Goal: Task Accomplishment & Management: Complete application form

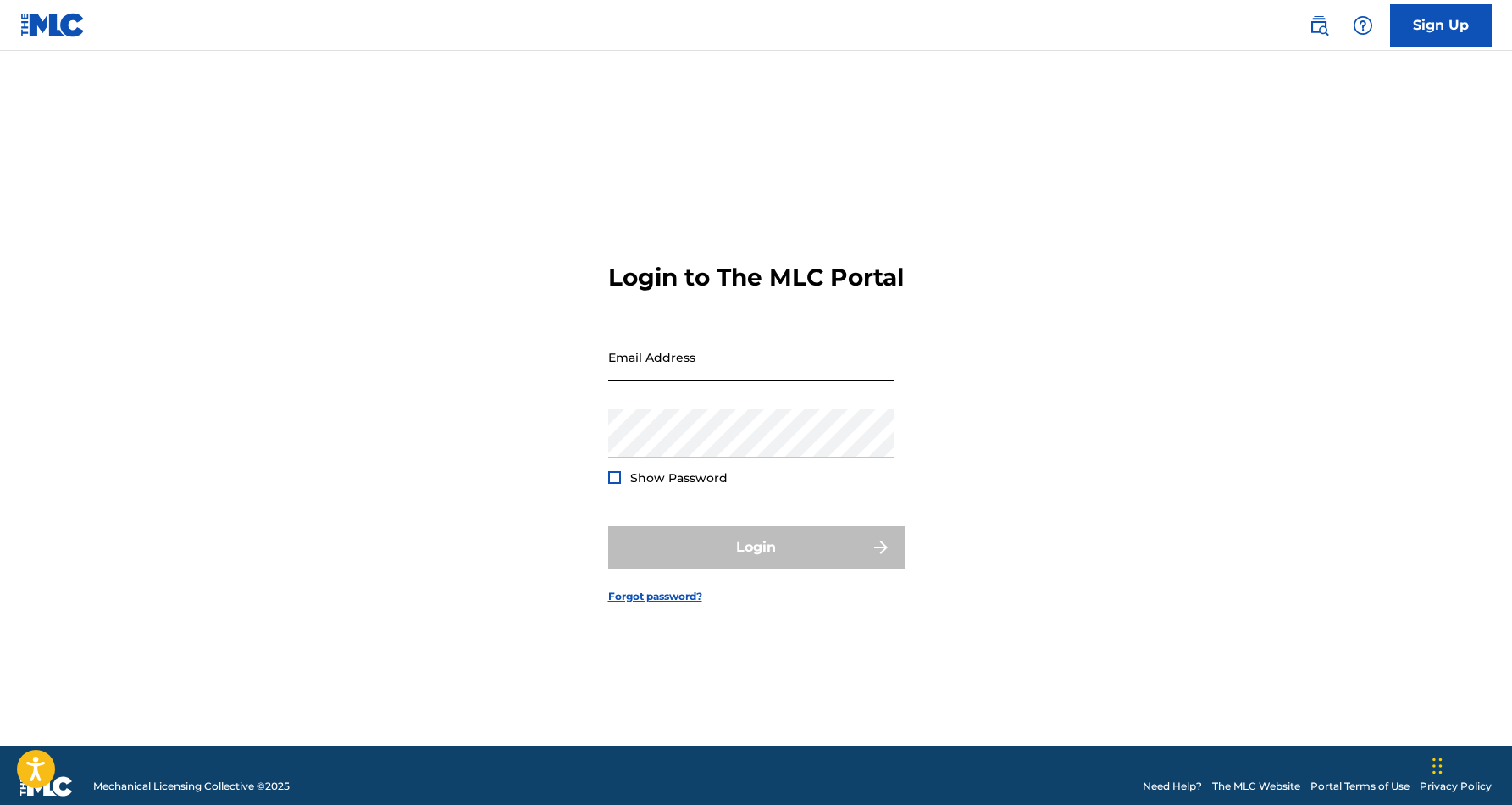
click at [655, 371] on input "Email Address" at bounding box center [751, 357] width 286 height 48
type input "[EMAIL_ADDRESS][DOMAIN_NAME]"
click at [756, 561] on button "Login" at bounding box center [756, 547] width 296 height 42
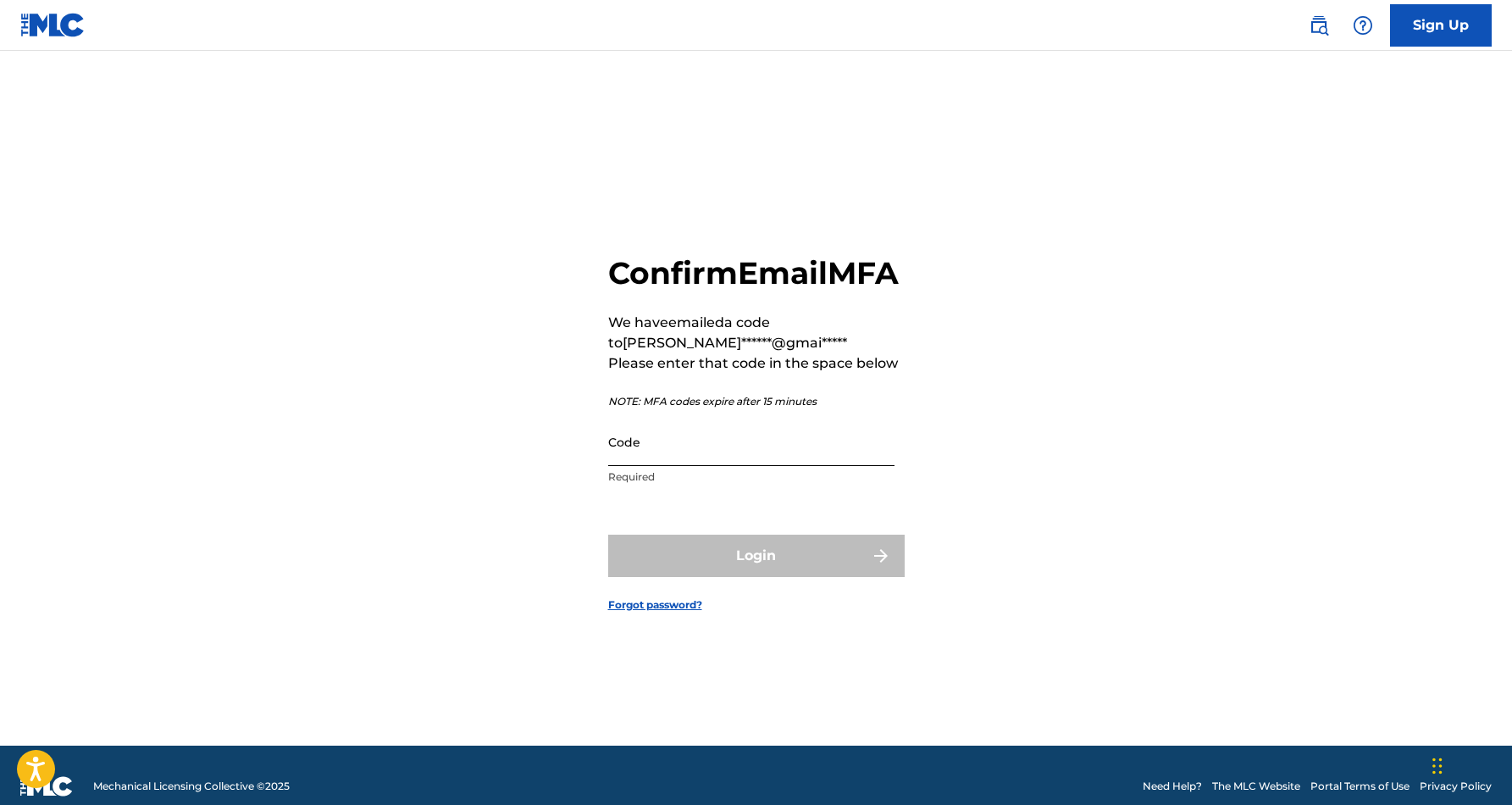
click at [691, 466] on input "Code" at bounding box center [751, 441] width 286 height 48
paste input "792763"
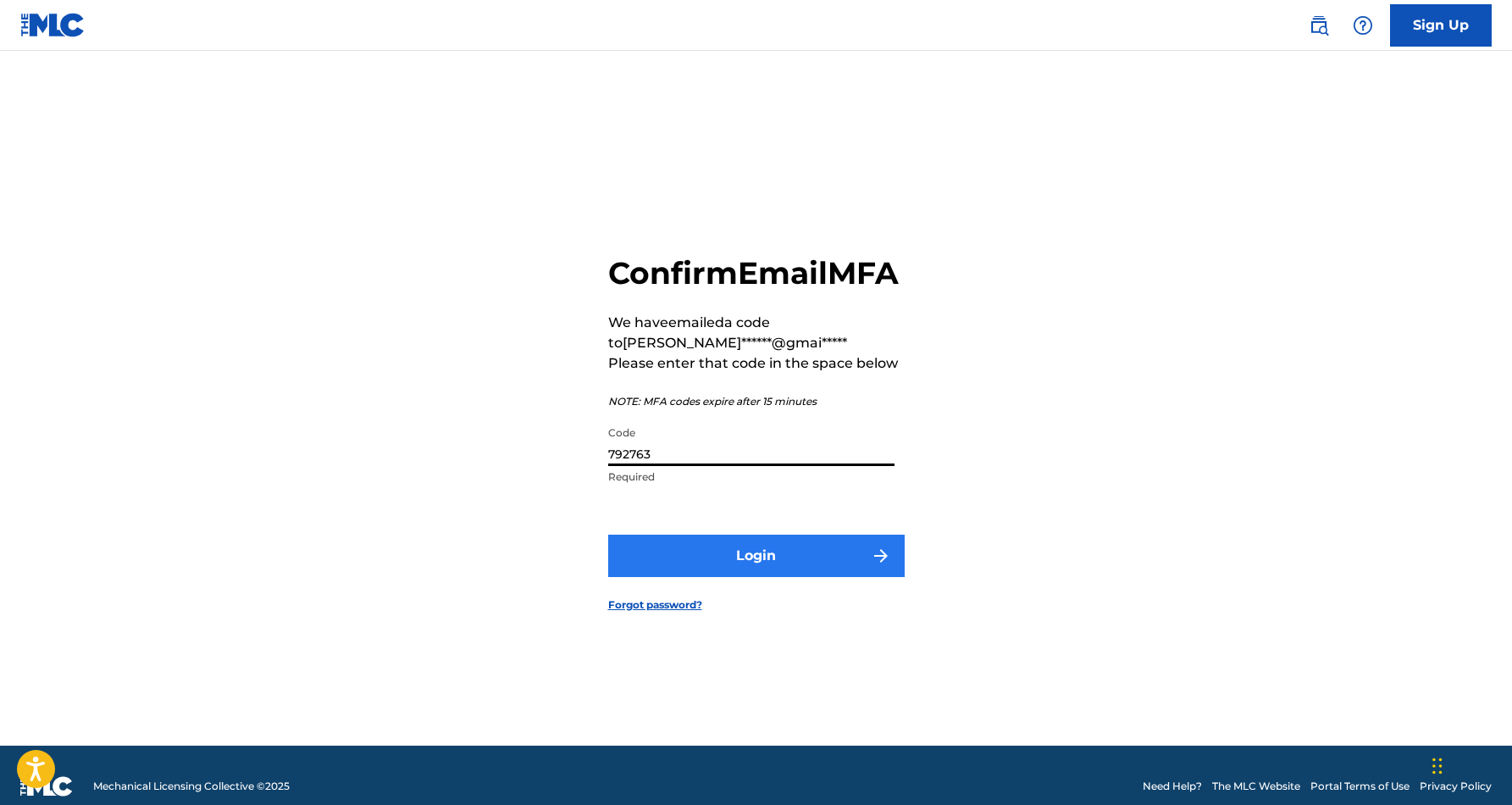
type input "792763"
click at [768, 577] on button "Login" at bounding box center [756, 555] width 296 height 42
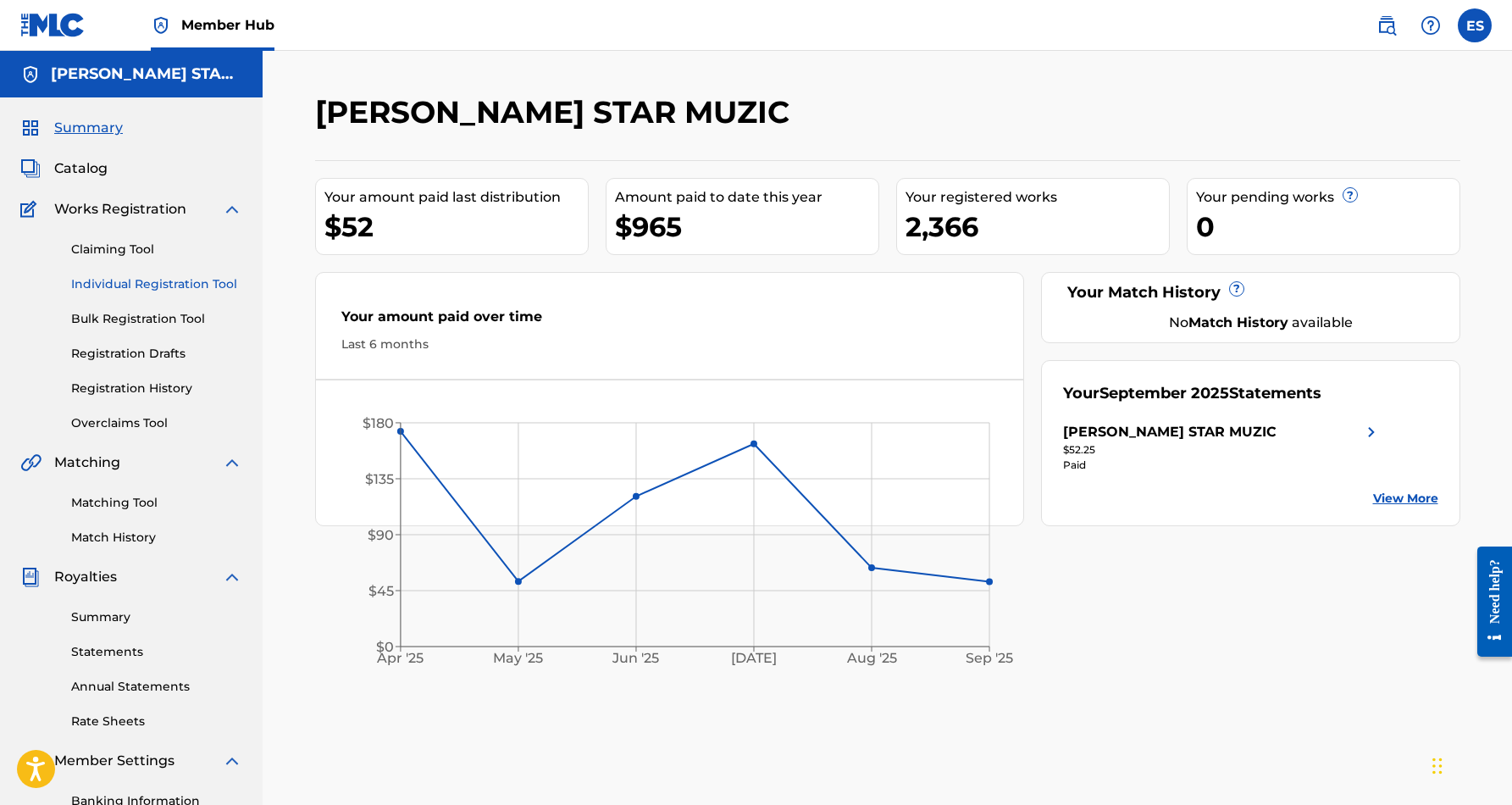
click at [121, 283] on link "Individual Registration Tool" at bounding box center [156, 284] width 171 height 18
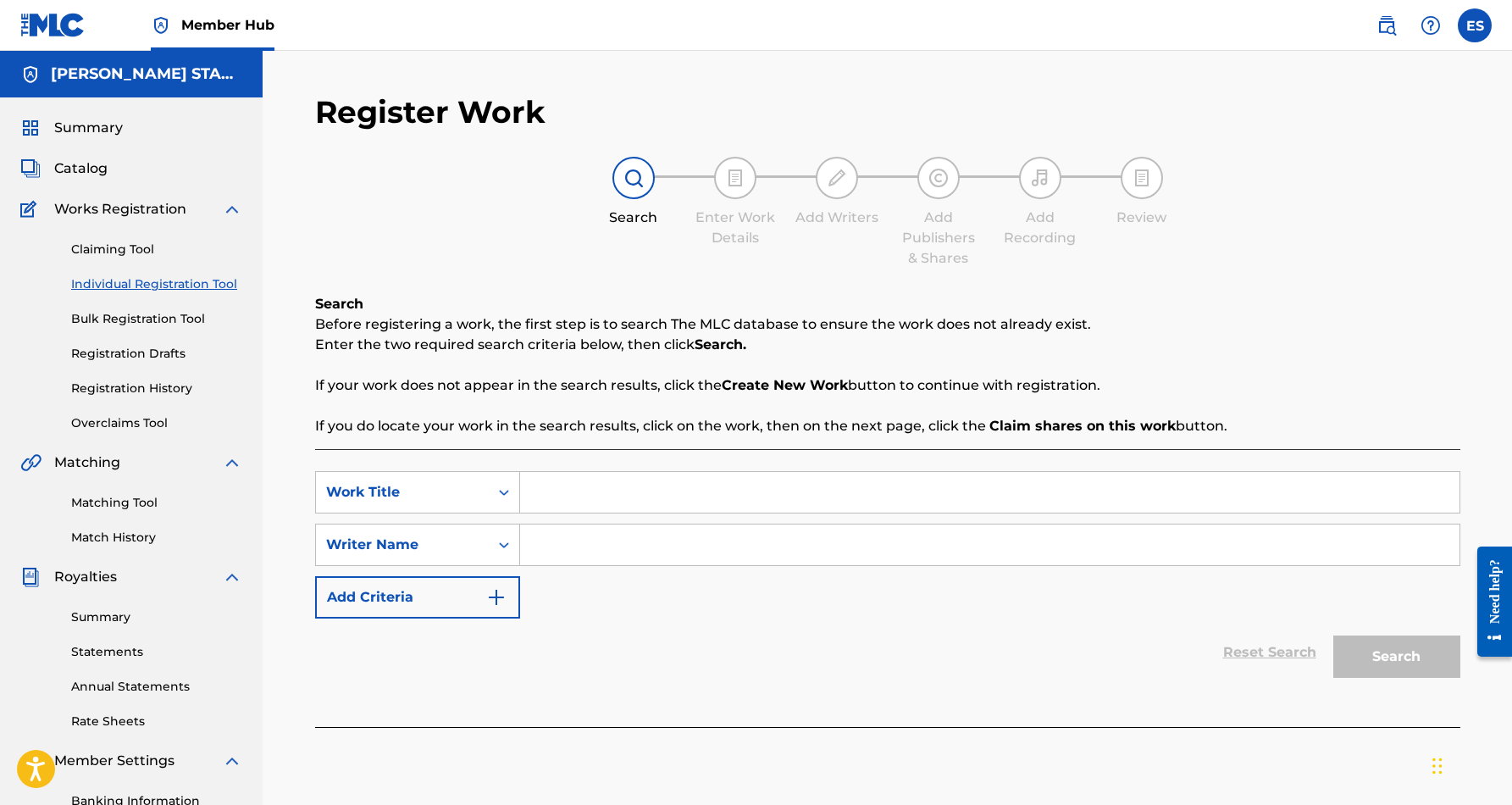
click at [556, 496] on input "Search Form" at bounding box center [990, 492] width 939 height 40
paste input "AFTER OUR LOVE AFFAIR"
type input "AFTER OUR LOVE AFFAIR"
click at [630, 592] on div "SearchWithCriteria242c5b38-b1e9-4445-85cb-a15d54291842 Work Title AFTER OUR LOV…" at bounding box center [887, 545] width 1145 height 147
click at [627, 550] on input "Search Form" at bounding box center [990, 545] width 939 height 40
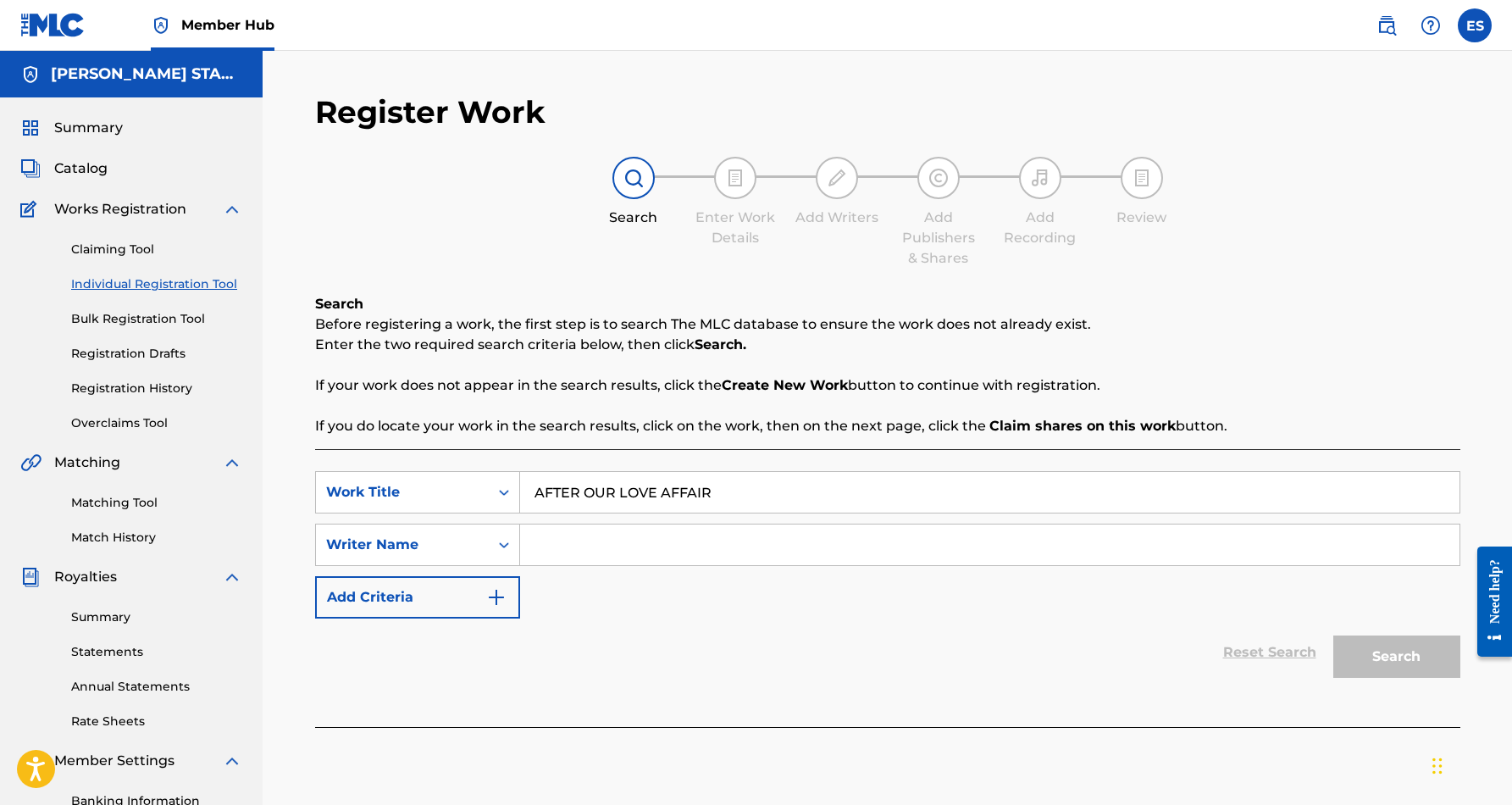
paste input "[PERSON_NAME] [PERSON_NAME]"
type input "[PERSON_NAME] [PERSON_NAME]"
click at [1399, 651] on button "Search" at bounding box center [1396, 656] width 127 height 42
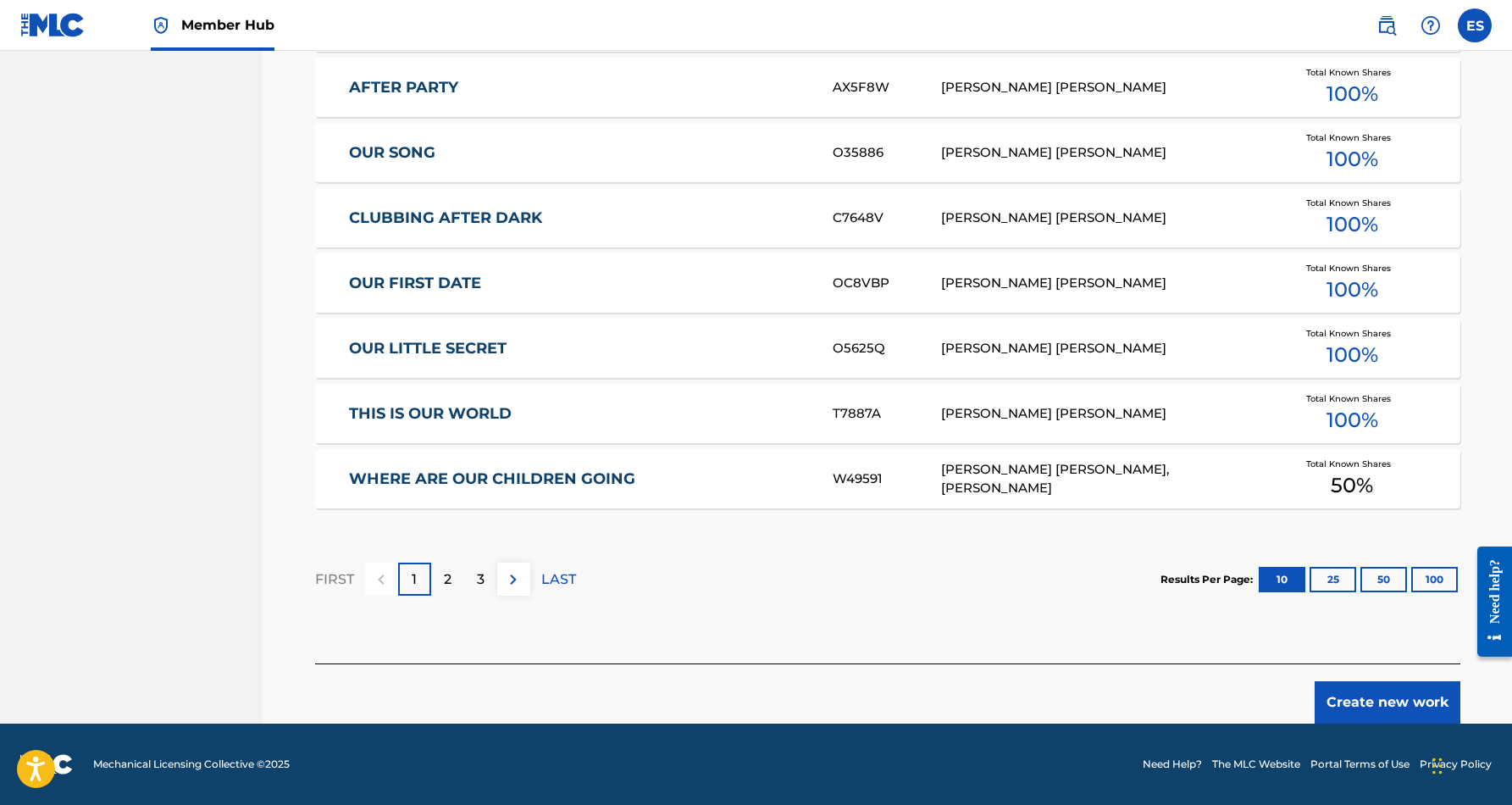
scroll to position [929, 0]
click at [1380, 701] on button "Create new work" at bounding box center [1388, 702] width 145 height 42
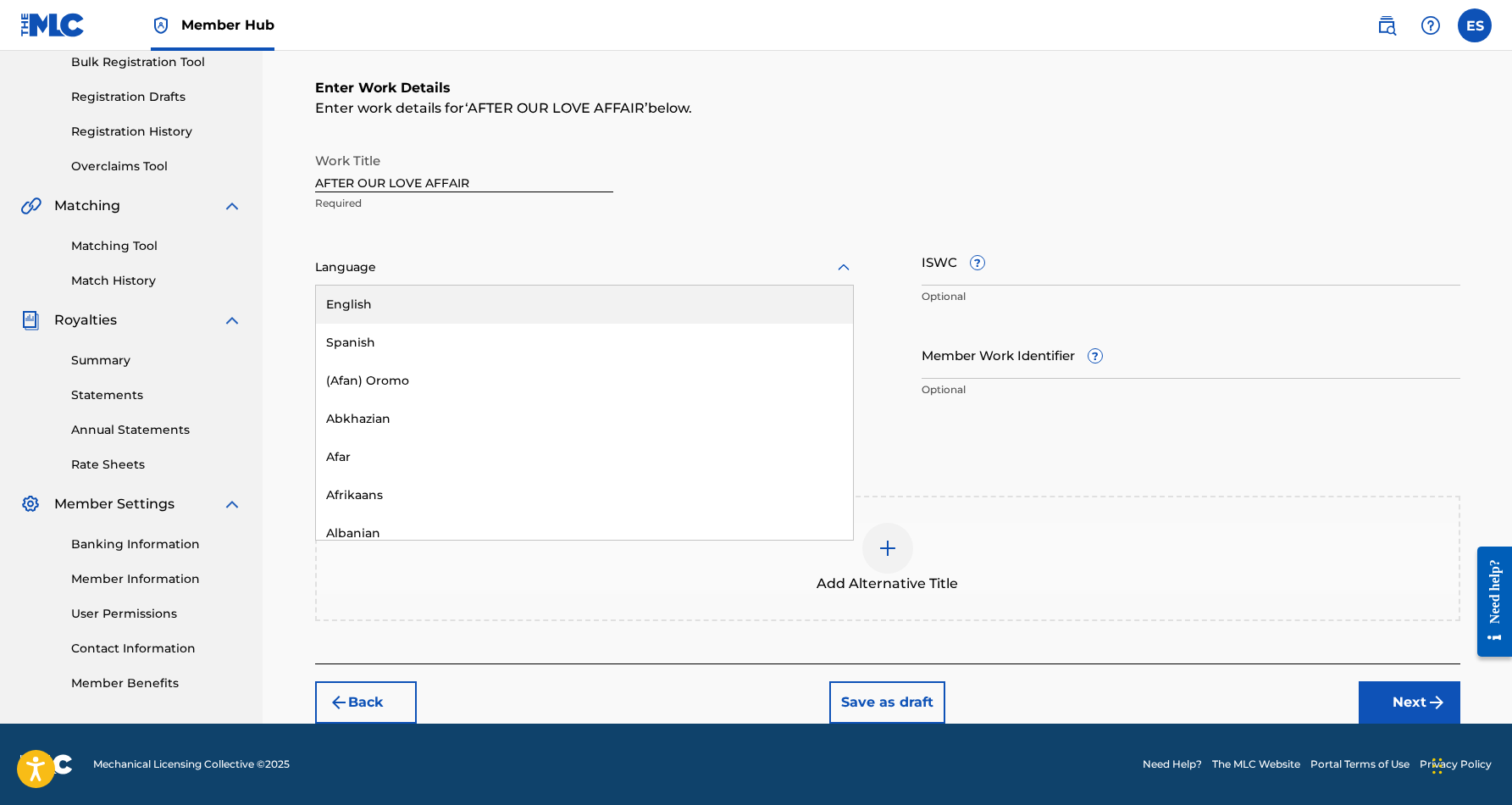
click at [842, 273] on icon at bounding box center [843, 267] width 20 height 20
click at [799, 305] on div "English" at bounding box center [584, 305] width 537 height 39
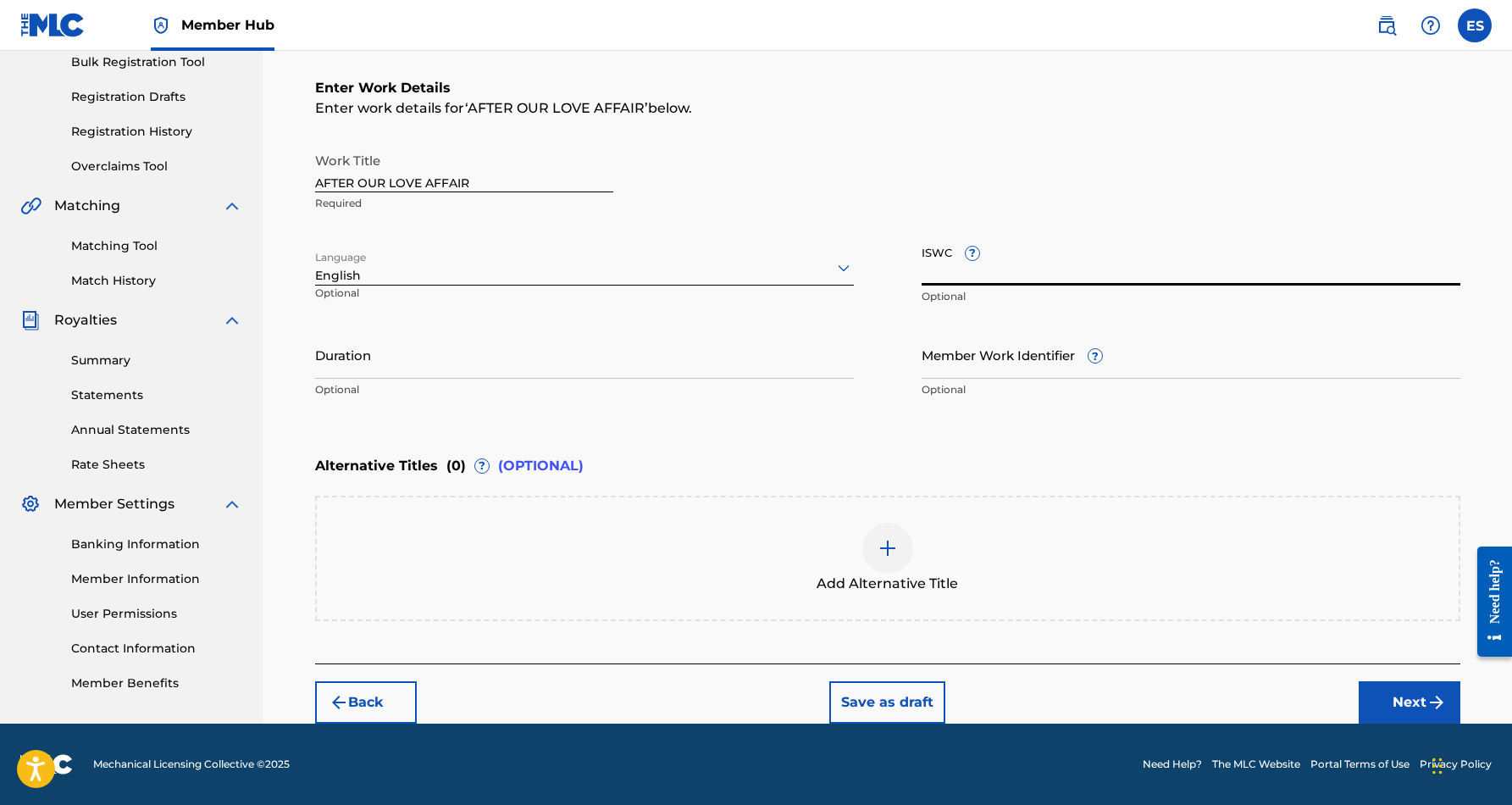
click at [1000, 256] on input "ISWC ?" at bounding box center [1191, 261] width 539 height 48
paste input "T9125750585"
type input "T9125750585"
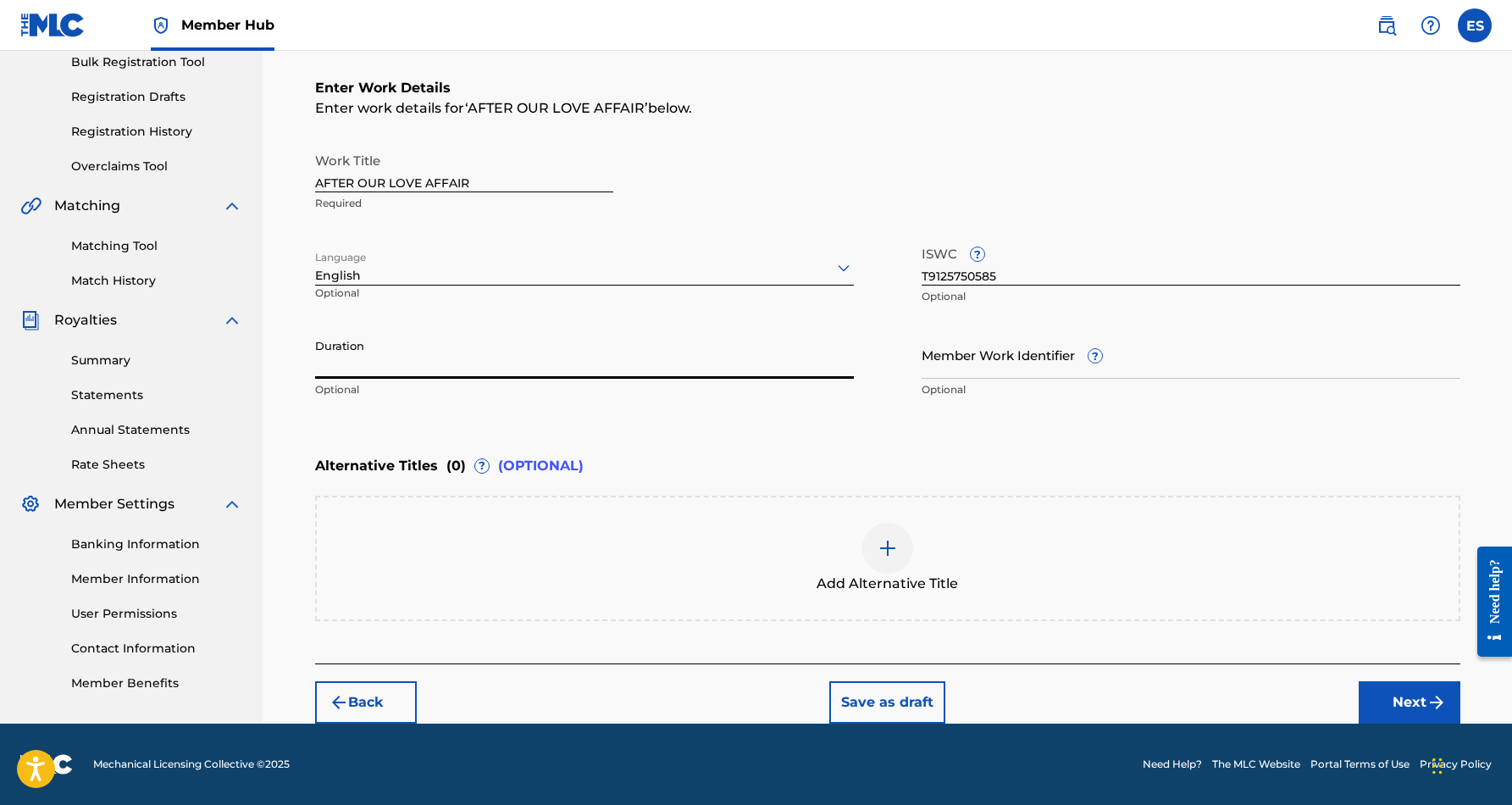
click at [693, 347] on input "Duration" at bounding box center [584, 354] width 539 height 48
type input "04:47"
click at [695, 434] on div "Enter Work Details Enter work details for ‘ AFTER OUR LOVE AFFAIR ’ below. Work…" at bounding box center [887, 243] width 1145 height 410
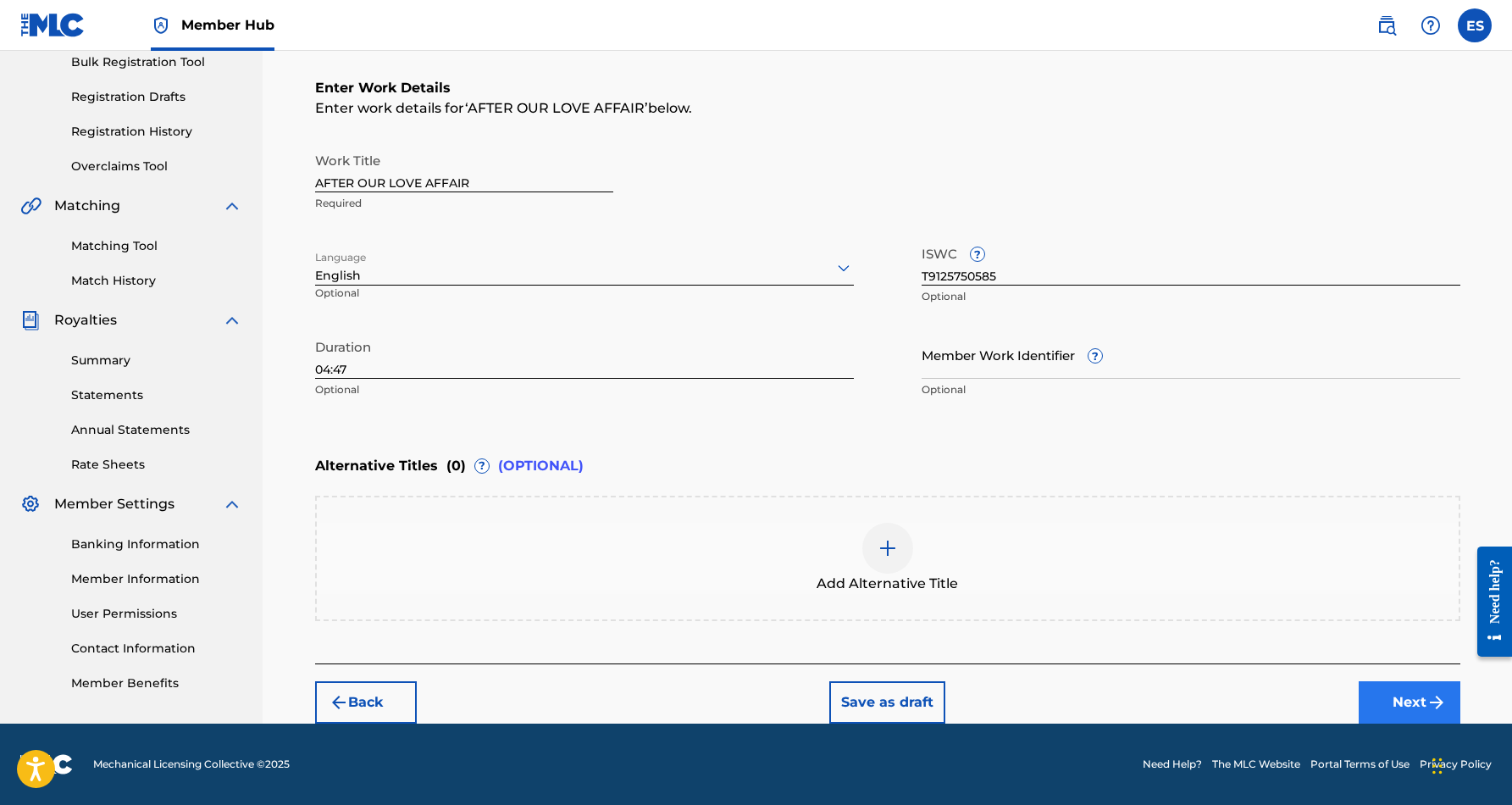
click at [1388, 693] on button "Next" at bounding box center [1410, 702] width 102 height 42
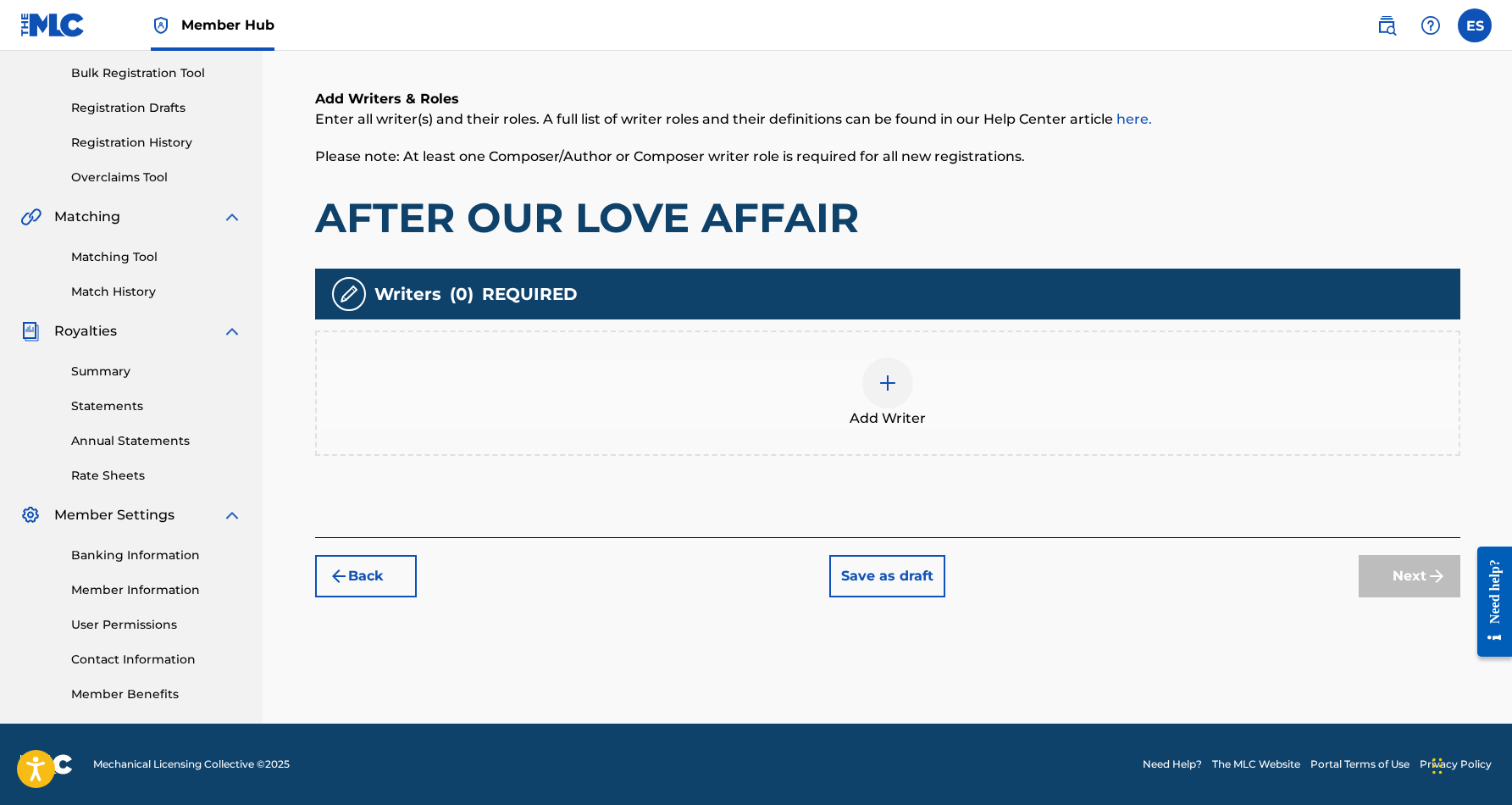
scroll to position [245, 0]
click at [885, 378] on img at bounding box center [887, 382] width 20 height 20
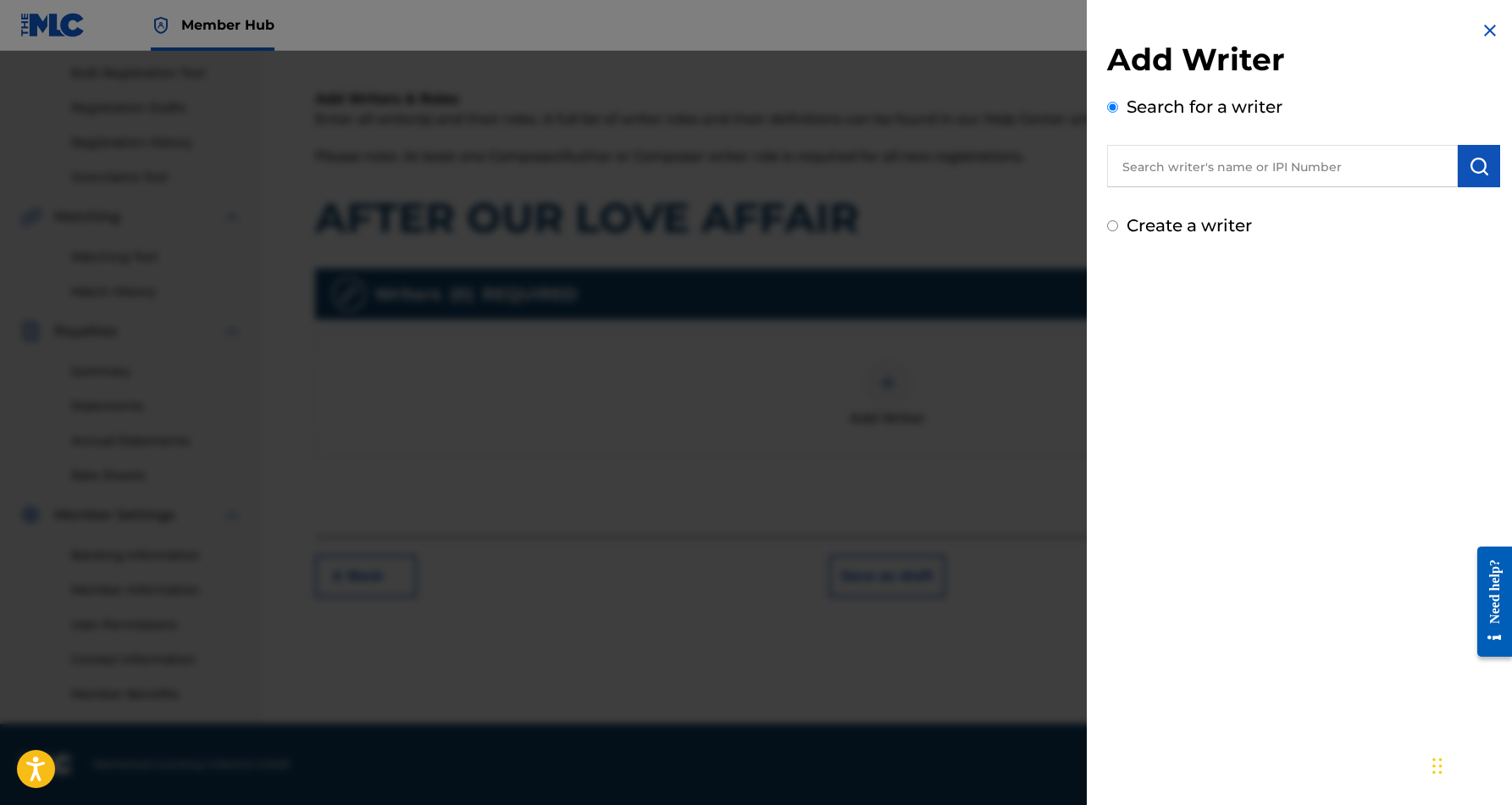
click at [1198, 158] on input "text" at bounding box center [1282, 166] width 350 height 42
paste input "[PERSON_NAME] [PERSON_NAME]"
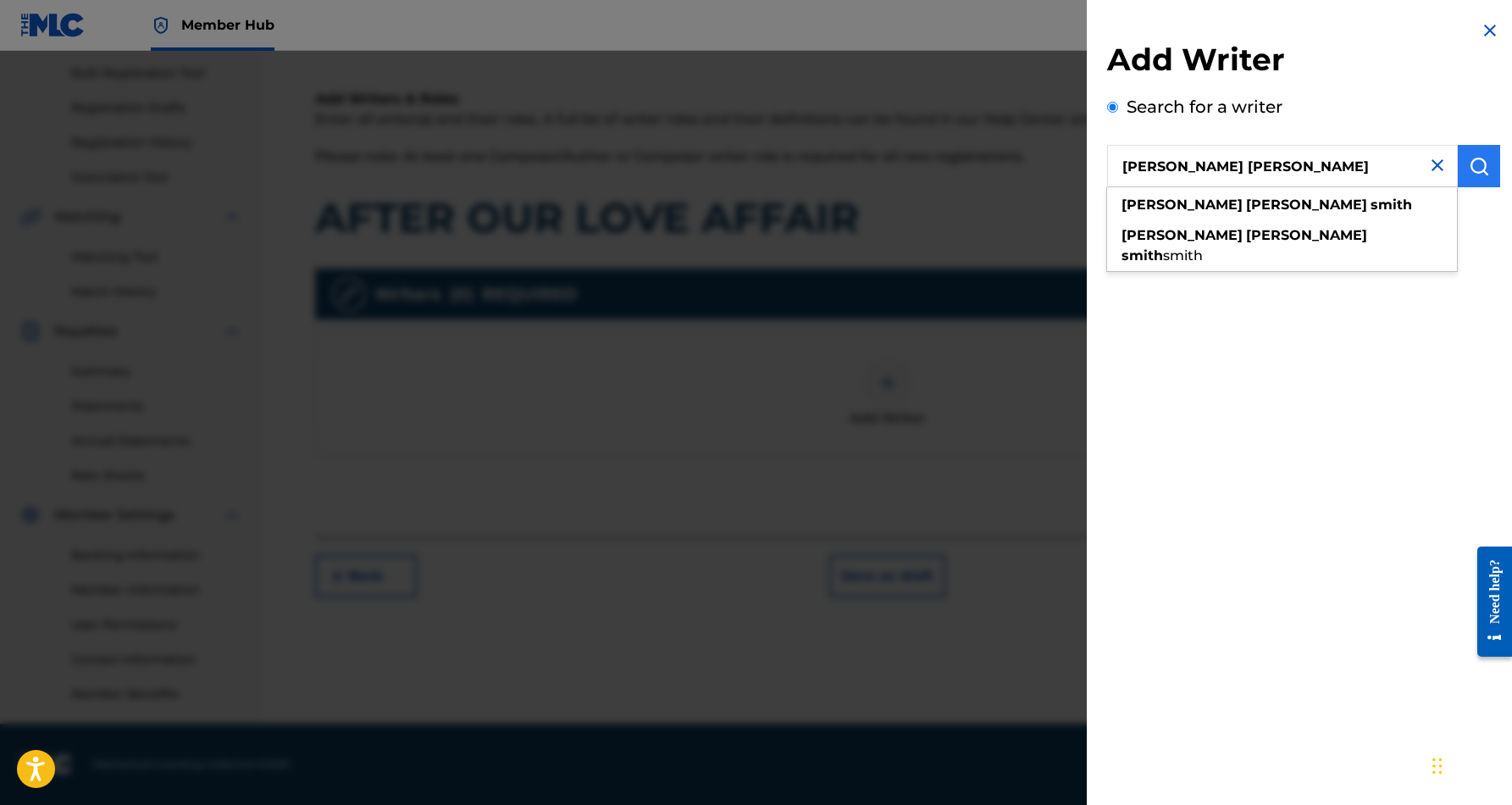
type input "[PERSON_NAME] [PERSON_NAME]"
click at [1469, 160] on img "submit" at bounding box center [1479, 166] width 20 height 20
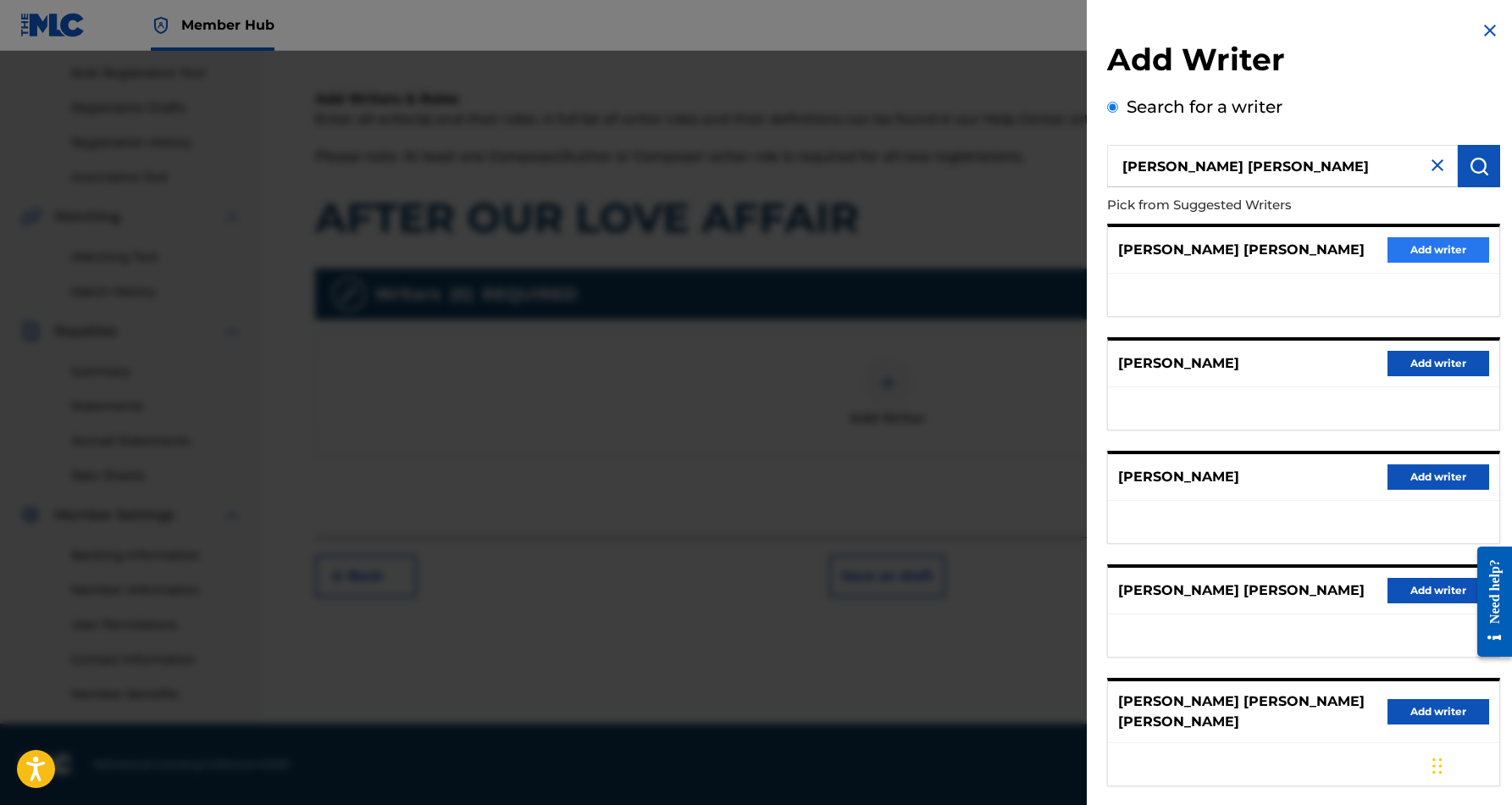
click at [1398, 246] on button "Add writer" at bounding box center [1438, 250] width 102 height 25
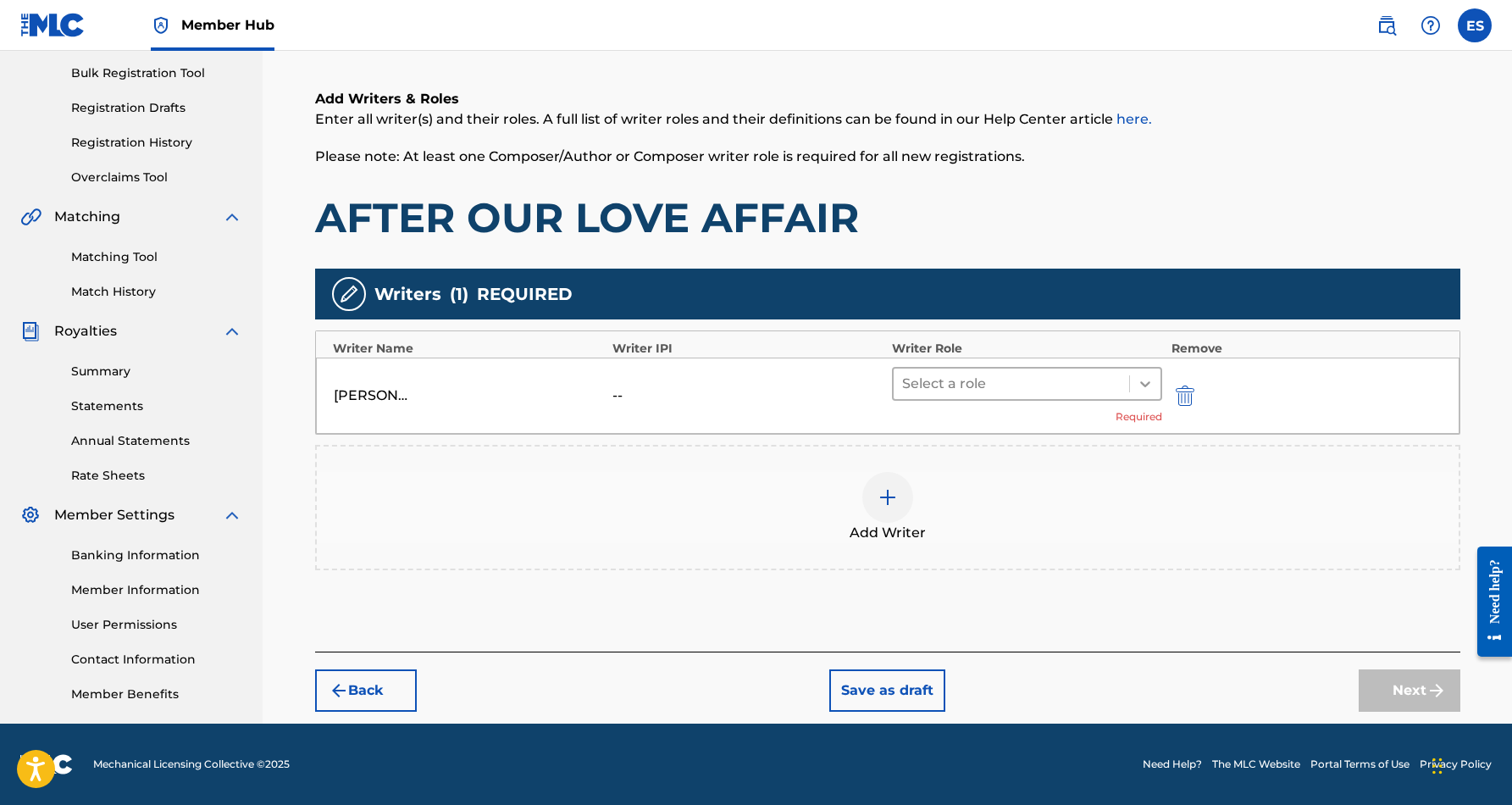
click at [1138, 383] on icon at bounding box center [1145, 383] width 17 height 17
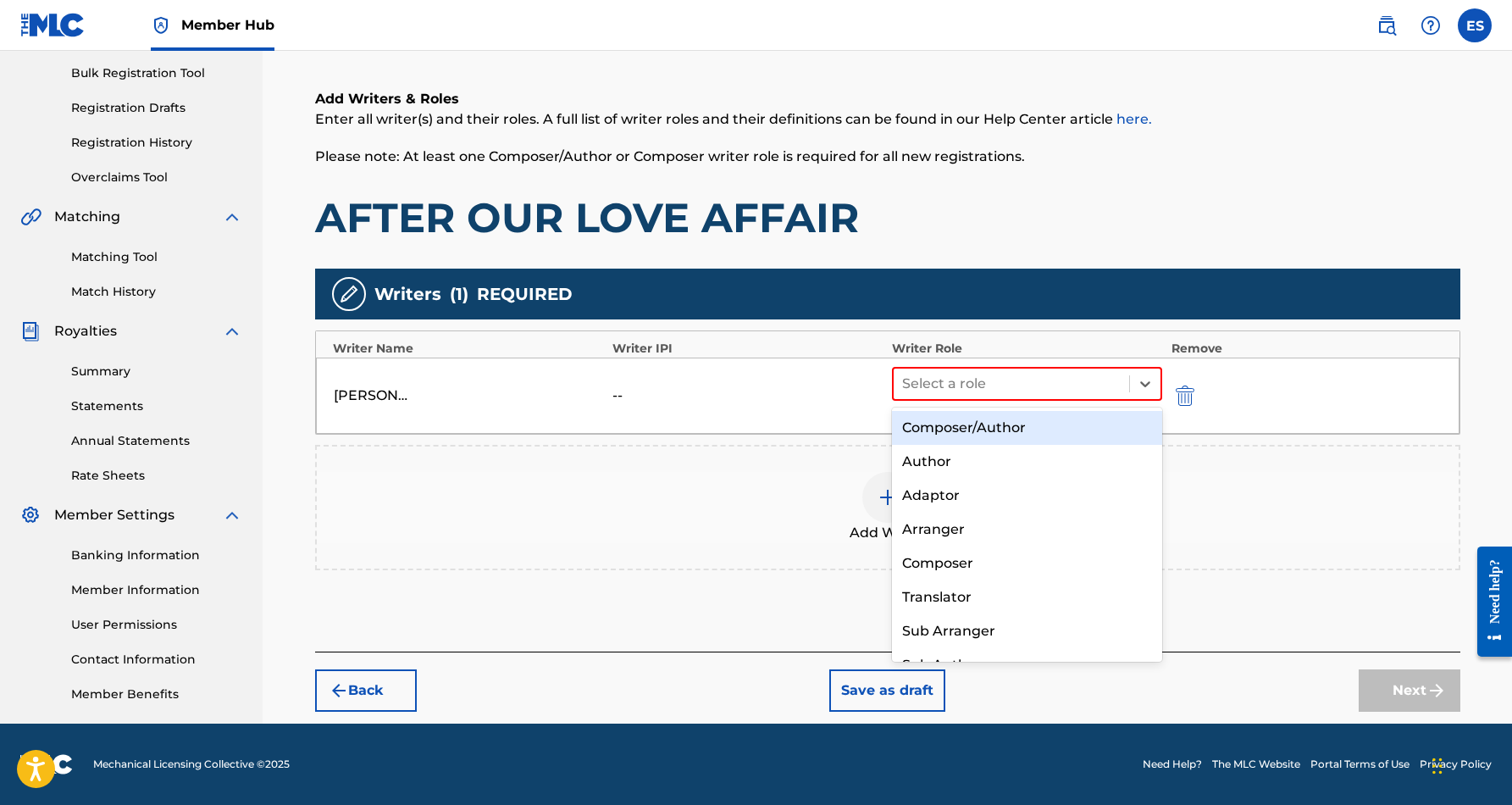
click at [1043, 431] on div "Composer/Author" at bounding box center [1027, 427] width 271 height 34
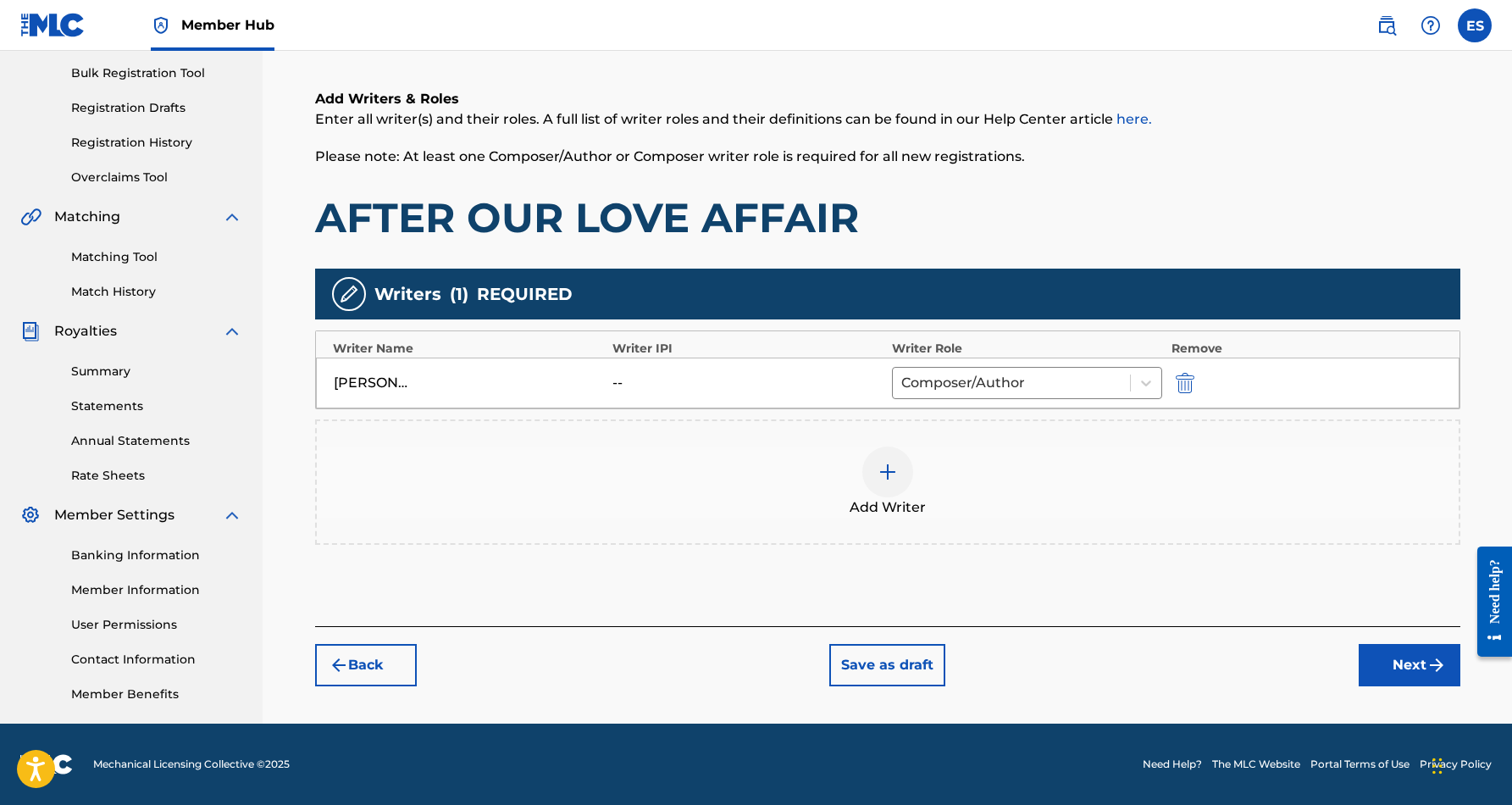
click at [895, 475] on img at bounding box center [887, 471] width 20 height 20
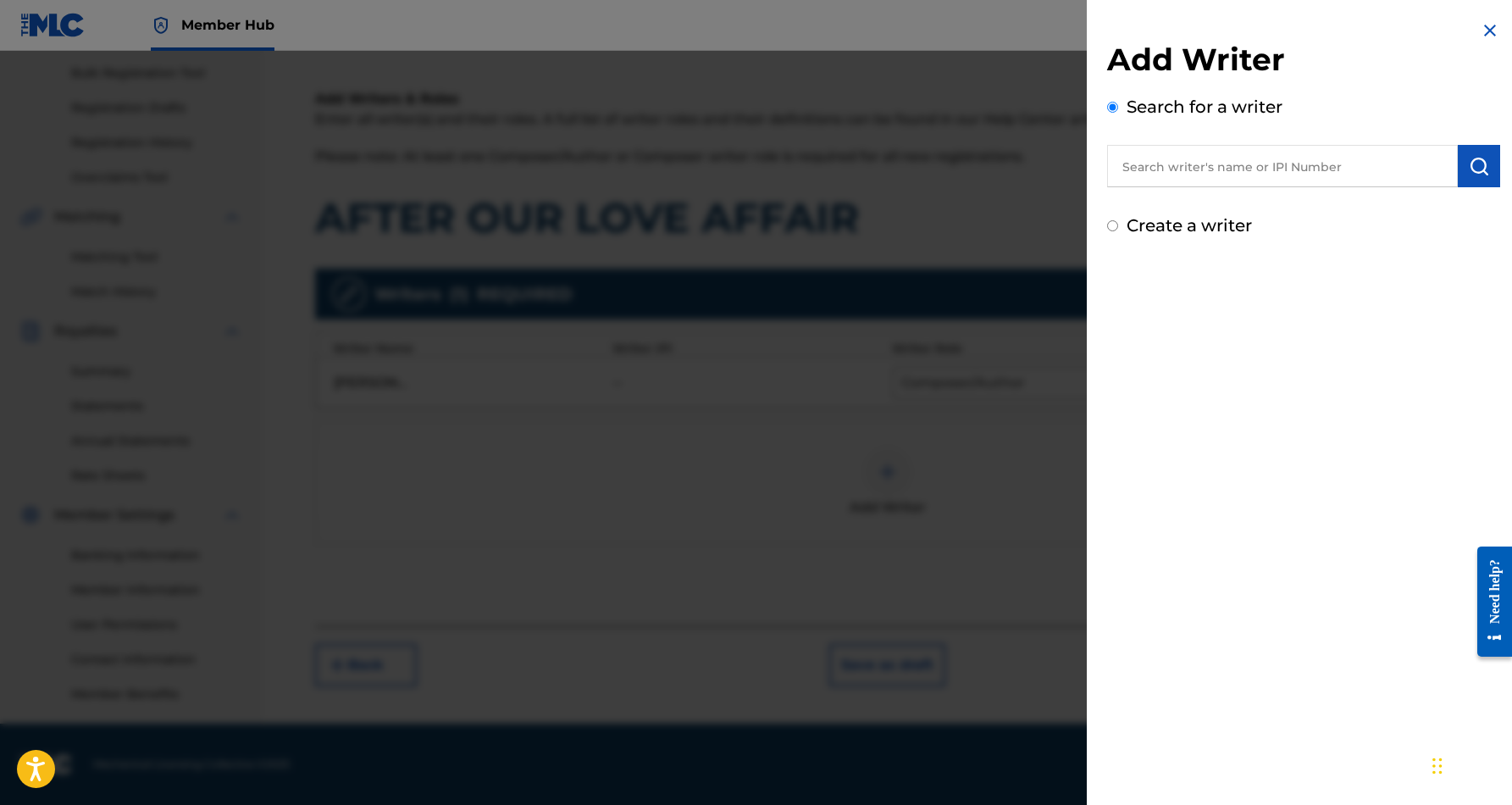
click at [1275, 170] on input "text" at bounding box center [1282, 166] width 350 height 42
paste input "[PERSON_NAME]"
type input "[PERSON_NAME]"
click at [1469, 166] on img "submit" at bounding box center [1479, 166] width 20 height 20
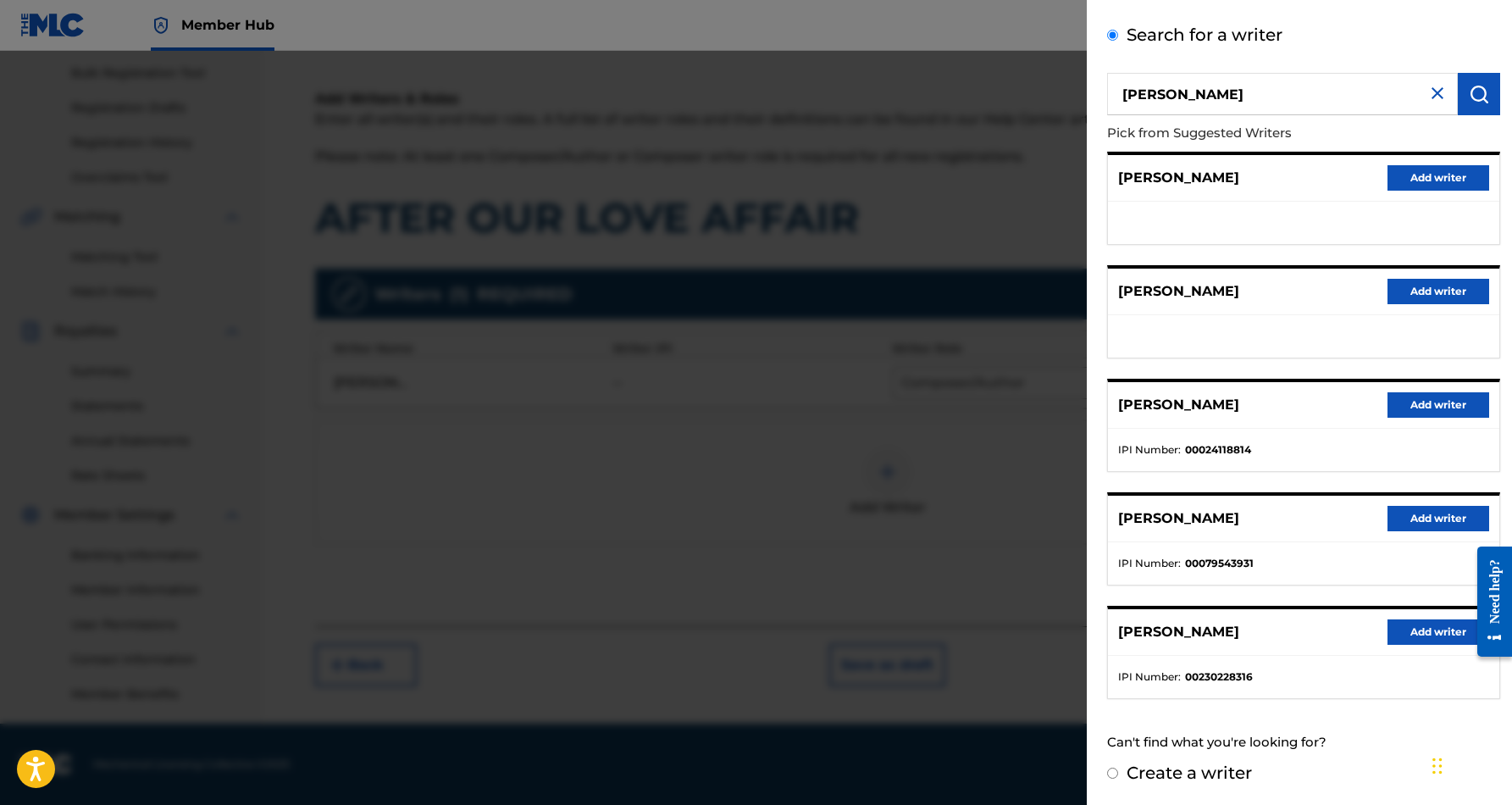
click at [1433, 90] on img at bounding box center [1437, 93] width 20 height 20
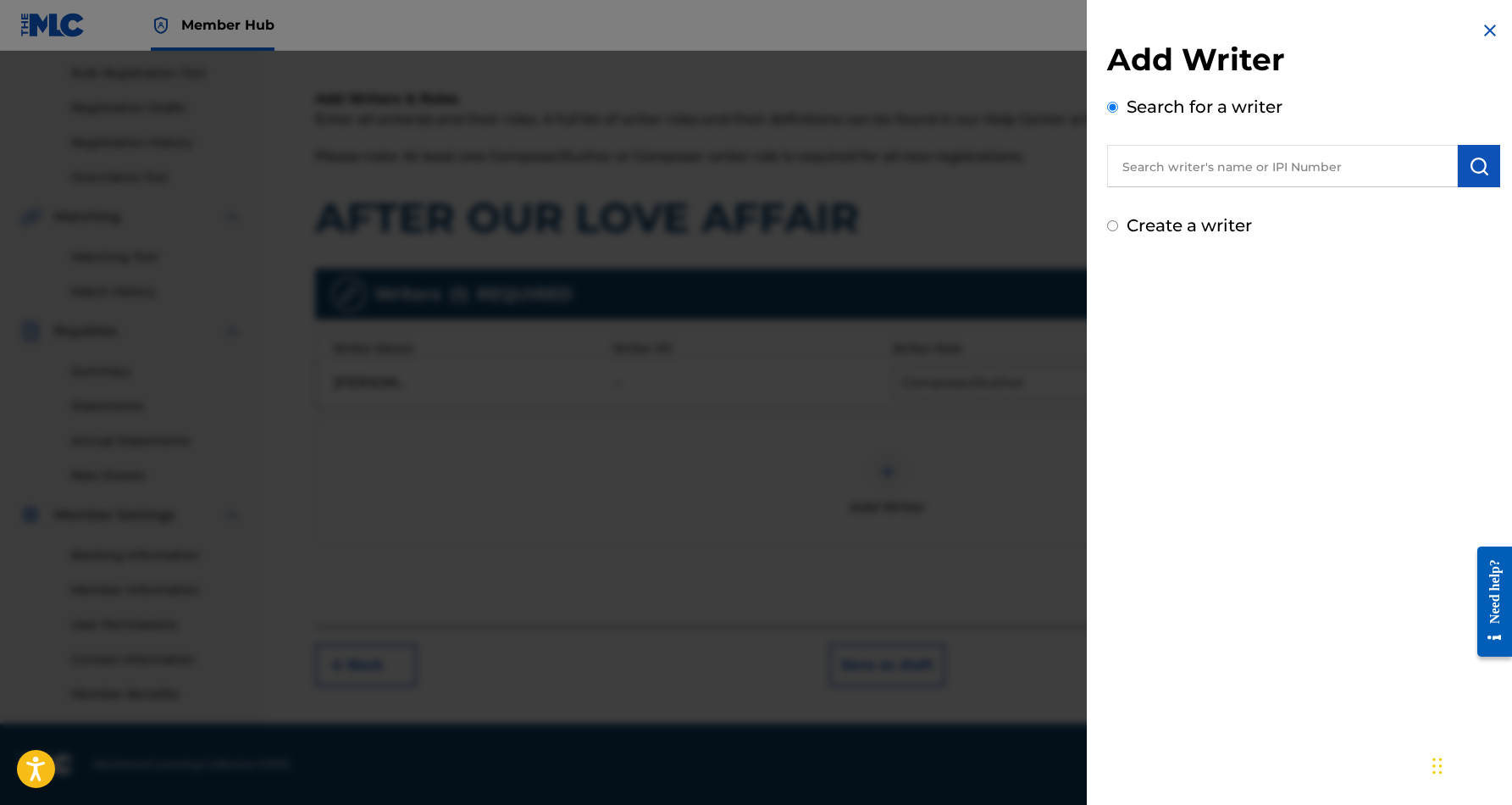
click at [1115, 228] on input "Create a writer" at bounding box center [1113, 225] width 11 height 11
radio input "false"
radio input "true"
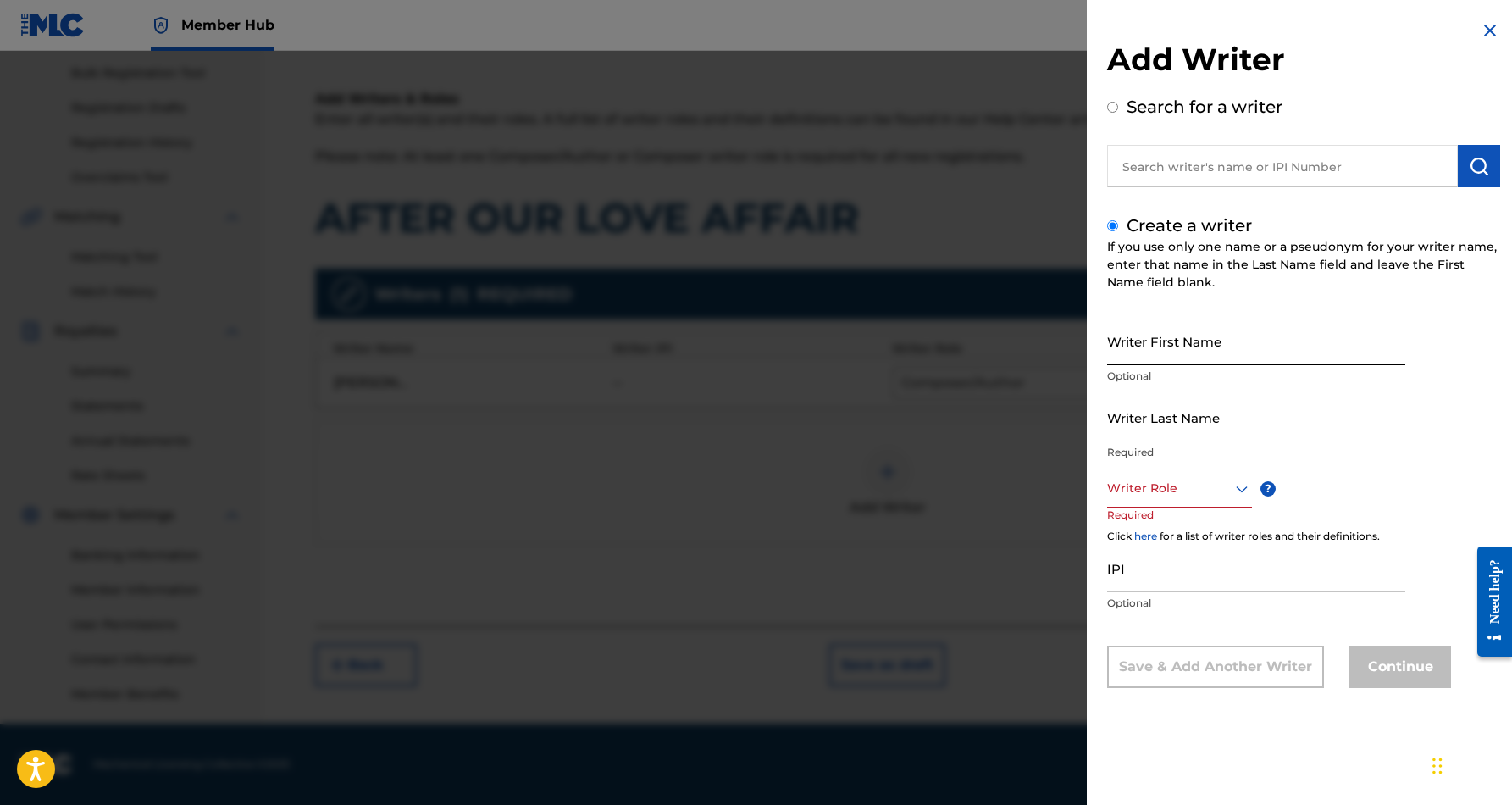
click at [1154, 340] on input "Writer First Name" at bounding box center [1256, 341] width 298 height 48
paste input "[PERSON_NAME]"
type input "[PERSON_NAME]"
click at [1120, 414] on input "Writer Last Name" at bounding box center [1256, 417] width 298 height 48
paste input "[PERSON_NAME]"
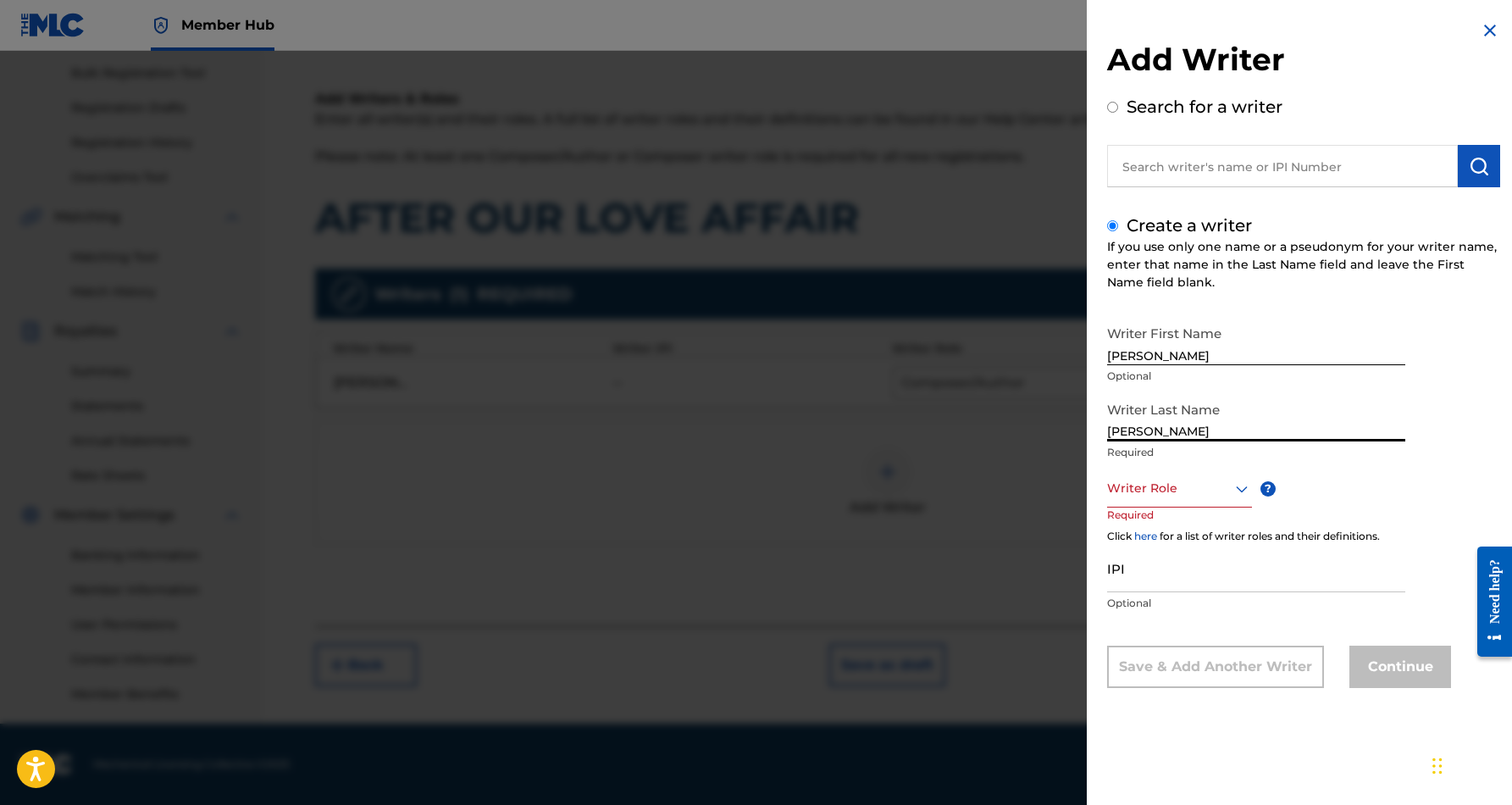
type input "[PERSON_NAME]"
click at [1218, 351] on input "[PERSON_NAME]" at bounding box center [1256, 341] width 298 height 48
click at [1182, 354] on input "[PERSON_NAME]" at bounding box center [1256, 341] width 298 height 48
type input "[PERSON_NAME]"
click at [1241, 488] on icon at bounding box center [1241, 488] width 20 height 20
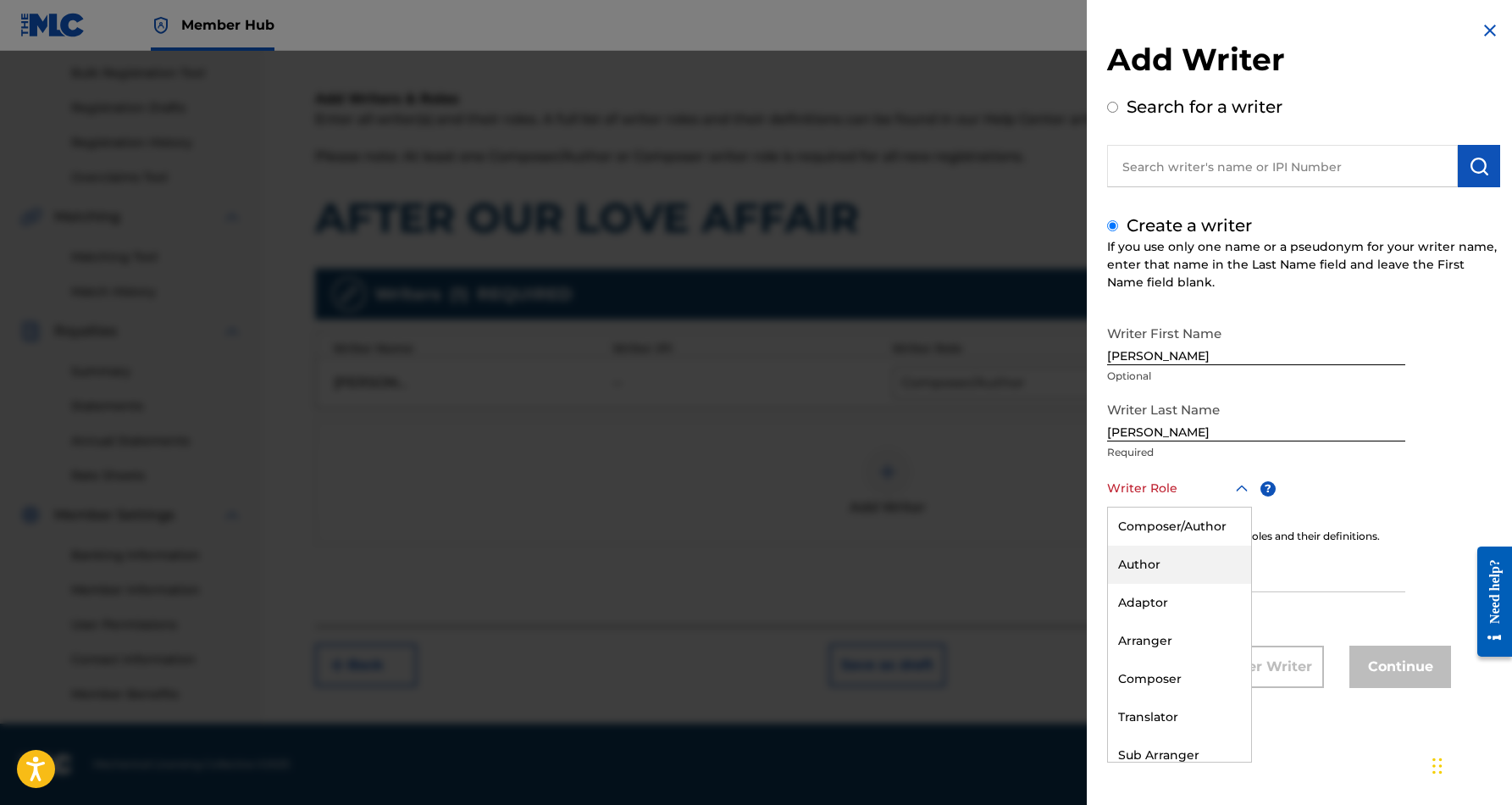
click at [1183, 566] on div "Author" at bounding box center [1179, 565] width 143 height 39
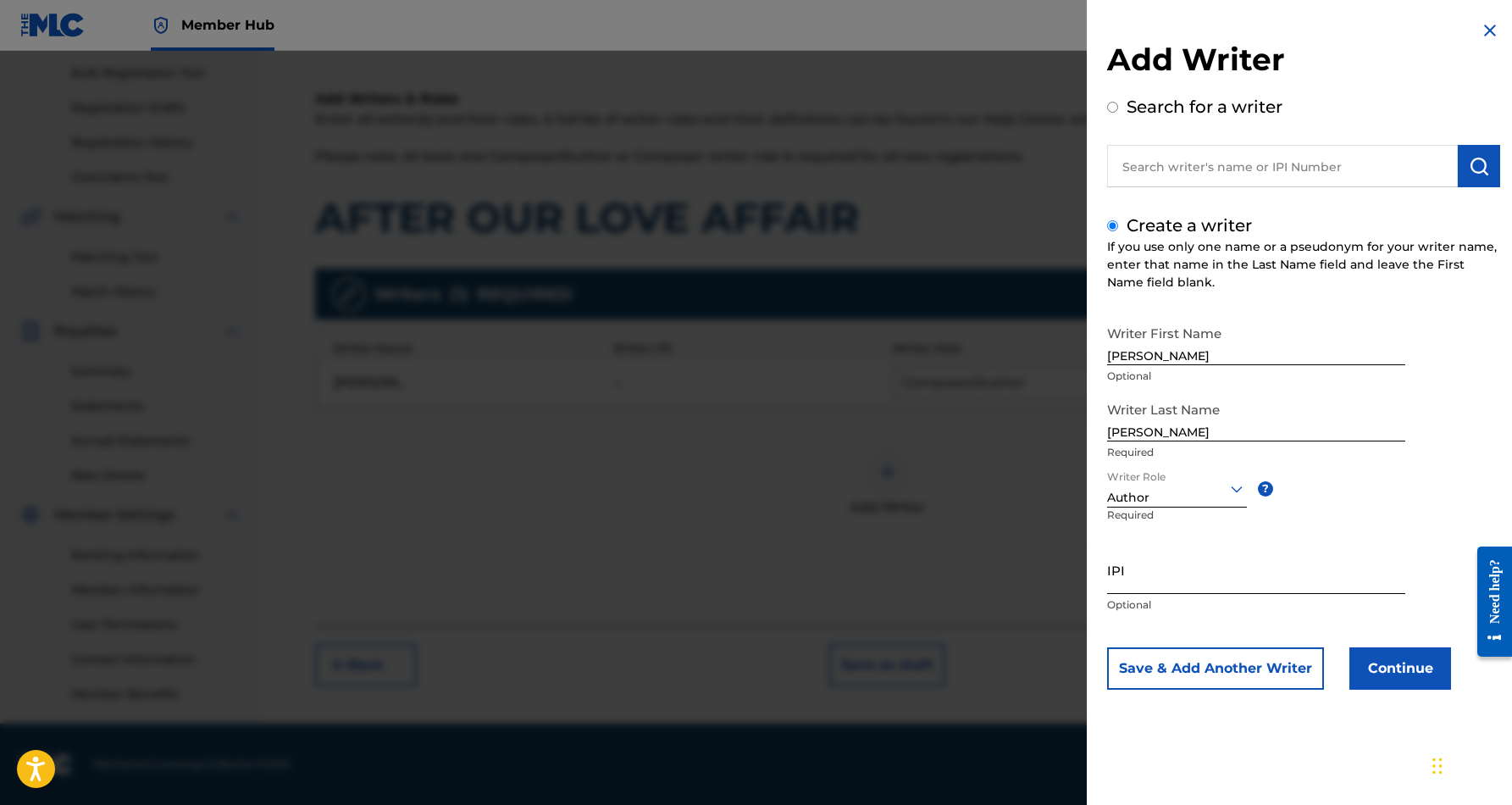
click at [1155, 573] on input "IPI" at bounding box center [1256, 569] width 298 height 48
paste input "574170742"
type input "574170742"
click at [1381, 662] on button "Continue" at bounding box center [1400, 668] width 102 height 42
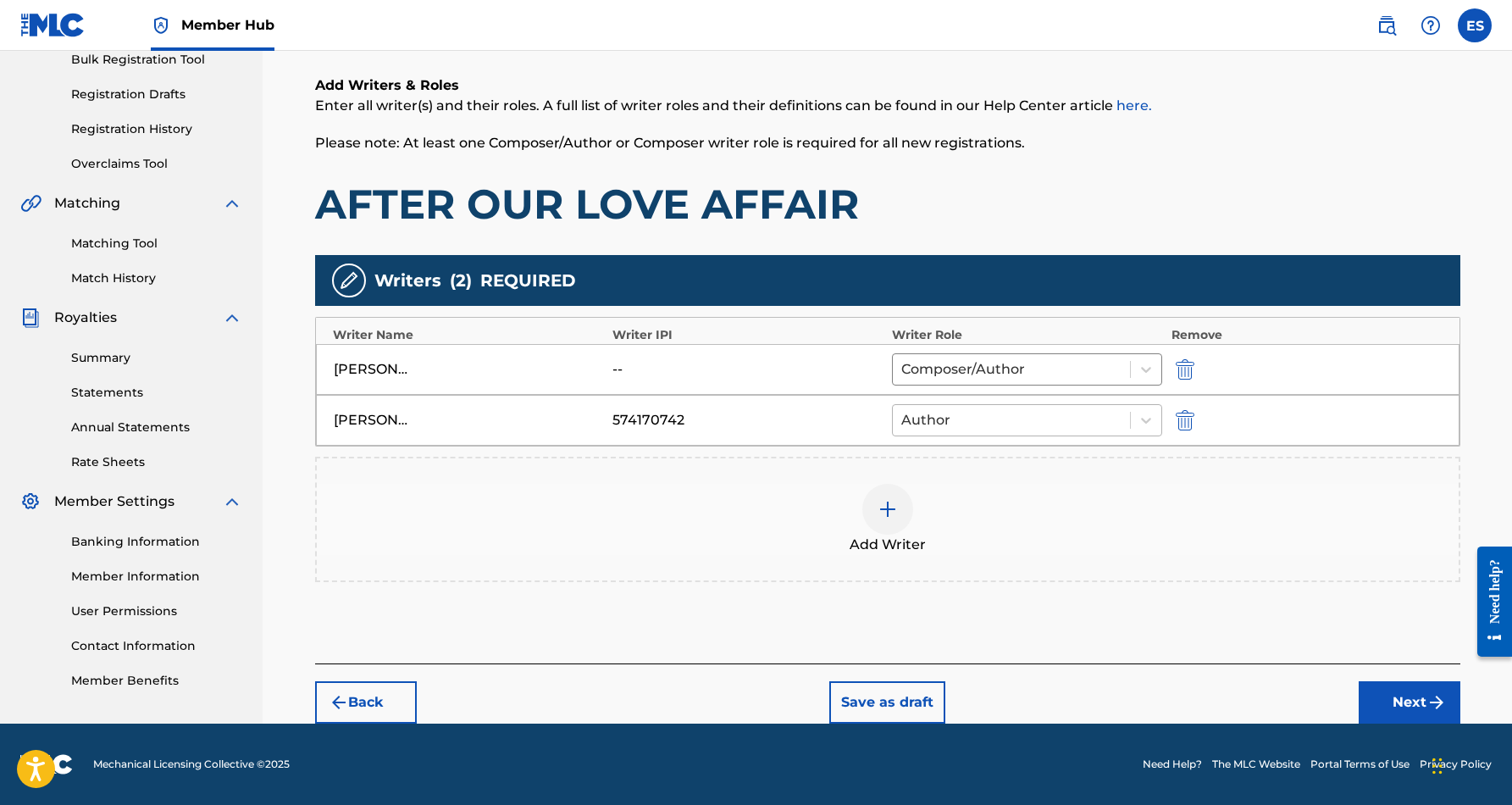
scroll to position [259, 0]
click at [1395, 704] on button "Next" at bounding box center [1410, 702] width 102 height 42
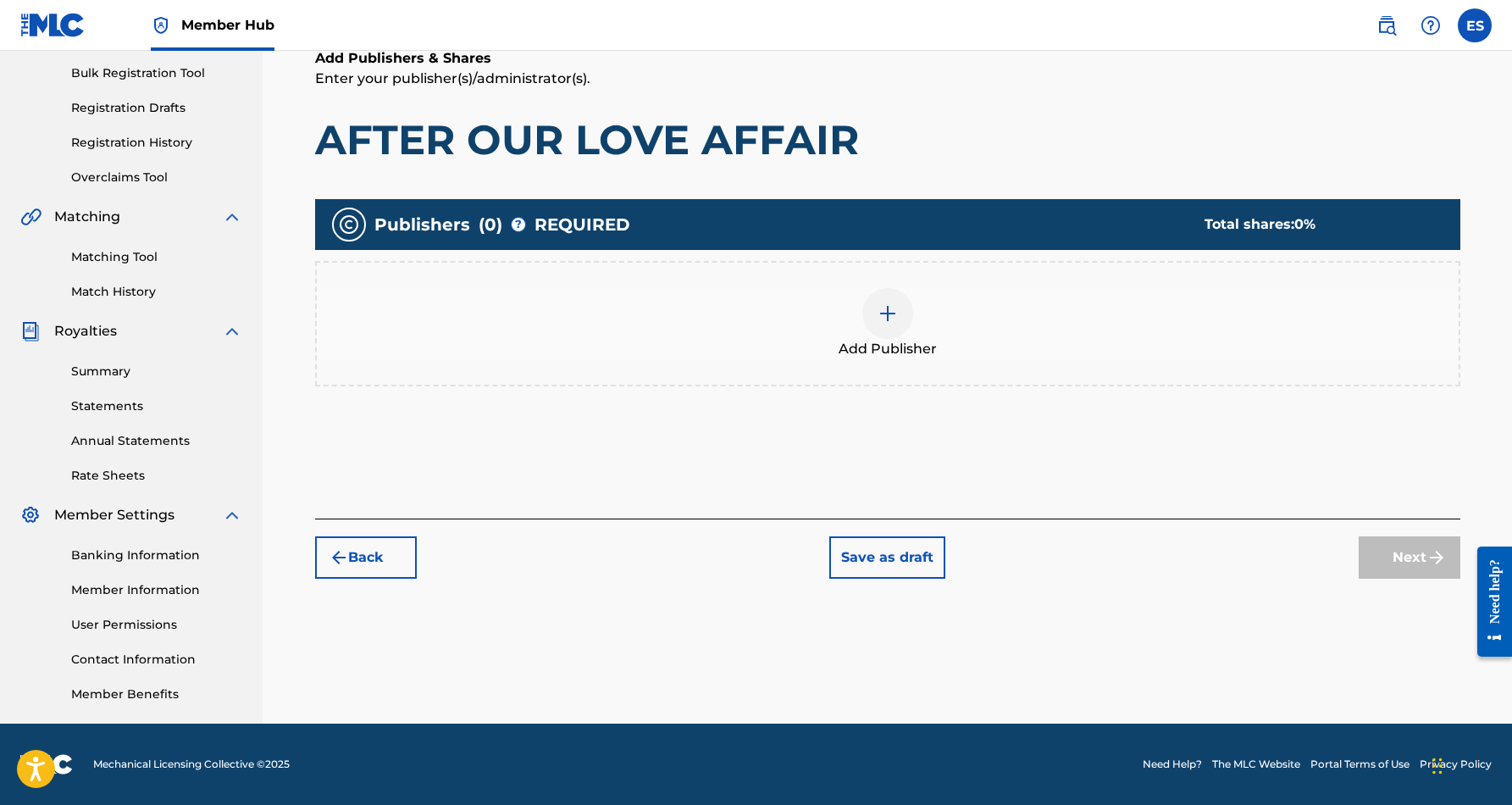
scroll to position [245, 0]
click at [888, 325] on div at bounding box center [887, 314] width 51 height 51
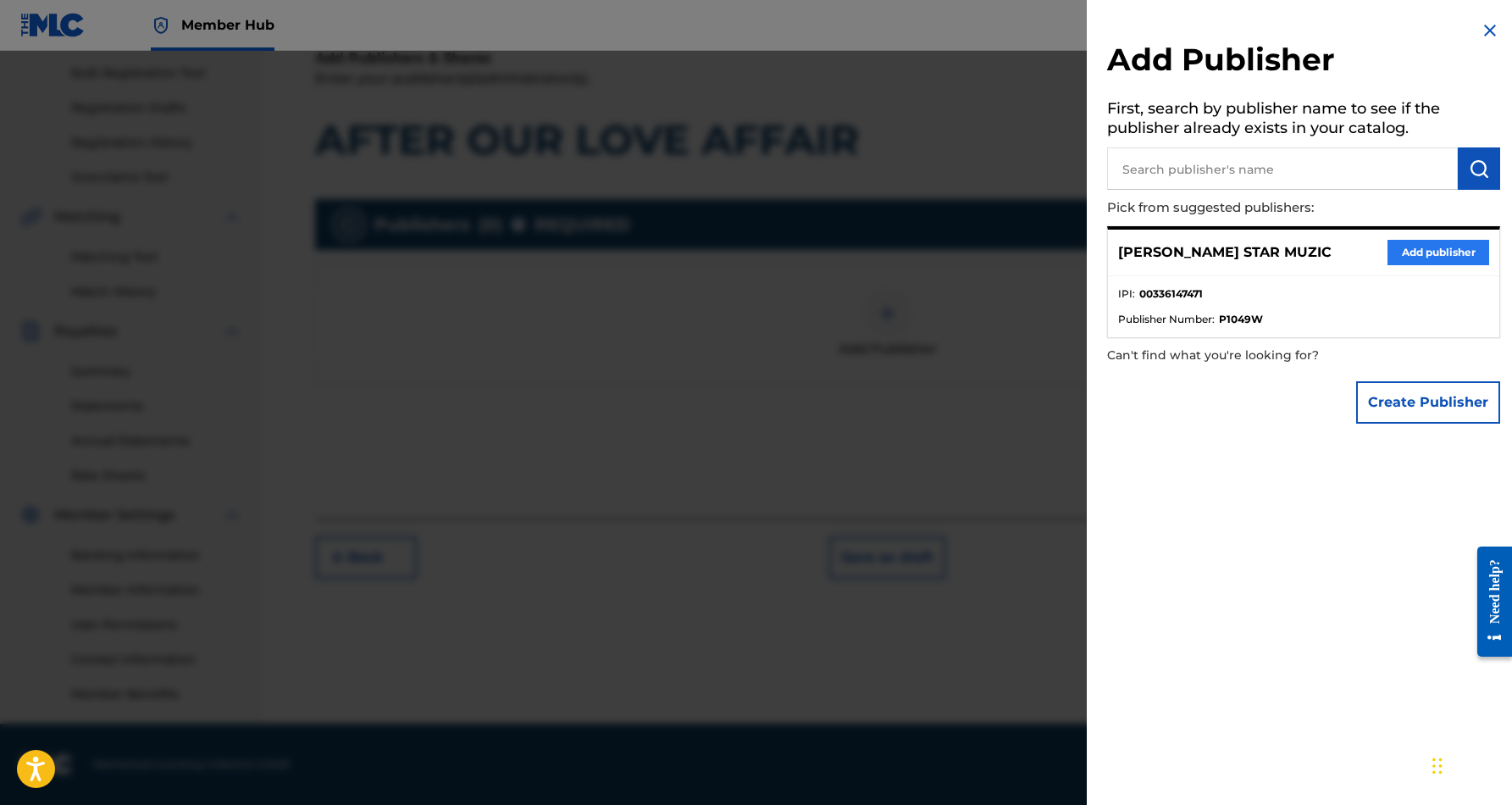
click at [1458, 251] on button "Add publisher" at bounding box center [1438, 252] width 102 height 25
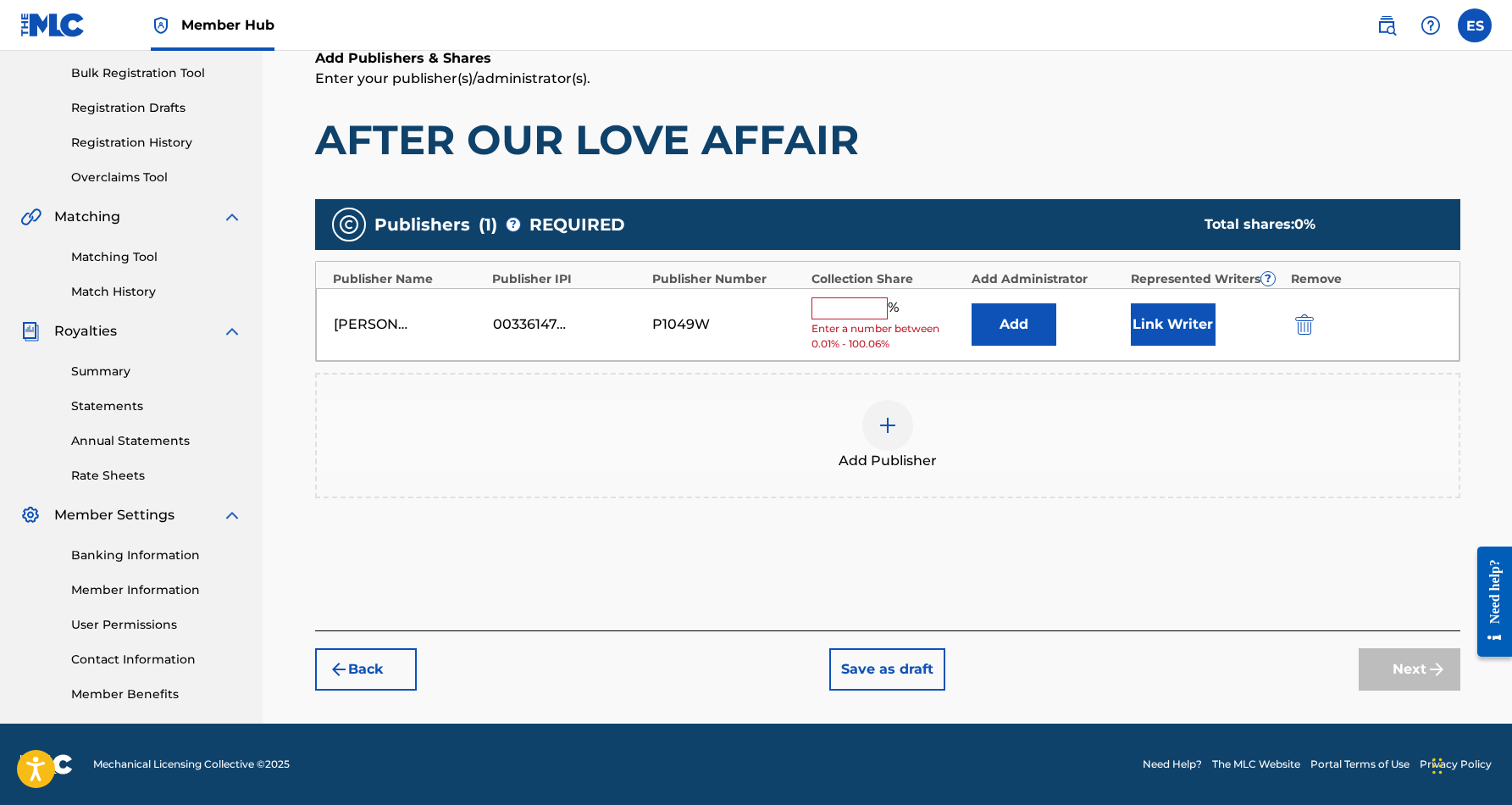
click at [859, 317] on div "%" at bounding box center [857, 307] width 91 height 22
click at [859, 313] on input "text" at bounding box center [849, 307] width 76 height 22
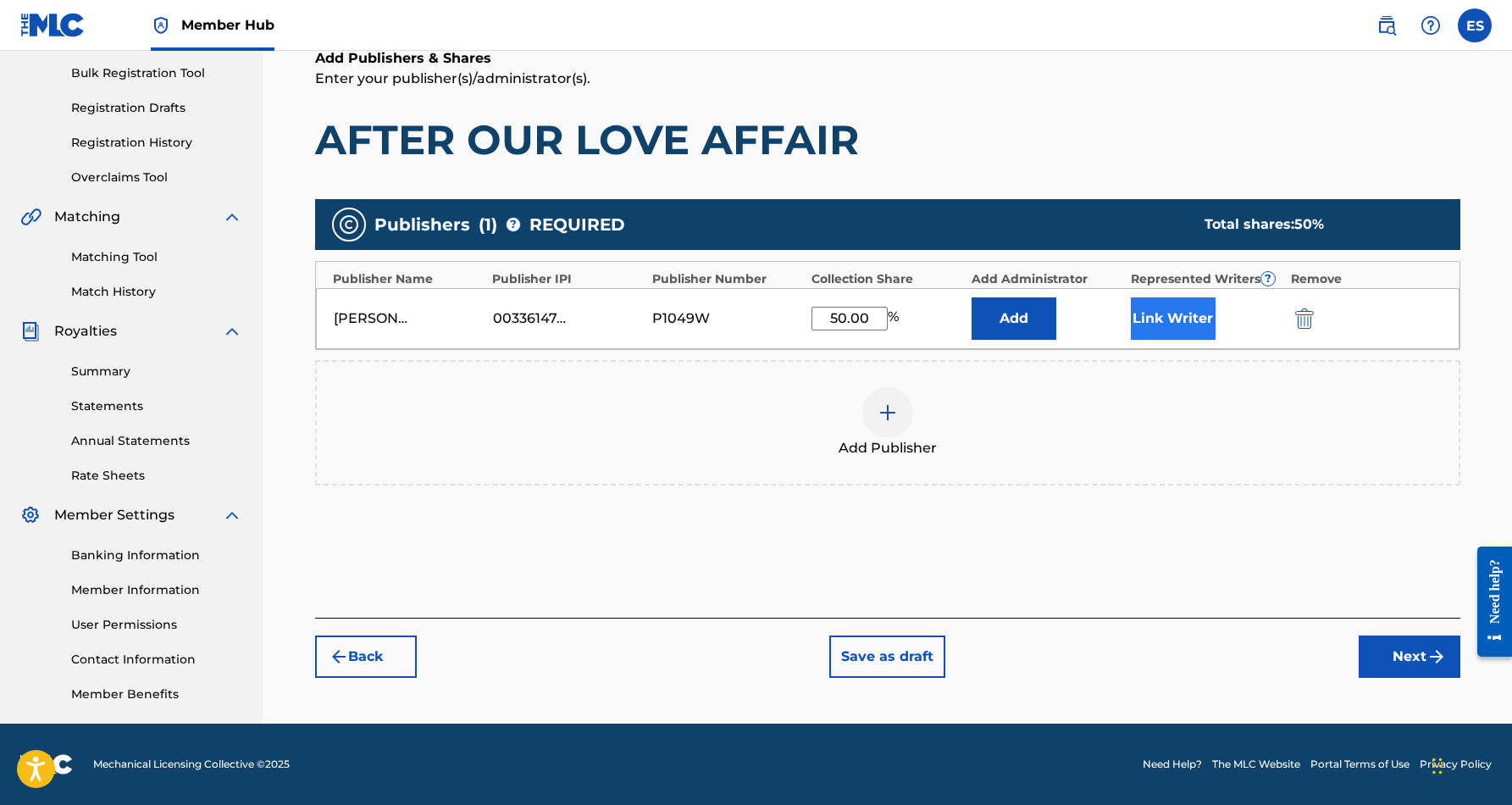
type input "50.00"
click at [1151, 314] on button "Link Writer" at bounding box center [1173, 318] width 85 height 42
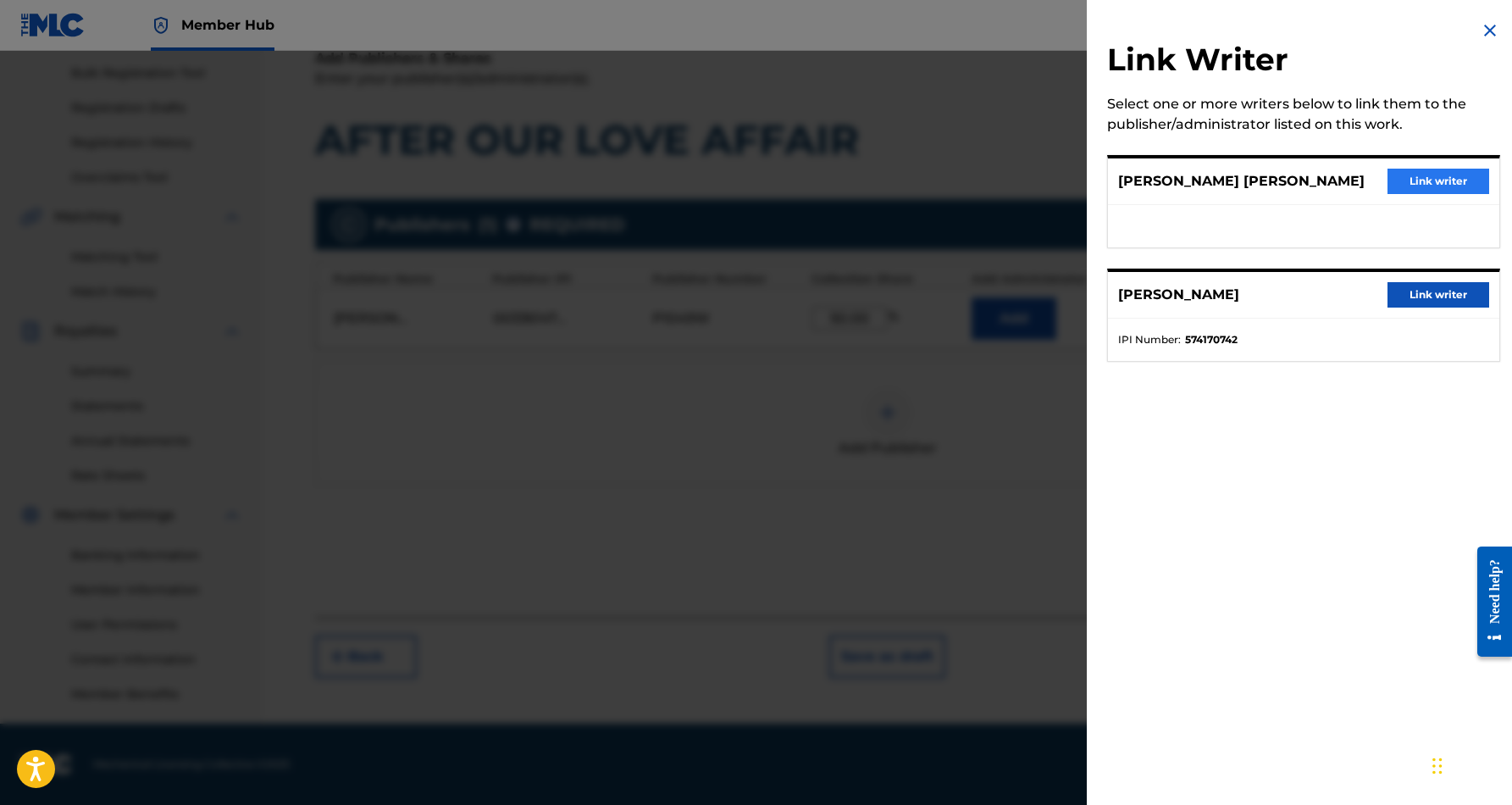
click at [1392, 182] on button "Link writer" at bounding box center [1438, 180] width 102 height 25
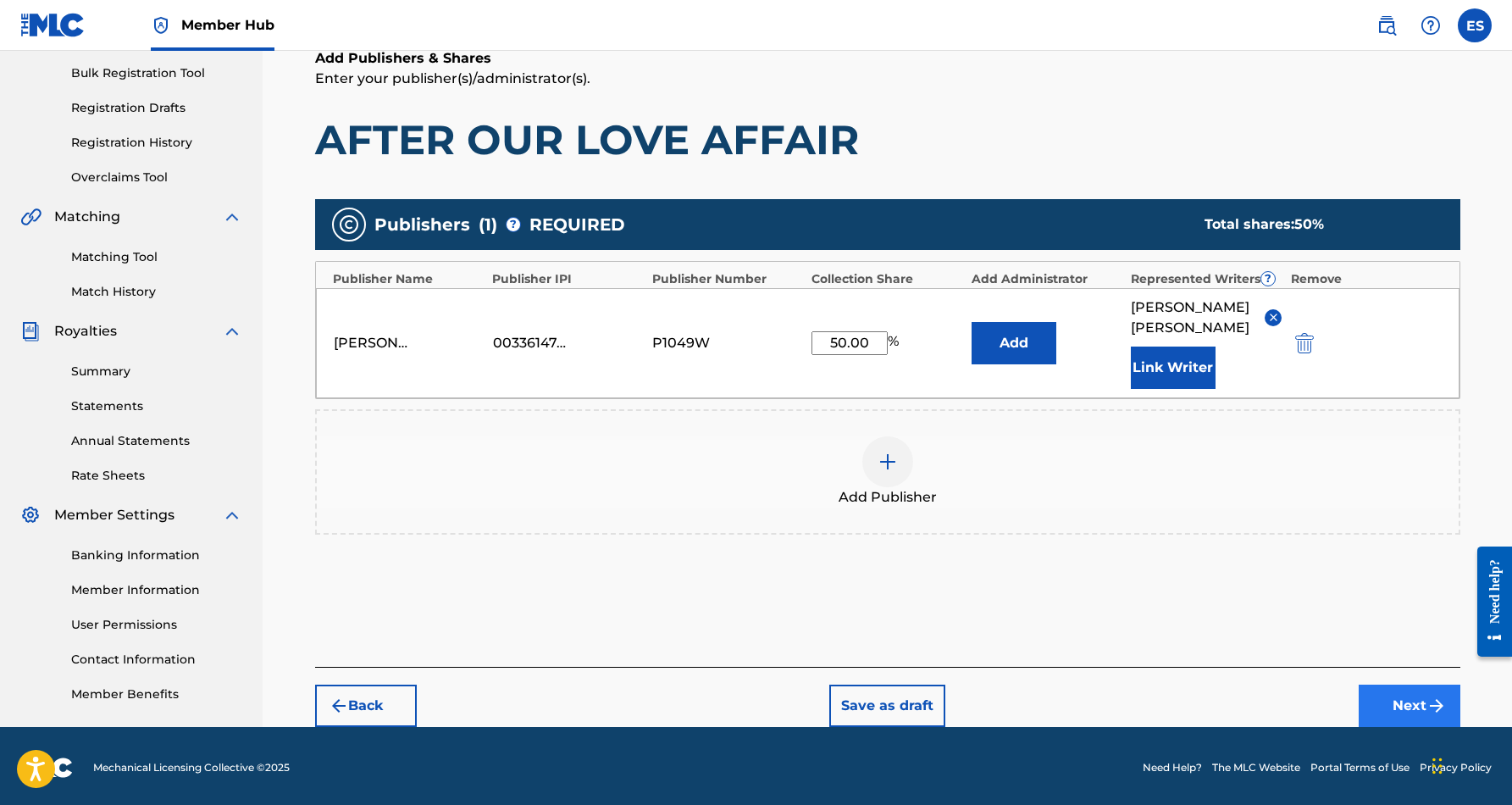
click at [1391, 693] on button "Next" at bounding box center [1410, 705] width 102 height 42
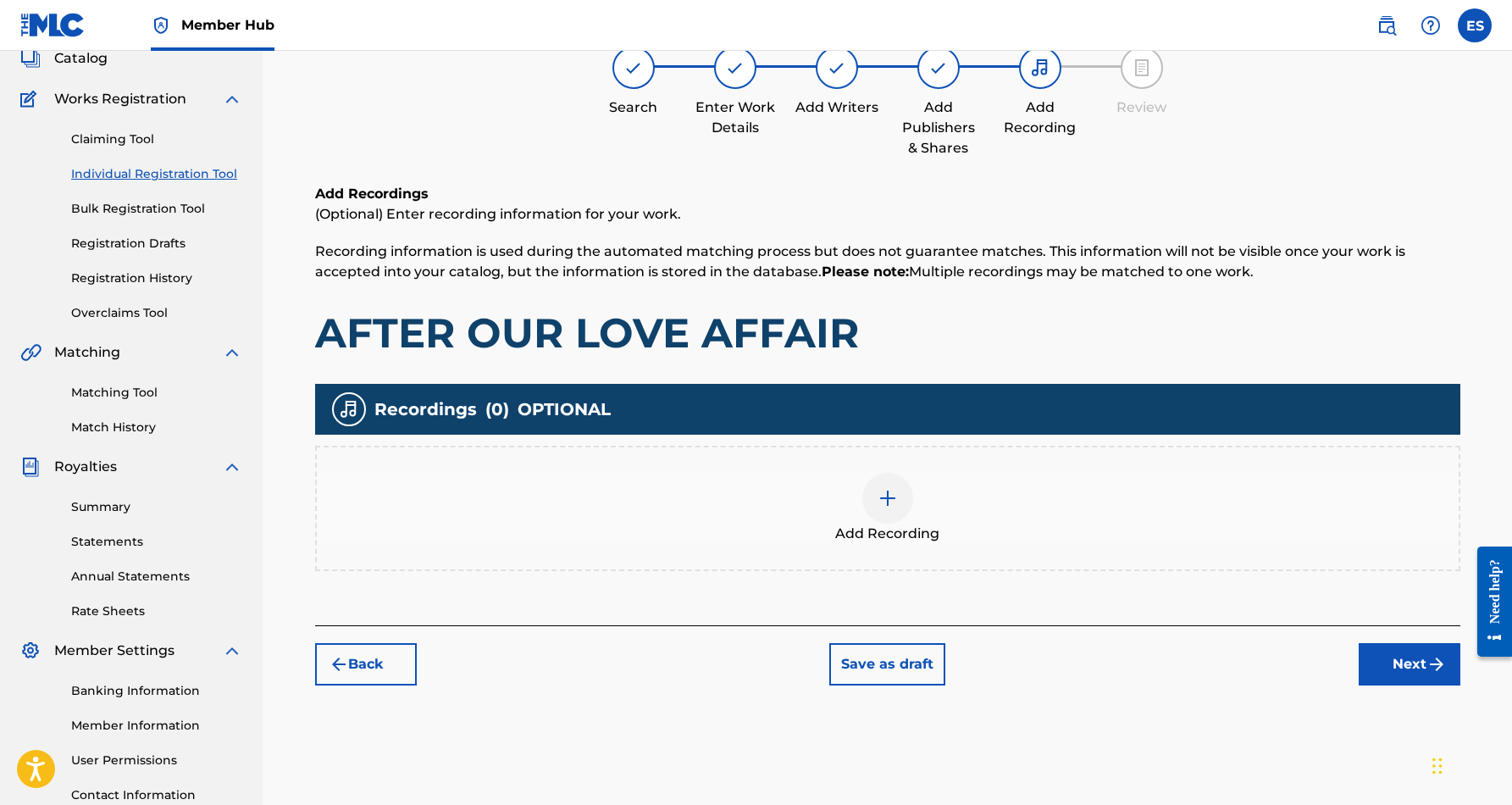
scroll to position [76, 0]
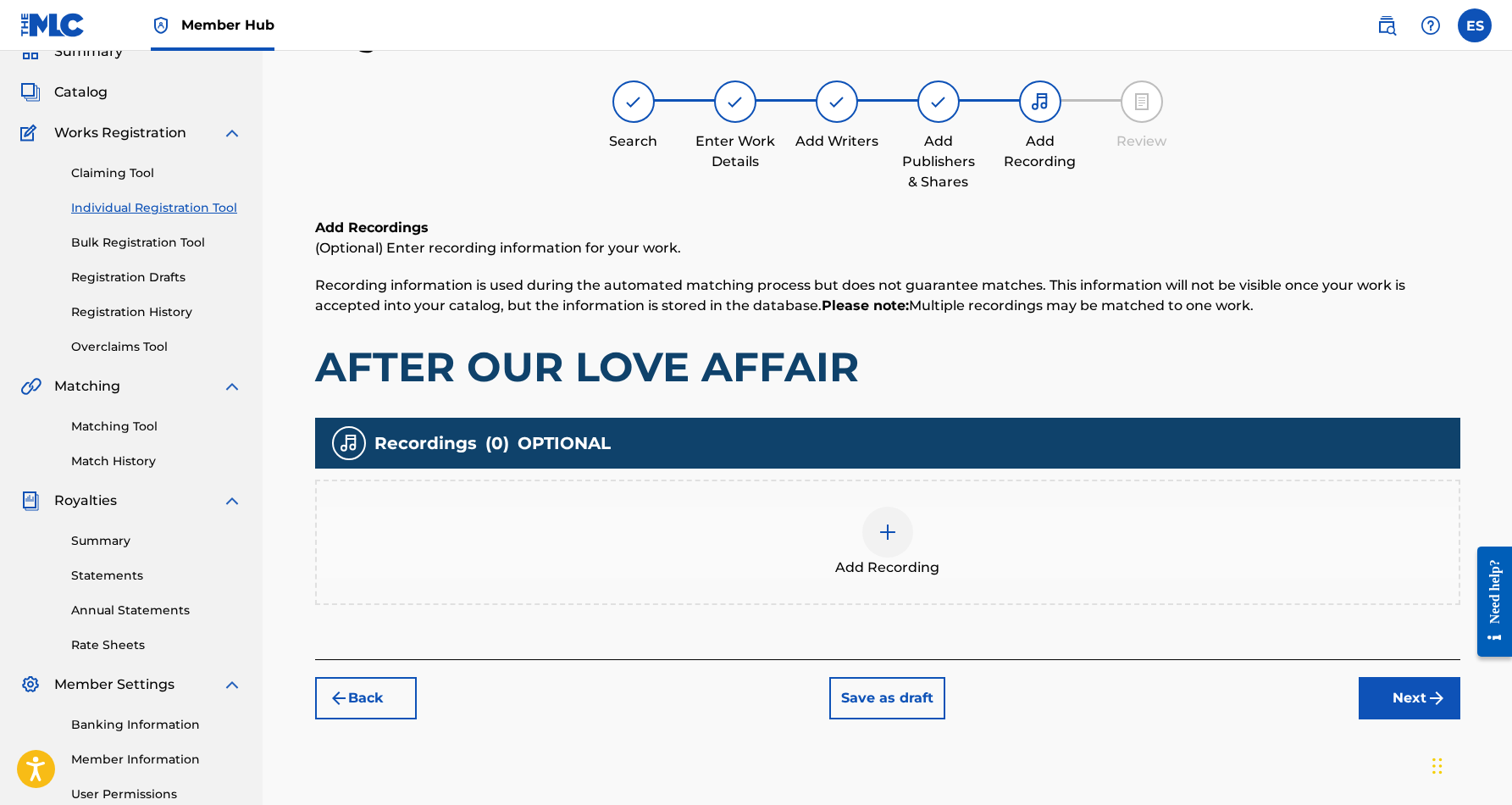
click at [874, 538] on div at bounding box center [887, 532] width 51 height 51
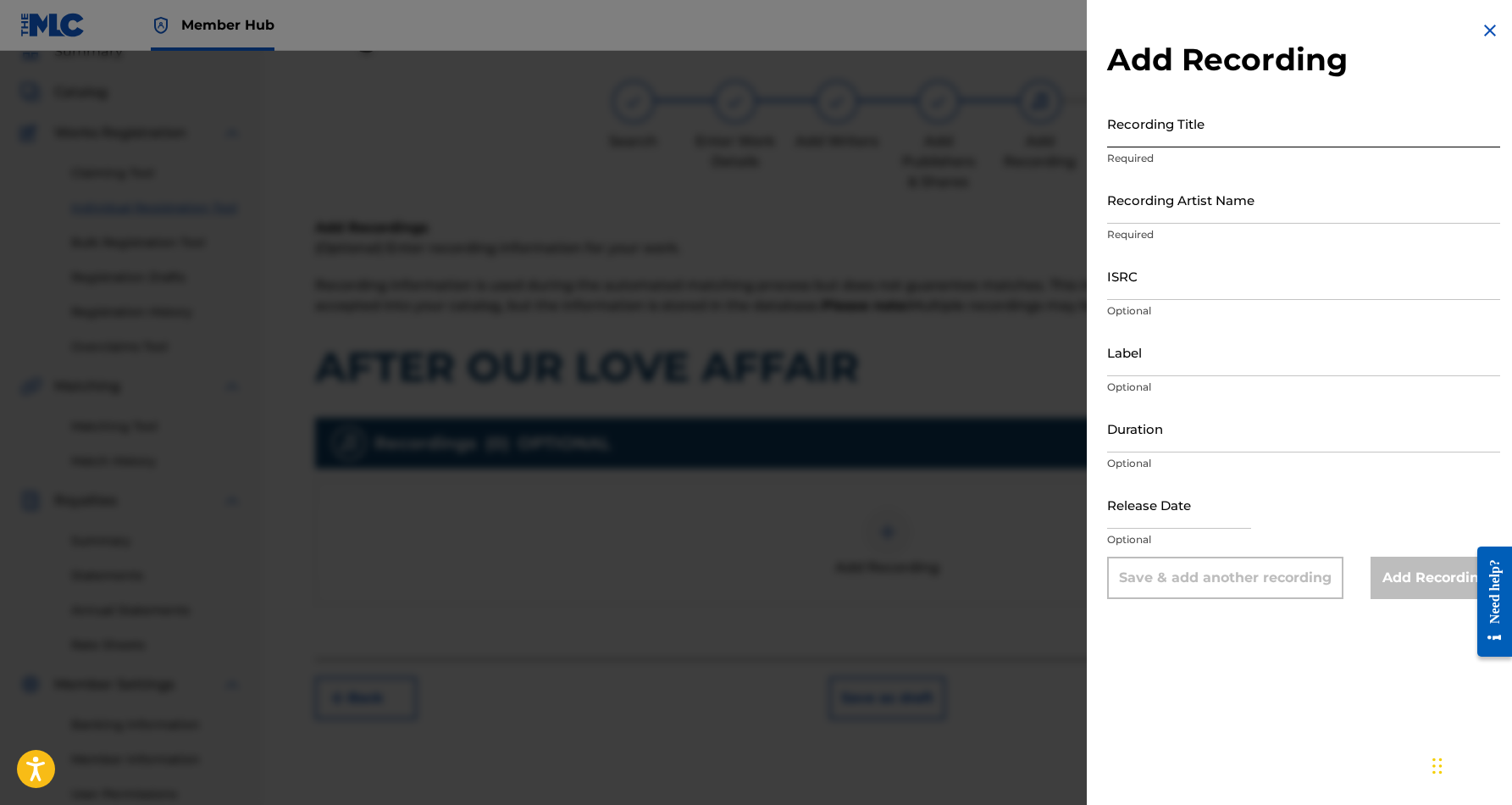
click at [1245, 137] on input "Recording Title" at bounding box center [1304, 123] width 393 height 48
paste input "AFTER OUR LOVE AFFAIR"
type input "AFTER OUR LOVE AFFAIR"
click at [1287, 210] on input "Recording Artist Name" at bounding box center [1304, 199] width 393 height 48
paste input "[PERSON_NAME]"
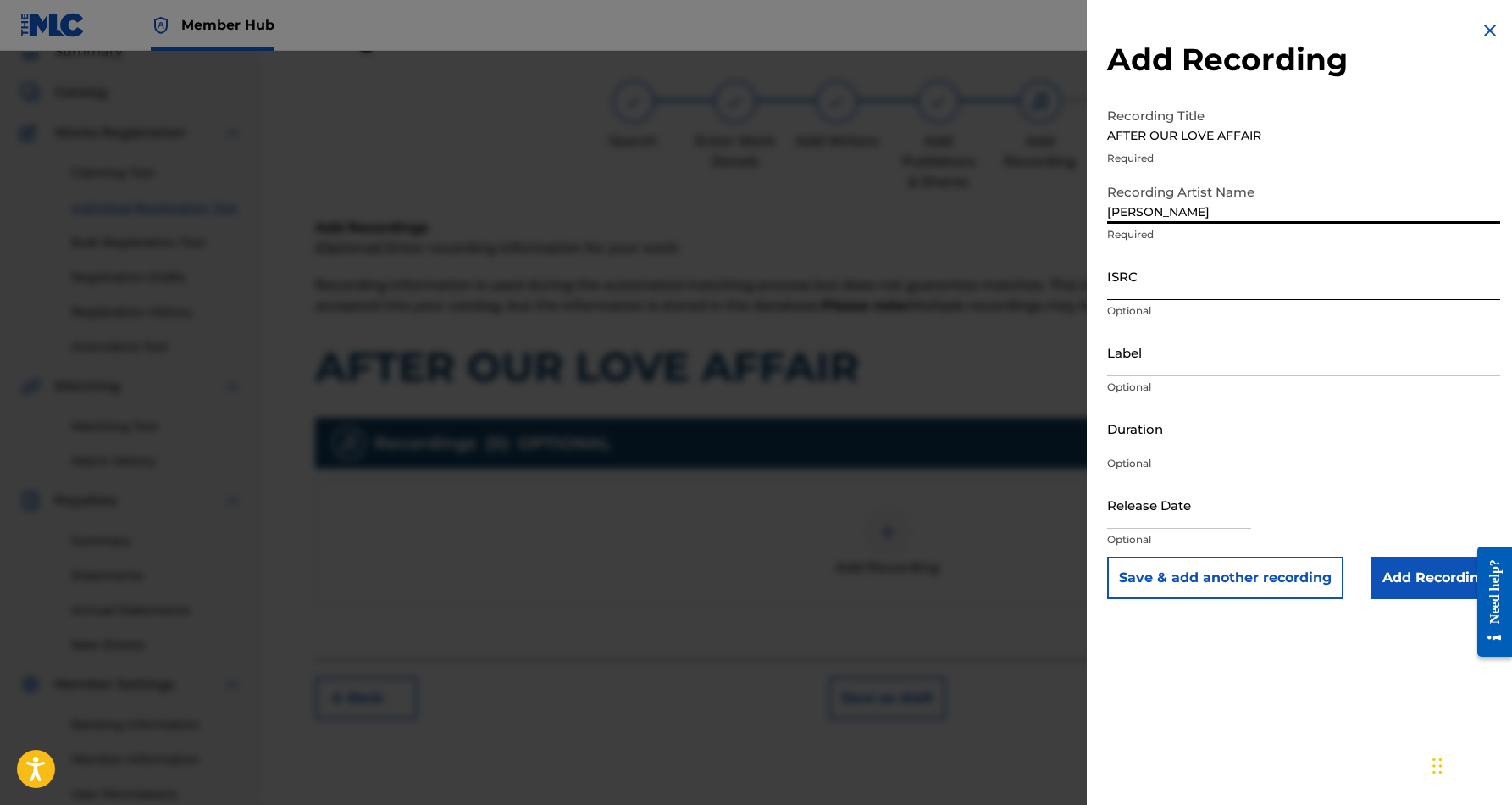
type input "[PERSON_NAME]"
click at [1192, 288] on input "ISRC" at bounding box center [1304, 275] width 393 height 48
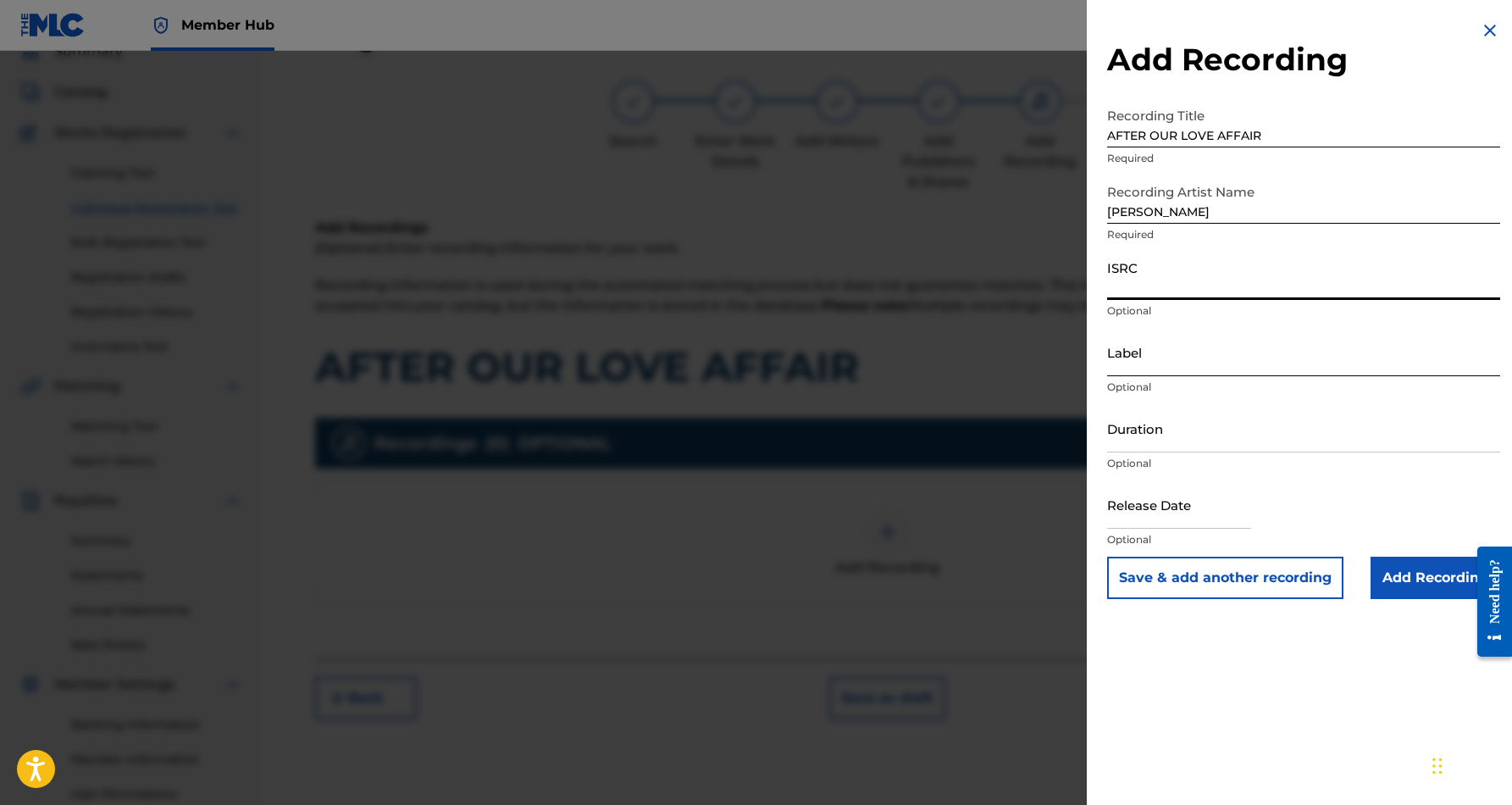
paste input "USHM91242512"
type input "USHM91242512"
click at [1195, 357] on input "Label" at bounding box center [1304, 351] width 393 height 48
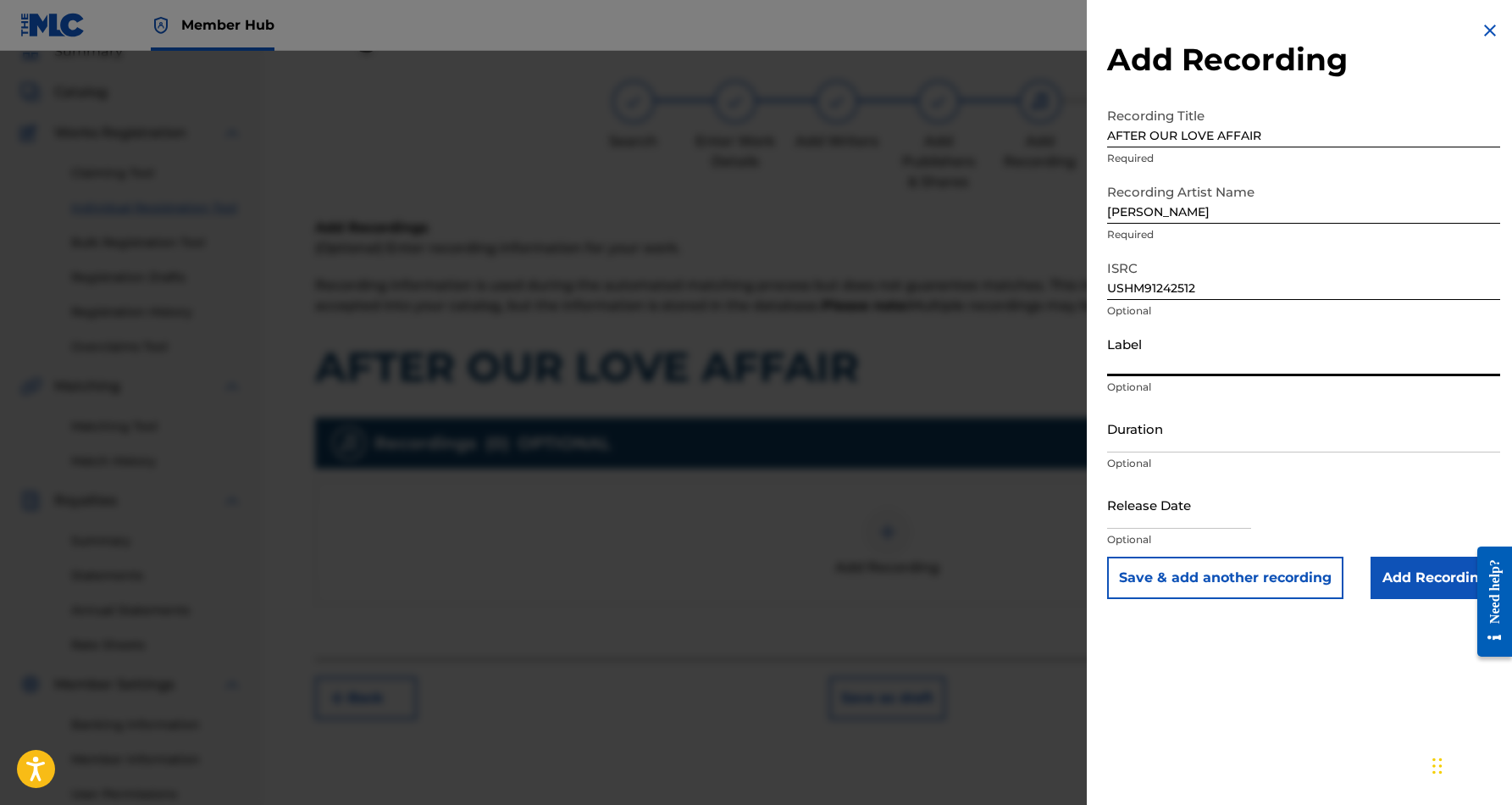
paste input "Desert Sounds Records"
type input "Desert Sounds Records"
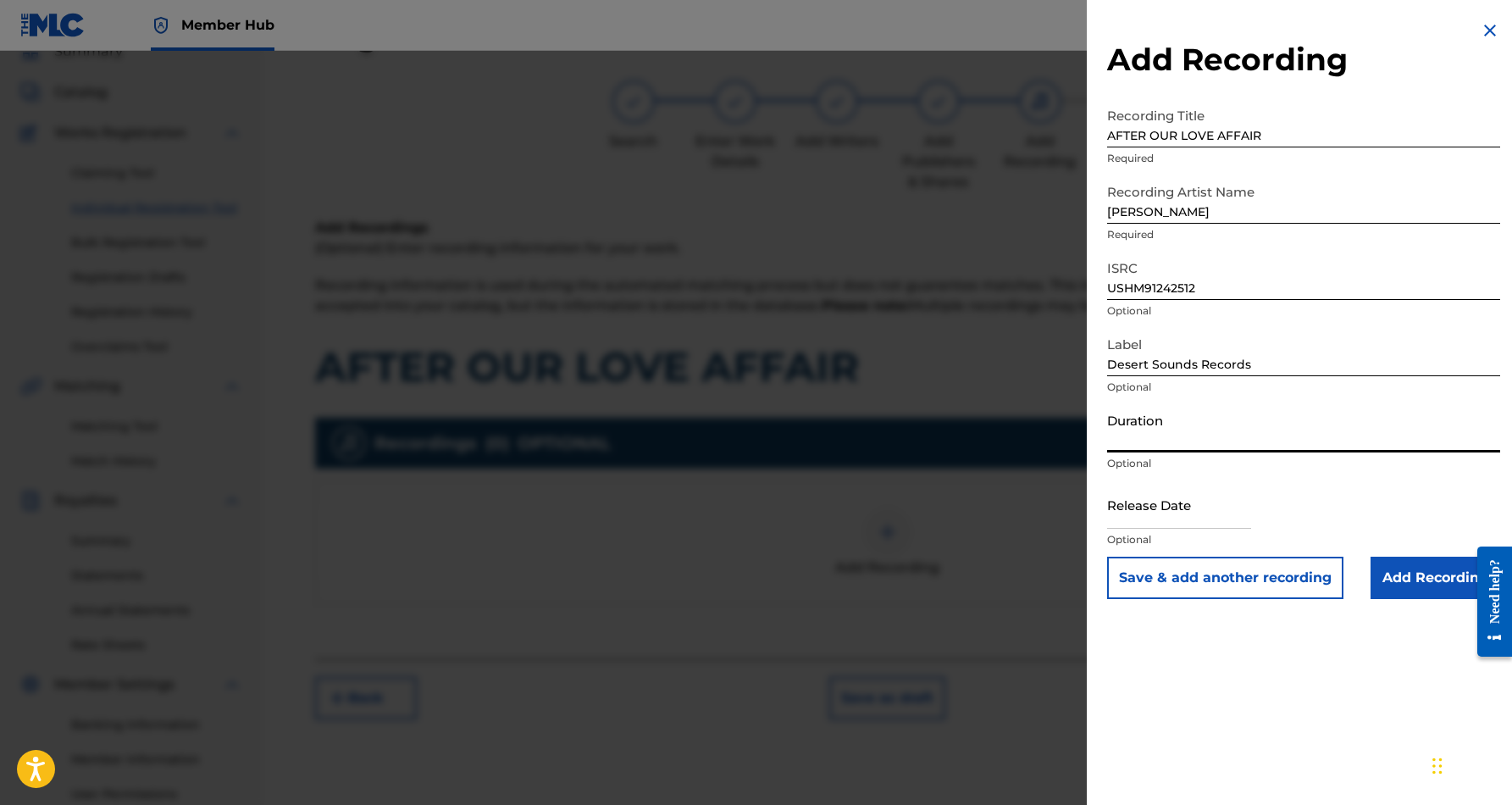
click at [1199, 439] on input "Duration" at bounding box center [1304, 427] width 393 height 48
type input "04:47"
click at [1289, 736] on div "Add Recording Recording Title AFTER OUR LOVE AFFAIR Required Recording Artist N…" at bounding box center [1304, 402] width 434 height 805
click at [1411, 576] on input "Add Recording" at bounding box center [1436, 577] width 130 height 42
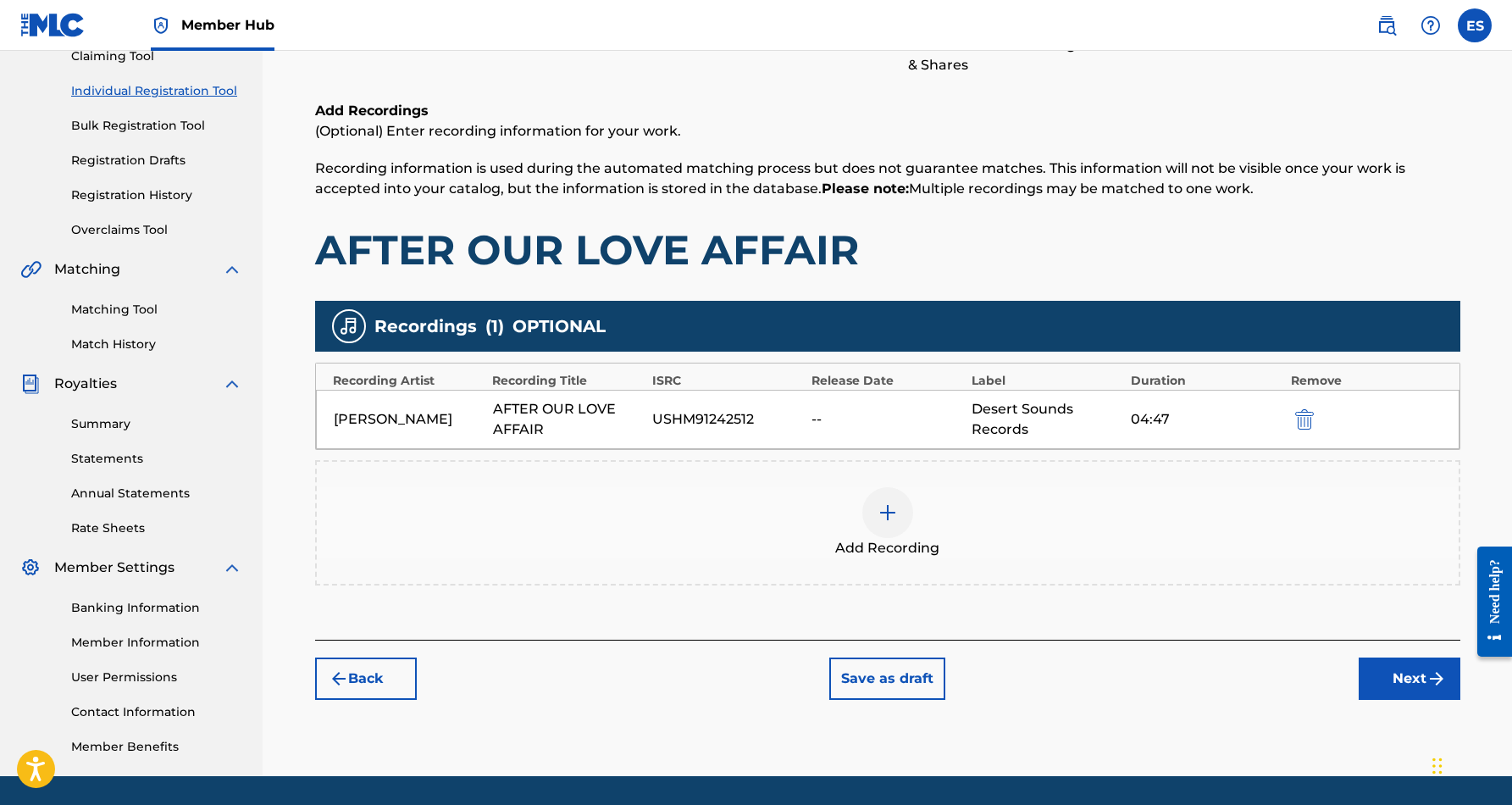
scroll to position [200, 0]
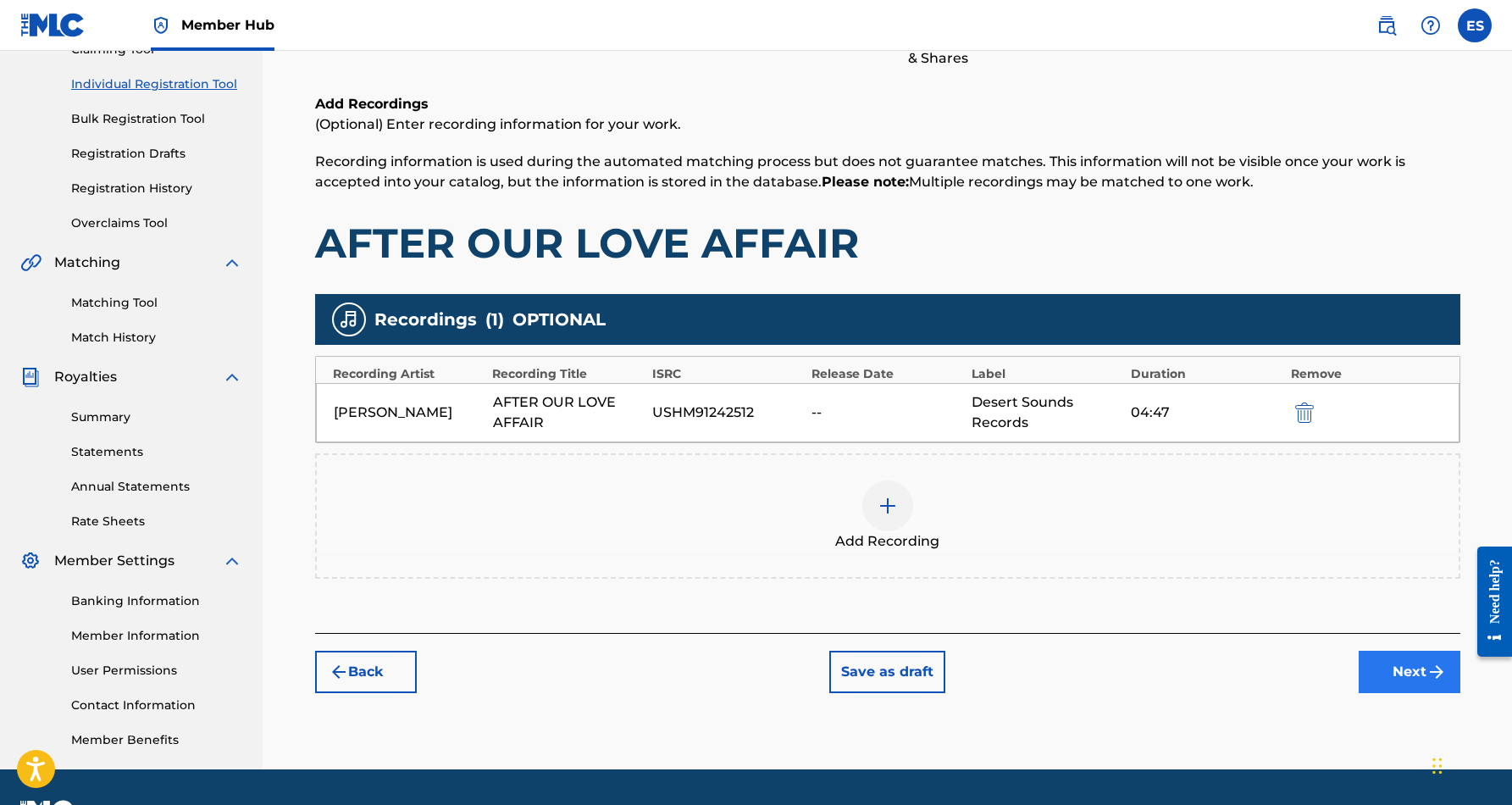
click at [1404, 667] on button "Next" at bounding box center [1410, 672] width 102 height 42
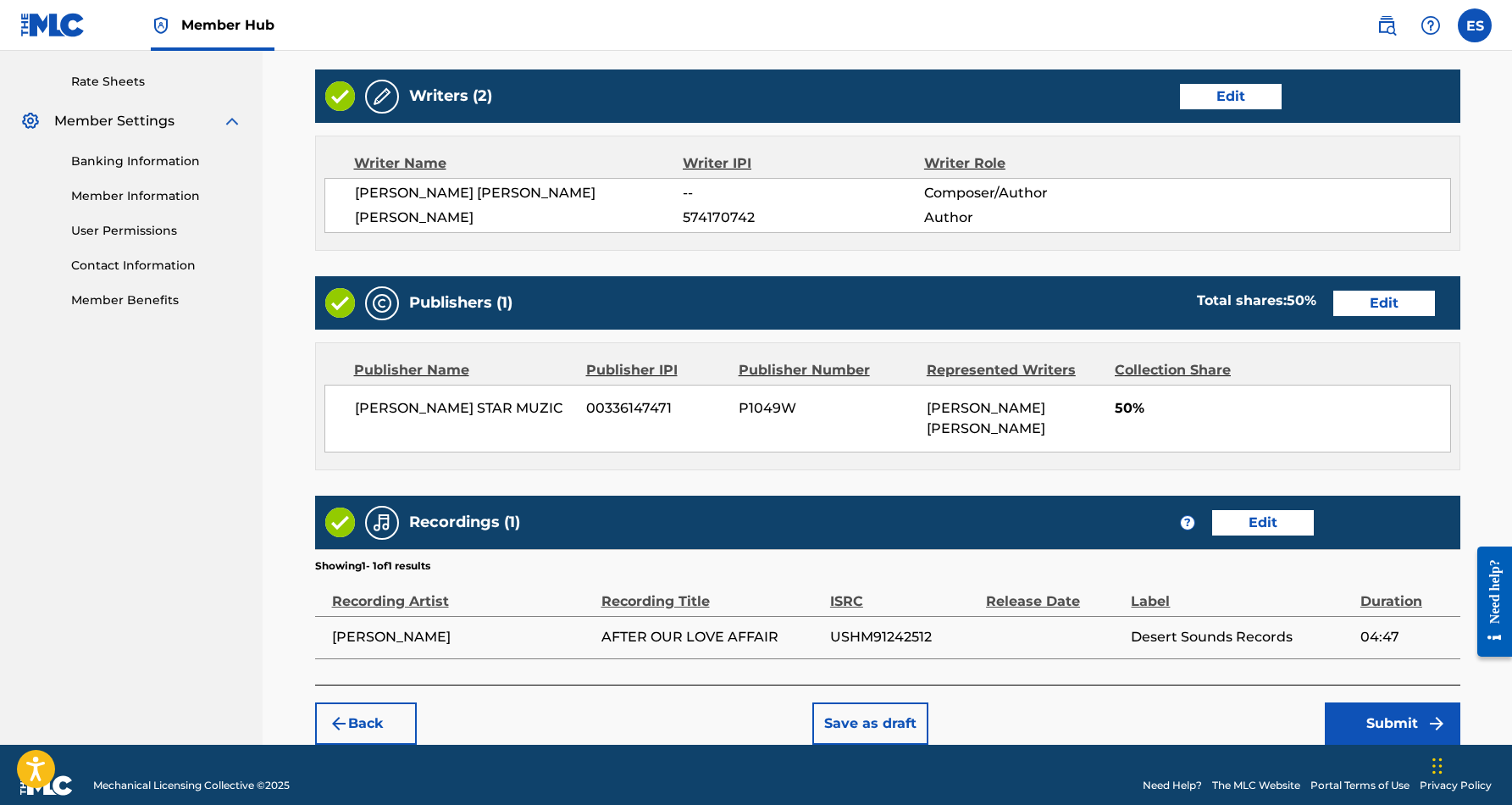
scroll to position [639, 0]
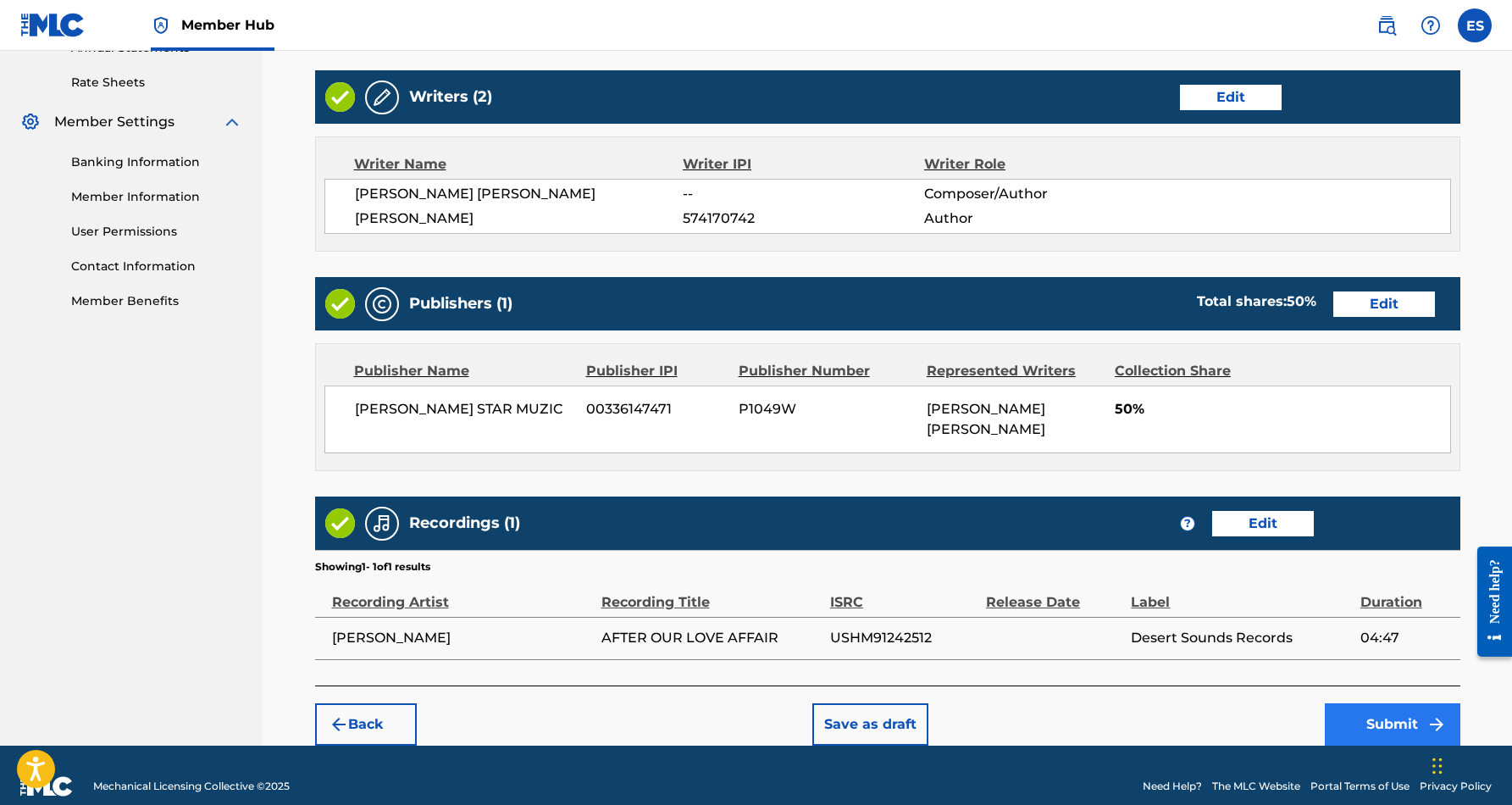
click at [1370, 703] on button "Submit" at bounding box center [1392, 724] width 136 height 42
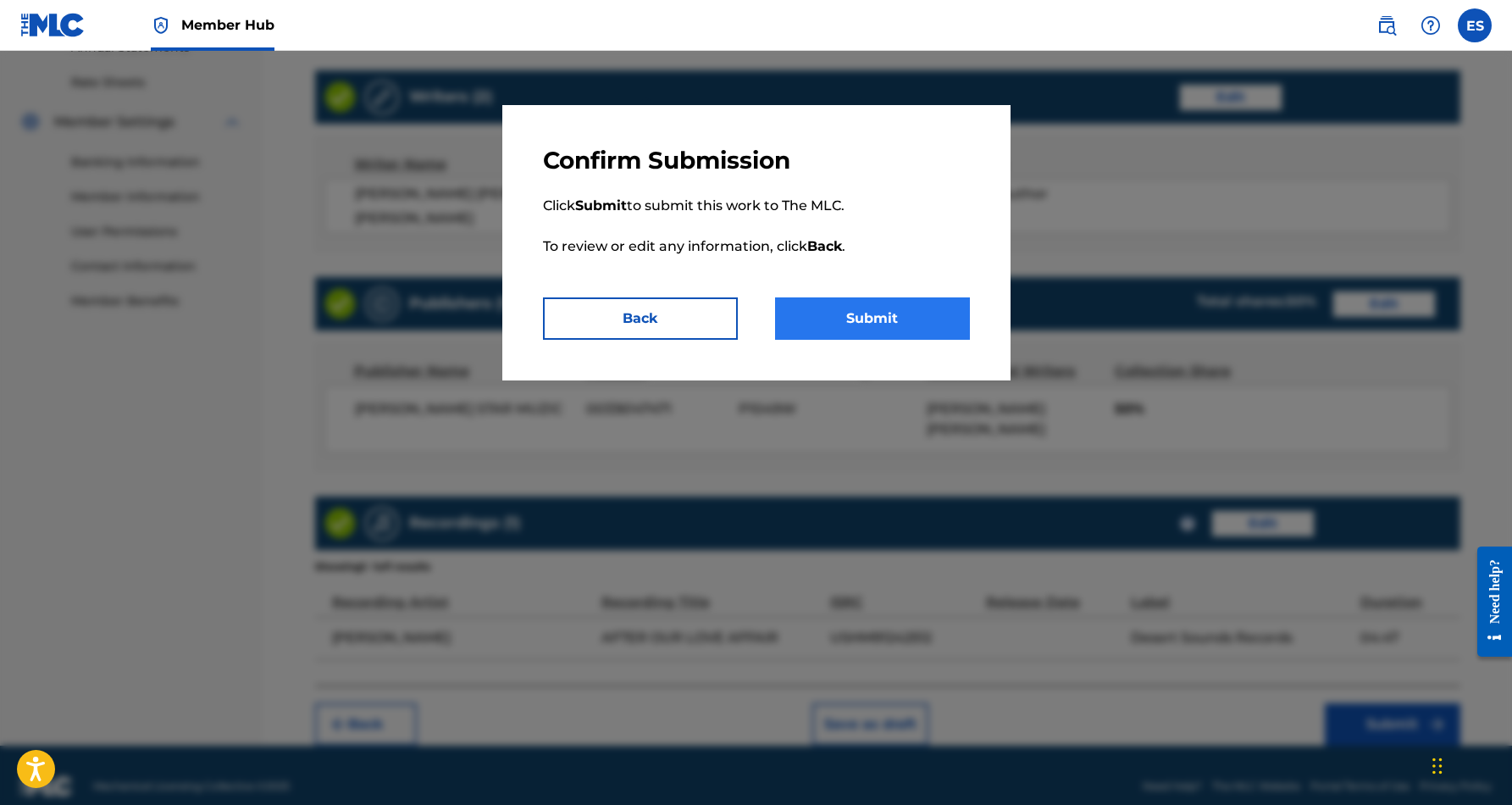
click at [872, 310] on button "Submit" at bounding box center [873, 318] width 194 height 42
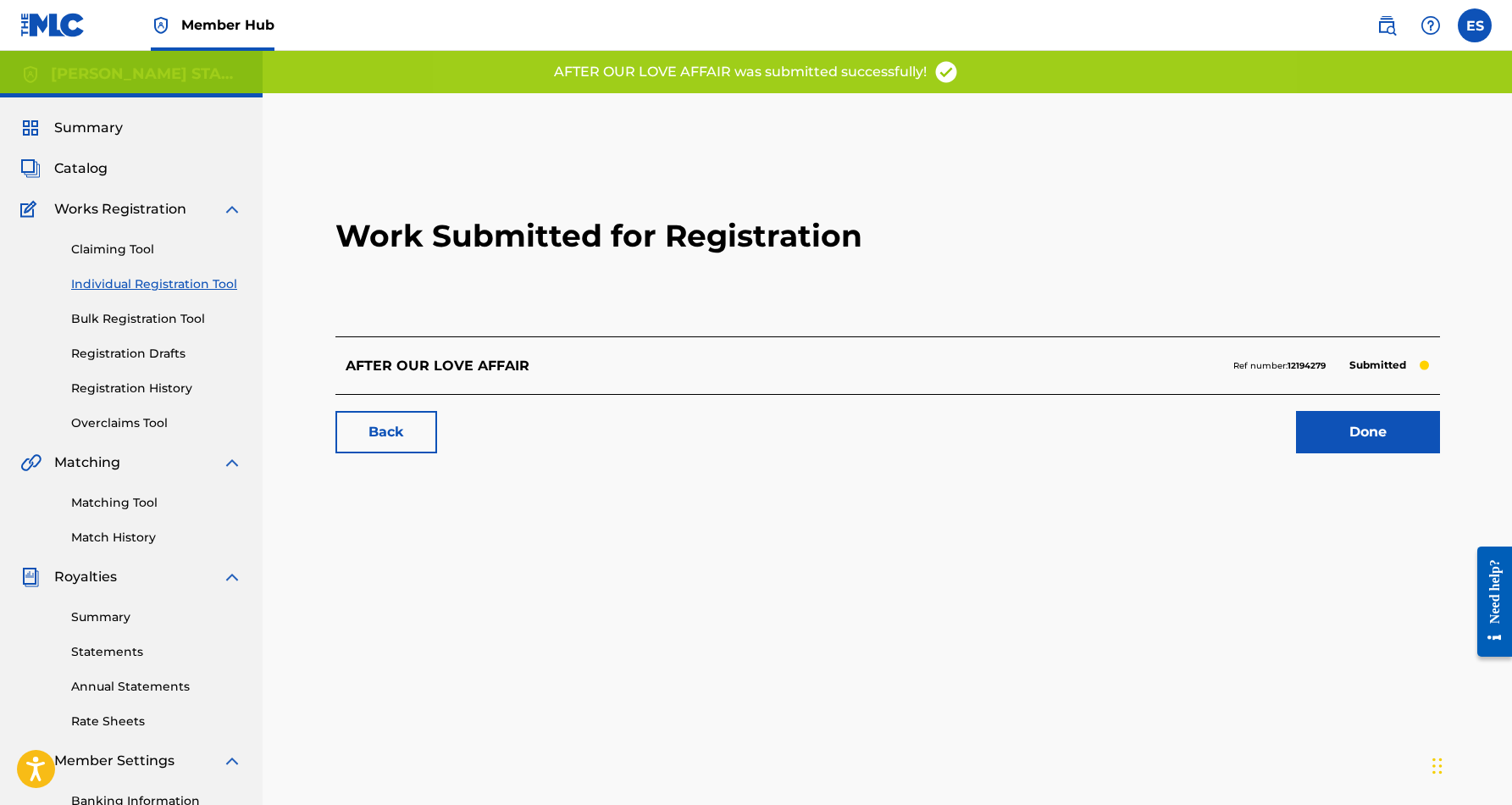
click at [141, 284] on link "Individual Registration Tool" at bounding box center [156, 284] width 171 height 18
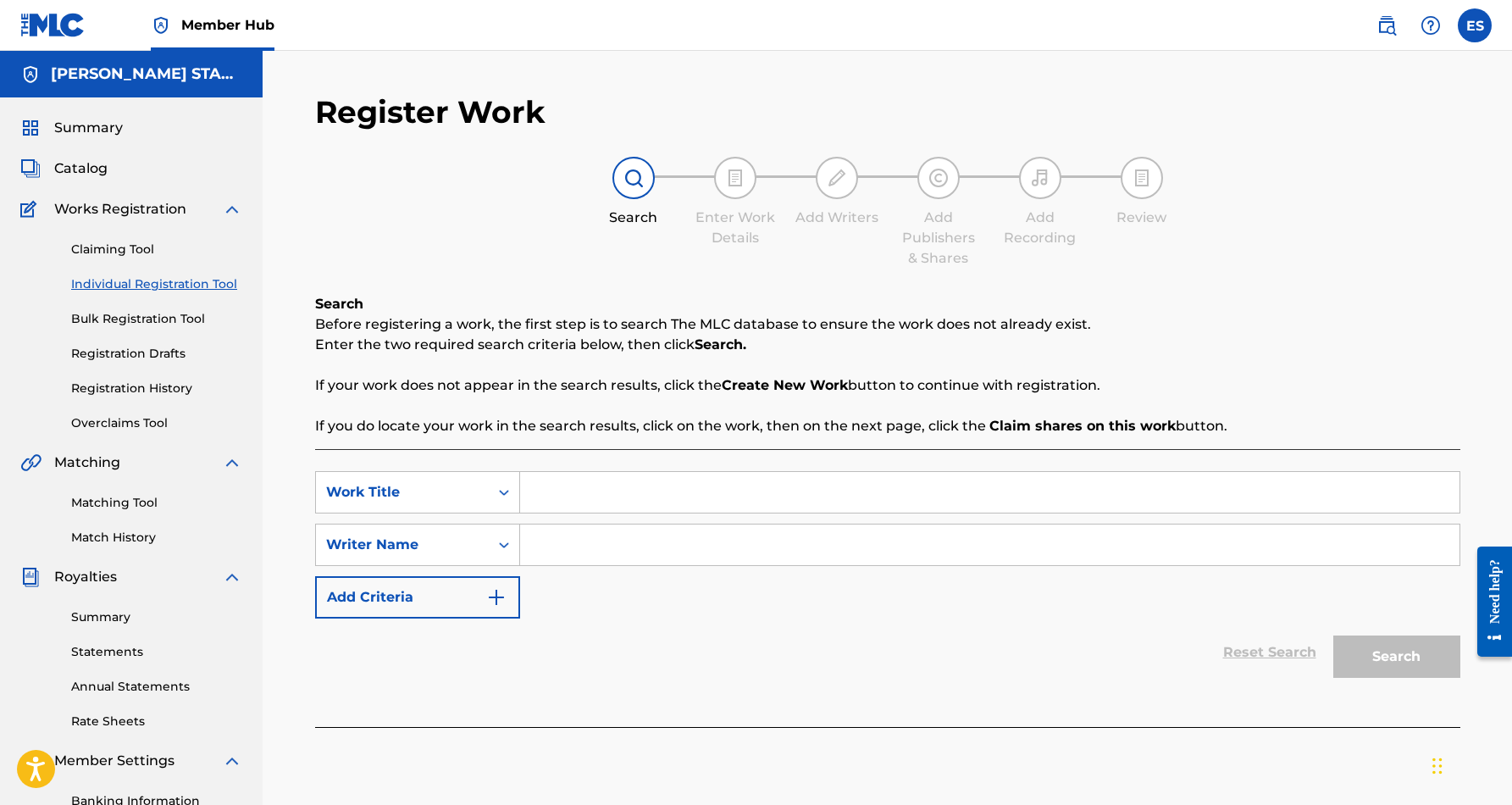
click at [652, 554] on input "Search Form" at bounding box center [990, 545] width 939 height 40
paste input "[PERSON_NAME] [PERSON_NAME]"
type input "[PERSON_NAME] [PERSON_NAME]"
click at [636, 481] on input "Search Form" at bounding box center [990, 492] width 939 height 40
paste input "HOMETOWN BLUES"
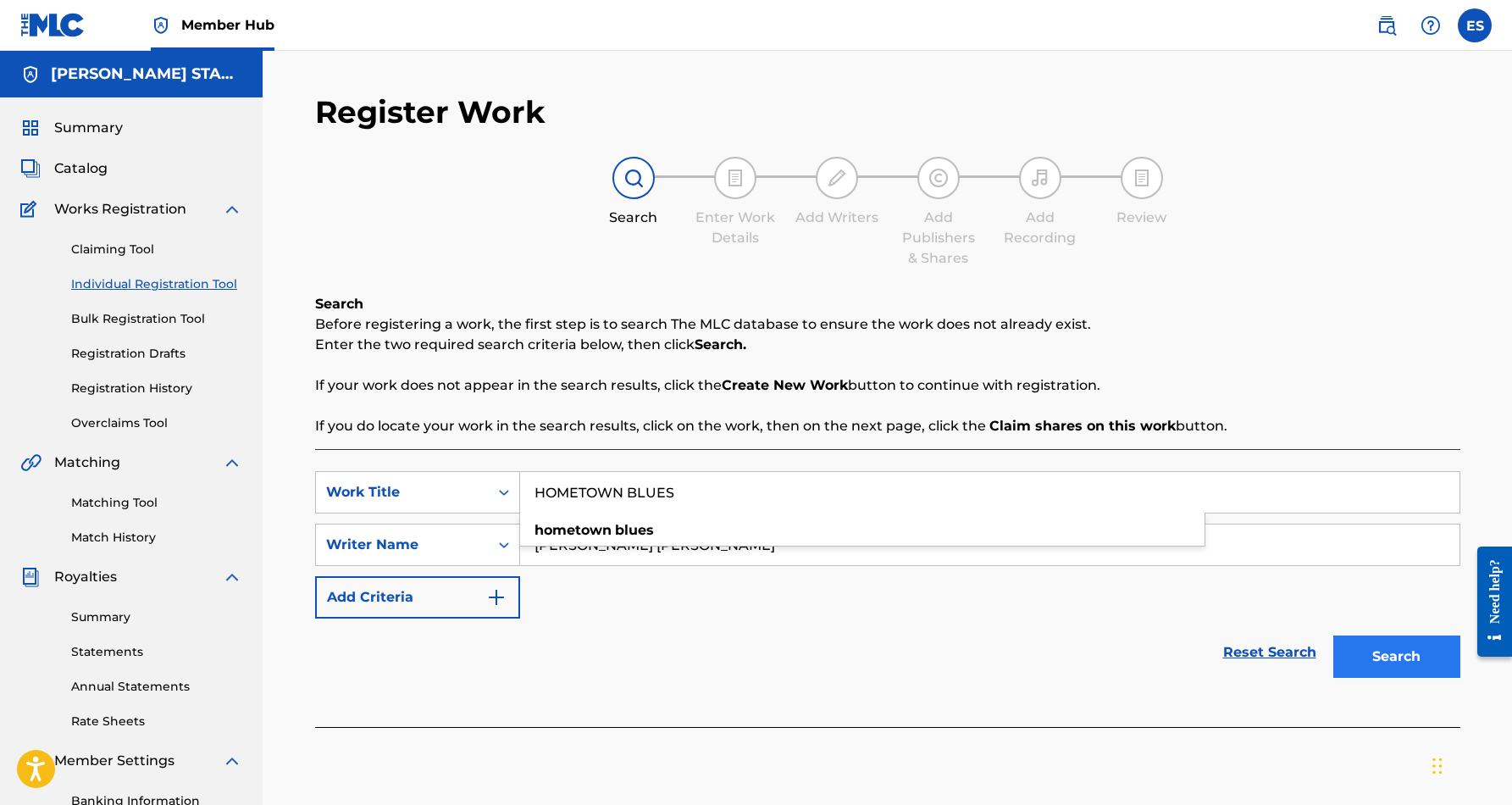
type input "HOMETOWN BLUES"
click at [1377, 667] on button "Search" at bounding box center [1396, 656] width 127 height 42
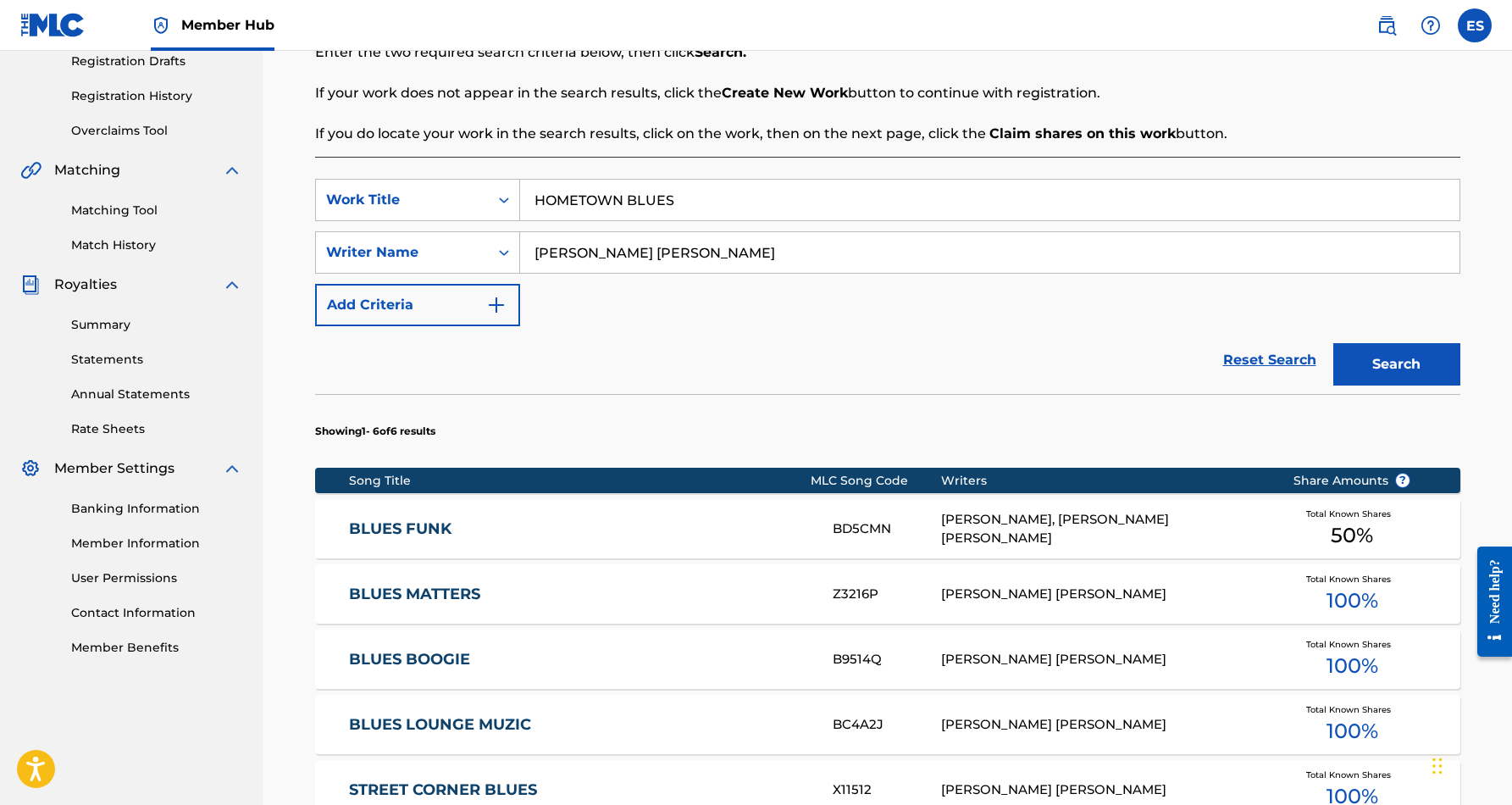
scroll to position [142, 0]
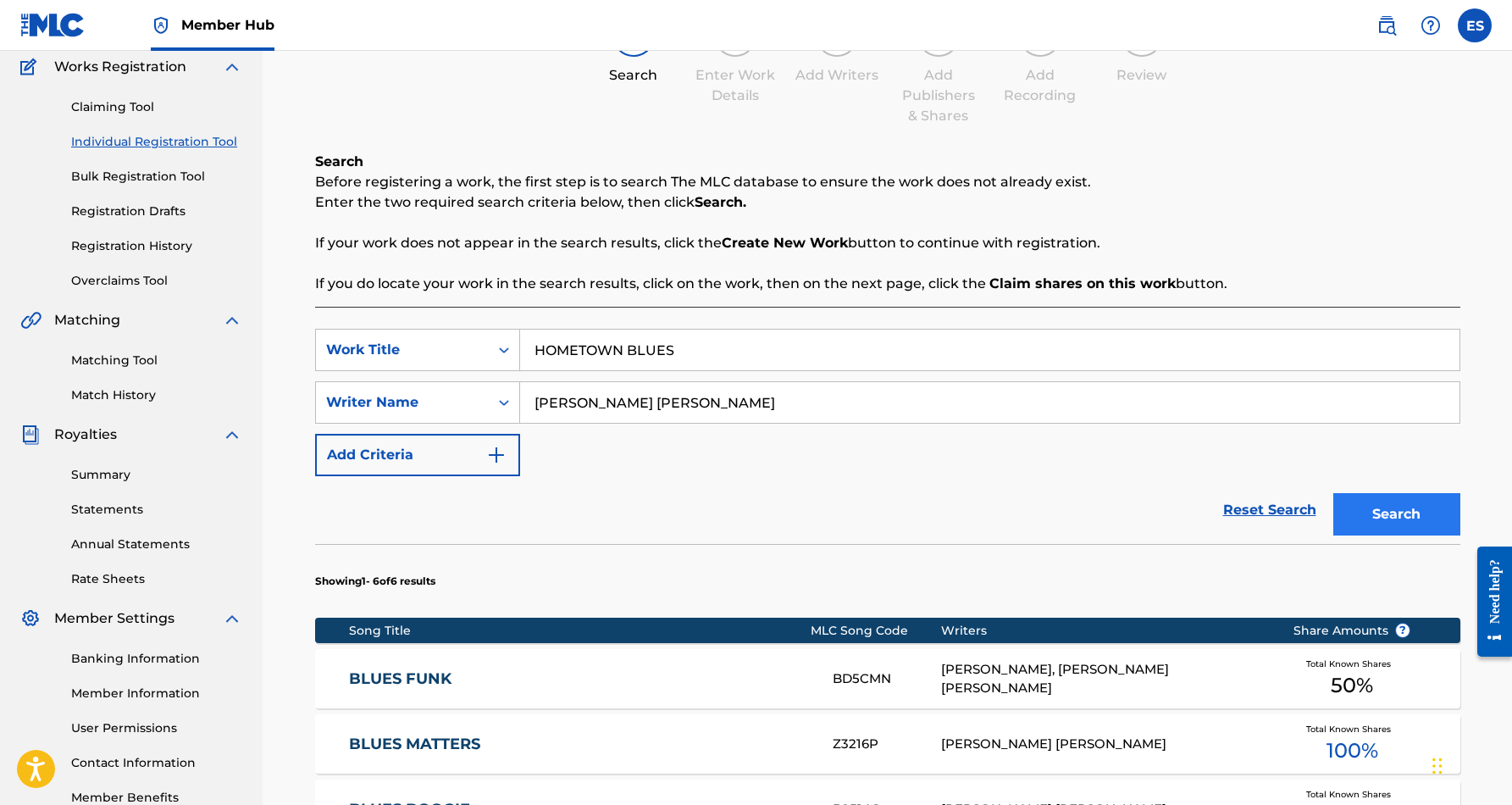
click at [1390, 519] on button "Search" at bounding box center [1396, 514] width 127 height 42
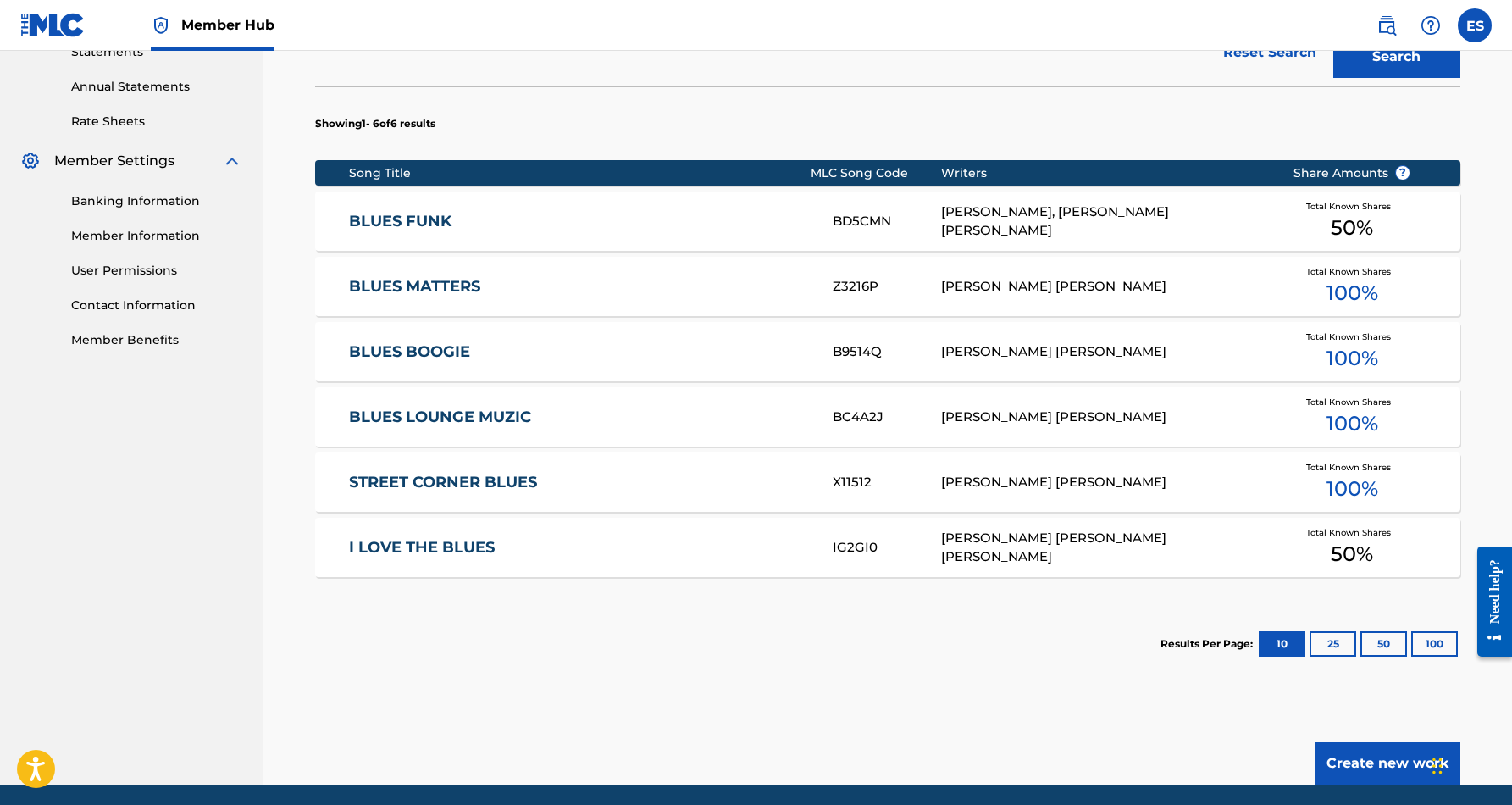
scroll to position [603, 0]
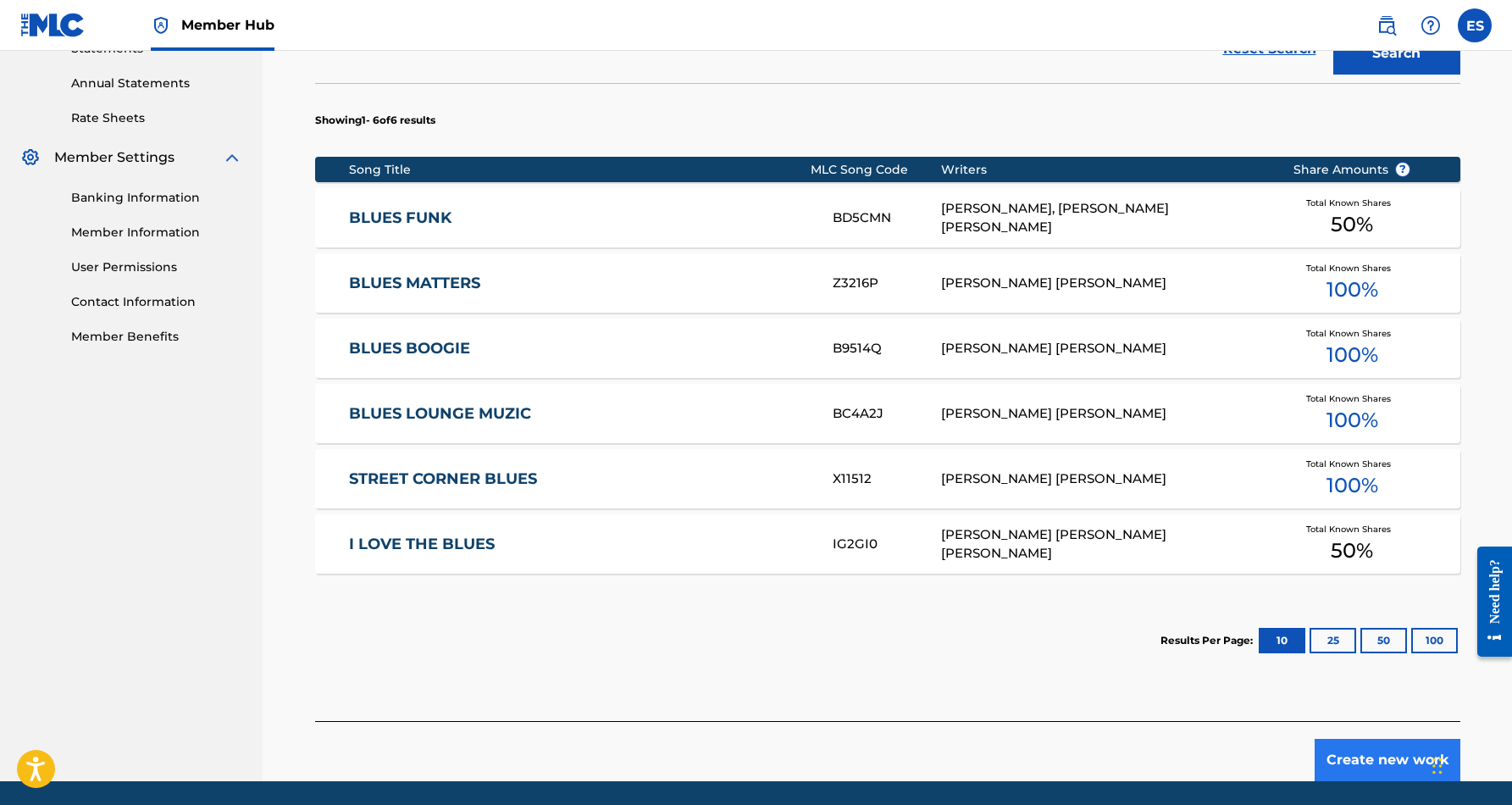
click at [1377, 754] on button "Create new work" at bounding box center [1388, 759] width 145 height 42
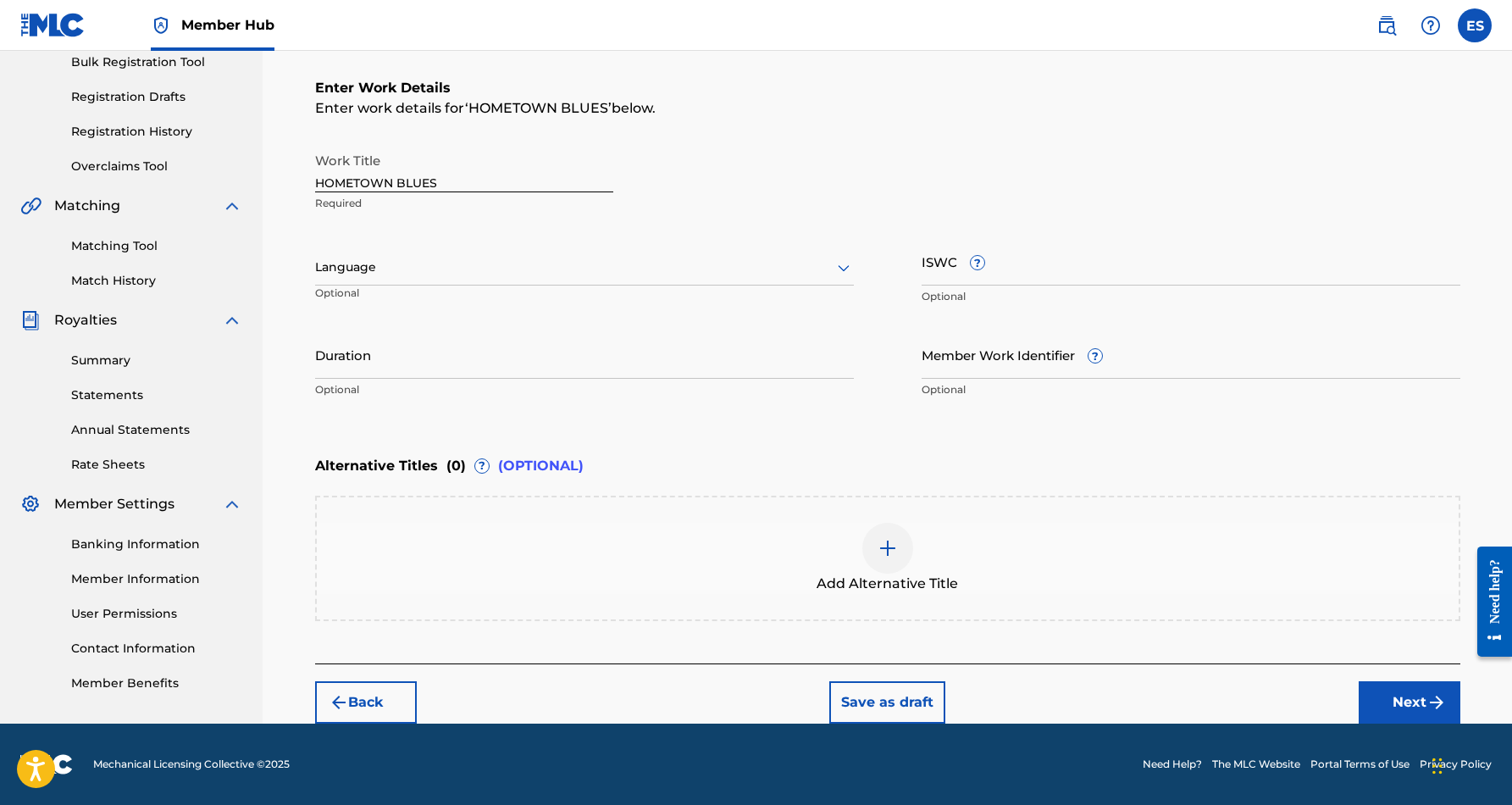
scroll to position [257, 0]
click at [991, 272] on input "ISWC ?" at bounding box center [1191, 261] width 539 height 48
paste input "T9125735004"
type input "T9125735004"
click at [840, 265] on icon at bounding box center [843, 267] width 20 height 20
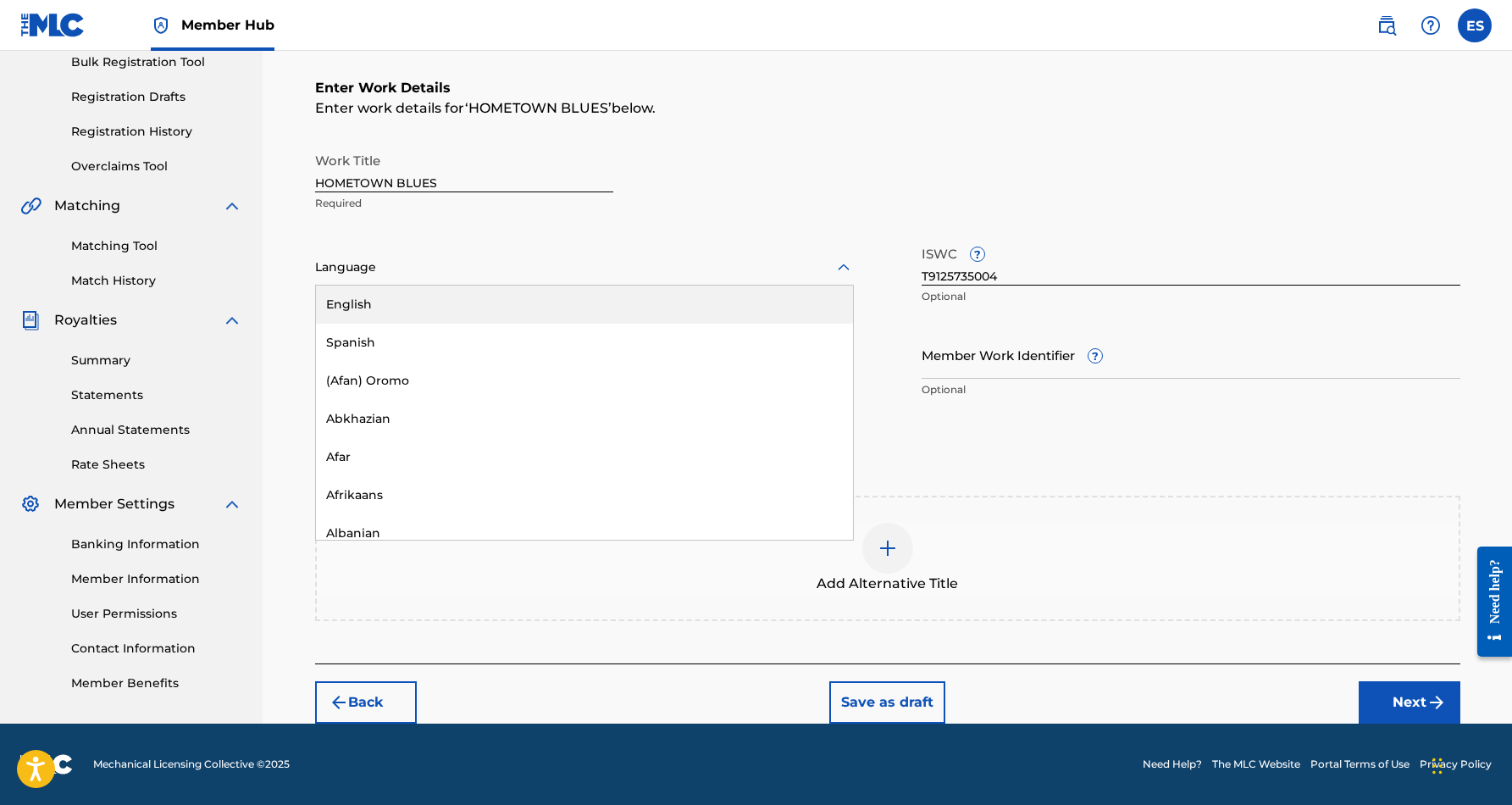
click at [792, 298] on div "English" at bounding box center [584, 305] width 537 height 39
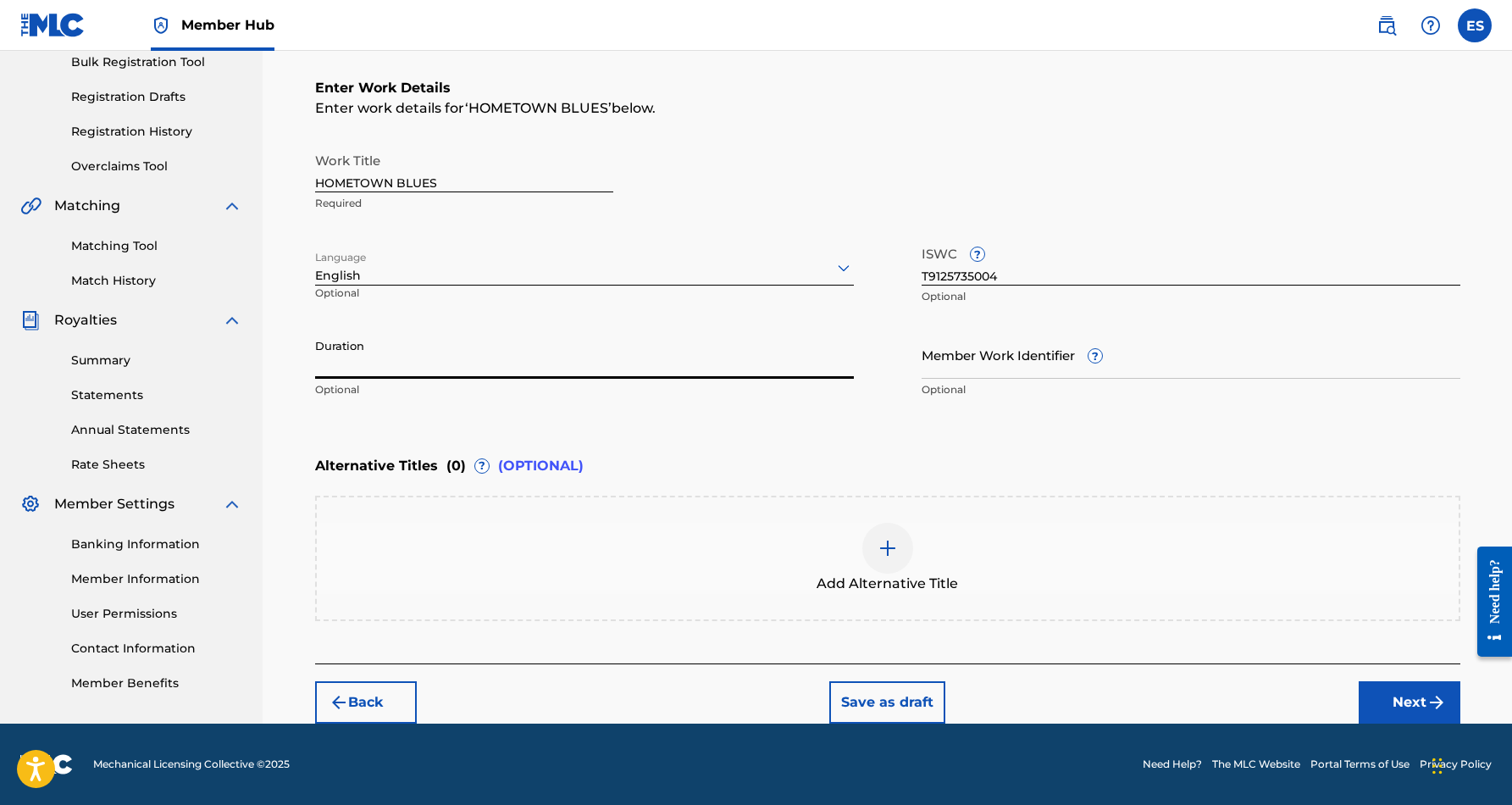
click at [639, 346] on input "Duration" at bounding box center [584, 354] width 539 height 48
type input "03:39"
click at [703, 420] on div "Enter Work Details Enter work details for ‘ HOMETOWN BLUES ’ below. Work Title …" at bounding box center [887, 243] width 1145 height 410
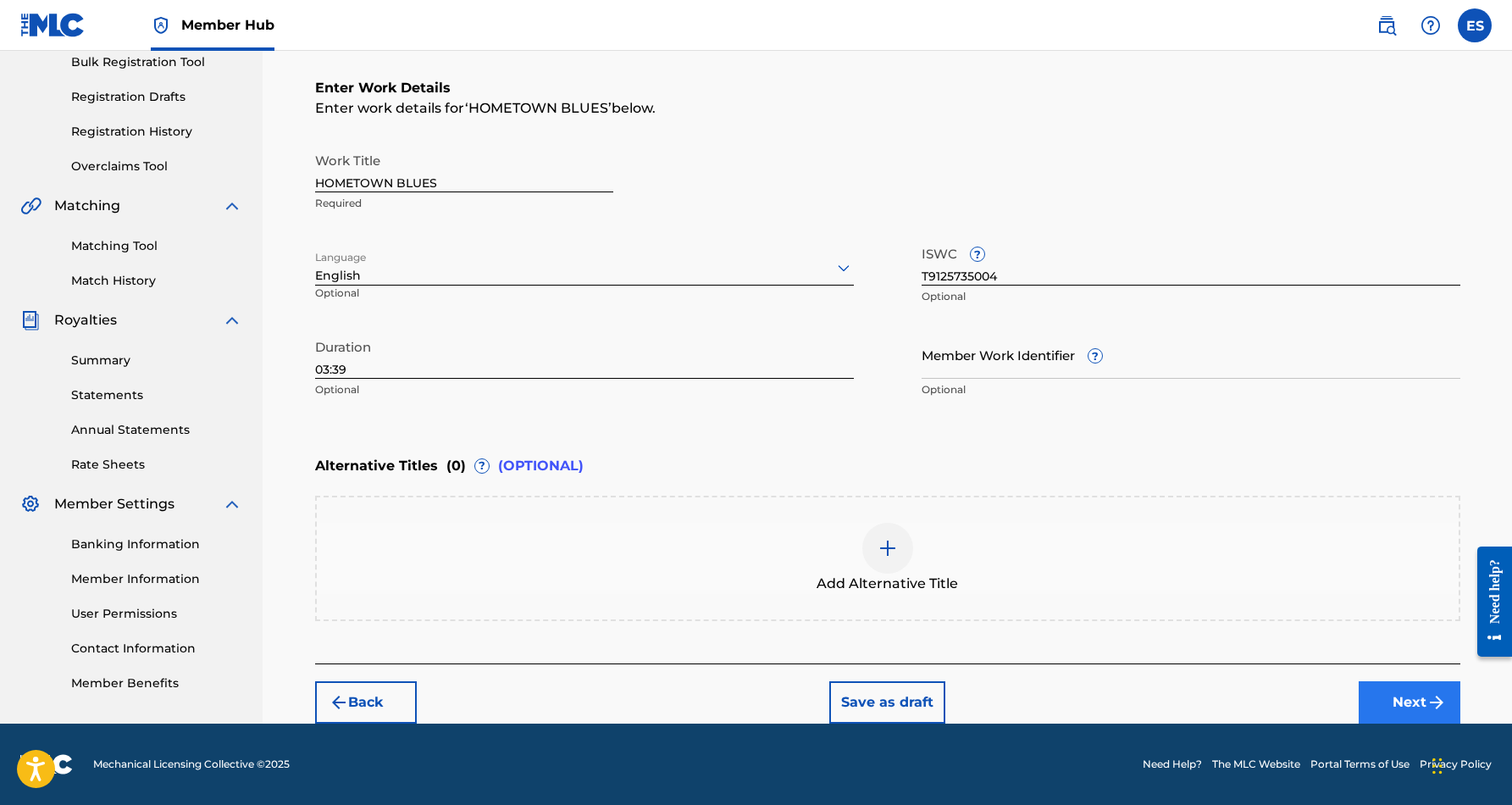
click at [1385, 694] on button "Next" at bounding box center [1410, 702] width 102 height 42
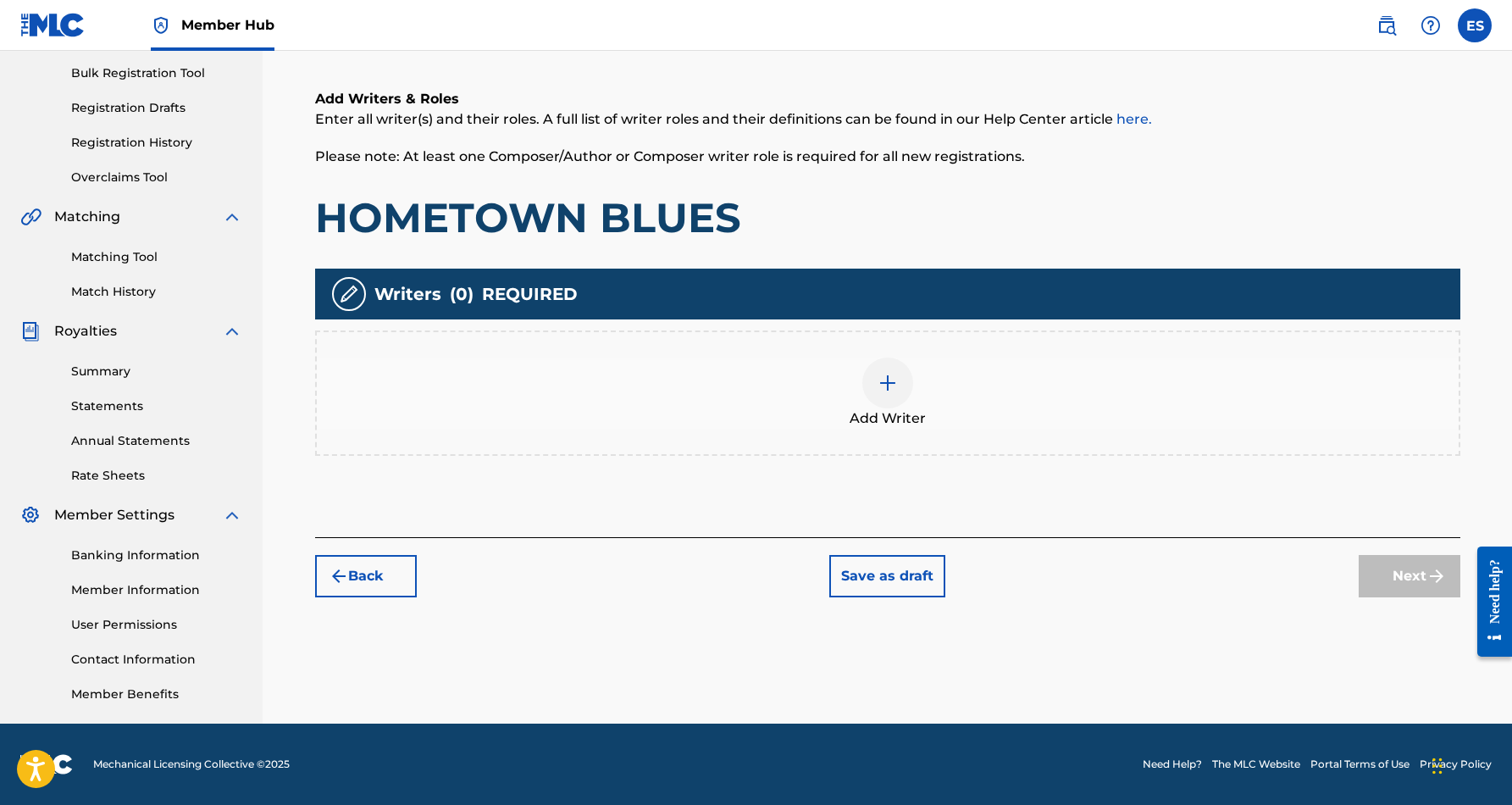
click at [890, 385] on img at bounding box center [887, 382] width 20 height 20
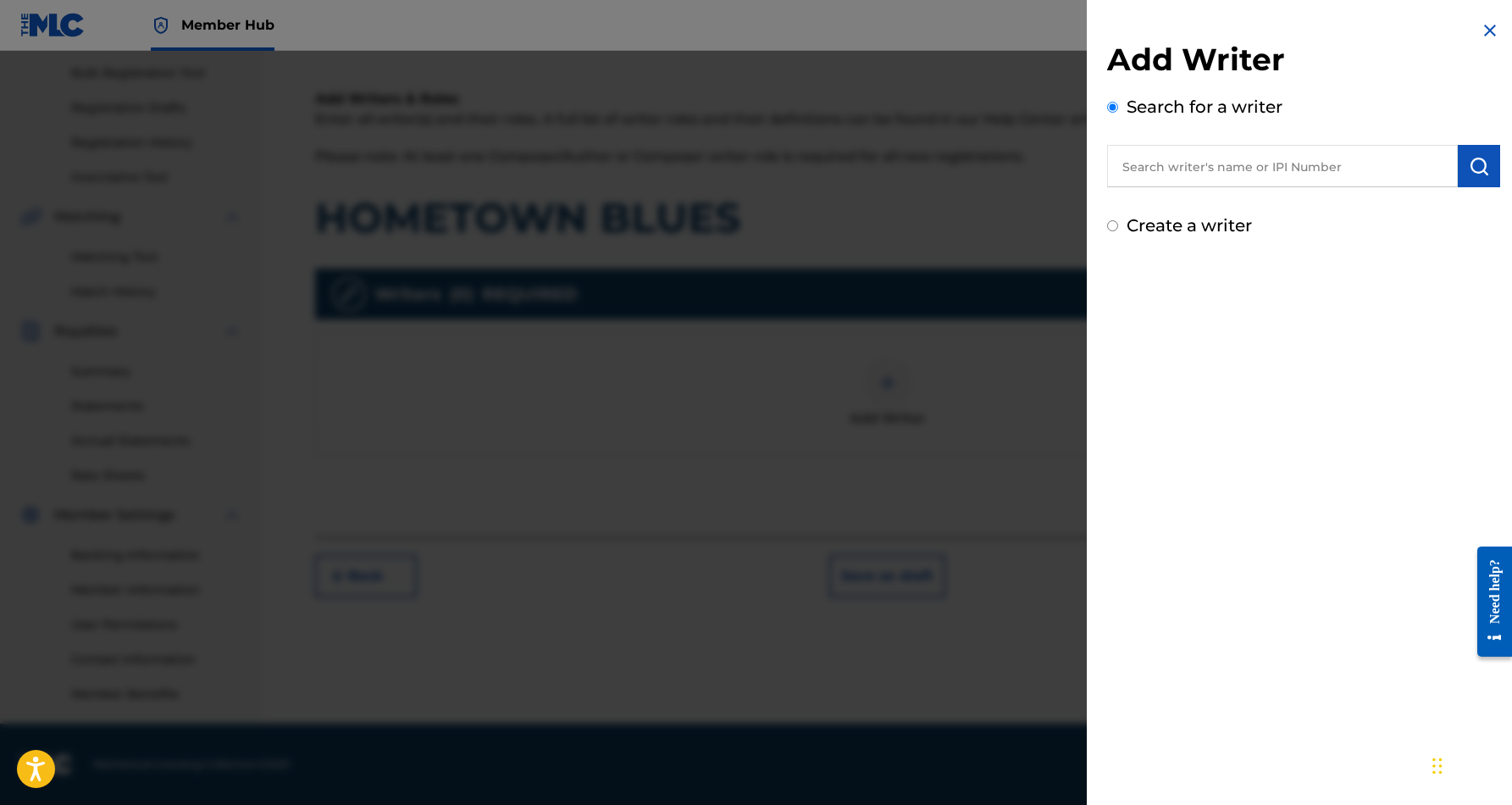
click at [1201, 173] on input "text" at bounding box center [1282, 166] width 350 height 42
paste input "[PERSON_NAME] [PERSON_NAME]"
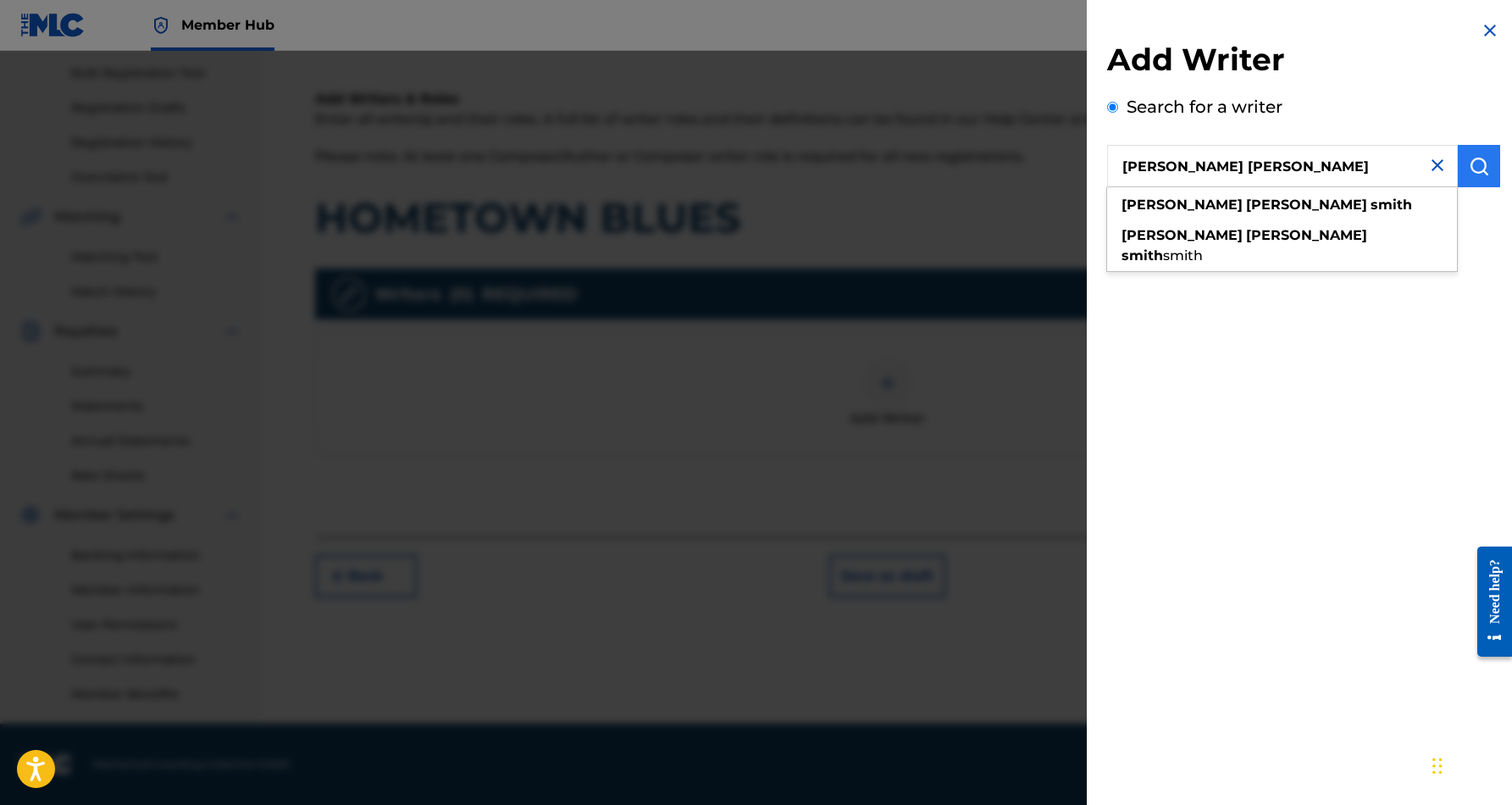
type input "[PERSON_NAME] [PERSON_NAME]"
click at [1476, 166] on img "submit" at bounding box center [1479, 166] width 20 height 20
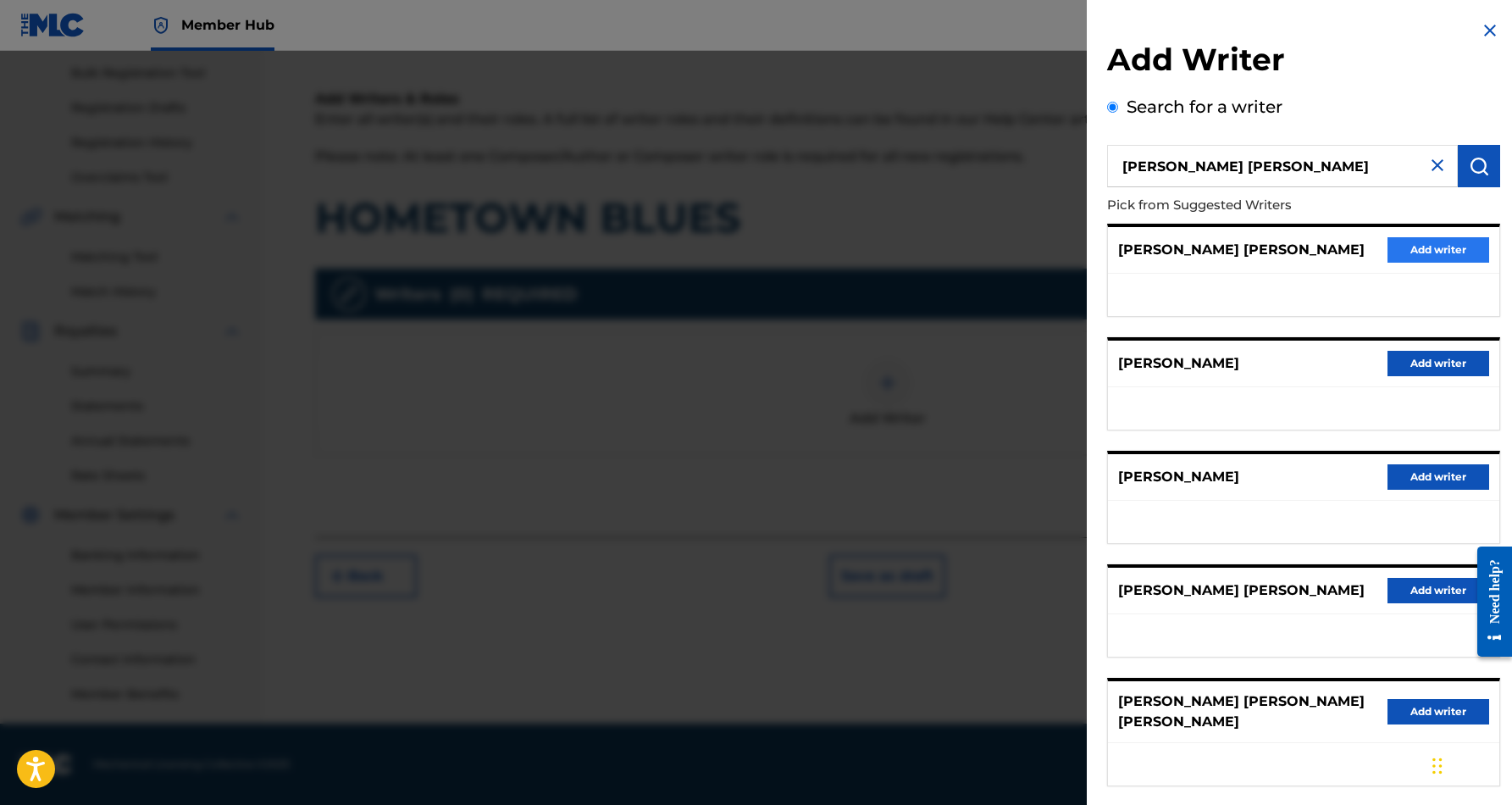
click at [1424, 248] on button "Add writer" at bounding box center [1438, 250] width 102 height 25
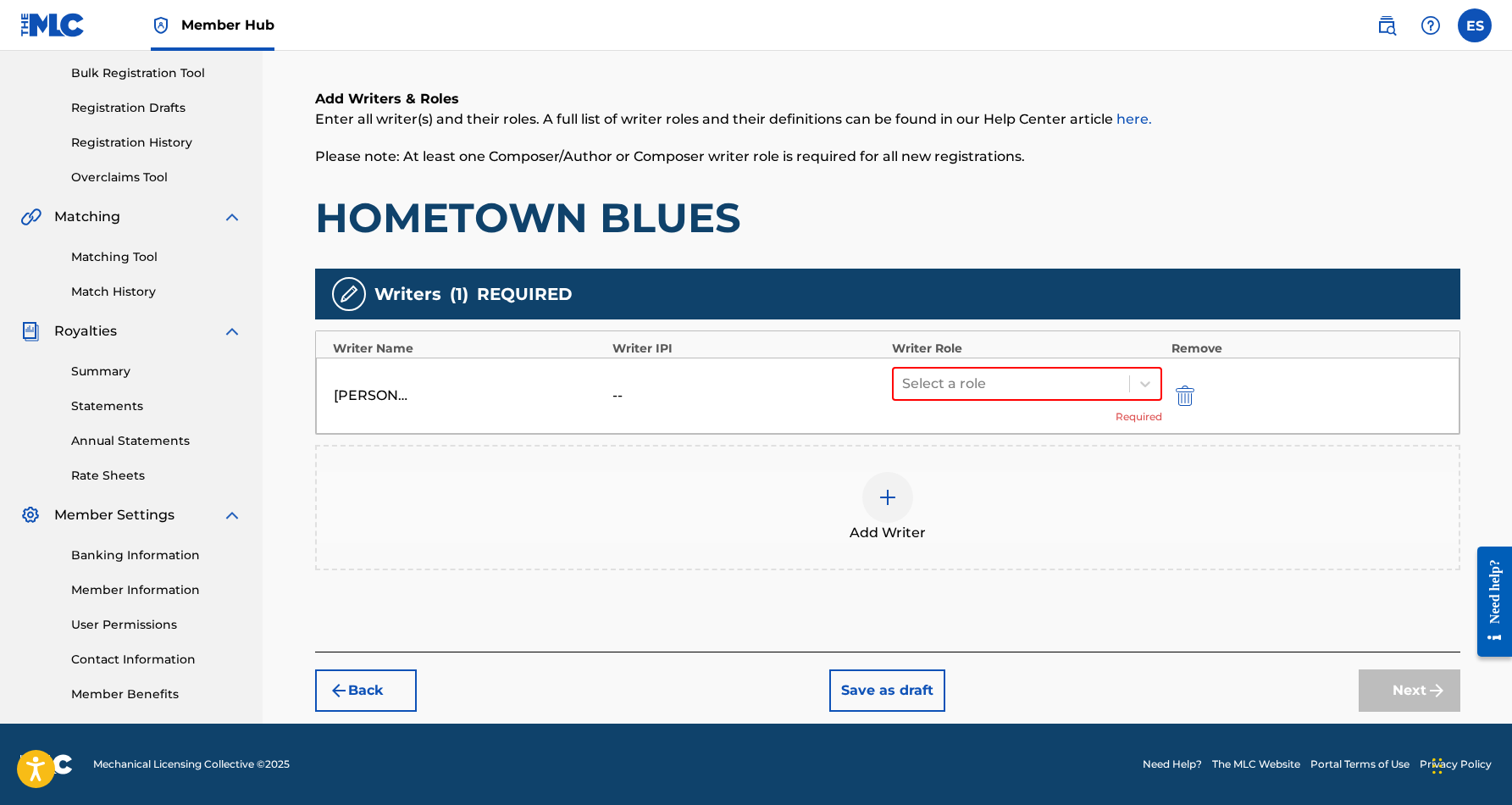
click at [880, 499] on img at bounding box center [887, 497] width 20 height 20
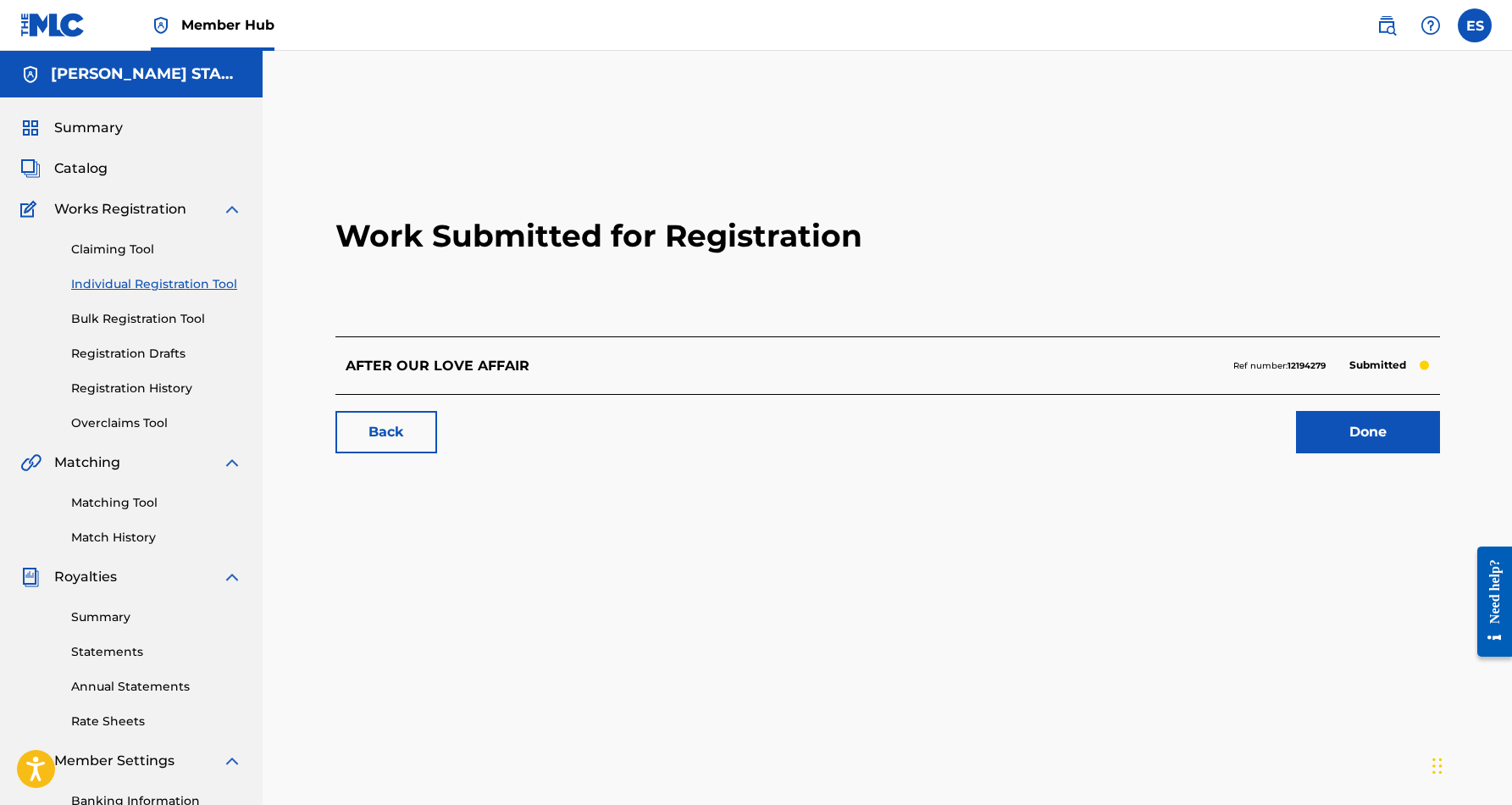
click at [117, 286] on link "Individual Registration Tool" at bounding box center [156, 284] width 171 height 18
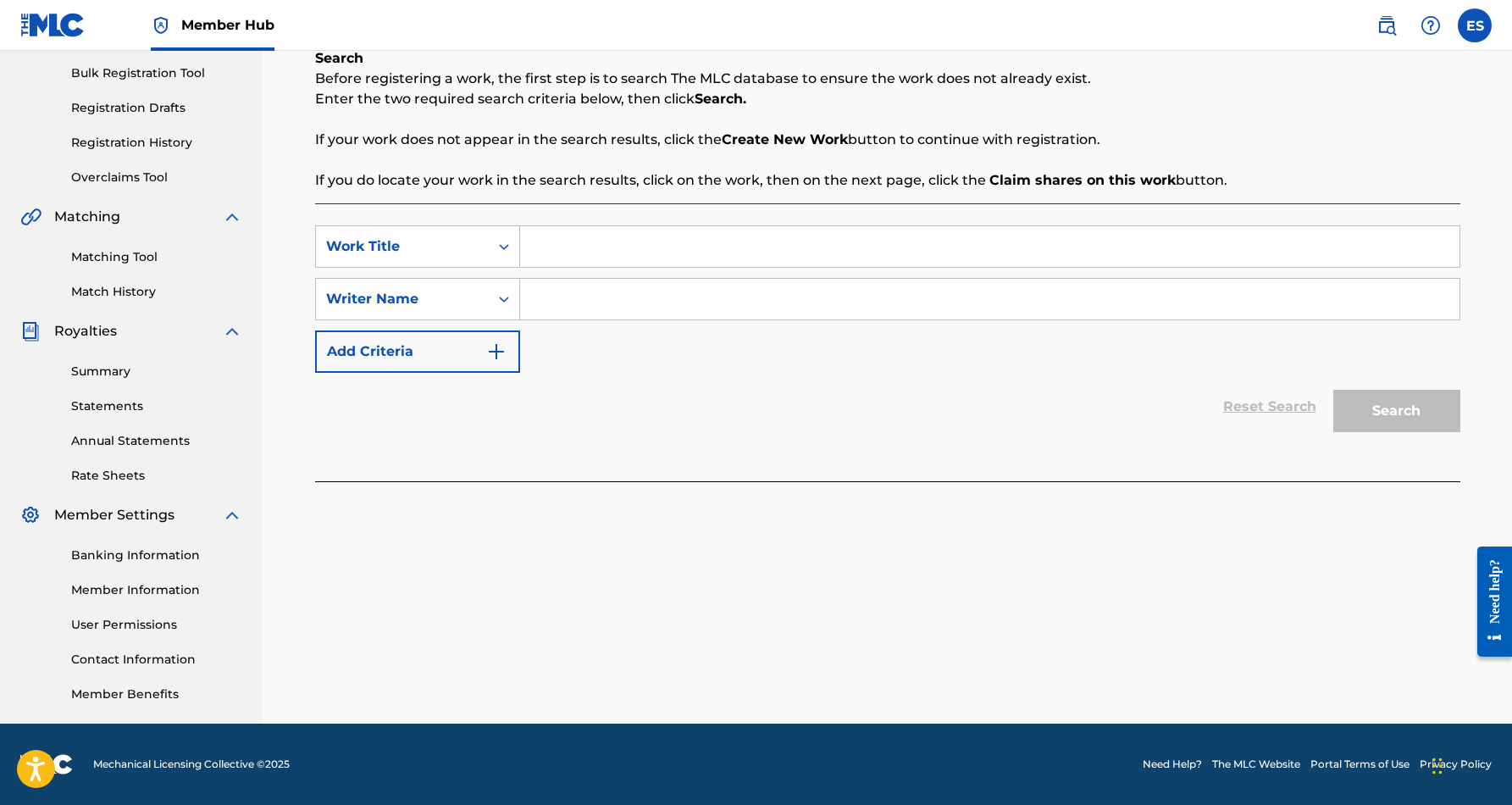
click at [623, 247] on input "Search Form" at bounding box center [990, 246] width 939 height 40
paste input "HOMETOWN BLUES"
click at [648, 291] on strong "blues" at bounding box center [634, 284] width 39 height 16
type input "hometown blues"
click at [598, 295] on input "Search Form" at bounding box center [990, 299] width 939 height 40
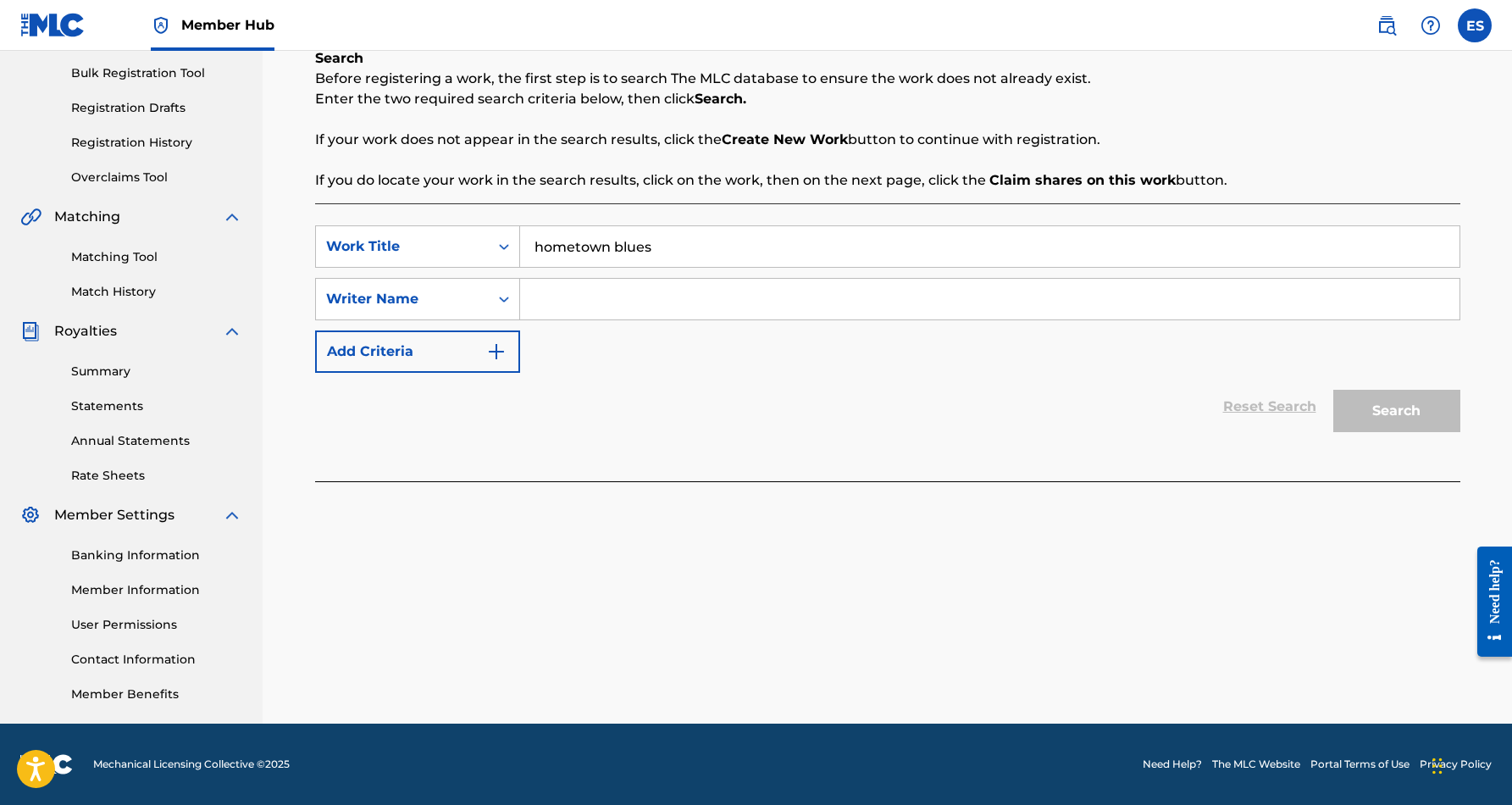
paste input "[PERSON_NAME] [PERSON_NAME]"
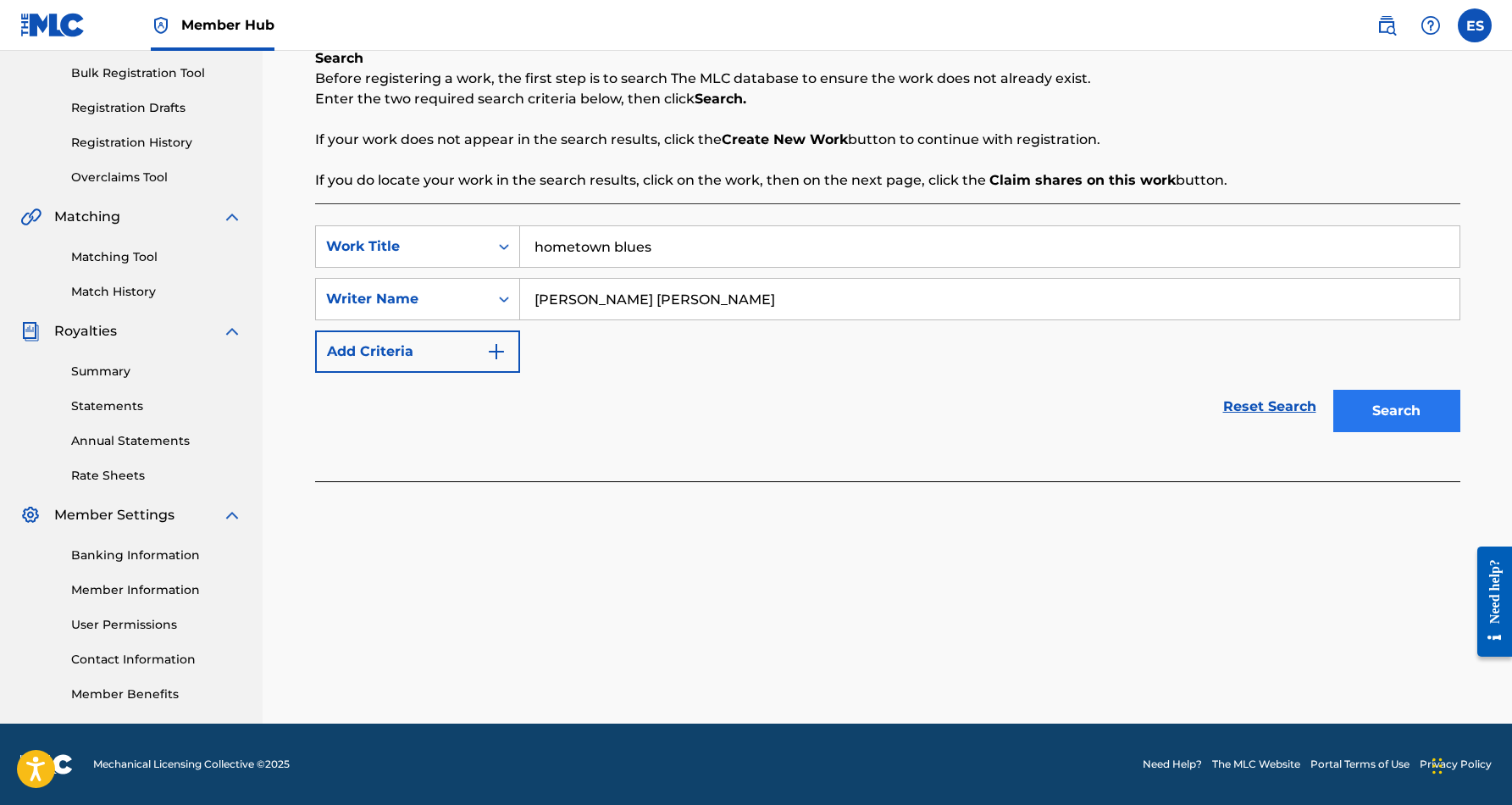
type input "[PERSON_NAME] [PERSON_NAME]"
click at [1405, 414] on button "Search" at bounding box center [1396, 411] width 127 height 42
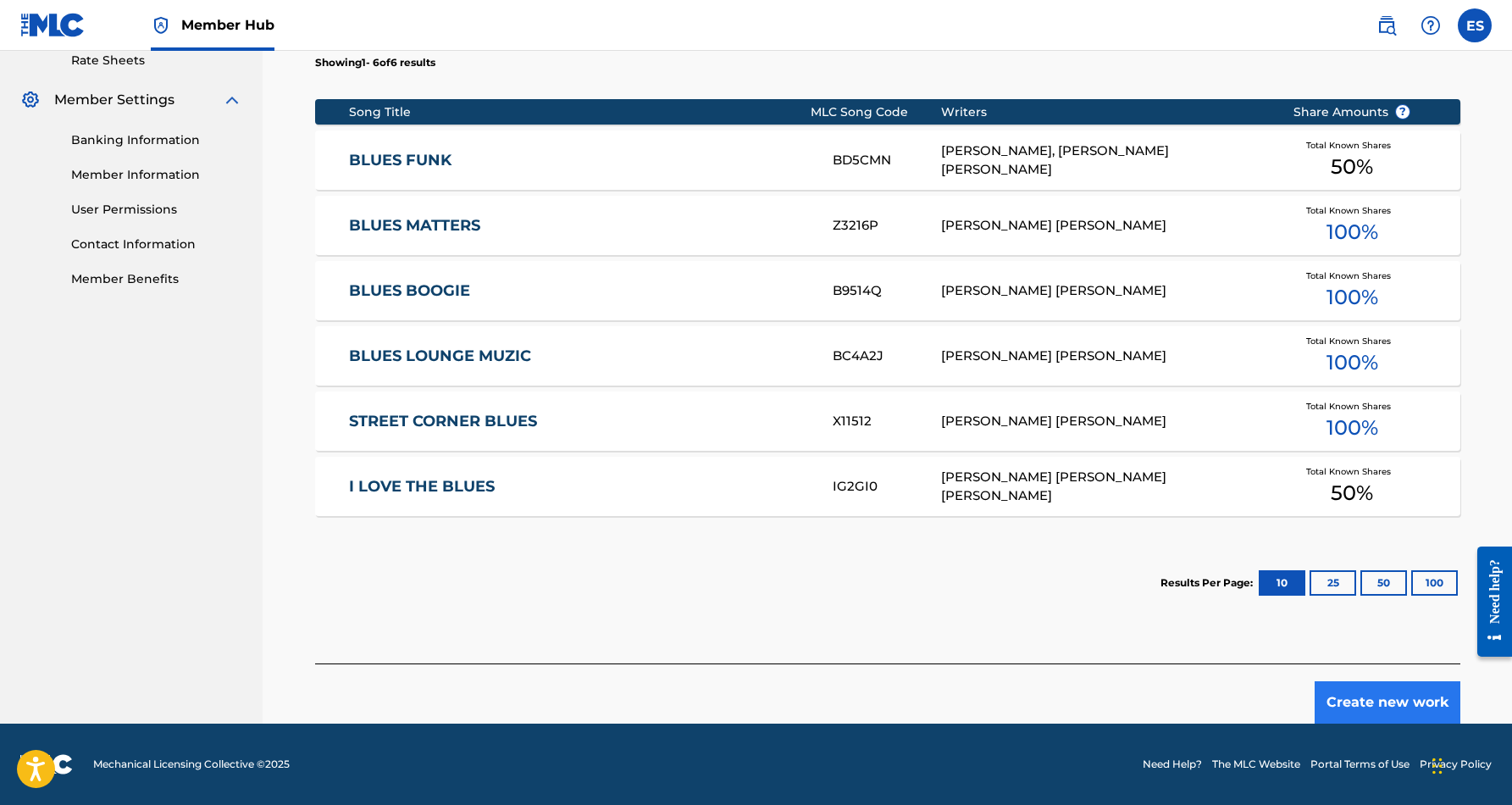
click at [1357, 691] on button "Create new work" at bounding box center [1388, 702] width 145 height 42
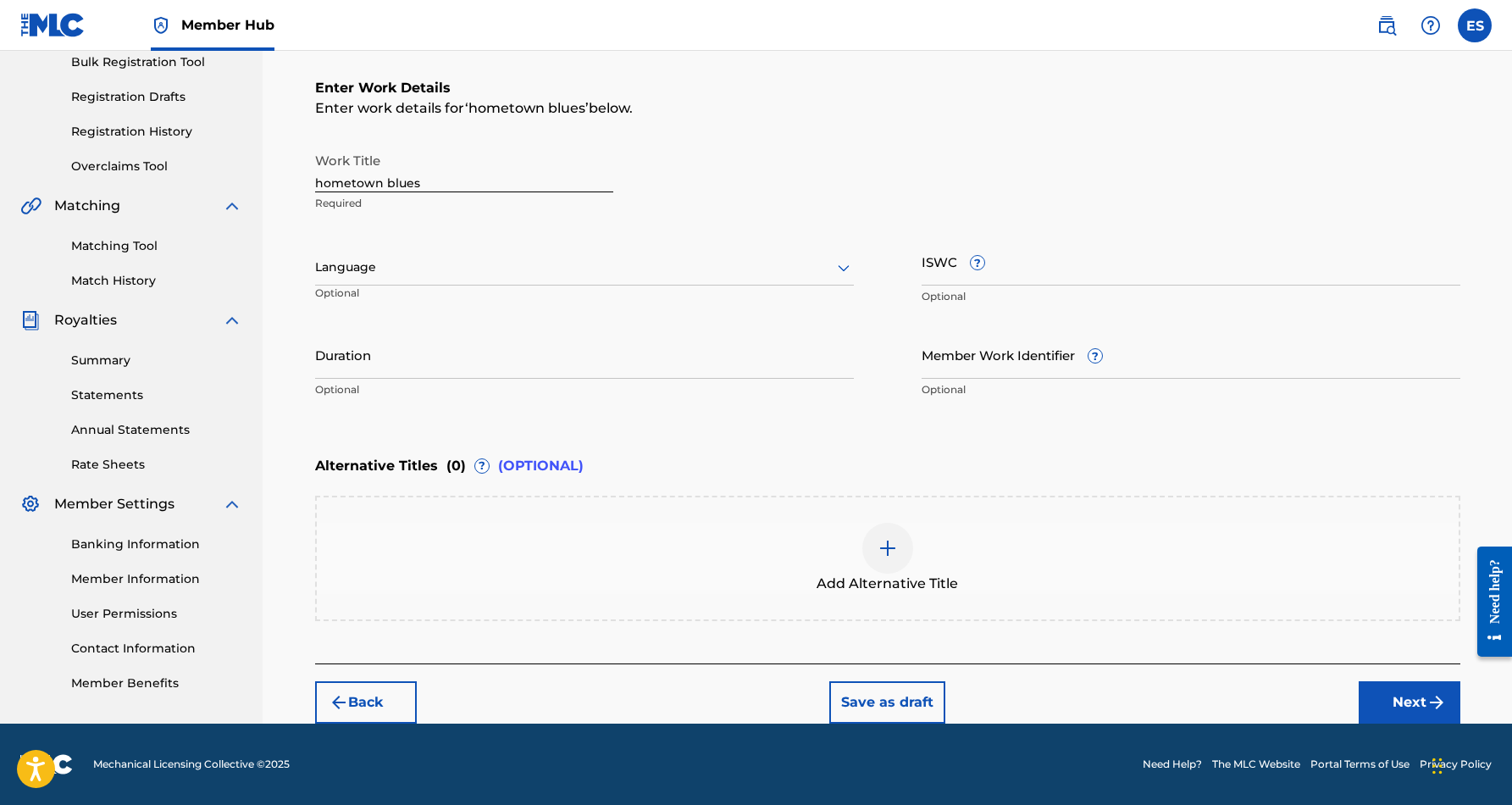
scroll to position [257, 0]
click at [505, 174] on input "hometown blues" at bounding box center [464, 167] width 298 height 48
click at [436, 178] on input "hometown blues" at bounding box center [464, 167] width 298 height 48
type input "h"
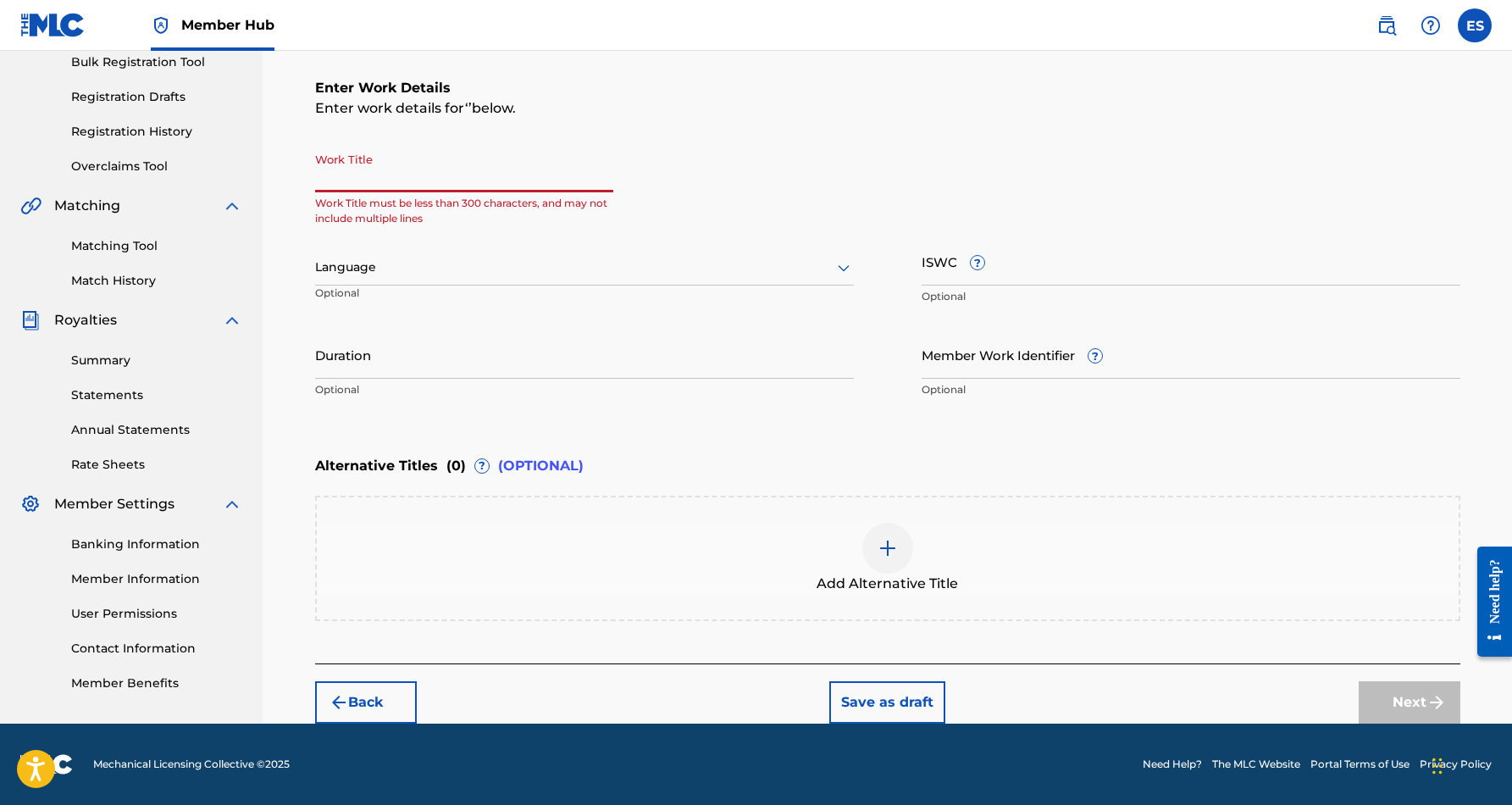
paste input "HOMETOWN BLUES"
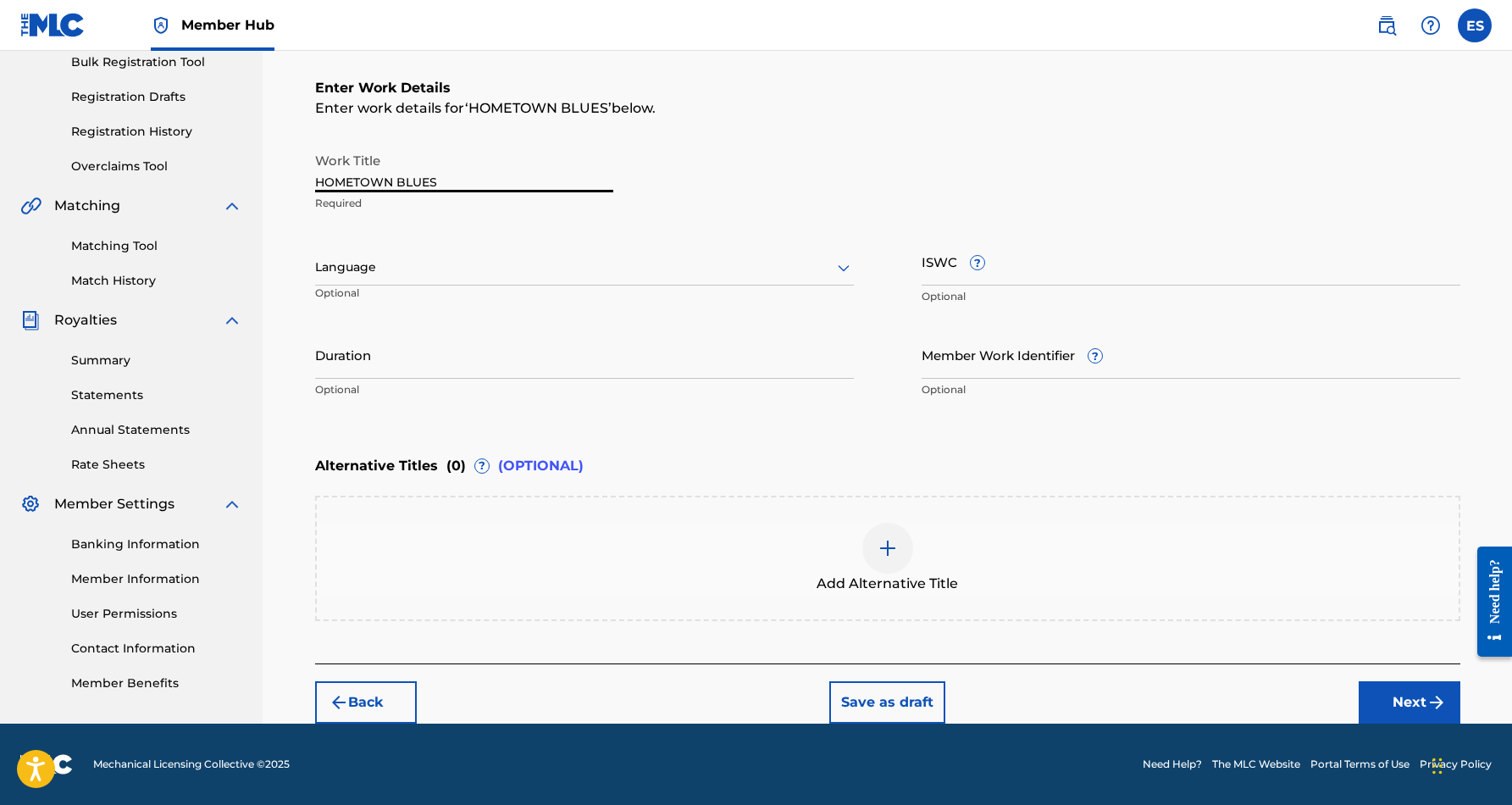
type input "HOMETOWN BLUES"
click at [648, 213] on div "Work Title HOMETOWN BLUES Required" at bounding box center [887, 181] width 1145 height 76
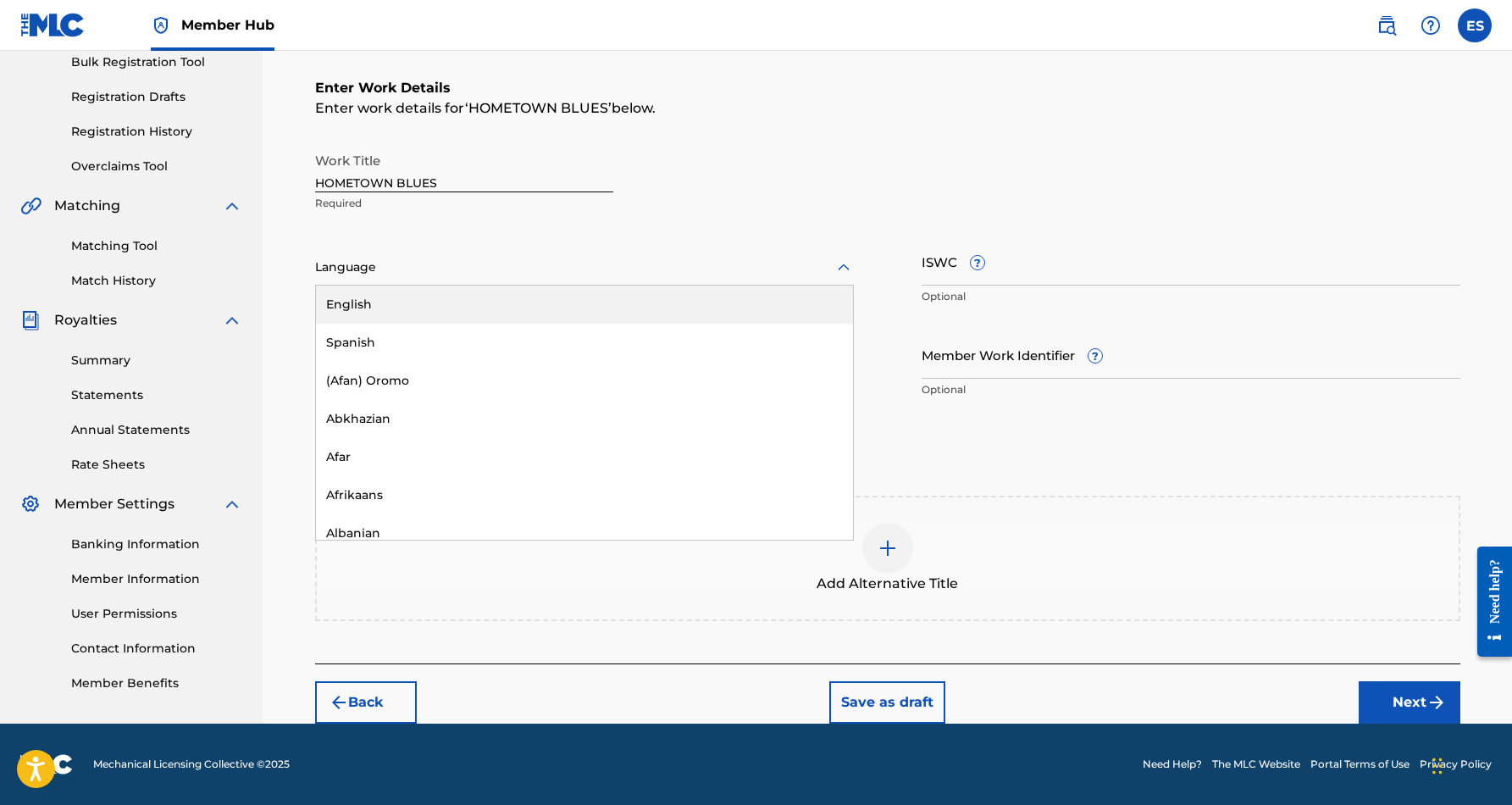
click at [836, 267] on icon at bounding box center [843, 267] width 20 height 20
click at [775, 302] on div "English" at bounding box center [584, 305] width 537 height 39
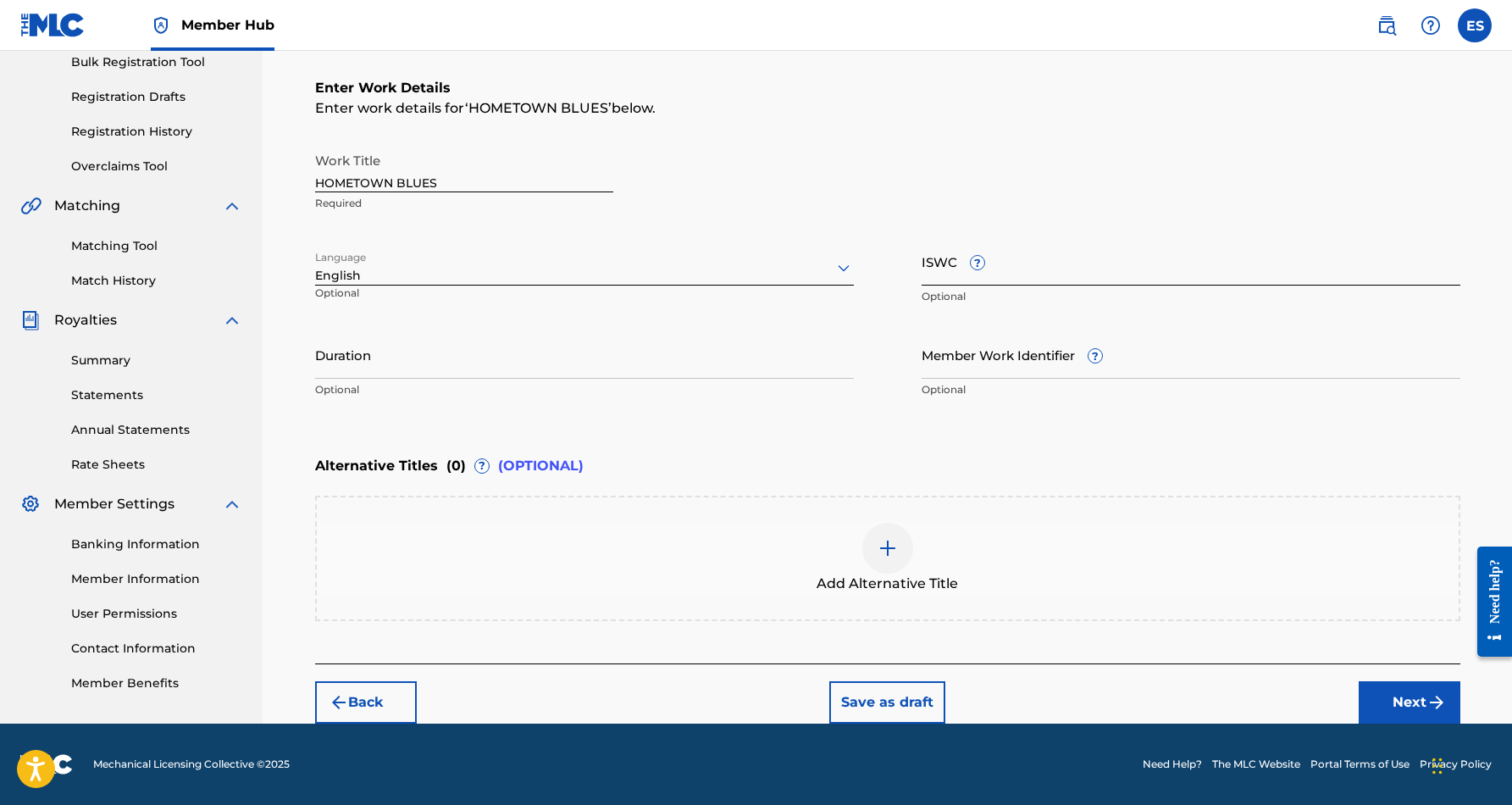
click at [1000, 272] on input "ISWC ?" at bounding box center [1191, 261] width 539 height 48
paste input "T9125735004"
type input "T9125735004"
click at [792, 367] on input "Duration" at bounding box center [584, 354] width 539 height 48
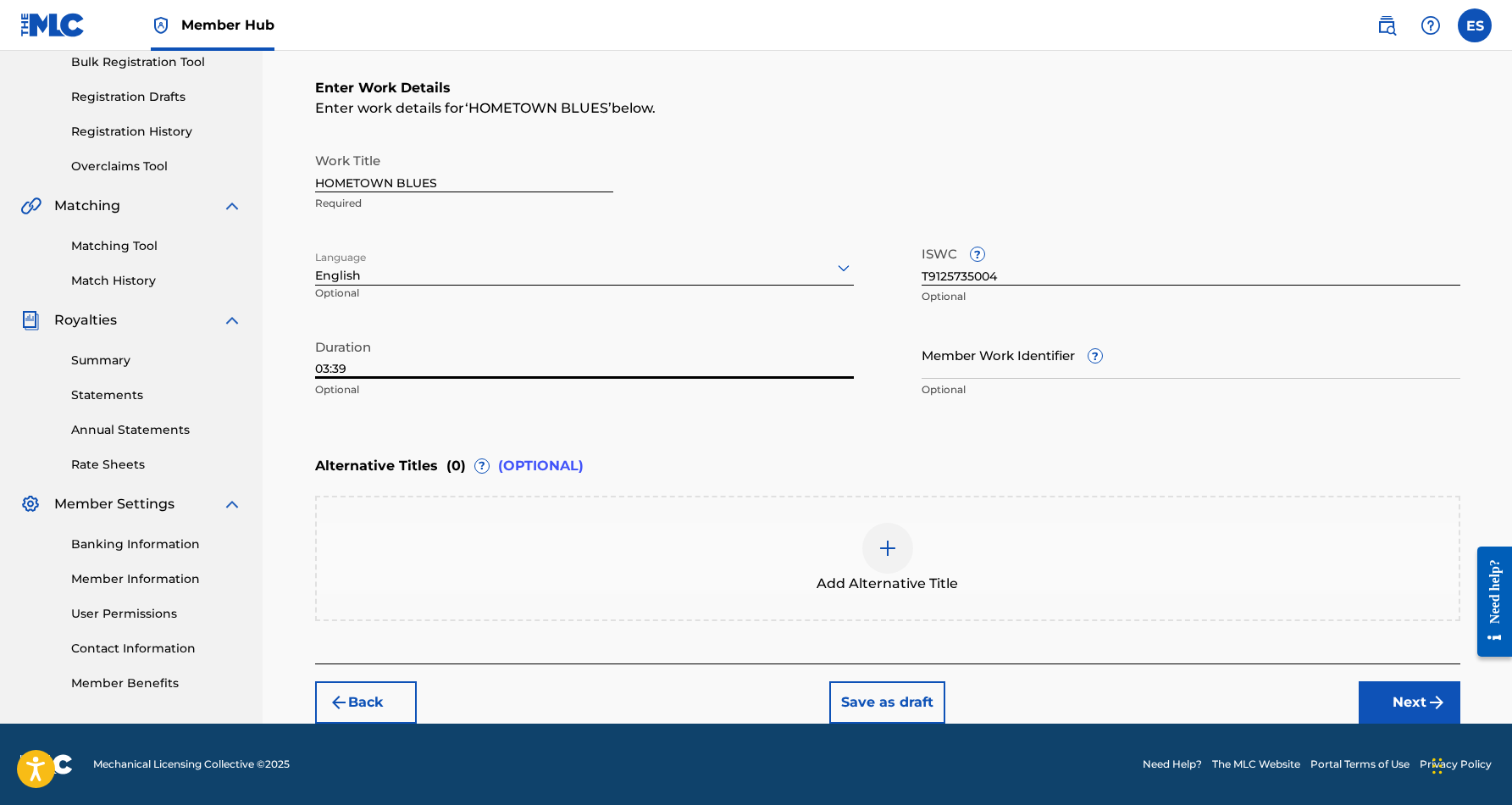
type input "03:39"
click at [781, 441] on div "Enter Work Details Enter work details for ‘ HOMETOWN BLUES ’ below. Work Title …" at bounding box center [887, 243] width 1145 height 410
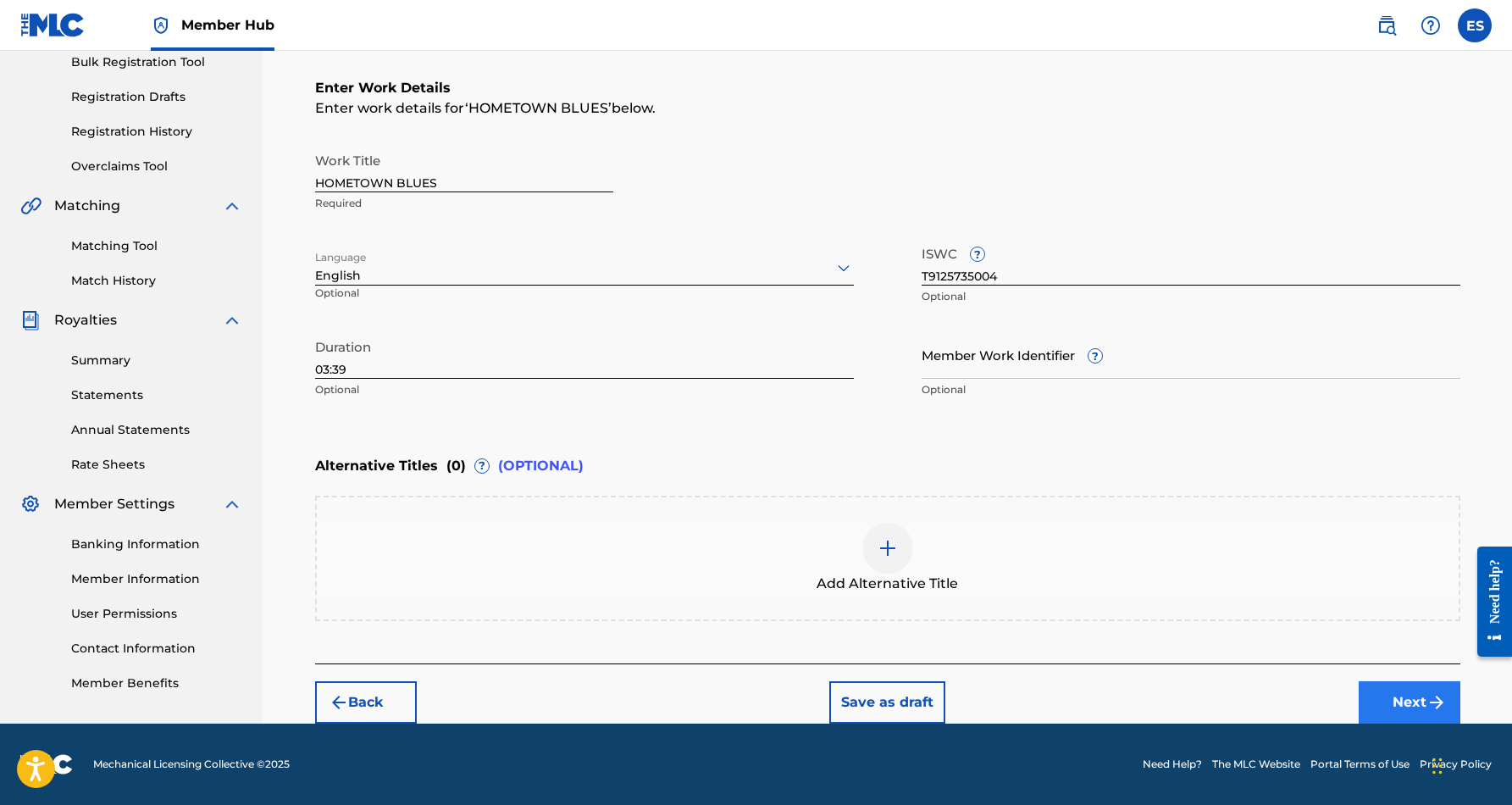
click at [1419, 700] on button "Next" at bounding box center [1410, 702] width 102 height 42
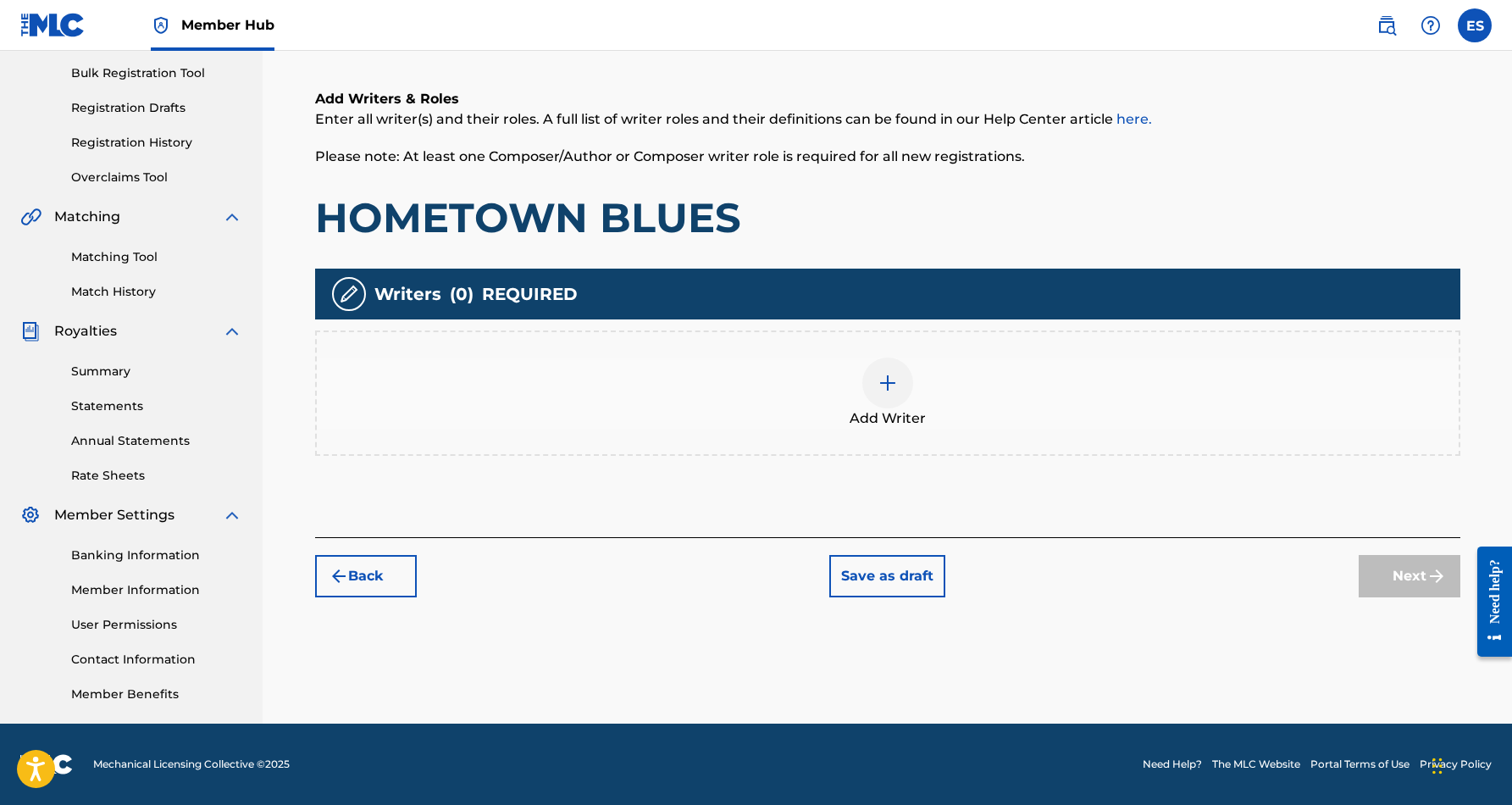
click at [887, 384] on img at bounding box center [887, 382] width 20 height 20
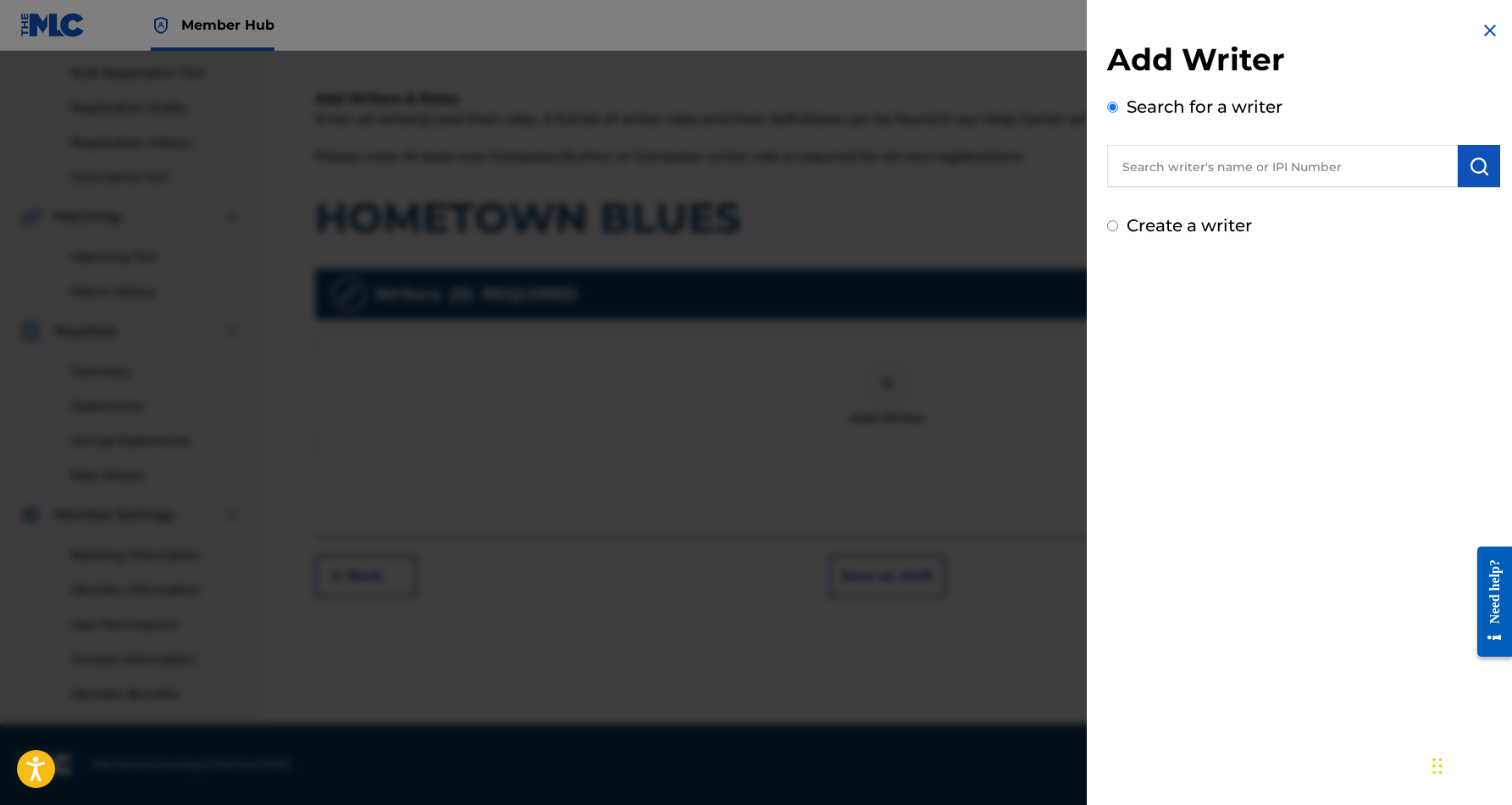
click at [1221, 176] on input "text" at bounding box center [1282, 166] width 350 height 42
paste input "[PERSON_NAME] [PERSON_NAME]"
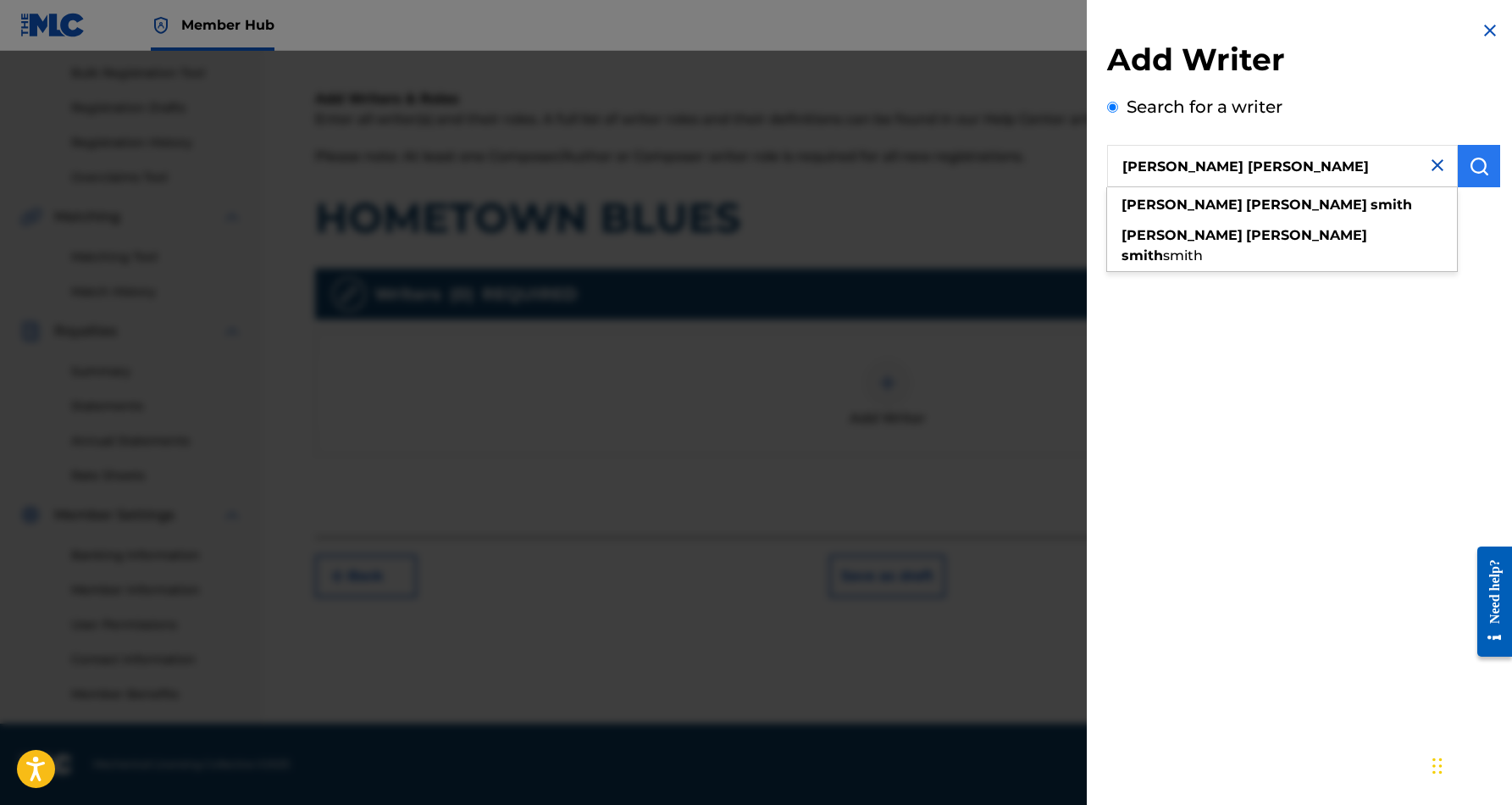
type input "[PERSON_NAME] [PERSON_NAME]"
click at [1475, 166] on img "submit" at bounding box center [1479, 166] width 20 height 20
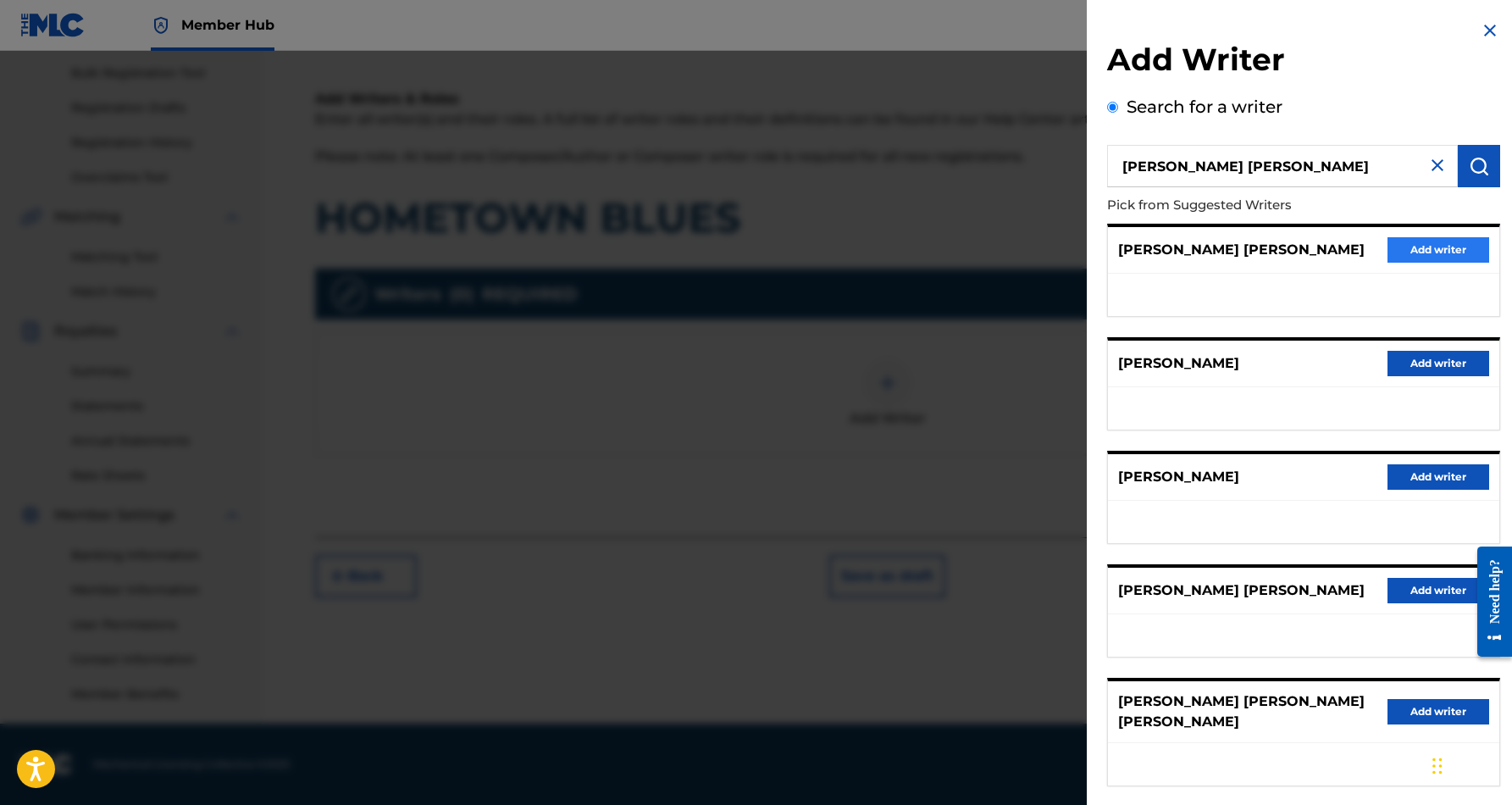
click at [1404, 244] on button "Add writer" at bounding box center [1438, 250] width 102 height 25
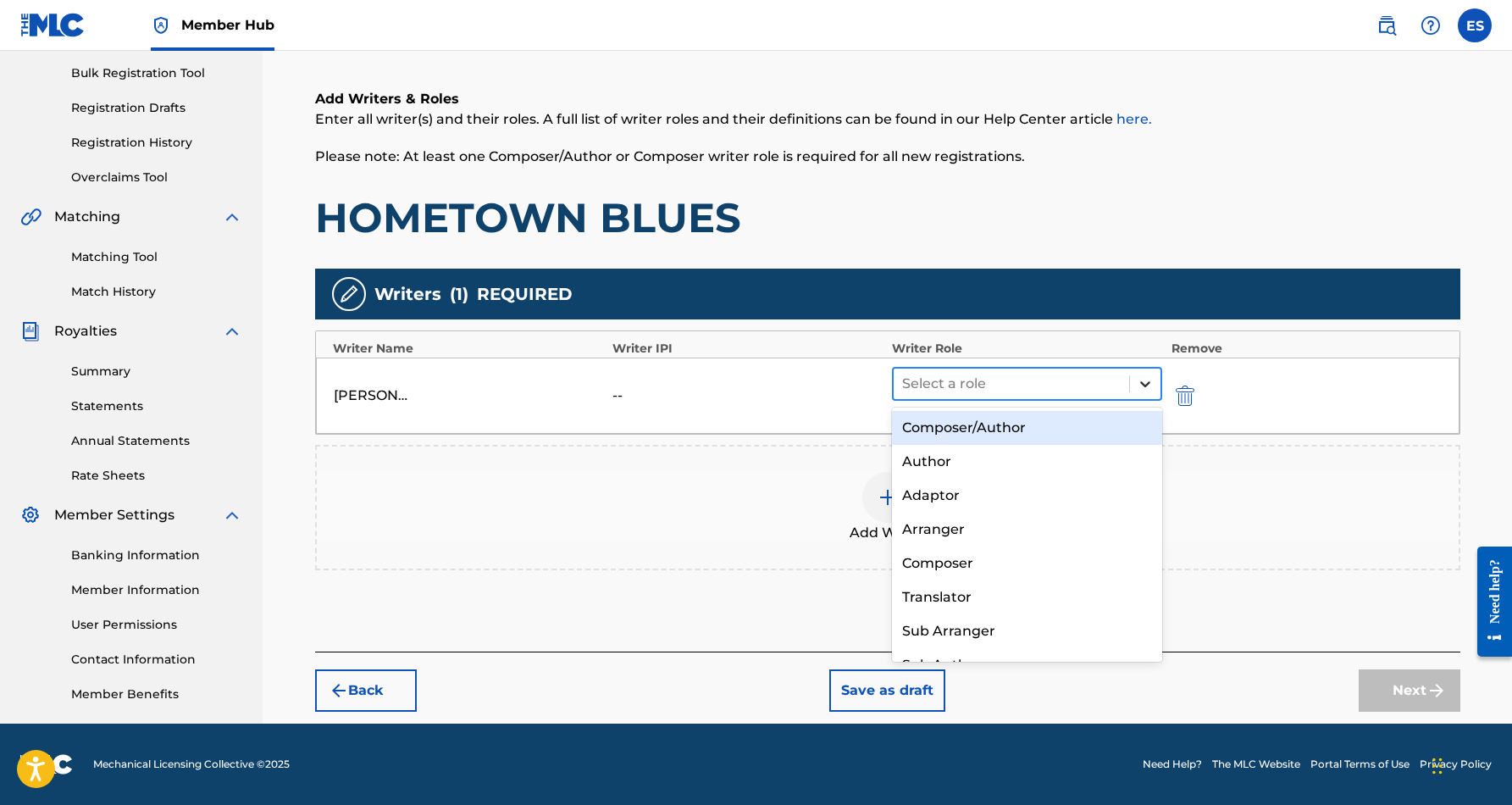
click at [1137, 379] on icon at bounding box center [1145, 383] width 17 height 17
click at [1054, 438] on div "Composer/Author" at bounding box center [1027, 427] width 271 height 34
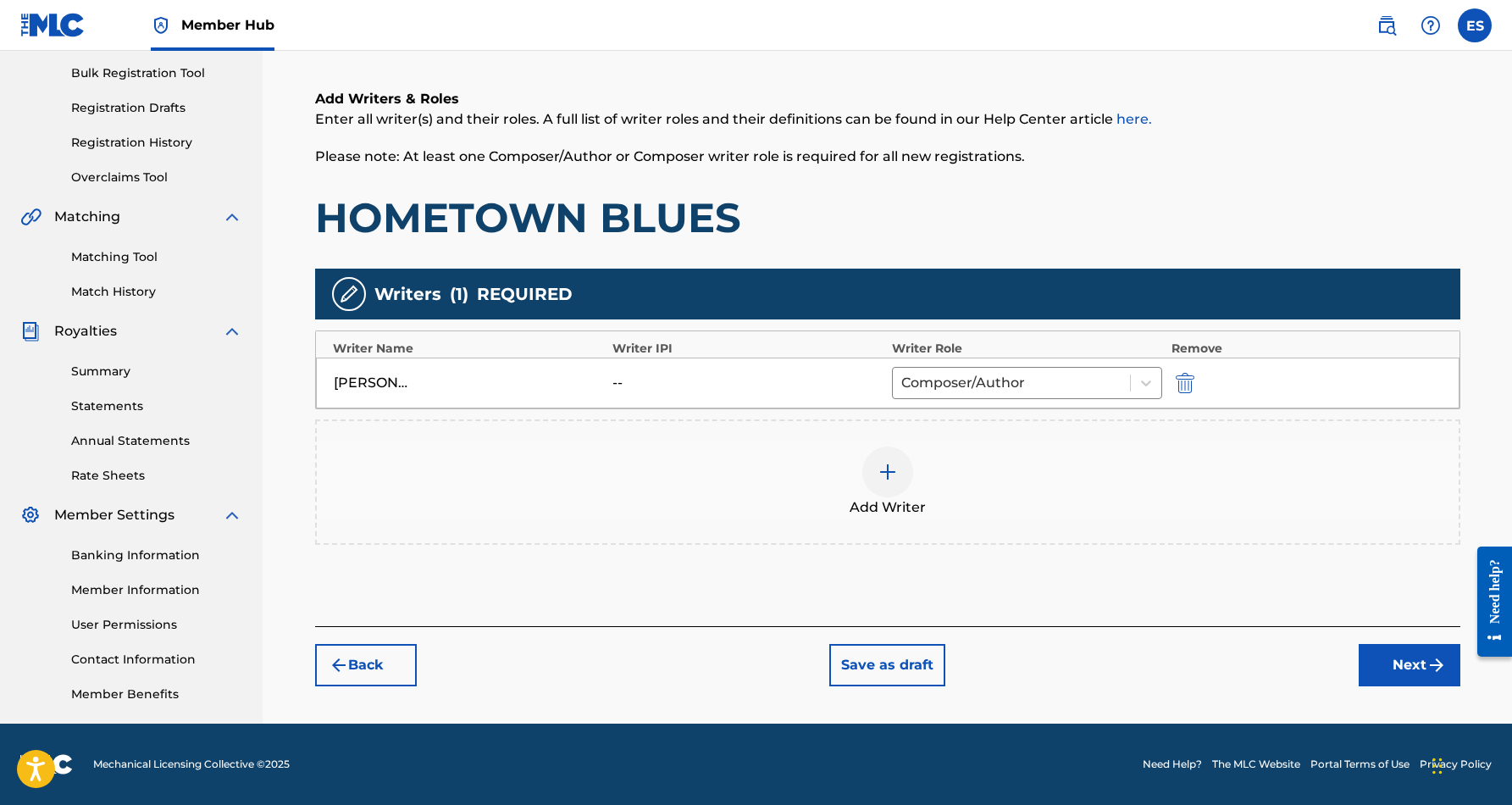
click at [898, 476] on div at bounding box center [887, 472] width 51 height 51
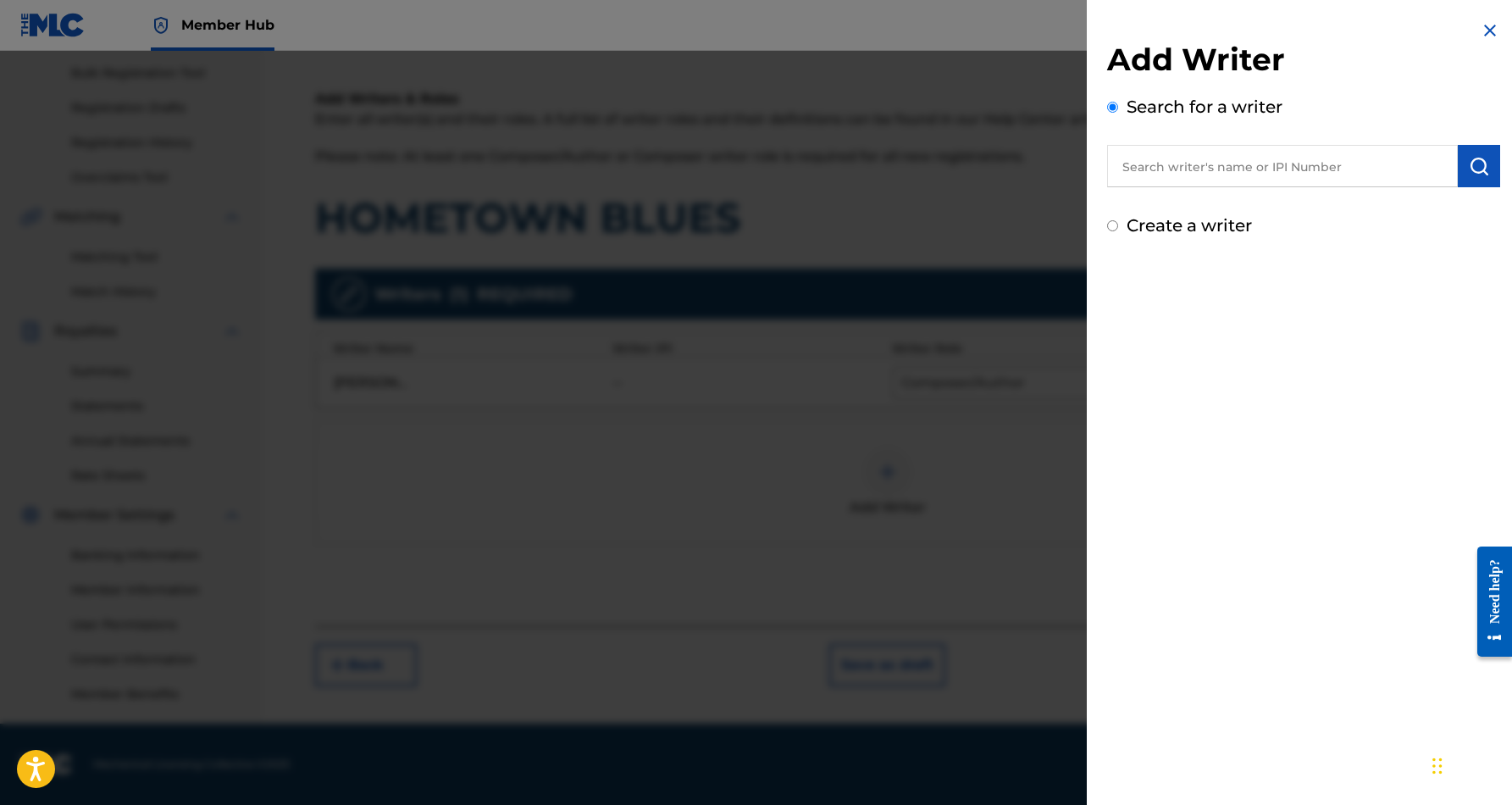
click at [1174, 166] on input "text" at bounding box center [1282, 166] width 350 height 42
paste input "[PERSON_NAME]"
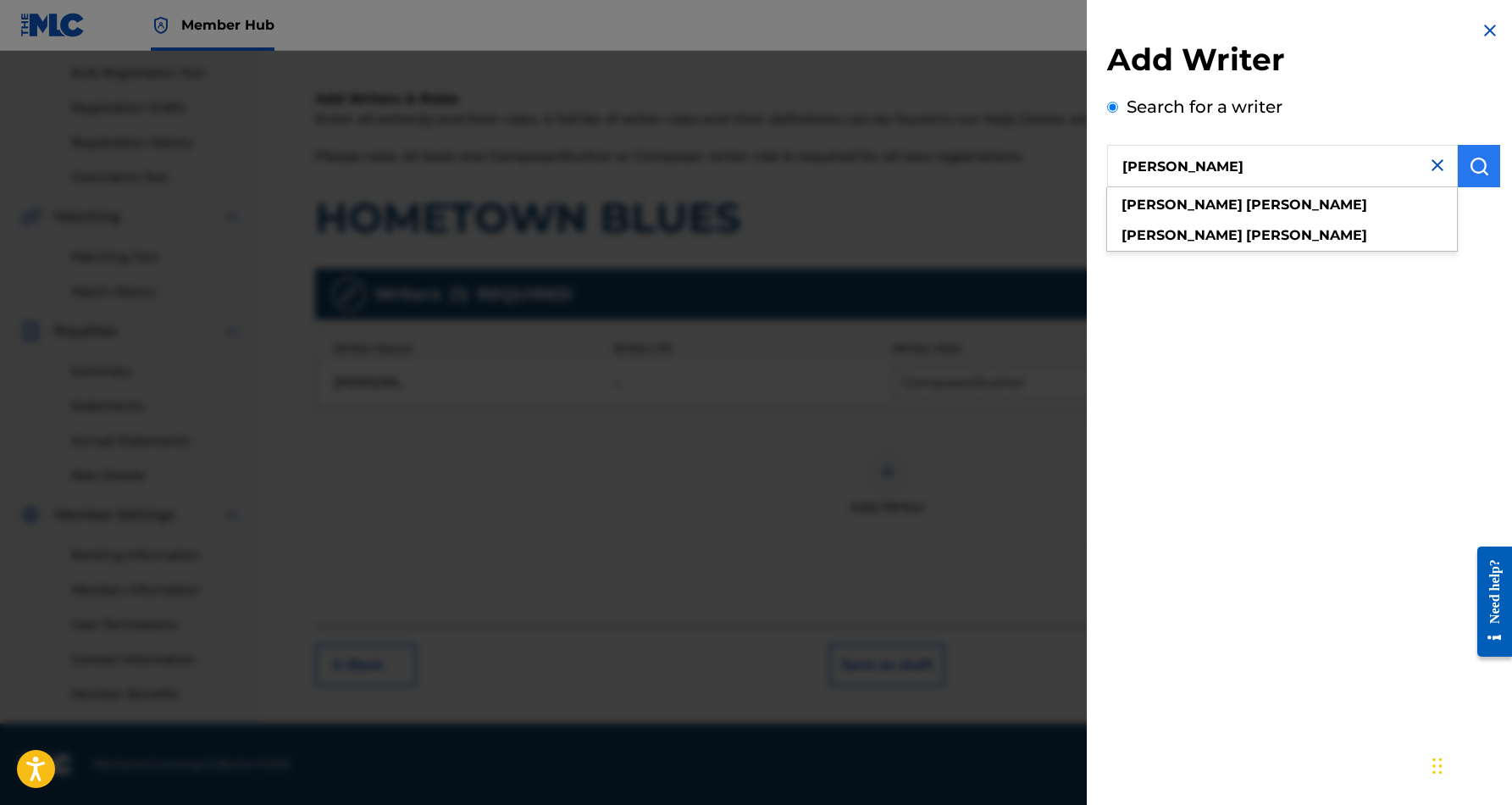
type input "[PERSON_NAME]"
click at [1471, 172] on img "submit" at bounding box center [1479, 166] width 20 height 20
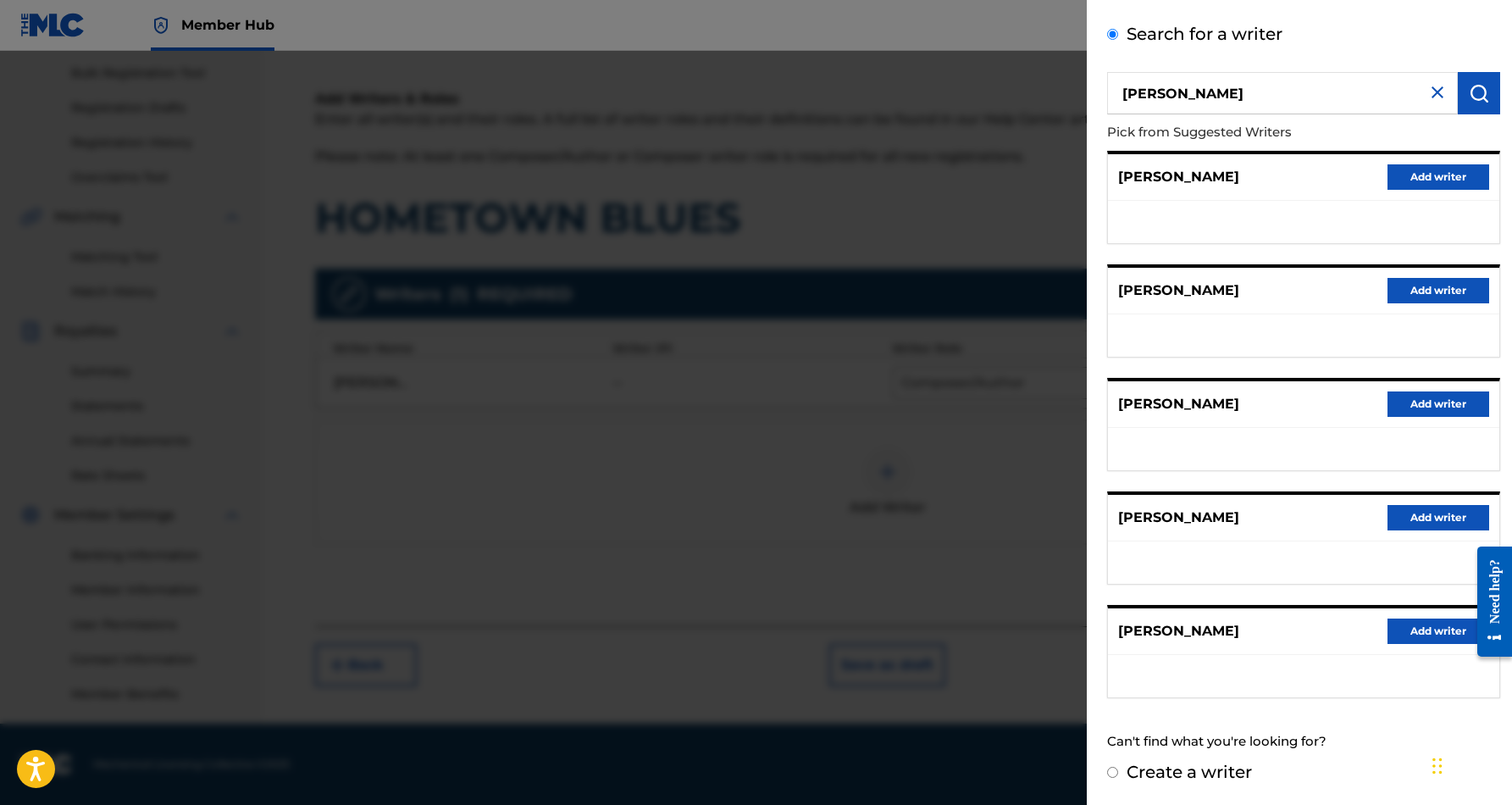
scroll to position [72, 0]
click at [1430, 90] on img at bounding box center [1437, 93] width 20 height 20
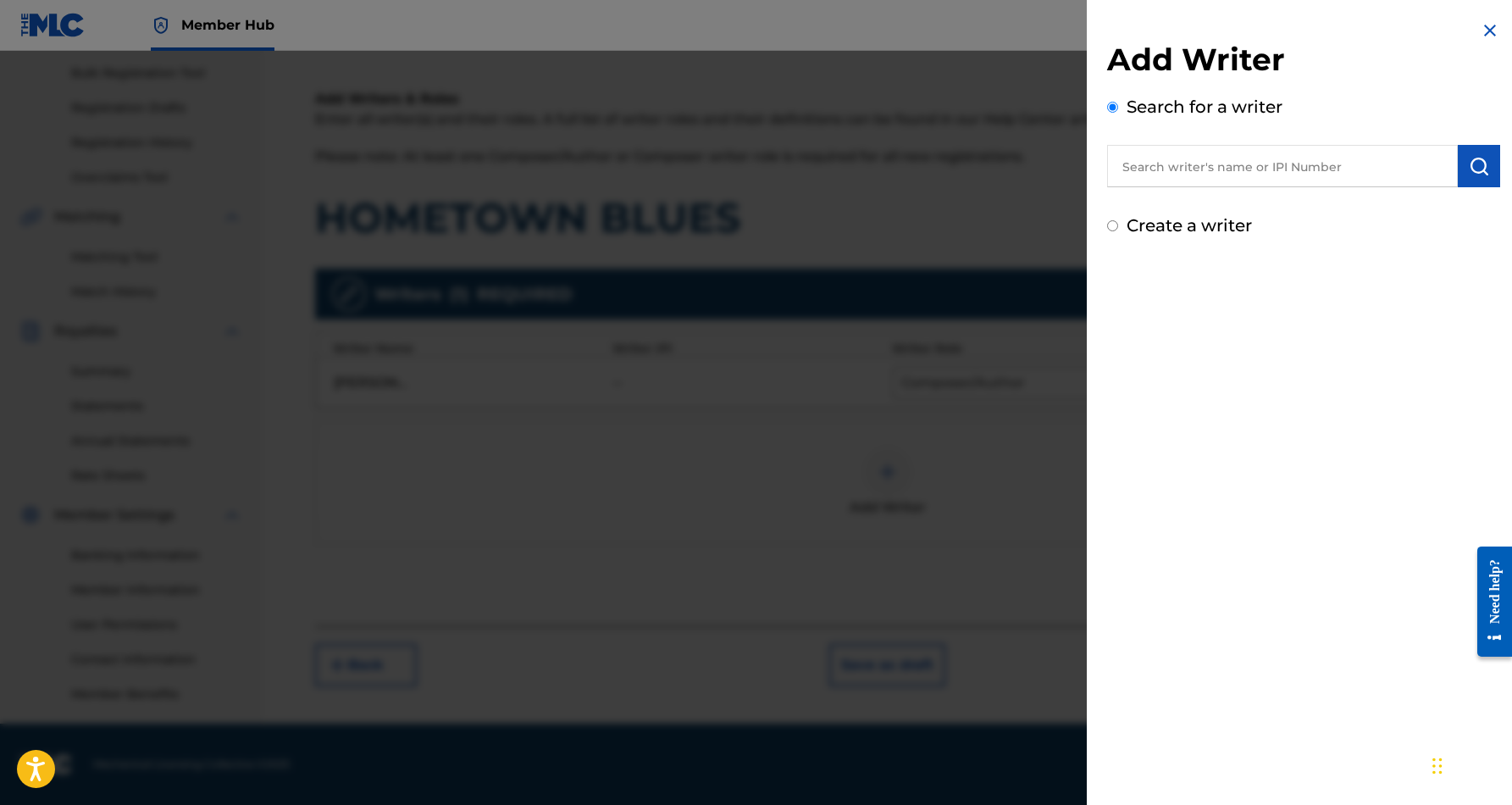
scroll to position [0, 0]
click at [1113, 226] on input "Create a writer" at bounding box center [1113, 225] width 11 height 11
radio input "false"
radio input "true"
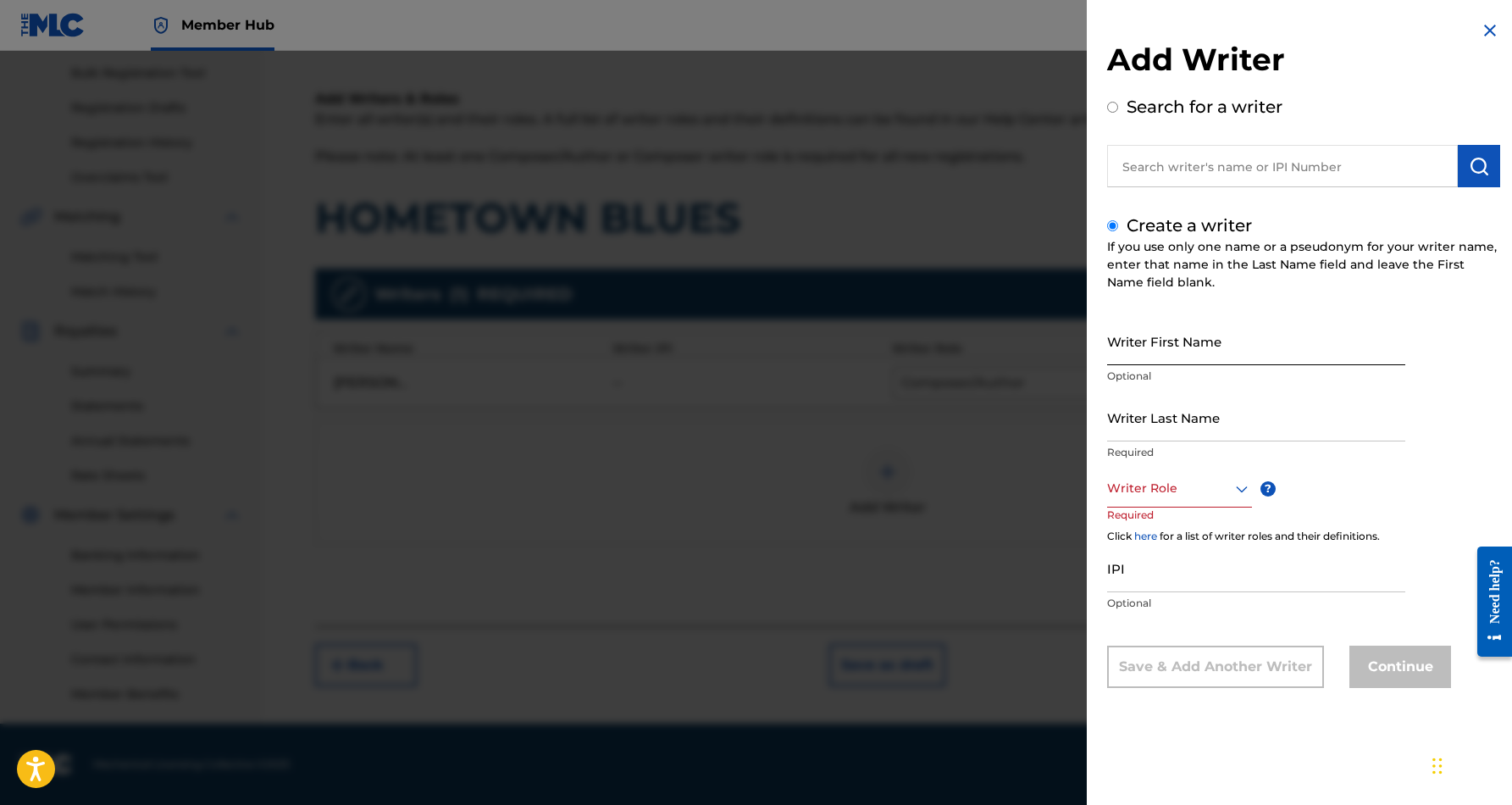
click at [1141, 350] on input "Writer First Name" at bounding box center [1256, 341] width 298 height 48
paste input "[PERSON_NAME]"
type input "[PERSON_NAME]"
click at [1192, 424] on input "Writer Last Name" at bounding box center [1256, 417] width 298 height 48
paste input "[PERSON_NAME]"
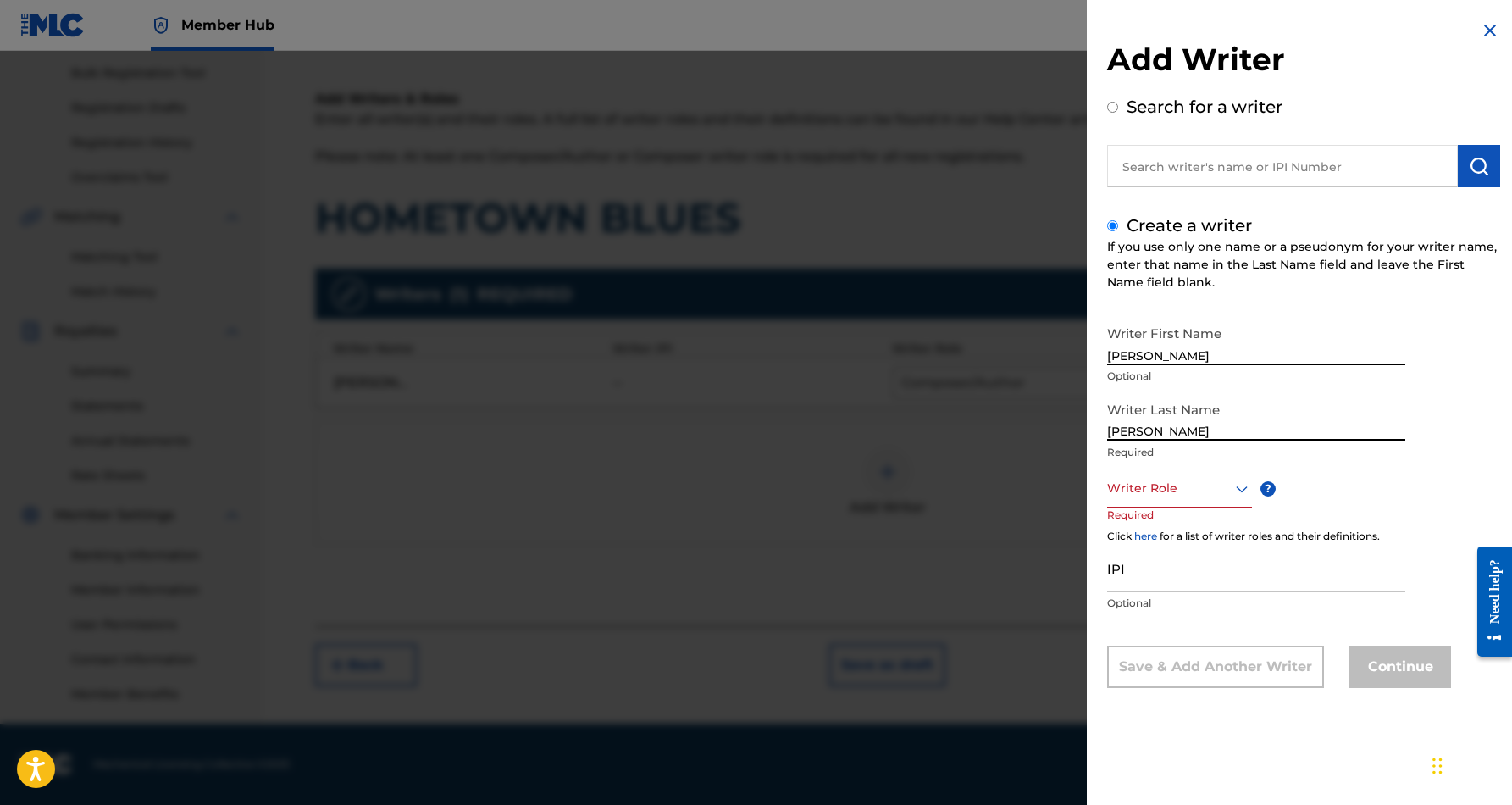
click at [1156, 427] on input "[PERSON_NAME]" at bounding box center [1256, 417] width 298 height 48
type input "[PERSON_NAME]"
click at [1234, 354] on input "[PERSON_NAME]" at bounding box center [1256, 341] width 298 height 48
type input "[PERSON_NAME]"
click at [1242, 481] on icon at bounding box center [1241, 488] width 20 height 20
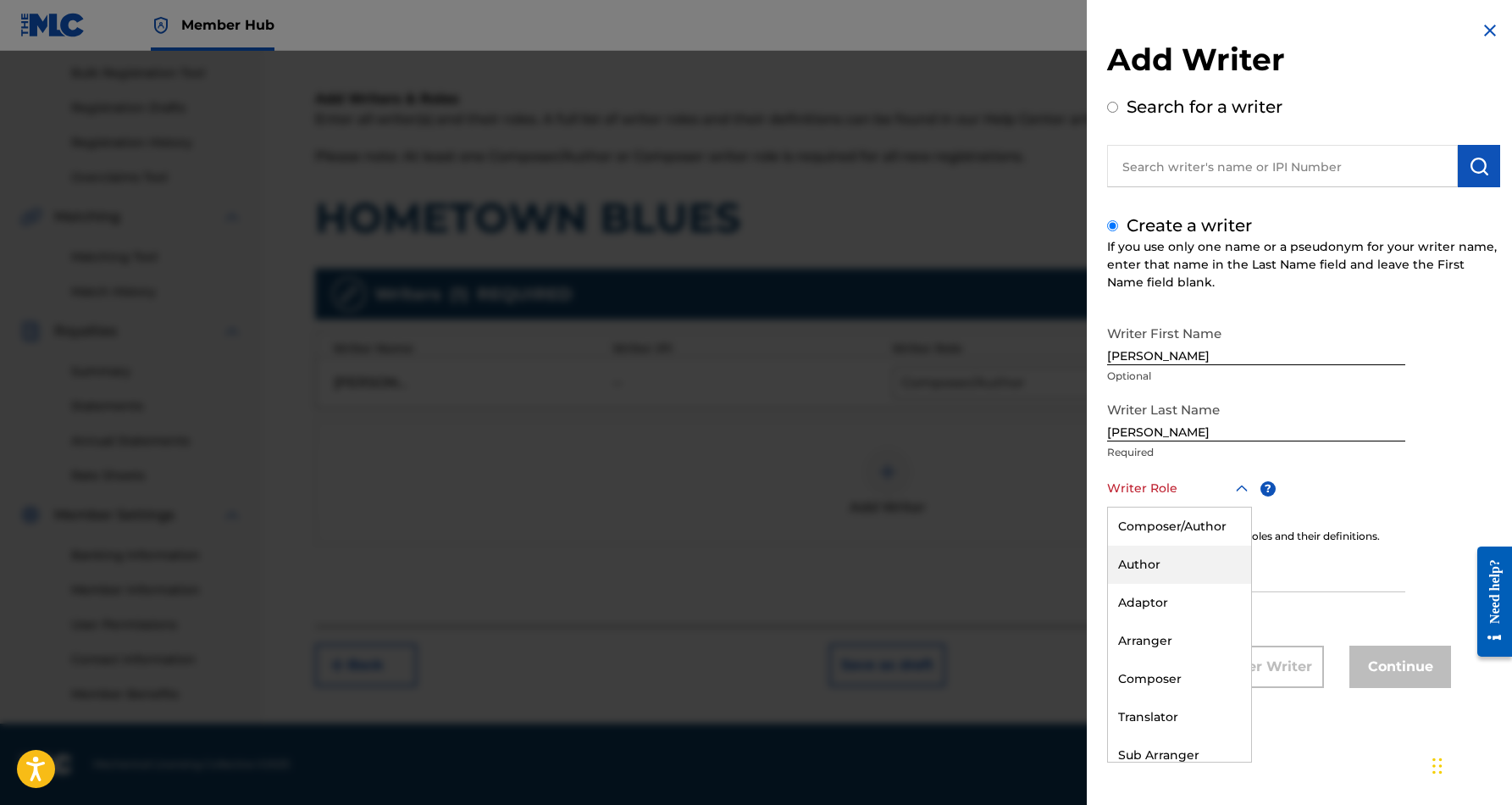
click at [1186, 554] on div "Author" at bounding box center [1179, 565] width 143 height 39
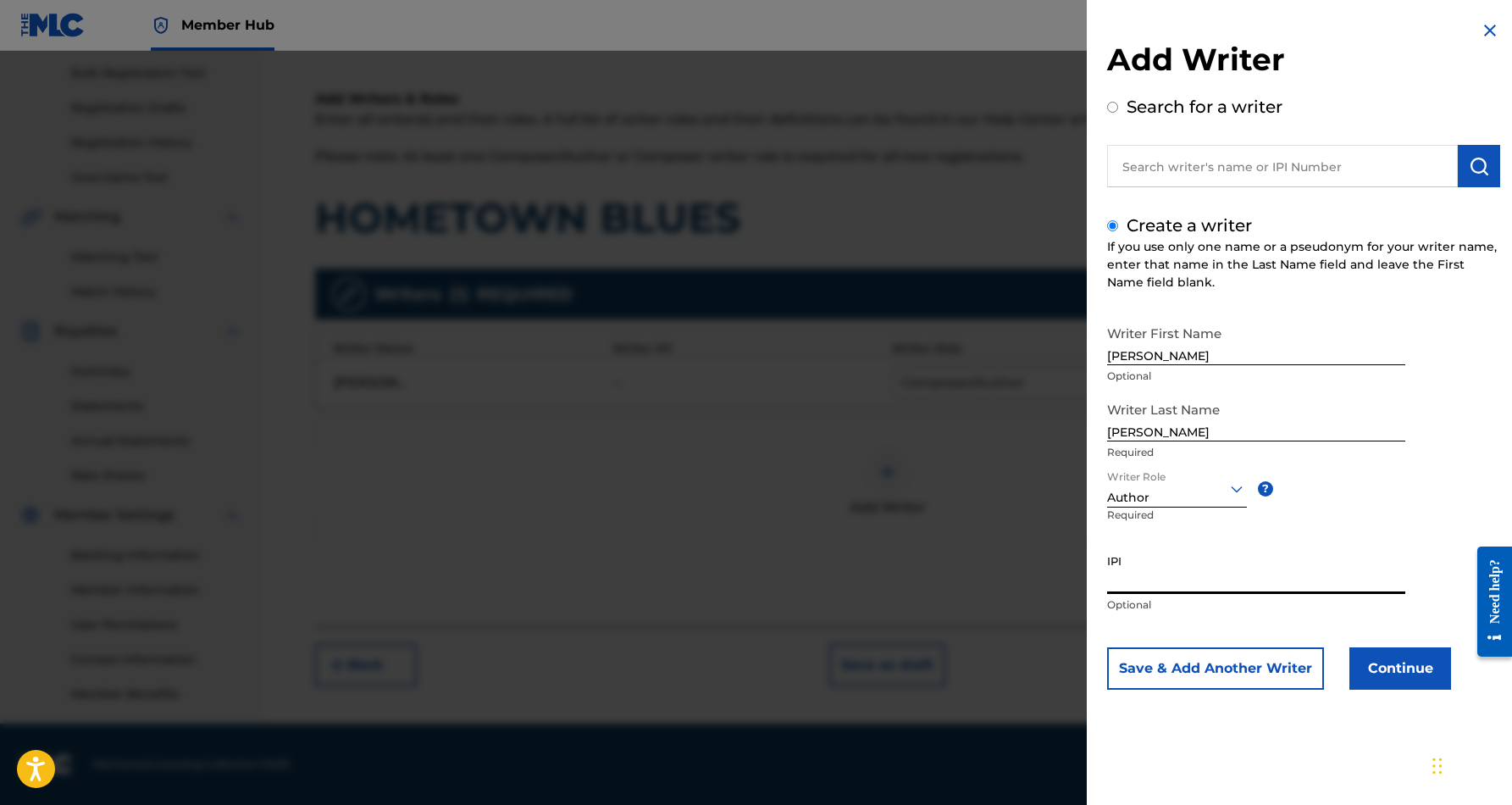
click at [1157, 581] on input "IPI" at bounding box center [1256, 569] width 298 height 48
paste input "337076657"
type input "337076657"
click at [1391, 672] on button "Continue" at bounding box center [1400, 668] width 102 height 42
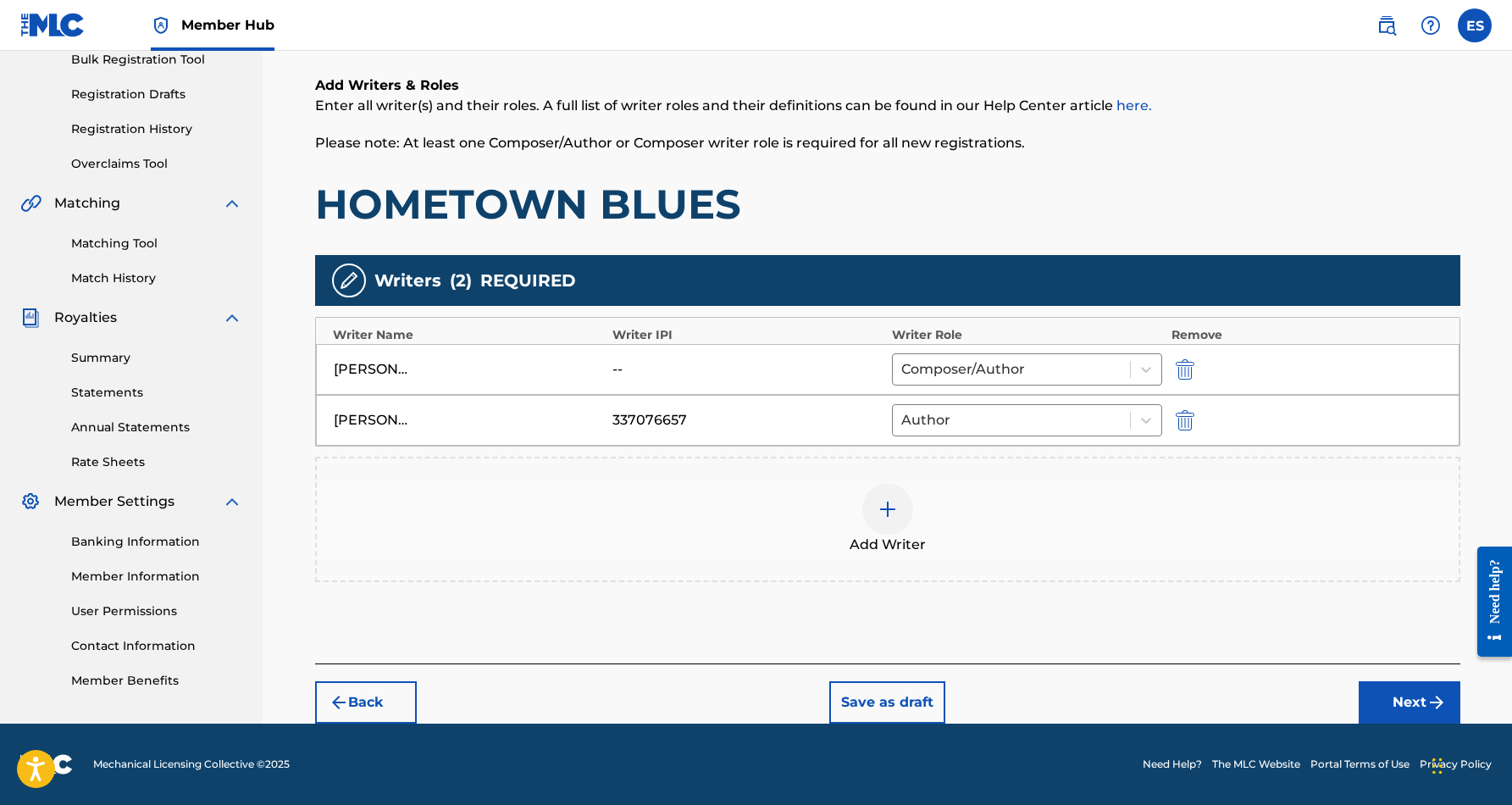
scroll to position [259, 0]
click at [1405, 700] on button "Next" at bounding box center [1410, 702] width 102 height 42
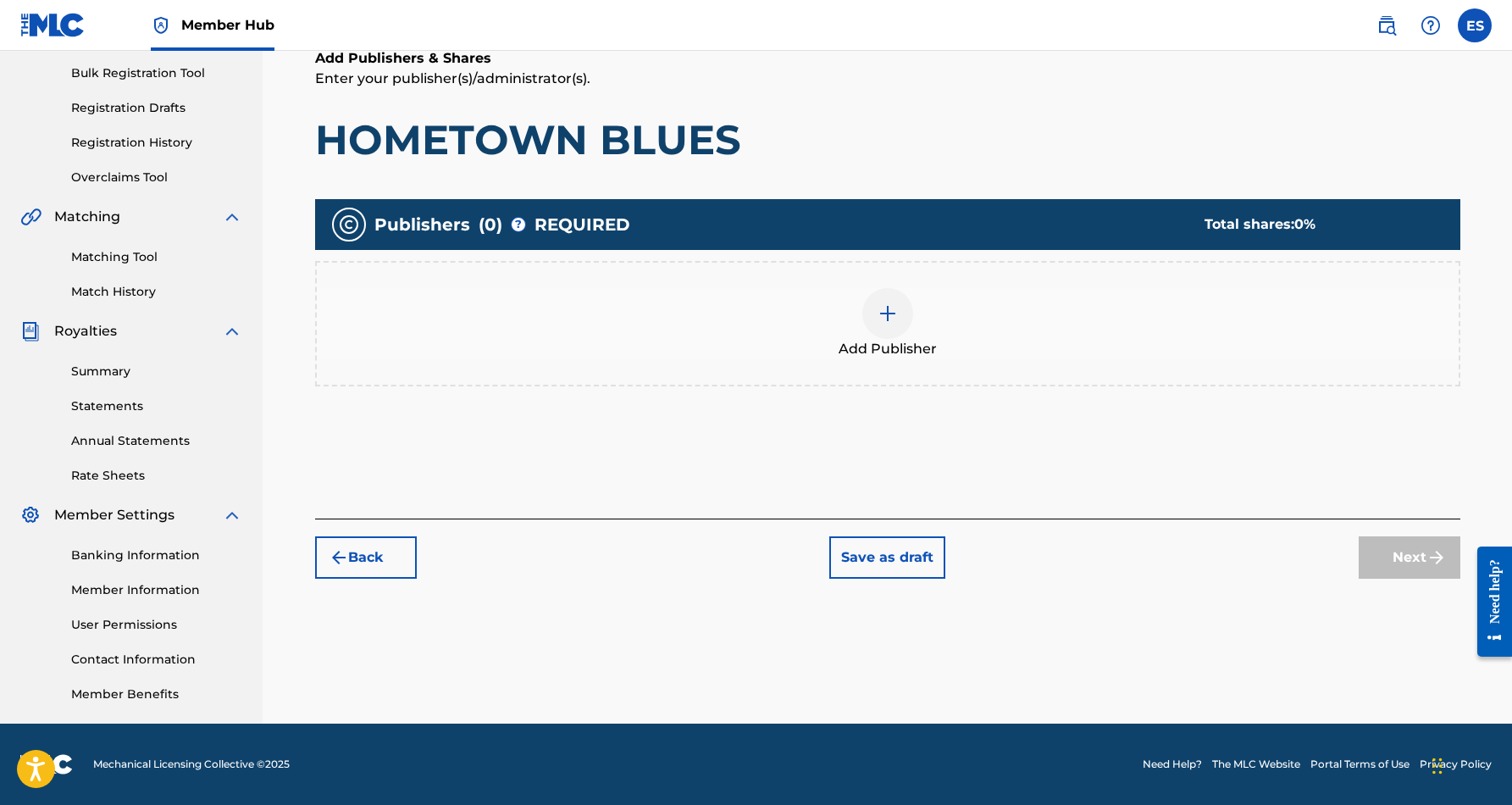
scroll to position [245, 0]
click at [888, 322] on img at bounding box center [887, 313] width 20 height 20
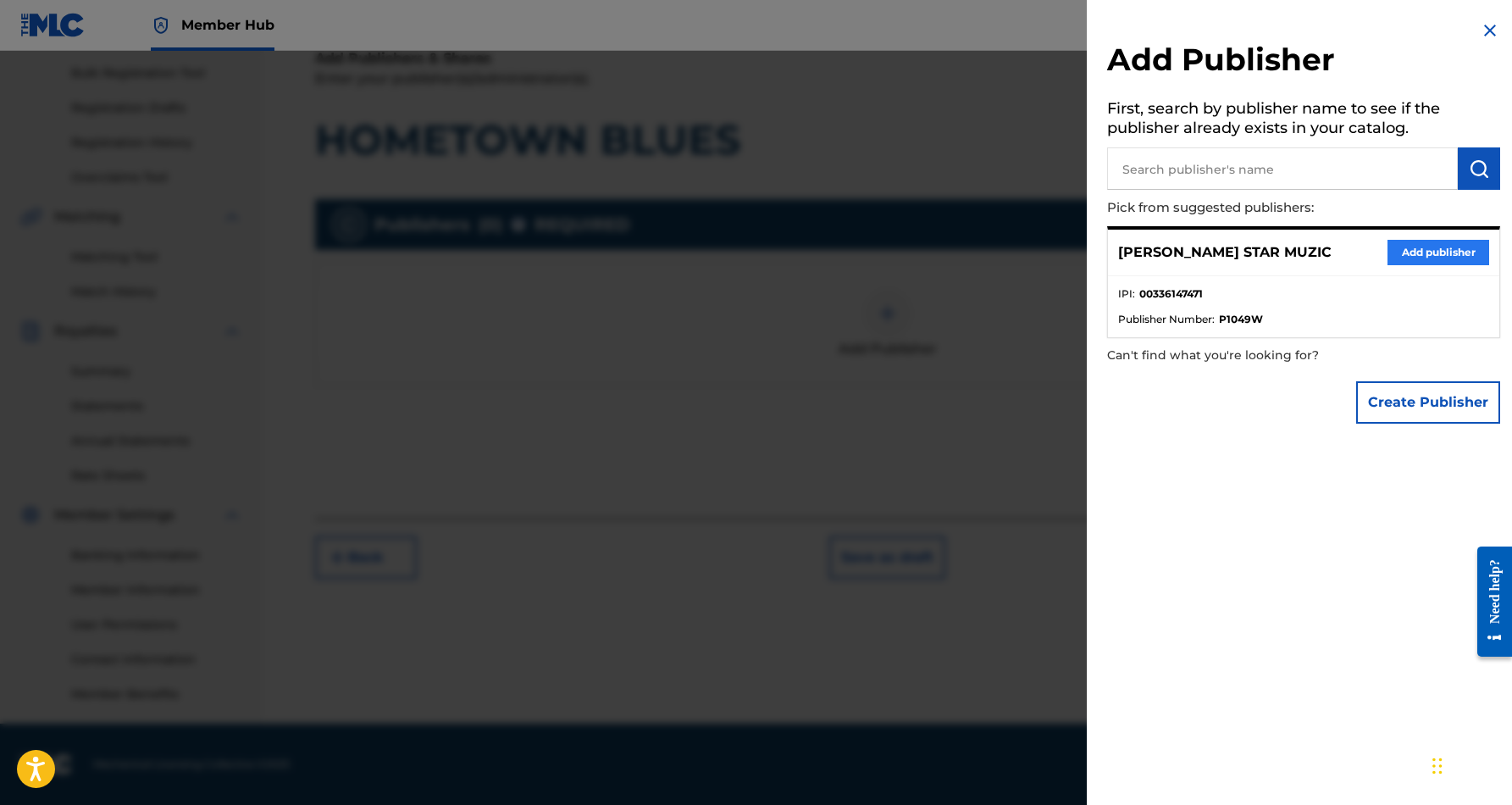
click at [1402, 245] on button "Add publisher" at bounding box center [1438, 252] width 102 height 25
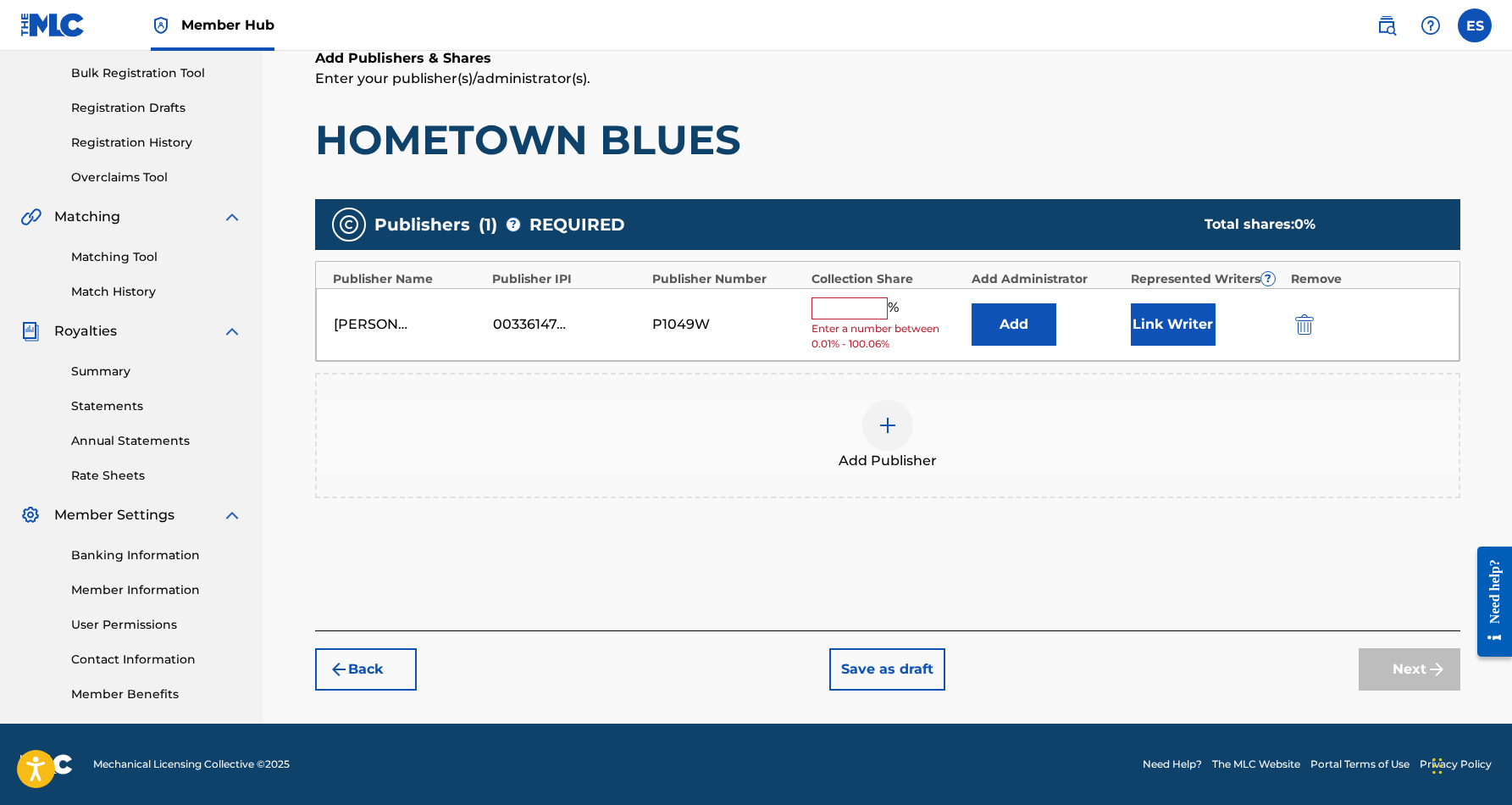
click at [864, 303] on input "text" at bounding box center [849, 307] width 76 height 22
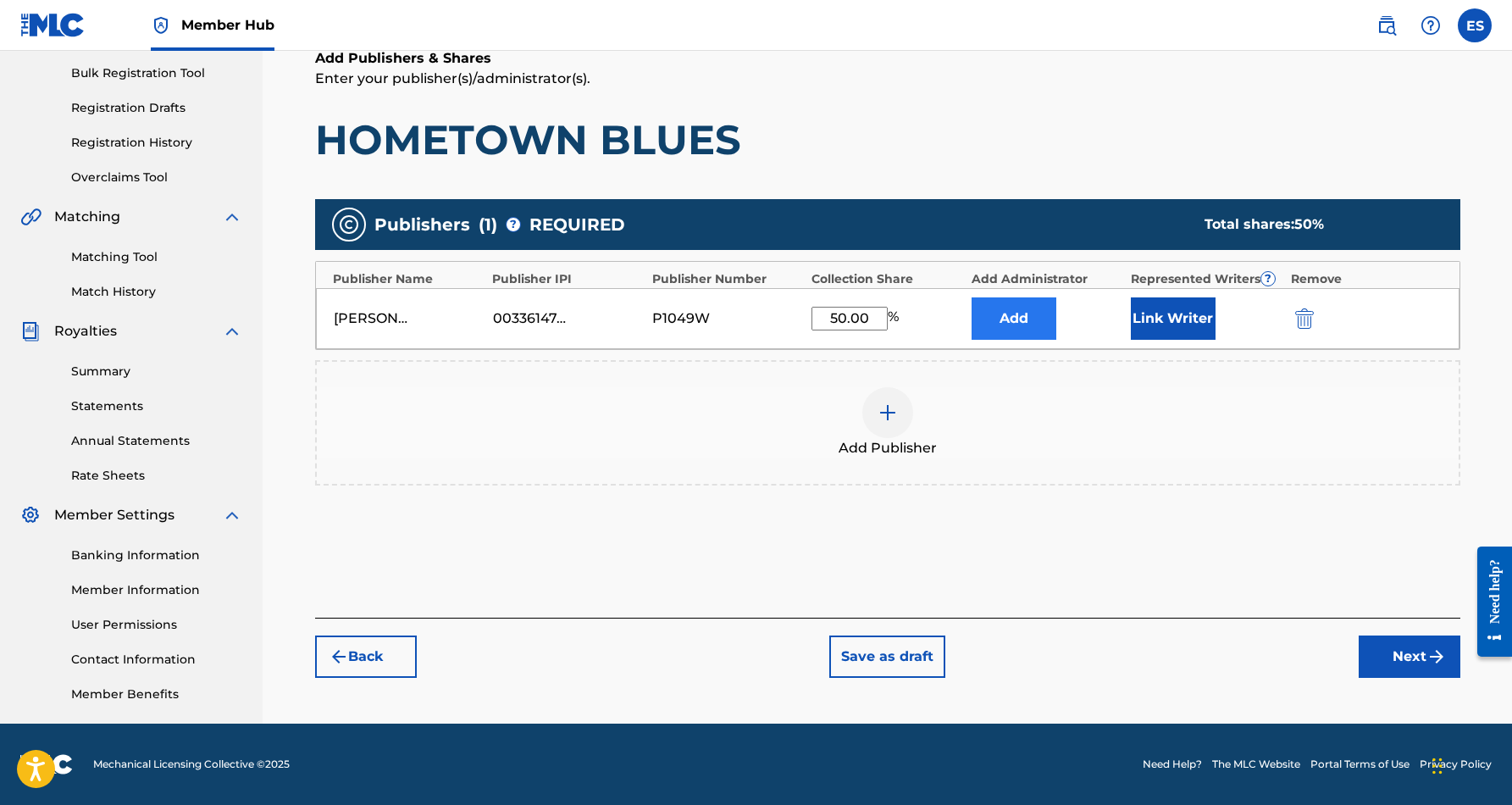
type input "50.00"
click at [1036, 326] on button "Add" at bounding box center [1014, 318] width 85 height 42
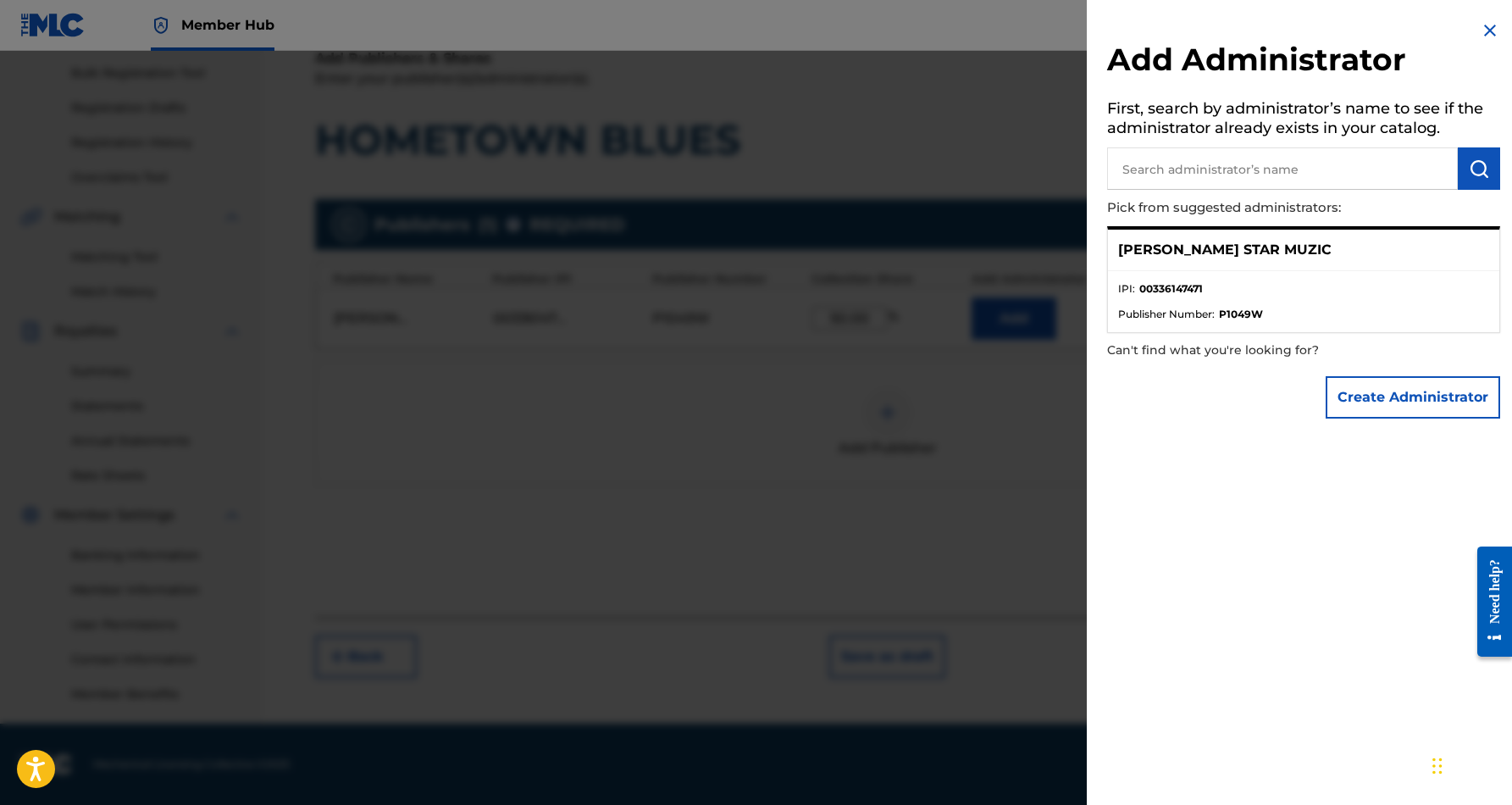
click at [1267, 419] on div "Create Administrator" at bounding box center [1304, 398] width 393 height 60
click at [1486, 27] on img at bounding box center [1489, 30] width 20 height 20
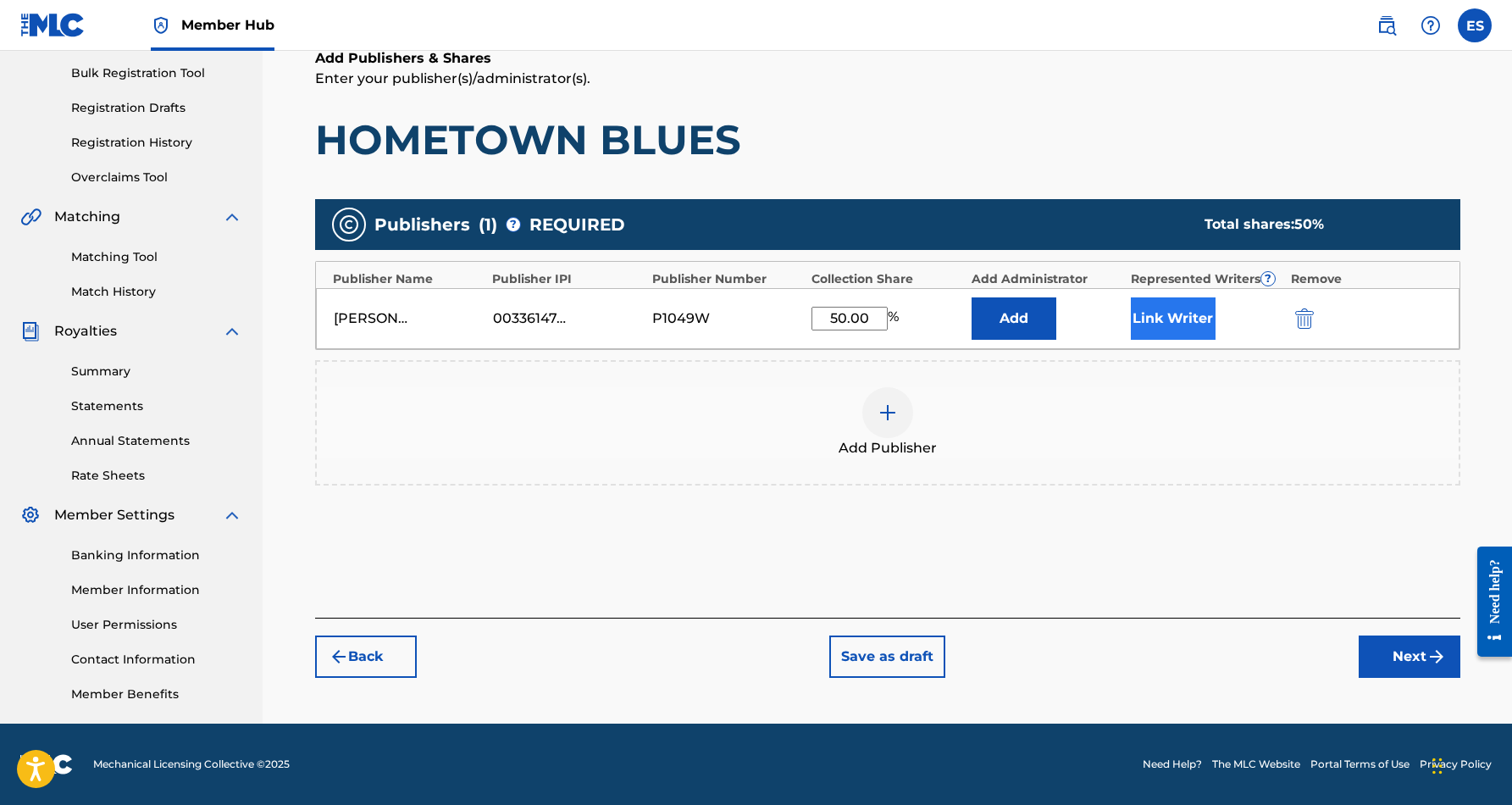
click at [1160, 317] on button "Link Writer" at bounding box center [1173, 318] width 85 height 42
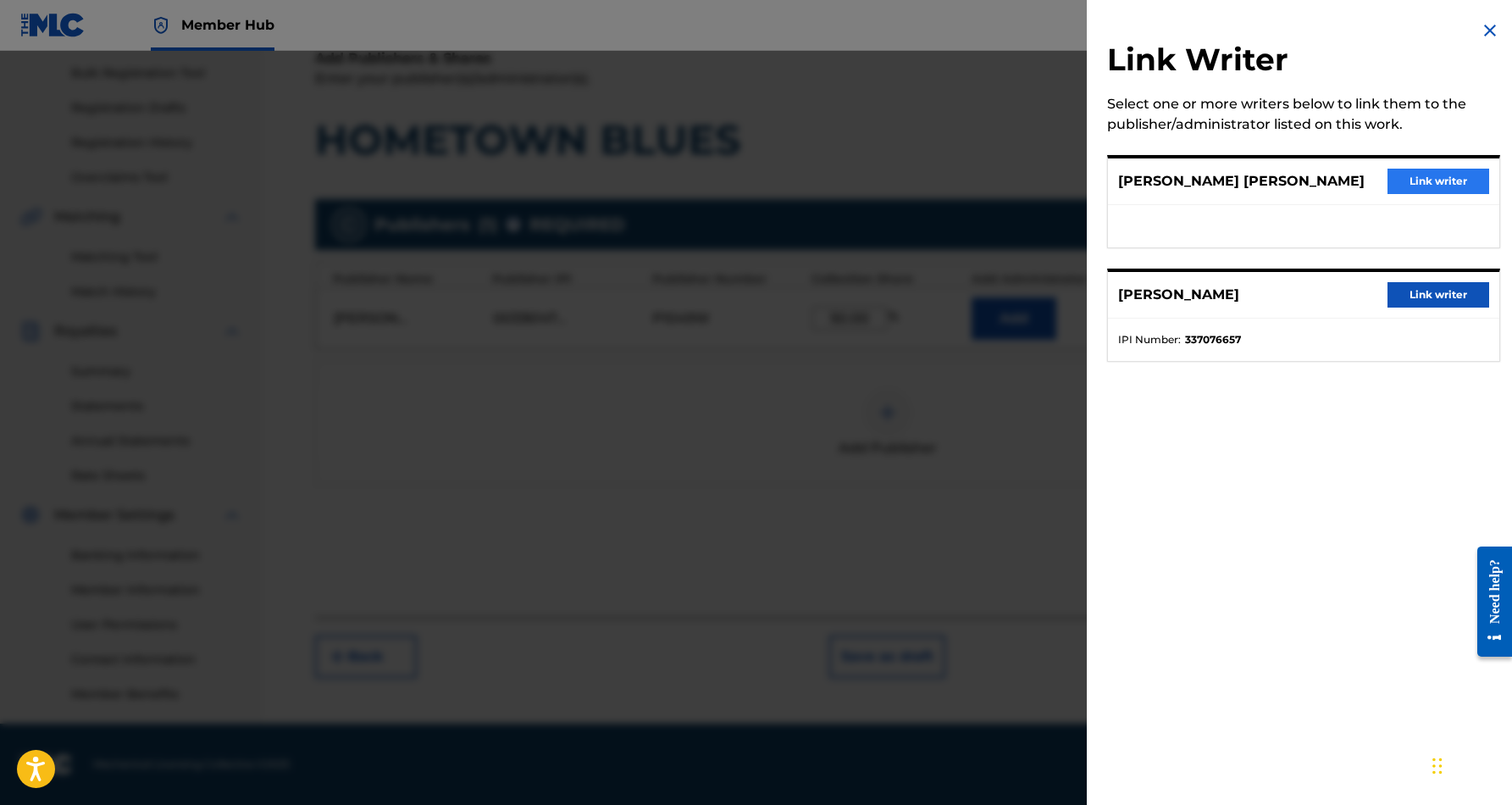
click at [1424, 174] on button "Link writer" at bounding box center [1438, 180] width 102 height 25
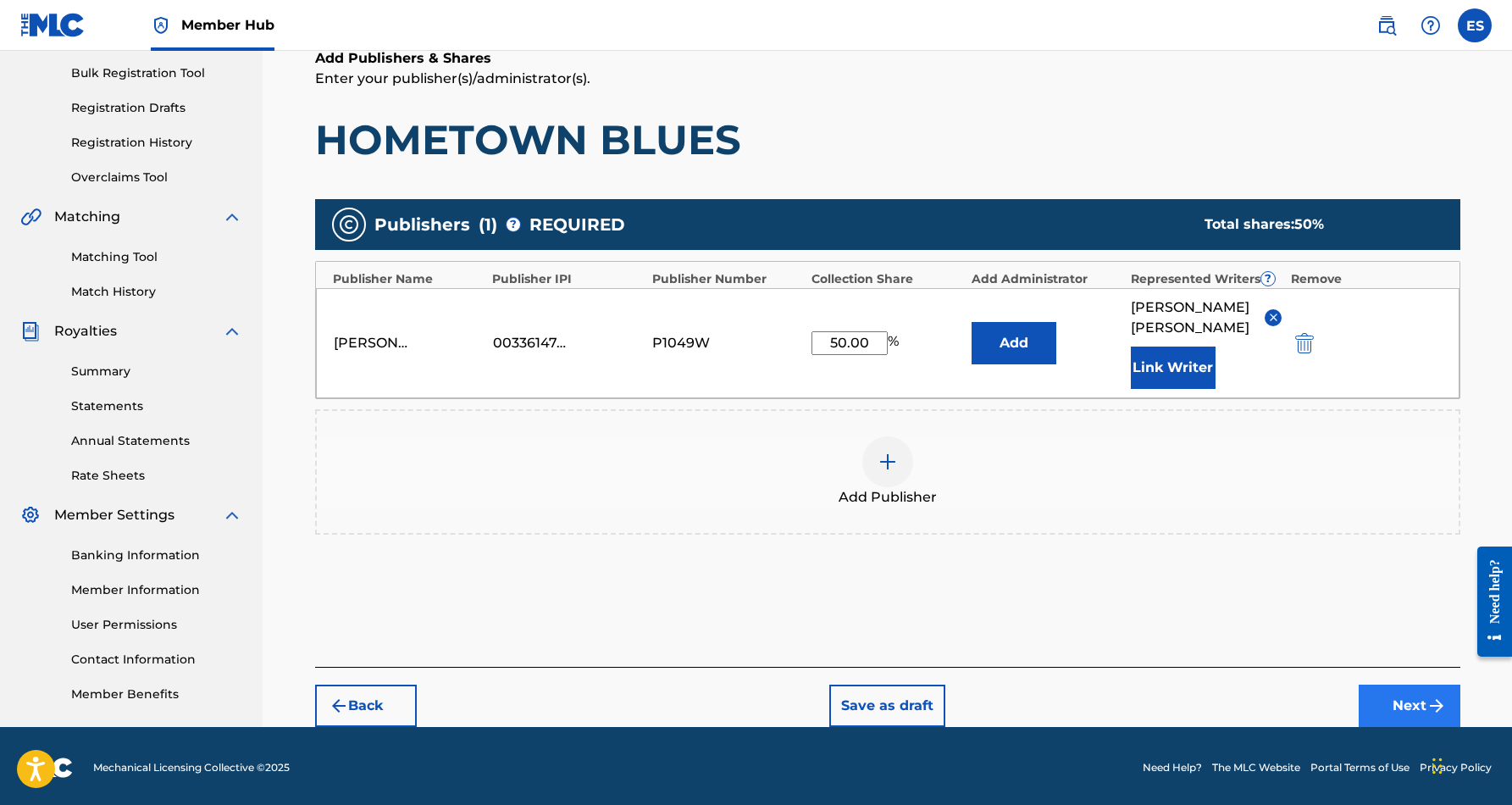
click at [1400, 700] on button "Next" at bounding box center [1410, 705] width 102 height 42
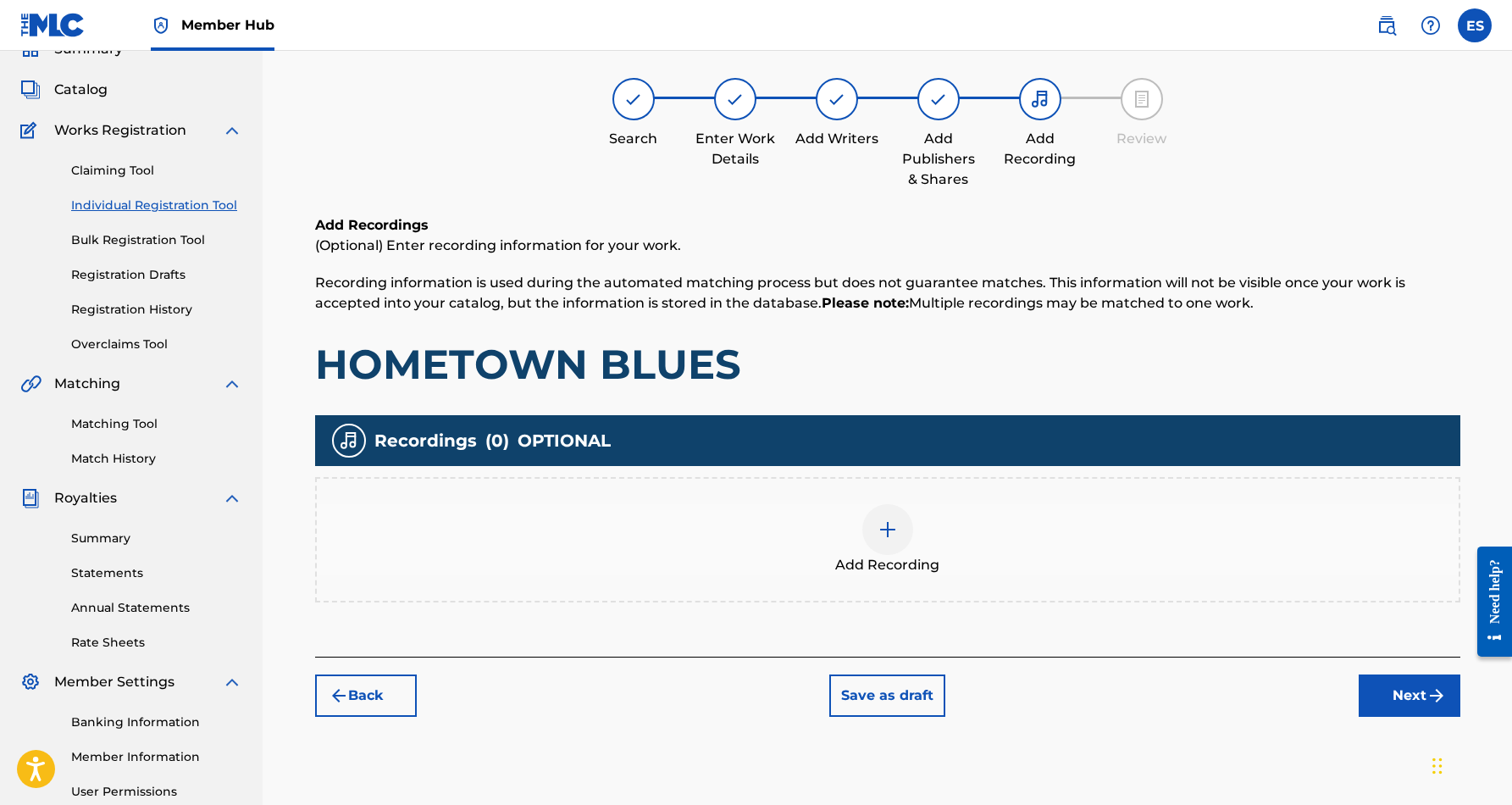
scroll to position [76, 0]
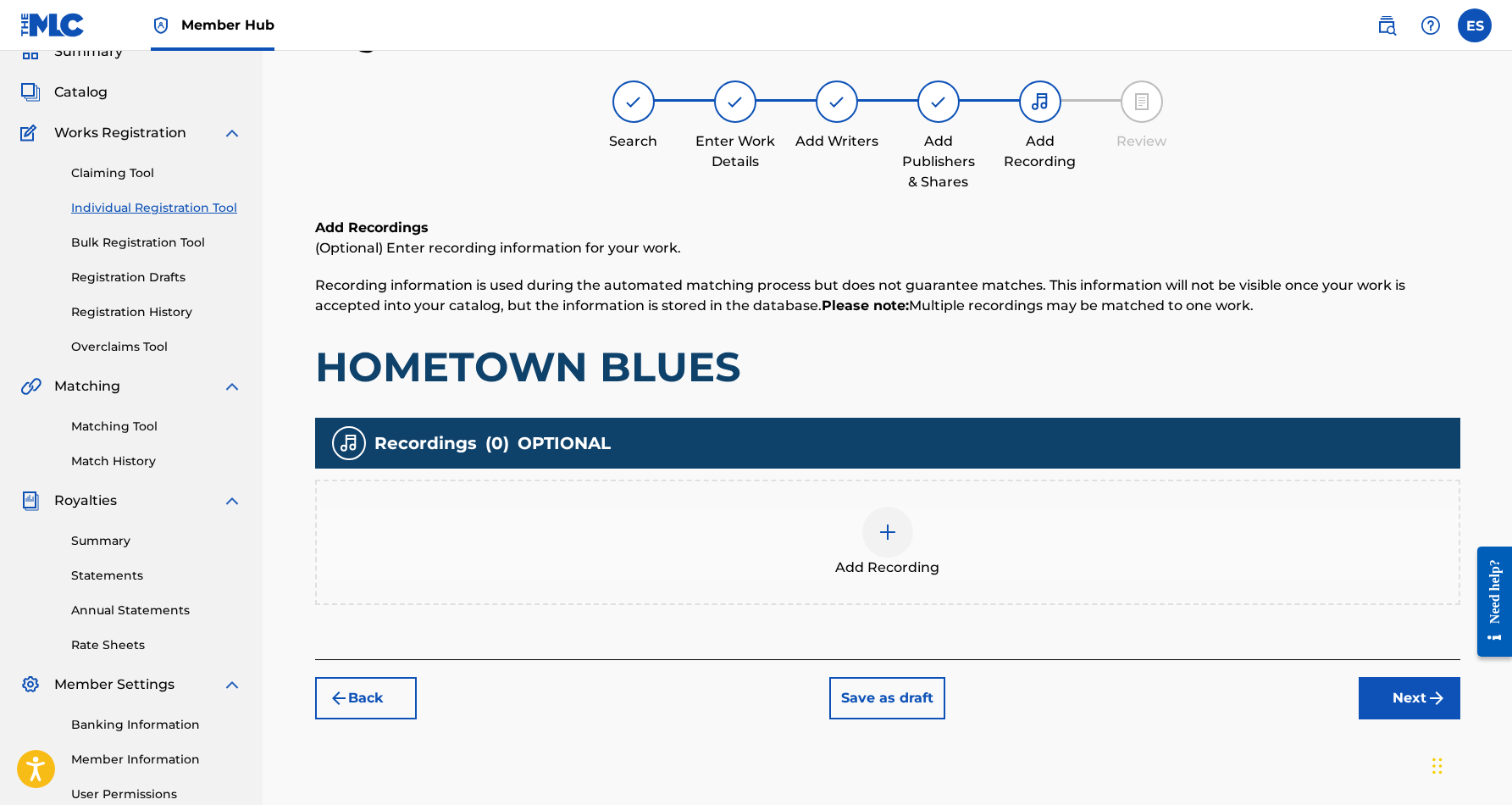
click at [878, 526] on img at bounding box center [887, 532] width 20 height 20
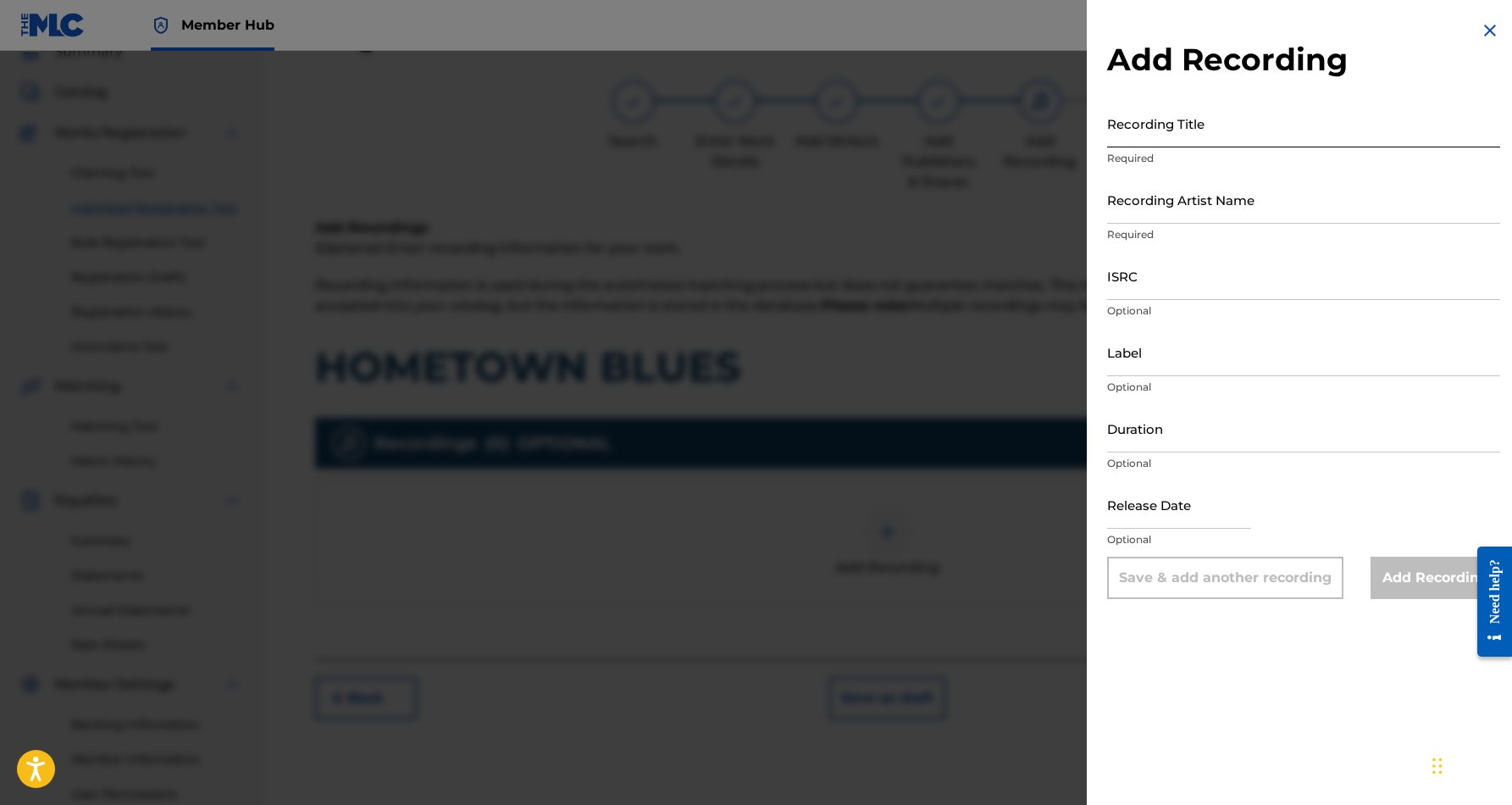
click at [1174, 132] on input "Recording Title" at bounding box center [1304, 123] width 393 height 48
paste input "HOMETOWN BLUES"
type input "HOMETOWN BLUES"
click at [1264, 205] on input "Recording Artist Name" at bounding box center [1304, 199] width 393 height 48
paste input "[PERSON_NAME]"
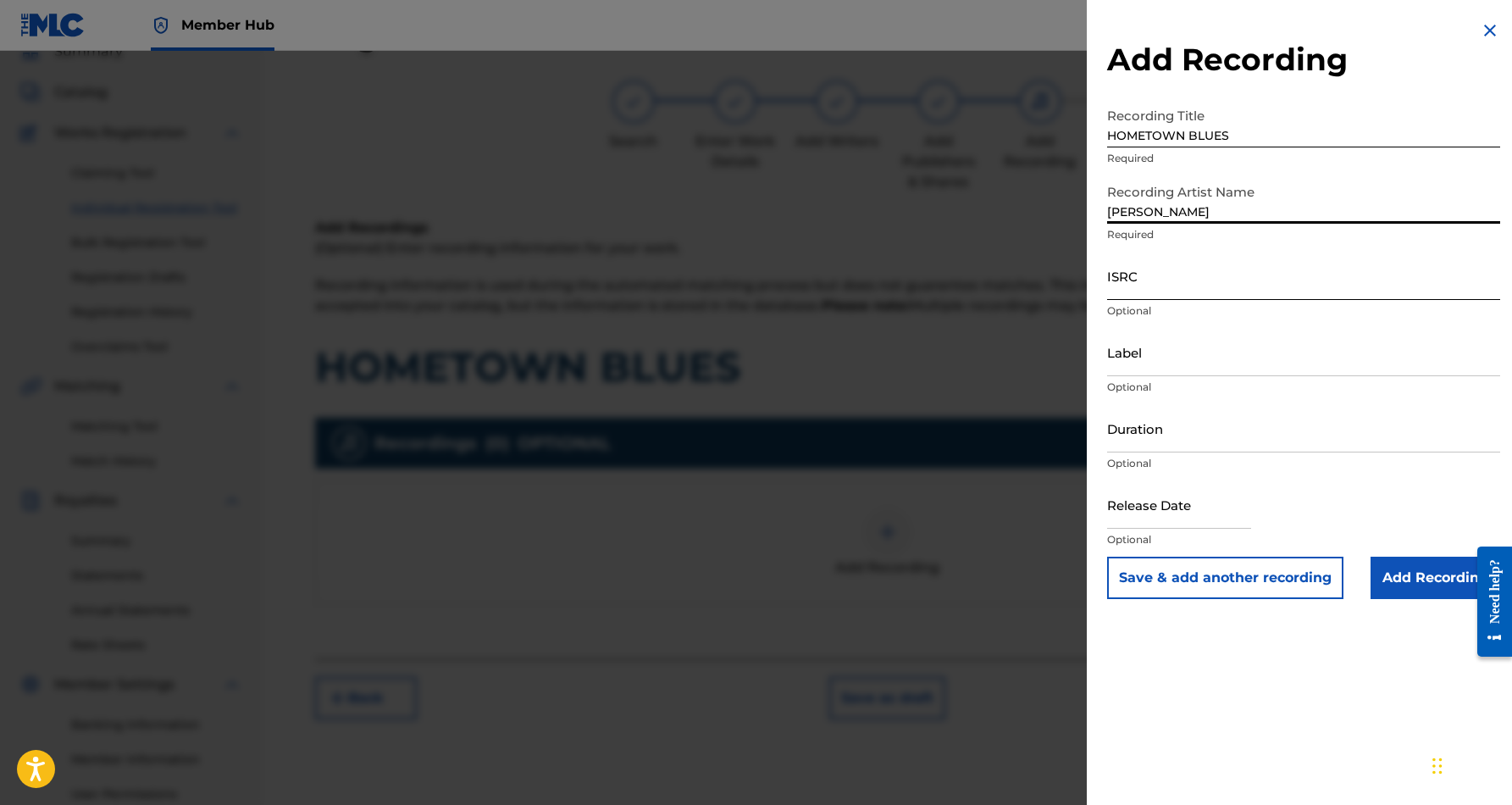
type input "[PERSON_NAME]"
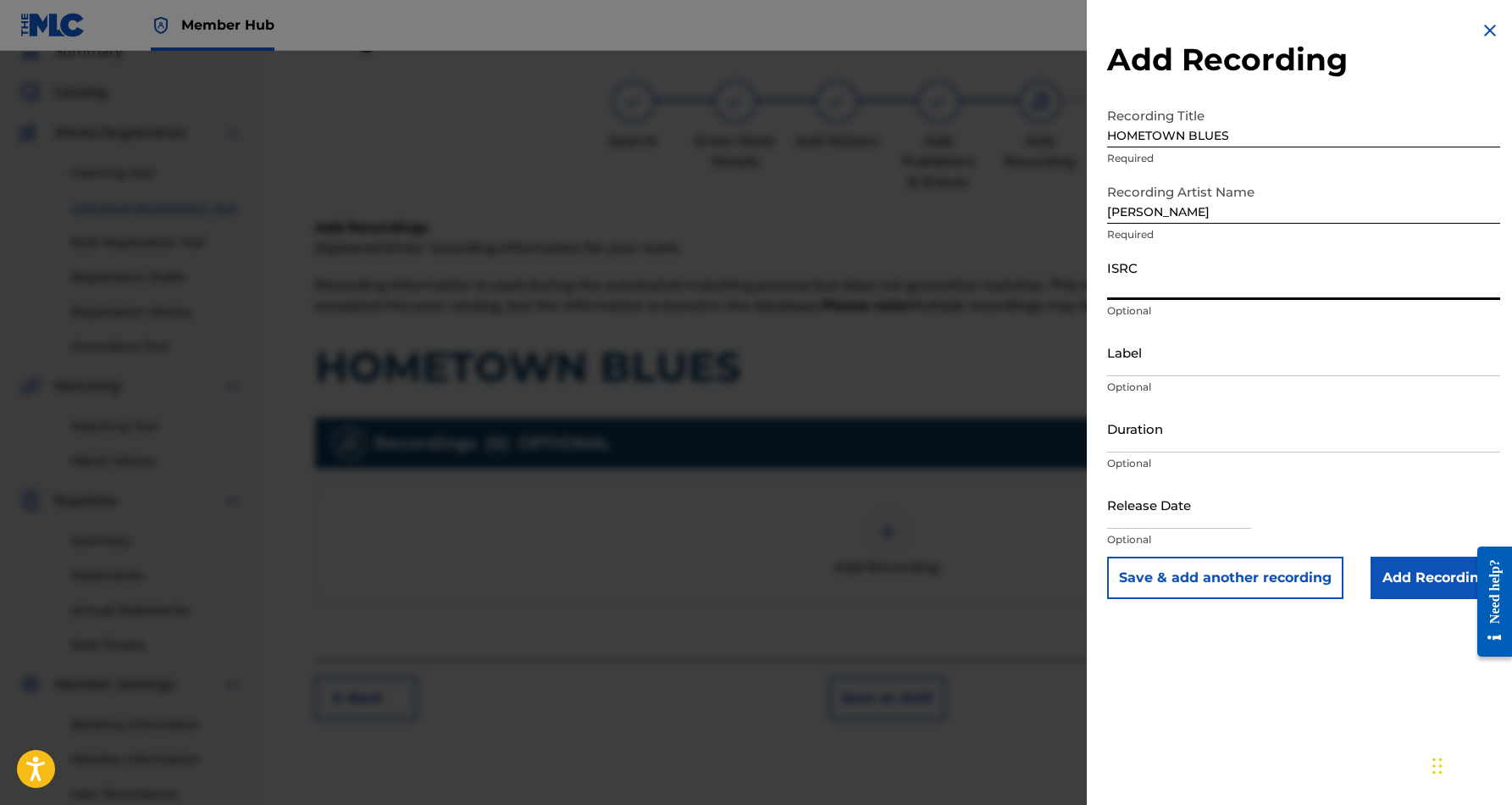
click at [1221, 286] on input "ISRC" at bounding box center [1304, 275] width 393 height 48
paste input "USHM91242506"
type input "USHM91242506"
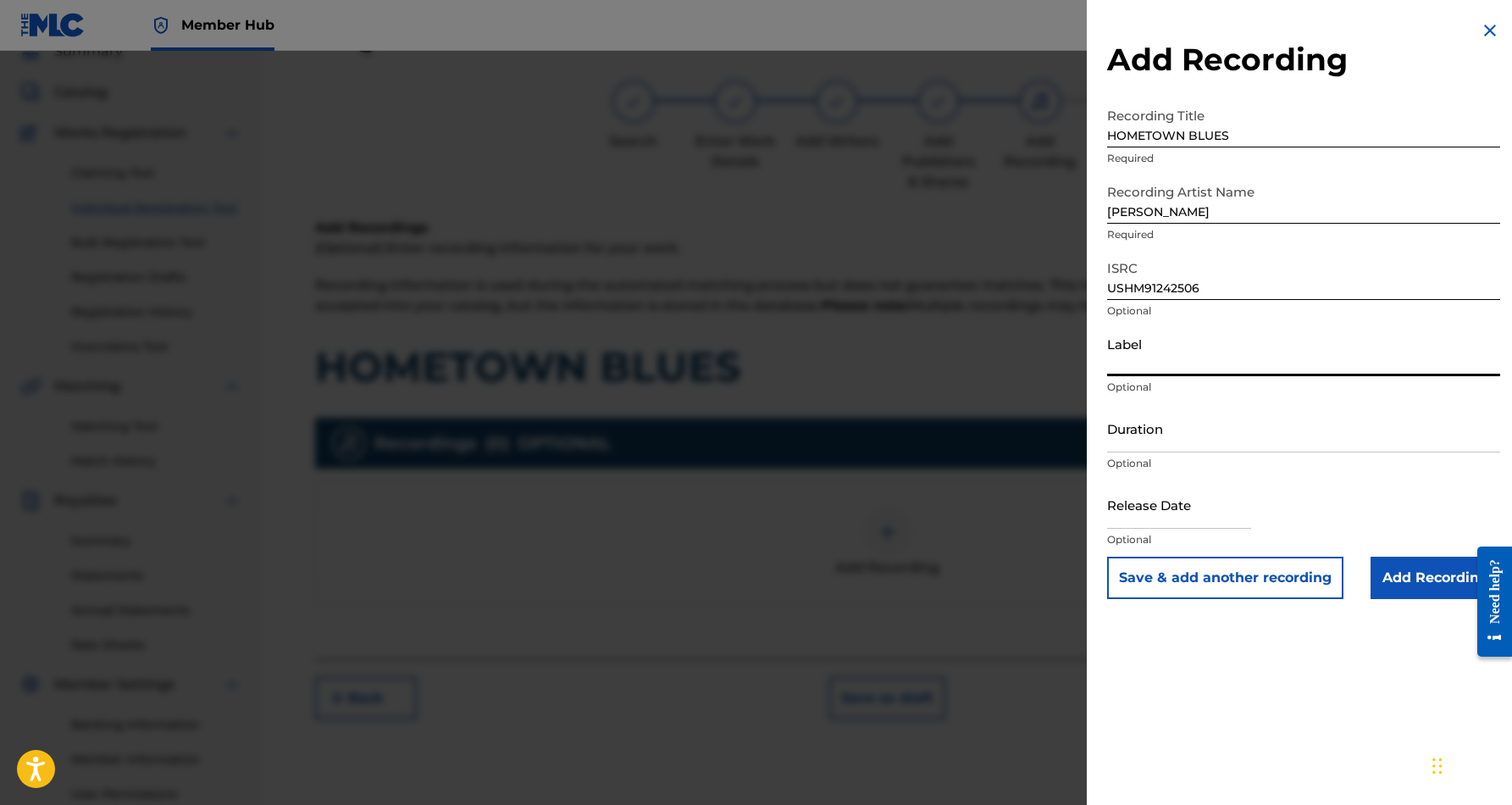
click at [1206, 352] on input "Label" at bounding box center [1304, 351] width 393 height 48
paste input "Desert Sounds Records"
type input "Desert Sounds Records"
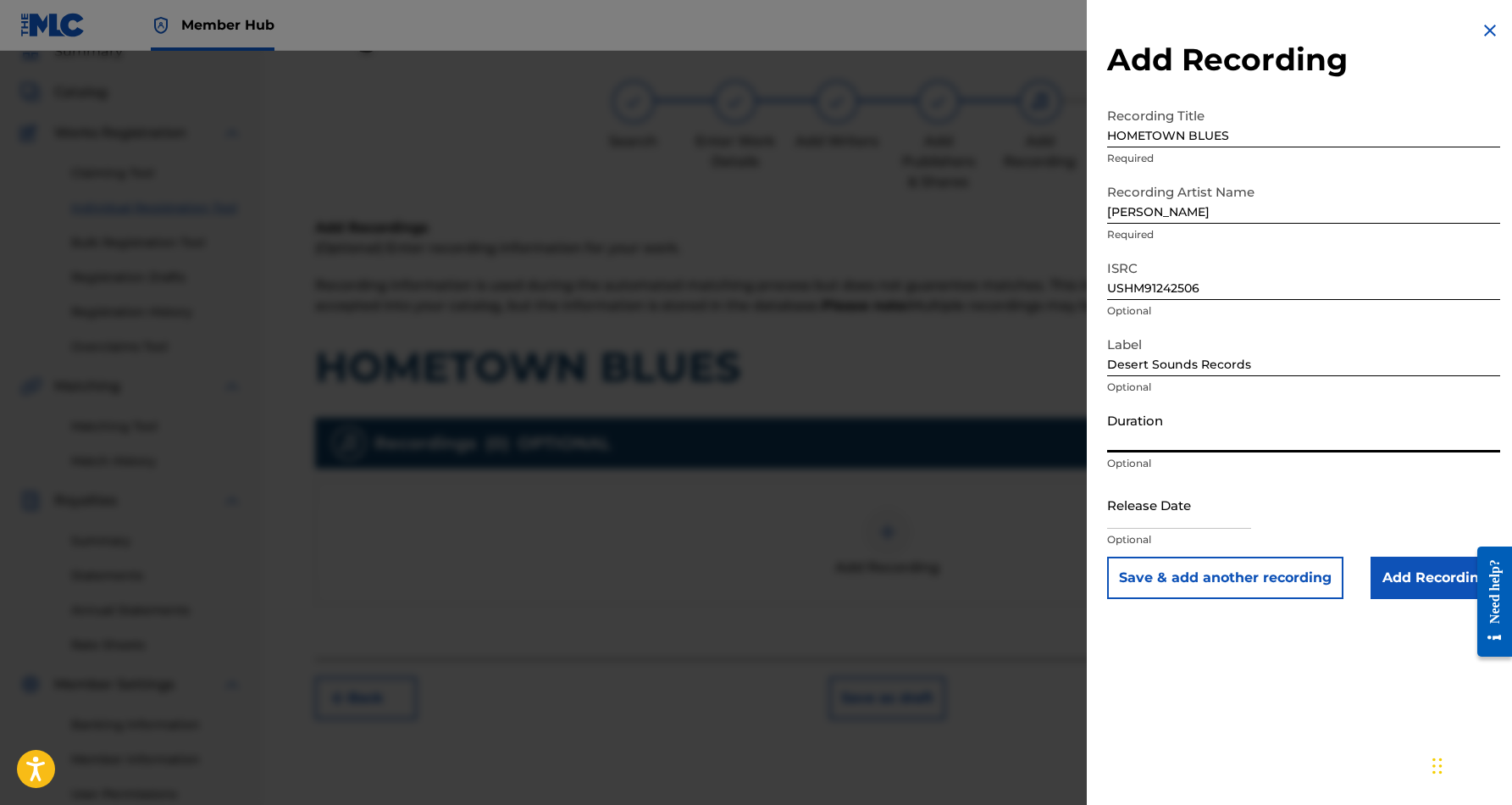
click at [1182, 425] on input "Duration" at bounding box center [1304, 427] width 393 height 48
type input "03:39"
click at [1223, 692] on div "Add Recording Recording Title HOMETOWN BLUES Required Recording Artist Name [PE…" at bounding box center [1304, 402] width 434 height 805
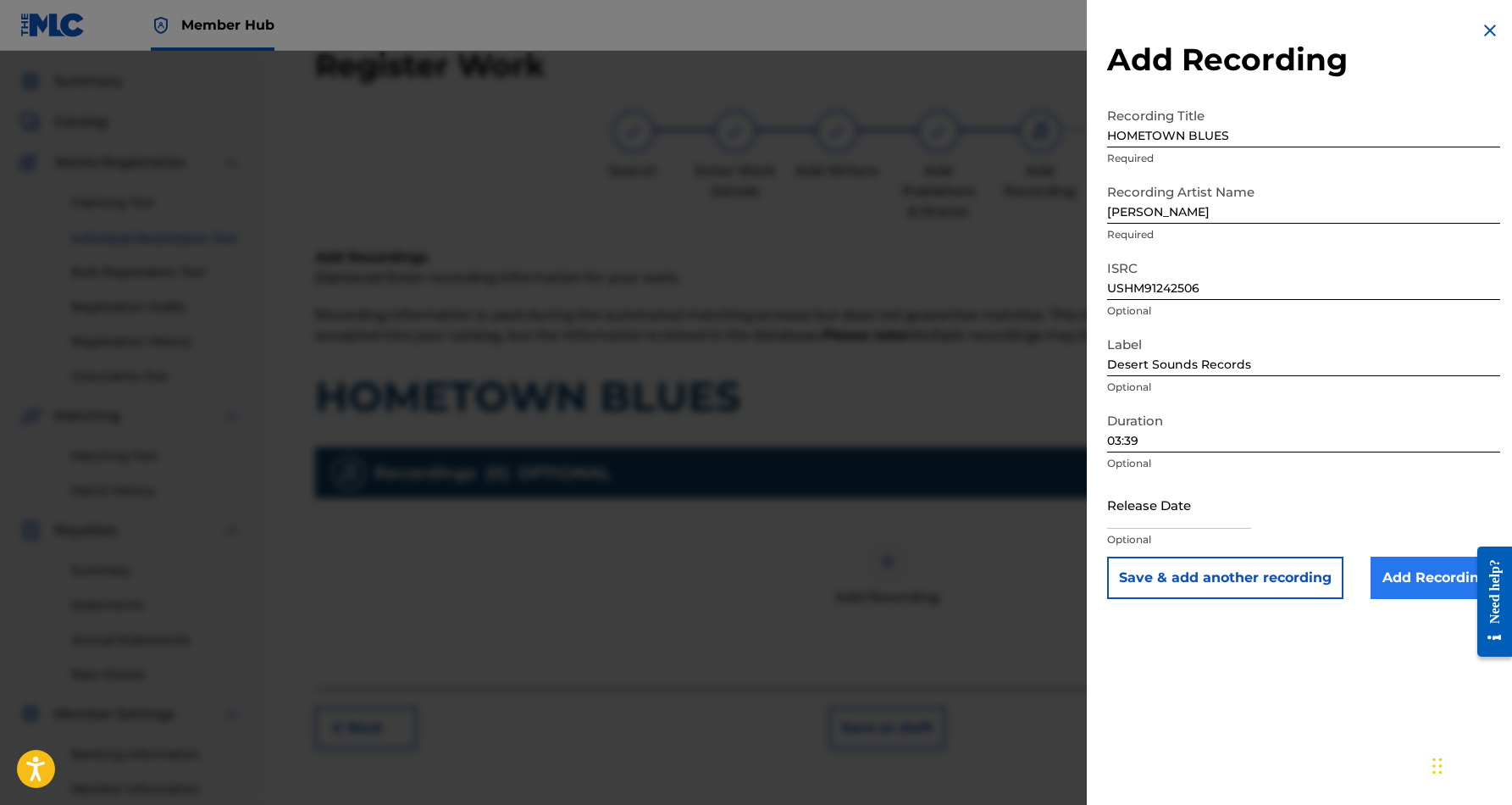
click at [1406, 578] on input "Add Recording" at bounding box center [1436, 577] width 130 height 42
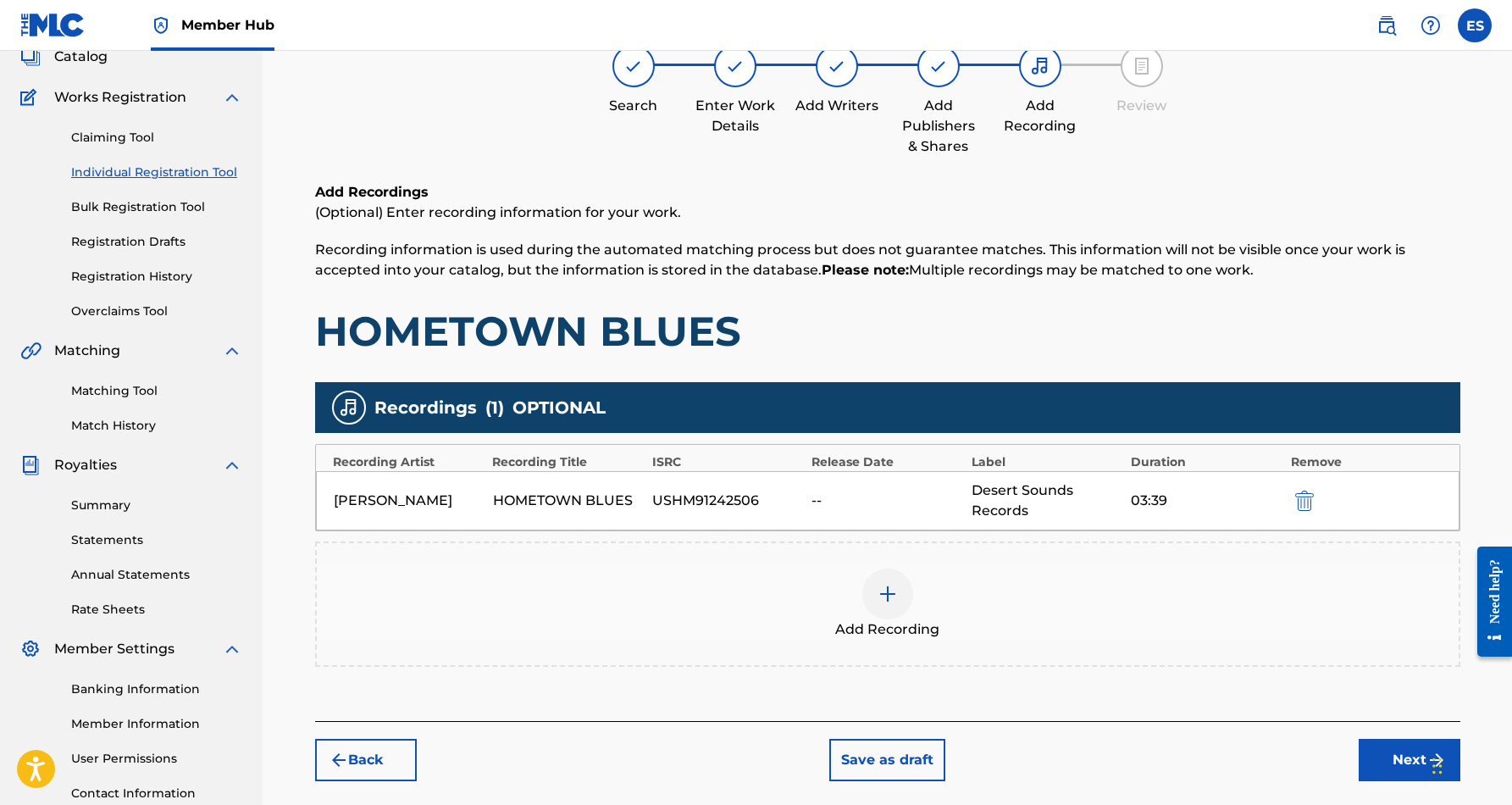
scroll to position [120, 0]
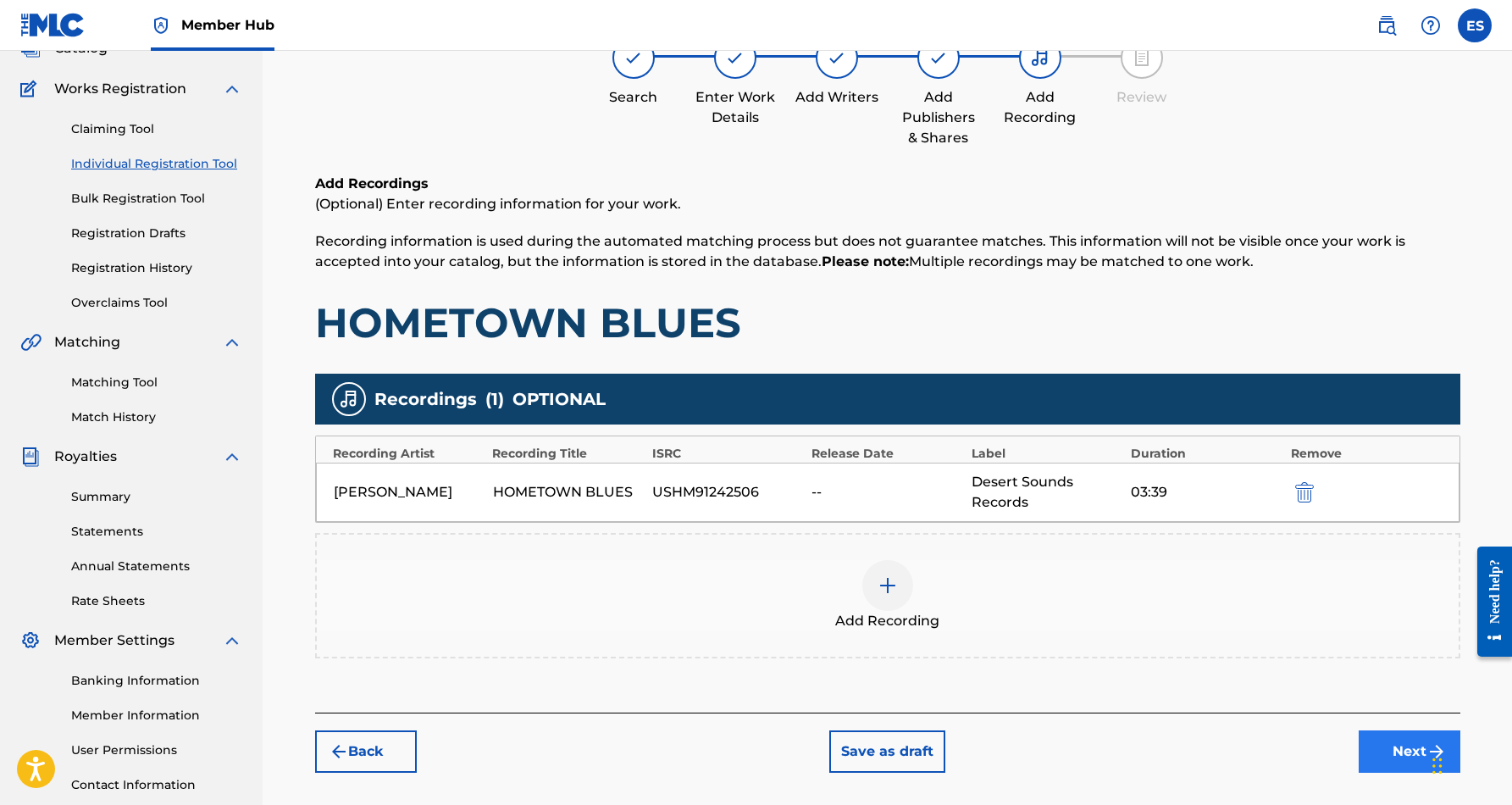
click at [1396, 758] on button "Next" at bounding box center [1410, 752] width 102 height 42
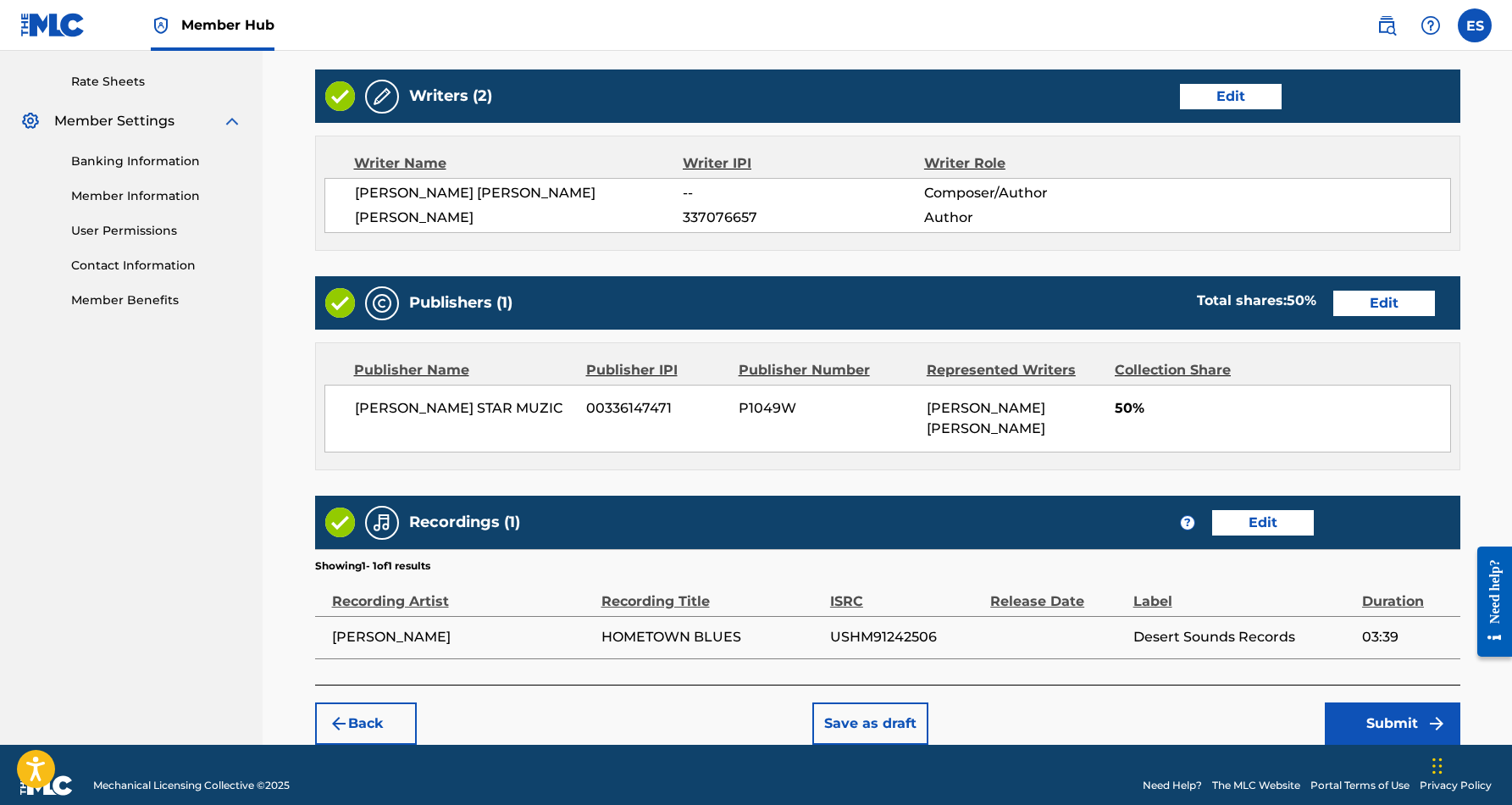
scroll to position [639, 0]
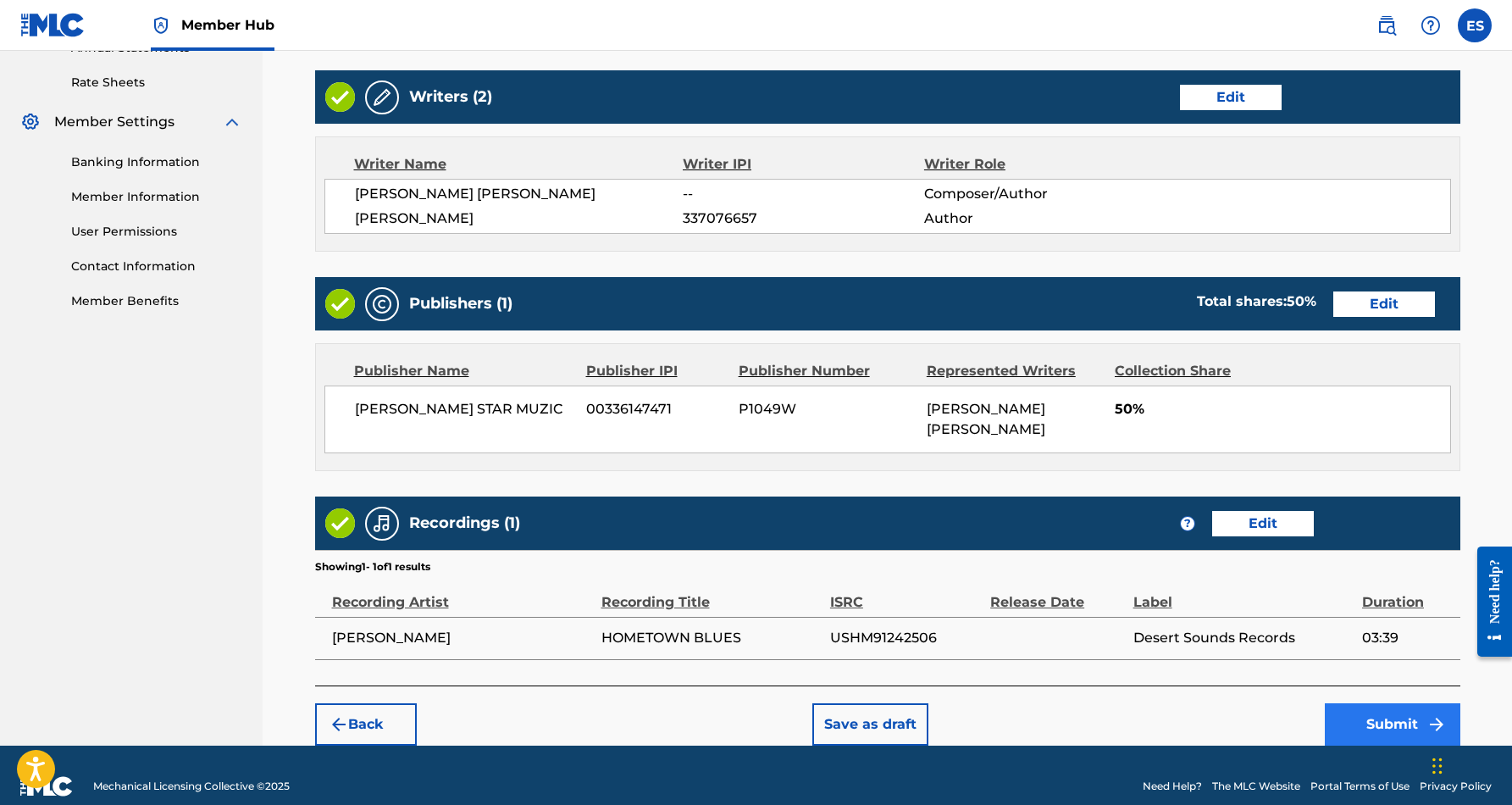
click at [1404, 703] on button "Submit" at bounding box center [1392, 724] width 136 height 42
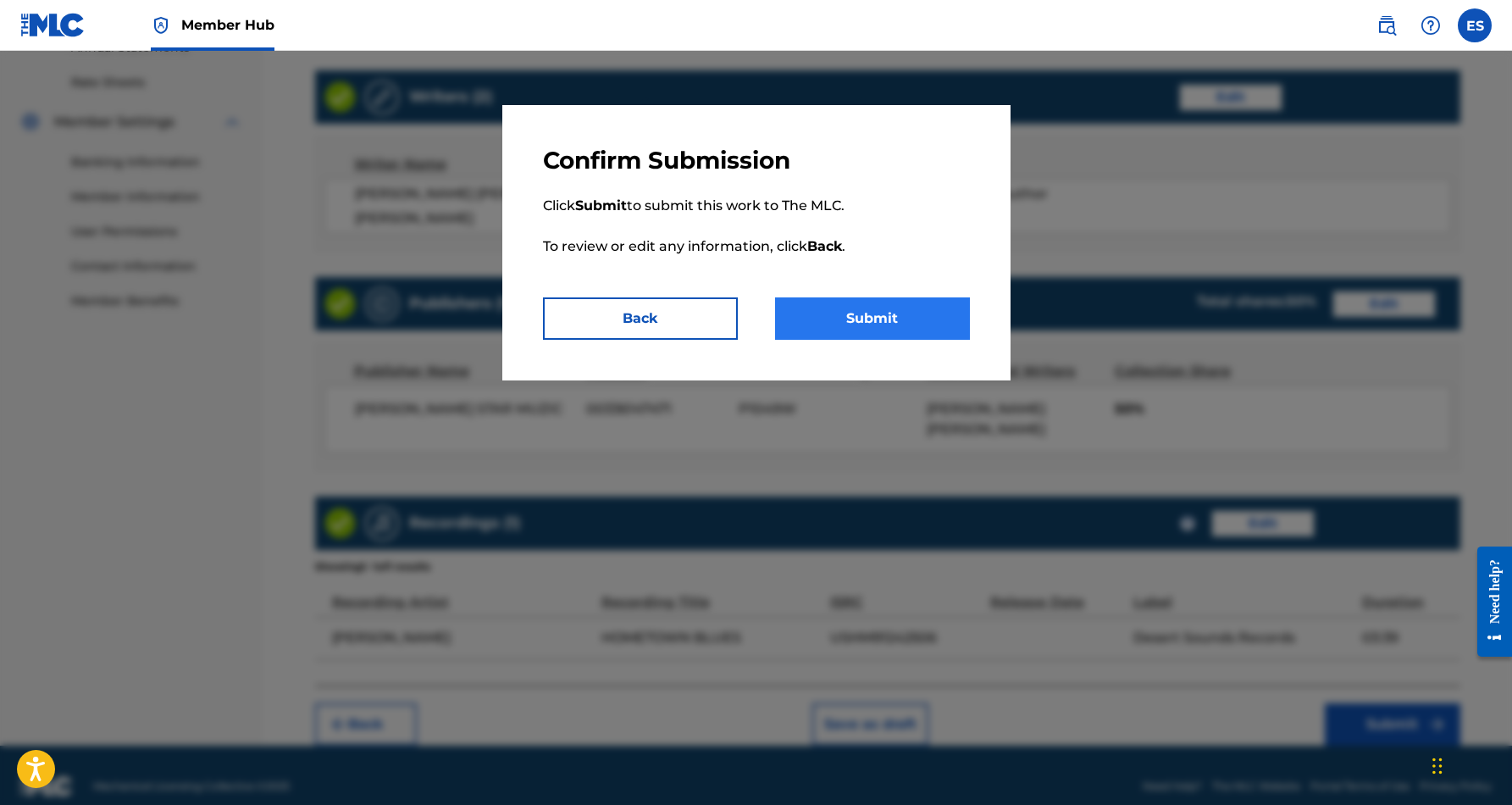
click at [908, 319] on button "Submit" at bounding box center [873, 318] width 194 height 42
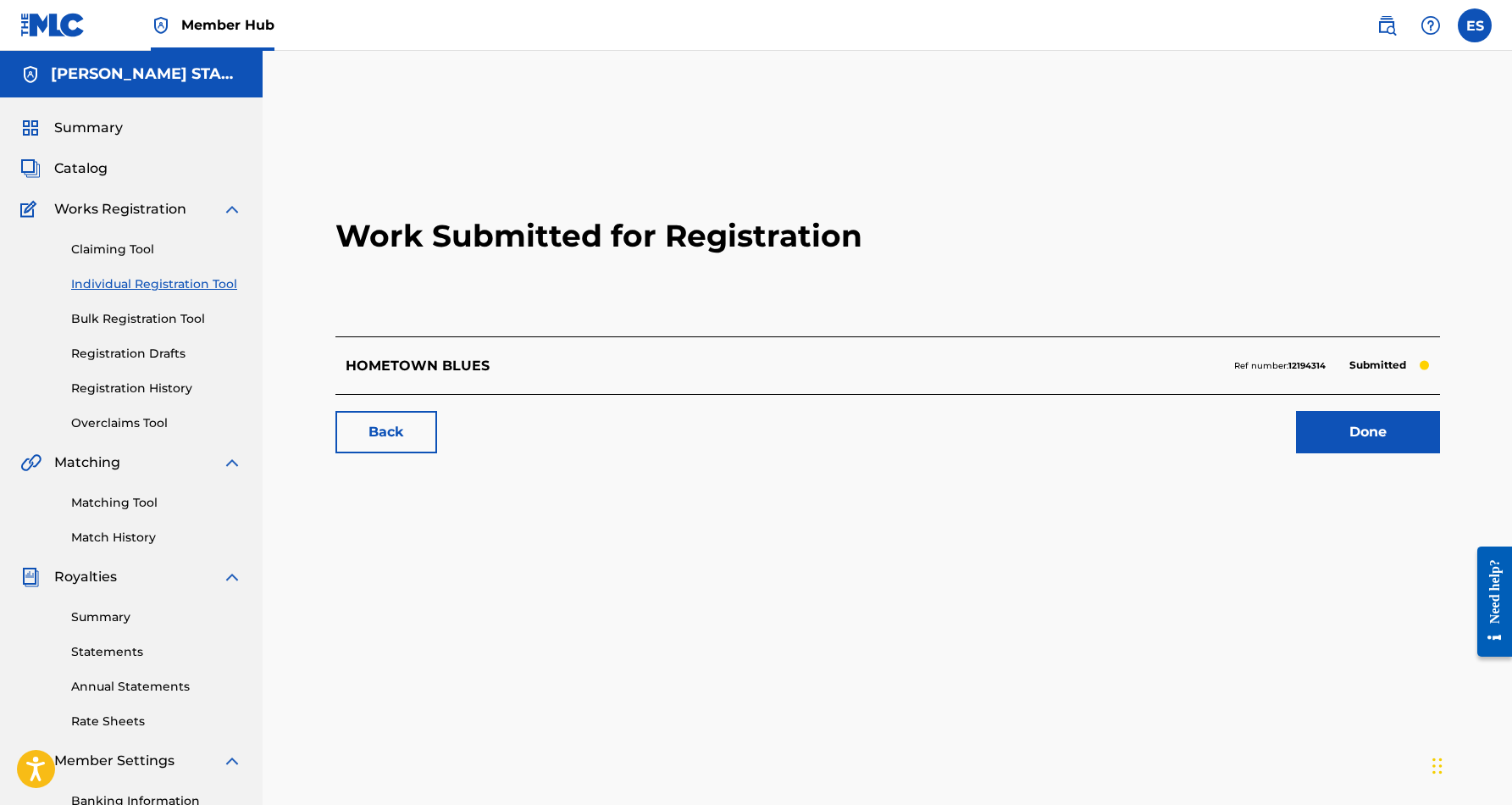
click at [130, 286] on link "Individual Registration Tool" at bounding box center [156, 284] width 171 height 18
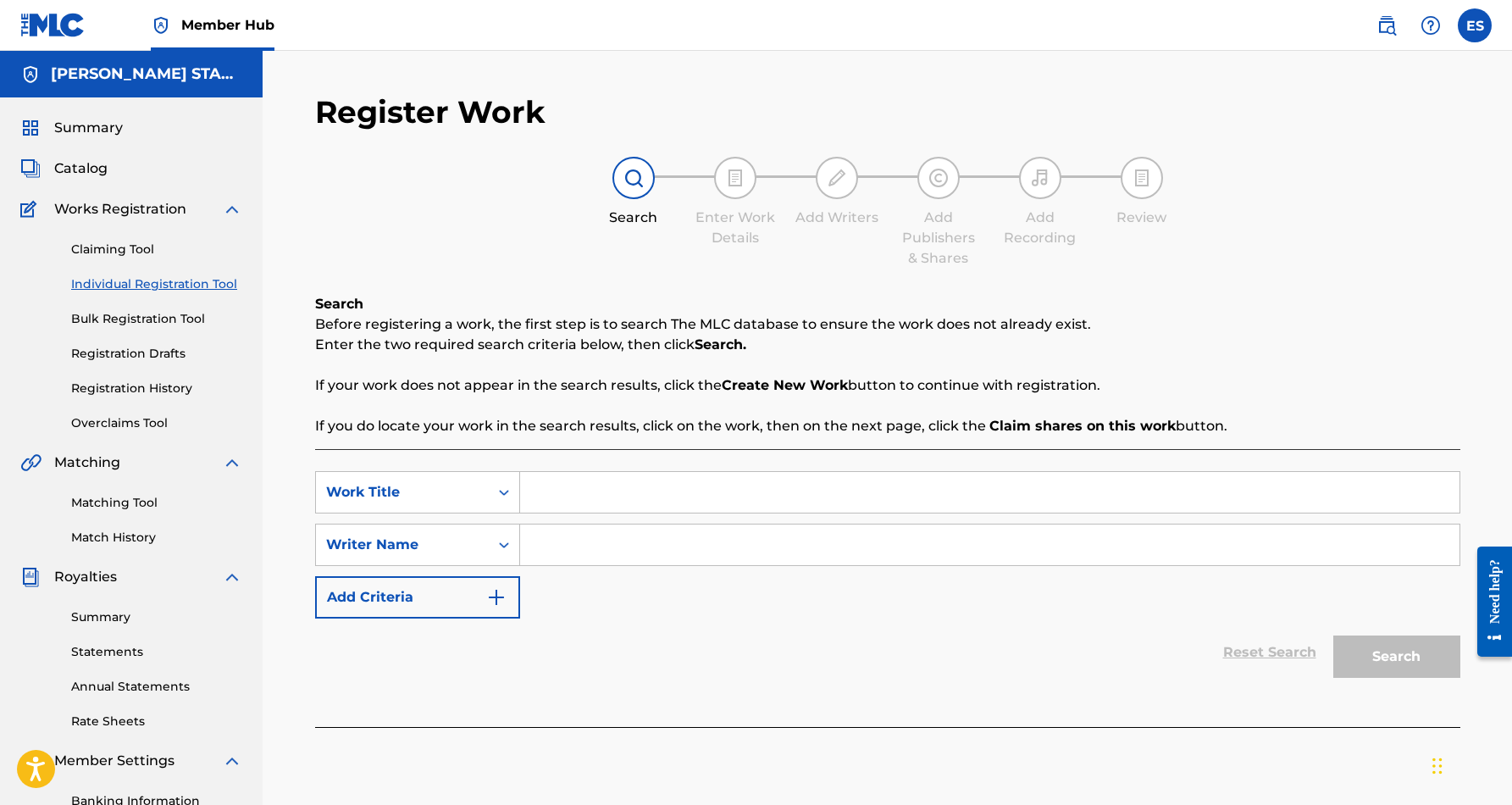
click at [585, 552] on input "Search Form" at bounding box center [990, 545] width 939 height 40
click at [561, 498] on input "Search Form" at bounding box center [990, 492] width 939 height 40
paste input "HOMETOWN BLUES"
type input "HOMETOWN BLUES"
click at [603, 604] on div "SearchWithCriteria242c5b38-b1e9-4445-85cb-a15d54291842 Work Title HOMETOWN BLUE…" at bounding box center [887, 545] width 1145 height 147
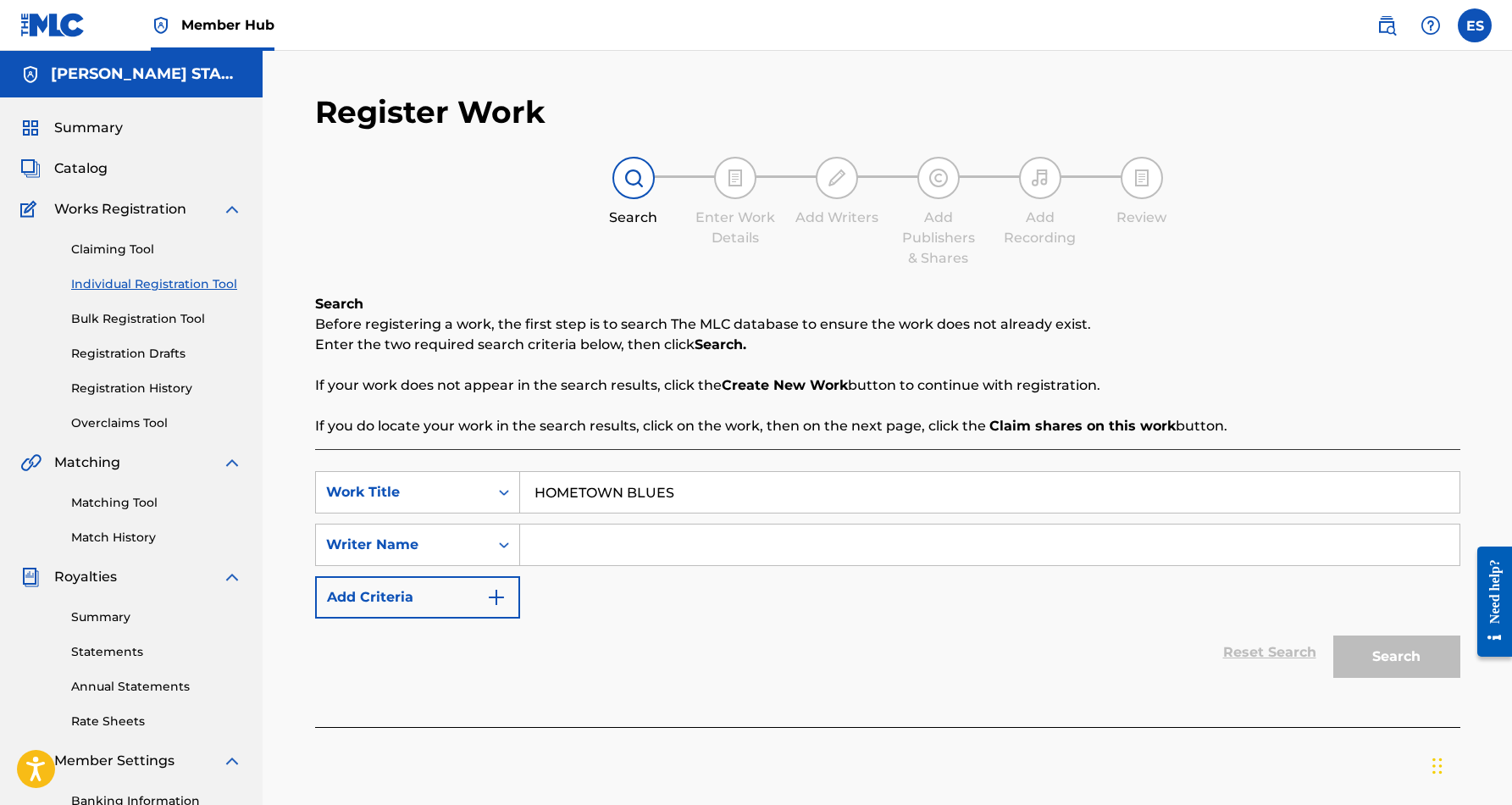
click at [576, 558] on input "Search Form" at bounding box center [990, 545] width 939 height 40
paste input "[PERSON_NAME] [PERSON_NAME]"
type input "[PERSON_NAME] [PERSON_NAME]"
click at [908, 627] on div "Reset Search Search" at bounding box center [887, 652] width 1145 height 67
click at [1409, 653] on button "Search" at bounding box center [1396, 656] width 127 height 42
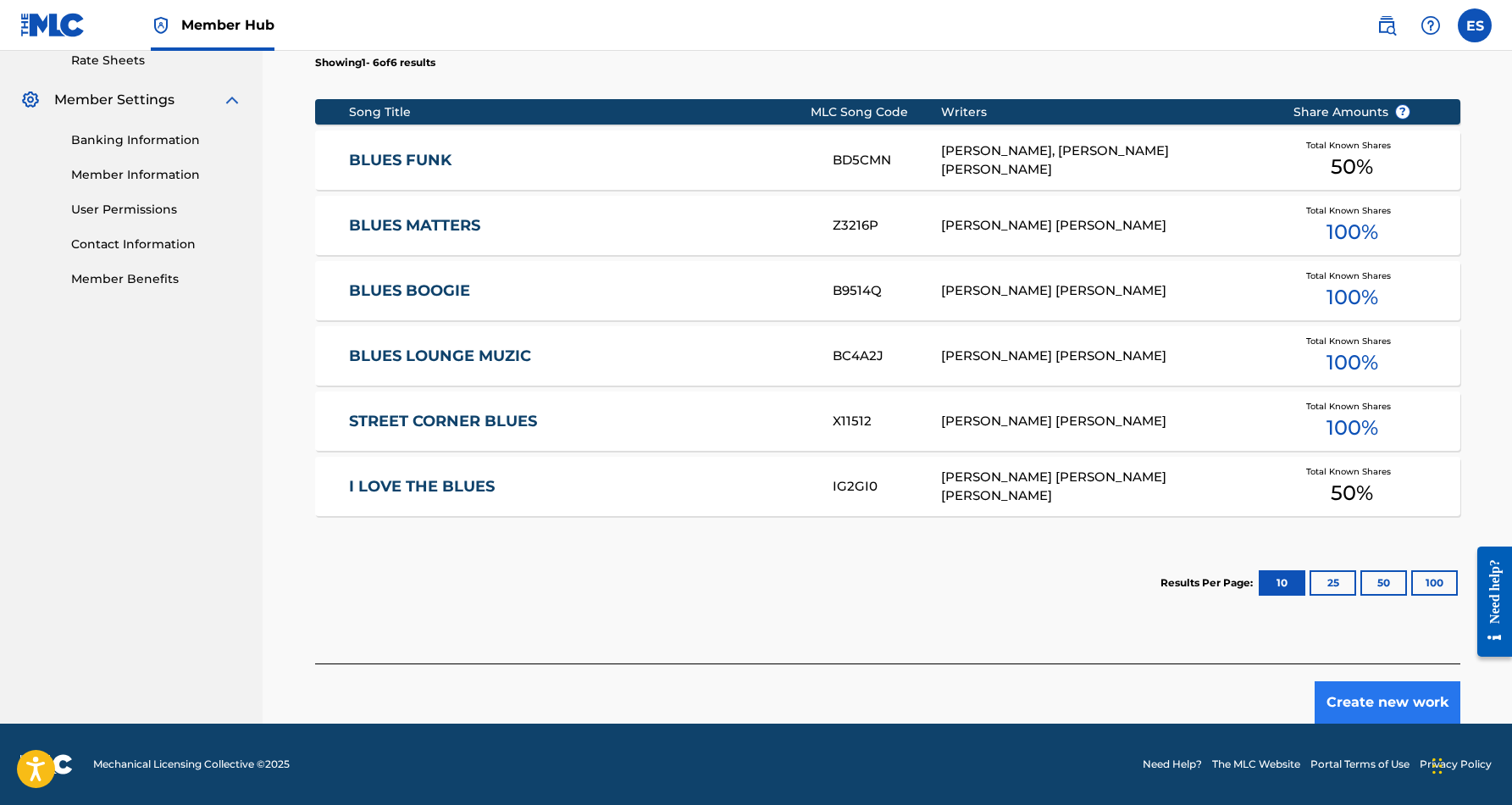
click at [1393, 698] on button "Create new work" at bounding box center [1388, 702] width 145 height 42
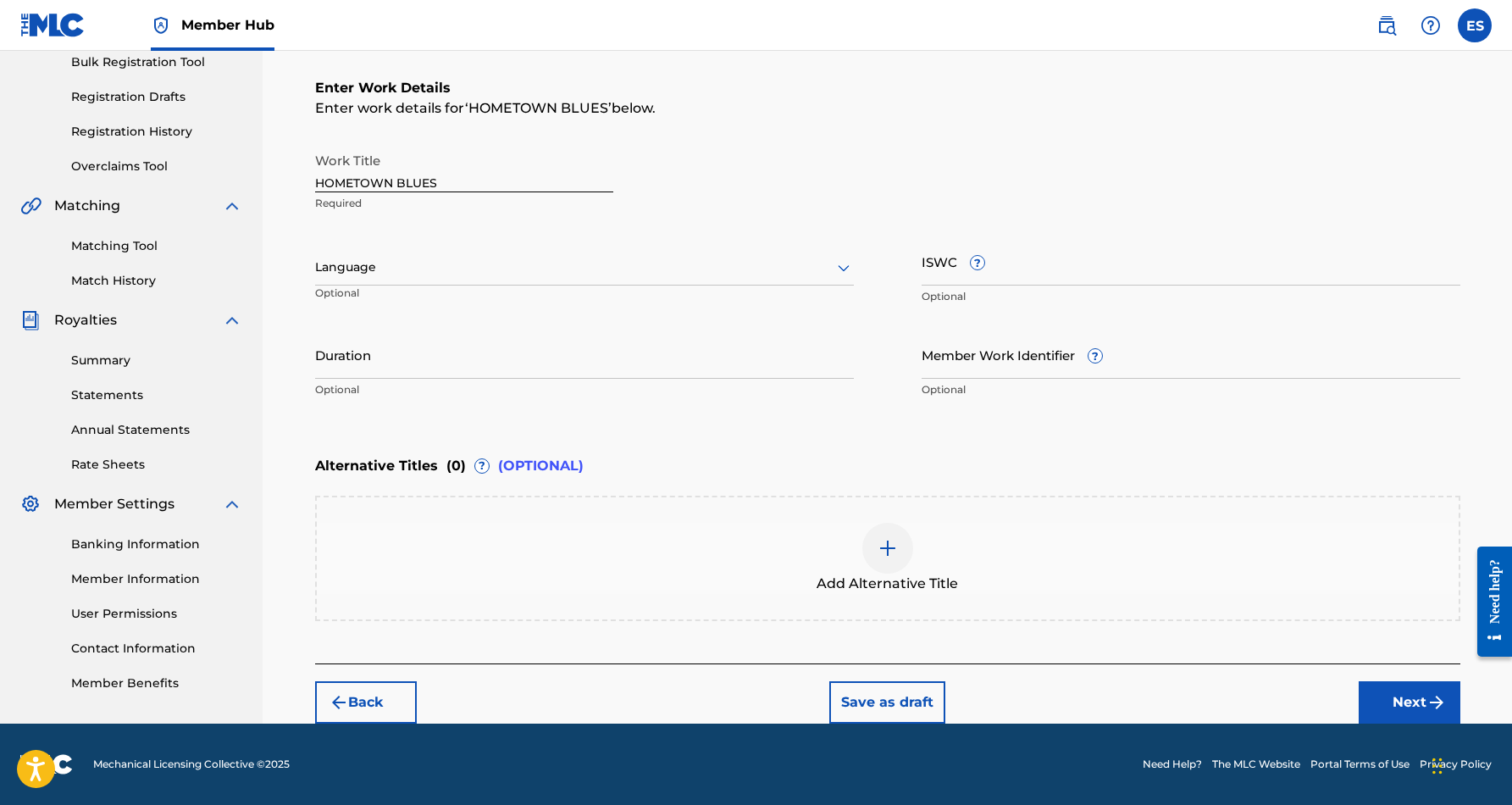
scroll to position [257, 0]
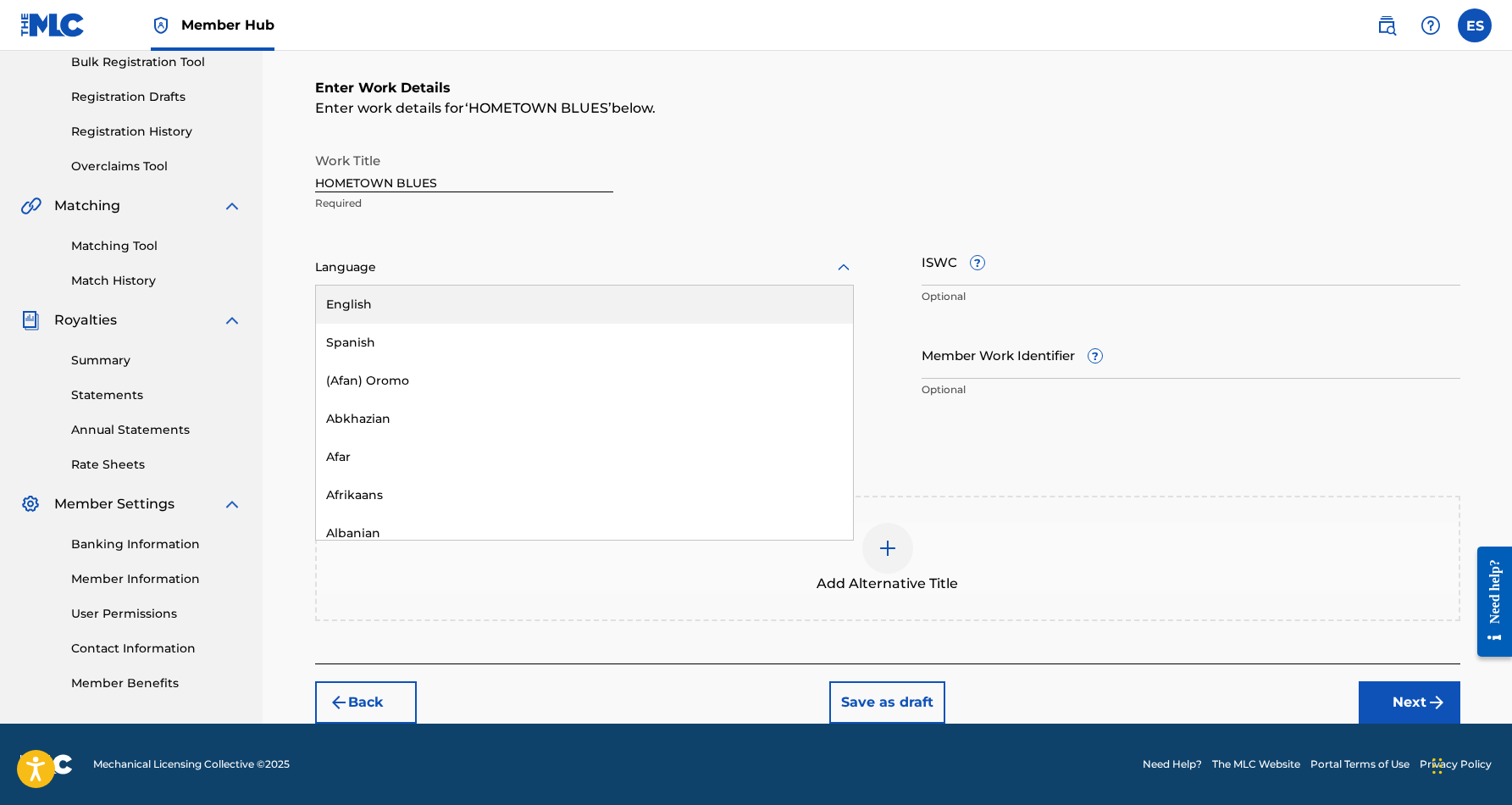
click at [842, 263] on icon at bounding box center [843, 267] width 20 height 20
click at [780, 295] on div "English" at bounding box center [584, 305] width 537 height 39
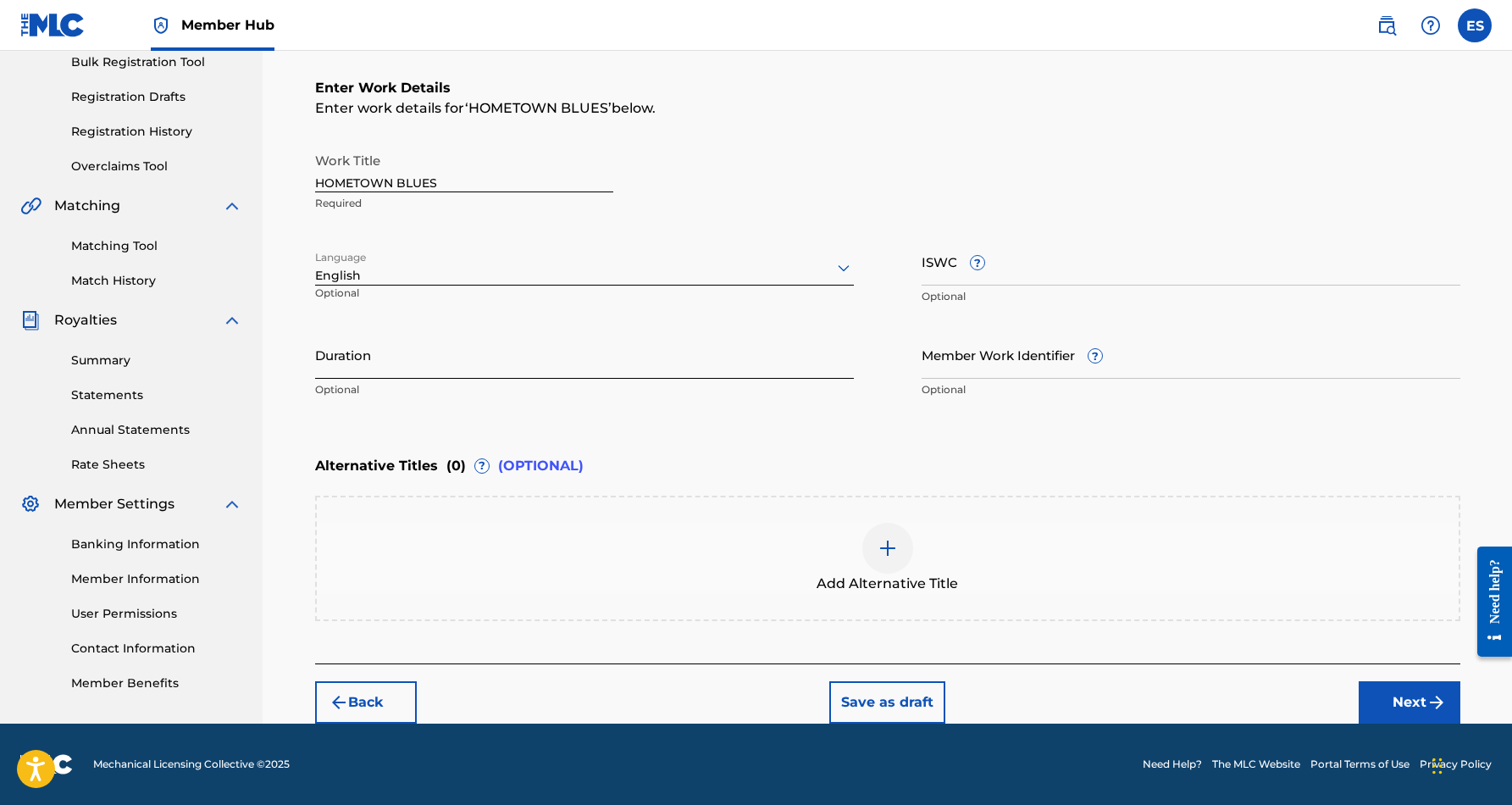
click at [602, 357] on input "Duration" at bounding box center [584, 354] width 539 height 48
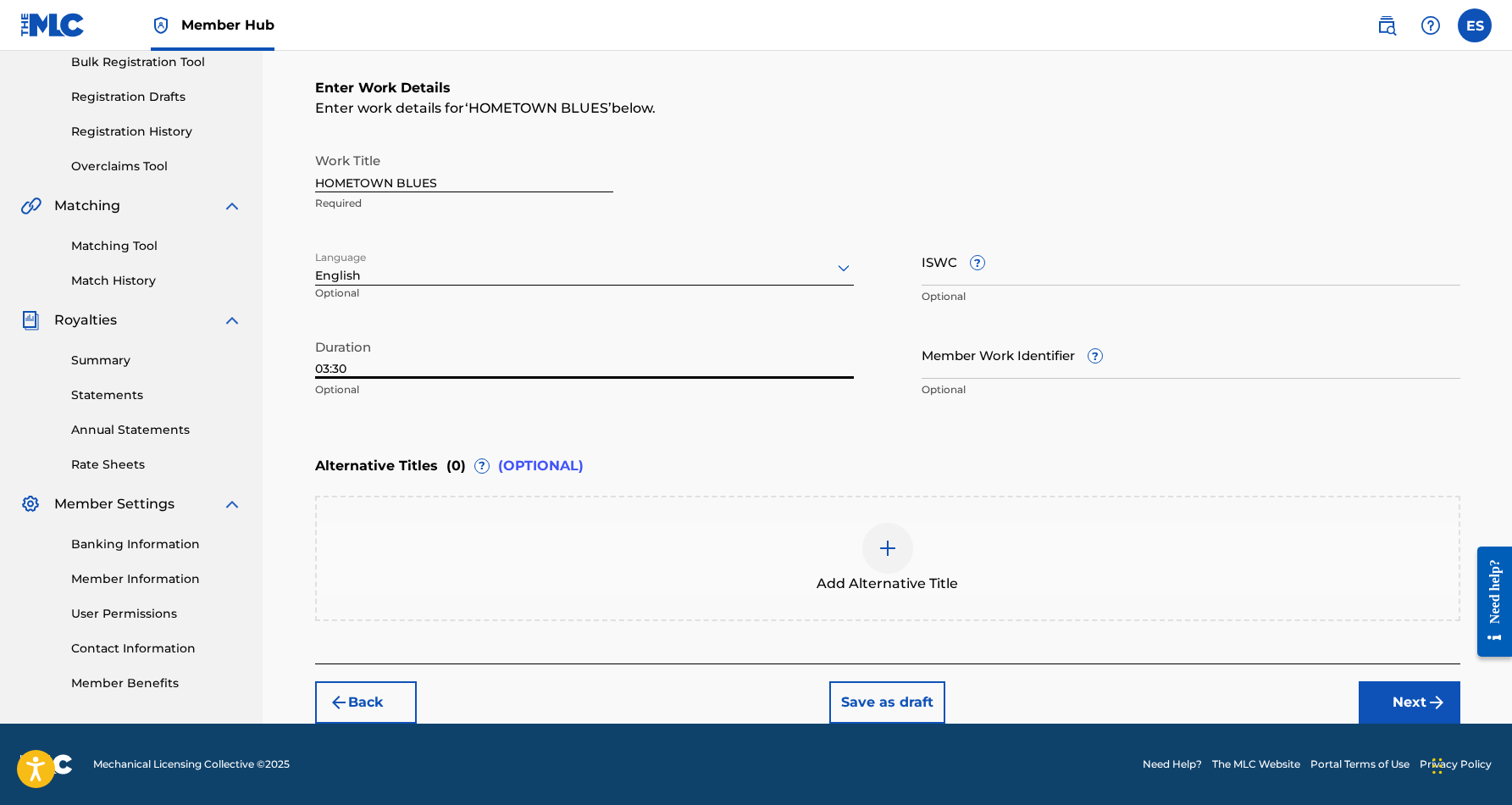
type input "03:30"
click at [780, 419] on div "Enter Work Details Enter work details for ‘ HOMETOWN BLUES ’ below. Work Title …" at bounding box center [887, 243] width 1145 height 410
click at [885, 552] on img at bounding box center [887, 547] width 20 height 20
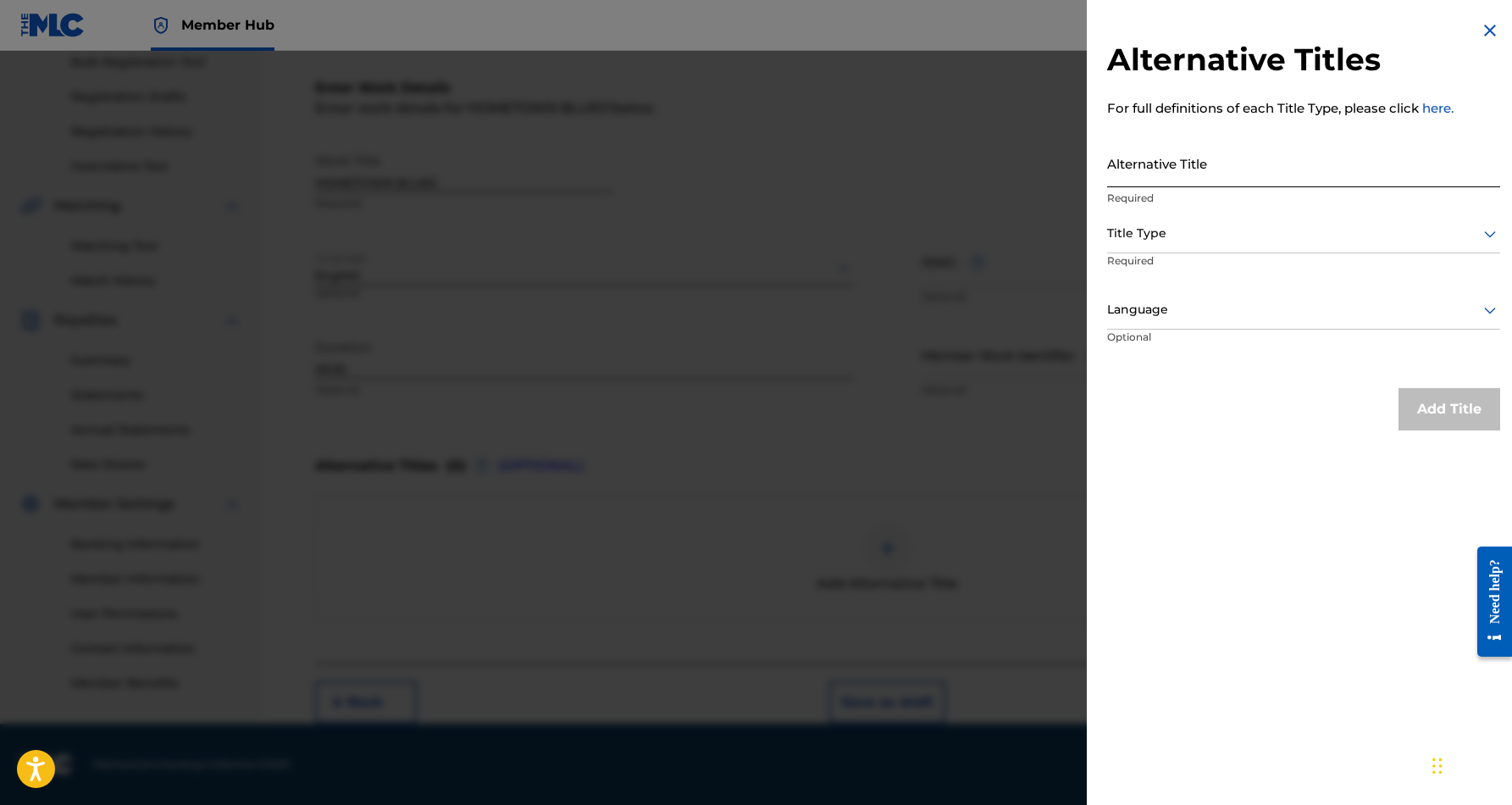
click at [1152, 170] on input "Alternative Title" at bounding box center [1304, 163] width 393 height 48
paste input "HOMETOWN BLUES (INSTRUMENTAL)"
type input "HOMETOWN BLUES (INSTRUMENTAL)"
click at [1484, 230] on icon at bounding box center [1489, 233] width 20 height 20
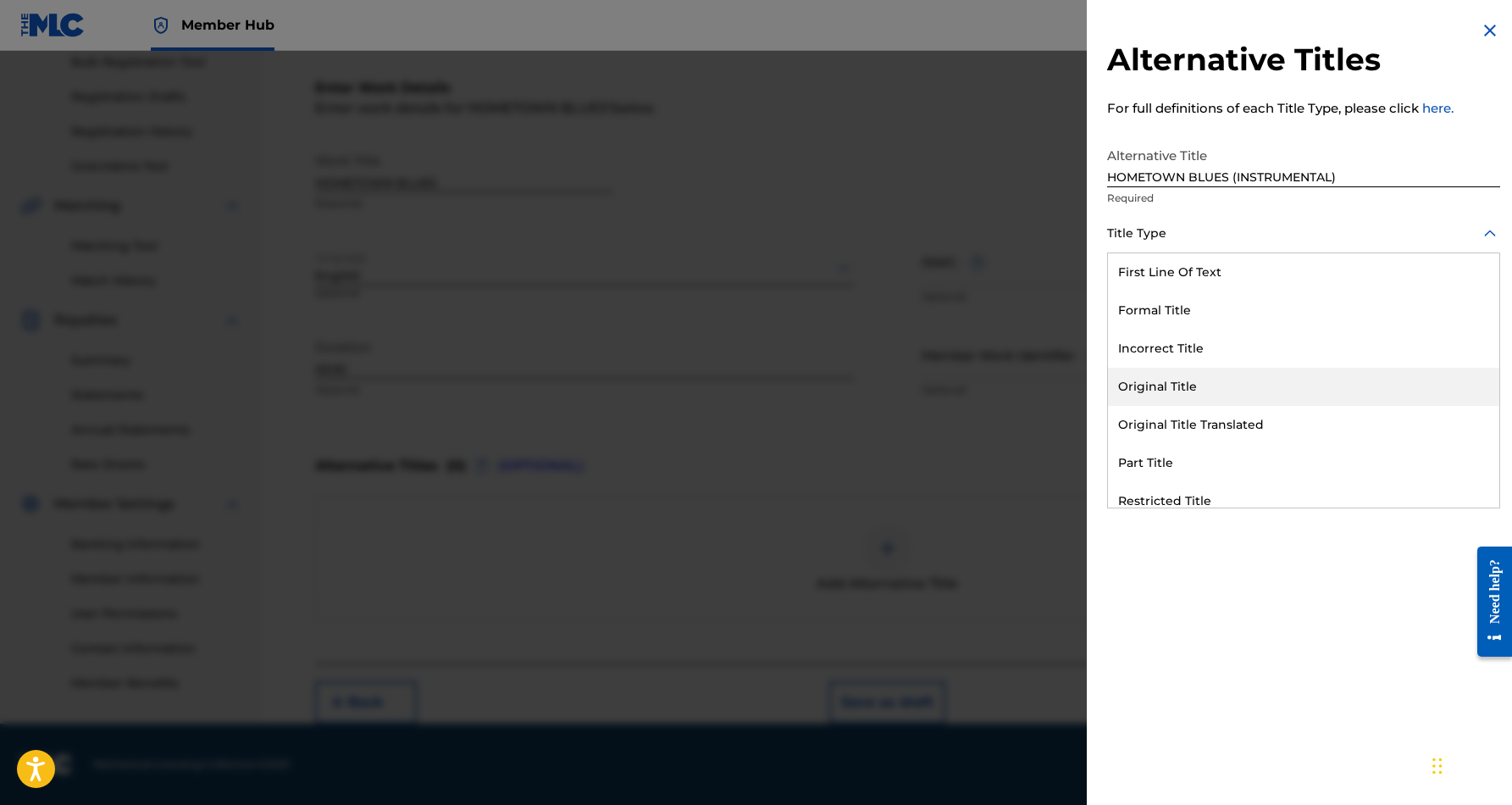
click at [1306, 377] on div "Original Title" at bounding box center [1304, 387] width 392 height 39
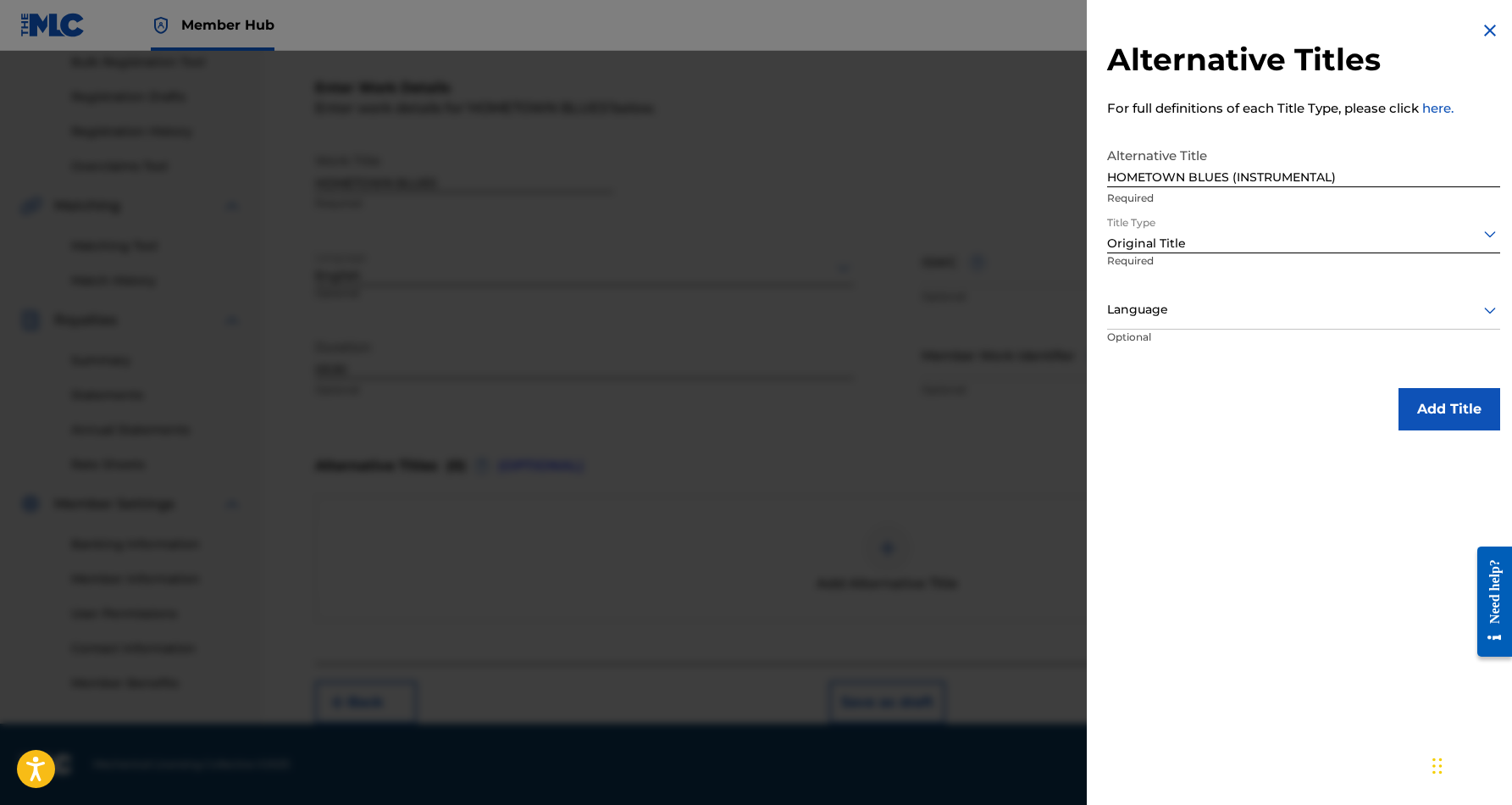
click at [1484, 309] on icon at bounding box center [1489, 309] width 20 height 20
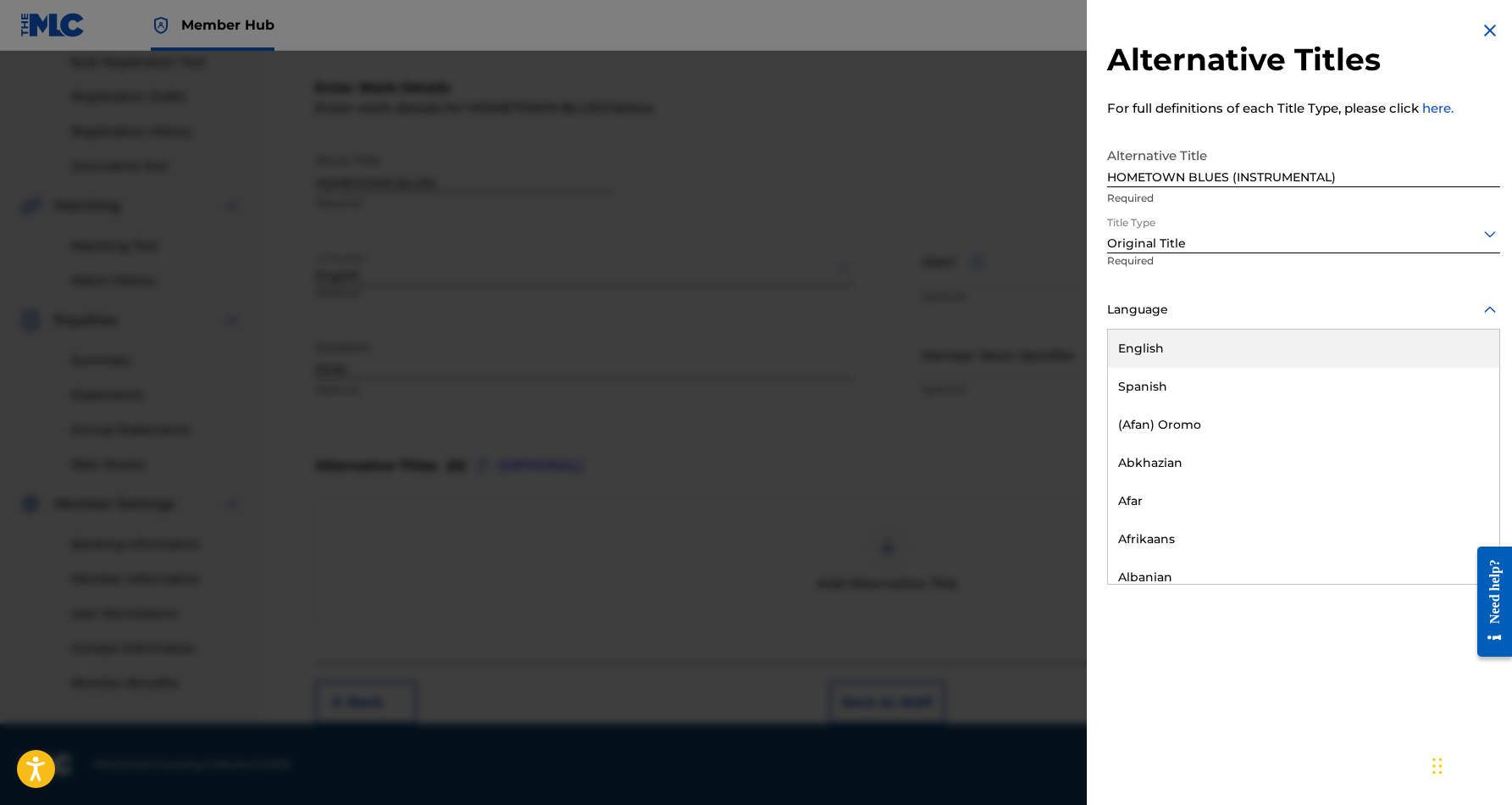
click at [1344, 353] on div "English" at bounding box center [1304, 349] width 392 height 39
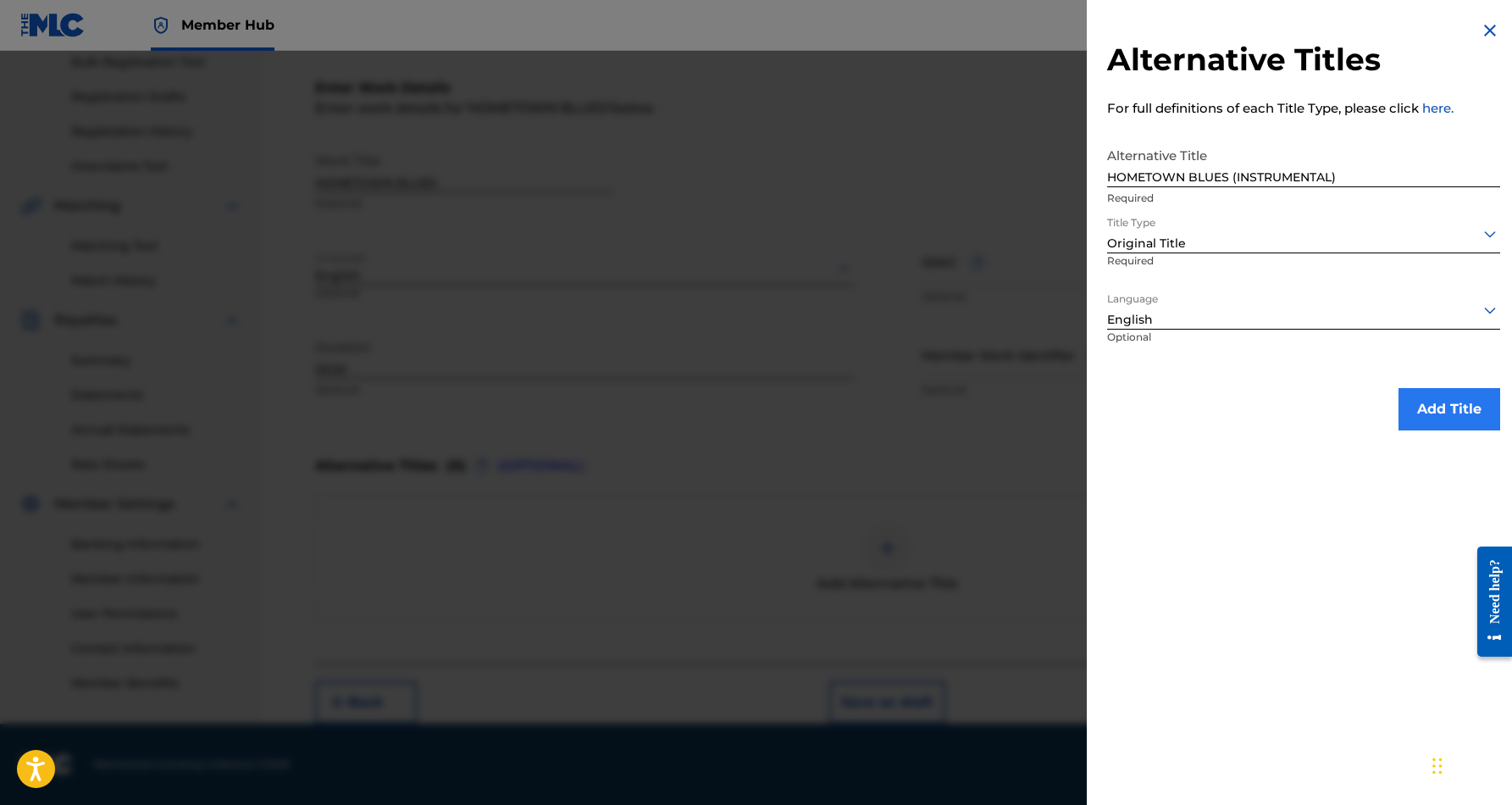
click at [1437, 409] on button "Add Title" at bounding box center [1449, 409] width 102 height 42
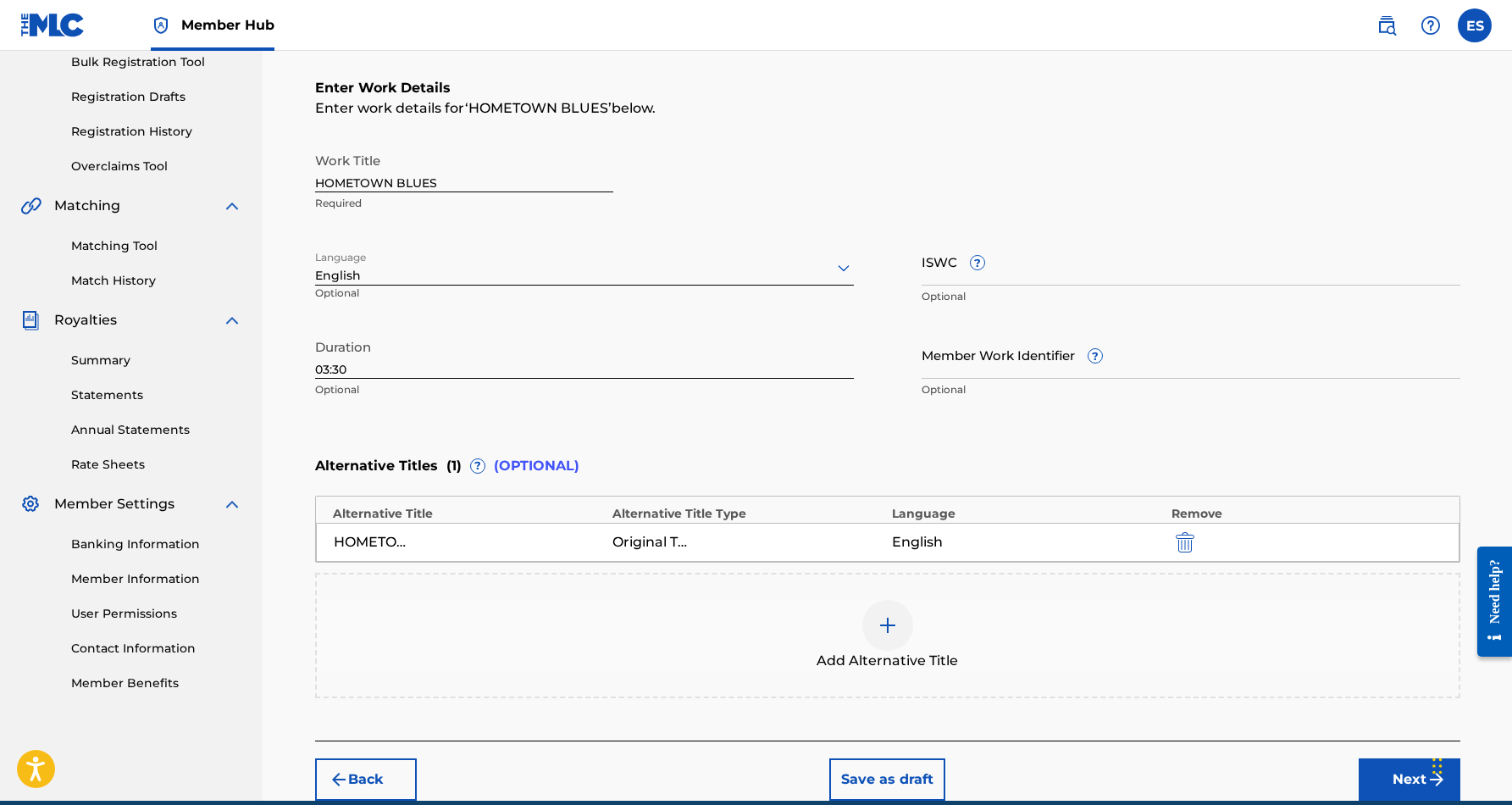
click at [887, 621] on img at bounding box center [887, 625] width 20 height 20
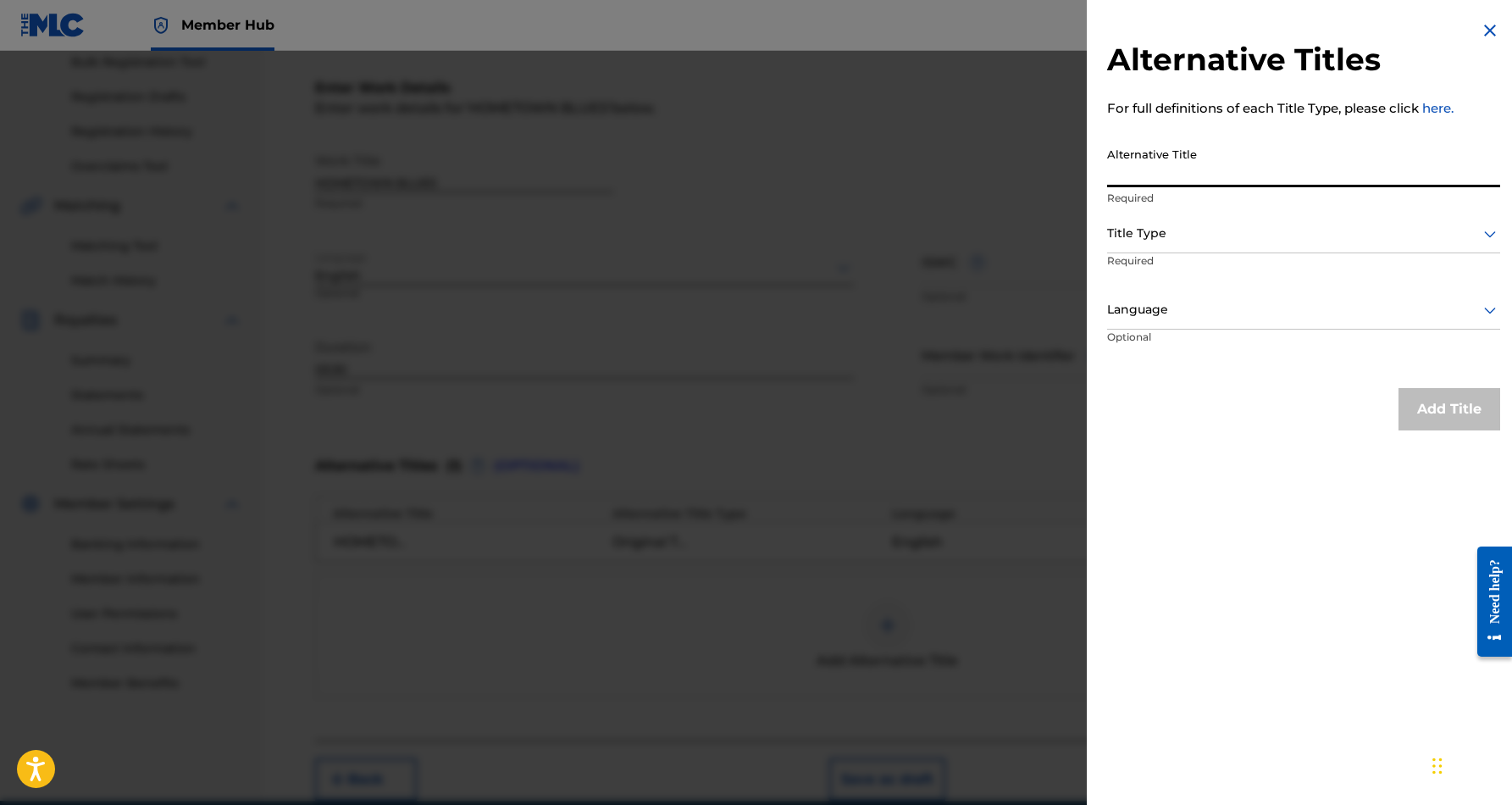
click at [1237, 167] on input "Alternative Title" at bounding box center [1304, 163] width 393 height 48
paste input "HOMETOWN BLUES ORIGINAL INSTRUMENTAL"
type input "HOMETOWN BLUES ORIGINAL INSTRUMENTAL"
click at [1481, 229] on icon at bounding box center [1489, 233] width 20 height 20
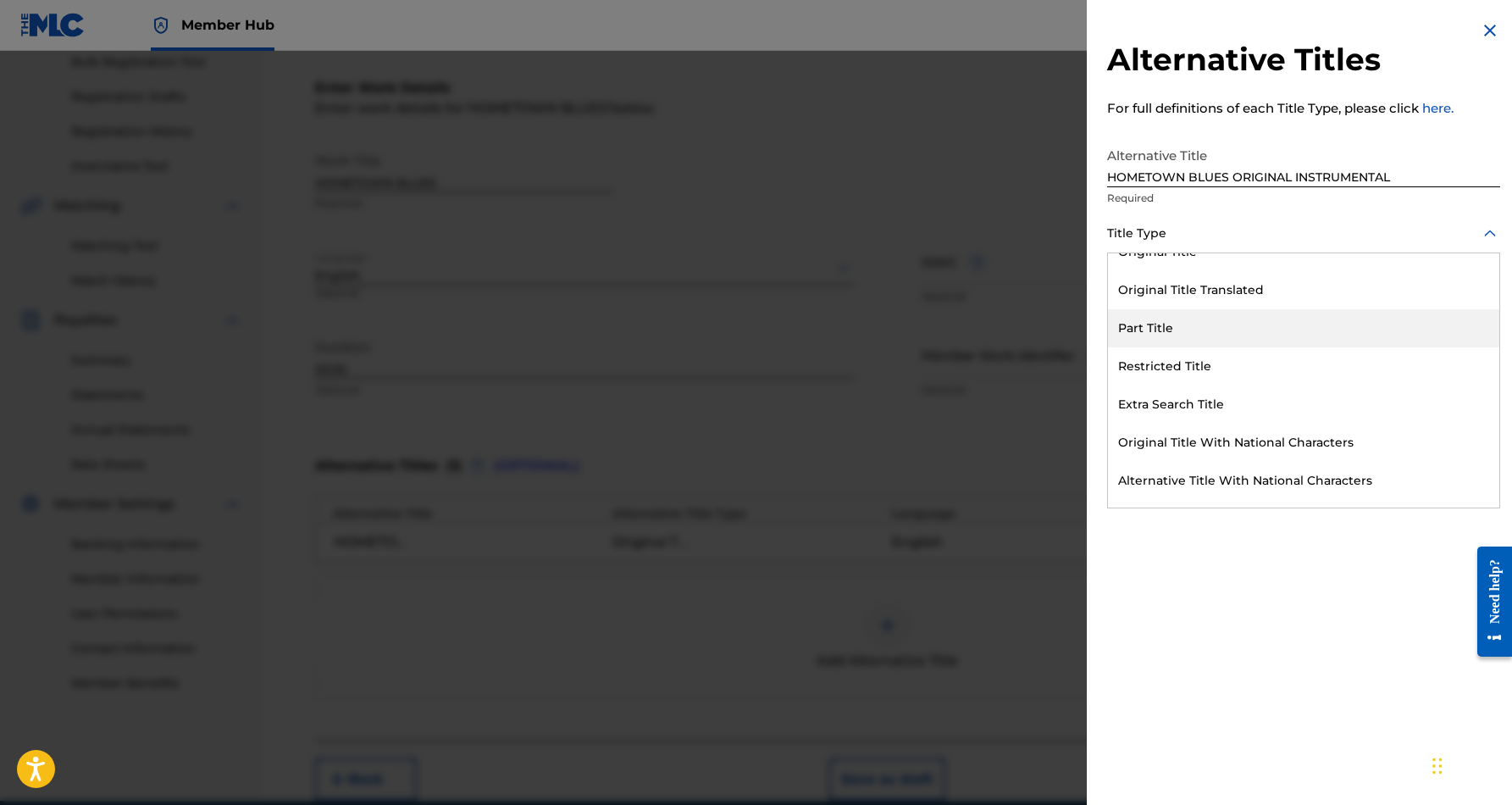
scroll to position [166, 0]
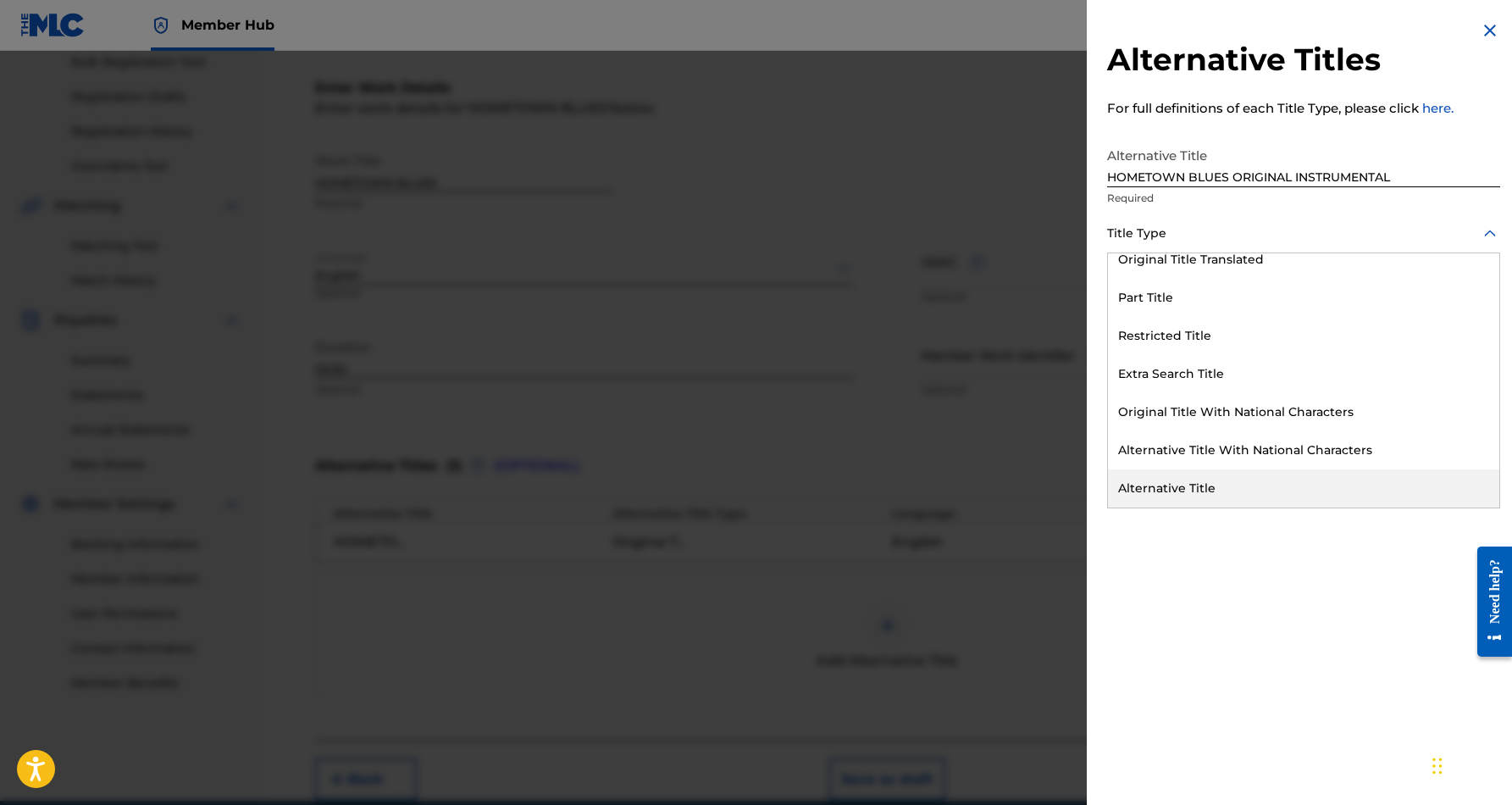
click at [1275, 482] on div "Alternative Title" at bounding box center [1304, 489] width 392 height 39
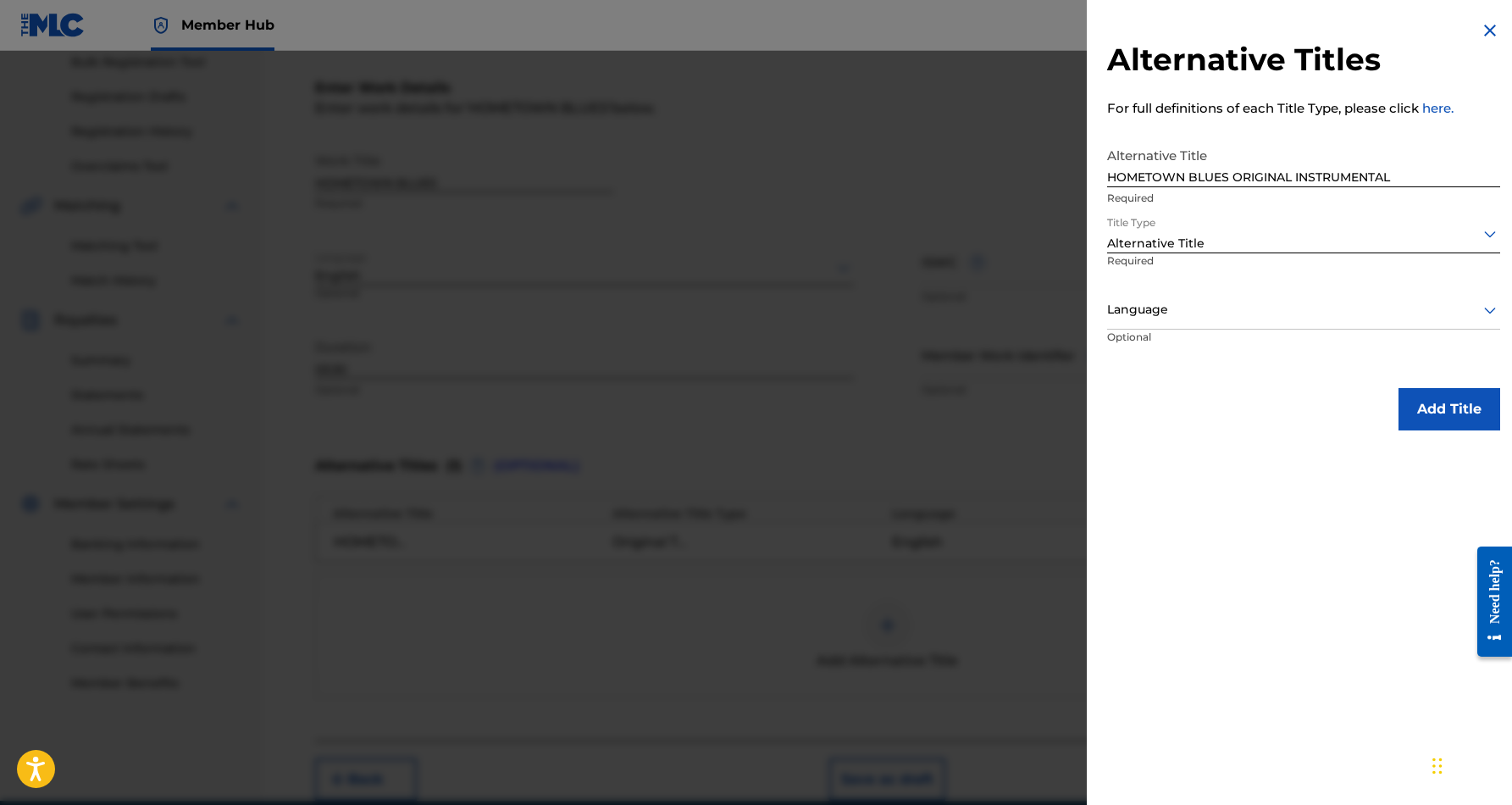
click at [1483, 304] on icon at bounding box center [1489, 309] width 20 height 20
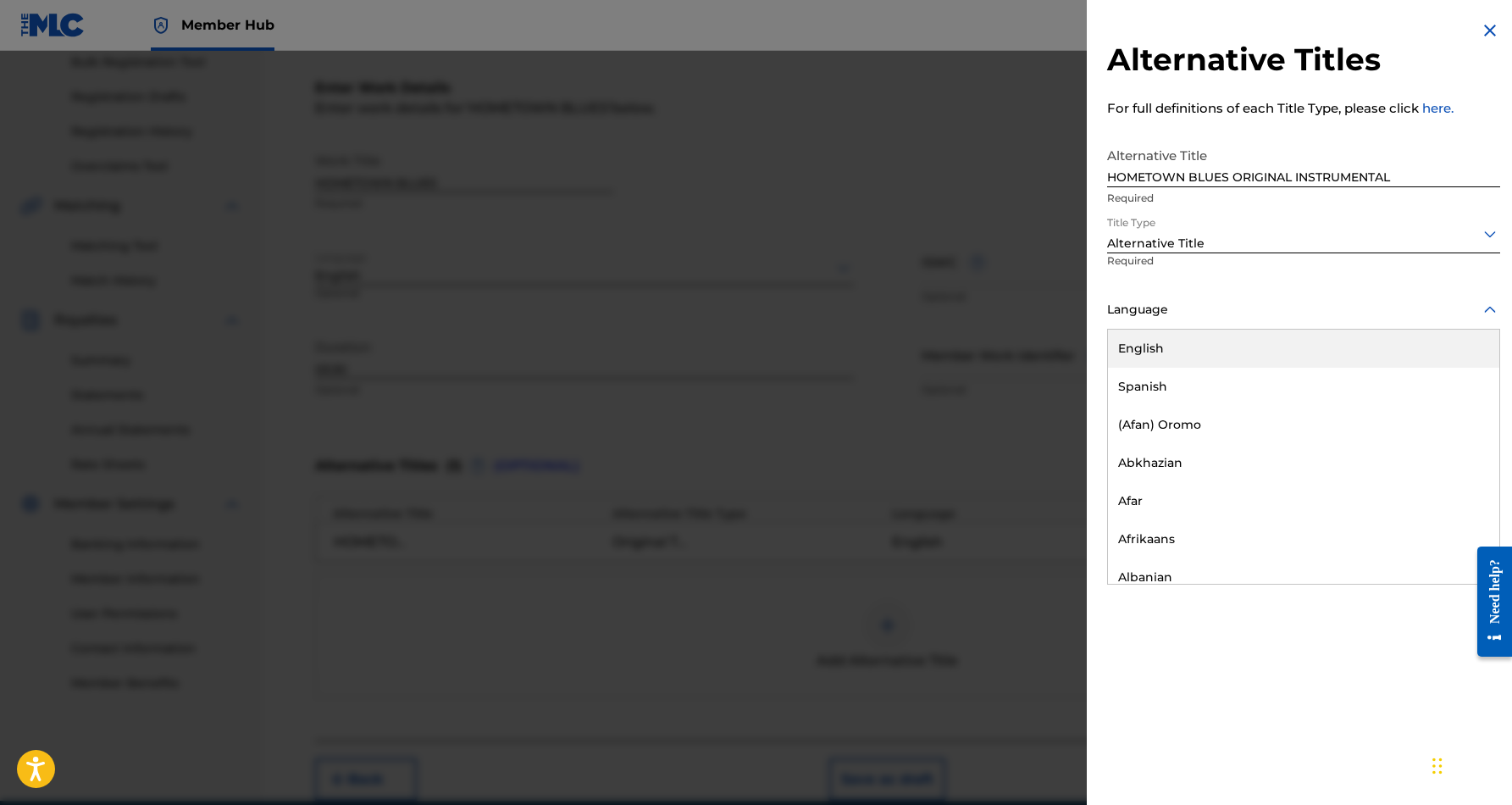
click at [1367, 345] on div "English" at bounding box center [1304, 349] width 392 height 39
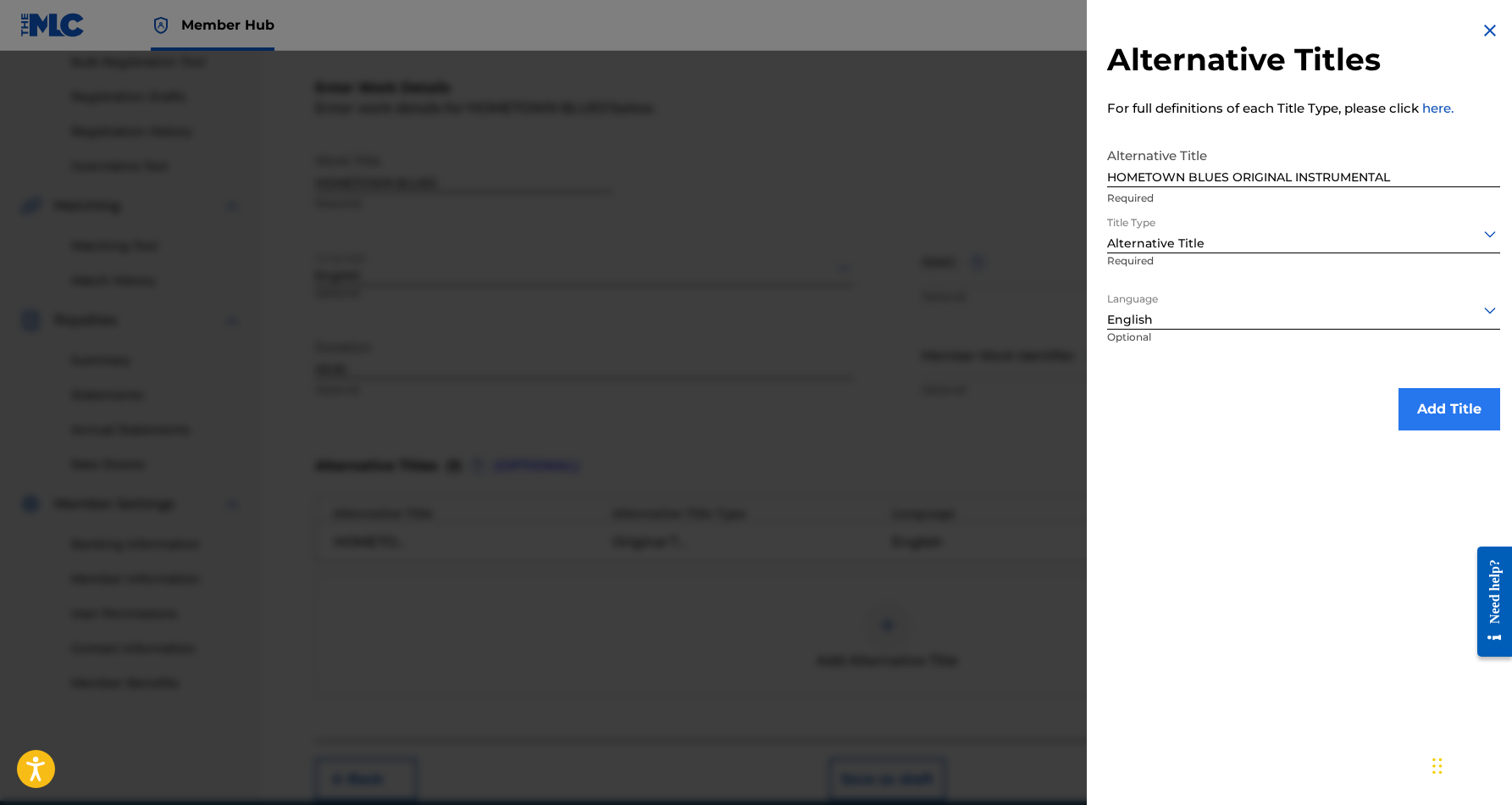
click at [1452, 410] on button "Add Title" at bounding box center [1449, 409] width 102 height 42
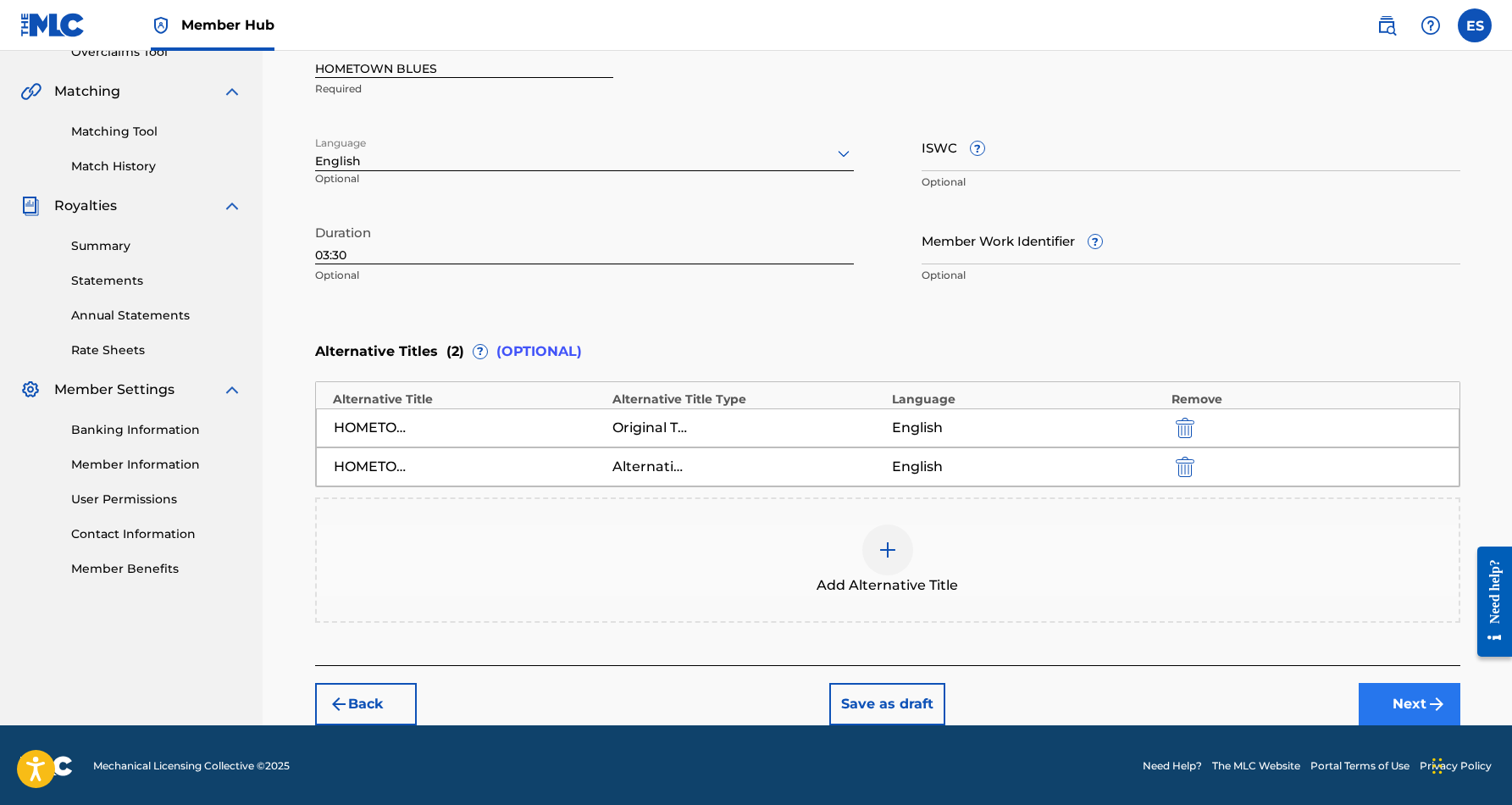
click at [1382, 694] on button "Next" at bounding box center [1410, 703] width 102 height 42
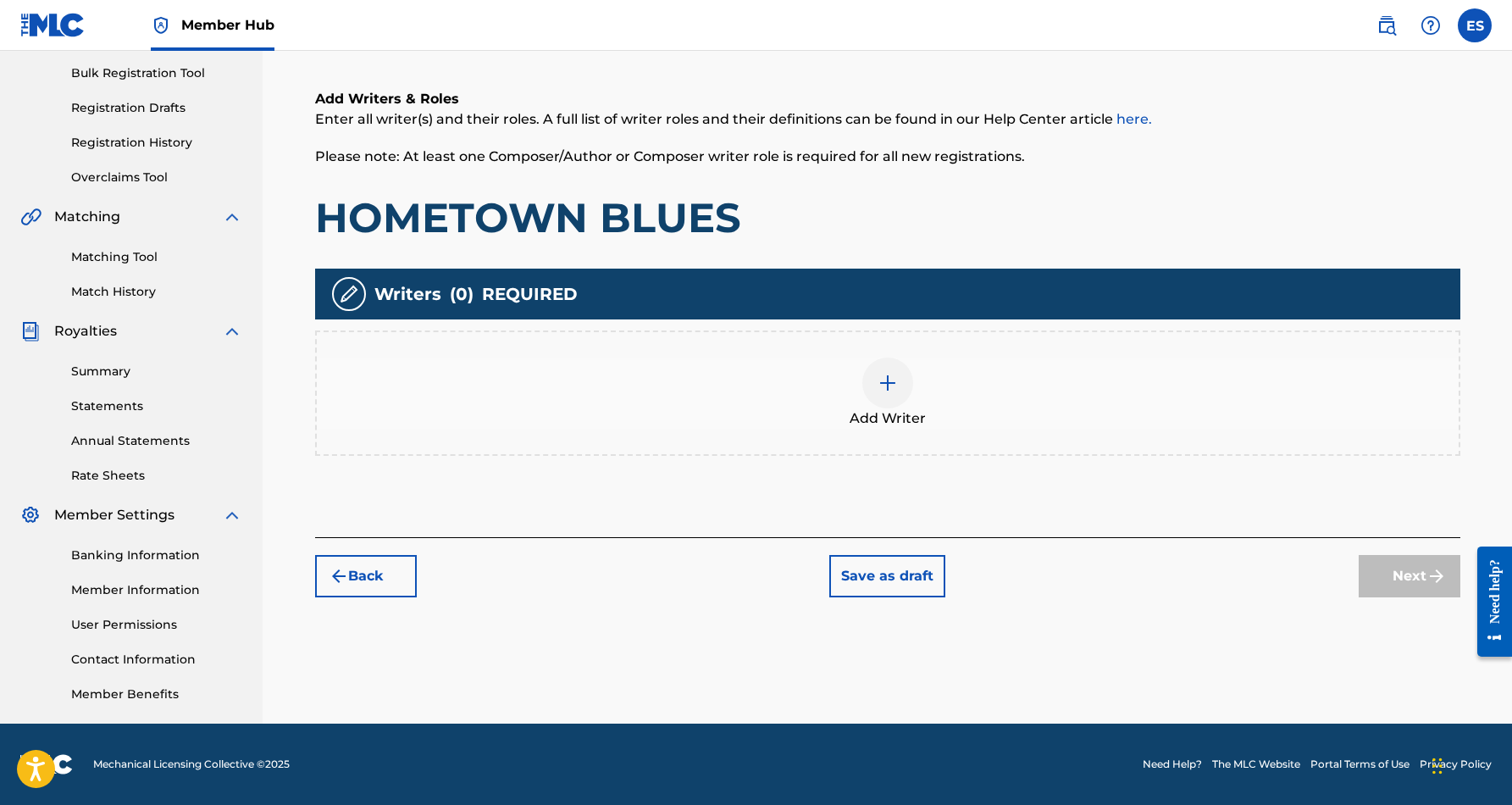
scroll to position [245, 0]
click at [895, 392] on img at bounding box center [887, 382] width 20 height 20
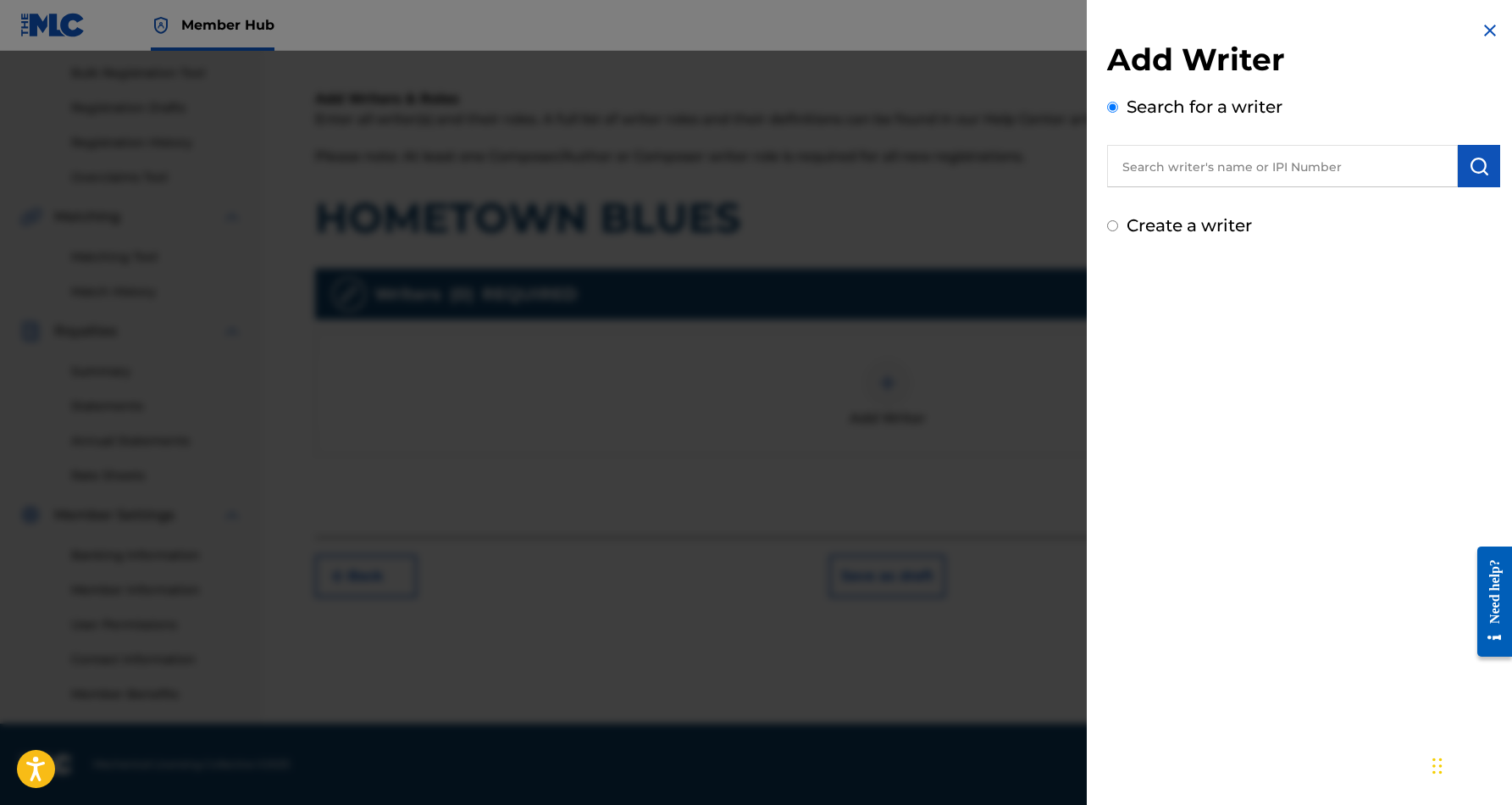
click at [1229, 163] on input "text" at bounding box center [1282, 166] width 350 height 42
paste input "[PERSON_NAME] [PERSON_NAME]"
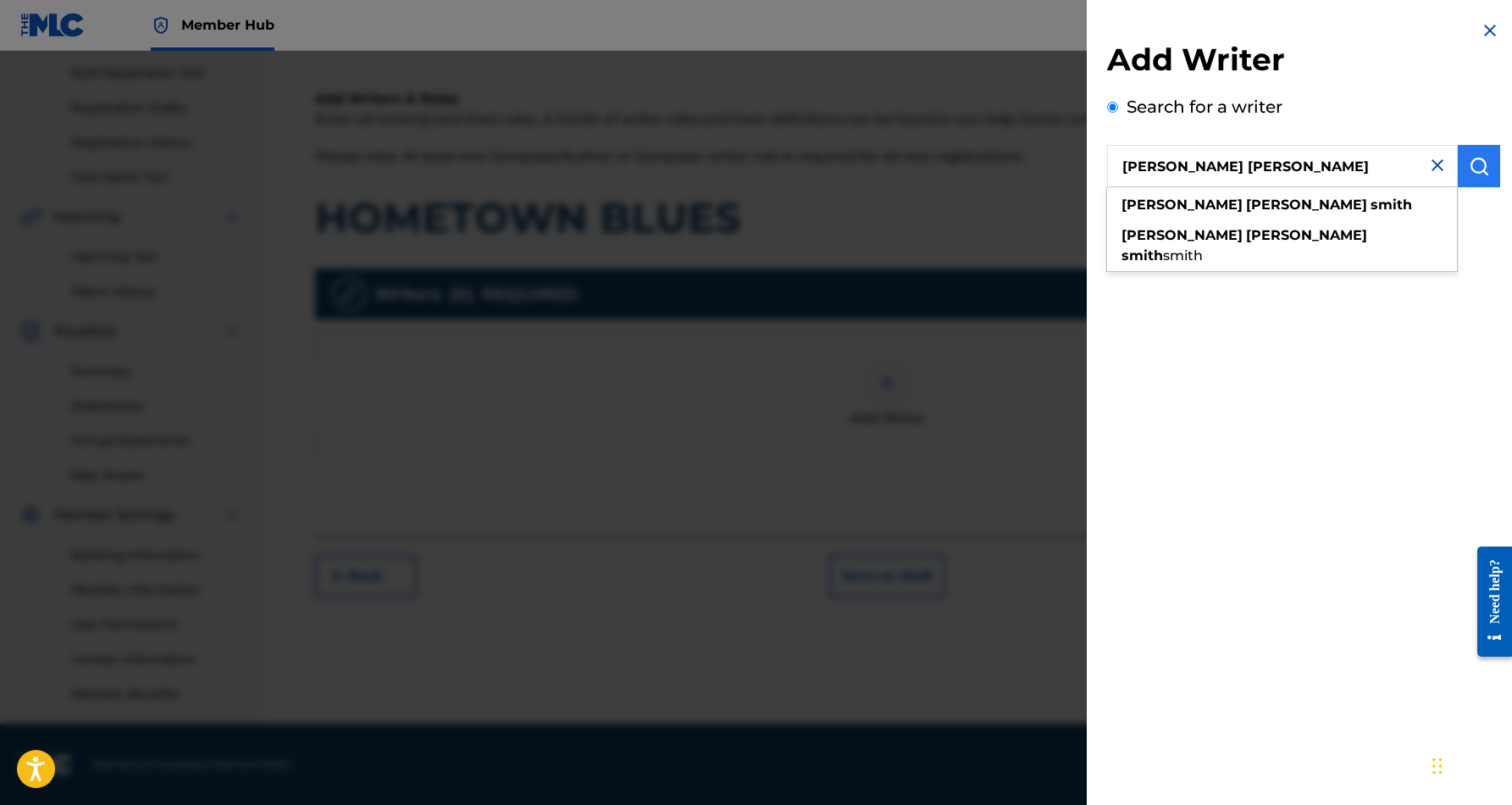
type input "[PERSON_NAME] [PERSON_NAME]"
click at [1469, 165] on img "submit" at bounding box center [1479, 166] width 20 height 20
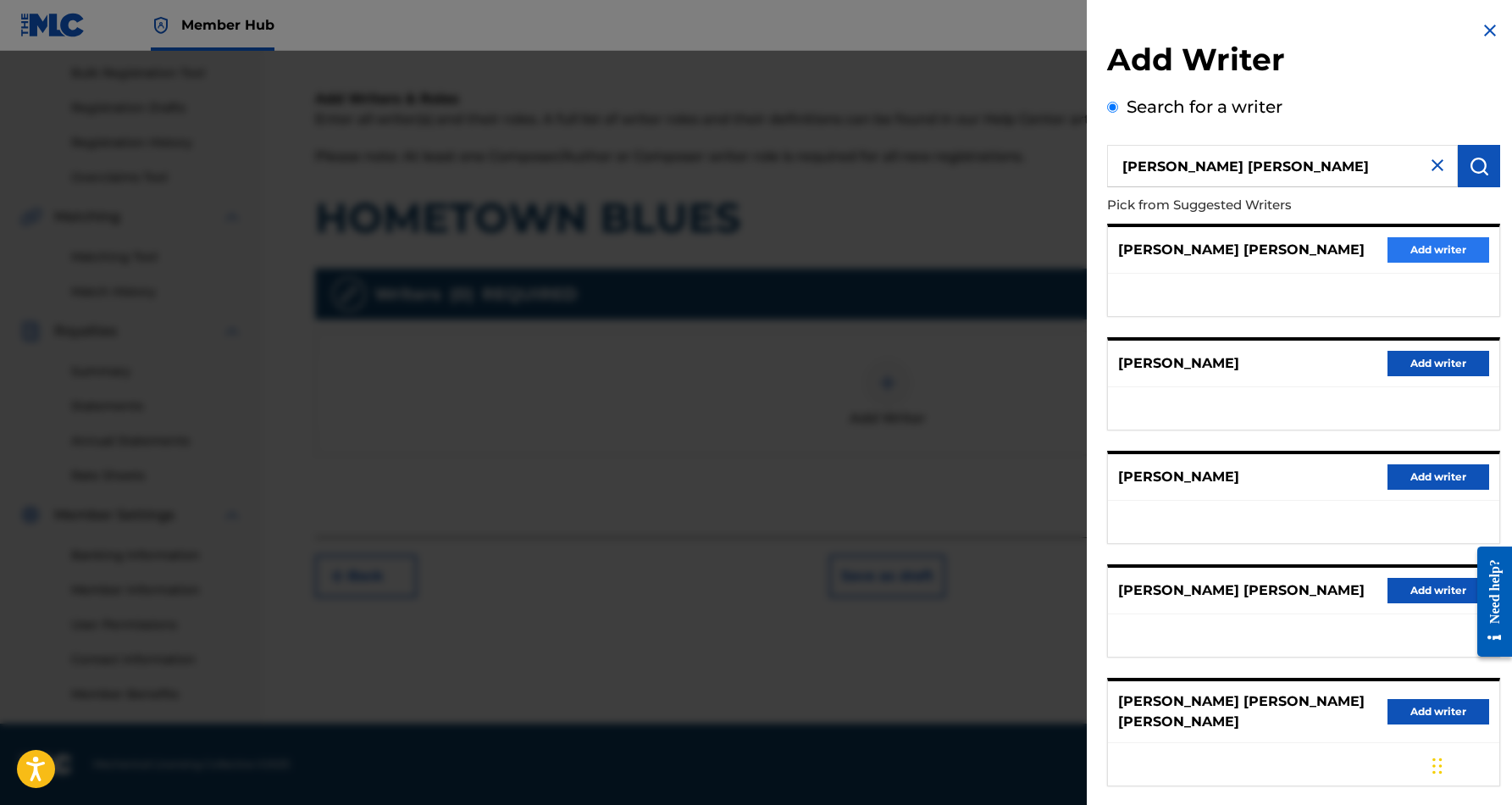
click at [1434, 251] on button "Add writer" at bounding box center [1438, 250] width 102 height 25
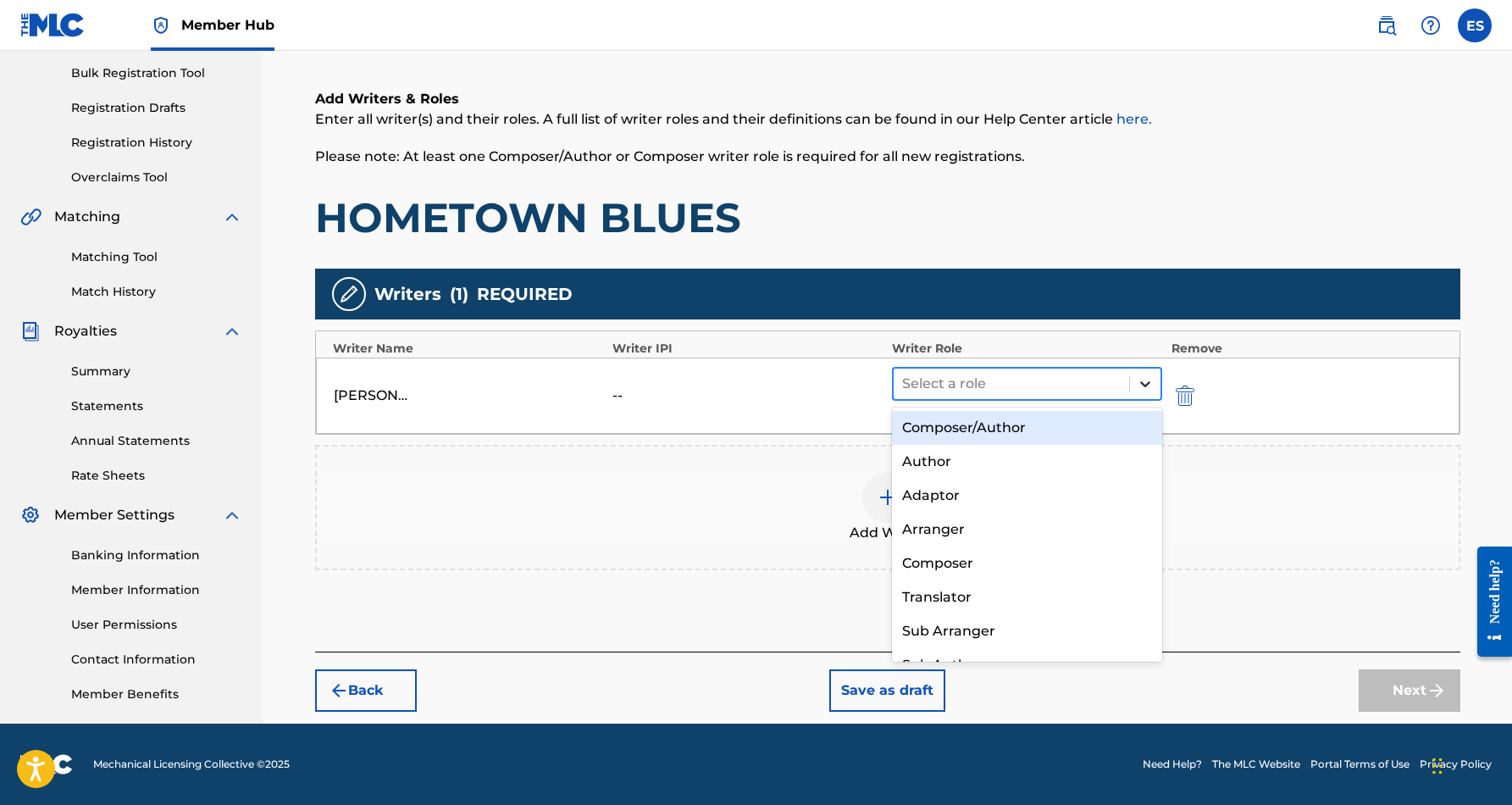
click at [1141, 383] on icon at bounding box center [1145, 383] width 17 height 17
click at [1089, 418] on div "Composer/Author" at bounding box center [1027, 427] width 271 height 34
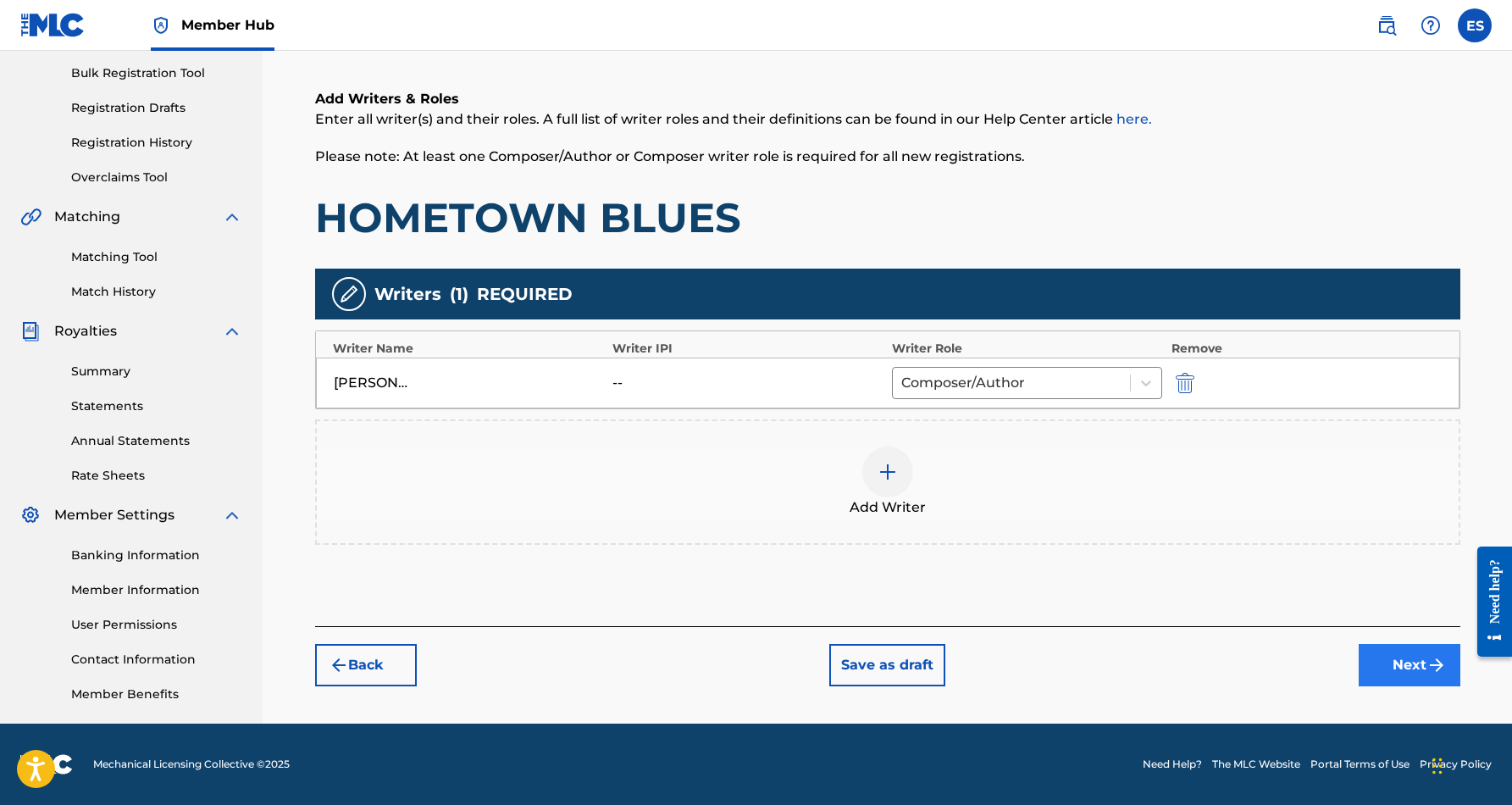
click at [1400, 674] on button "Next" at bounding box center [1410, 665] width 102 height 42
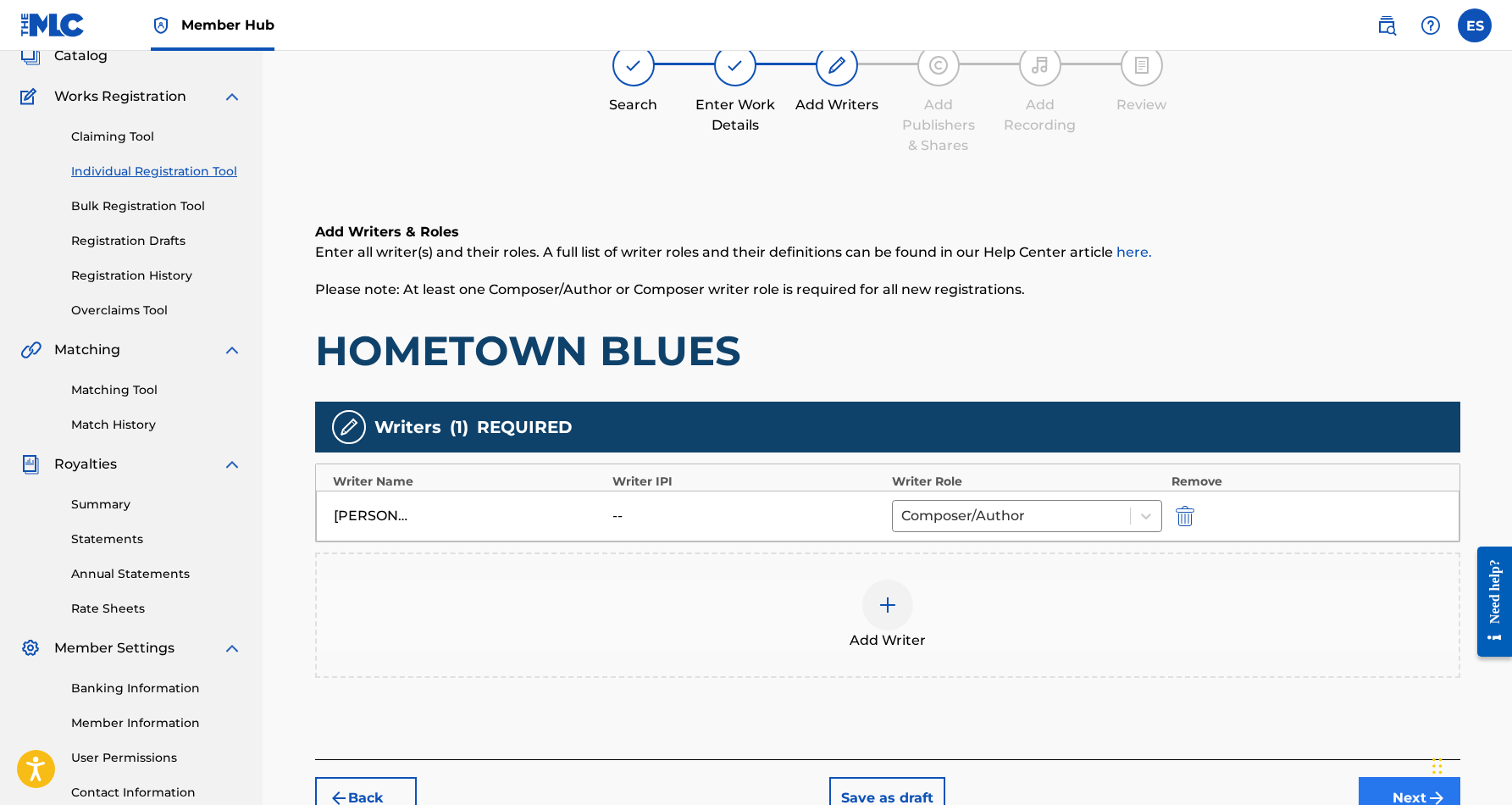
scroll to position [76, 0]
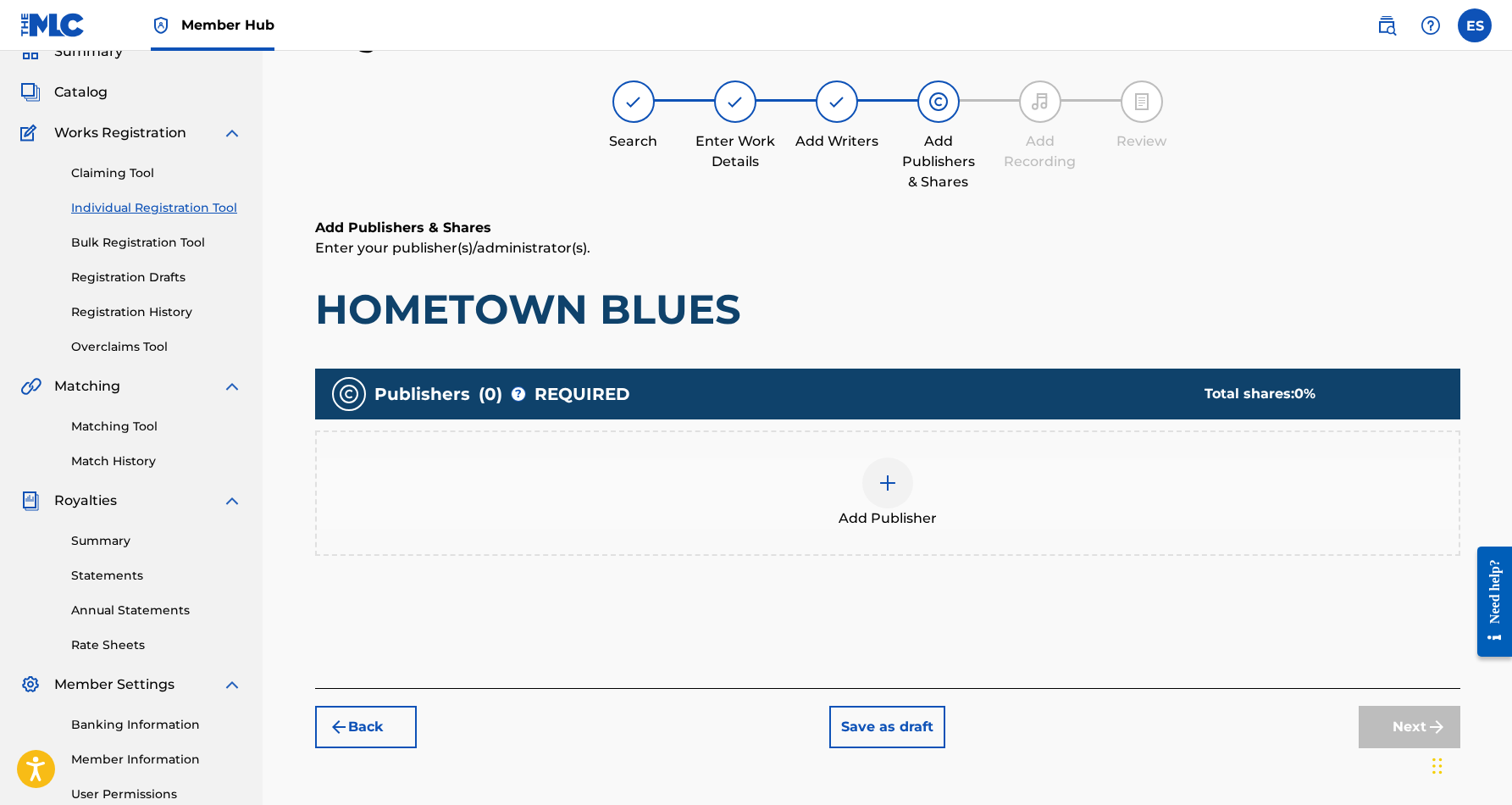
click at [894, 487] on img at bounding box center [887, 483] width 20 height 20
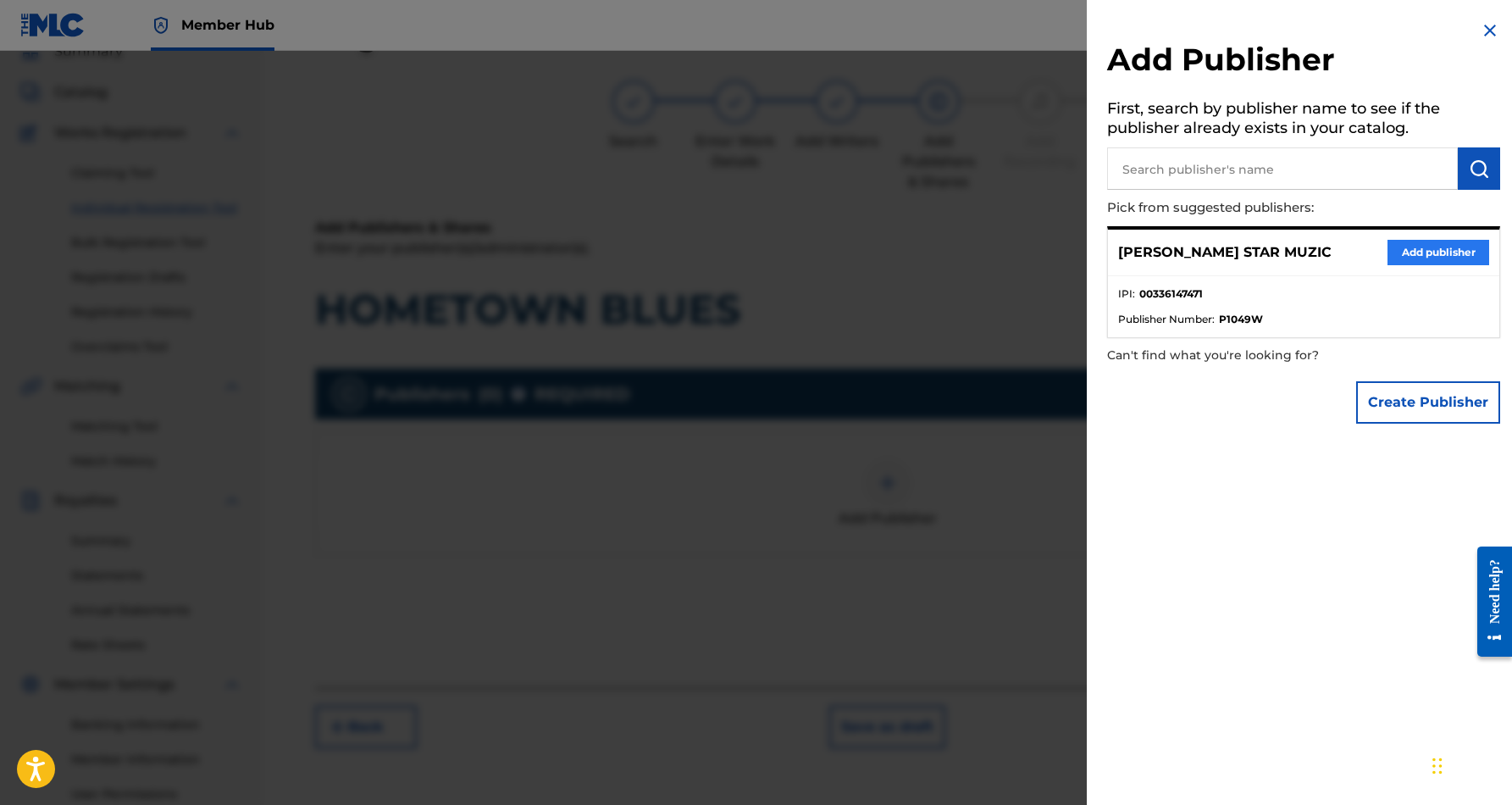
click at [1395, 250] on button "Add publisher" at bounding box center [1438, 252] width 102 height 25
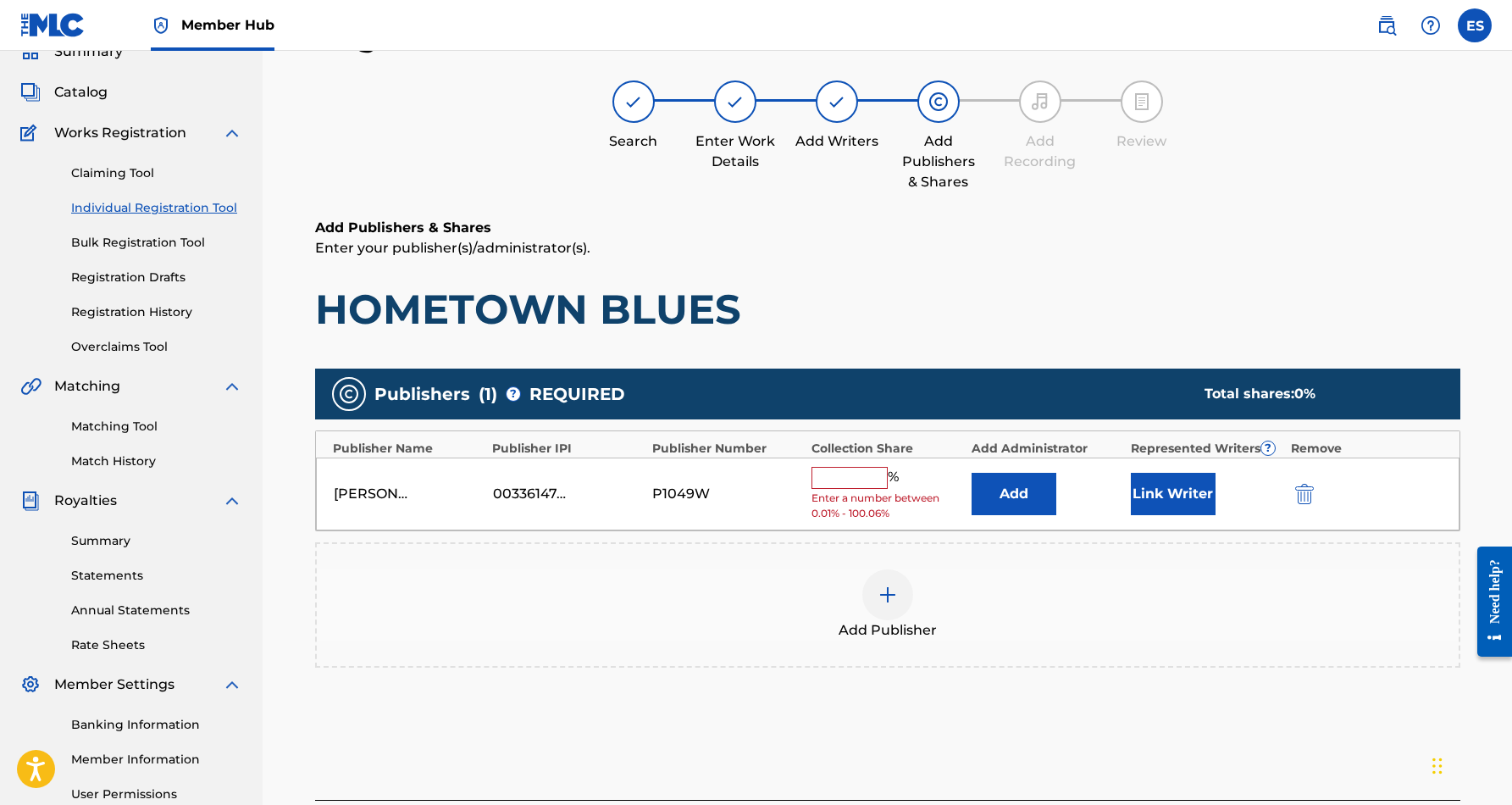
click at [859, 469] on input "text" at bounding box center [849, 477] width 76 height 22
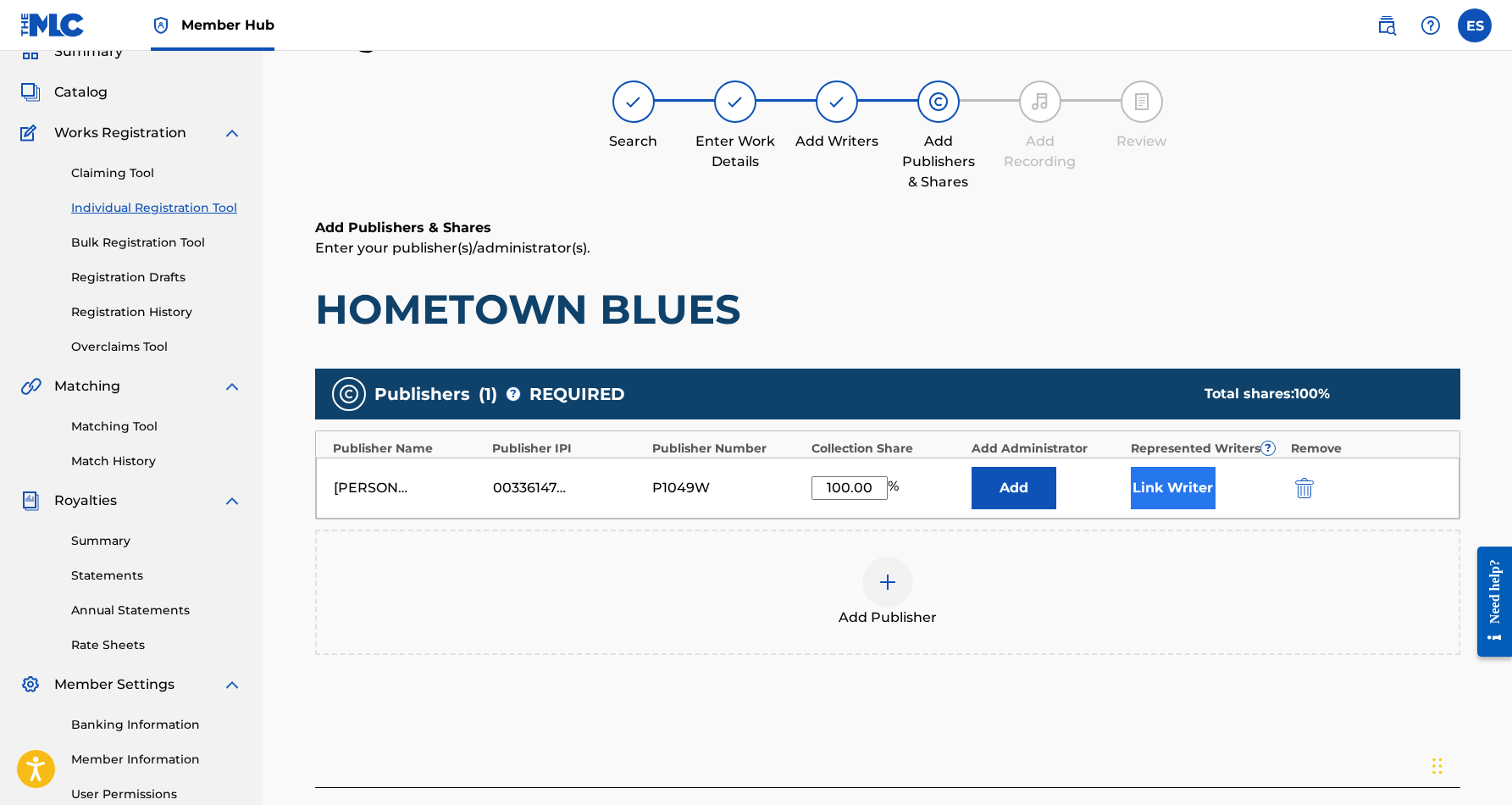
type input "100.00"
click at [1153, 483] on button "Link Writer" at bounding box center [1173, 488] width 85 height 42
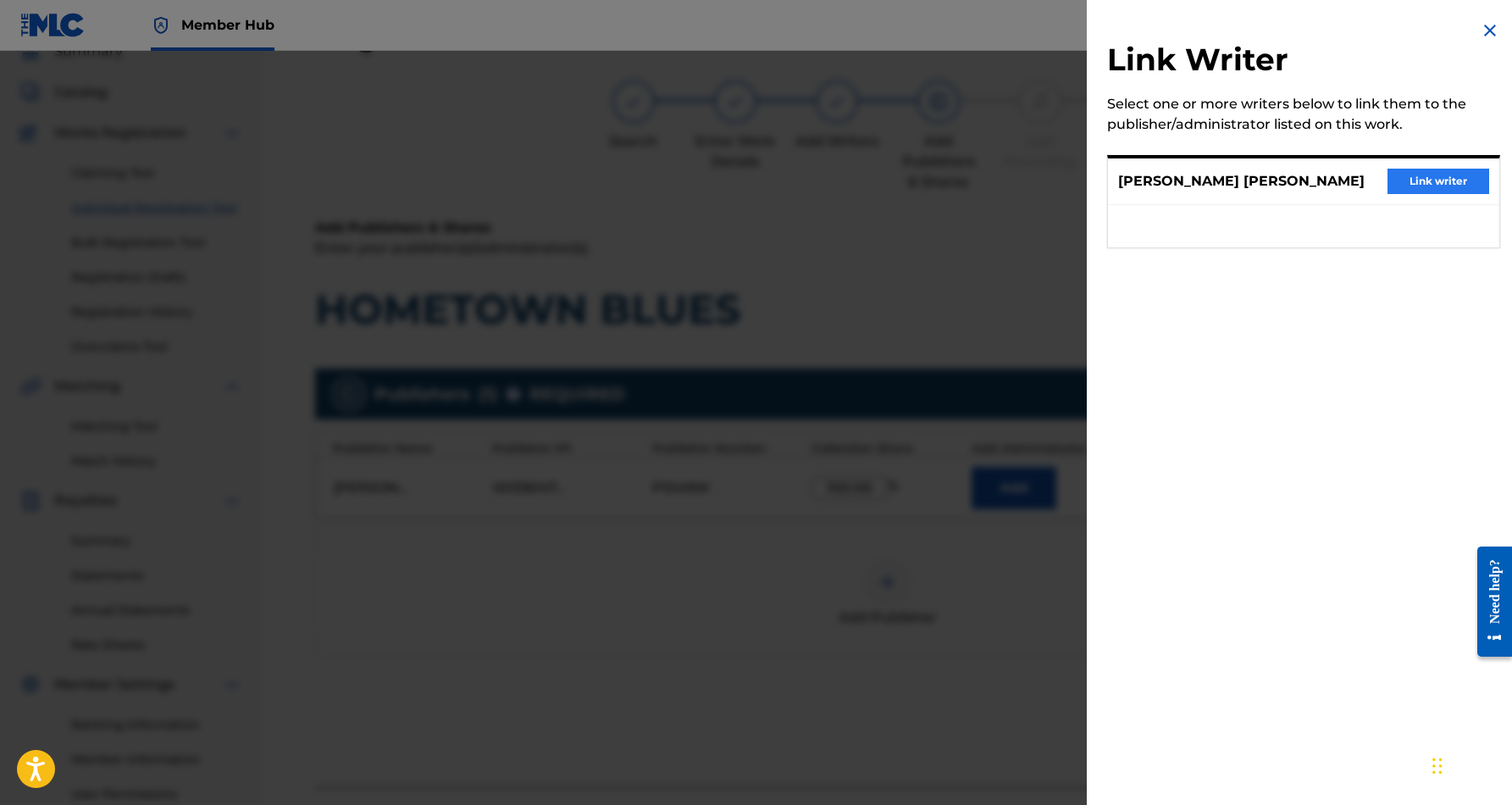
click at [1405, 177] on button "Link writer" at bounding box center [1438, 180] width 102 height 25
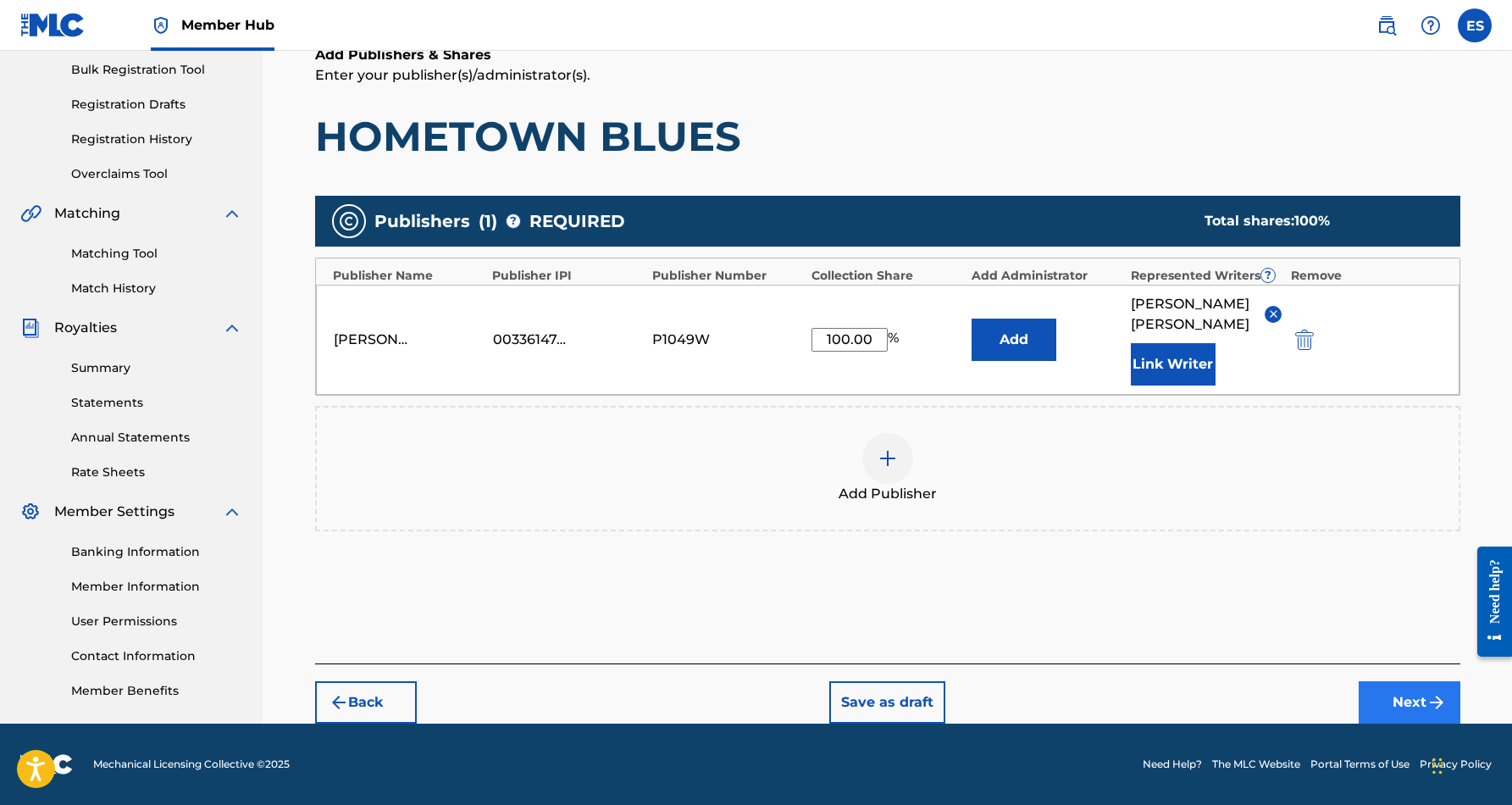
click at [1394, 690] on button "Next" at bounding box center [1410, 702] width 102 height 42
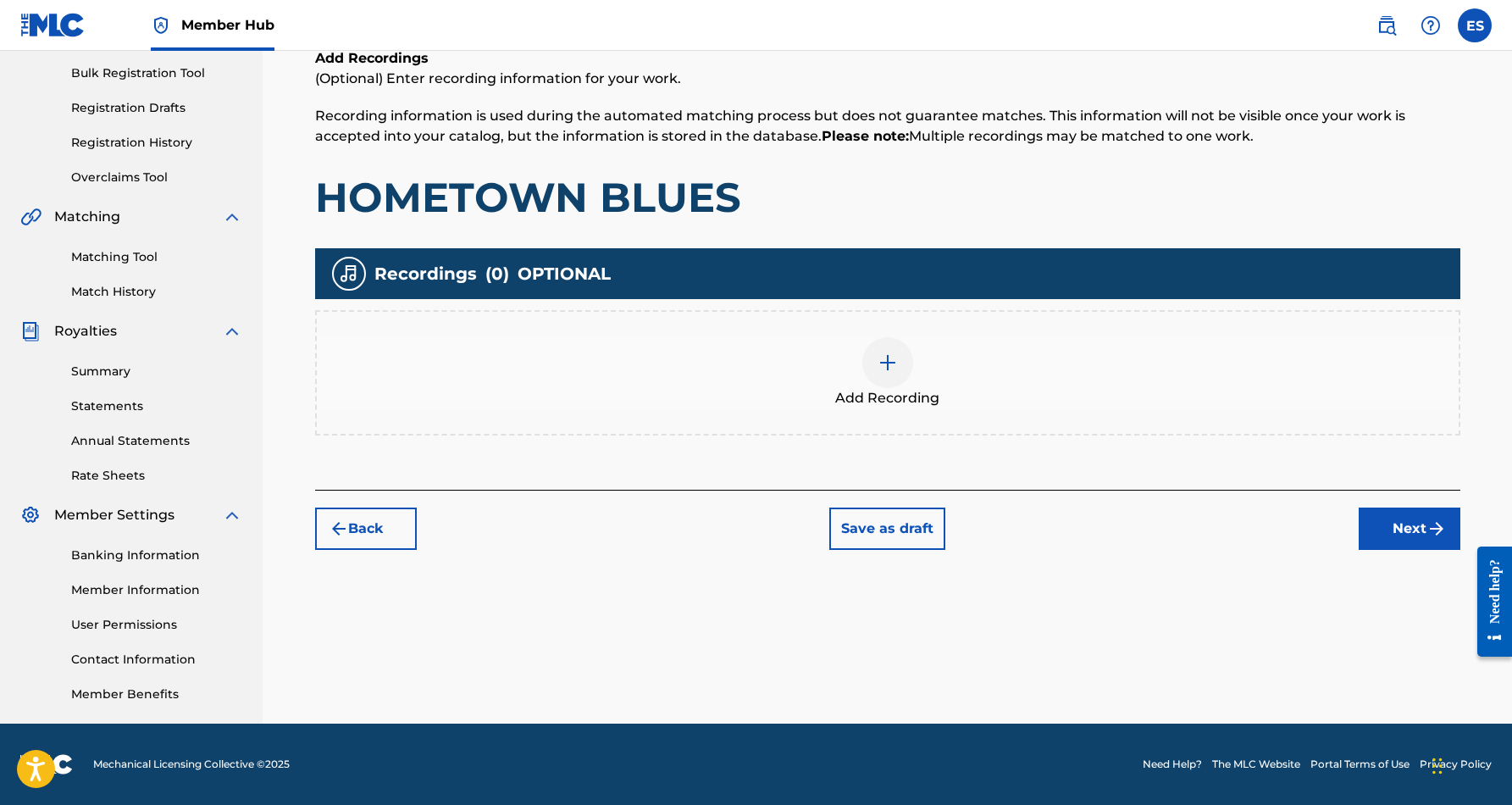
scroll to position [245, 0]
click at [879, 358] on img at bounding box center [887, 362] width 20 height 20
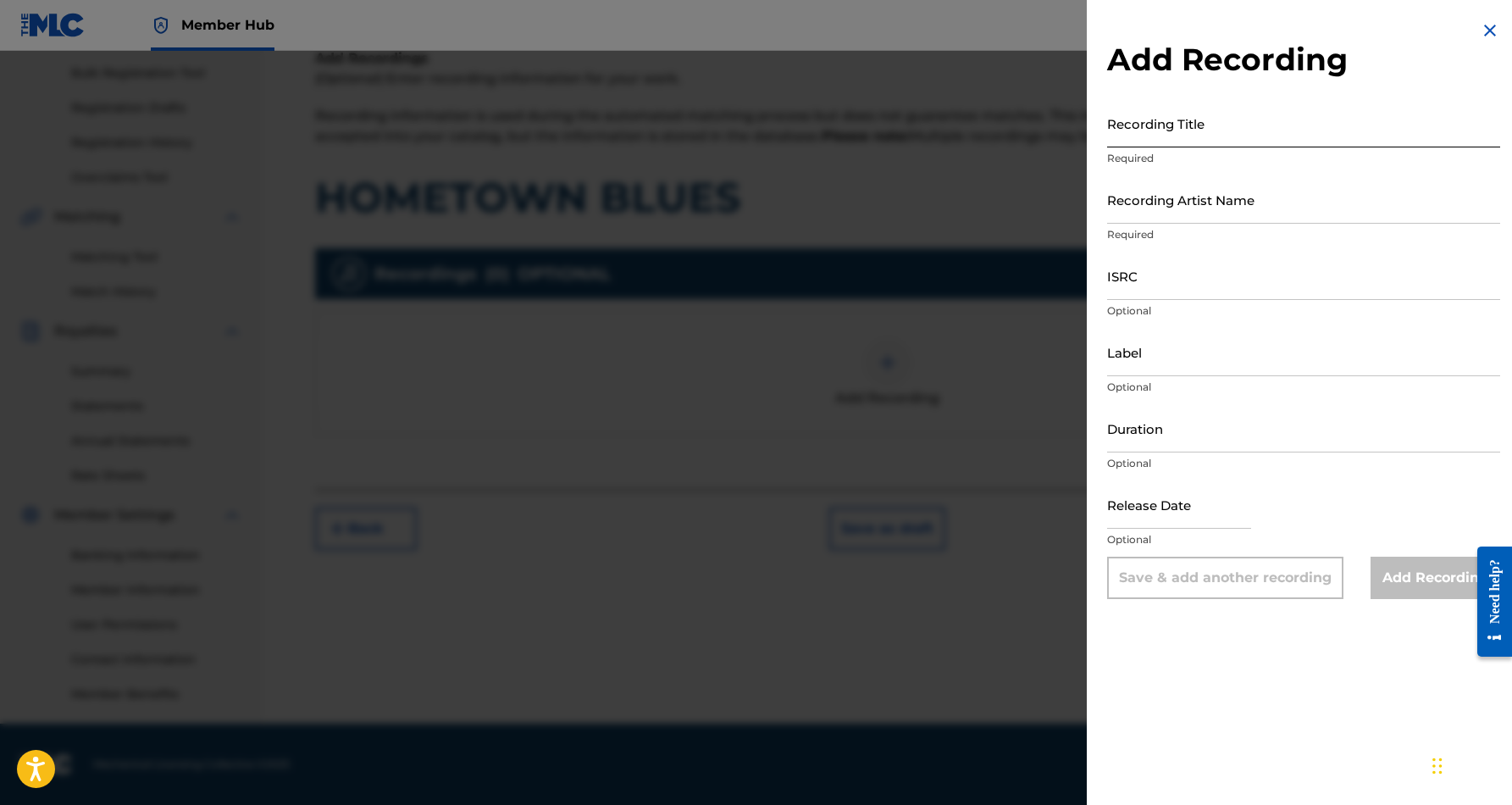
click at [1179, 130] on input "Recording Title" at bounding box center [1304, 123] width 393 height 48
paste input "HOMETOWN BLUES"
type input "HOMETOWN BLUES"
click at [1254, 205] on input "Recording Artist Name" at bounding box center [1304, 199] width 393 height 48
paste input "[PERSON_NAME] BEATS"
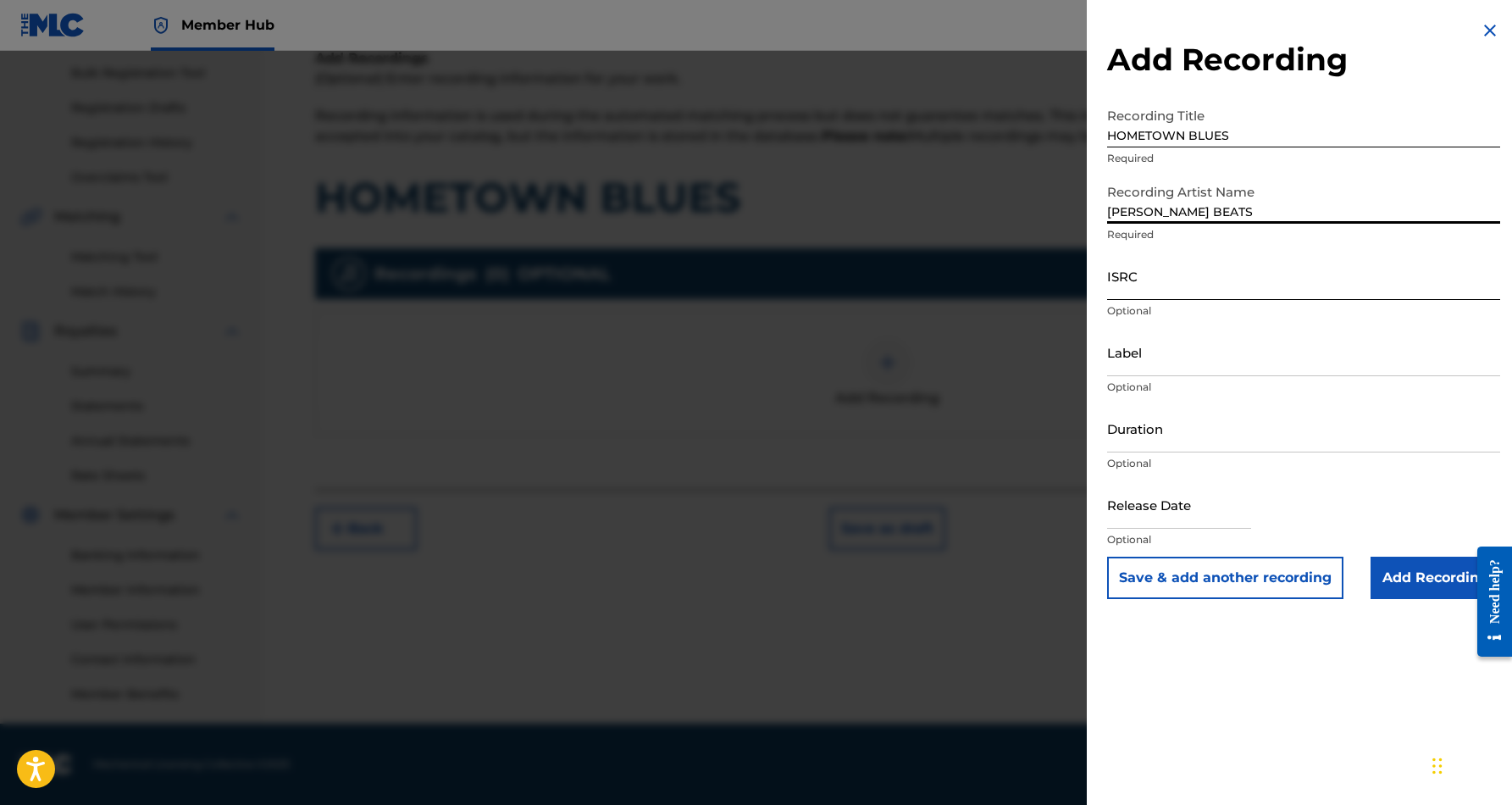
type input "[PERSON_NAME] BEATS"
click at [1189, 279] on input "ISRC" at bounding box center [1304, 275] width 393 height 48
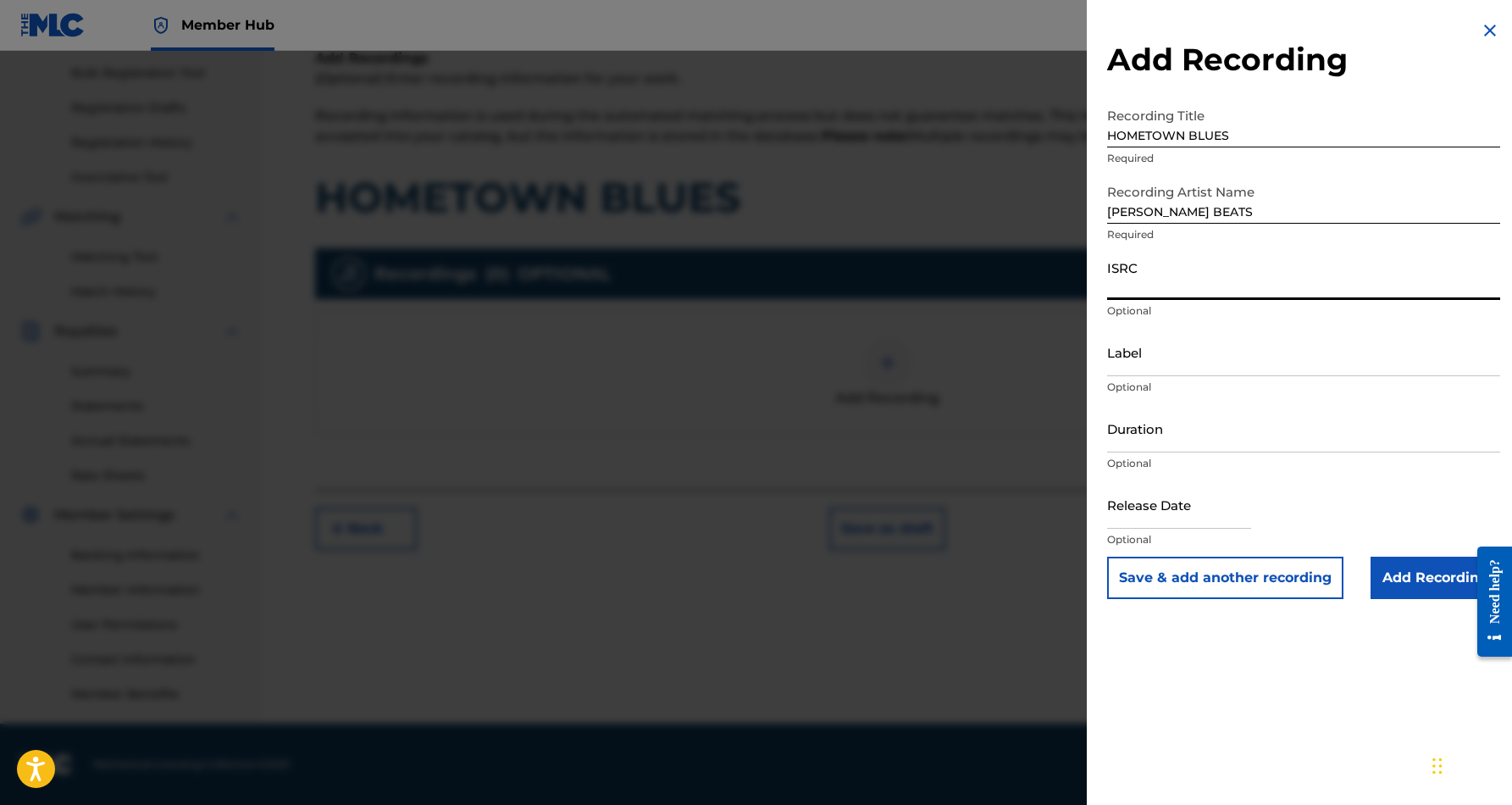
paste input "QZK6Q2240717"
type input "QZK6Q2240717"
click at [1215, 358] on input "Label" at bounding box center [1304, 351] width 393 height 48
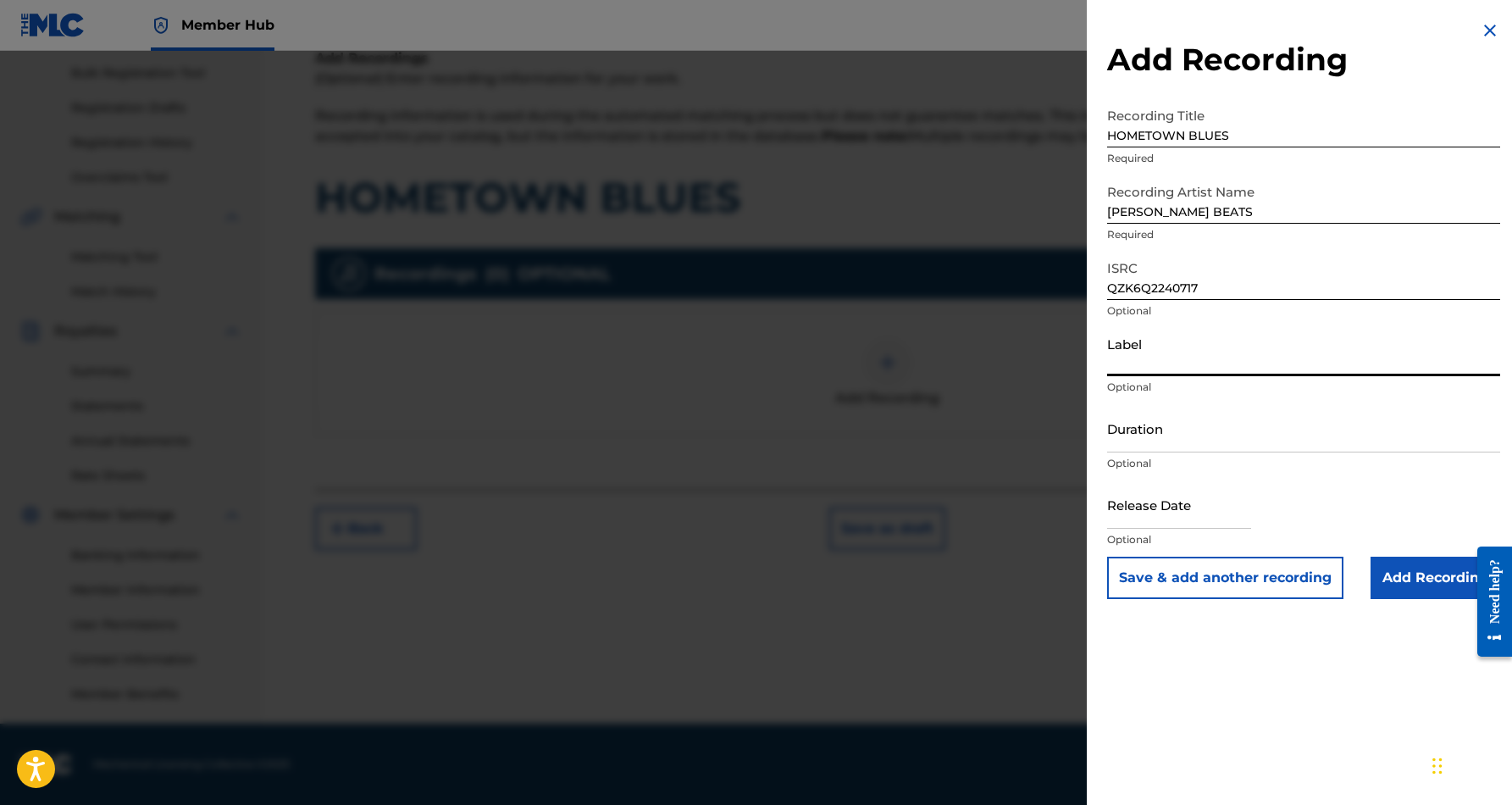
paste input "[PERSON_NAME] Beats Market Records"
type input "[PERSON_NAME] Beats Market Records"
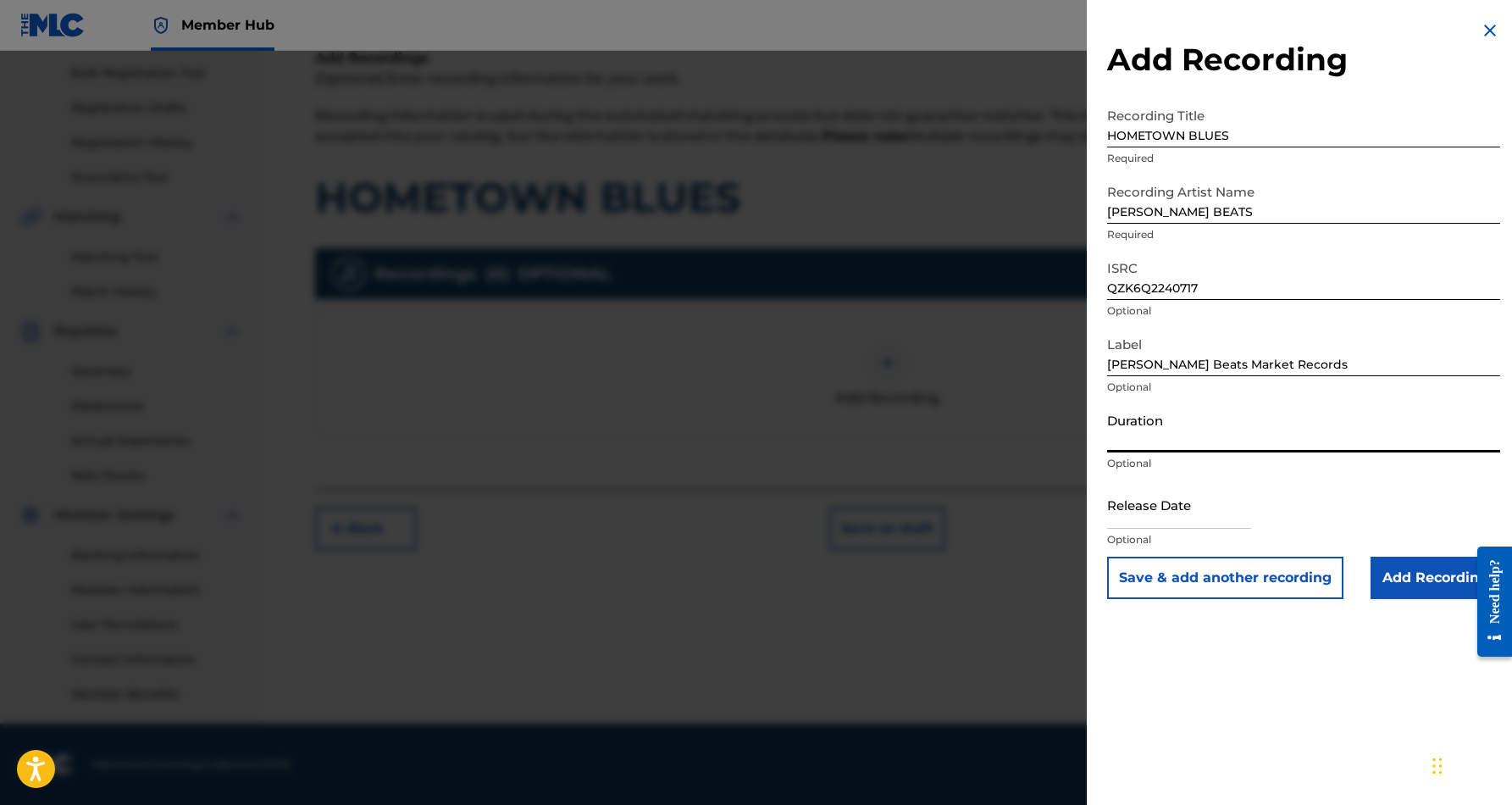
click at [1188, 420] on input "Duration" at bounding box center [1304, 427] width 393 height 48
type input "03:30"
click at [1218, 510] on input "text" at bounding box center [1179, 504] width 144 height 48
select select "8"
select select "2025"
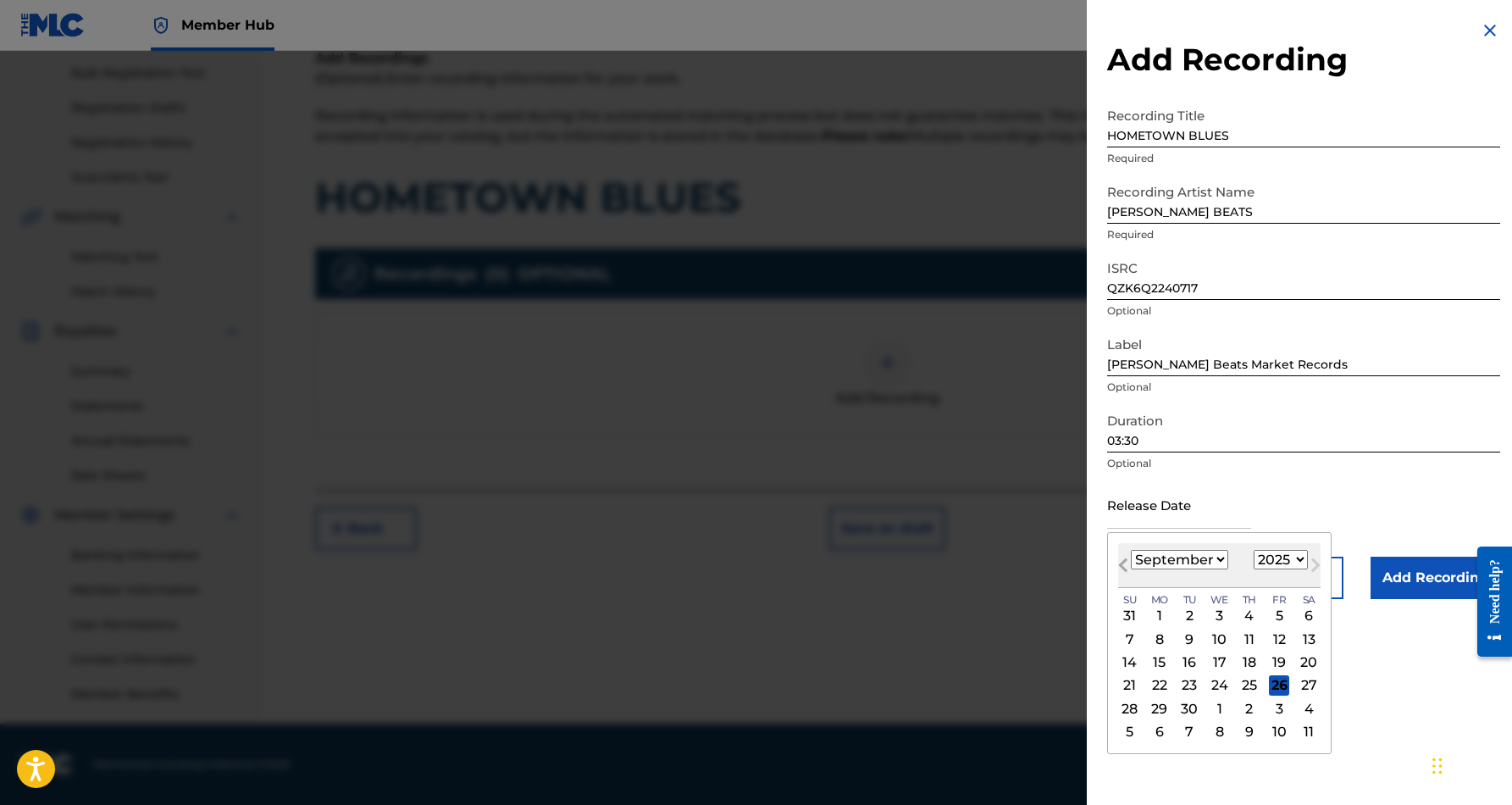
click at [1125, 564] on span "Previous Month" at bounding box center [1125, 567] width 0 height 25
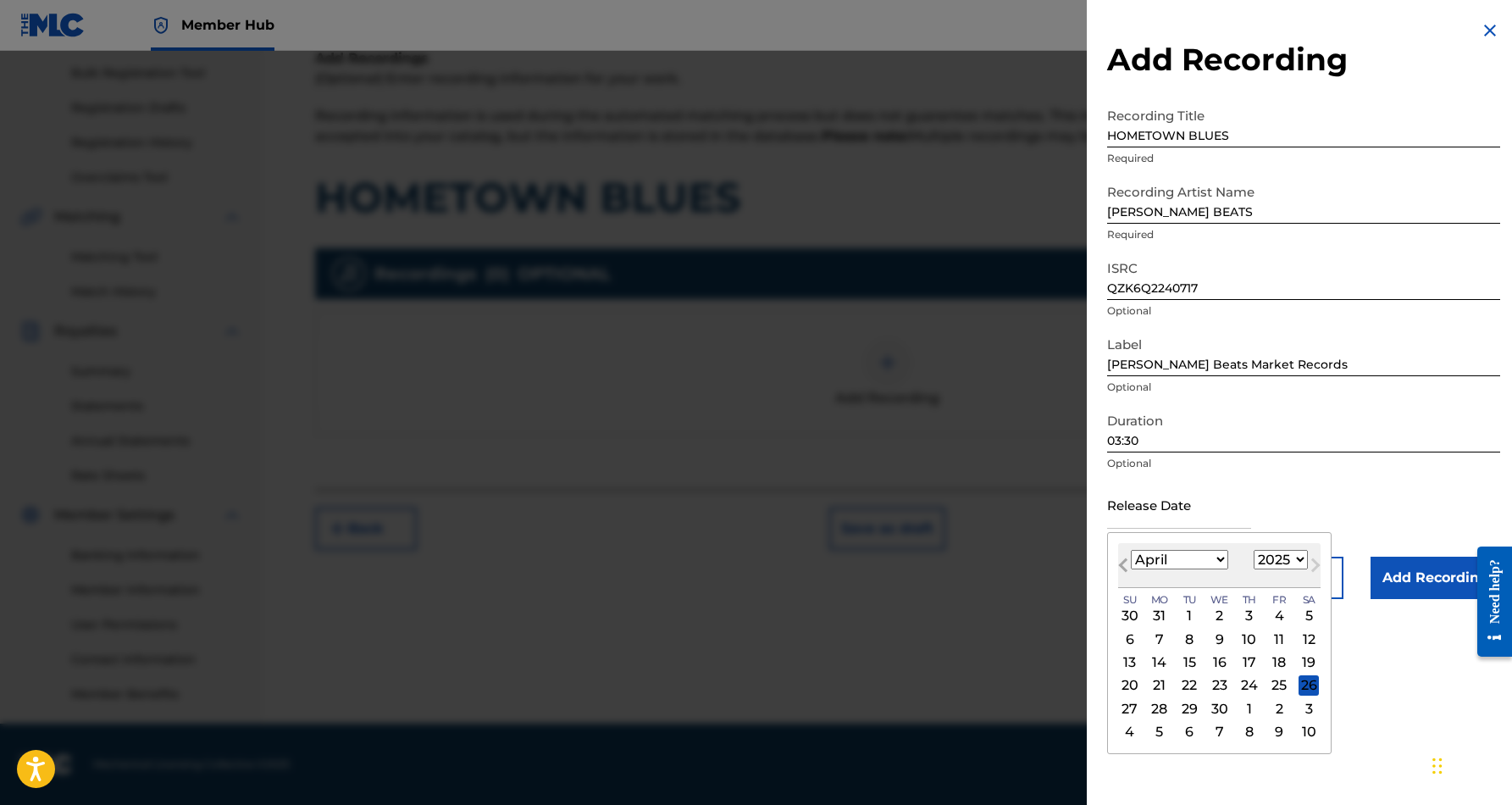
click at [1125, 564] on span "Previous Month" at bounding box center [1125, 567] width 0 height 25
select select "11"
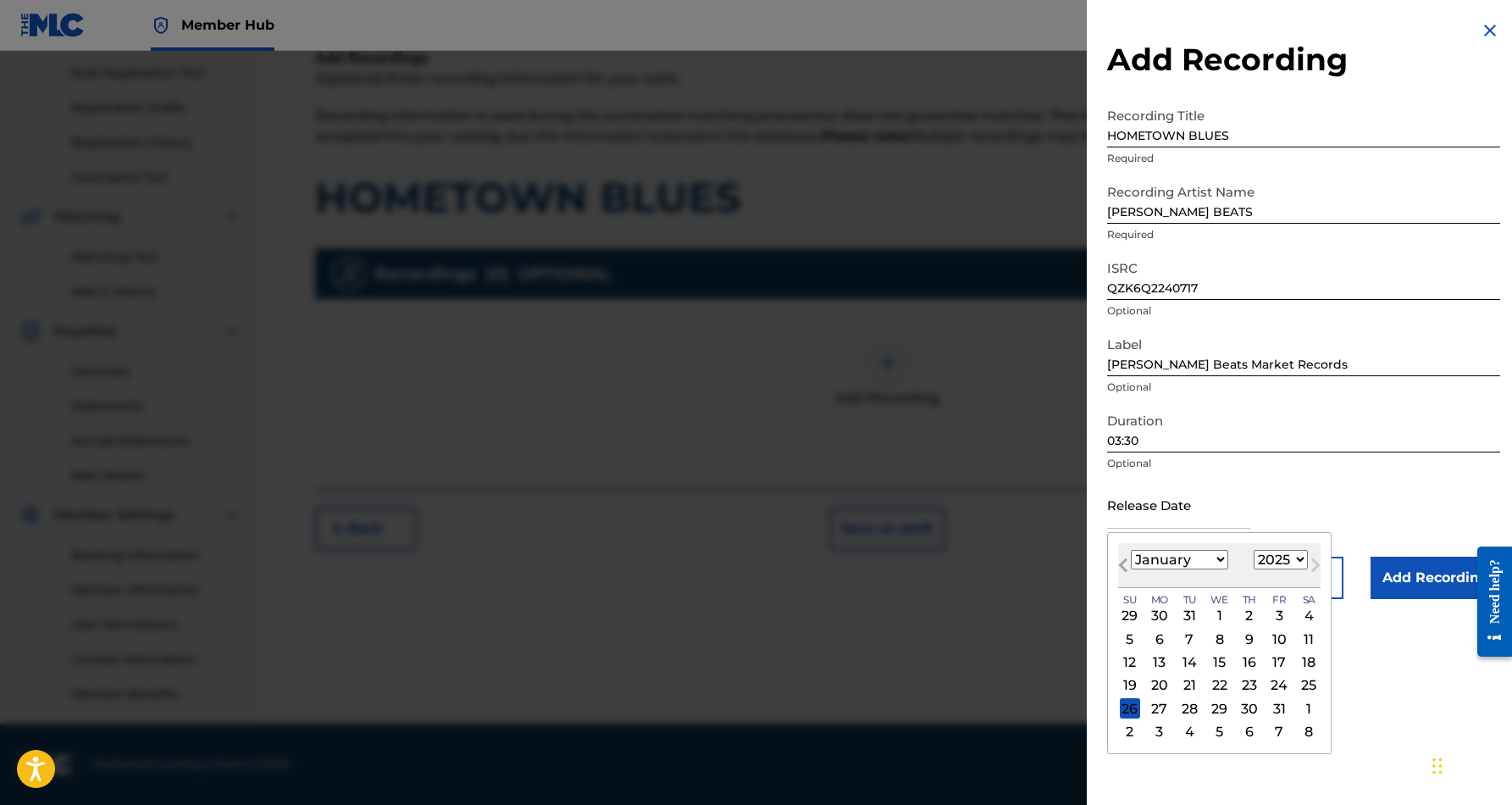
select select "2024"
click at [1125, 564] on span "Previous Month" at bounding box center [1125, 567] width 0 height 25
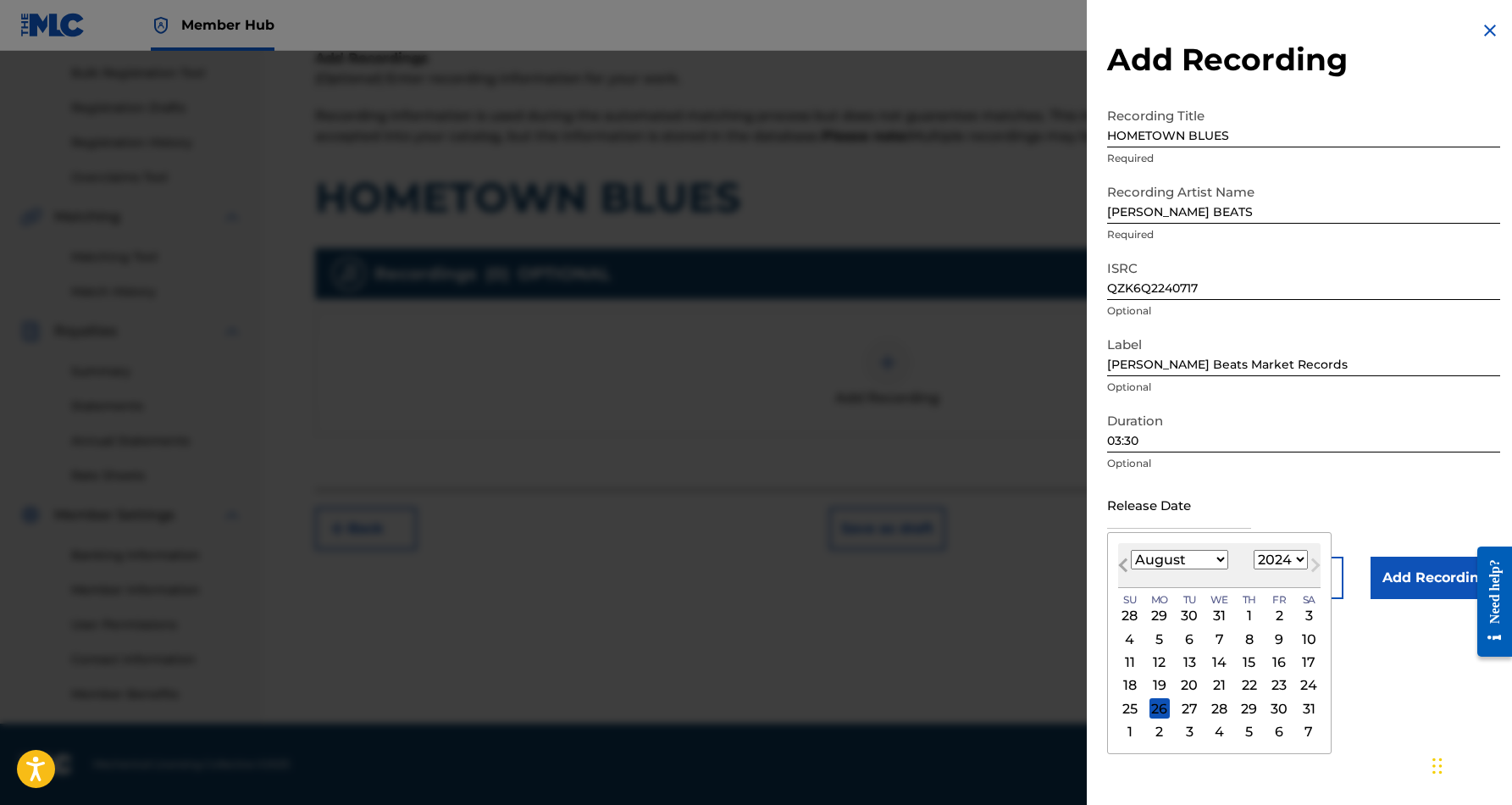
click at [1125, 564] on span "Previous Month" at bounding box center [1125, 567] width 0 height 25
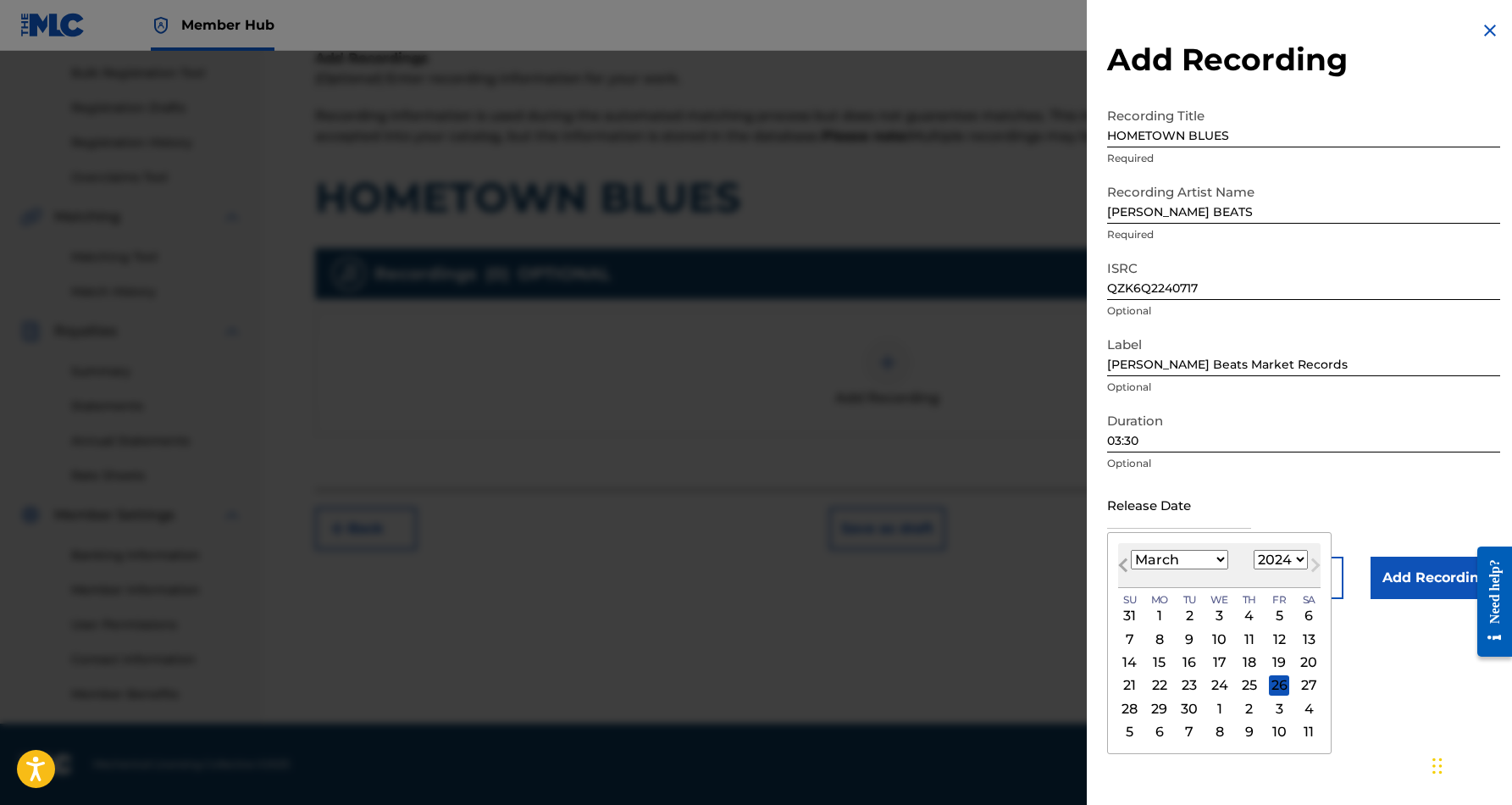
click at [1125, 564] on span "Previous Month" at bounding box center [1125, 567] width 0 height 25
select select "11"
select select "2023"
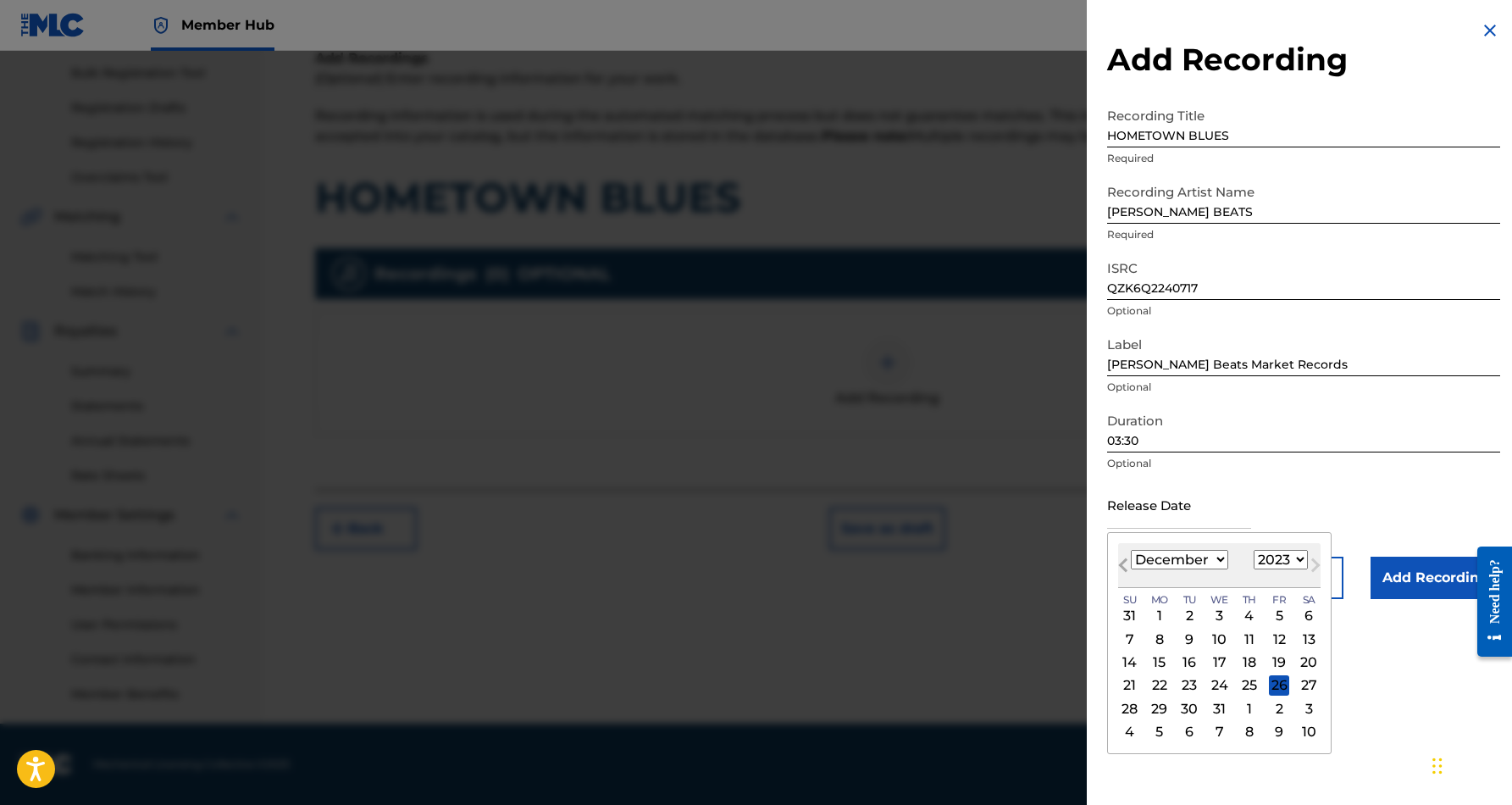
click at [1125, 564] on span "Previous Month" at bounding box center [1125, 567] width 0 height 25
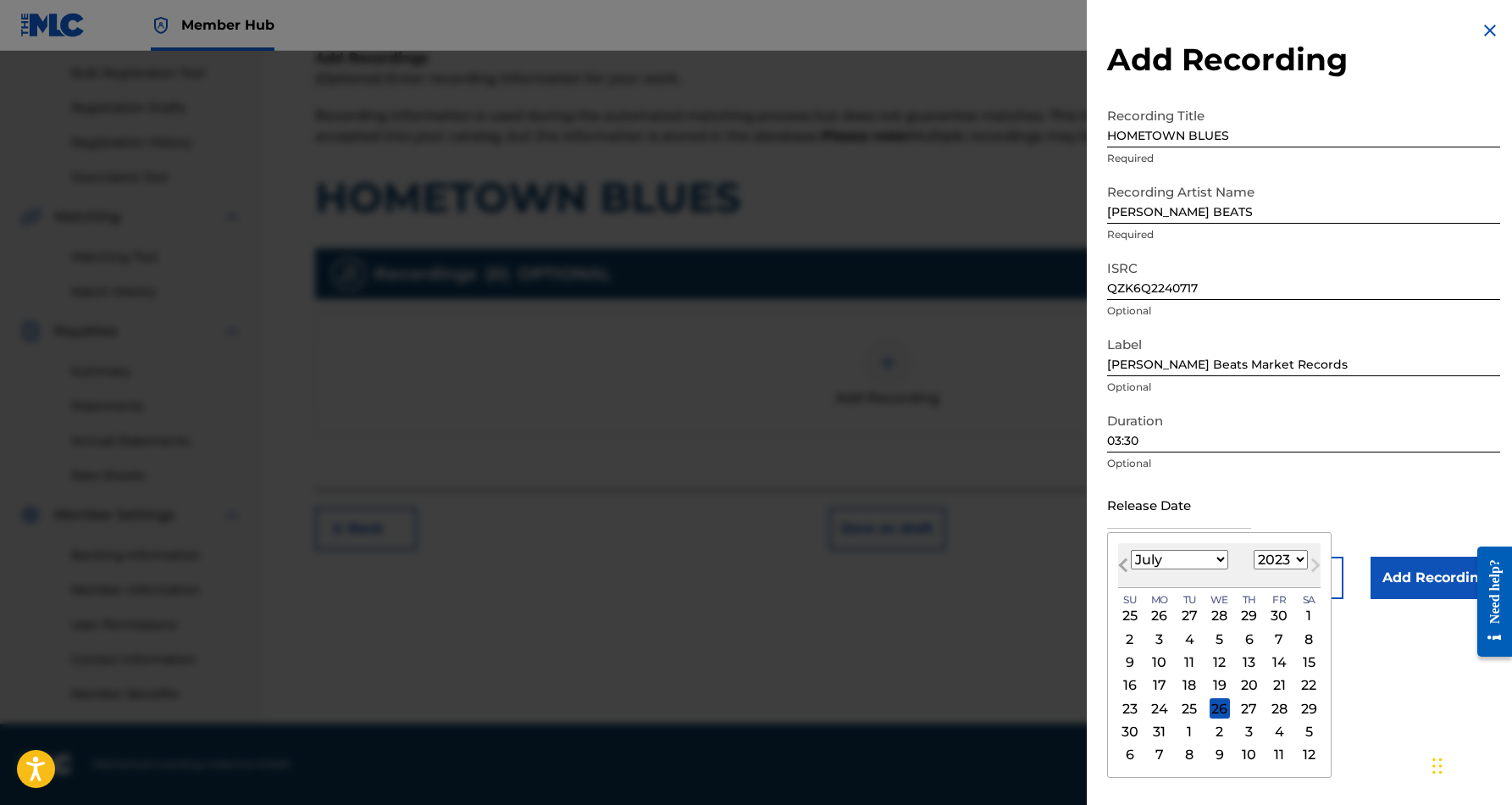
click at [1125, 564] on span "Previous Month" at bounding box center [1125, 567] width 0 height 25
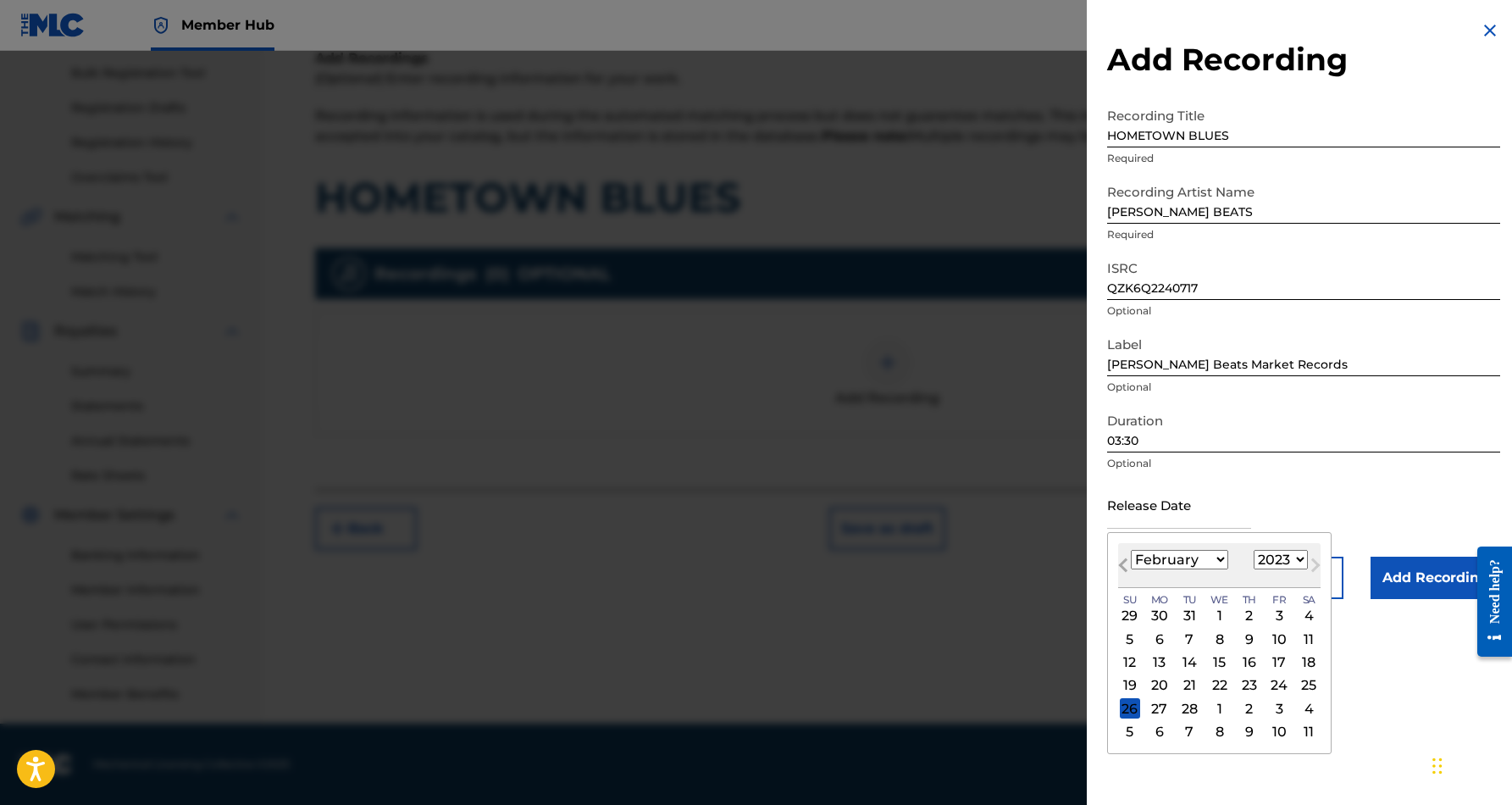
click at [1125, 564] on span "Previous Month" at bounding box center [1125, 567] width 0 height 25
select select "11"
select select "2022"
click at [1125, 564] on span "Previous Month" at bounding box center [1125, 567] width 0 height 25
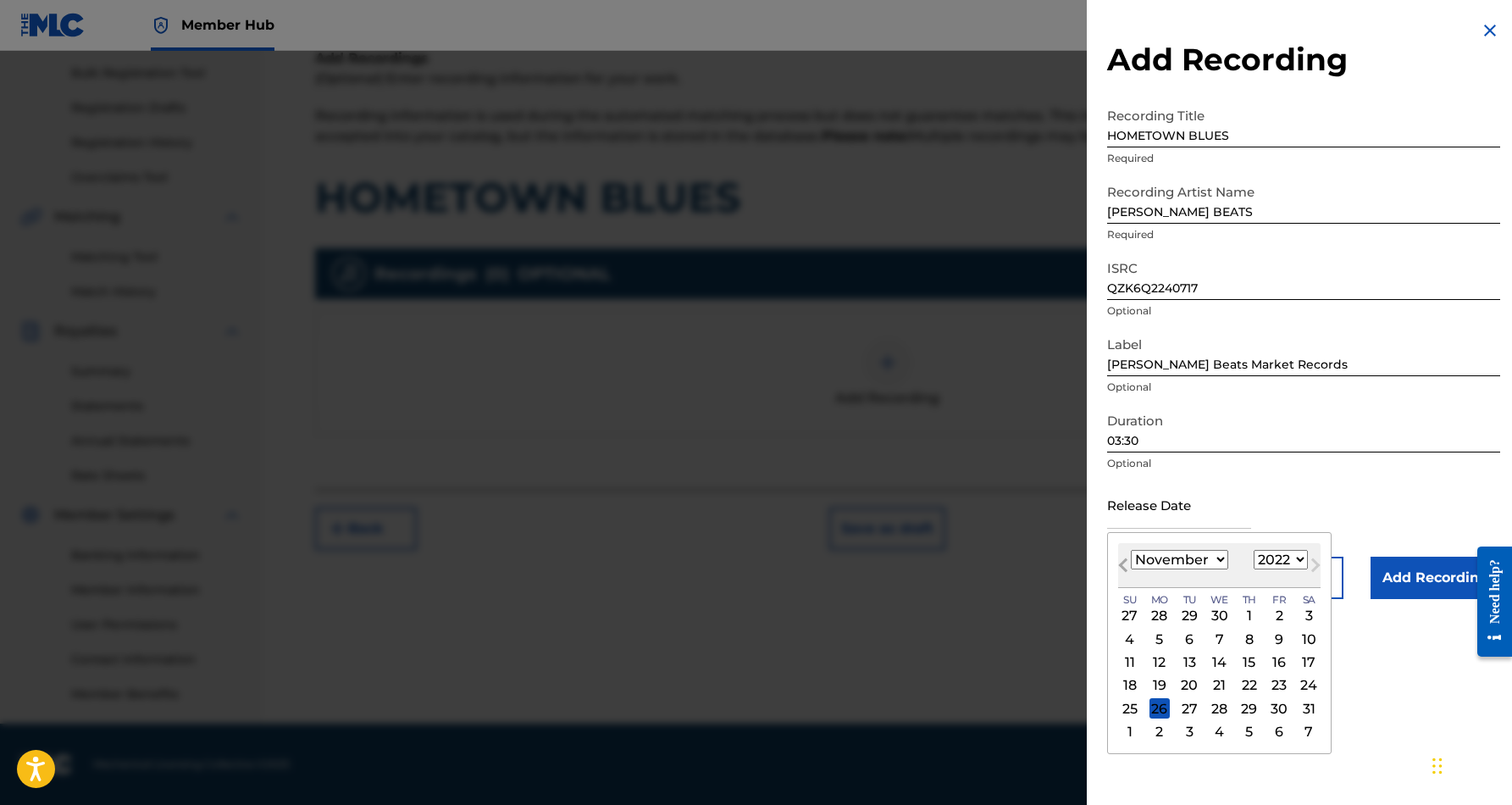
click at [1125, 564] on span "Previous Month" at bounding box center [1125, 567] width 0 height 25
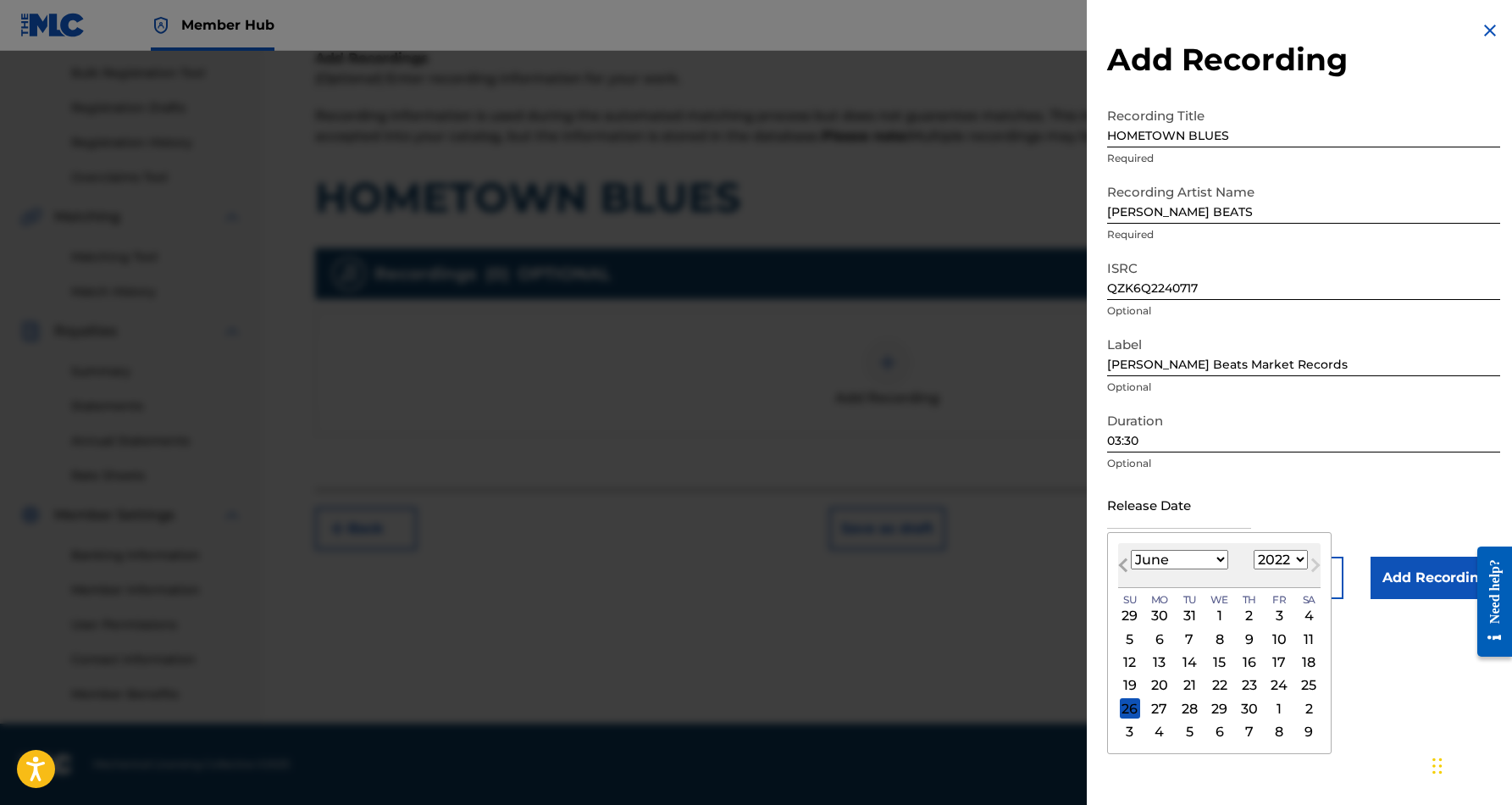
click at [1125, 564] on span "Previous Month" at bounding box center [1125, 567] width 0 height 25
select select "4"
click at [1298, 683] on div "28" at bounding box center [1308, 685] width 20 height 20
type input "[DATE]"
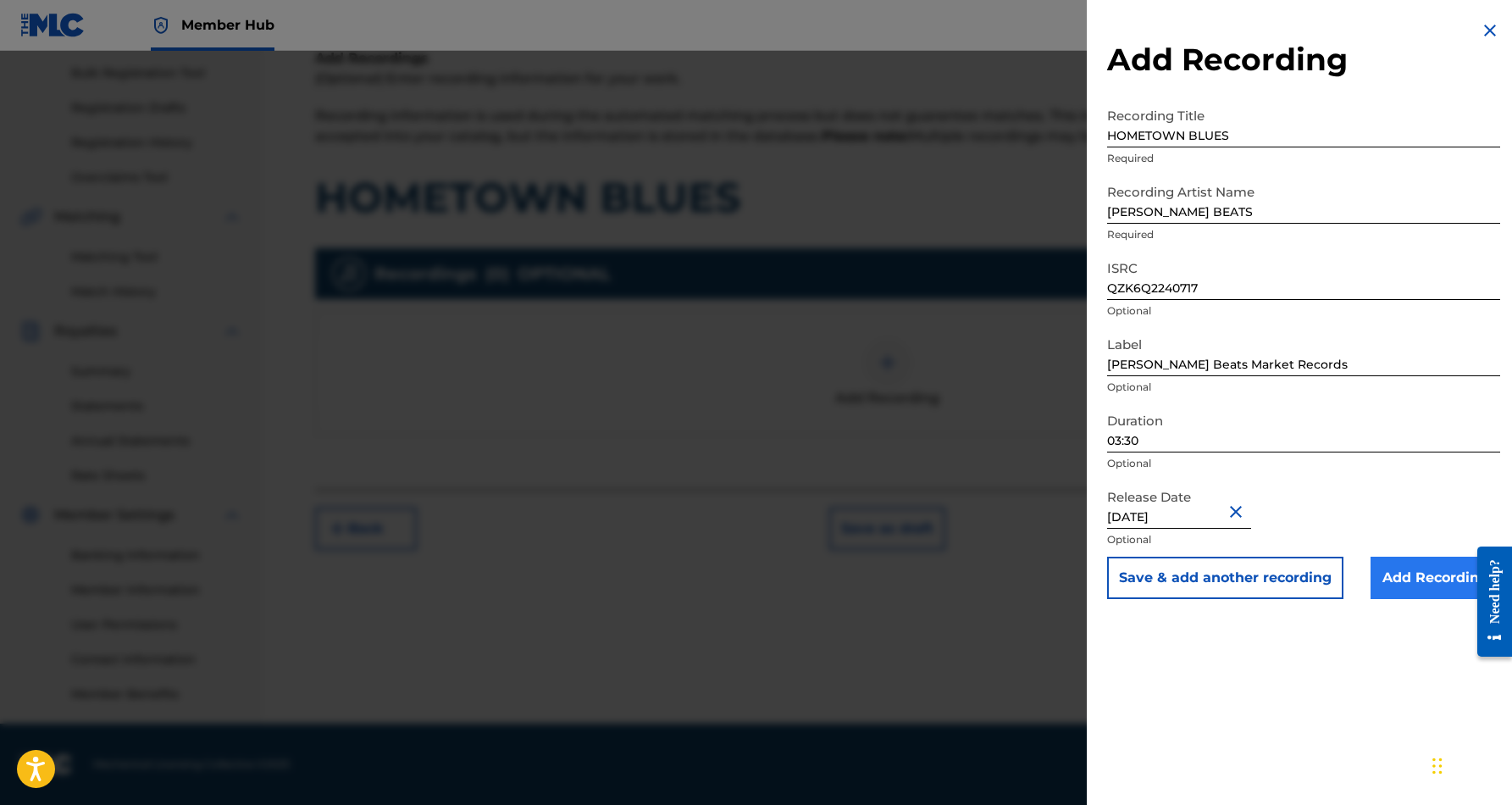
click at [1418, 584] on input "Add Recording" at bounding box center [1436, 577] width 130 height 42
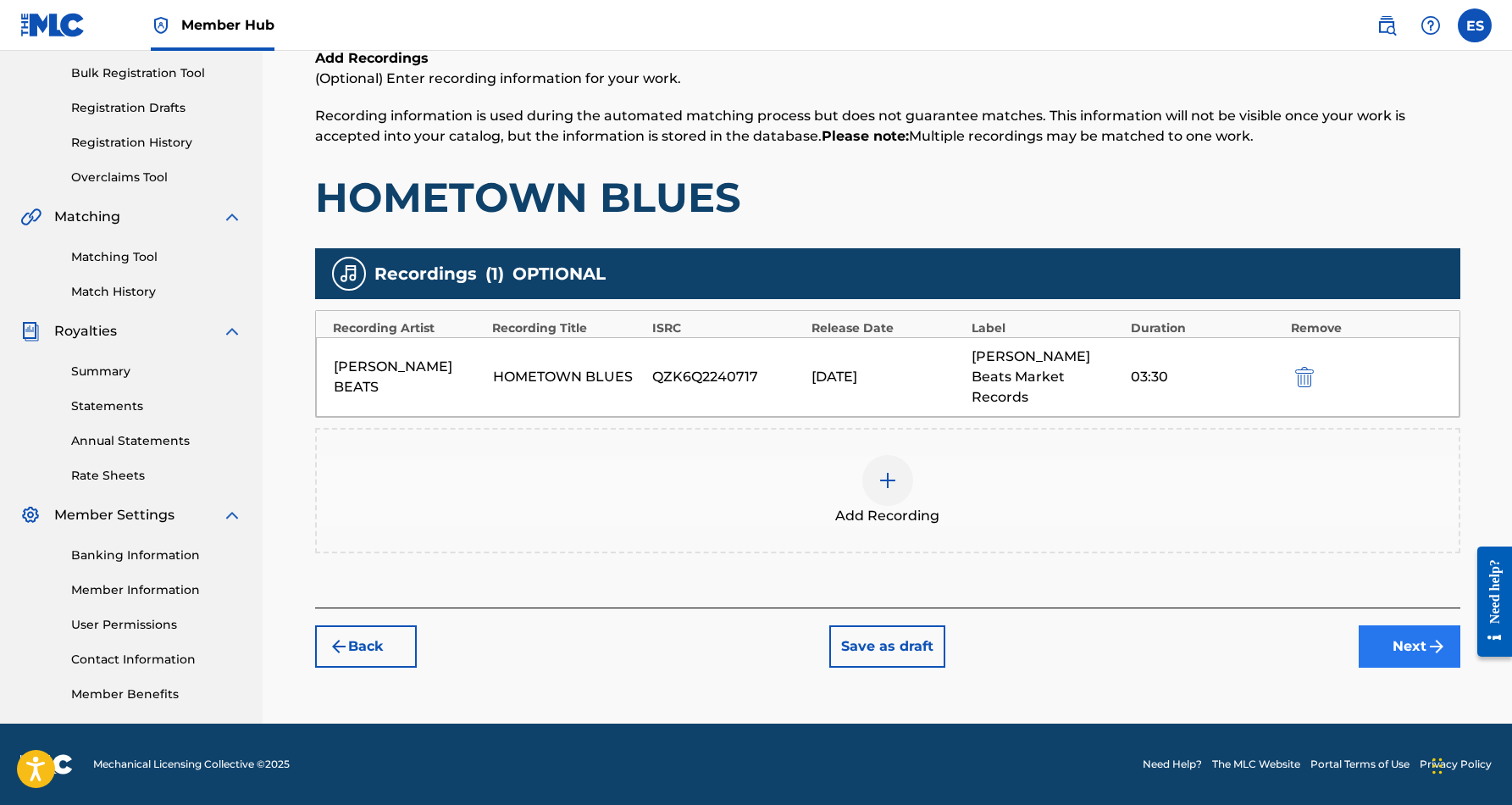
click at [1416, 625] on button "Next" at bounding box center [1410, 646] width 102 height 42
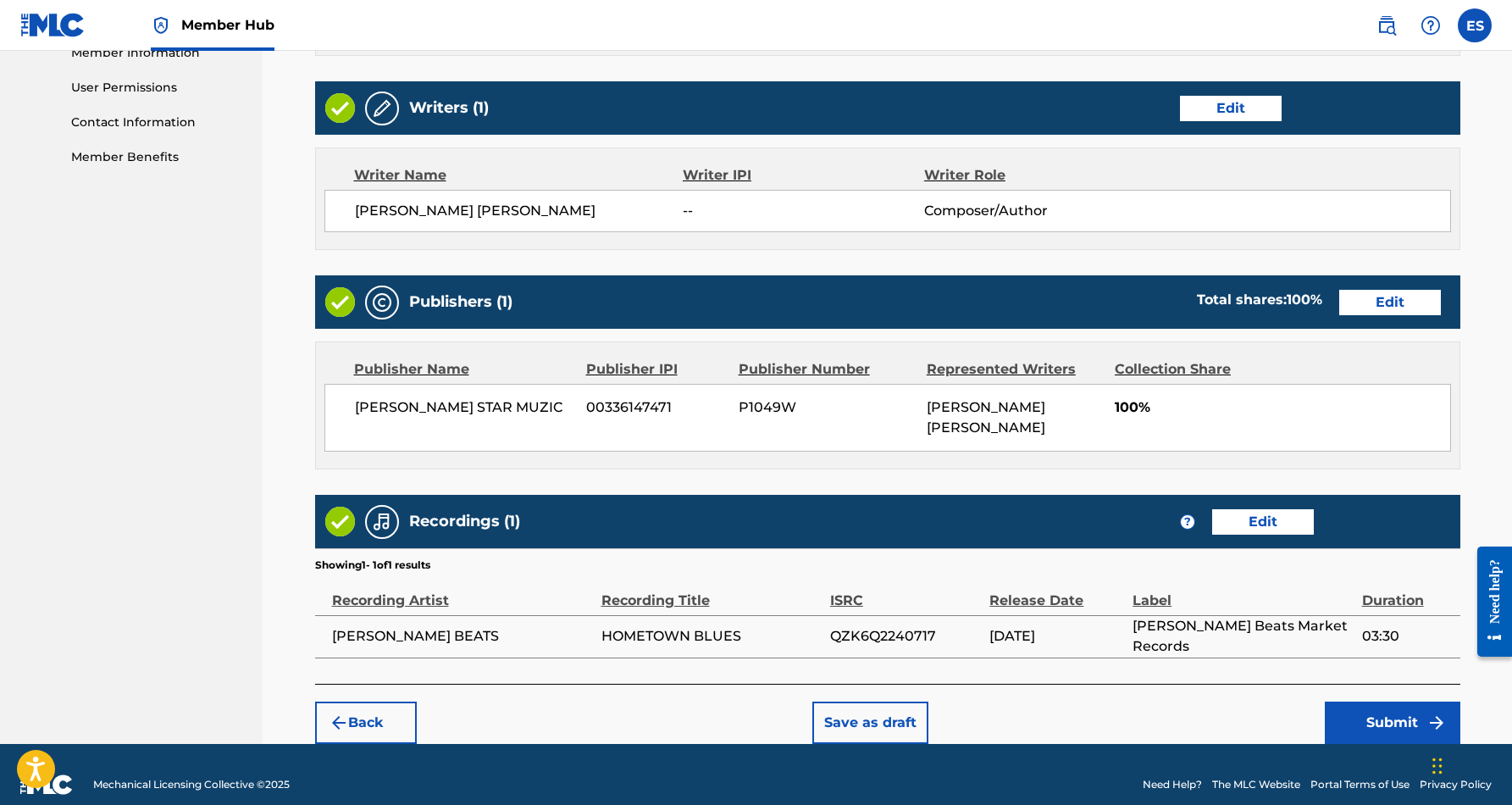
scroll to position [782, 0]
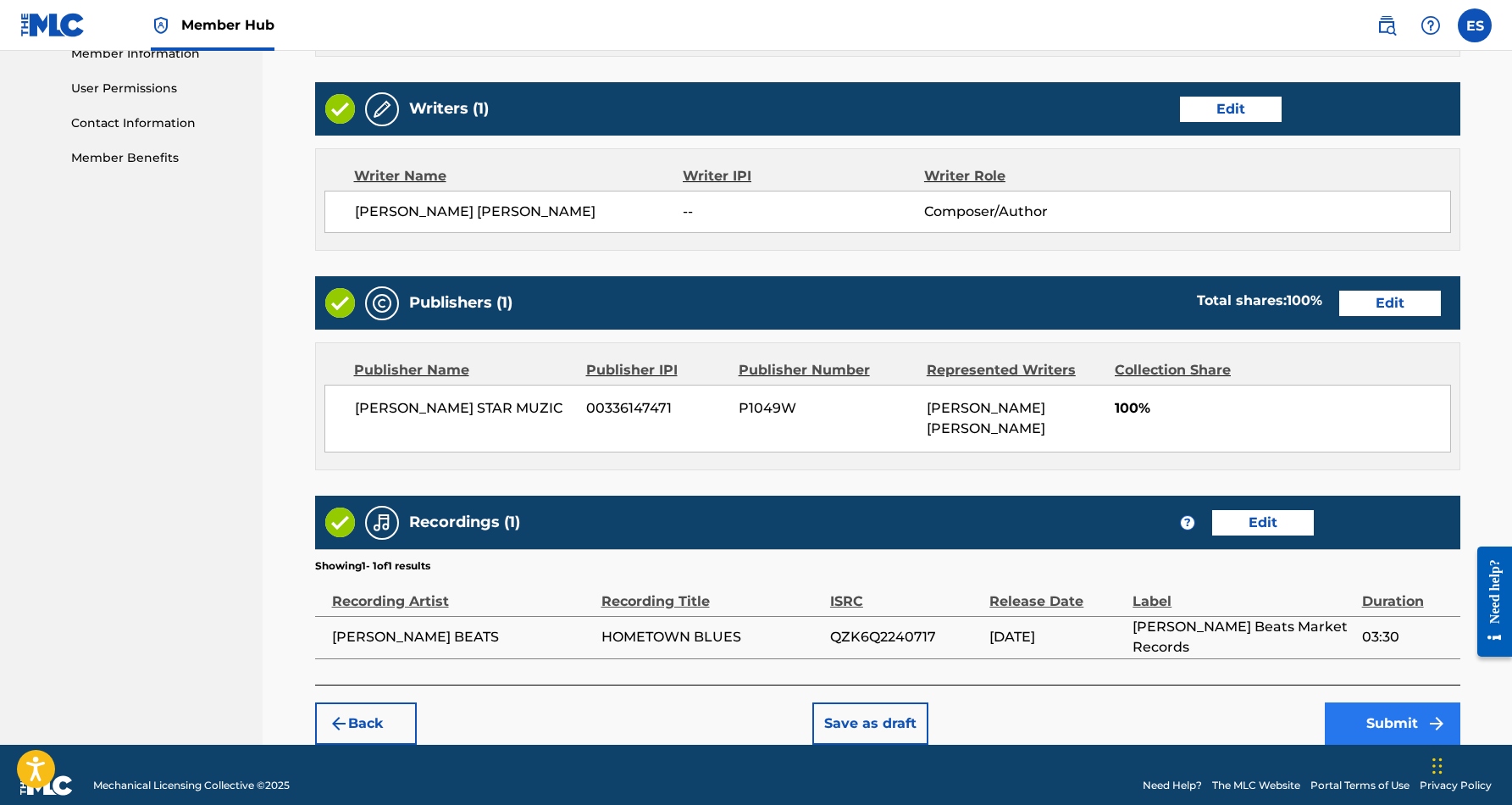
click at [1360, 703] on button "Submit" at bounding box center [1392, 724] width 136 height 42
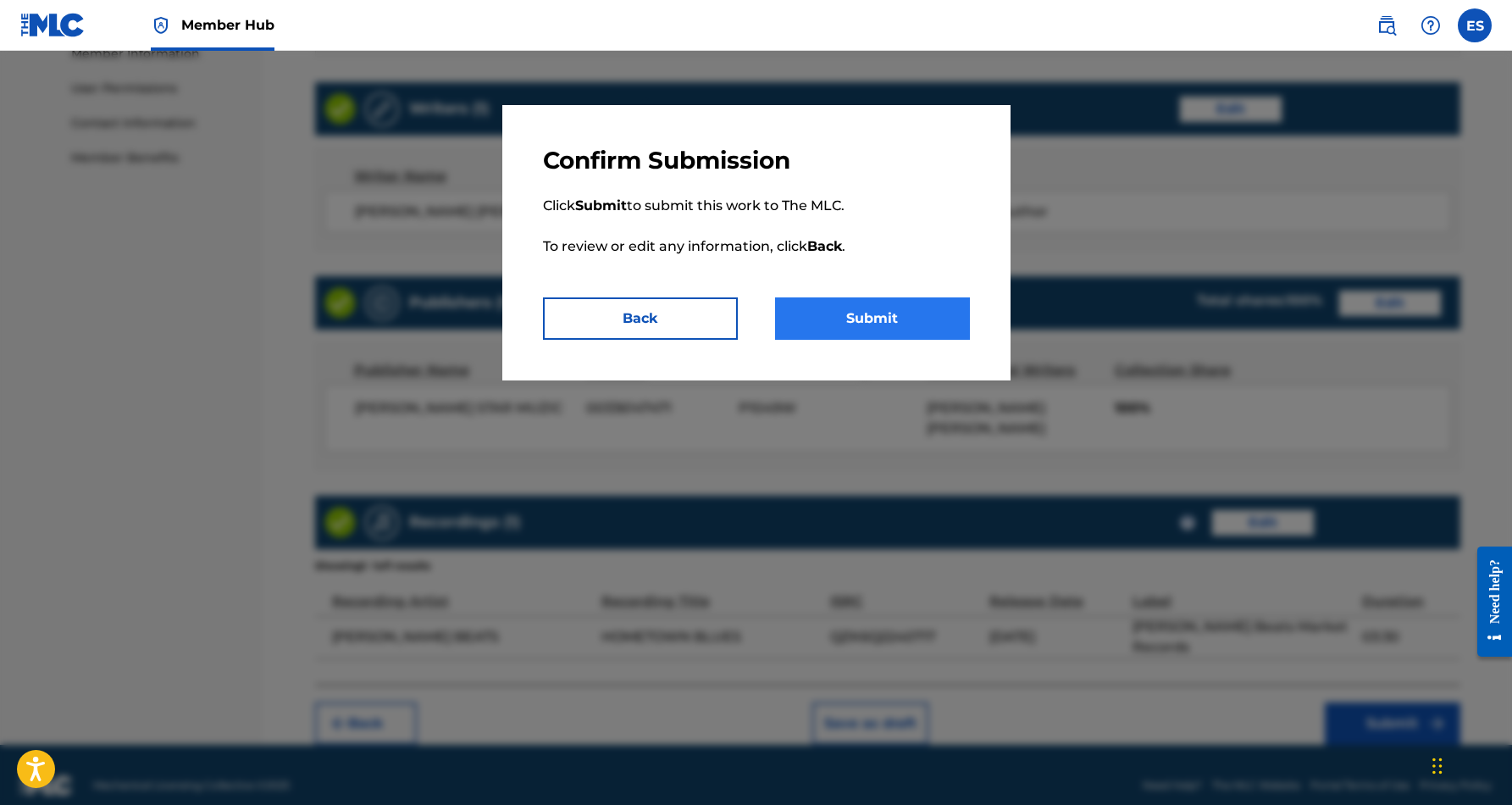
click at [831, 309] on button "Submit" at bounding box center [873, 318] width 194 height 42
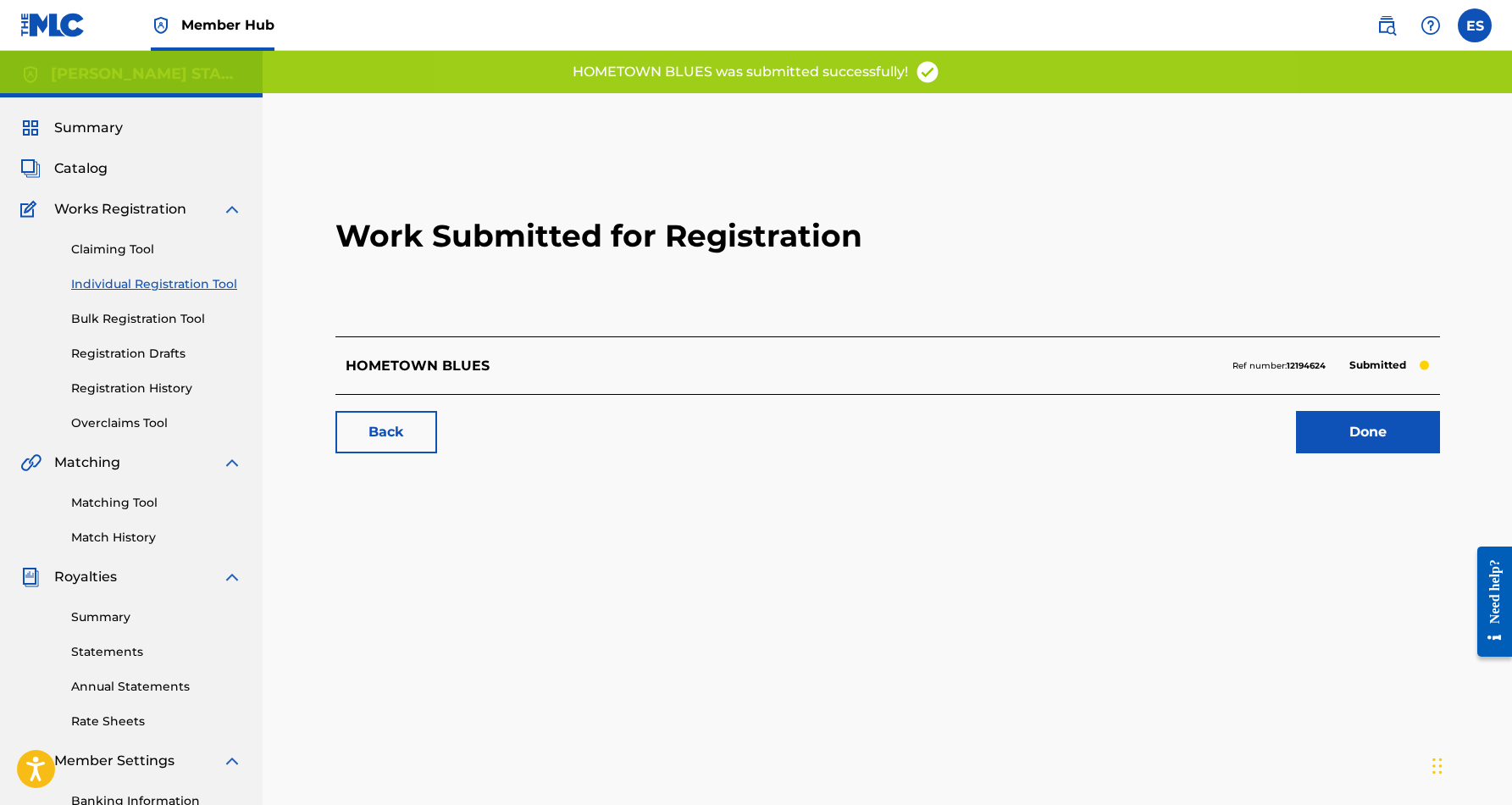
click at [159, 282] on link "Individual Registration Tool" at bounding box center [156, 284] width 171 height 18
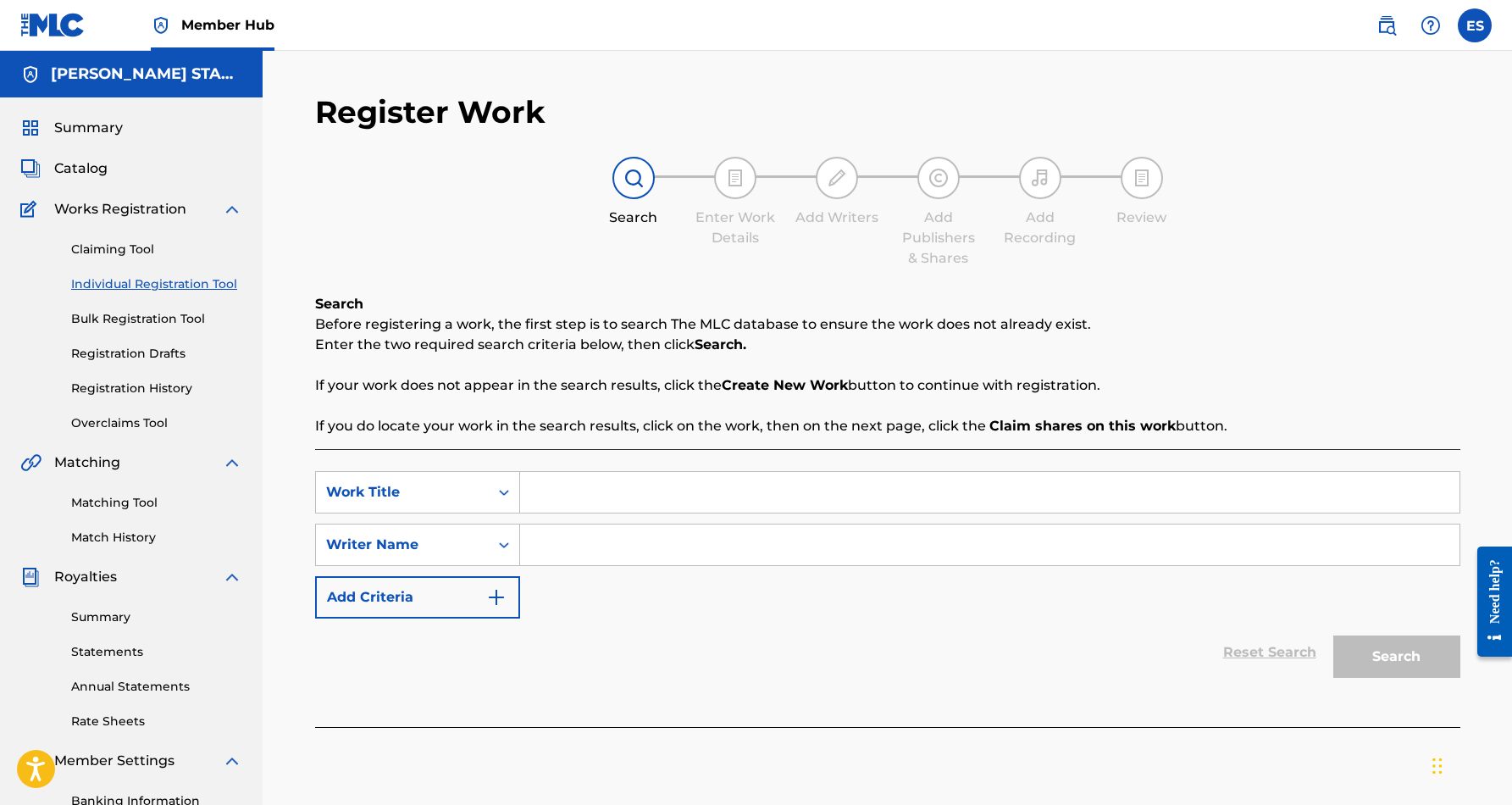
click at [639, 552] on input "Search Form" at bounding box center [990, 545] width 939 height 40
paste input "[PERSON_NAME] [PERSON_NAME]"
type input "[PERSON_NAME] [PERSON_NAME]"
click at [591, 495] on input "Search Form" at bounding box center [990, 492] width 939 height 40
paste input "IT'S NOT OVER"
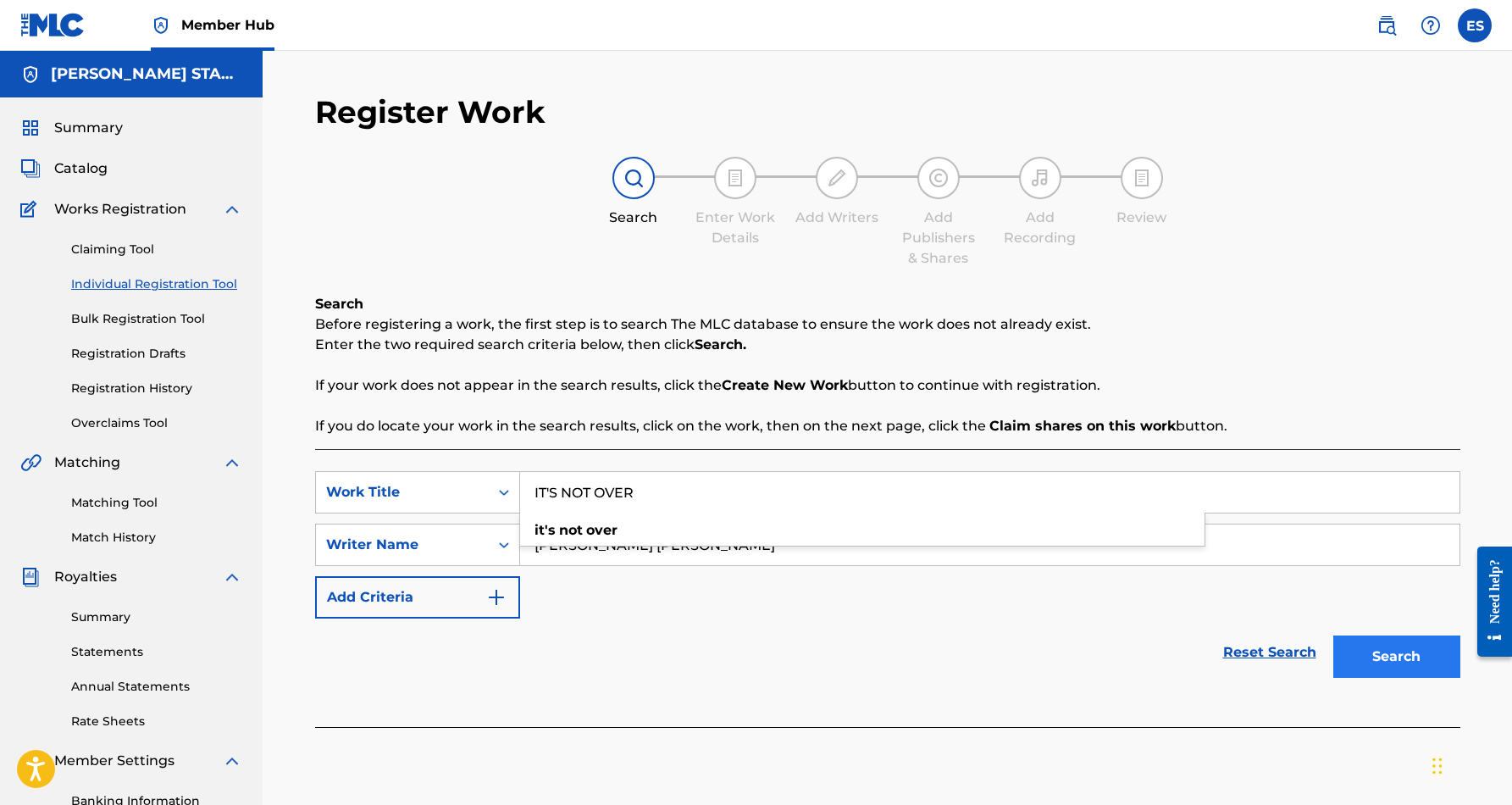
type input "IT'S NOT OVER"
click at [1360, 660] on button "Search" at bounding box center [1396, 656] width 127 height 42
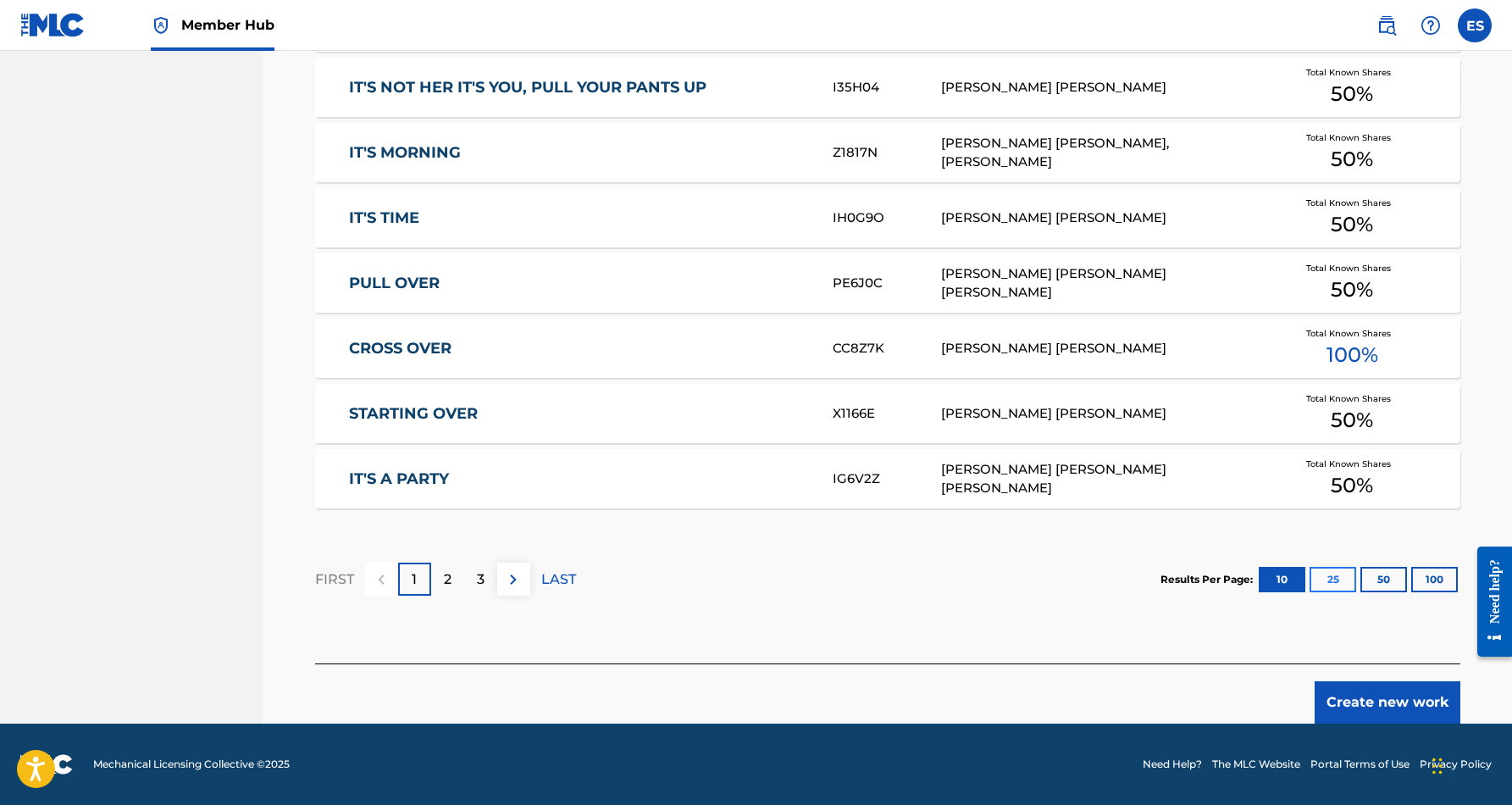
scroll to position [929, 0]
click at [1391, 705] on button "Create new work" at bounding box center [1388, 702] width 145 height 42
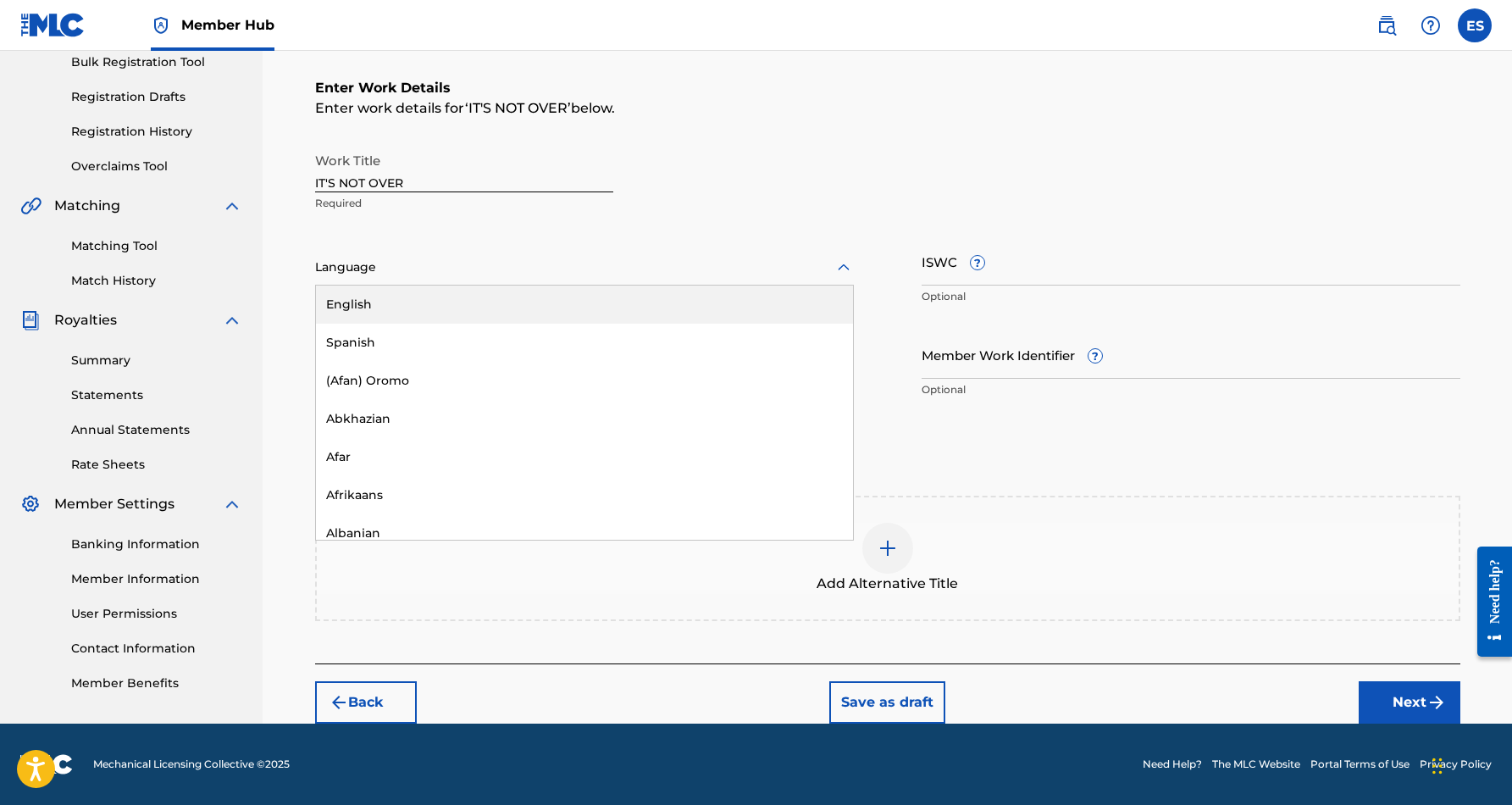
click at [841, 264] on icon at bounding box center [843, 267] width 20 height 20
click at [747, 296] on div "English" at bounding box center [584, 305] width 537 height 39
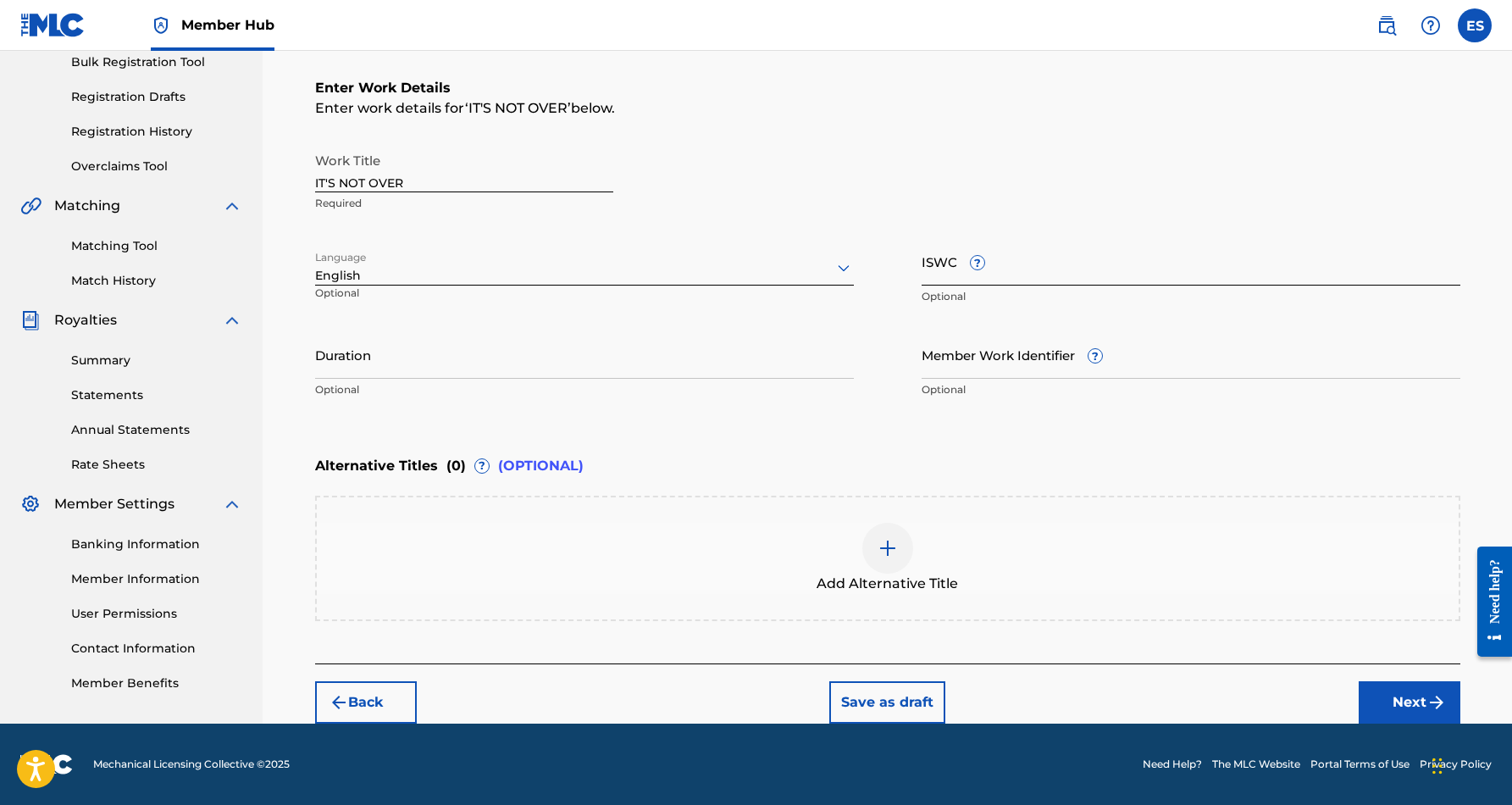
click at [963, 277] on input "ISWC ?" at bounding box center [1191, 261] width 539 height 48
paste input "T9125749704"
type input "T9125749704"
click at [640, 357] on input "Duration" at bounding box center [584, 354] width 539 height 48
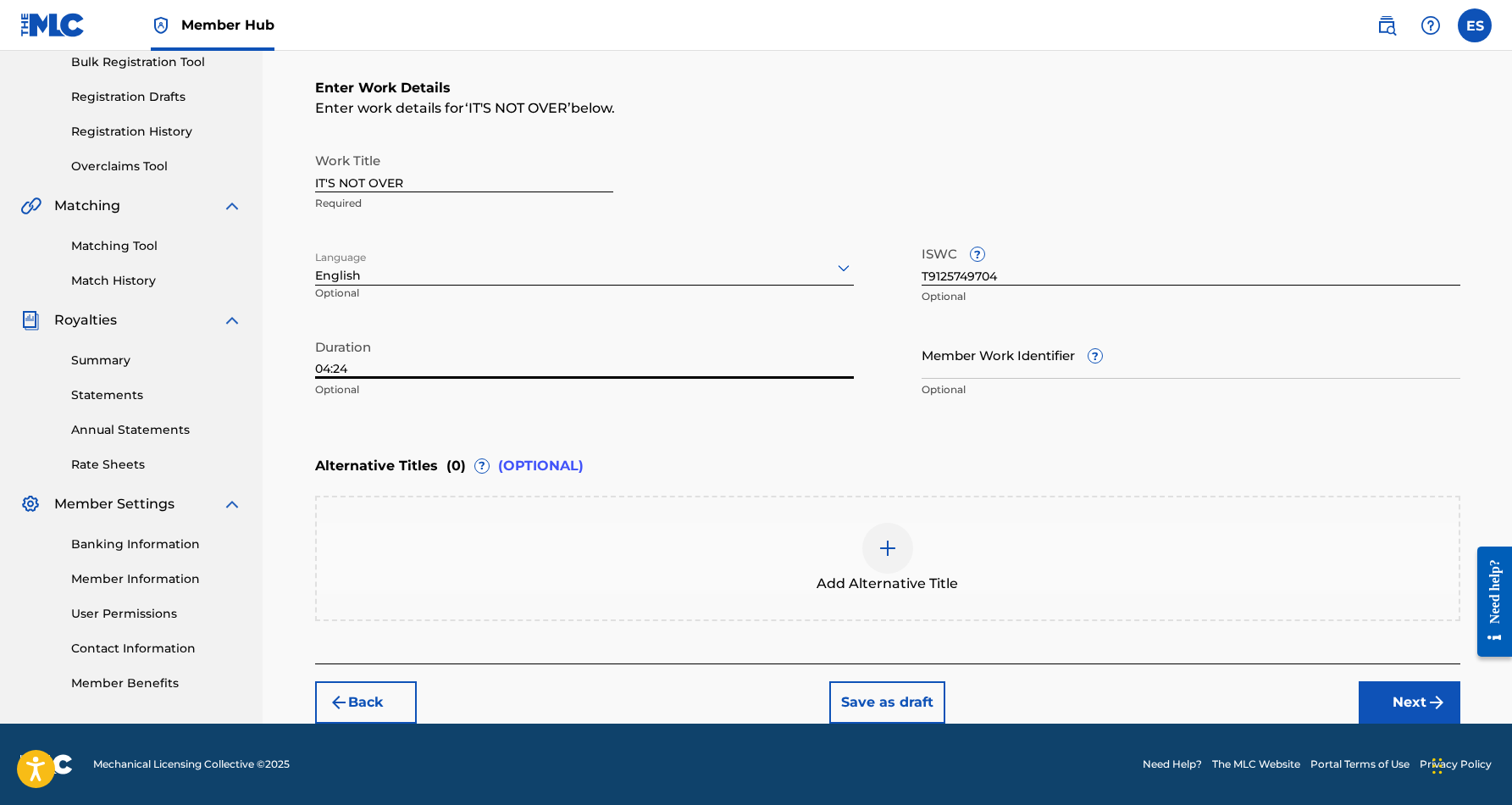
type input "04:24"
click at [744, 452] on div "Alternative Titles ( 0 ) ? (OPTIONAL)" at bounding box center [887, 466] width 1145 height 38
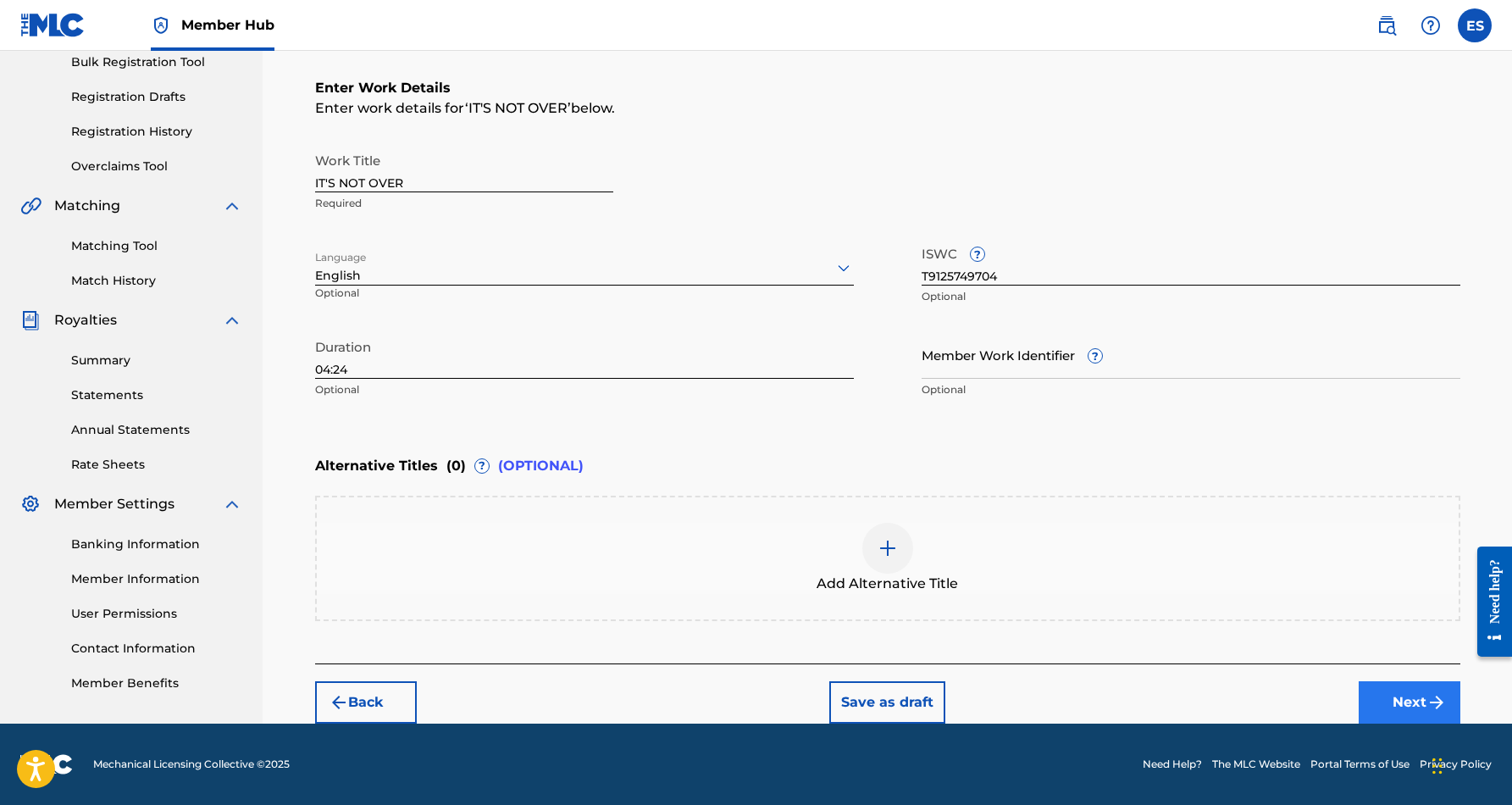
click at [1391, 691] on button "Next" at bounding box center [1410, 702] width 102 height 42
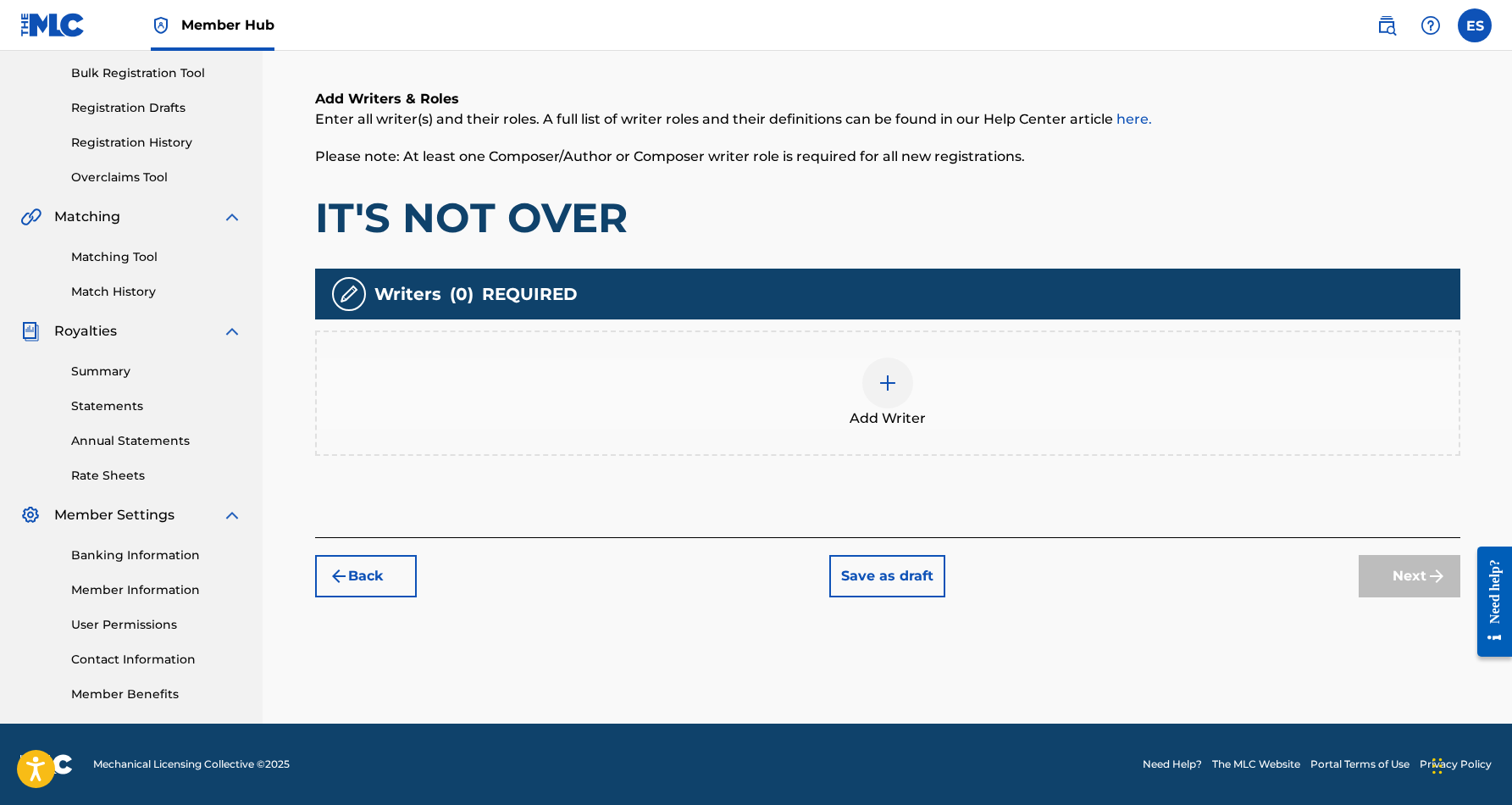
click at [887, 388] on img at bounding box center [887, 382] width 20 height 20
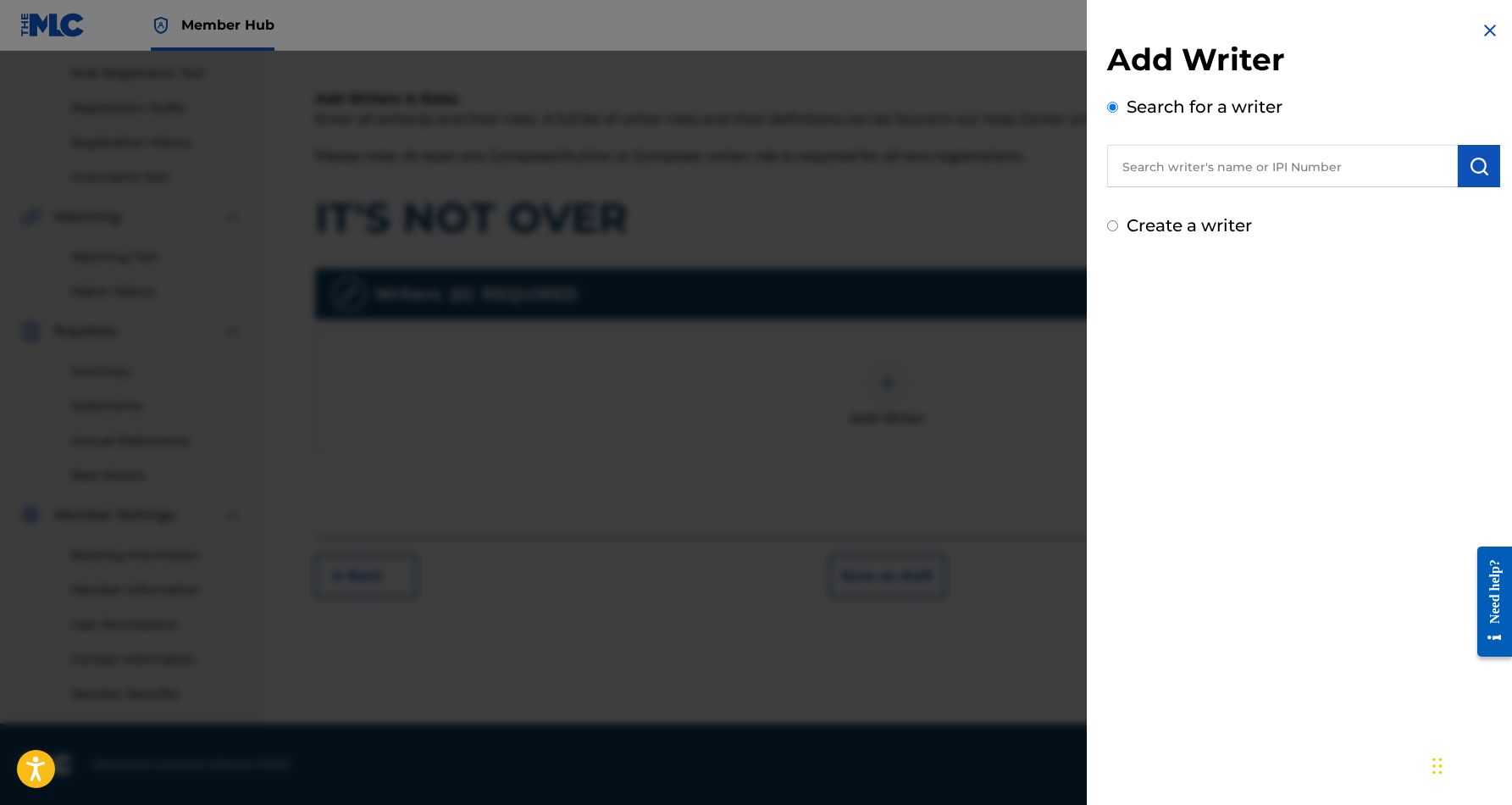
click at [1175, 169] on input "text" at bounding box center [1282, 166] width 350 height 42
paste input "[PERSON_NAME] [PERSON_NAME]"
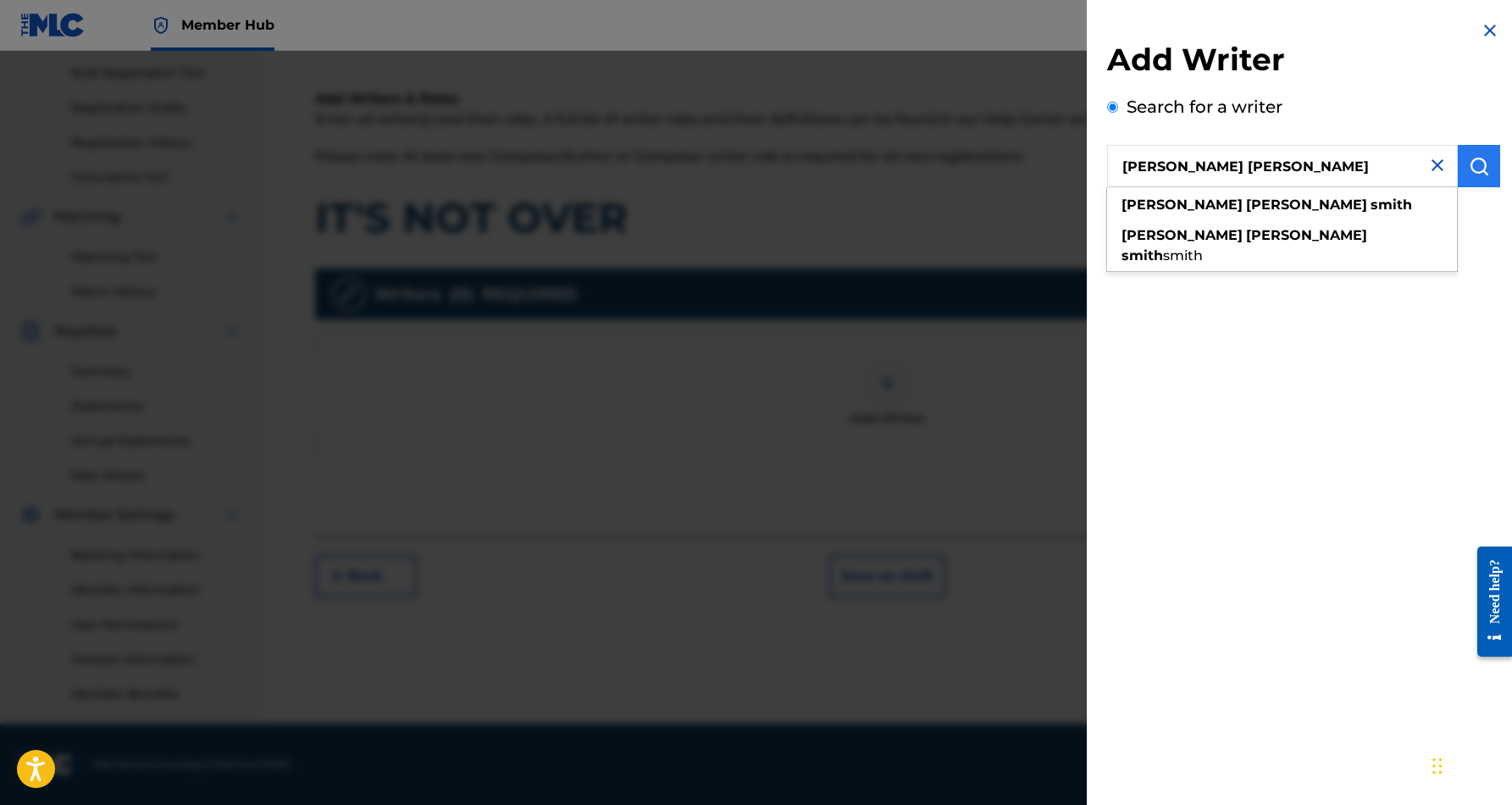
type input "[PERSON_NAME] [PERSON_NAME]"
click at [1470, 165] on img "submit" at bounding box center [1479, 166] width 20 height 20
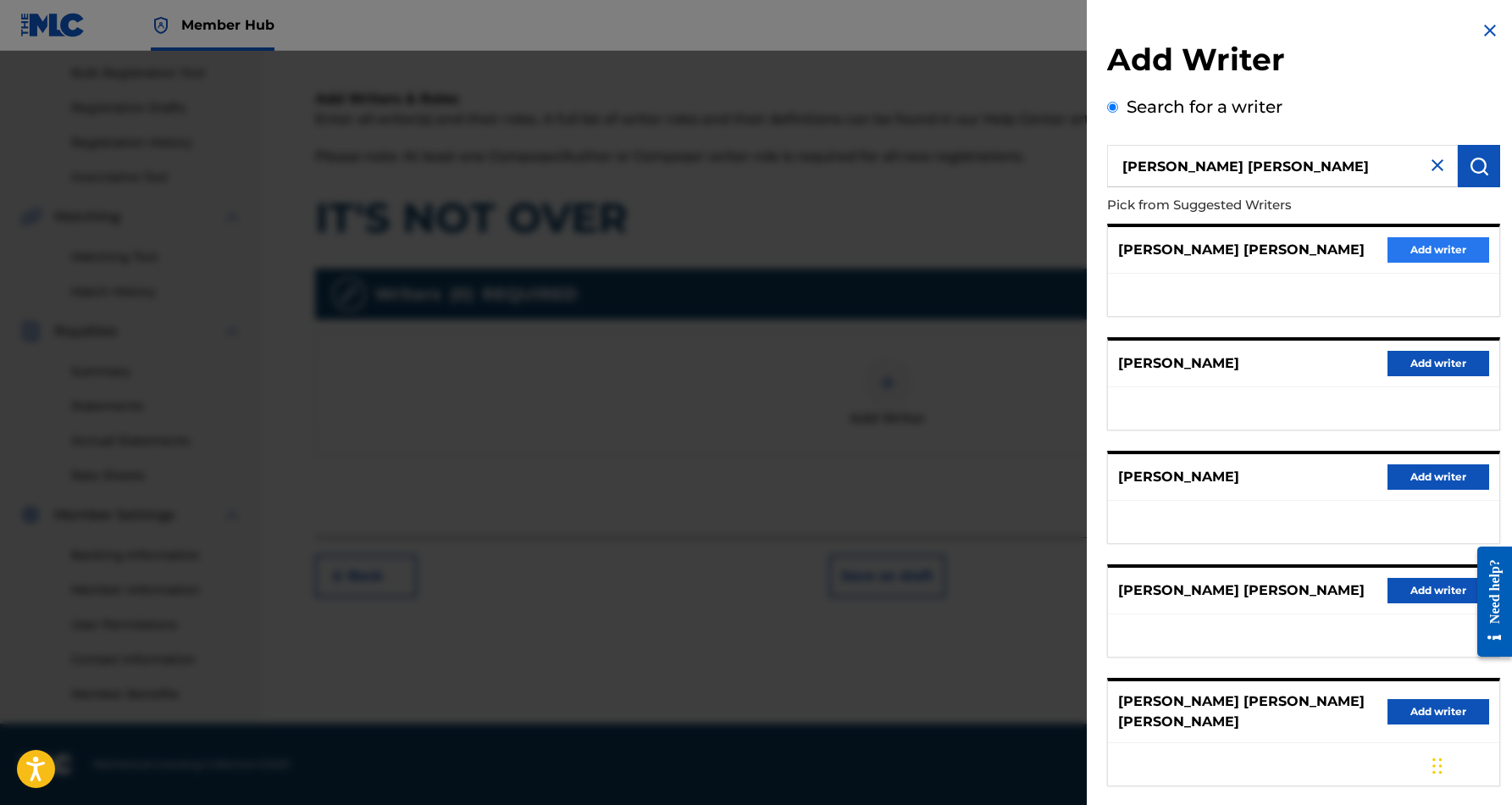
click at [1418, 246] on button "Add writer" at bounding box center [1438, 250] width 102 height 25
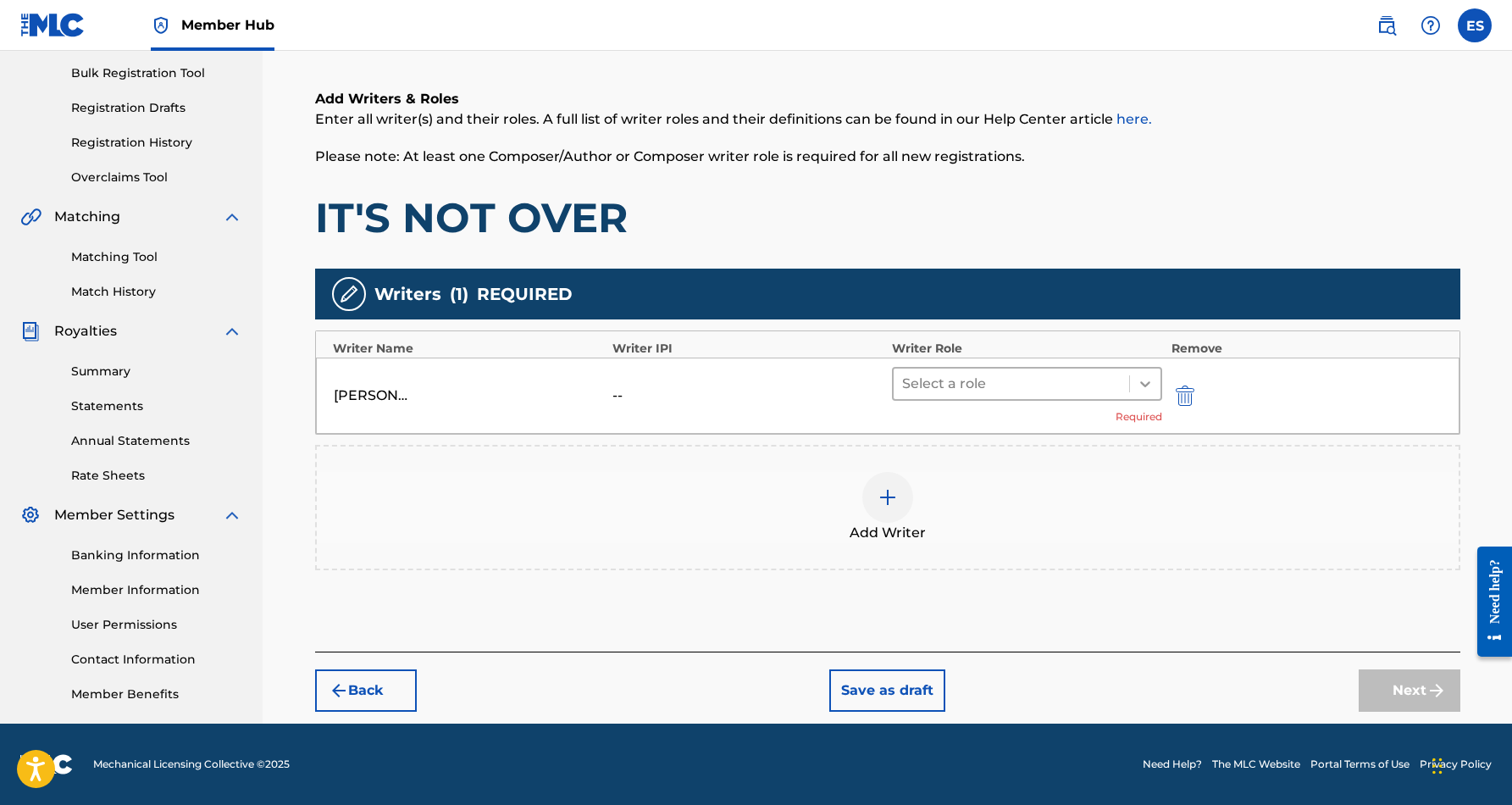
click at [1137, 377] on icon at bounding box center [1145, 383] width 17 height 17
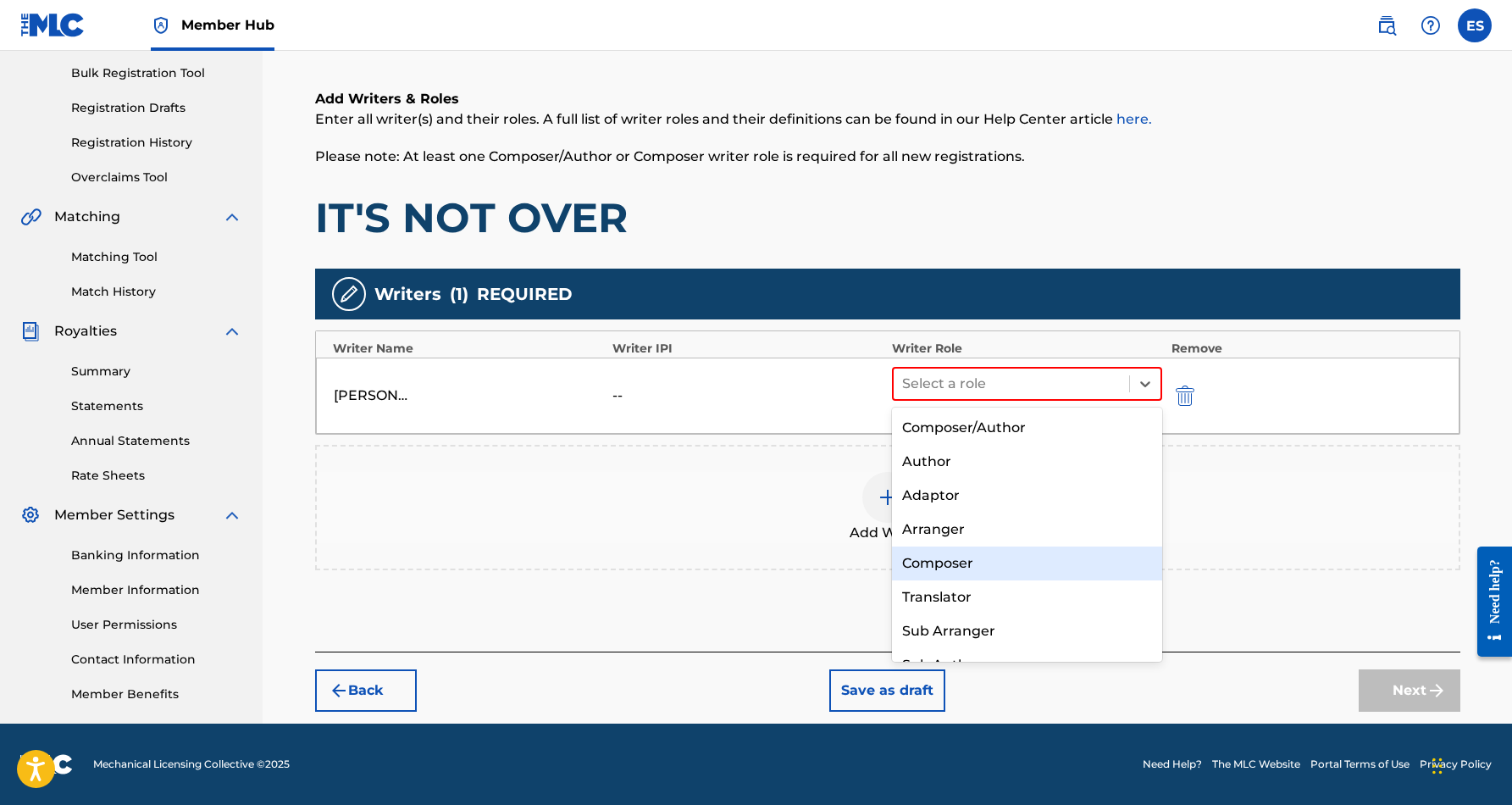
click at [1019, 551] on div "Composer" at bounding box center [1027, 563] width 271 height 34
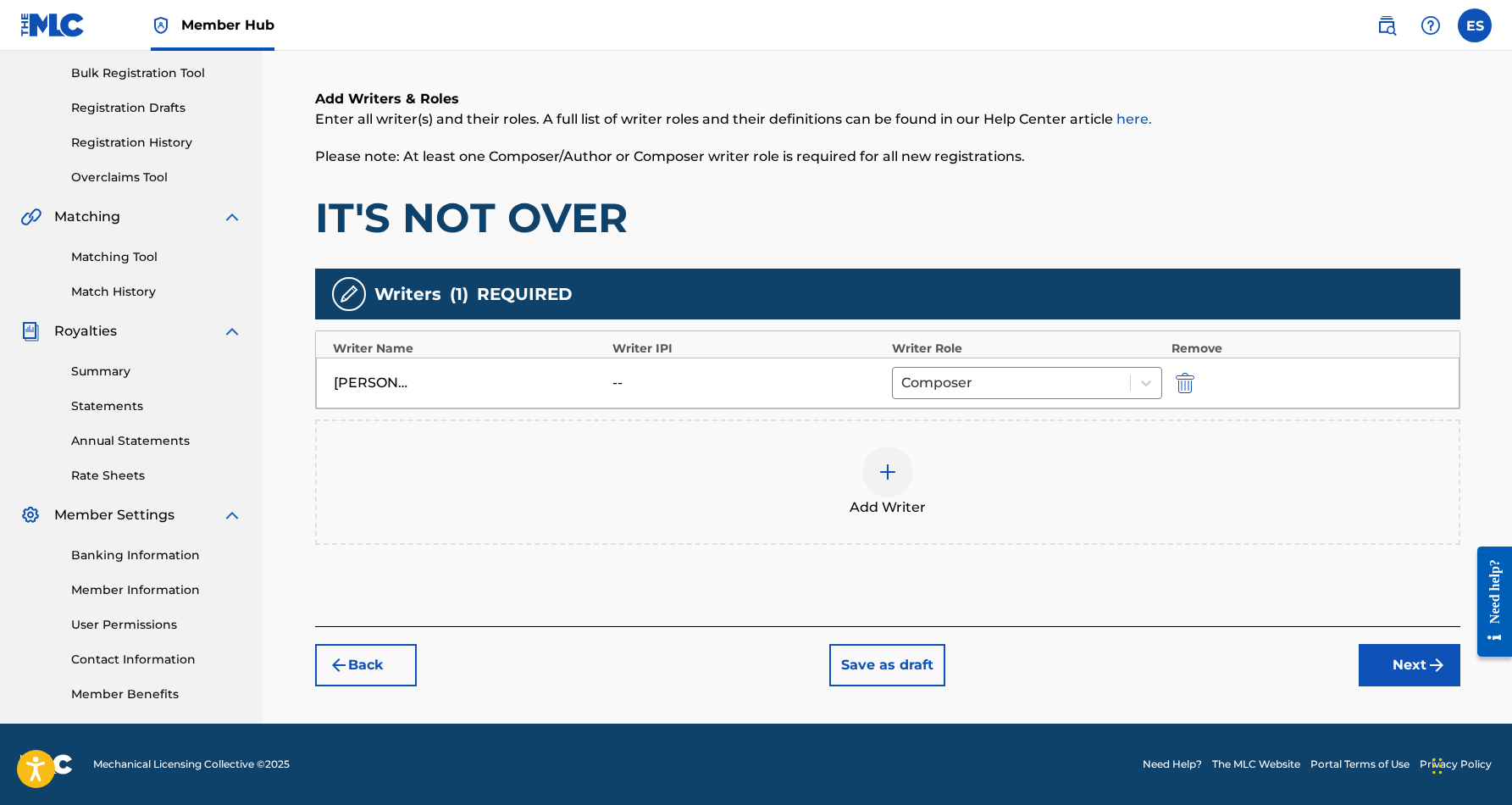
click at [889, 474] on img at bounding box center [887, 471] width 20 height 20
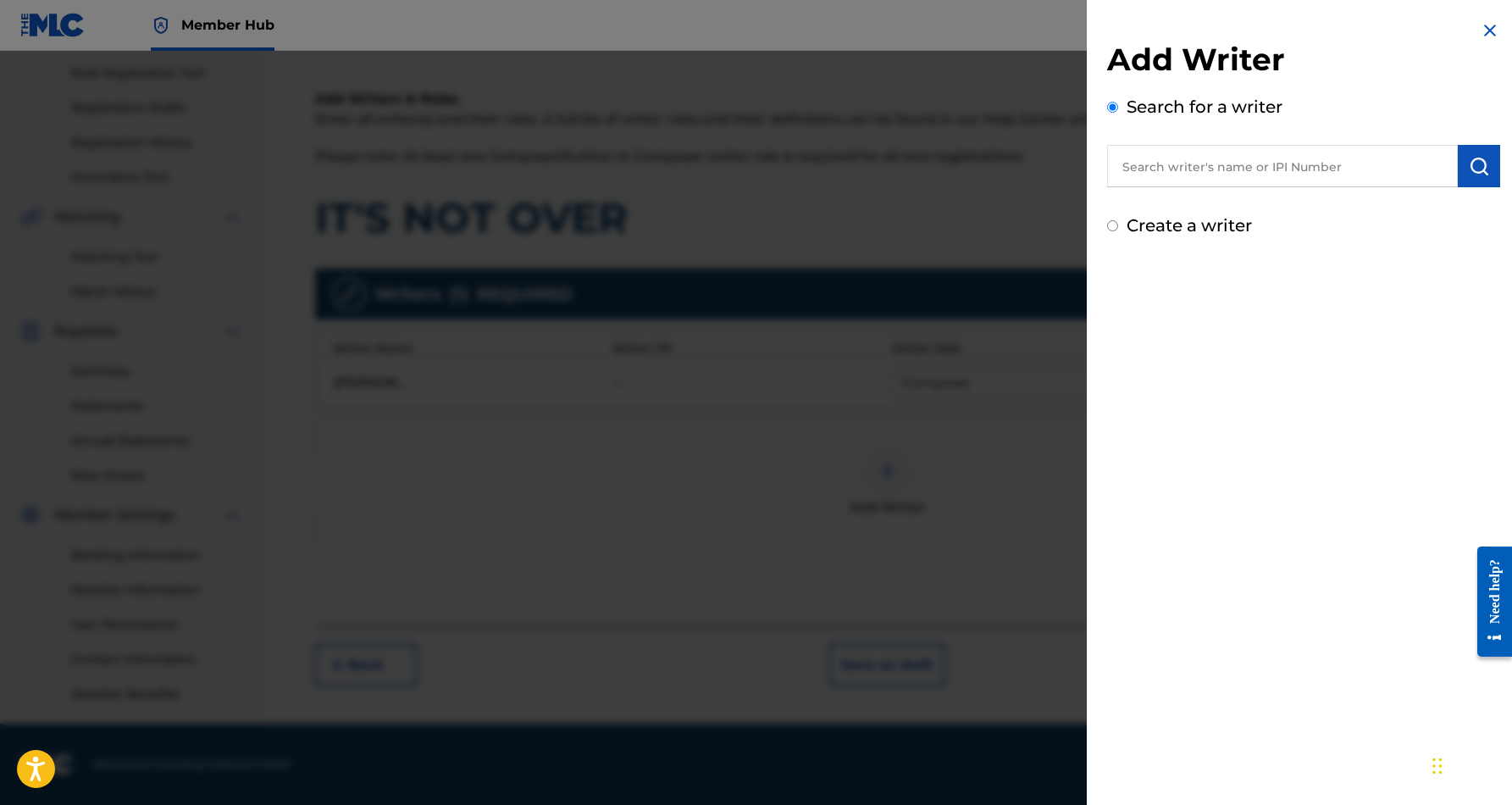
click at [1112, 227] on input "Create a writer" at bounding box center [1113, 225] width 11 height 11
radio input "false"
radio input "true"
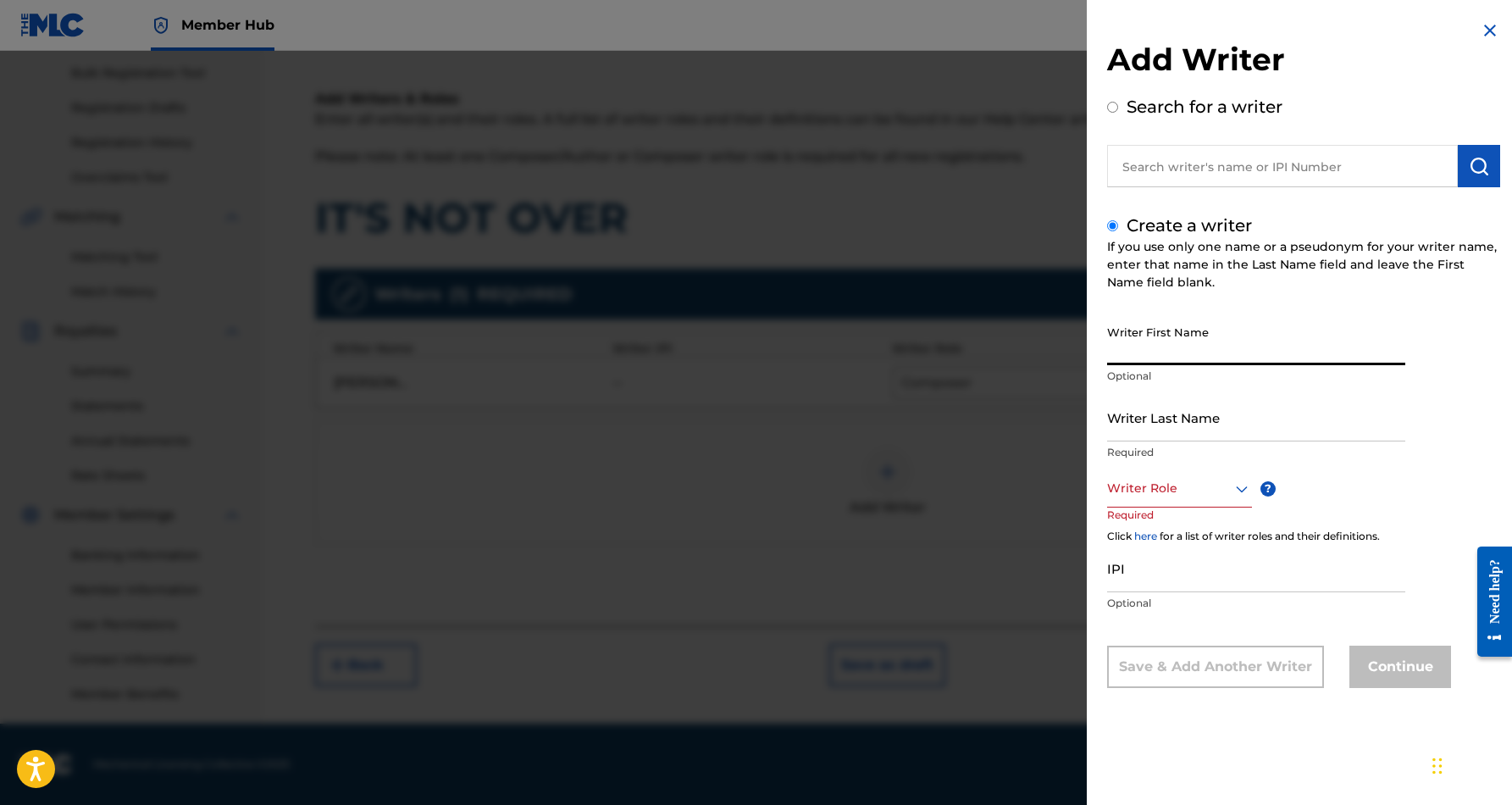
click at [1166, 337] on input "Writer First Name" at bounding box center [1256, 341] width 298 height 48
paste input "[PERSON_NAME]"
type input "[PERSON_NAME]"
click at [1191, 431] on input "Writer Last Name" at bounding box center [1256, 417] width 298 height 48
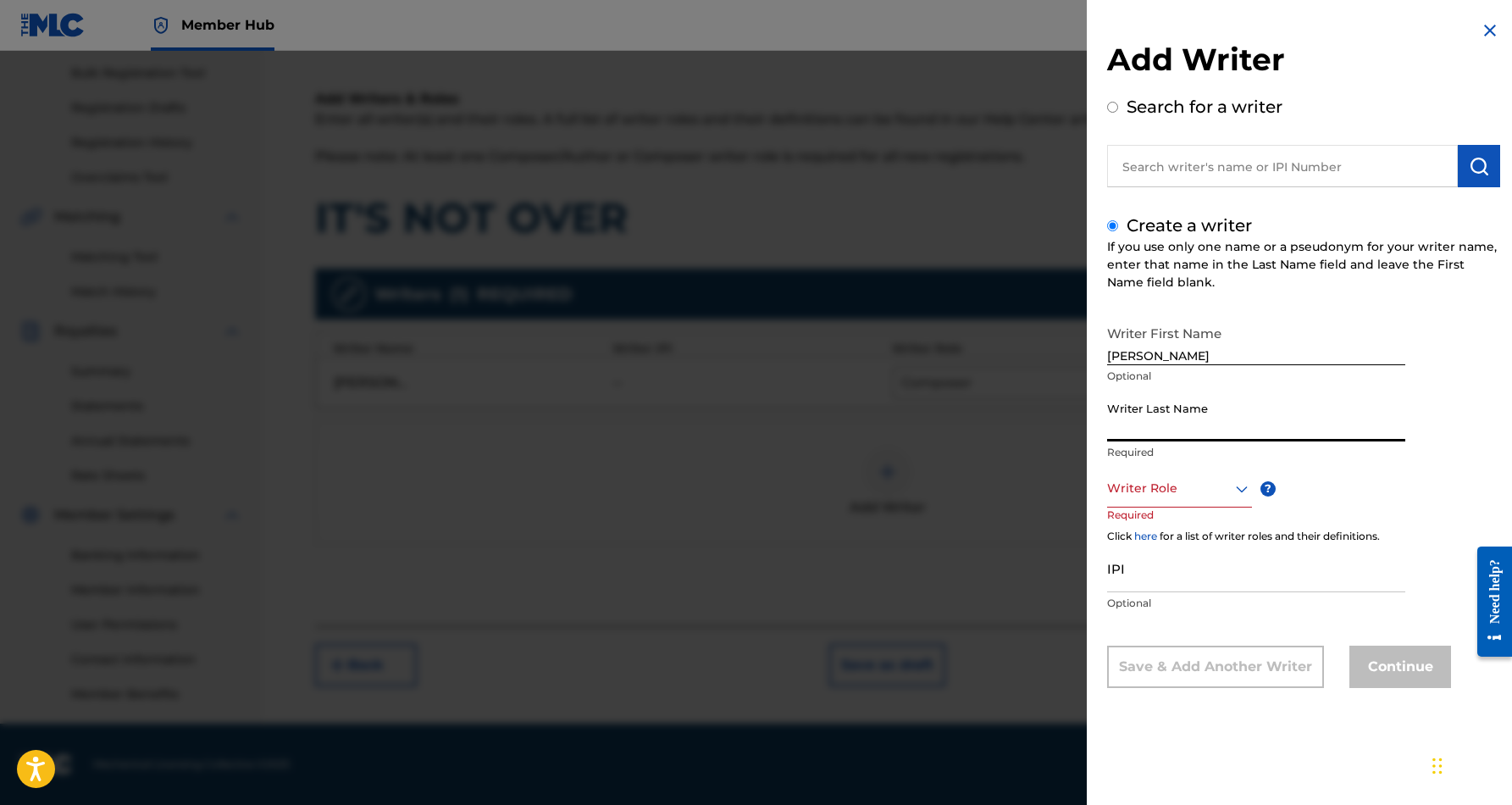
paste input "[PERSON_NAME]"
type input "[PERSON_NAME]"
click at [1186, 357] on input "[PERSON_NAME]" at bounding box center [1256, 341] width 298 height 48
type input "[PERSON_NAME]"
click at [1240, 490] on icon at bounding box center [1241, 488] width 20 height 20
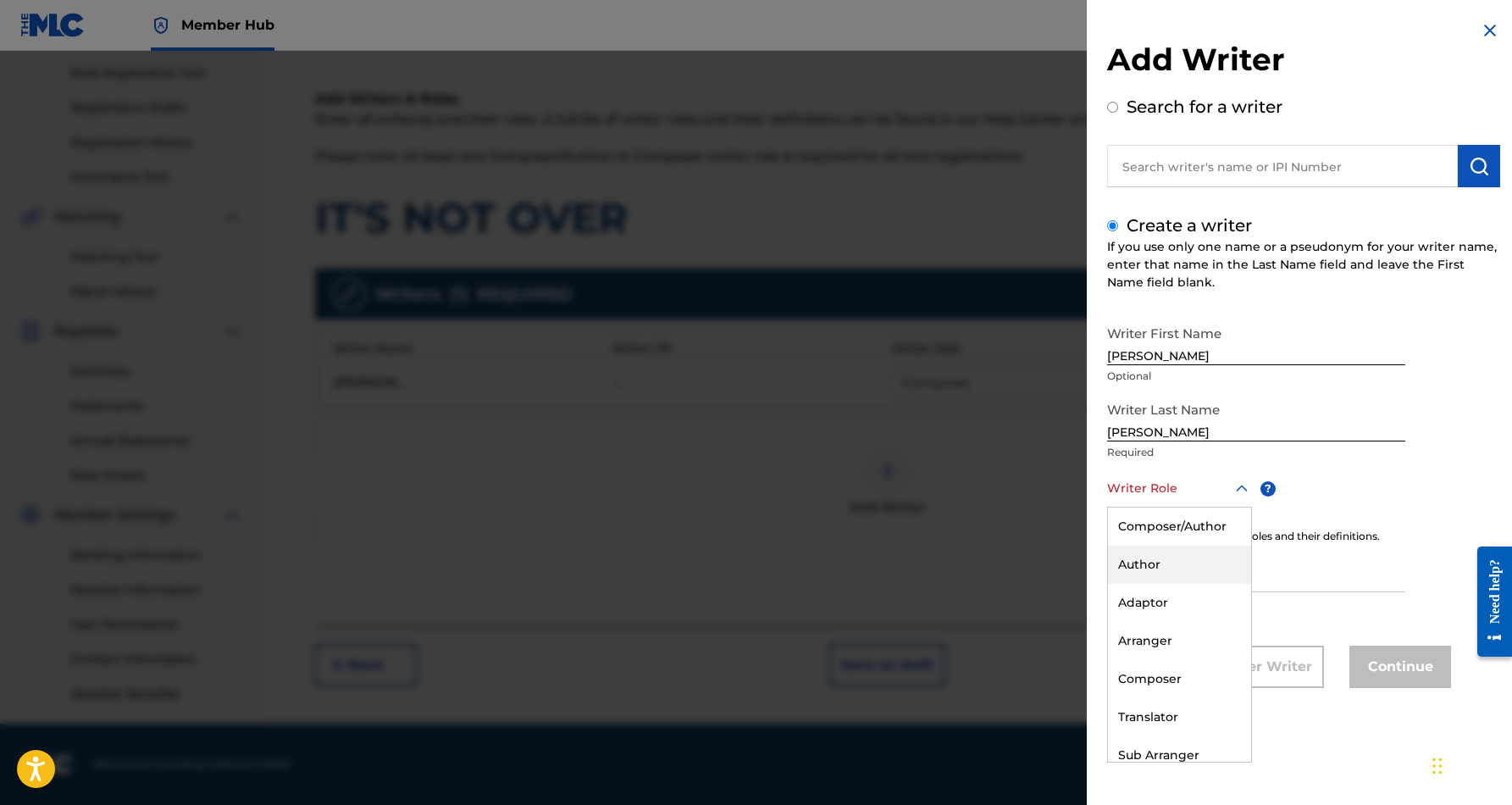
click at [1191, 564] on div "Author" at bounding box center [1179, 565] width 143 height 39
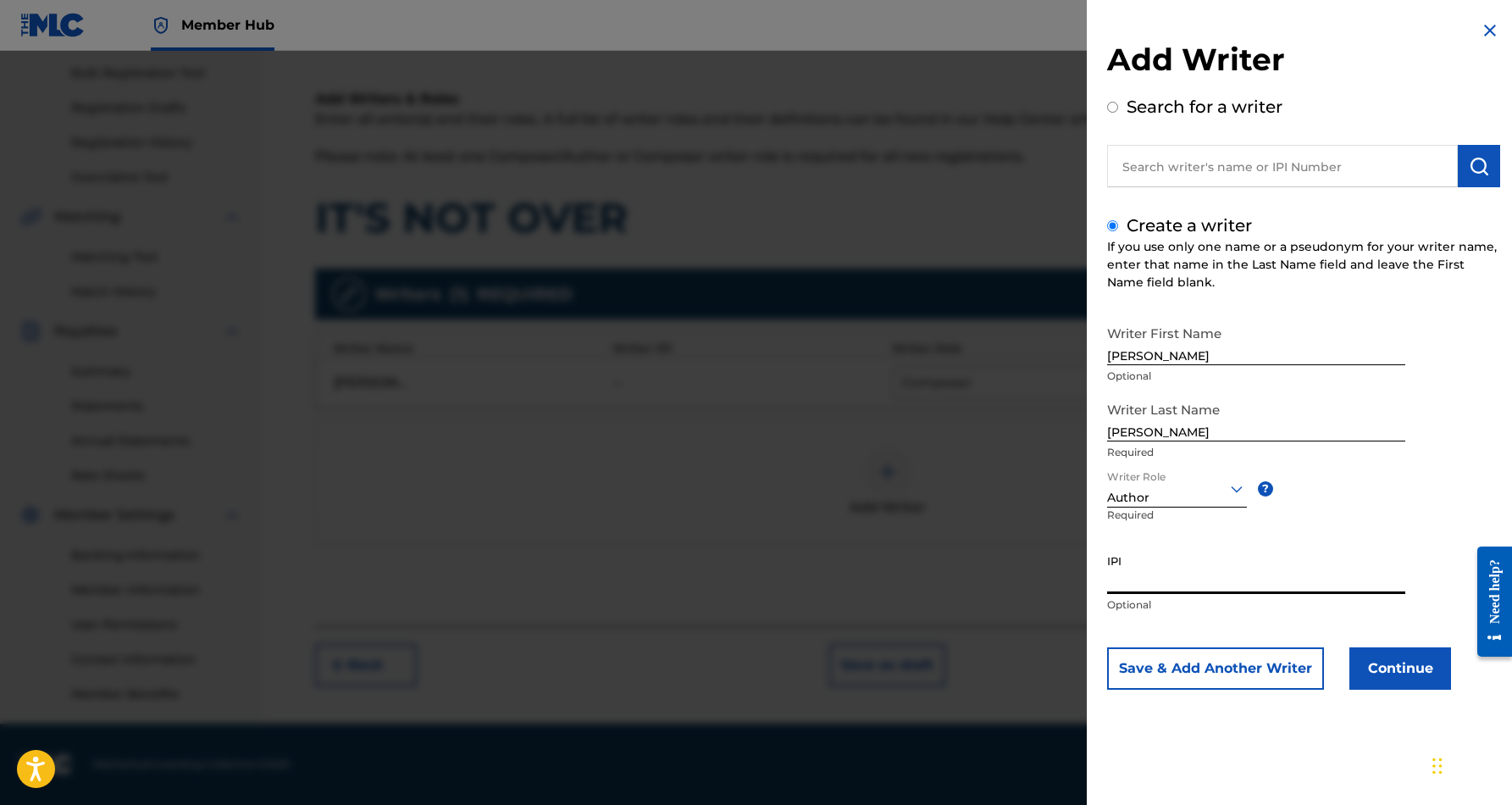
click at [1153, 577] on input "IPI" at bounding box center [1256, 569] width 298 height 48
paste input "337076657"
type input "337076657"
click at [1402, 667] on button "Continue" at bounding box center [1400, 668] width 102 height 42
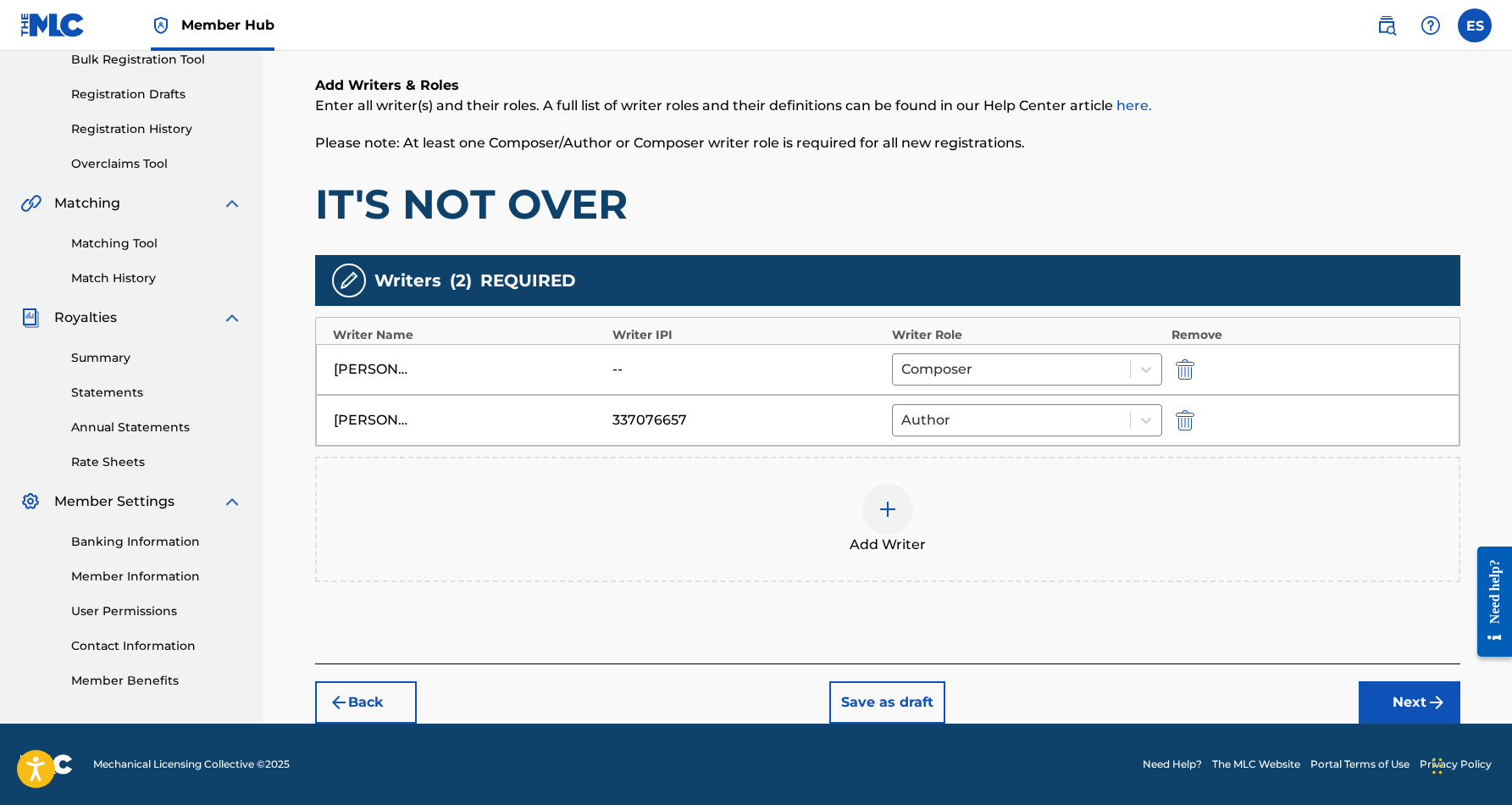
scroll to position [259, 0]
click at [1413, 705] on button "Next" at bounding box center [1410, 702] width 102 height 42
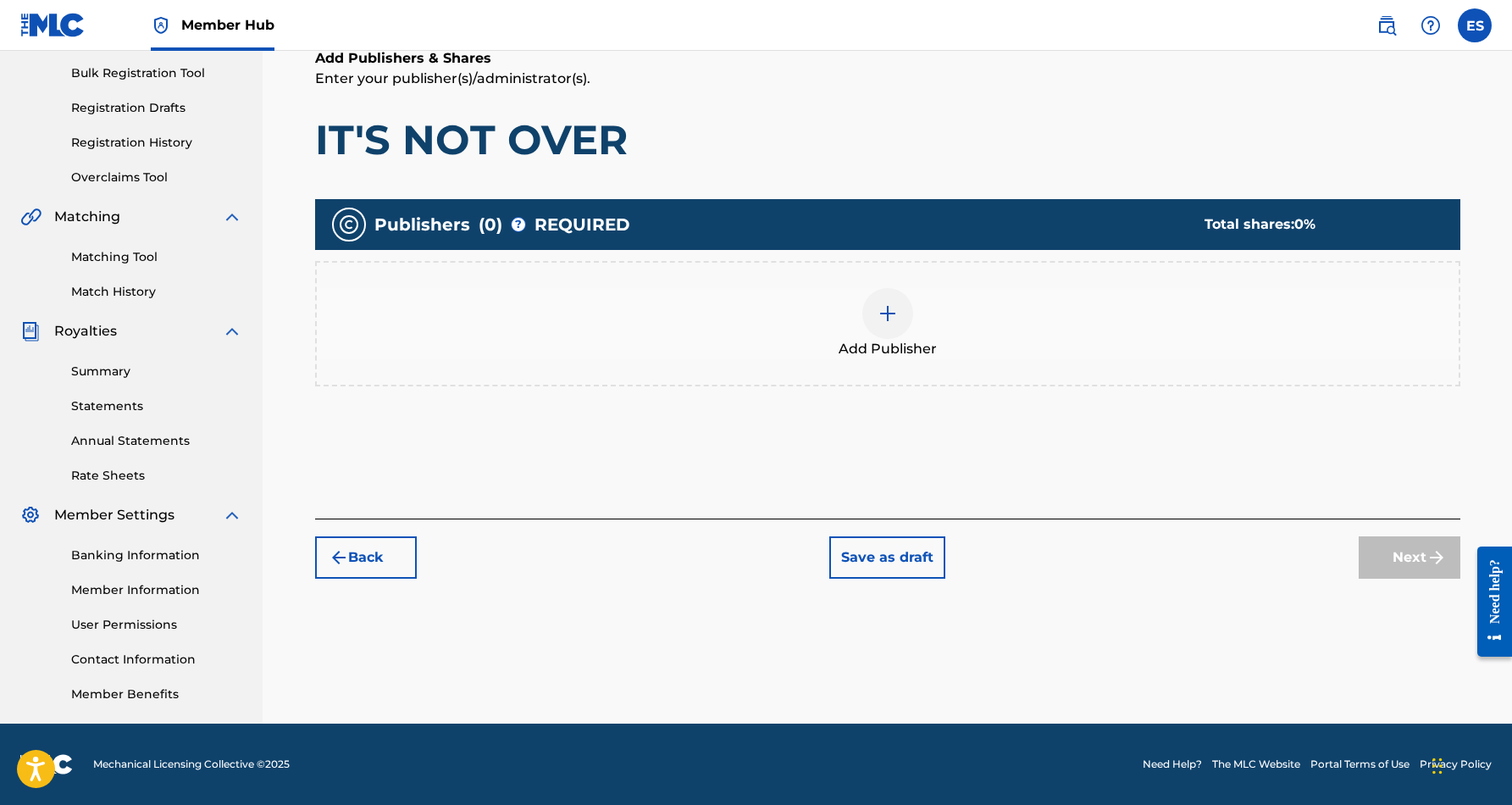
click at [893, 320] on img at bounding box center [887, 313] width 20 height 20
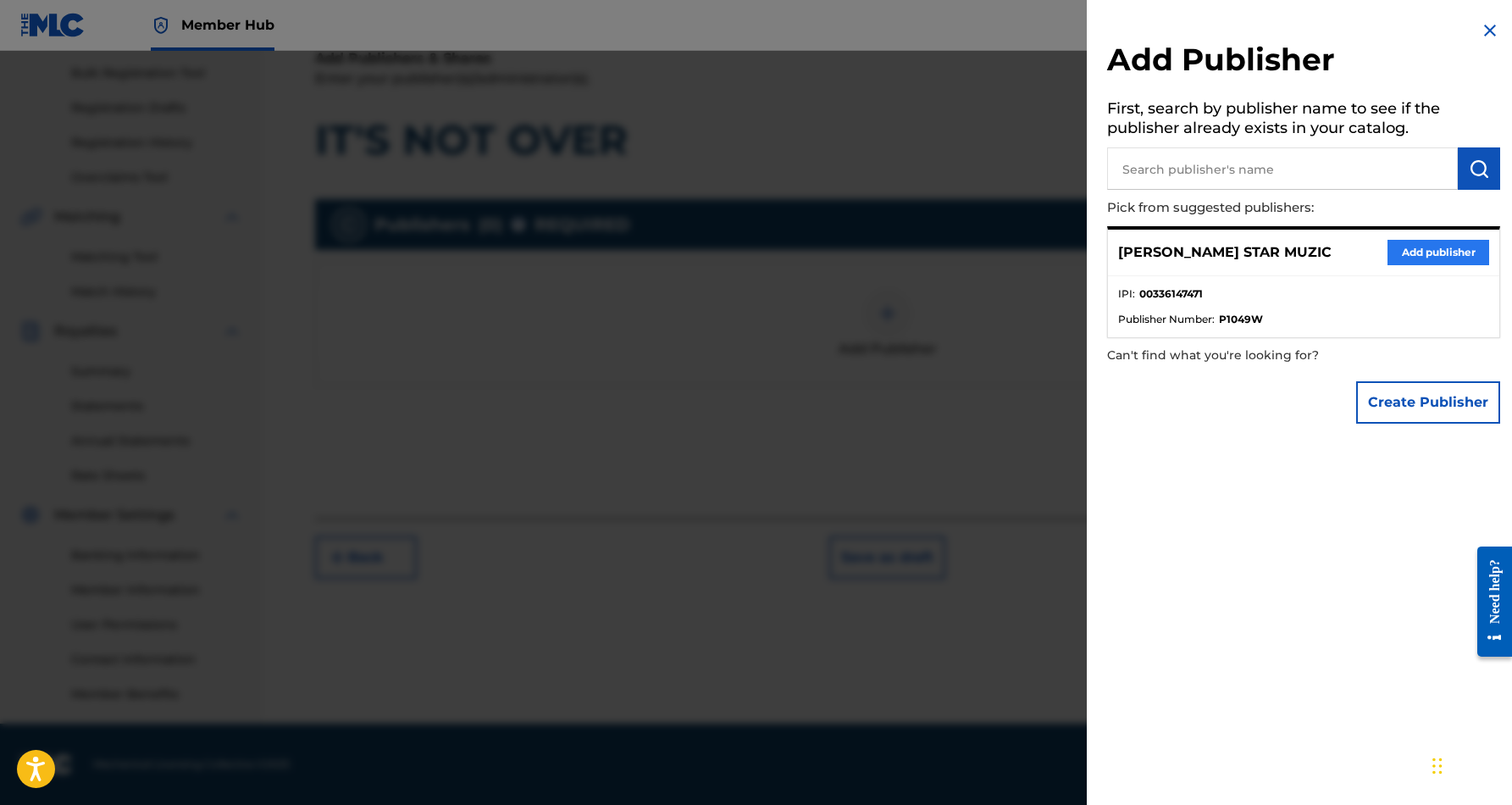
click at [1416, 244] on button "Add publisher" at bounding box center [1438, 252] width 102 height 25
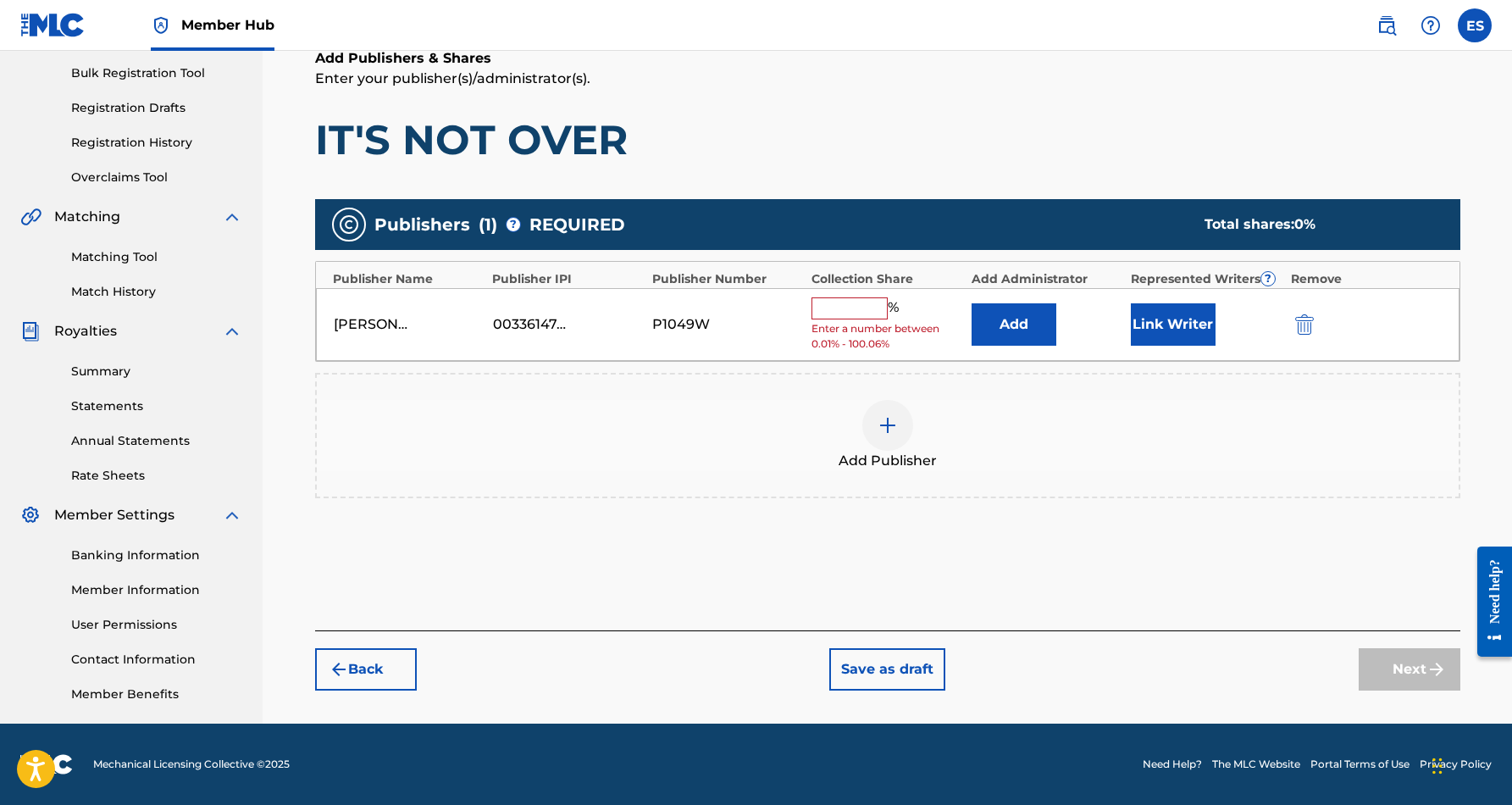
click at [856, 313] on input "text" at bounding box center [849, 307] width 76 height 22
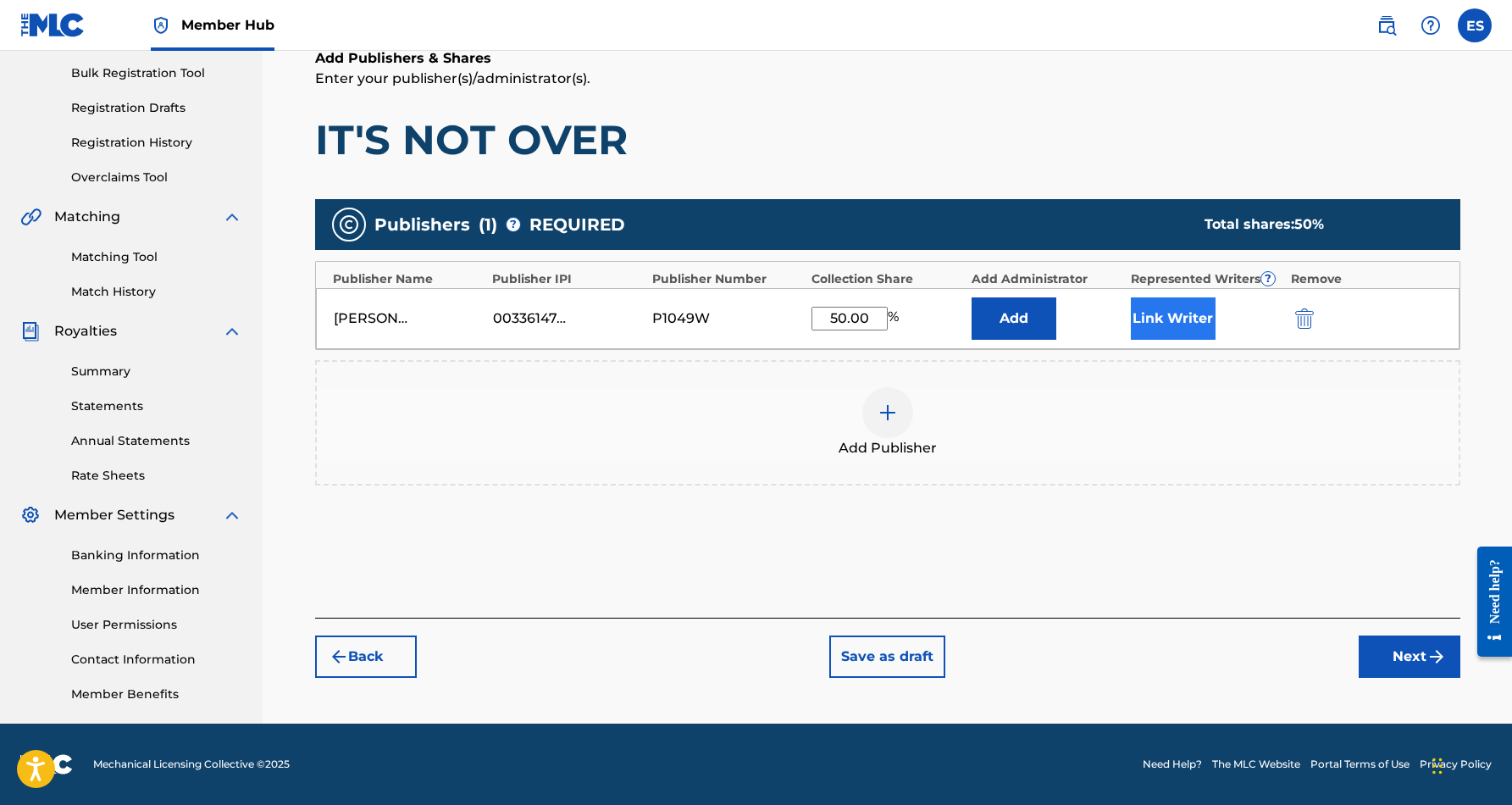
type input "50.00"
click at [1152, 311] on button "Link Writer" at bounding box center [1173, 318] width 85 height 42
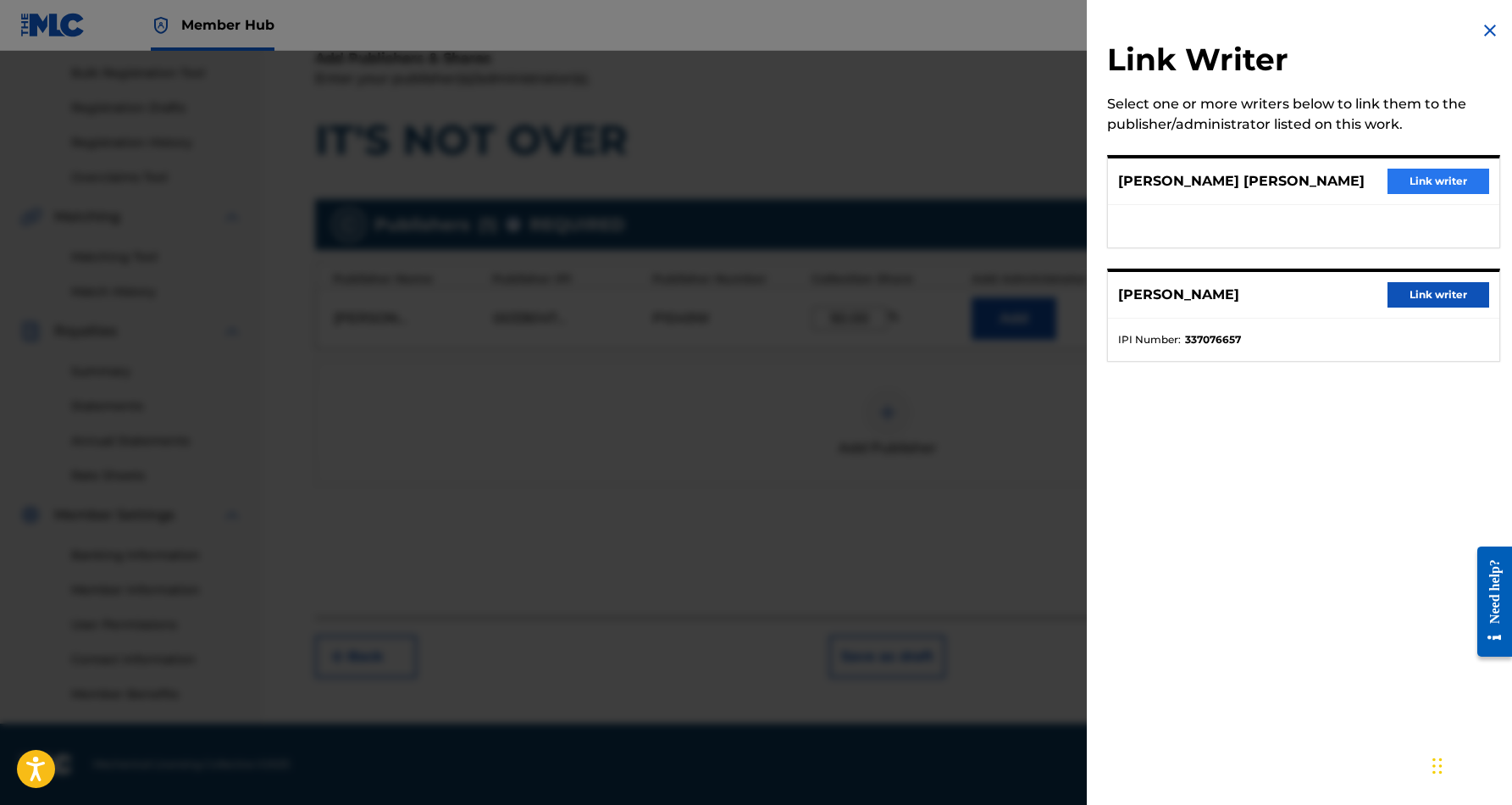
click at [1420, 175] on button "Link writer" at bounding box center [1438, 180] width 102 height 25
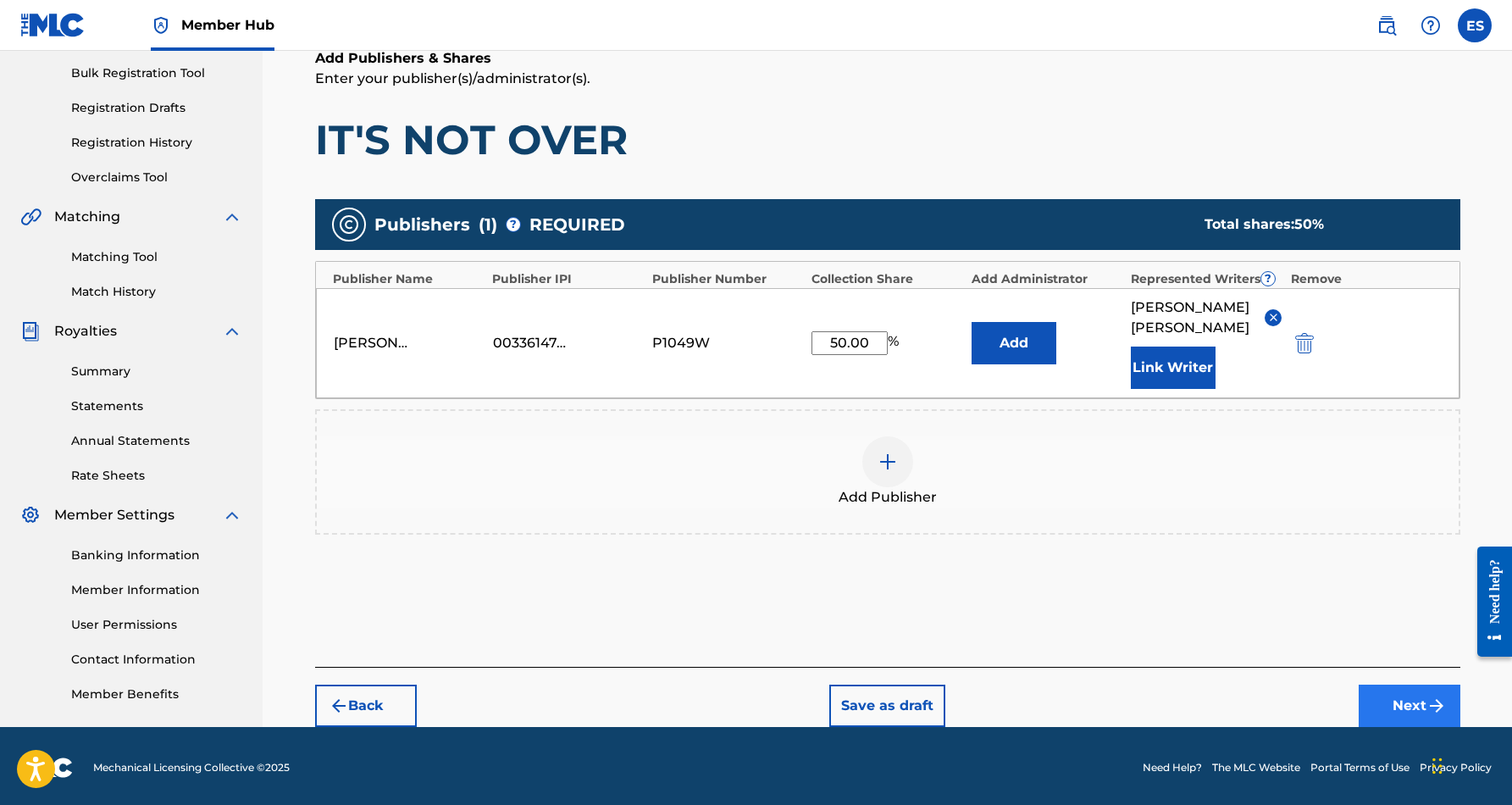
click at [1398, 705] on button "Next" at bounding box center [1410, 705] width 102 height 42
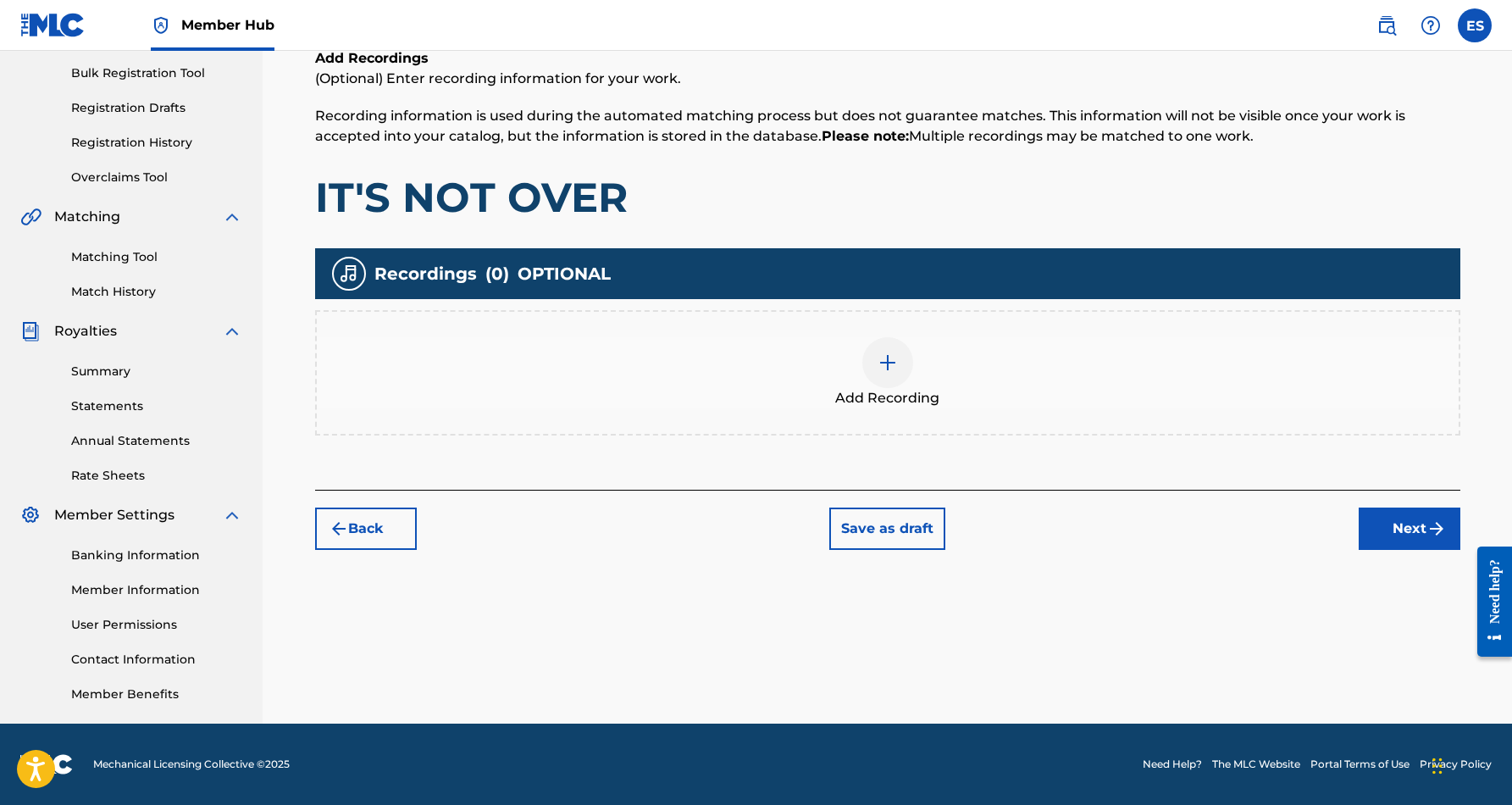
scroll to position [76, 0]
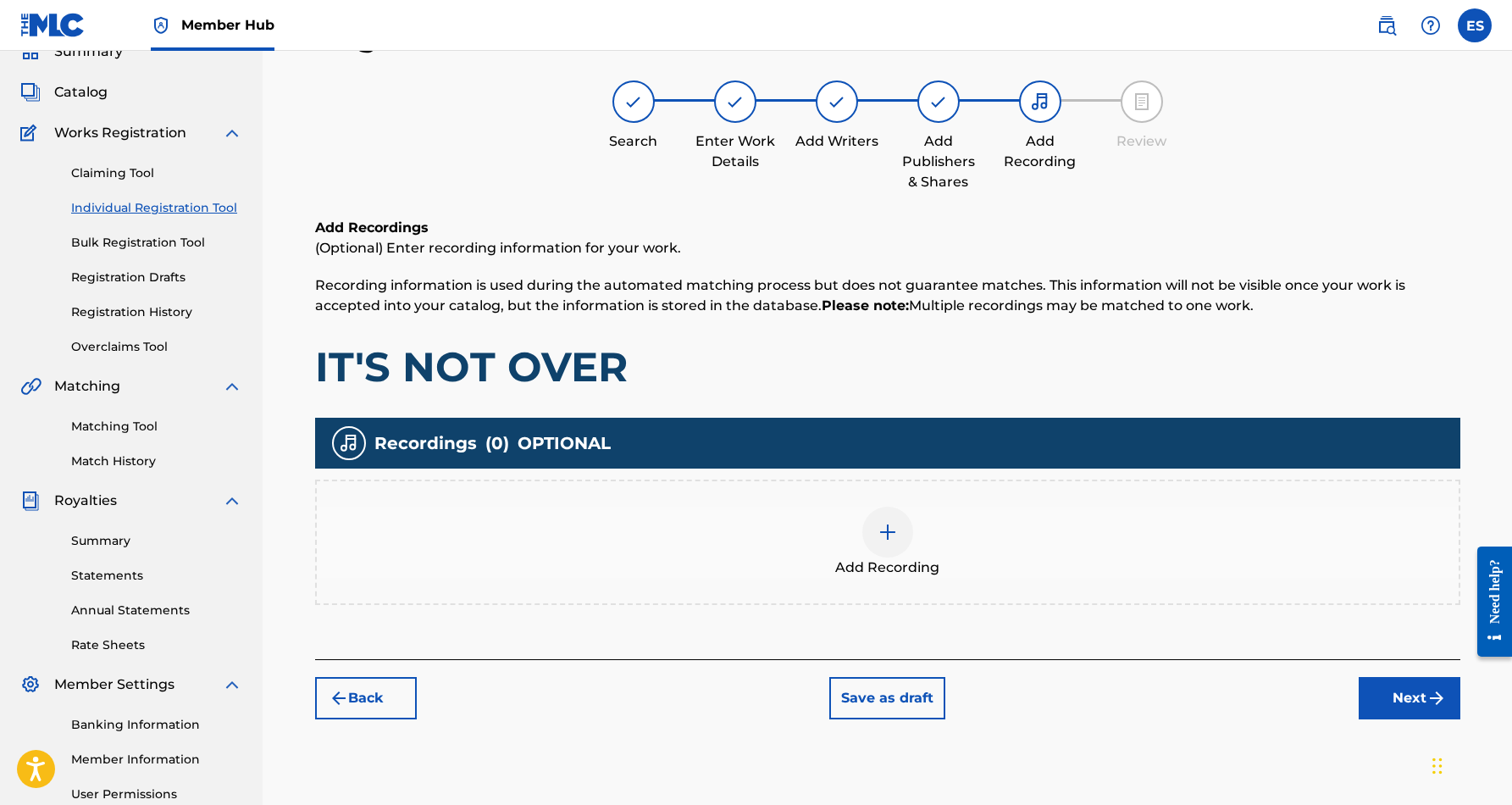
click at [880, 529] on img at bounding box center [887, 532] width 20 height 20
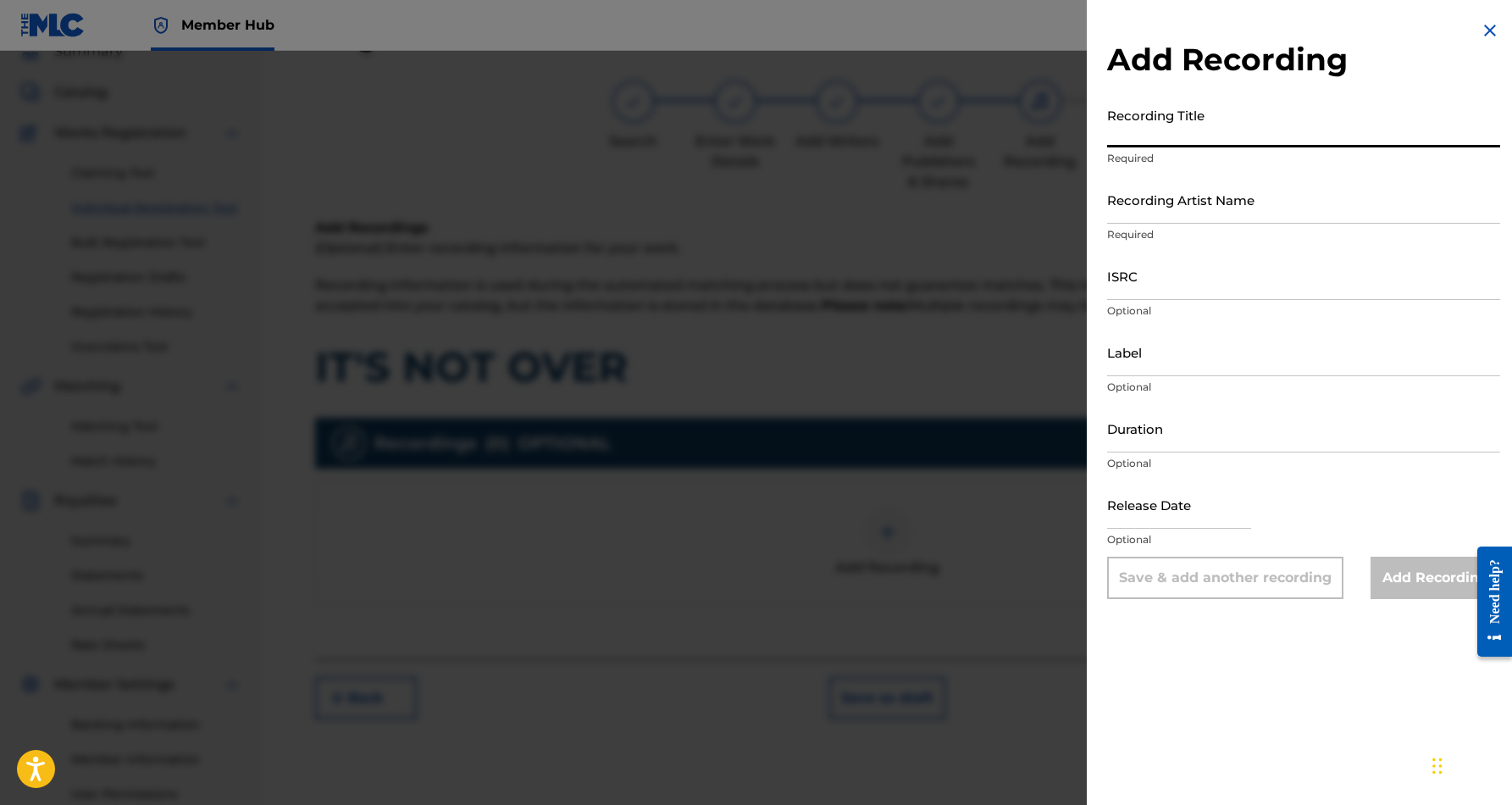
click at [1177, 130] on input "Recording Title" at bounding box center [1304, 123] width 393 height 48
paste input "IT'S NOT OVER"
type input "IT'S NOT OVER"
click at [1268, 193] on input "Recording Artist Name" at bounding box center [1304, 199] width 393 height 48
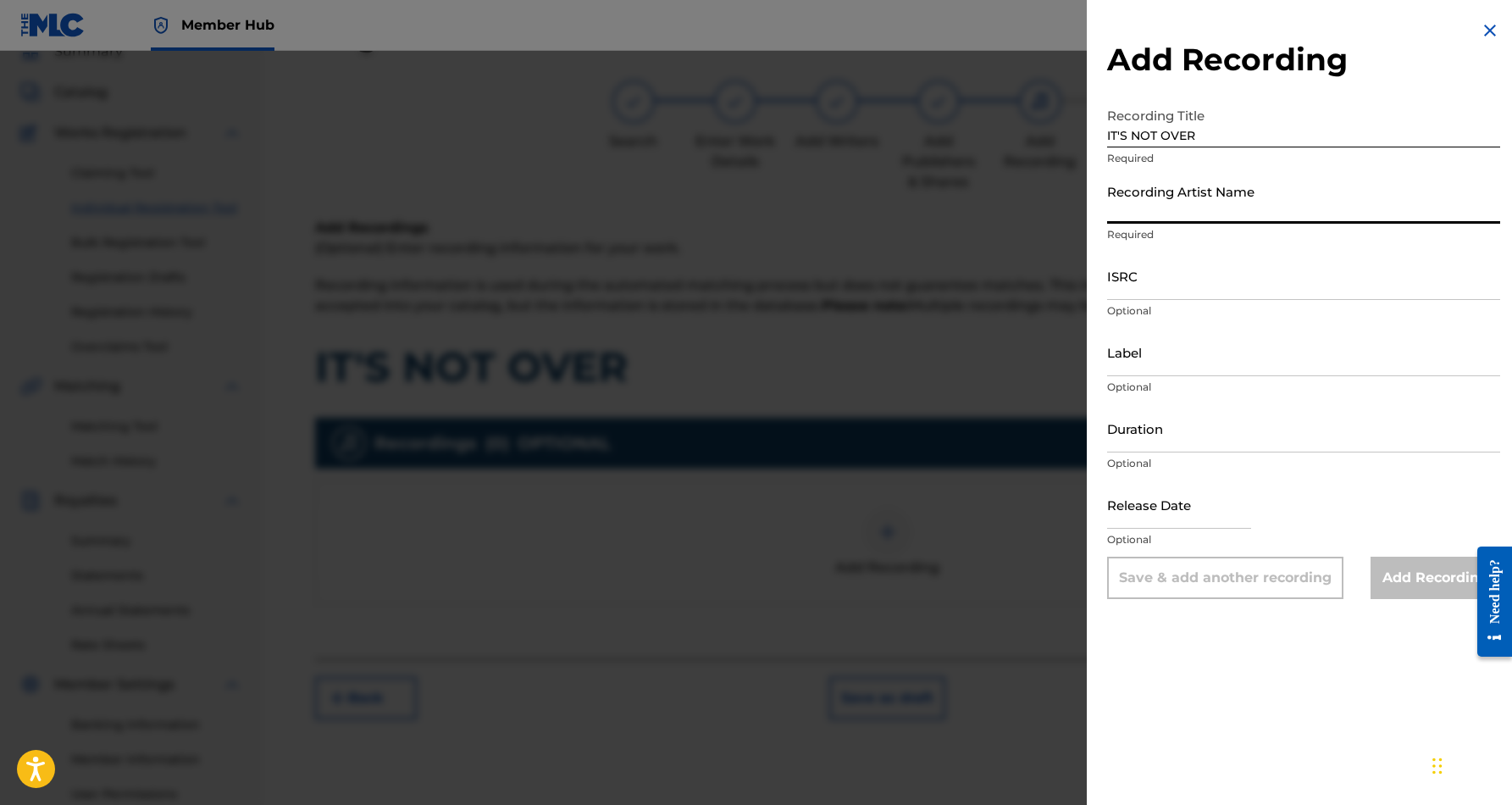
paste input "[PERSON_NAME]"
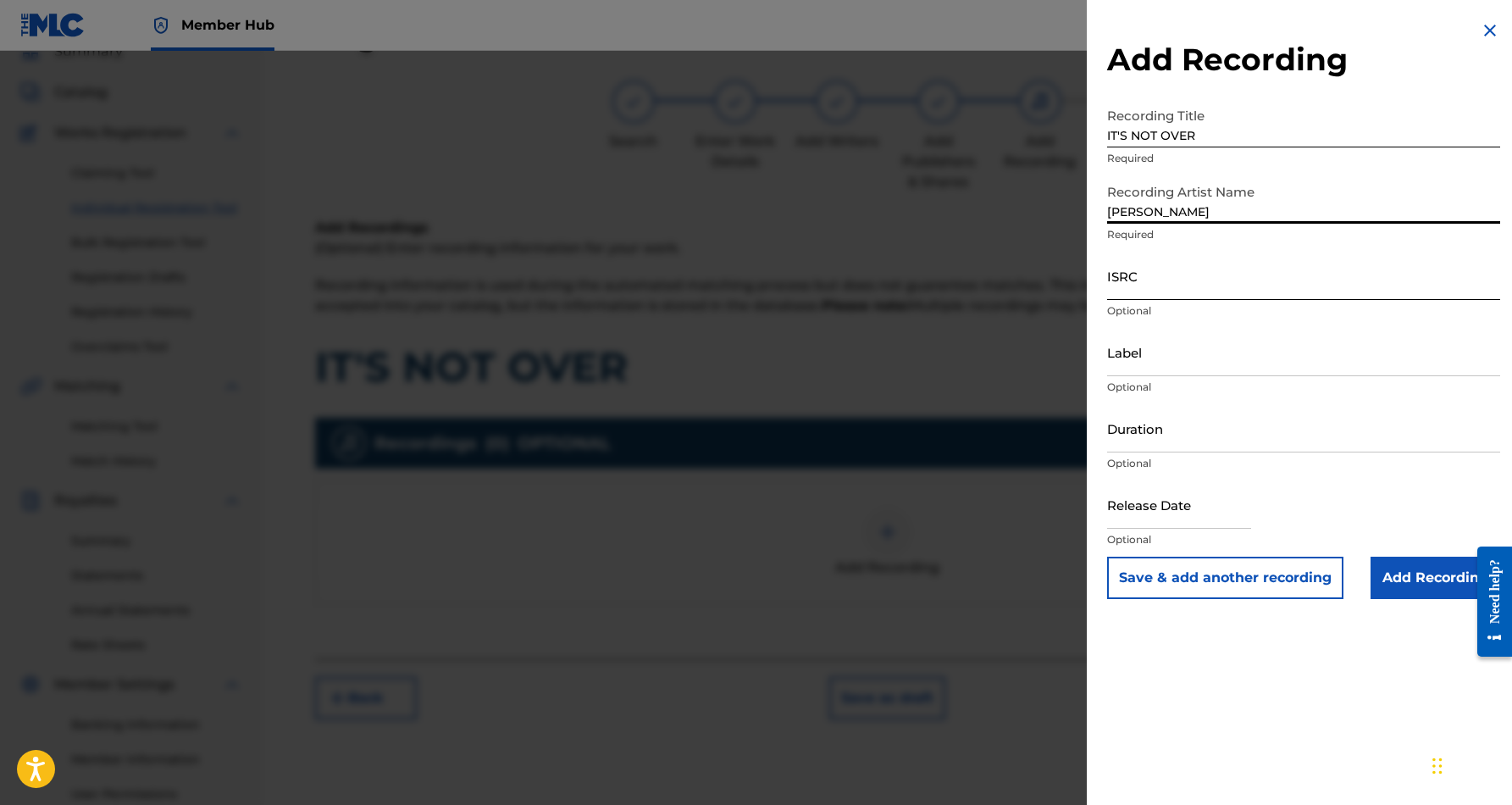
type input "[PERSON_NAME]"
click at [1138, 265] on input "ISRC" at bounding box center [1304, 275] width 393 height 48
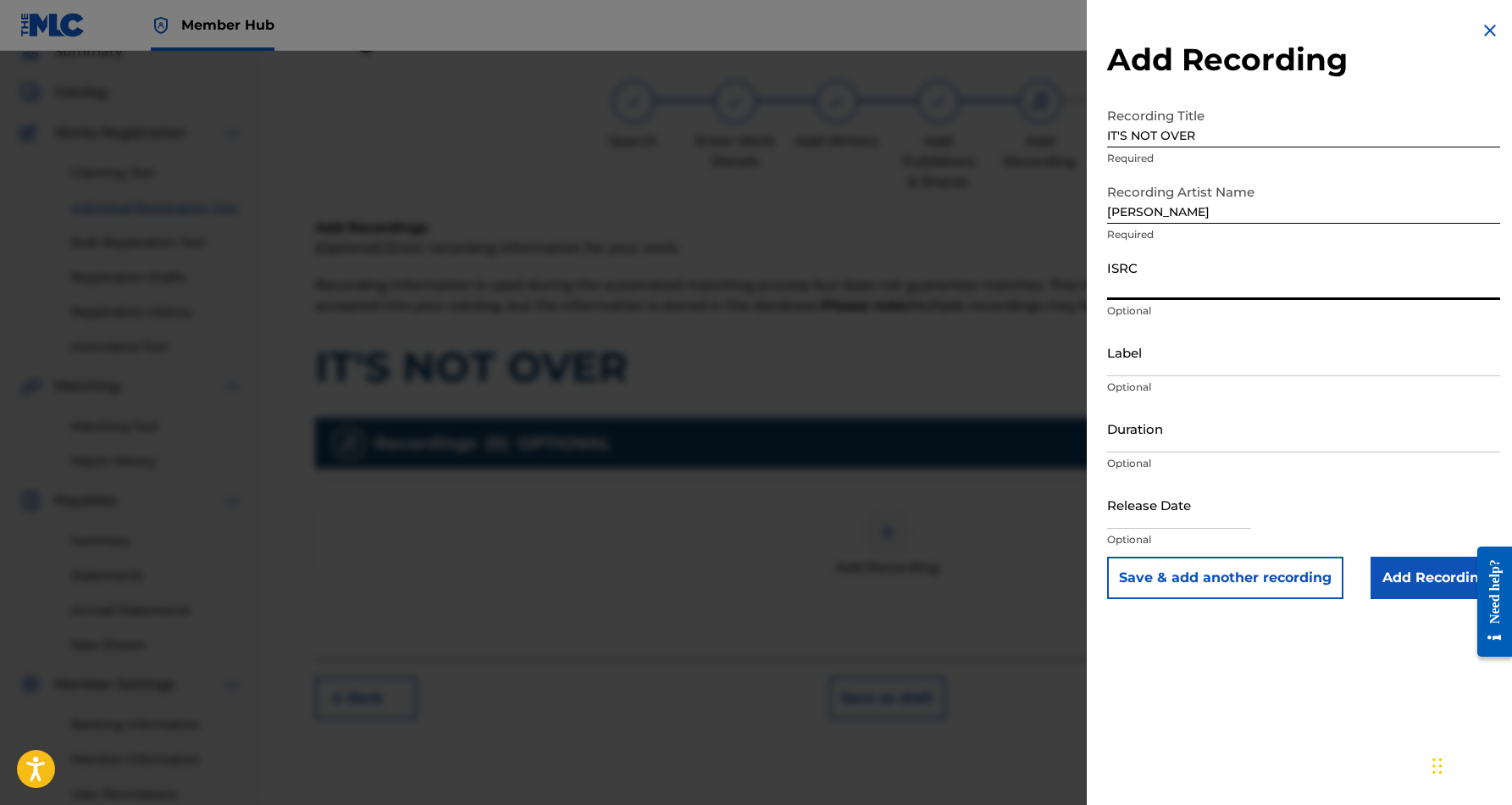
paste input "USHM91242510"
type input "USHM91242510"
click at [1206, 357] on input "Label" at bounding box center [1304, 351] width 393 height 48
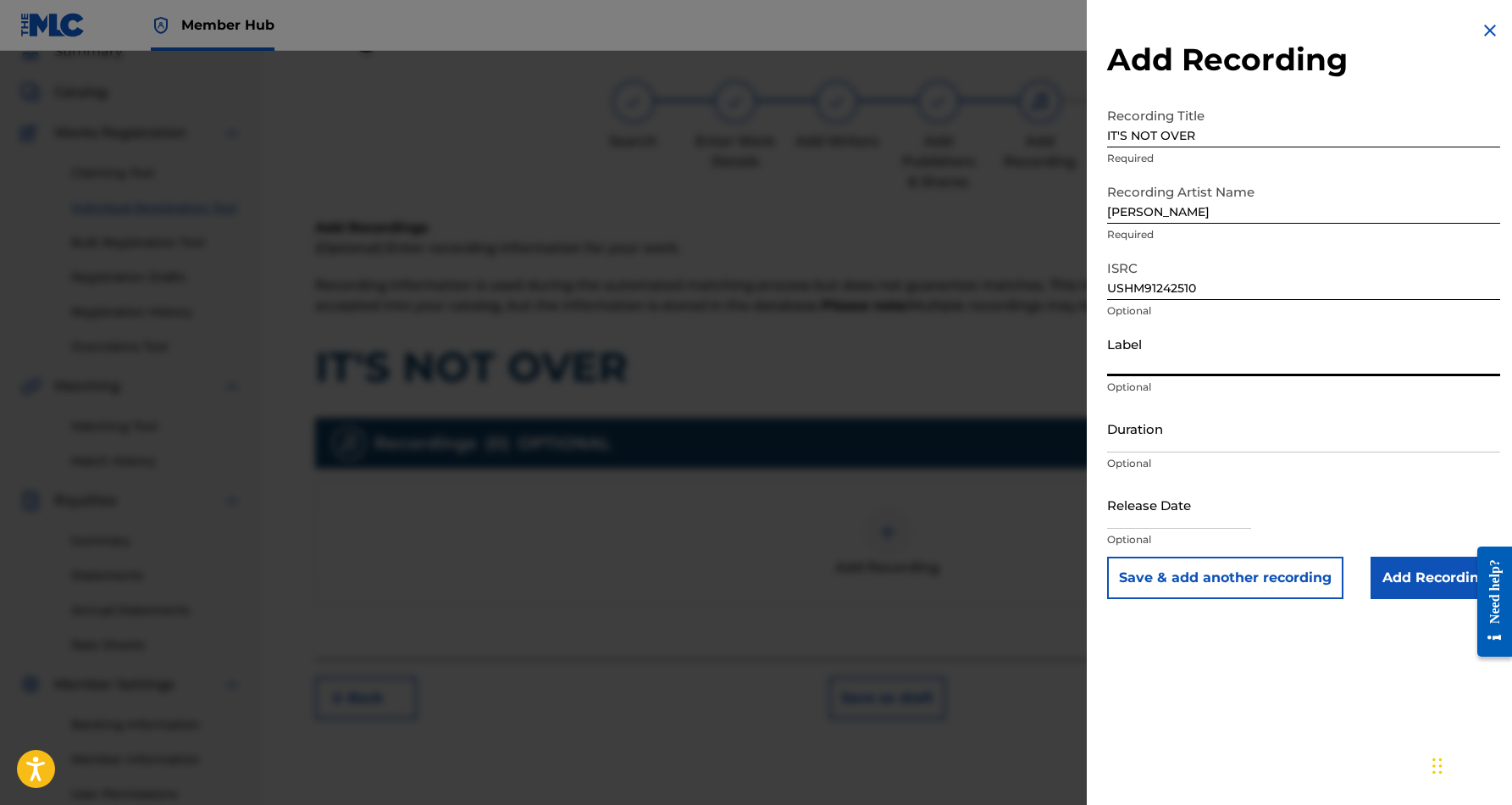
paste input "Desert Sounds Records"
type input "Desert Sounds Records"
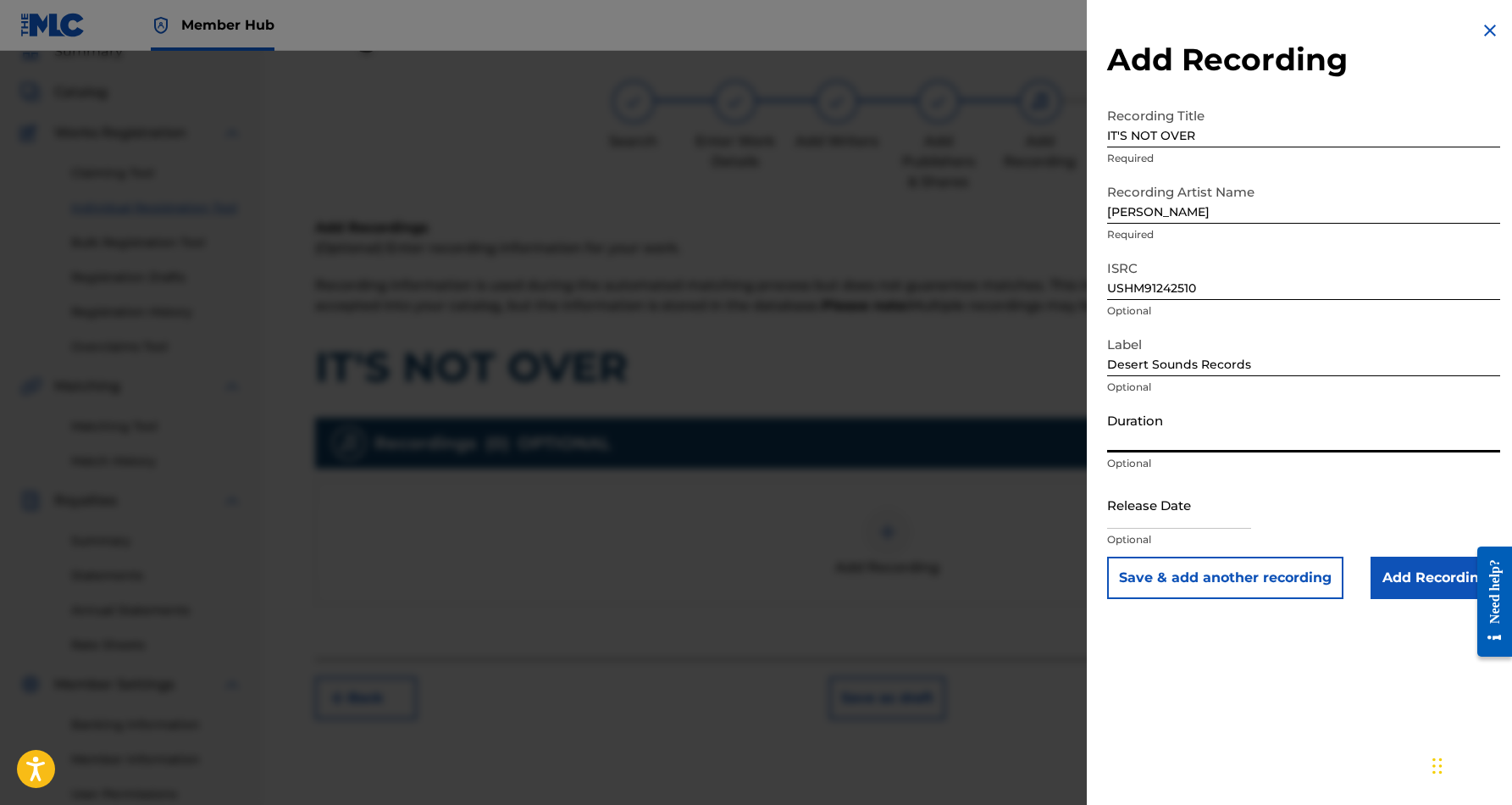
click at [1194, 424] on input "Duration" at bounding box center [1304, 427] width 393 height 48
type input "04:24"
click at [1330, 689] on div "Add Recording Recording Title IT'S NOT OVER Required Recording Artist Name [PER…" at bounding box center [1304, 402] width 434 height 805
click at [1414, 582] on input "Add Recording" at bounding box center [1436, 577] width 130 height 42
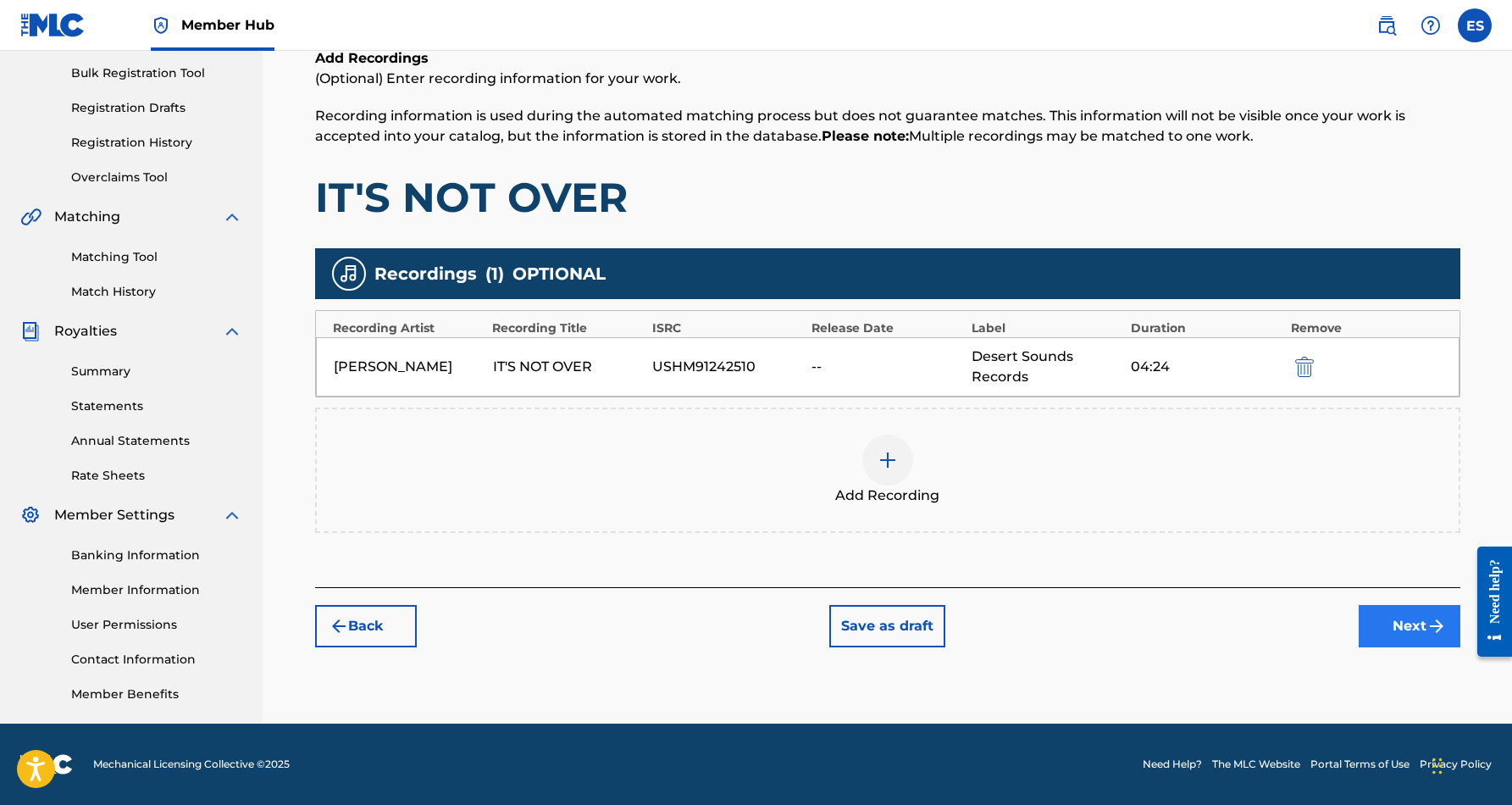
click at [1404, 622] on button "Next" at bounding box center [1410, 625] width 102 height 42
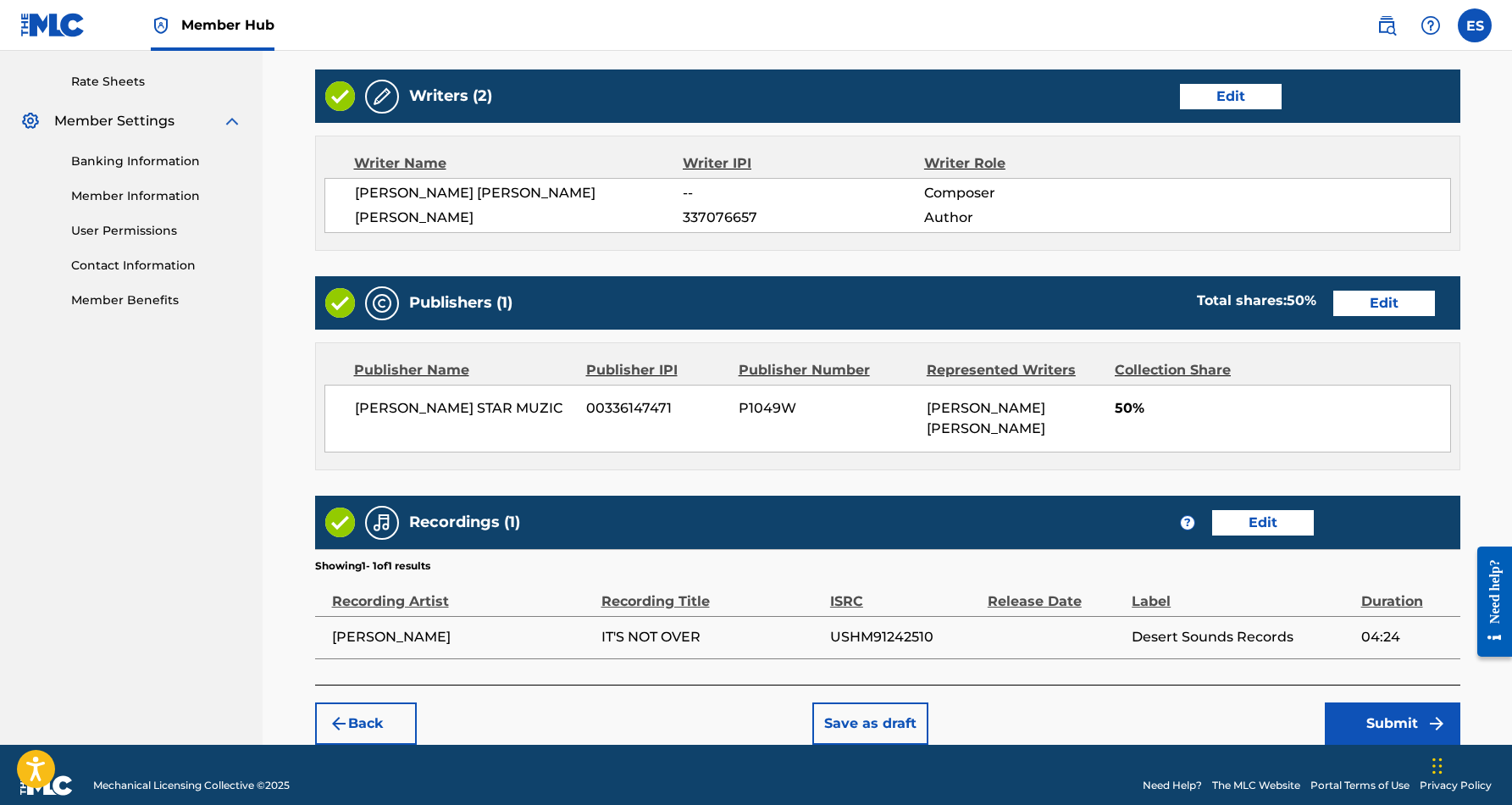
scroll to position [639, 0]
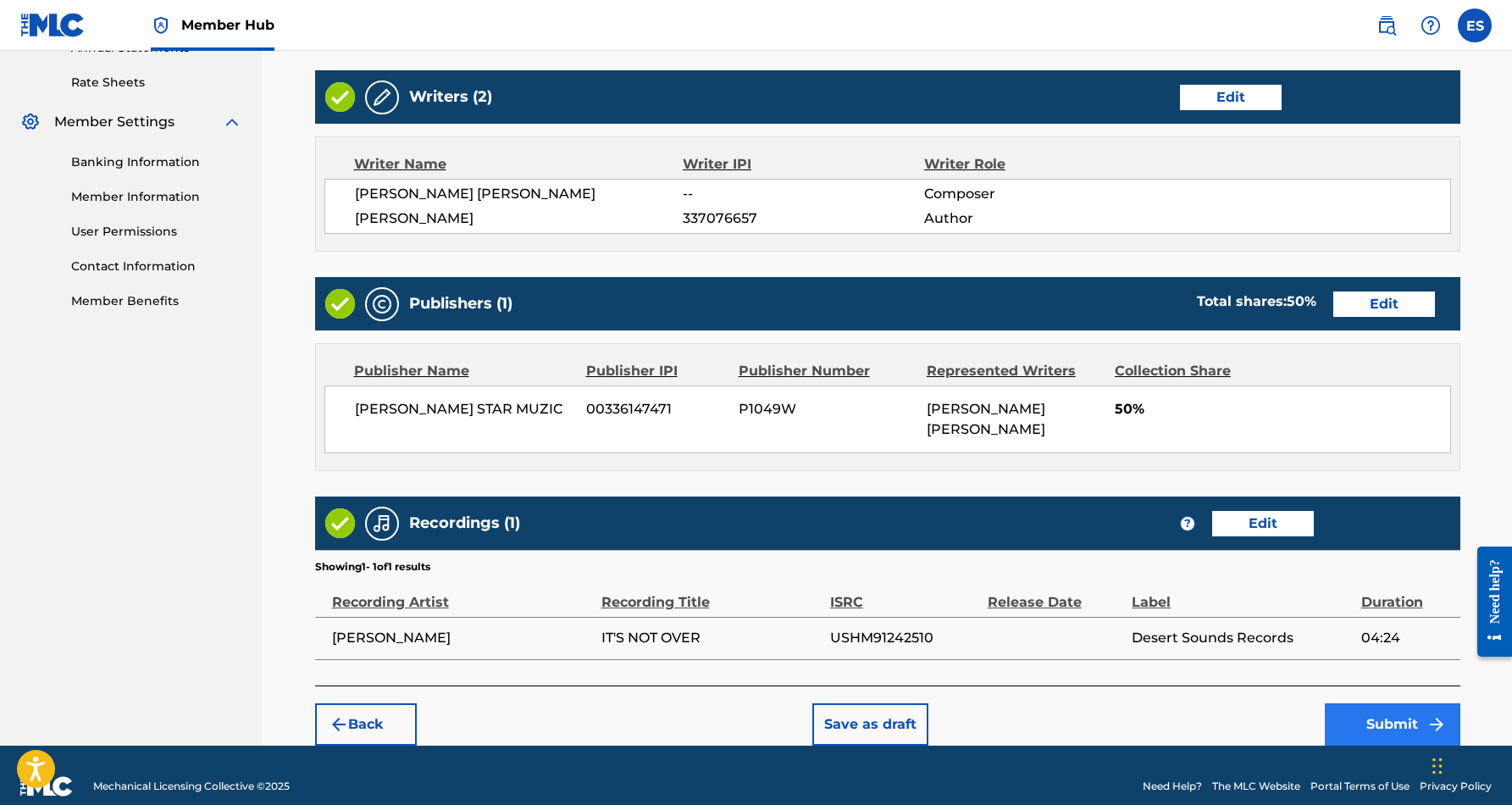
click at [1386, 703] on button "Submit" at bounding box center [1392, 724] width 136 height 42
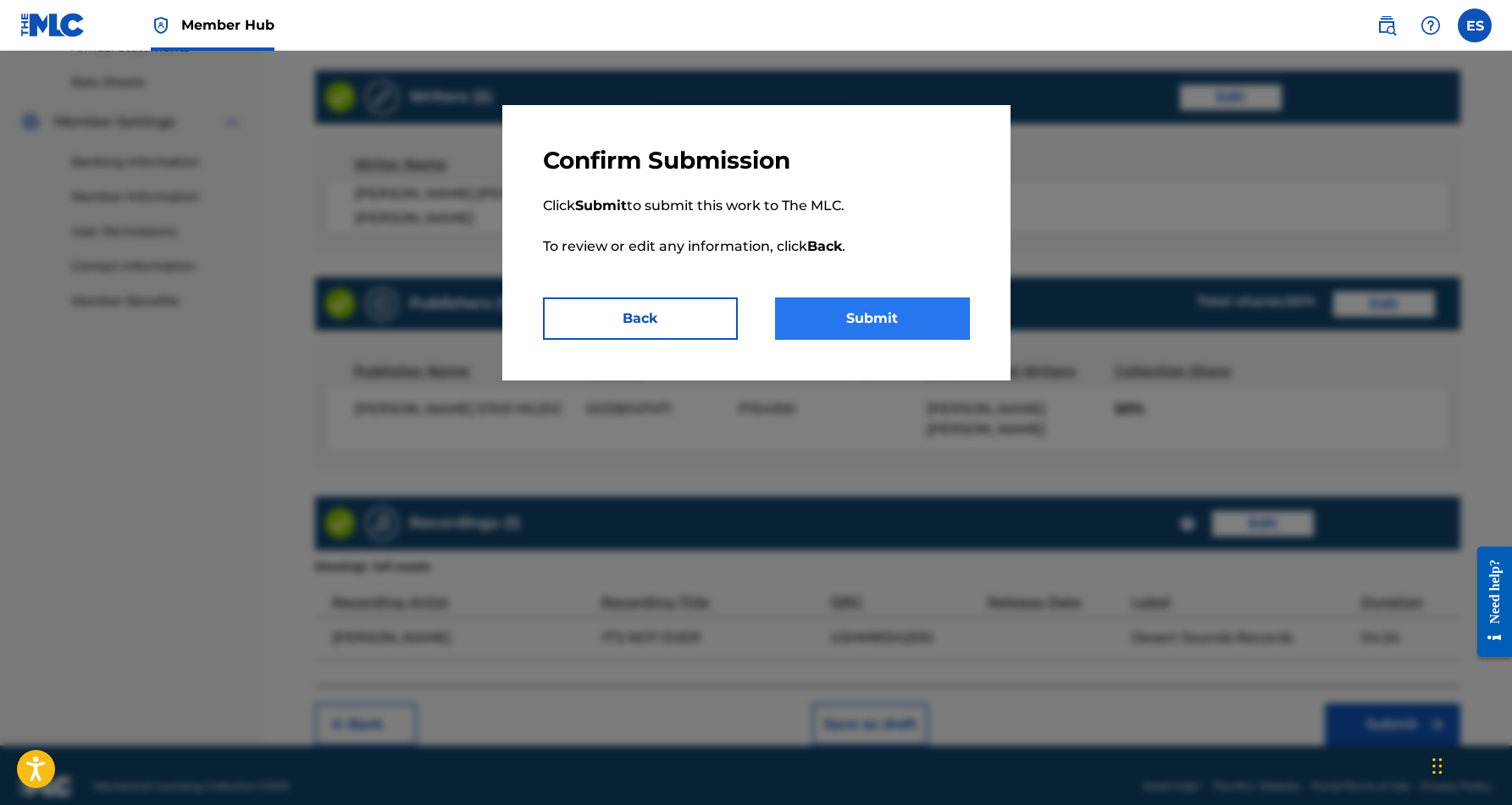
click at [895, 321] on button "Submit" at bounding box center [873, 318] width 194 height 42
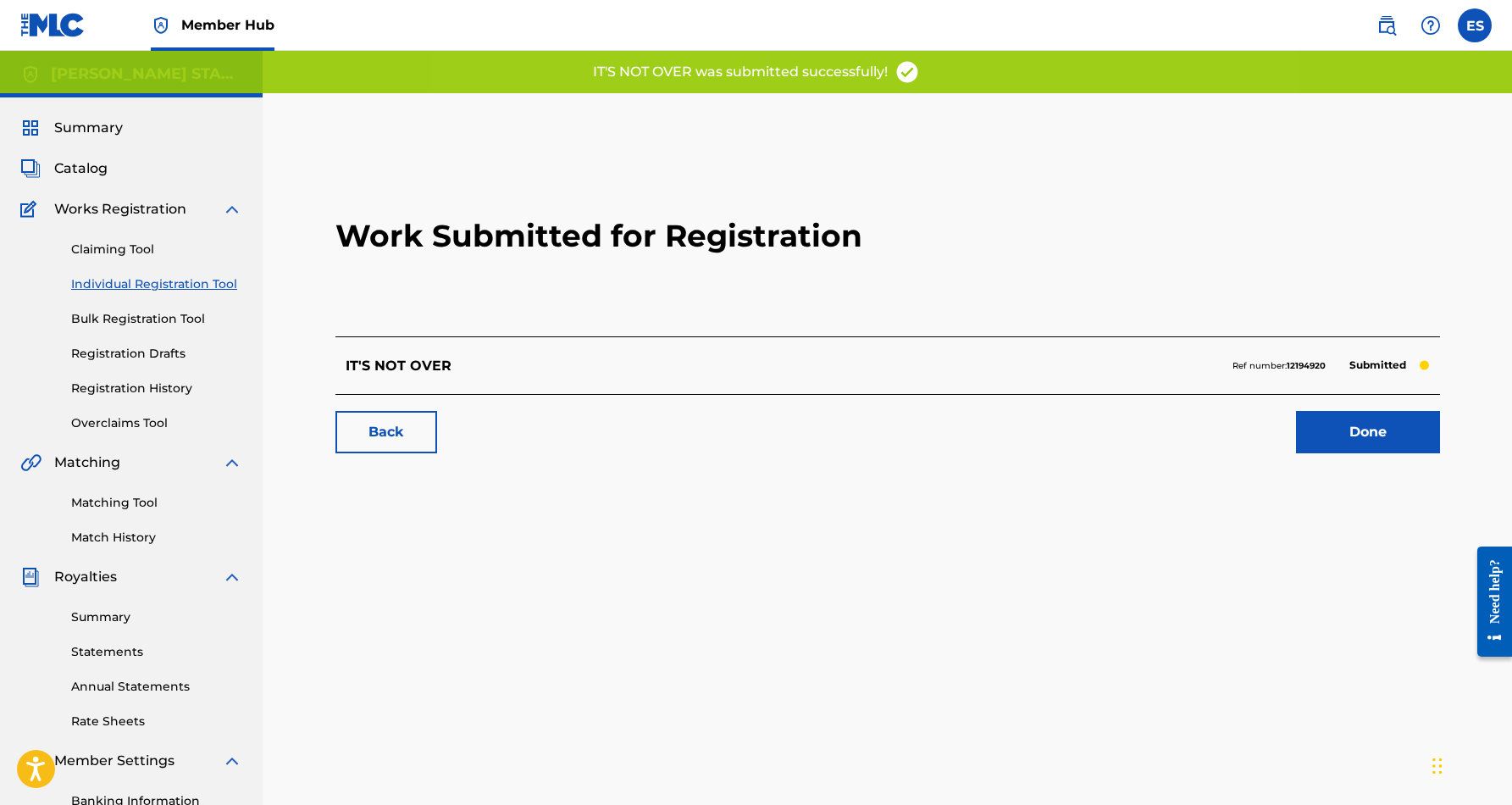
click at [183, 281] on link "Individual Registration Tool" at bounding box center [156, 284] width 171 height 18
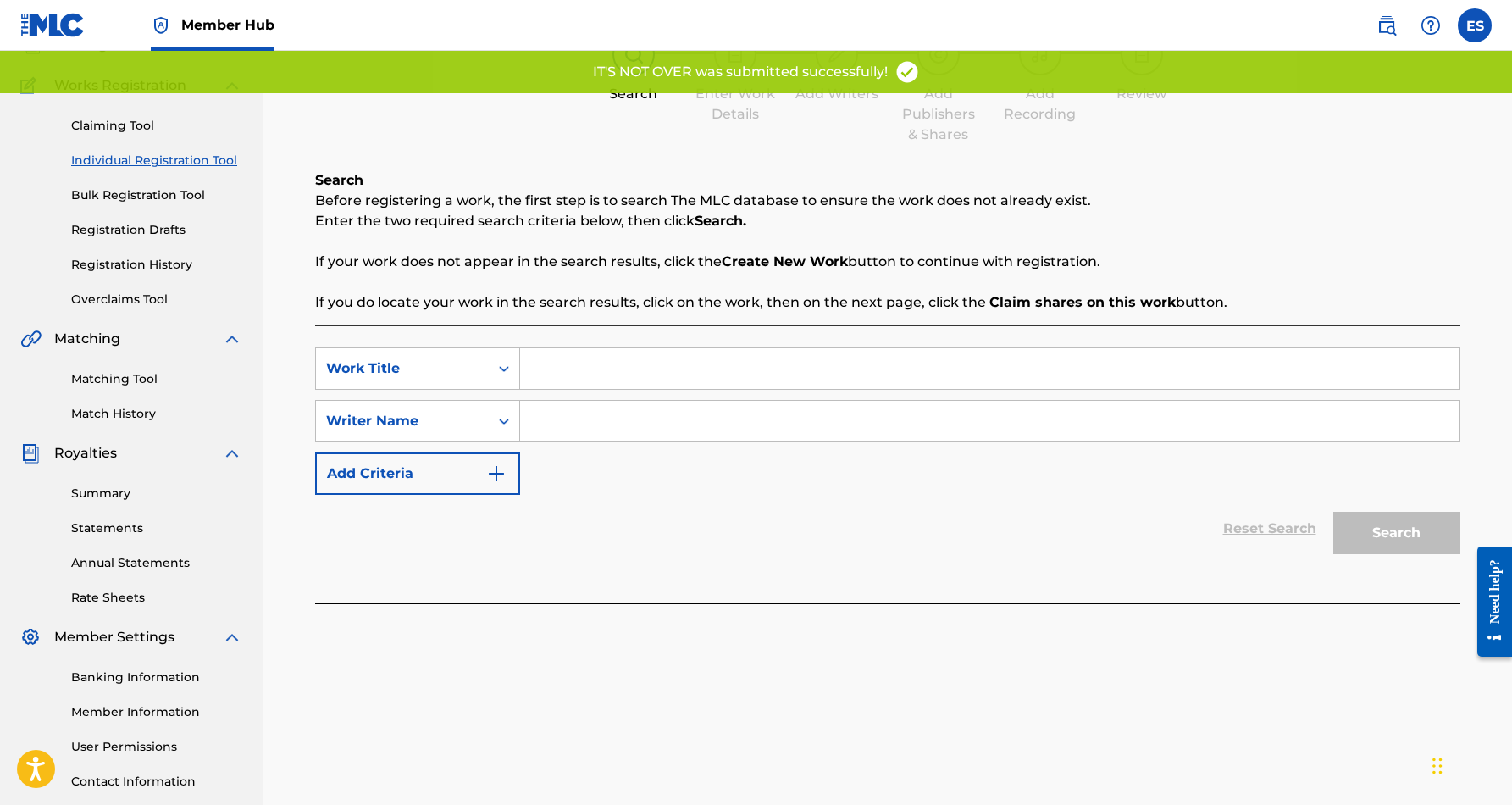
scroll to position [175, 0]
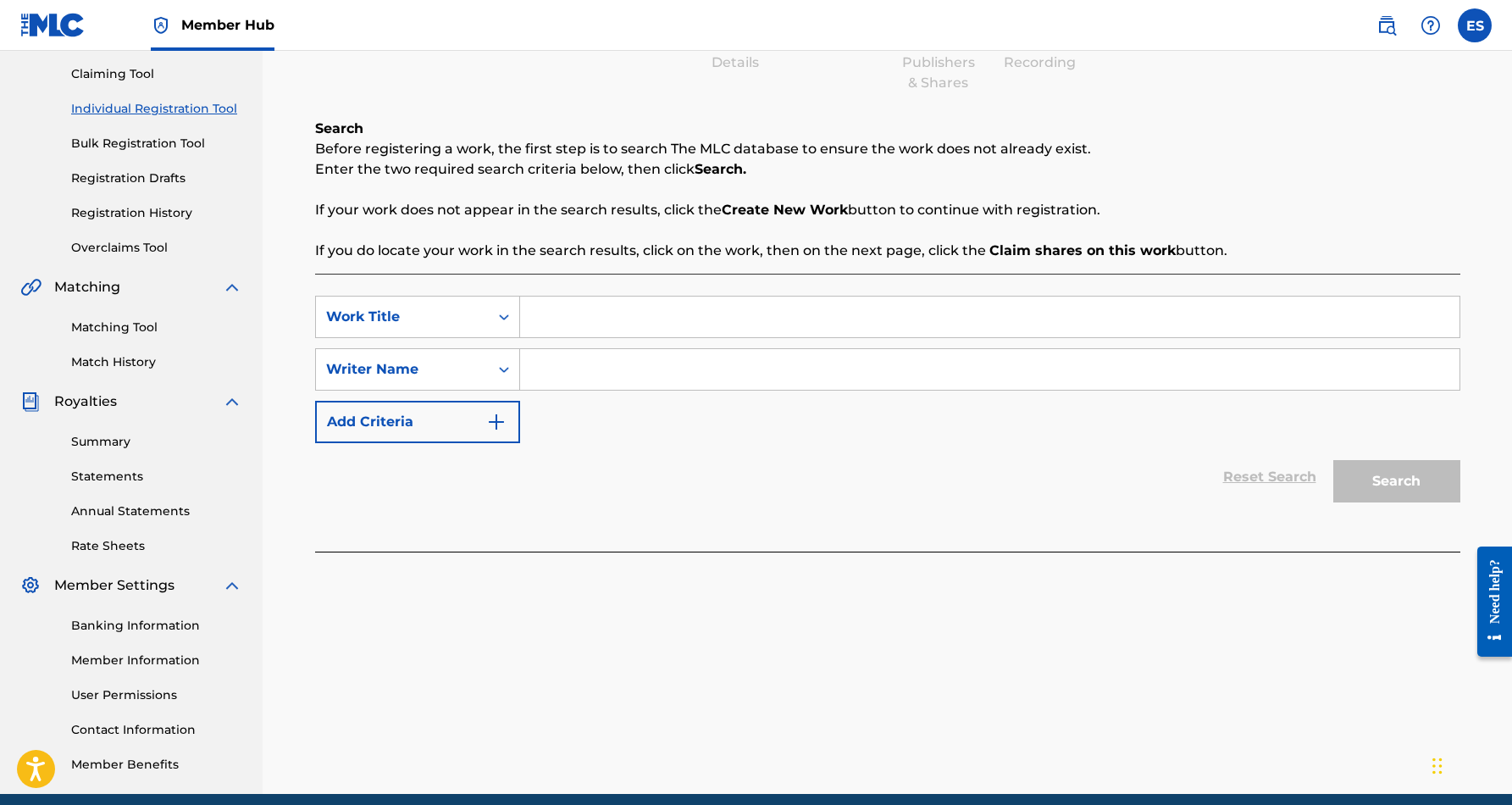
click at [587, 371] on input "Search Form" at bounding box center [990, 369] width 939 height 40
paste input "[PERSON_NAME] [PERSON_NAME]"
type input "[PERSON_NAME] [PERSON_NAME]"
click at [584, 314] on input "Search Form" at bounding box center [990, 316] width 939 height 40
paste input "I'M SORRY BABY"
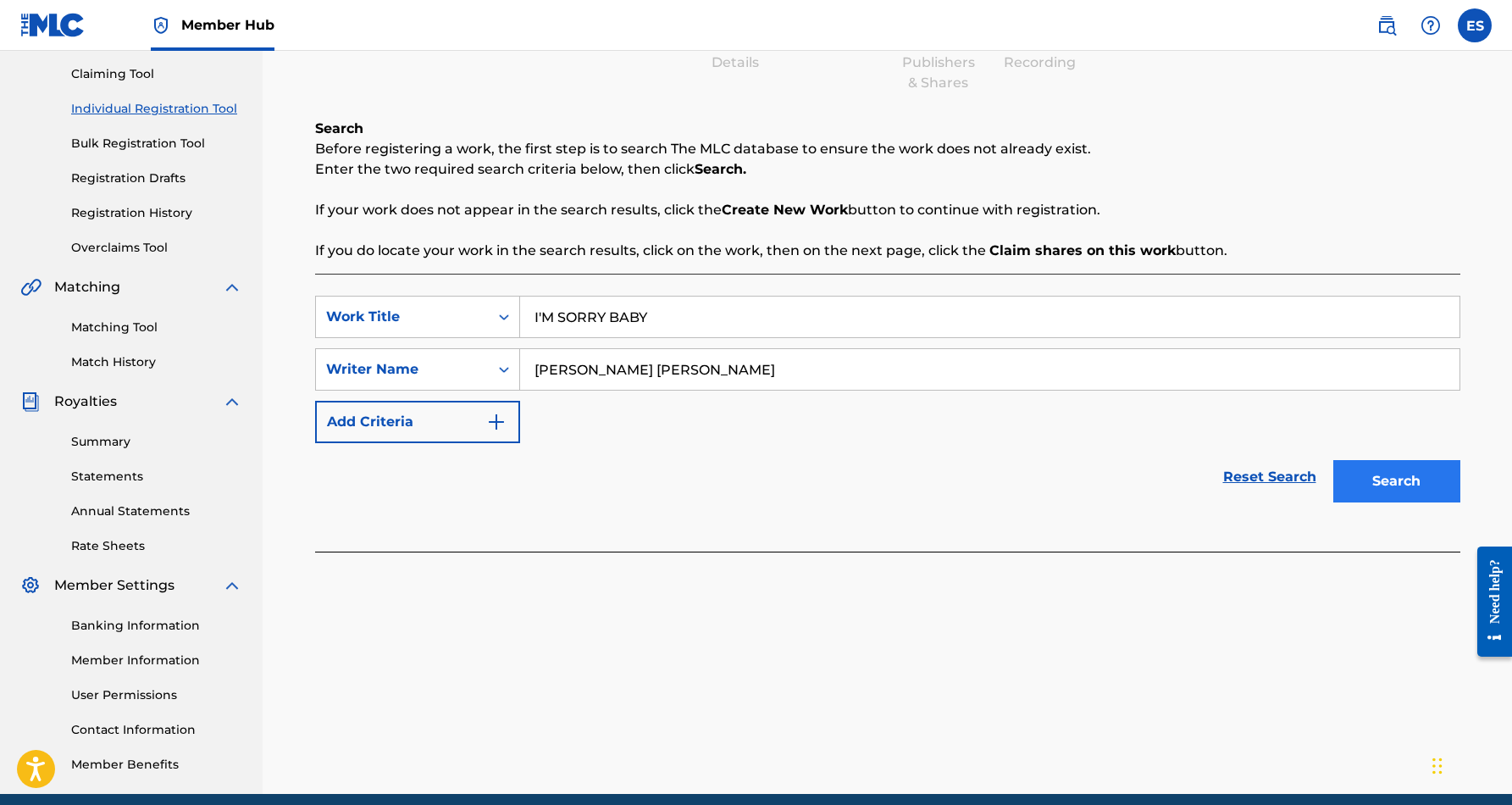
type input "I'M SORRY BABY"
click at [1377, 474] on button "Search" at bounding box center [1396, 481] width 127 height 42
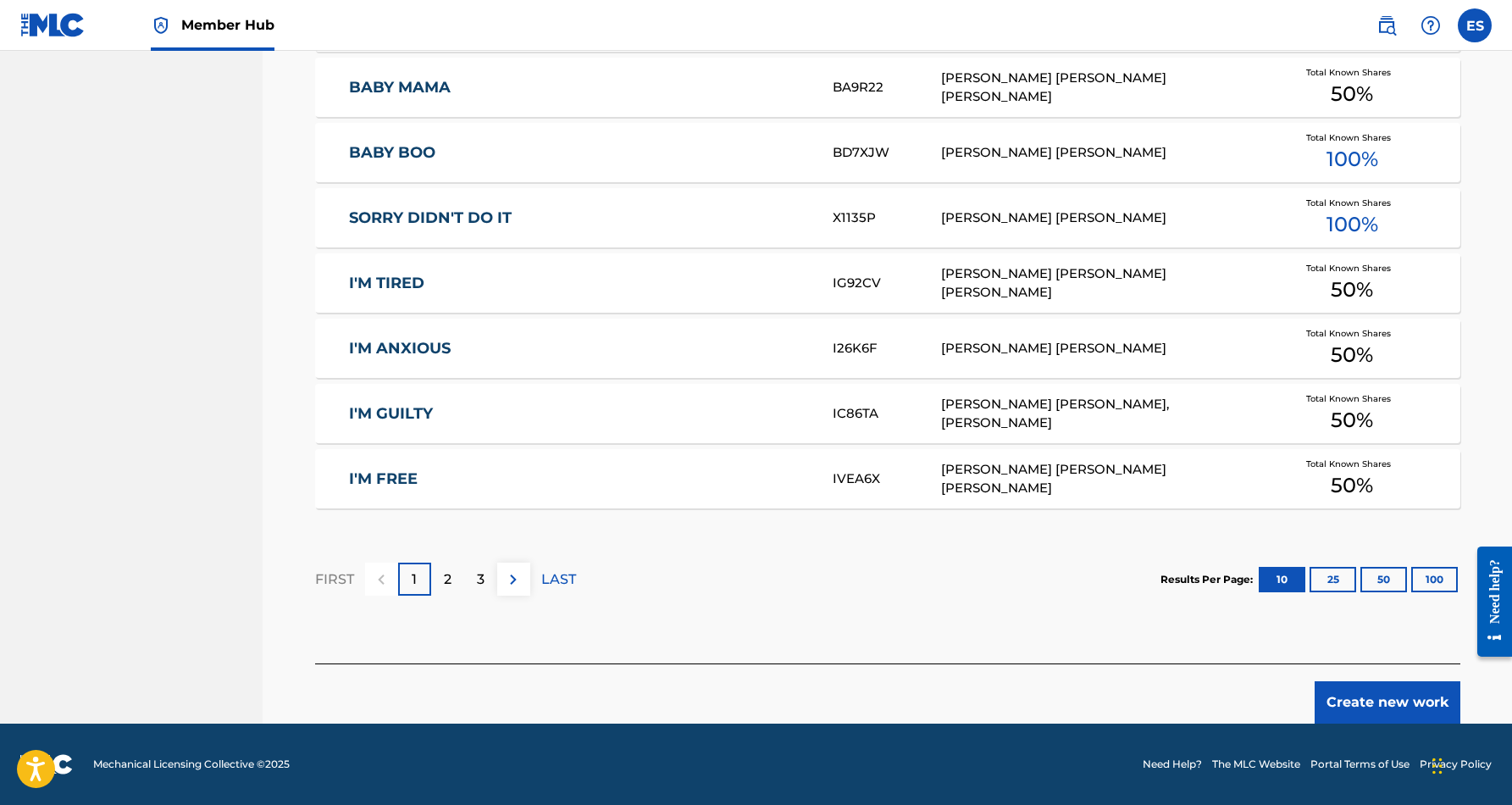
scroll to position [929, 0]
click at [1368, 693] on button "Create new work" at bounding box center [1388, 702] width 145 height 42
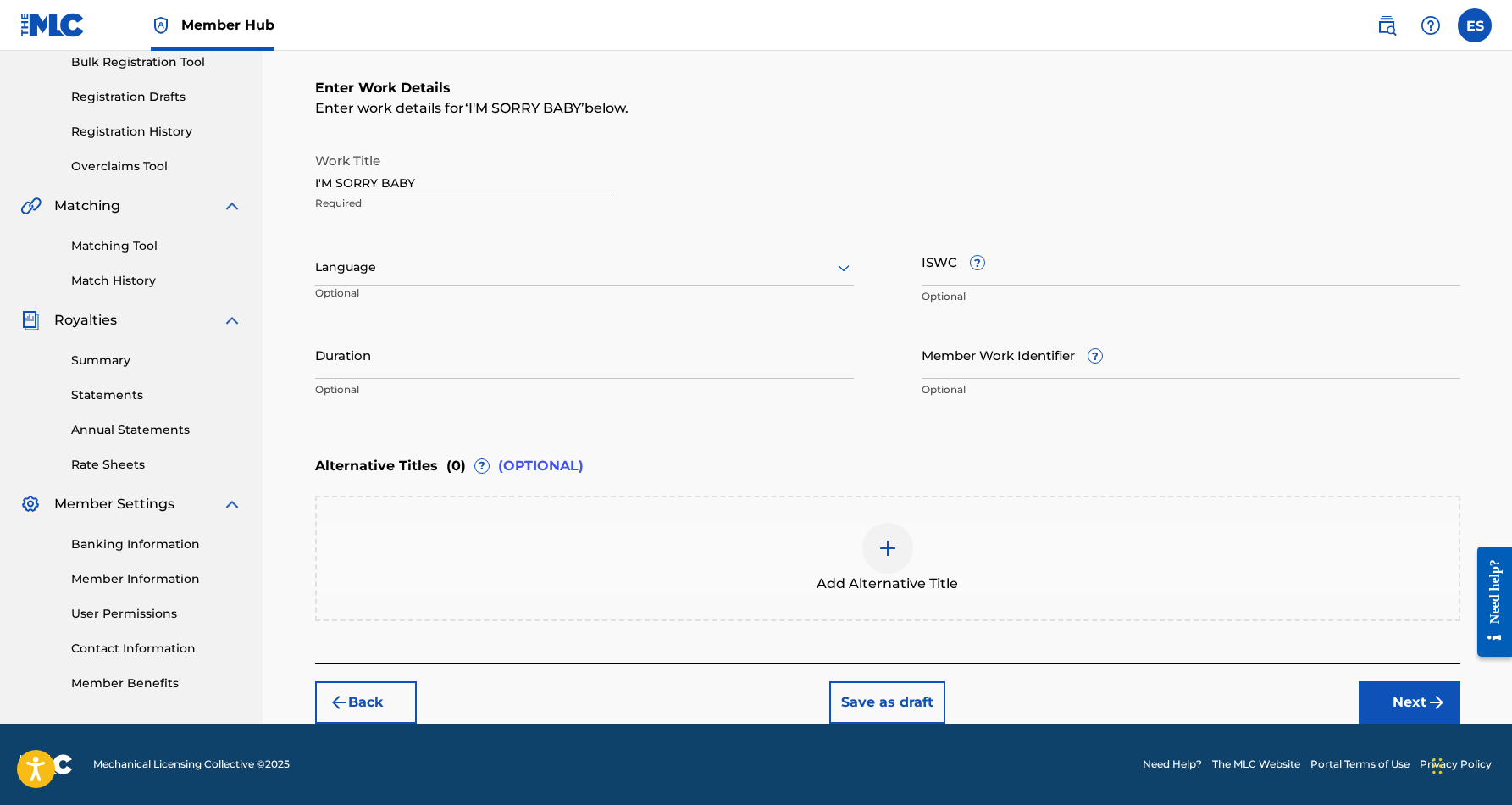
scroll to position [257, 0]
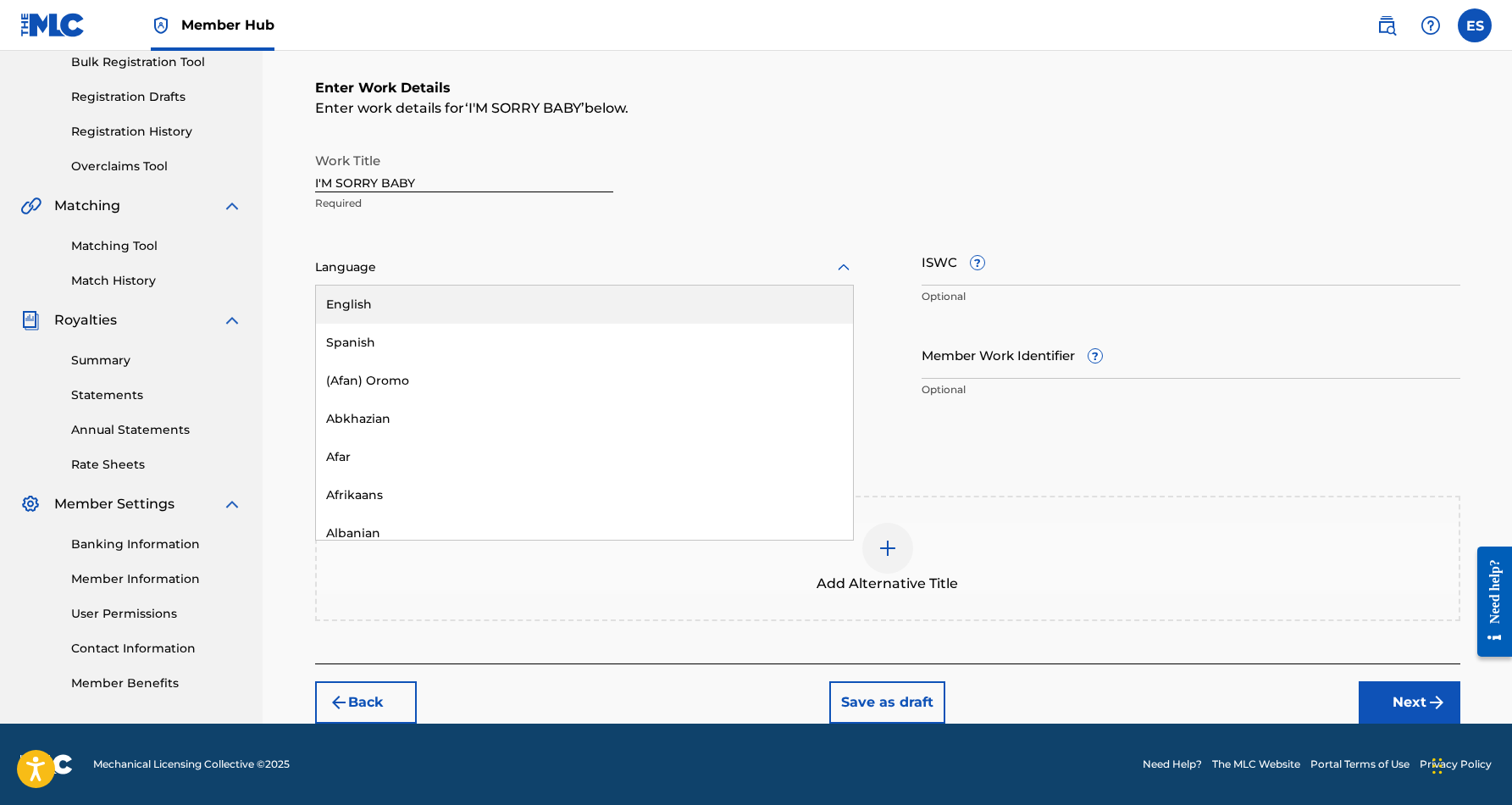
click at [841, 267] on icon at bounding box center [844, 267] width 12 height 7
click at [785, 300] on div "English" at bounding box center [584, 305] width 537 height 39
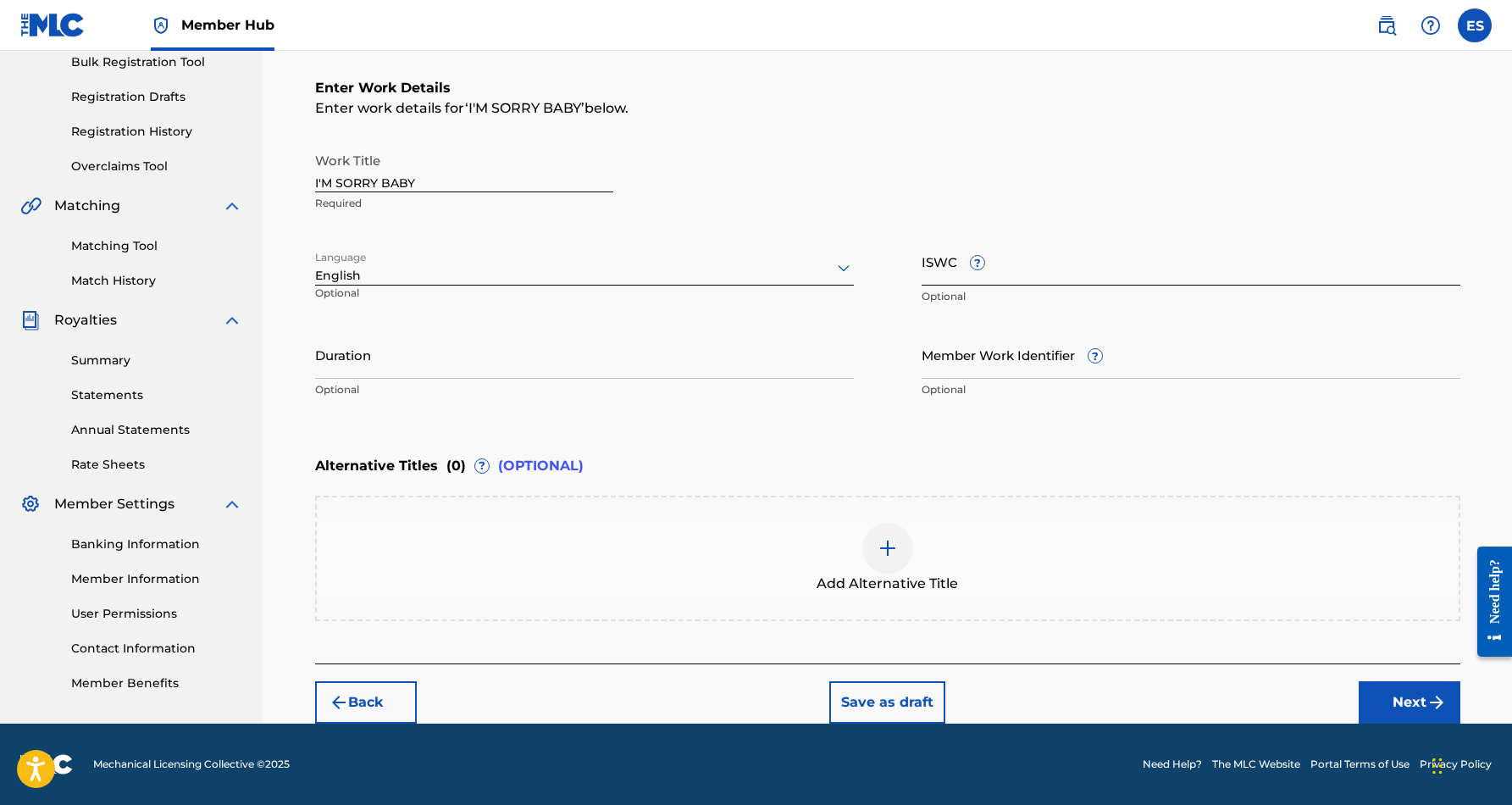
click at [1032, 276] on input "ISWC ?" at bounding box center [1191, 261] width 539 height 48
paste input "T9200442417"
type input "T9200442417"
click at [1174, 475] on div "Alternative Titles ( 0 ) ? (OPTIONAL)" at bounding box center [887, 466] width 1145 height 38
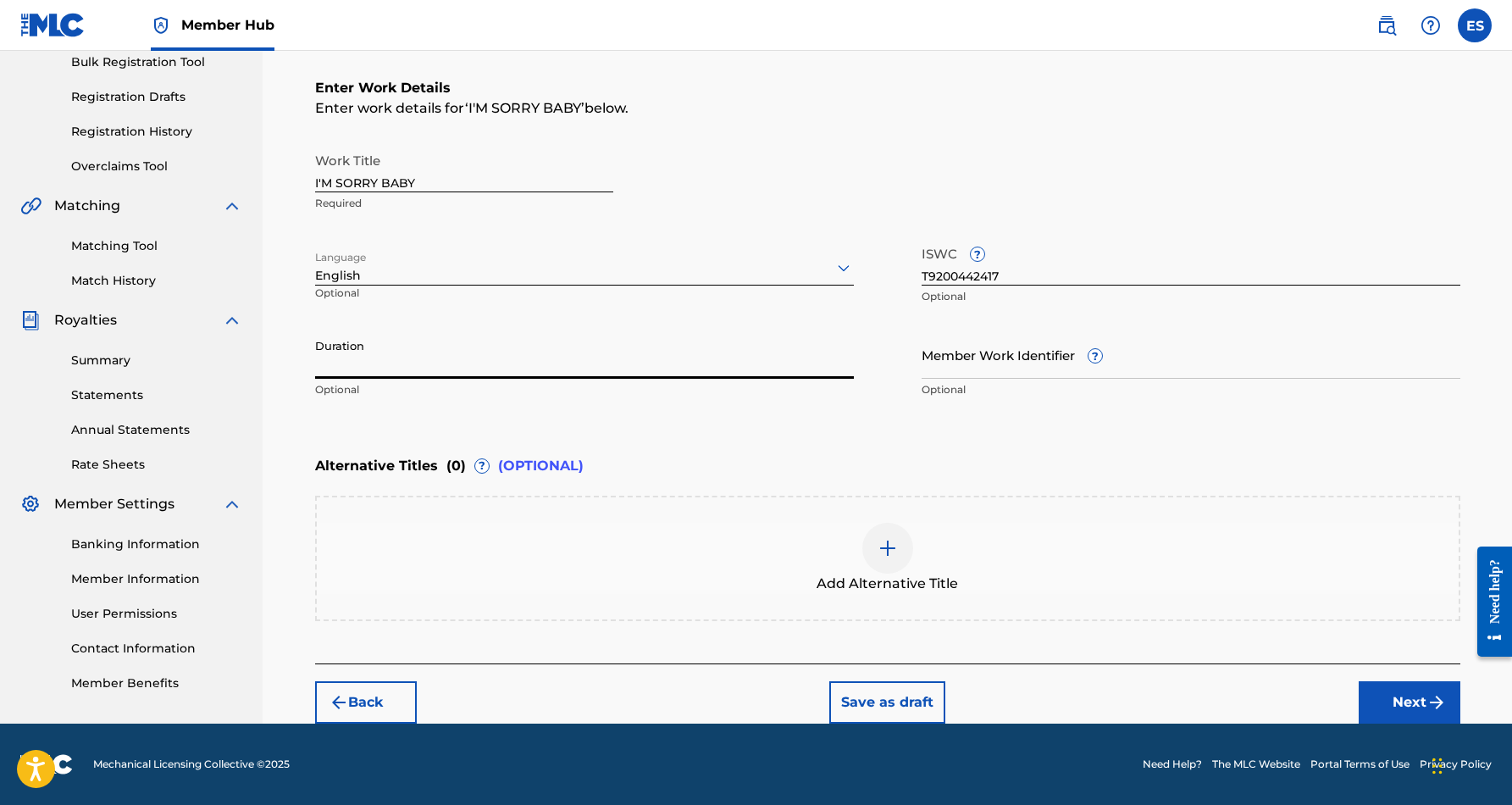
click at [541, 368] on input "Duration" at bounding box center [584, 354] width 539 height 48
type input "03:56"
click at [707, 428] on div "Enter Work Details Enter work details for ‘ I'M SORRY BABY ’ below. Work Title …" at bounding box center [887, 243] width 1145 height 410
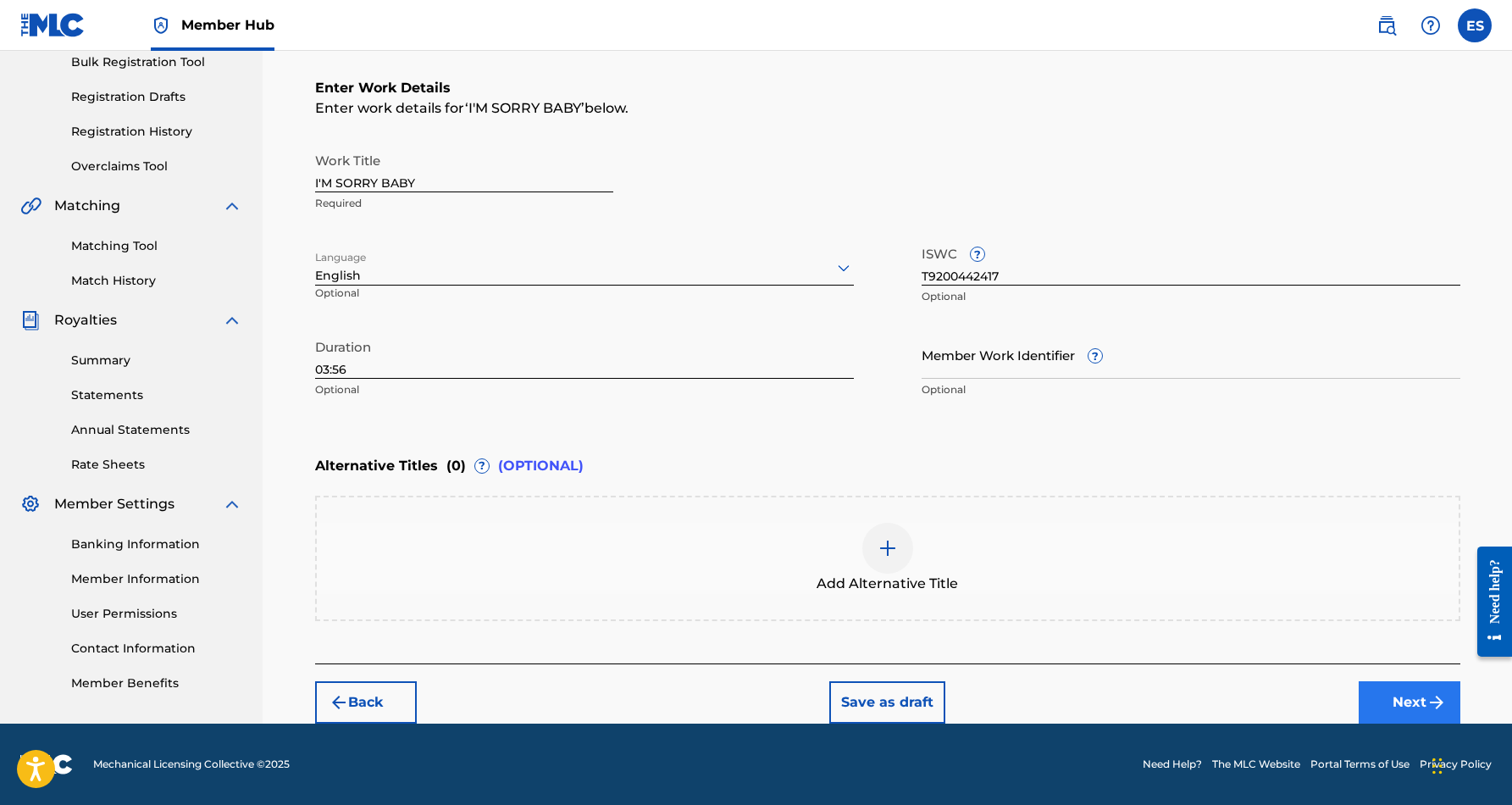
click at [1422, 704] on button "Next" at bounding box center [1410, 702] width 102 height 42
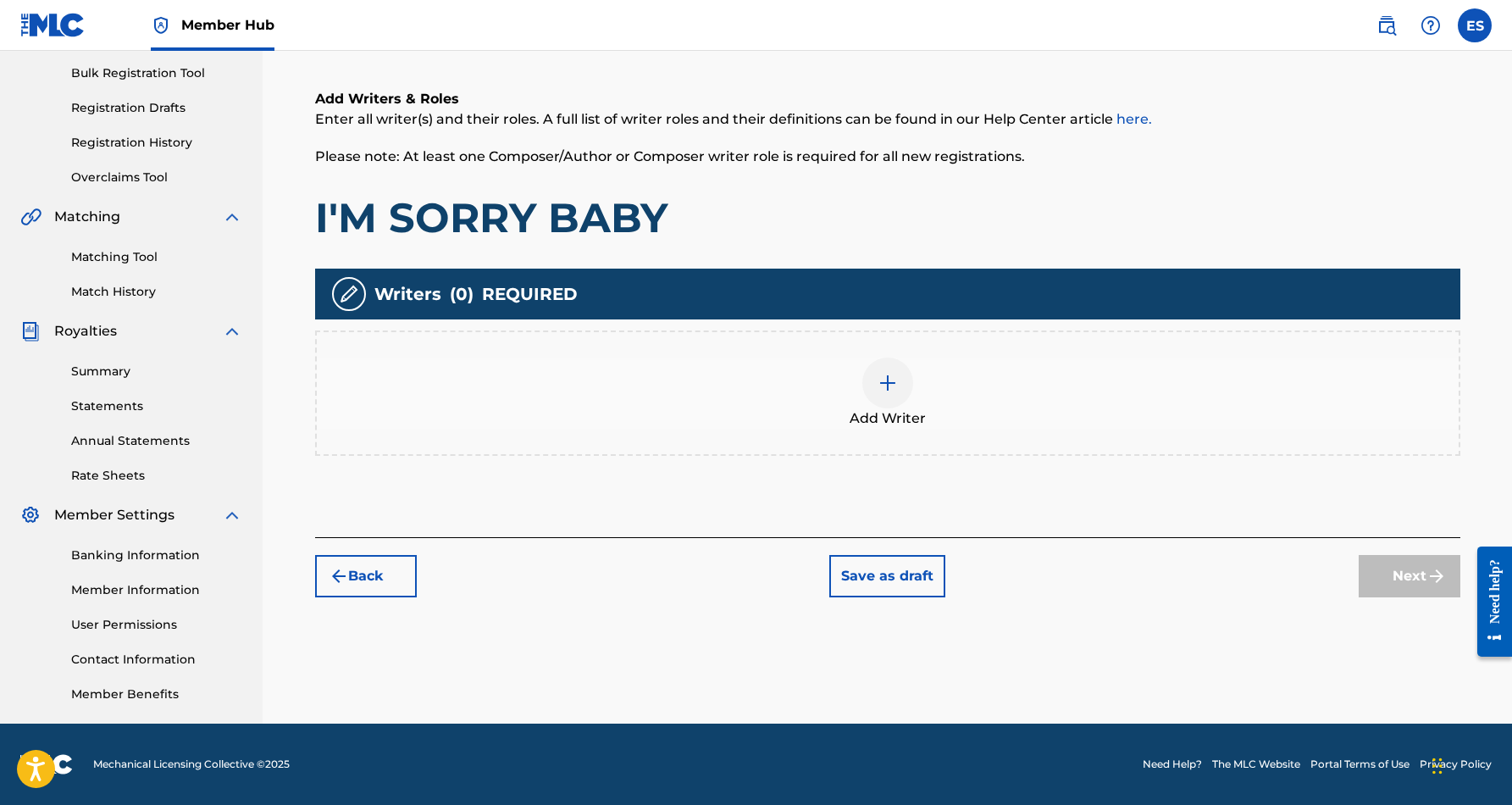
scroll to position [245, 0]
click at [875, 382] on div at bounding box center [887, 383] width 51 height 51
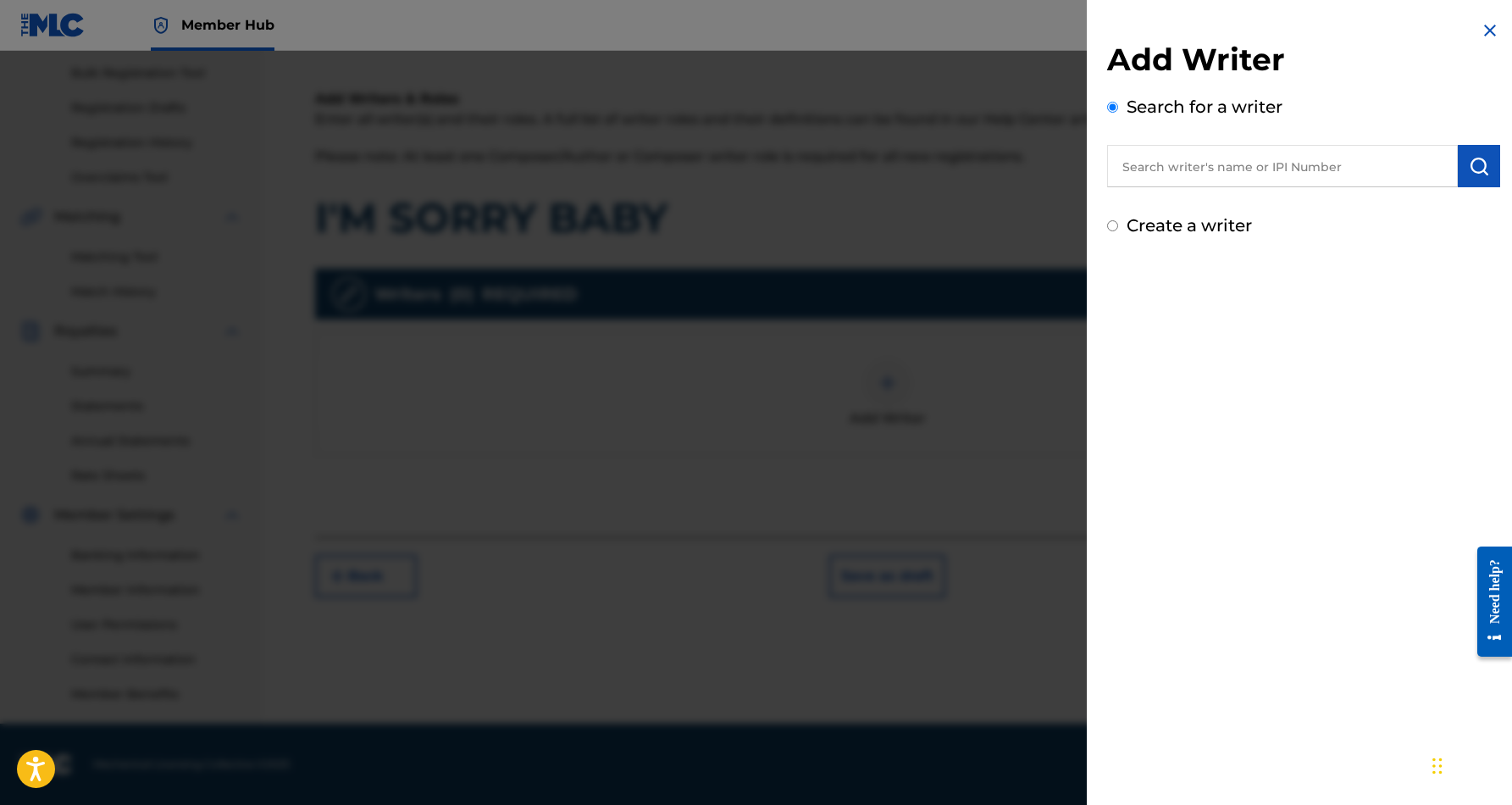
click at [1214, 172] on input "text" at bounding box center [1282, 166] width 350 height 42
paste input "[PERSON_NAME] [PERSON_NAME]"
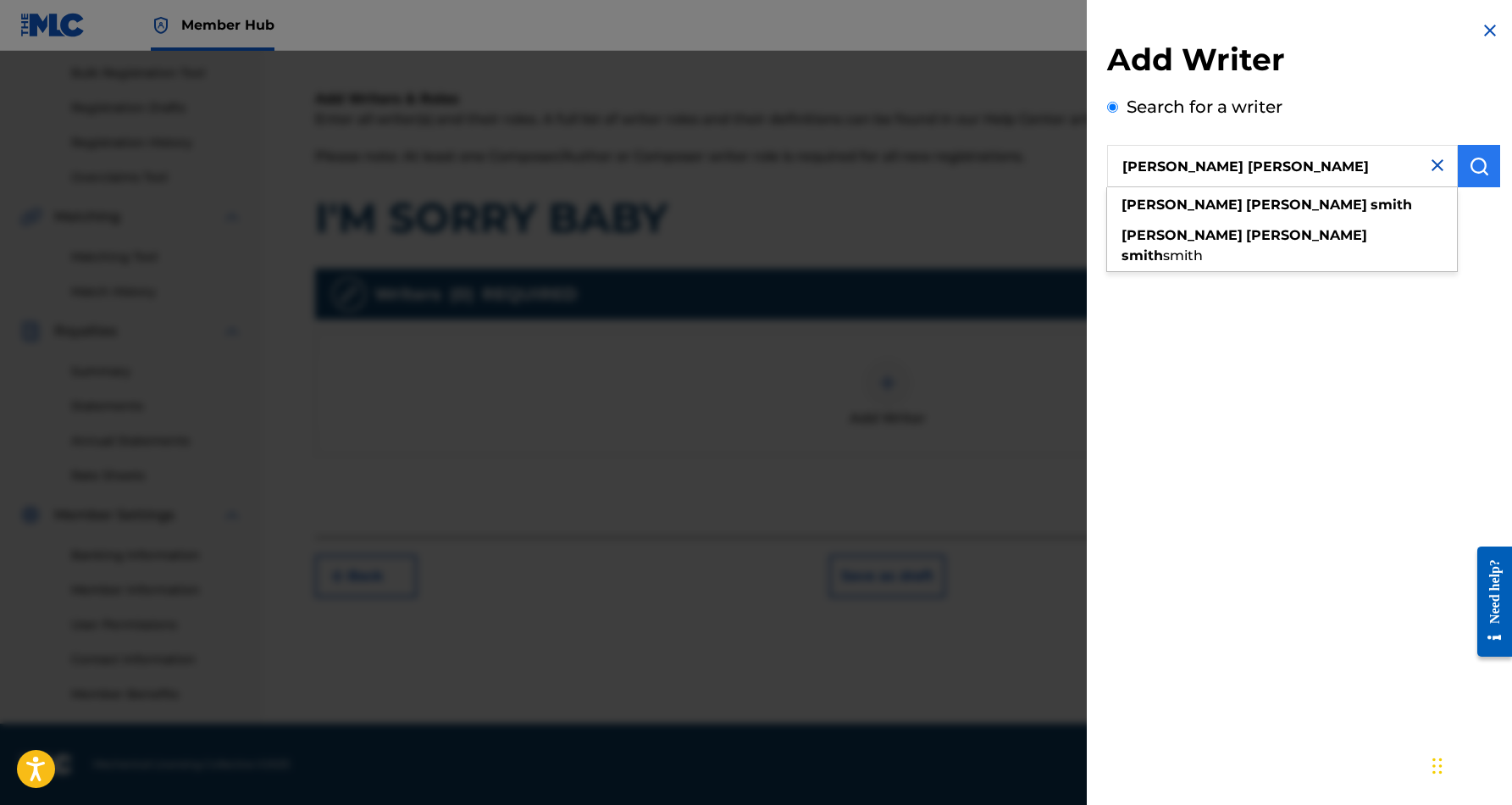
type input "[PERSON_NAME] [PERSON_NAME]"
click at [1471, 166] on img "submit" at bounding box center [1479, 166] width 20 height 20
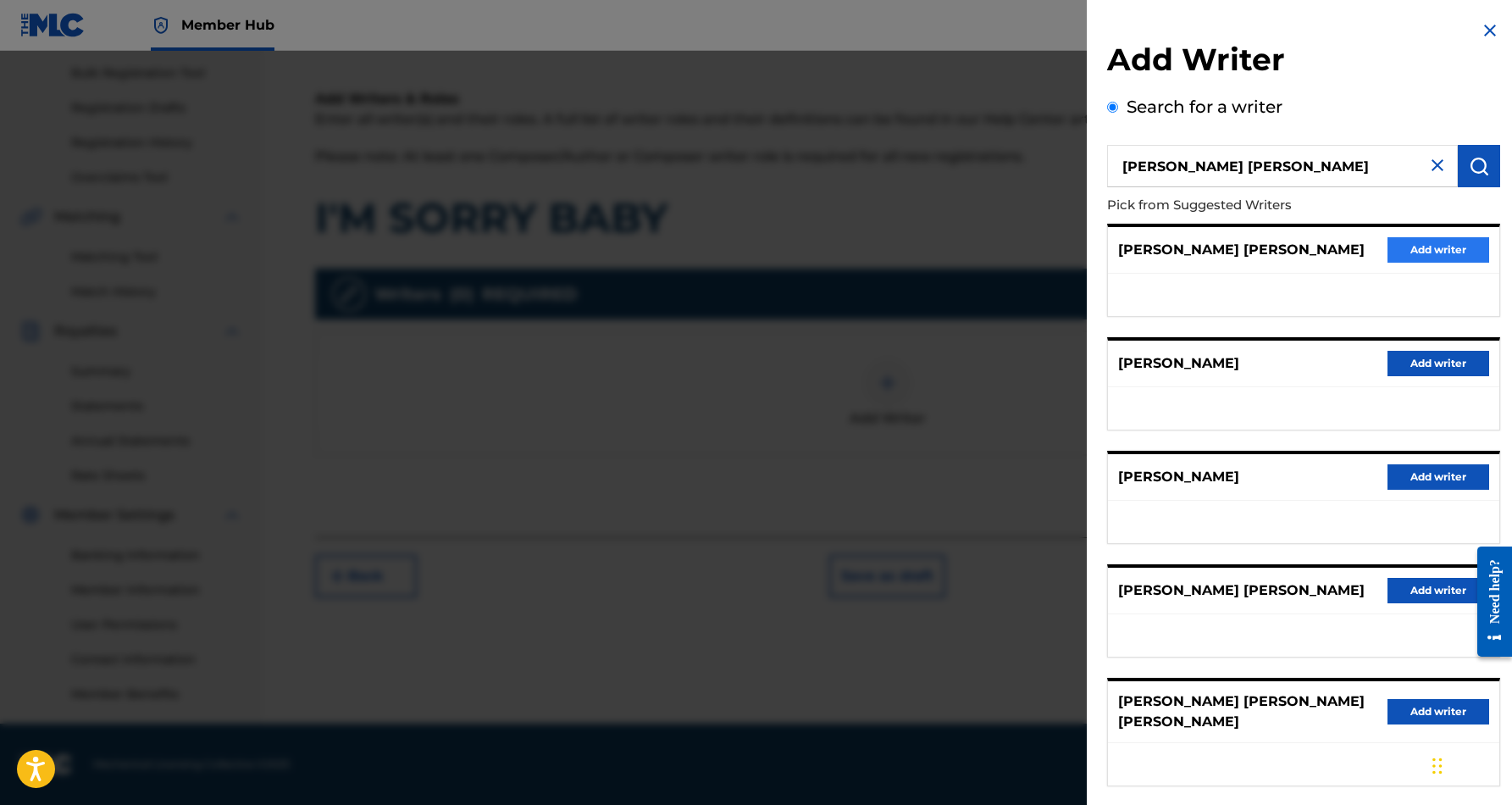
click at [1427, 250] on button "Add writer" at bounding box center [1438, 250] width 102 height 25
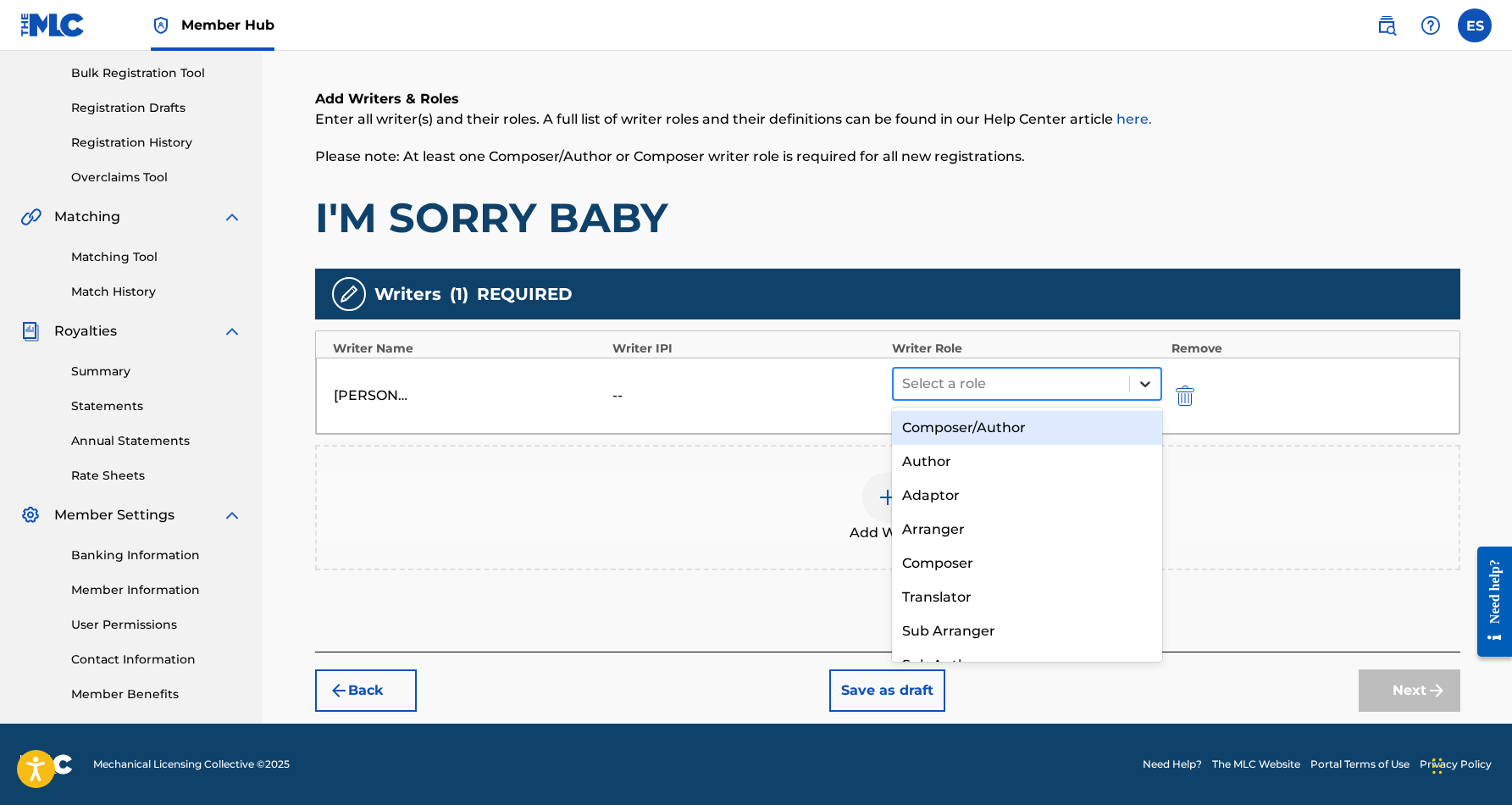
click at [1145, 380] on icon at bounding box center [1145, 383] width 17 height 17
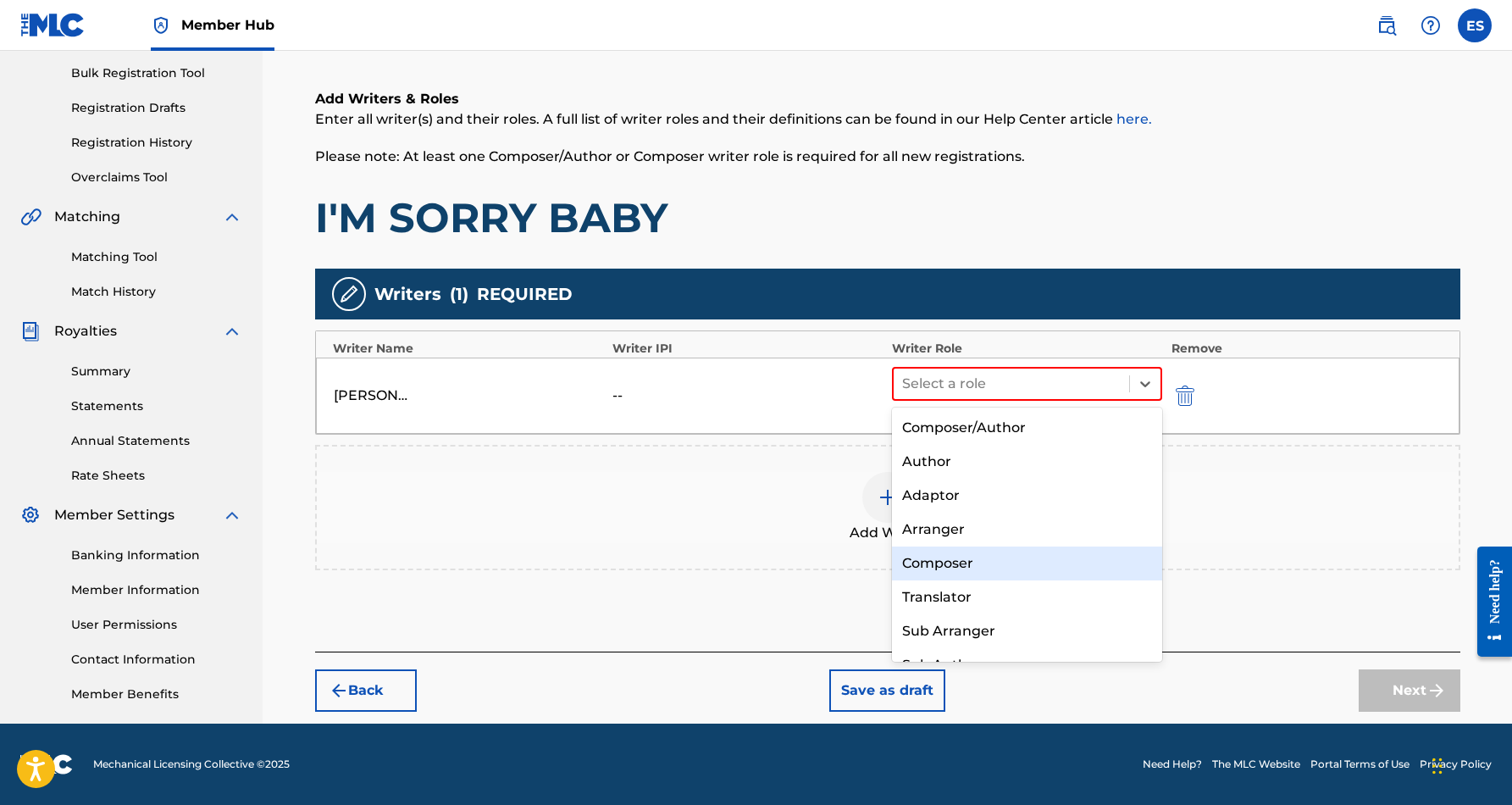
click at [963, 559] on div "Composer" at bounding box center [1027, 563] width 271 height 34
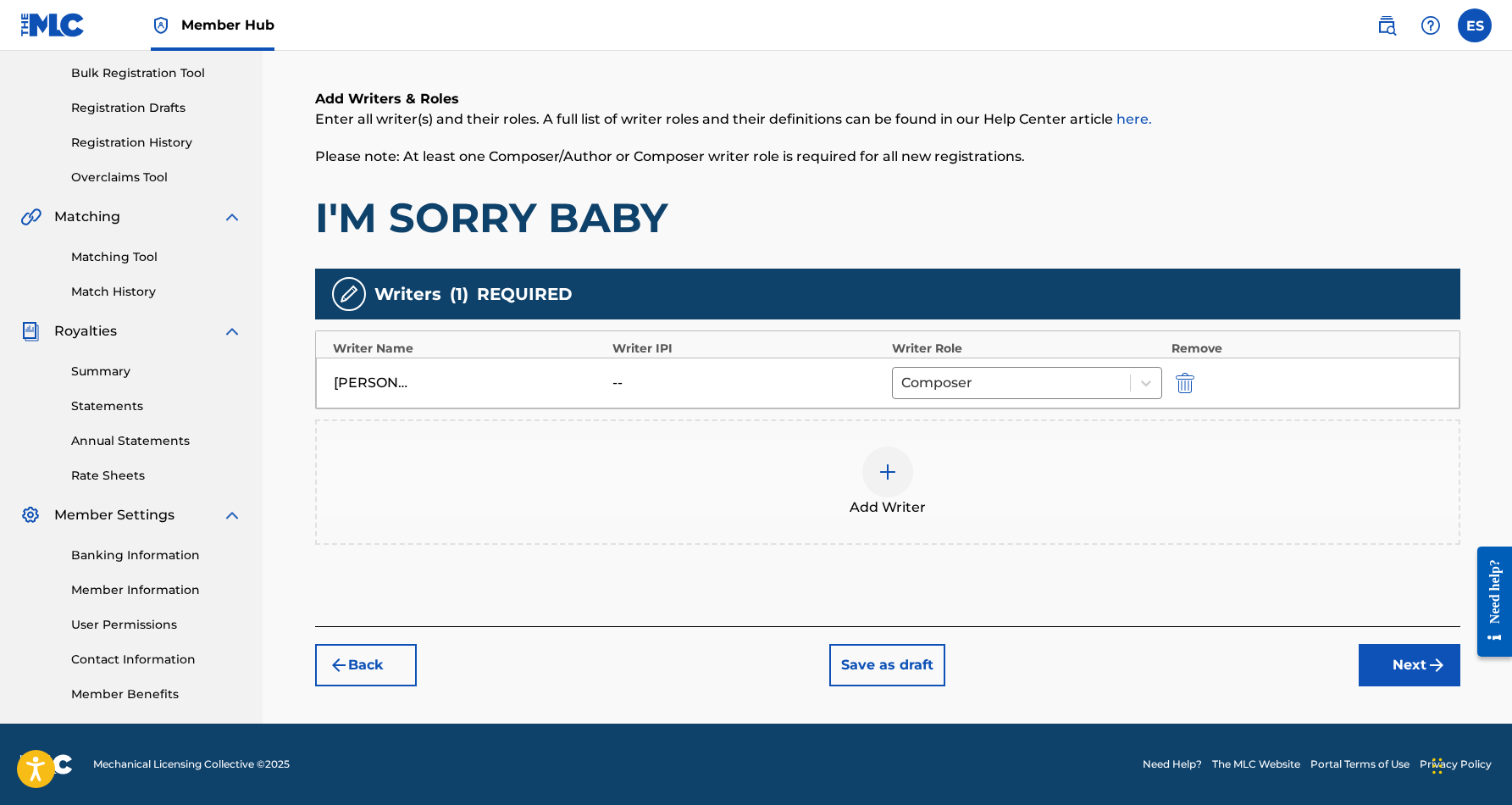
click at [894, 472] on img at bounding box center [887, 471] width 20 height 20
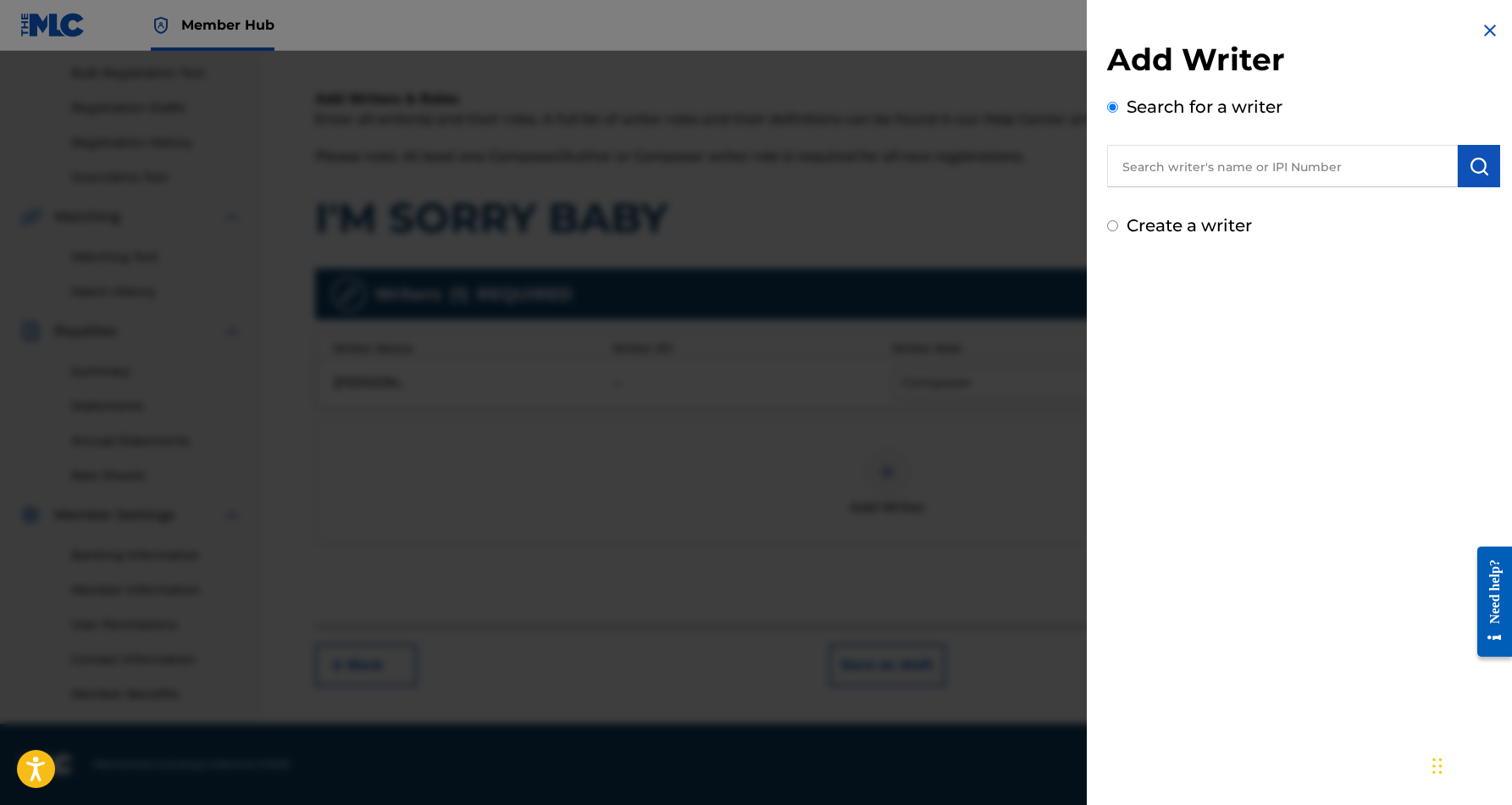
click at [1117, 225] on div "Create a writer" at bounding box center [1304, 225] width 393 height 25
click at [1115, 229] on input "Create a writer" at bounding box center [1113, 225] width 11 height 11
radio input "false"
radio input "true"
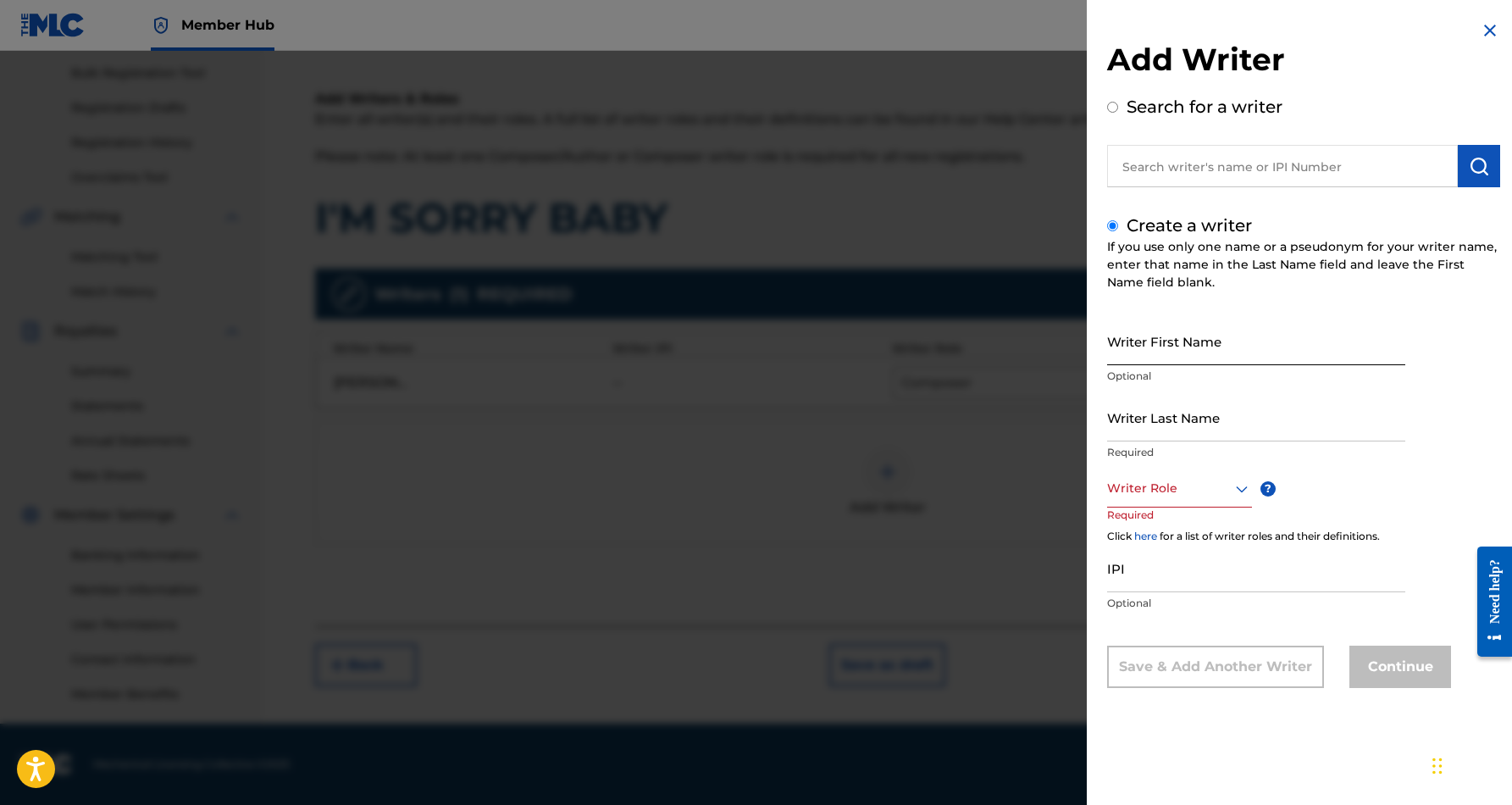
click at [1174, 323] on input "Writer First Name" at bounding box center [1256, 341] width 298 height 48
paste input "[PERSON_NAME]"
type input "[PERSON_NAME]"
click at [1204, 416] on input "Writer Last Name" at bounding box center [1256, 417] width 298 height 48
paste input "[PERSON_NAME]"
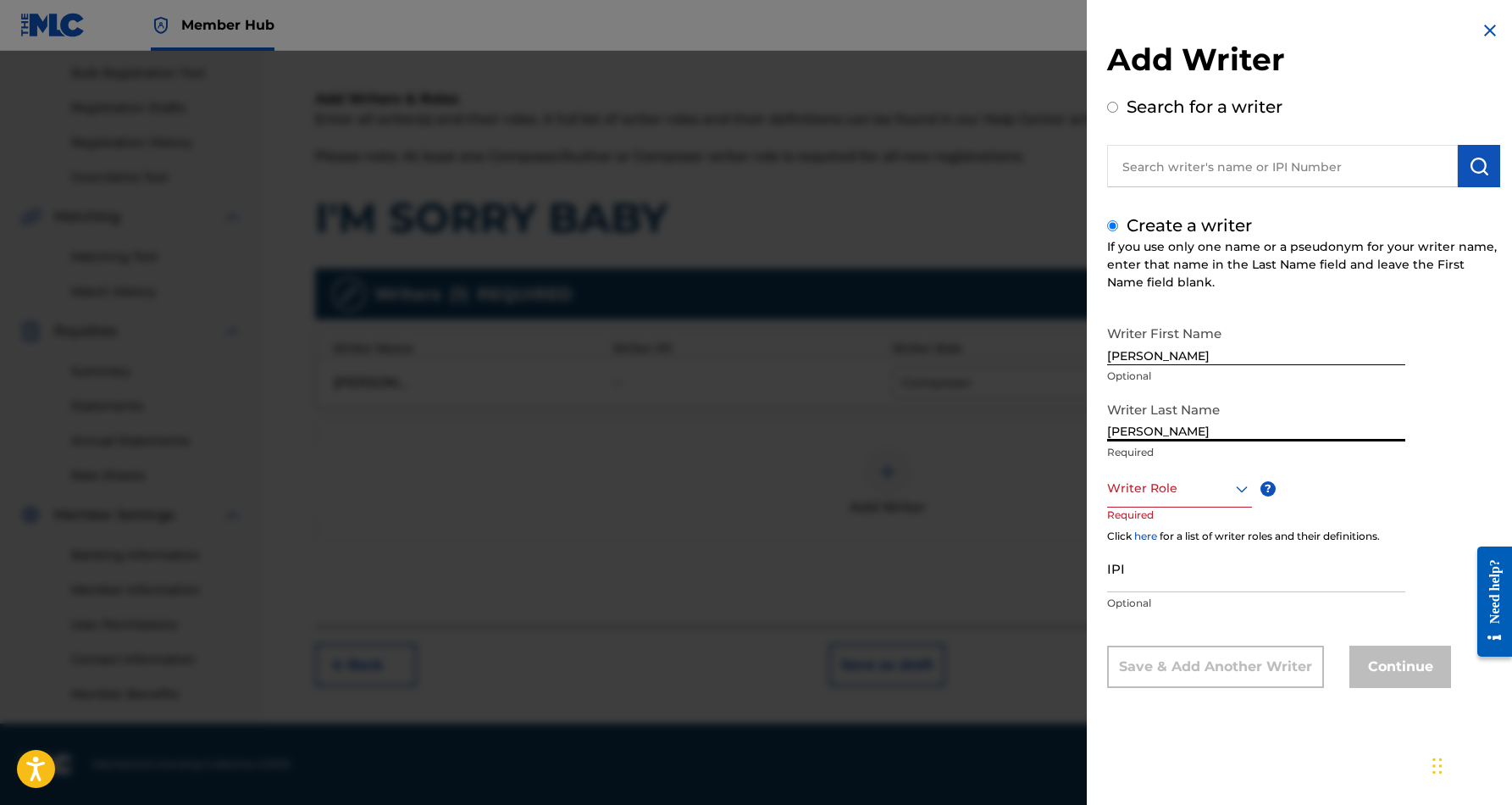
type input "[PERSON_NAME]"
click at [1242, 487] on icon at bounding box center [1241, 488] width 20 height 20
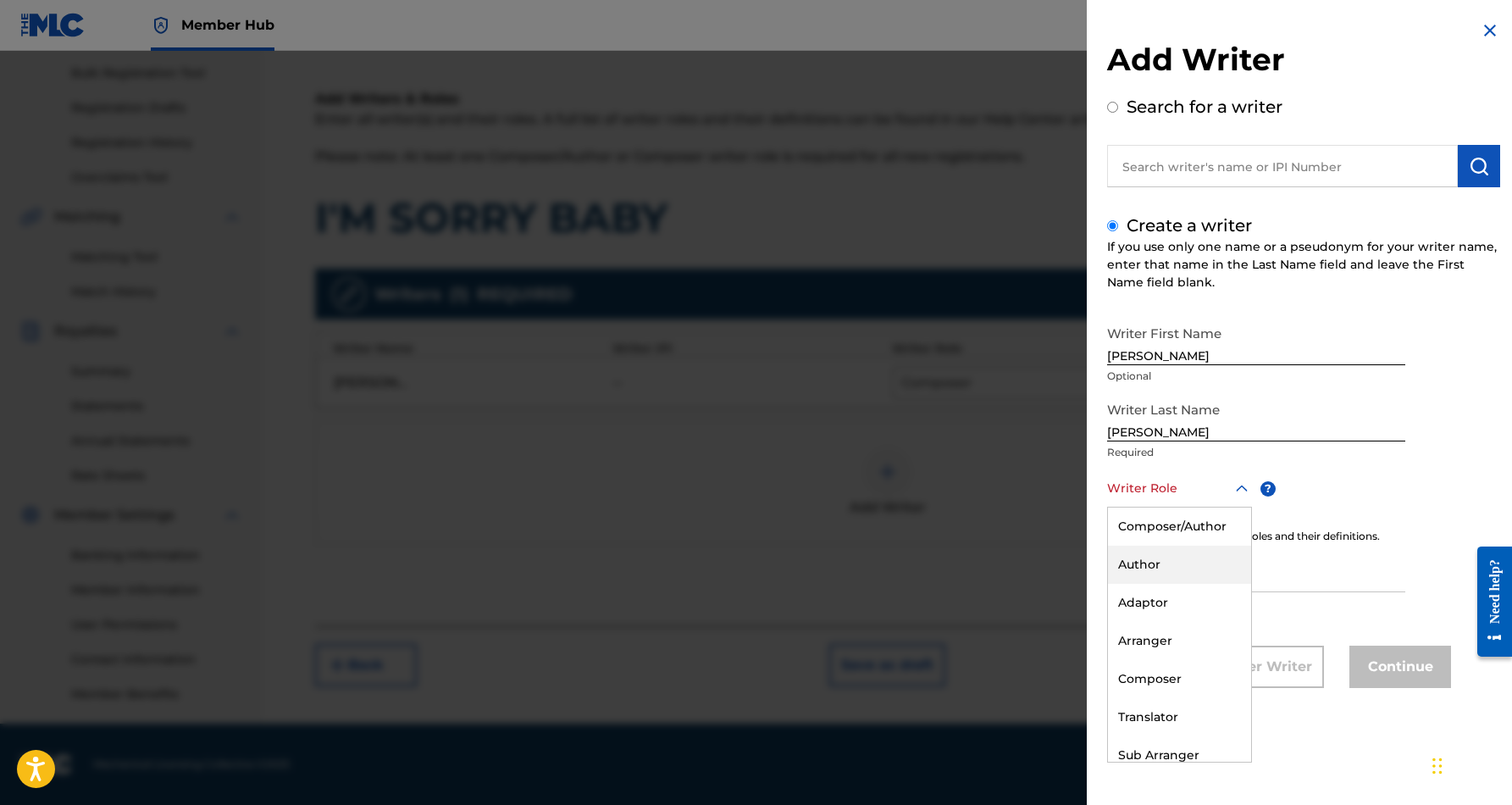
click at [1192, 554] on div "Author" at bounding box center [1179, 565] width 143 height 39
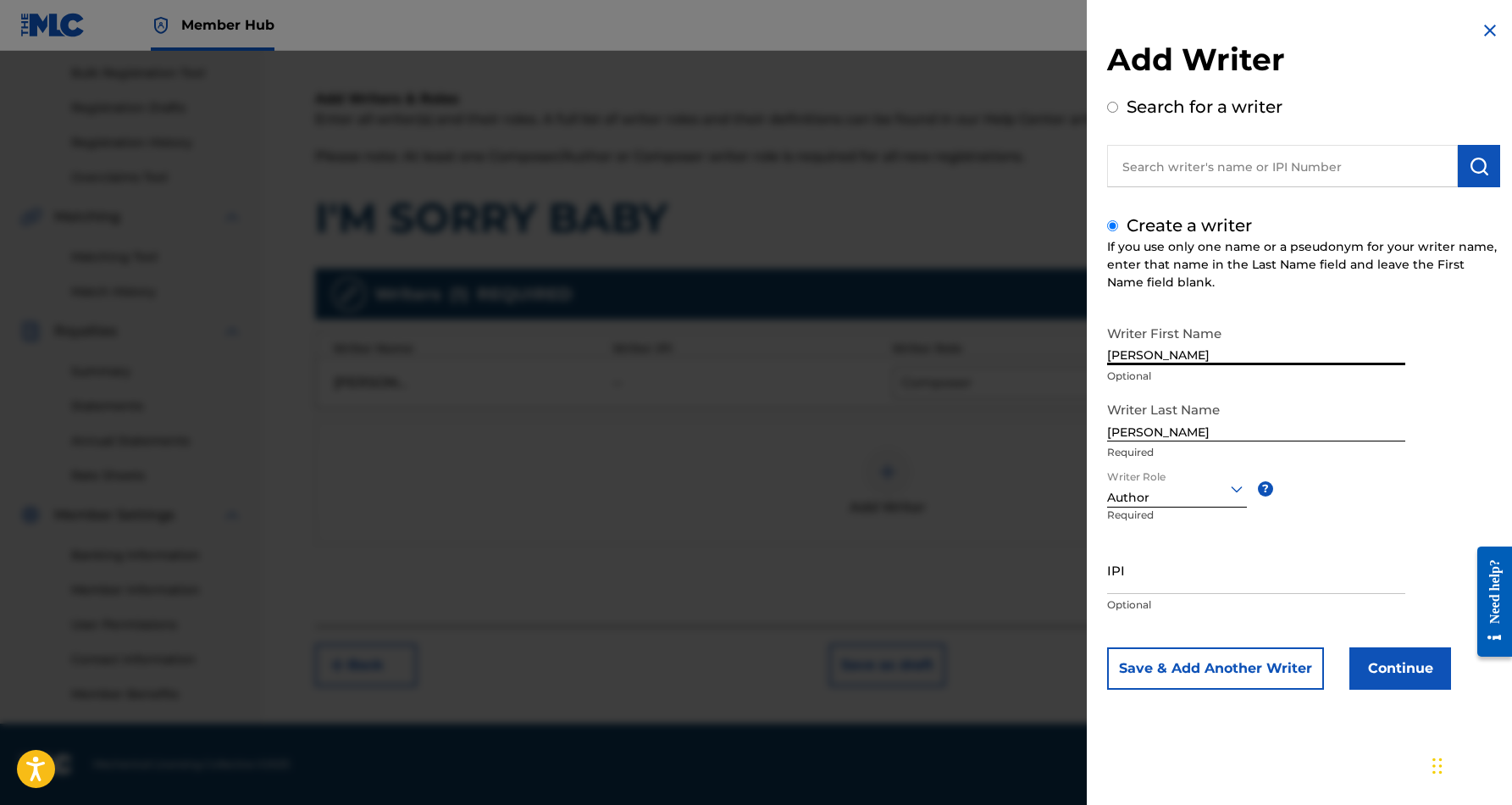
click at [1197, 356] on input "[PERSON_NAME]" at bounding box center [1256, 341] width 298 height 48
click at [1199, 348] on input "[PERSON_NAME]" at bounding box center [1256, 341] width 298 height 48
type input "[PERSON_NAME]"
click at [1270, 423] on input "[PERSON_NAME]" at bounding box center [1256, 417] width 298 height 48
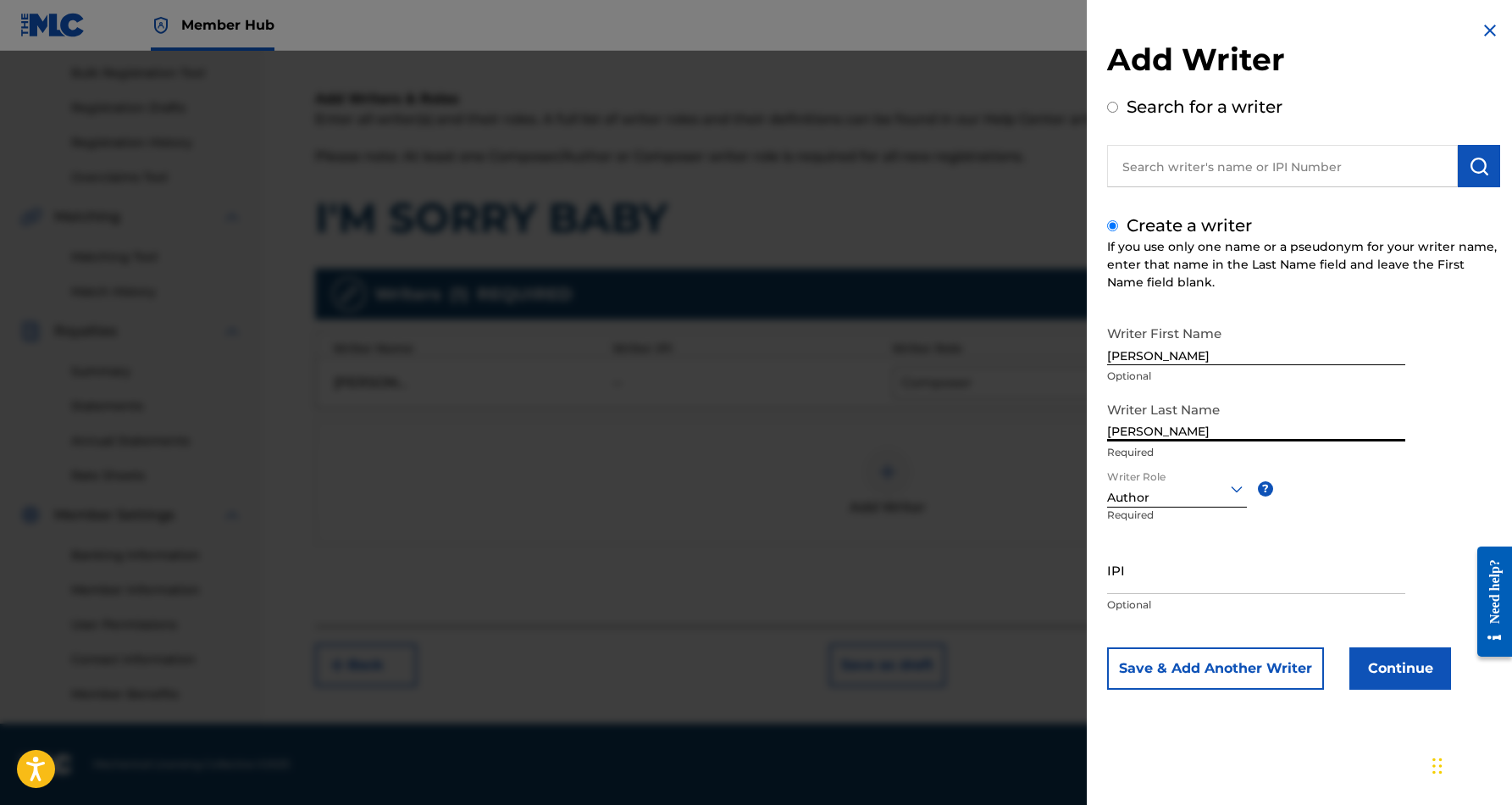
click at [1270, 432] on input "[PERSON_NAME]" at bounding box center [1256, 417] width 298 height 48
type input "MC CORMICK"
click at [1196, 585] on input "IPI" at bounding box center [1256, 569] width 298 height 48
paste input "56019786"
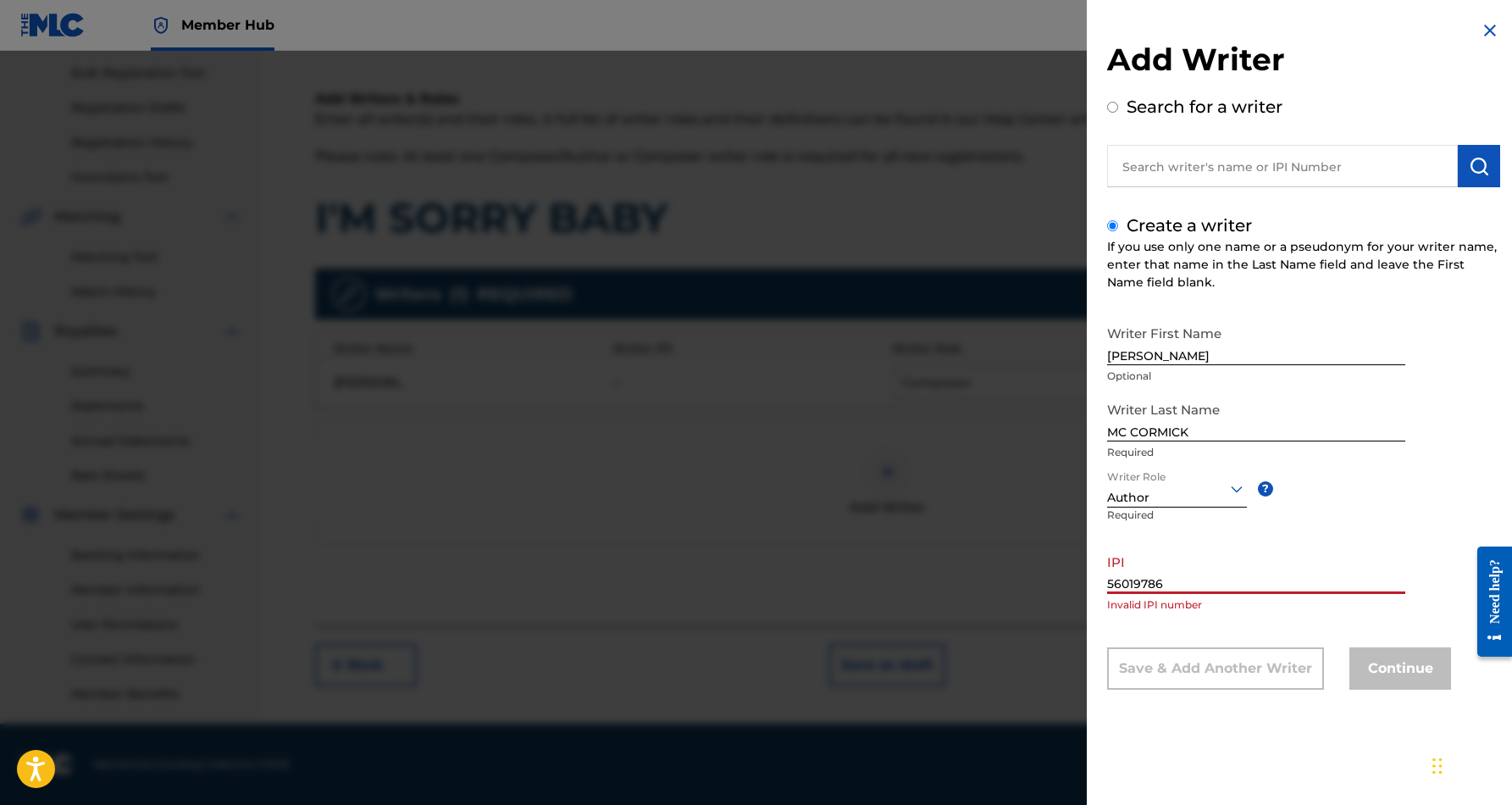
click at [1423, 425] on div "Writer First Name [PERSON_NAME] Optional Writer Last Name MC [PERSON_NAME] Requ…" at bounding box center [1304, 503] width 393 height 372
click at [1111, 584] on input "56019786" at bounding box center [1256, 569] width 298 height 48
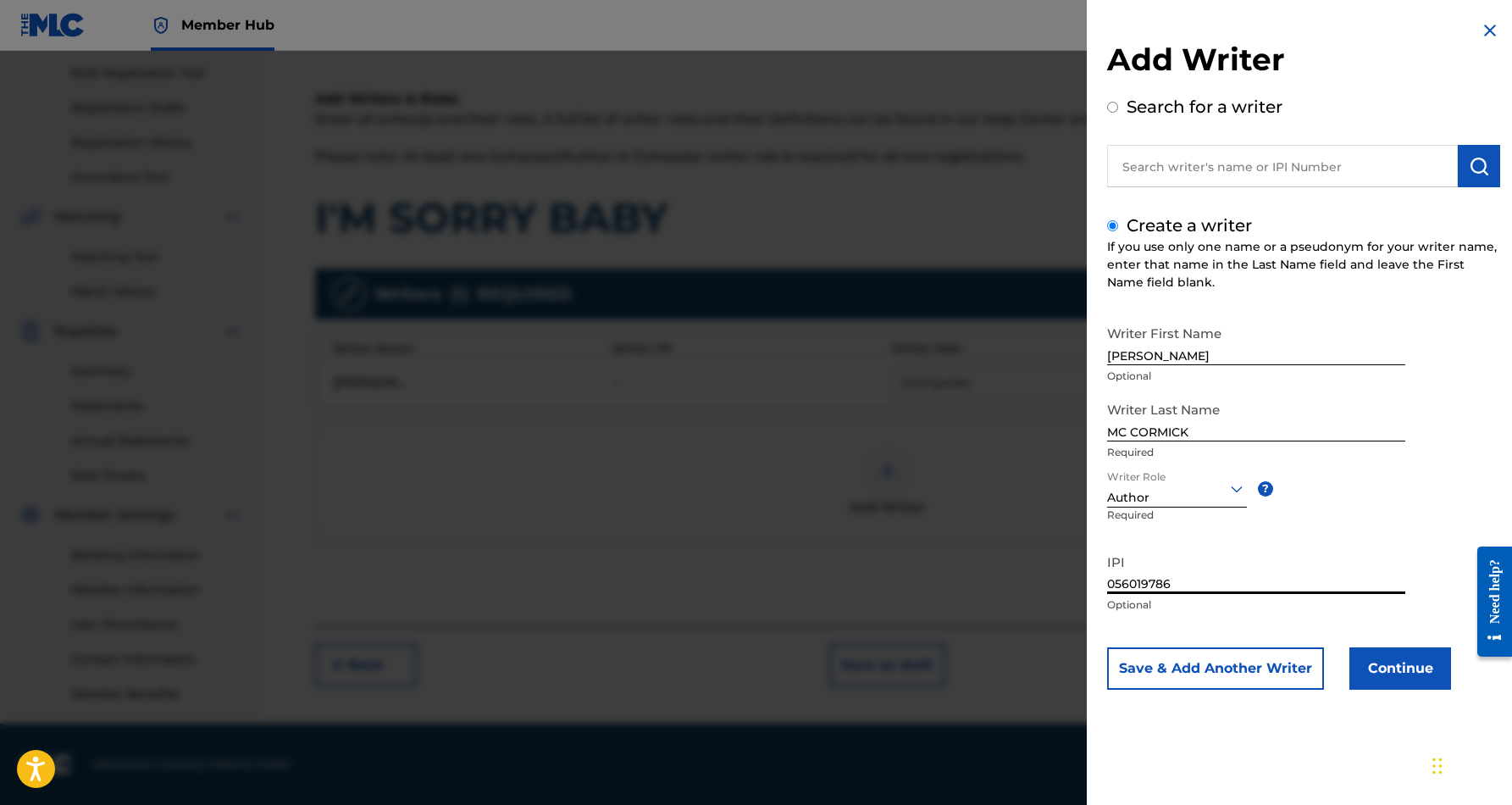
type input "056019786"
click at [1363, 533] on div "Writer First Name [PERSON_NAME] Optional Writer Last Name MC [PERSON_NAME] Requ…" at bounding box center [1304, 503] width 393 height 372
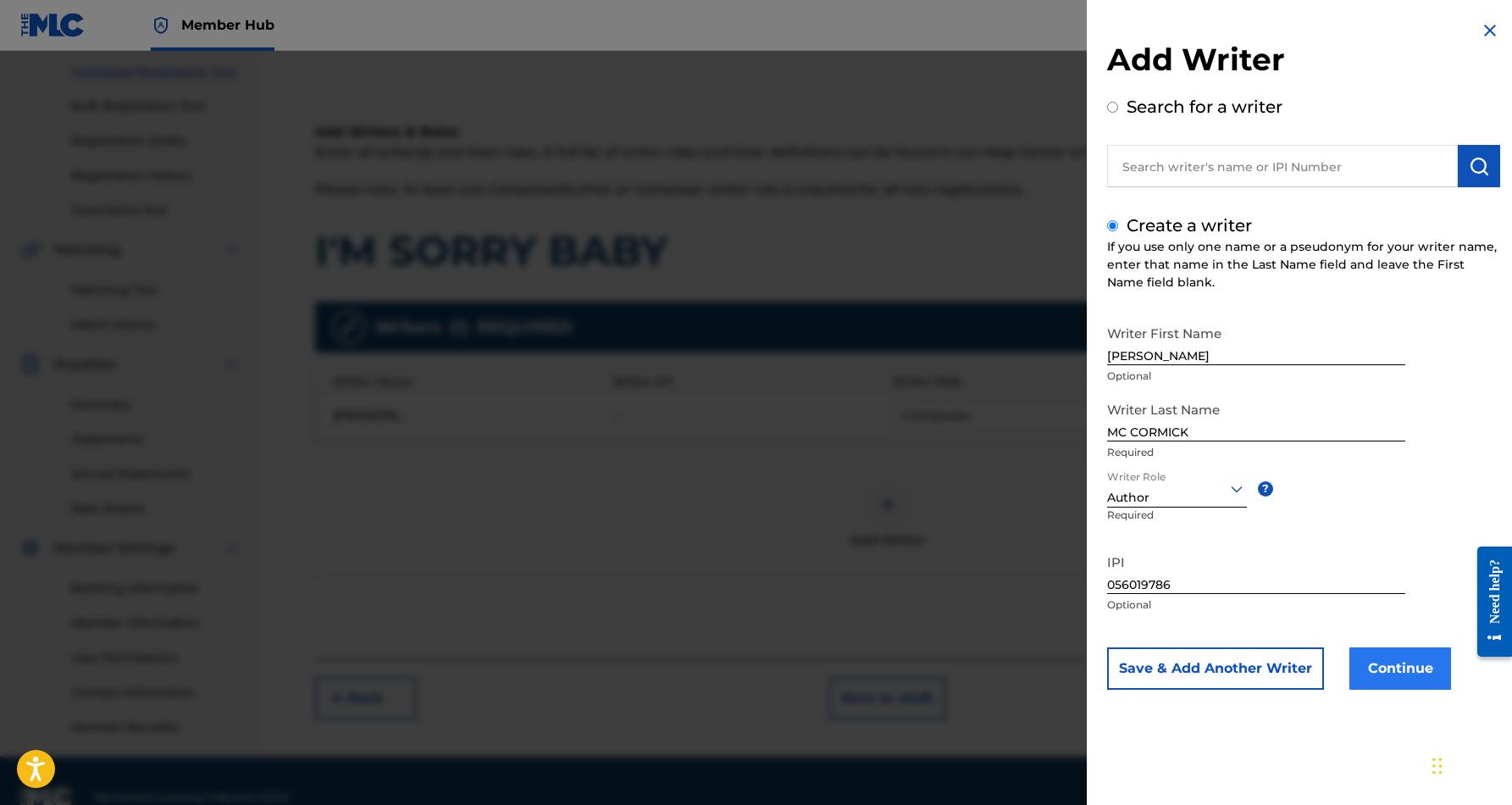
click at [1398, 667] on button "Continue" at bounding box center [1400, 668] width 102 height 42
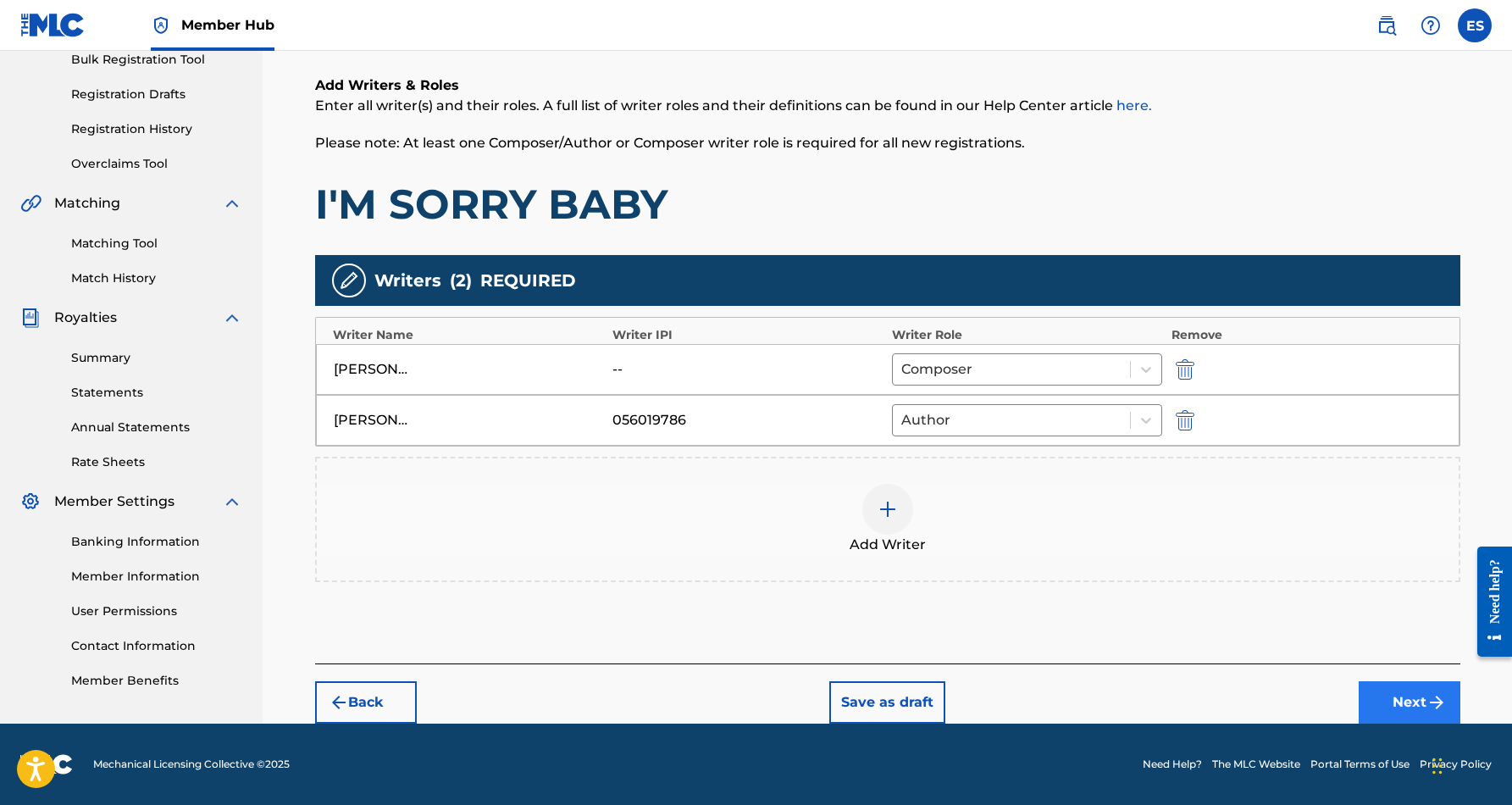
click at [1391, 701] on button "Next" at bounding box center [1410, 702] width 102 height 42
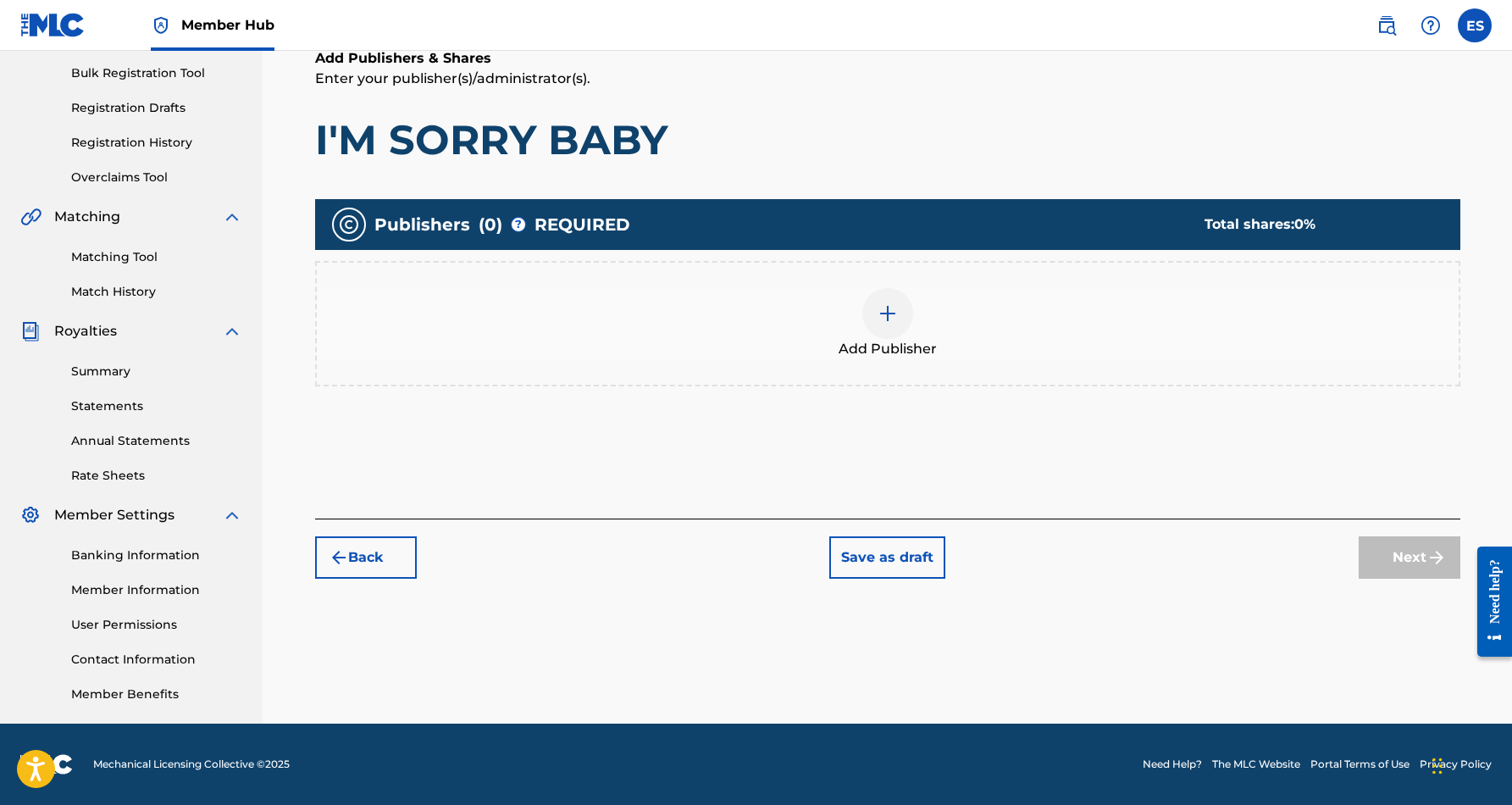
click at [884, 315] on img at bounding box center [887, 313] width 20 height 20
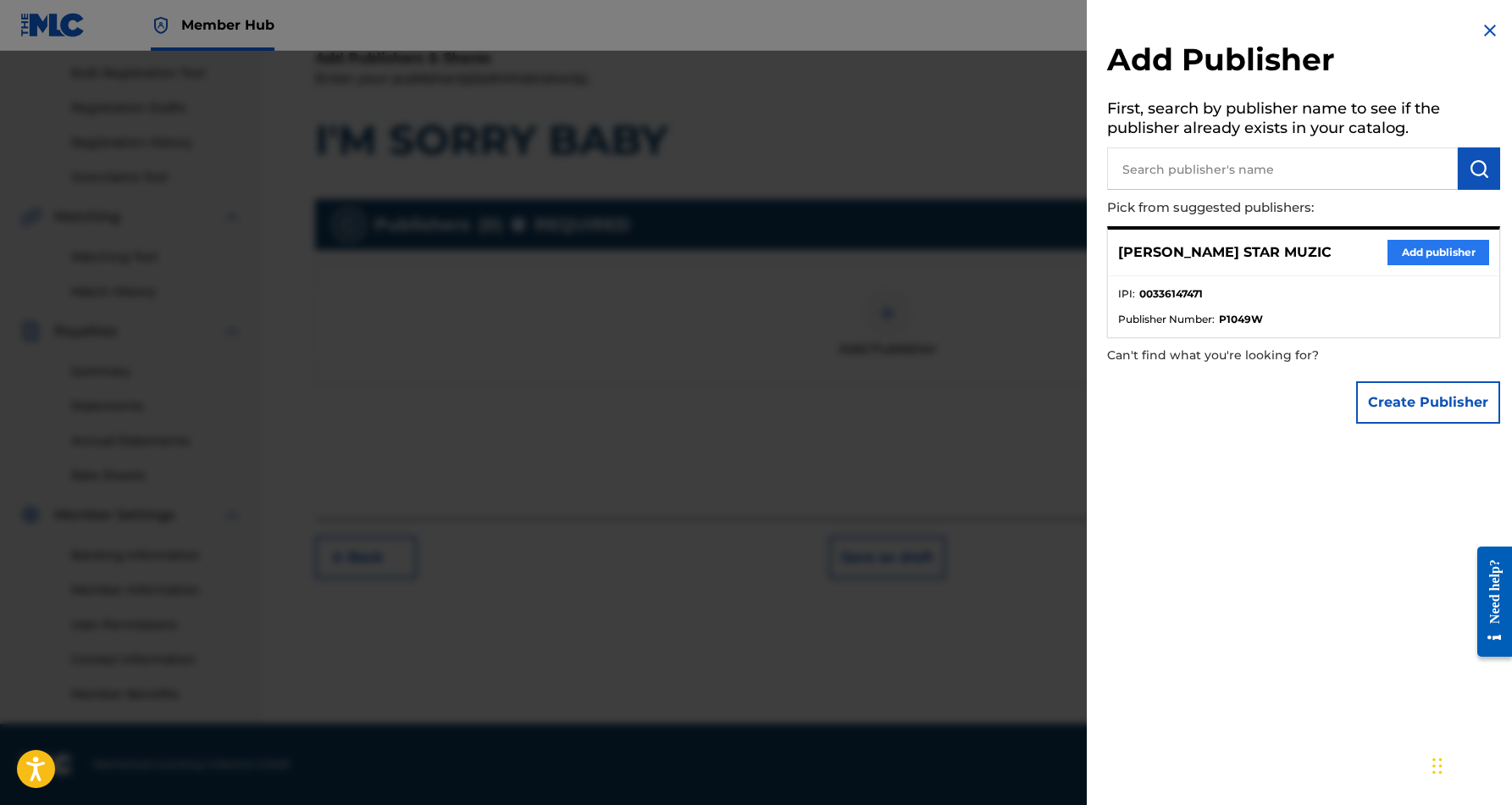
click at [1397, 246] on button "Add publisher" at bounding box center [1438, 252] width 102 height 25
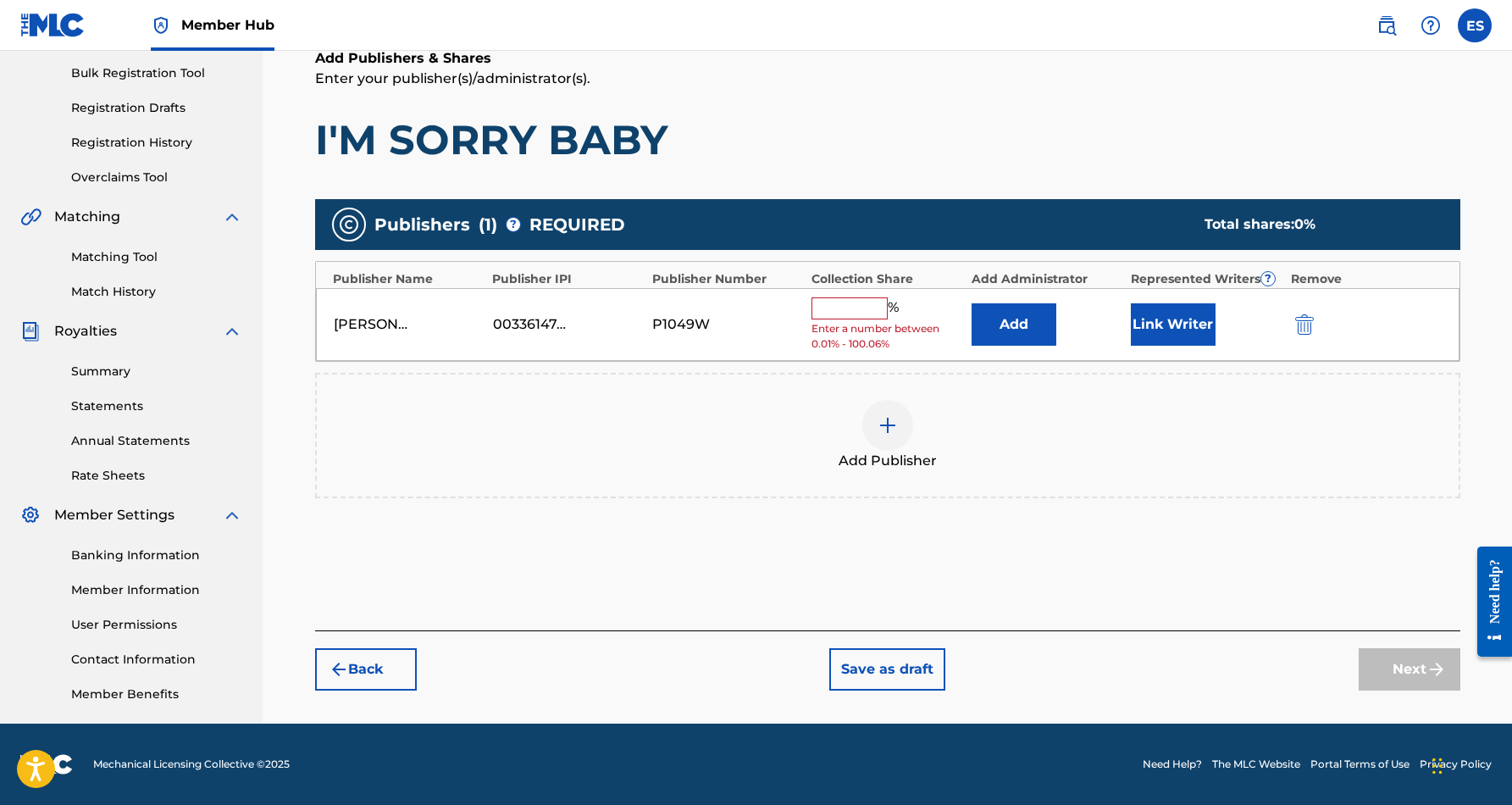
click at [844, 311] on input "text" at bounding box center [849, 307] width 76 height 22
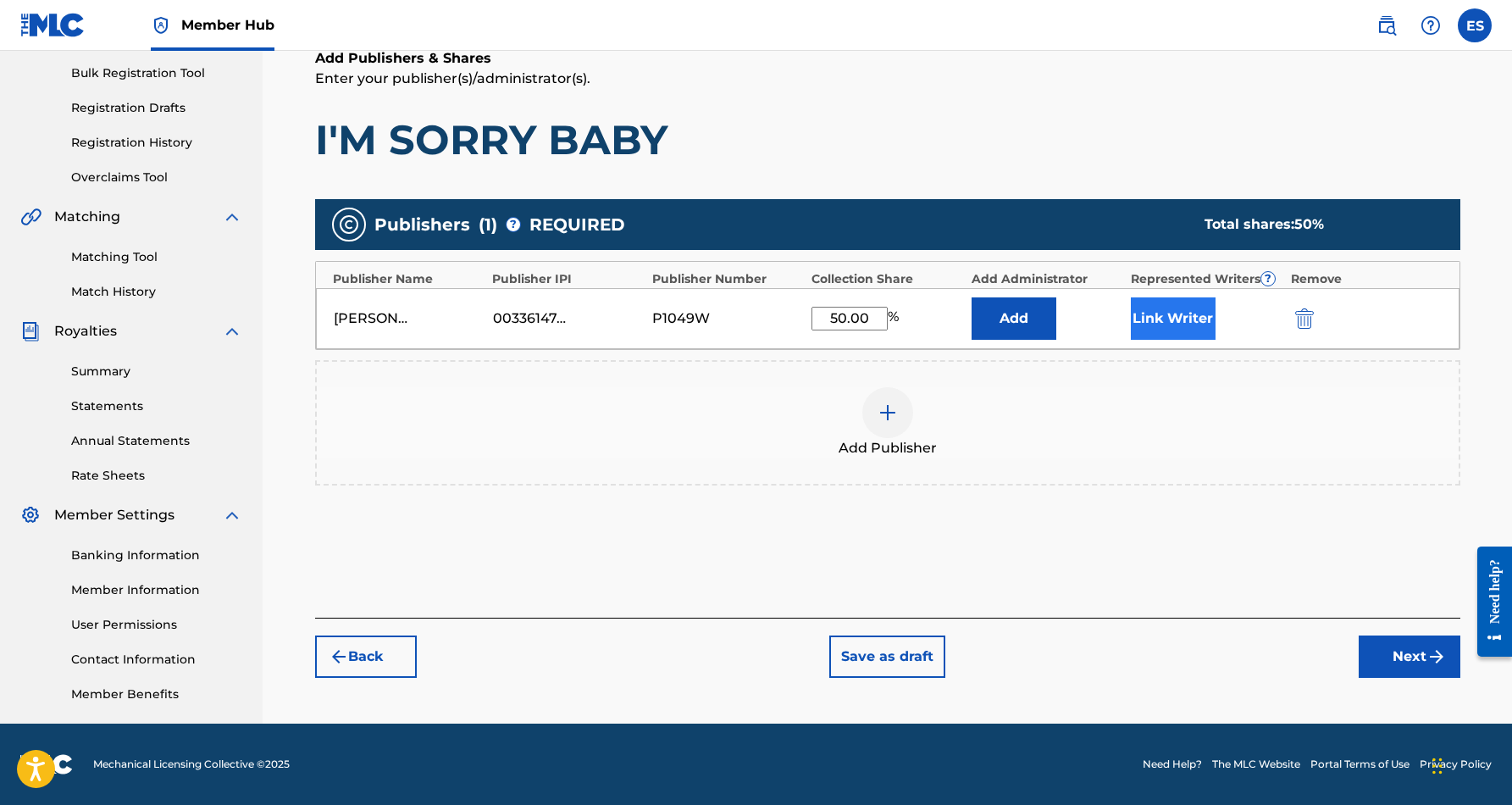
type input "50.00"
click at [1182, 314] on button "Link Writer" at bounding box center [1173, 318] width 85 height 42
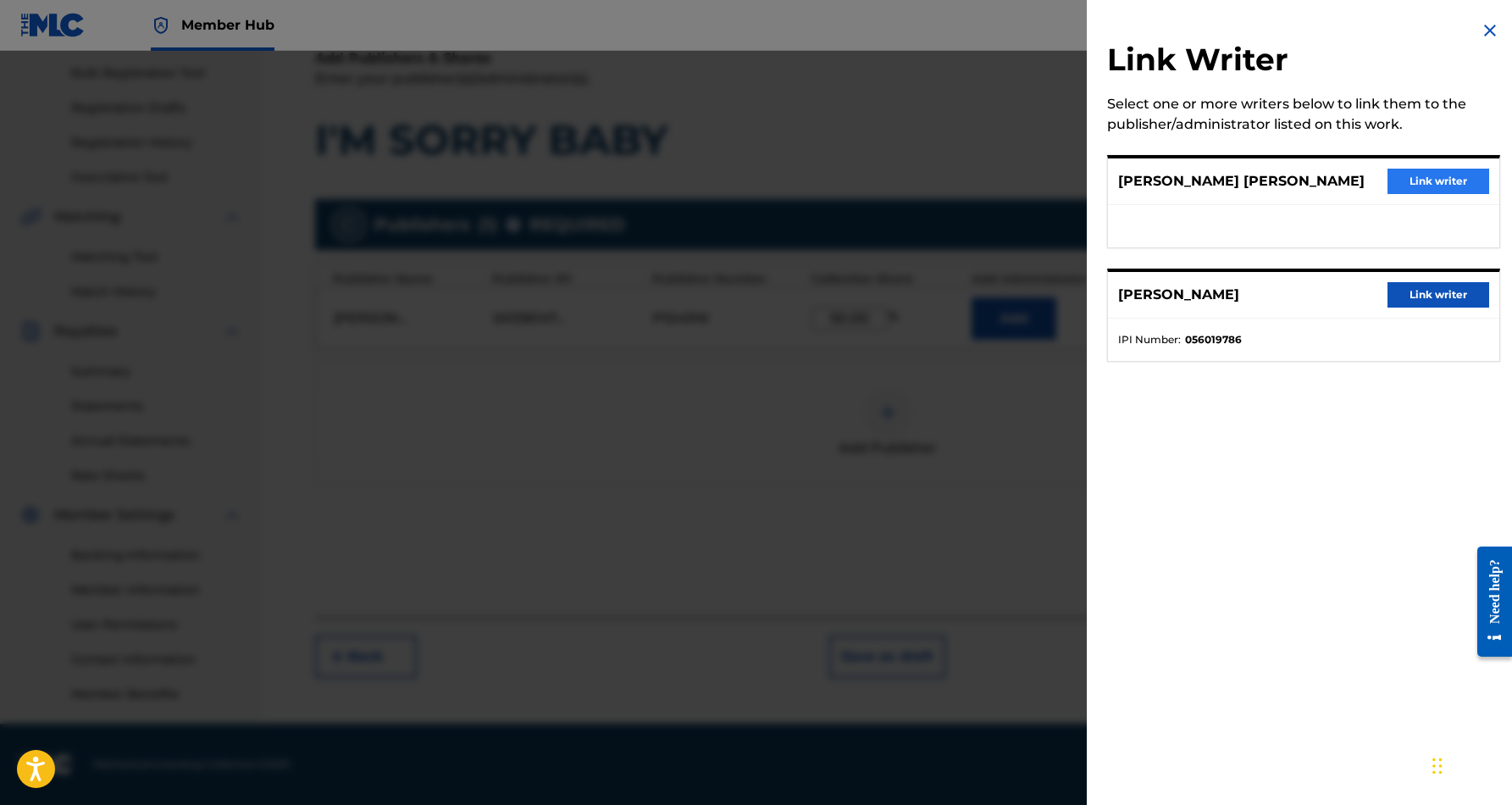
click at [1408, 186] on button "Link writer" at bounding box center [1438, 180] width 102 height 25
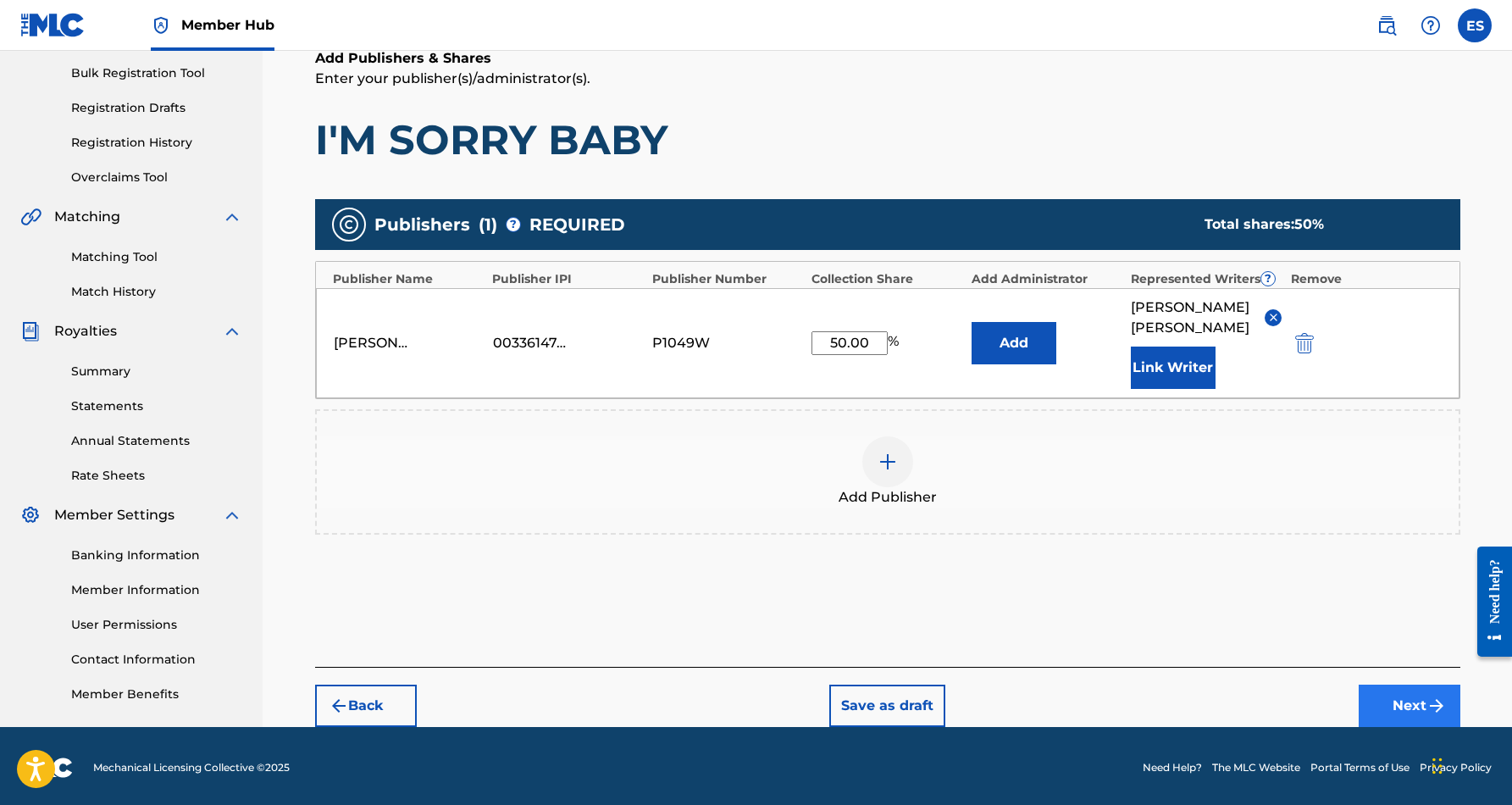
click at [1392, 706] on button "Next" at bounding box center [1410, 705] width 102 height 42
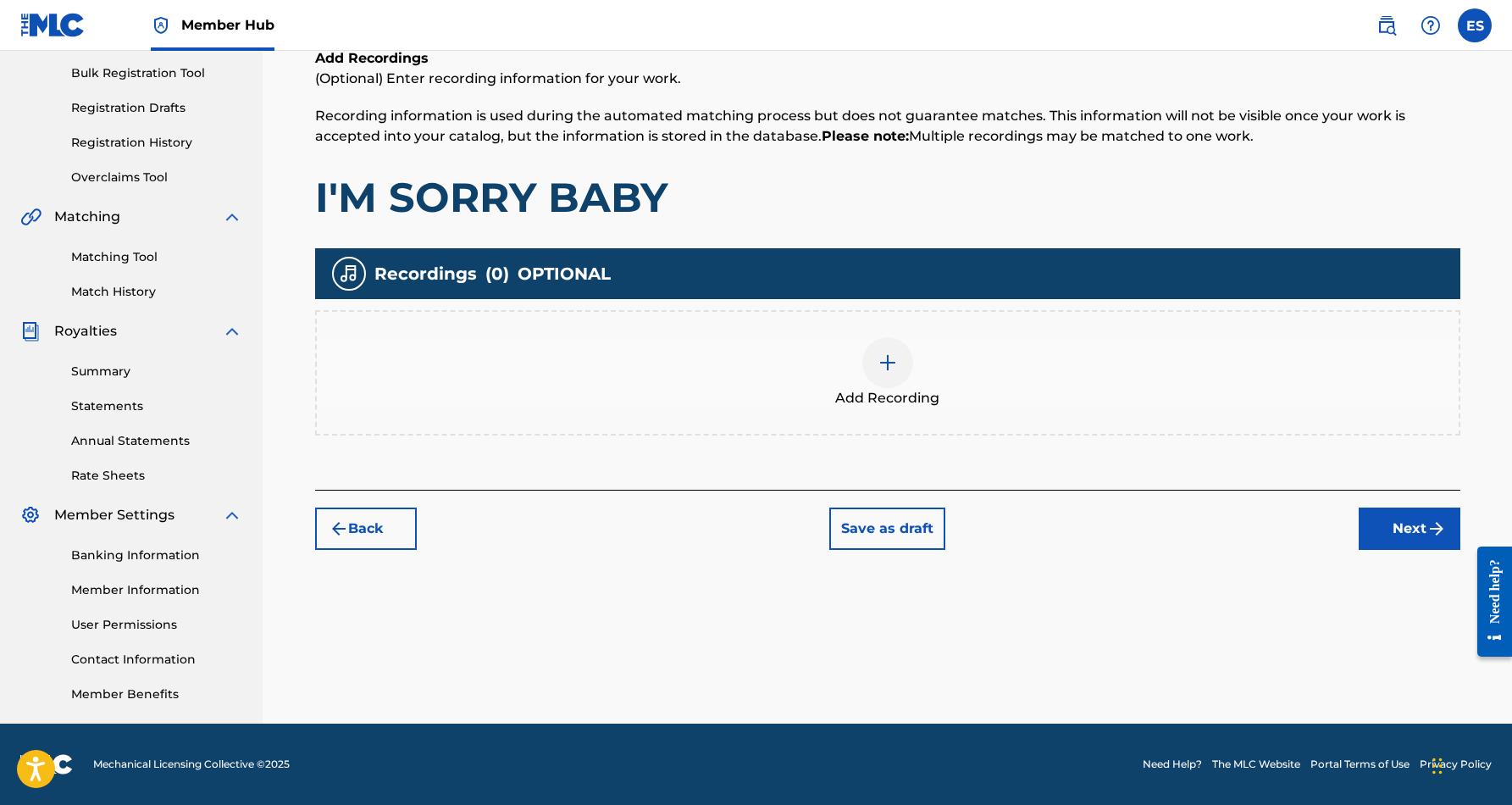
scroll to position [76, 0]
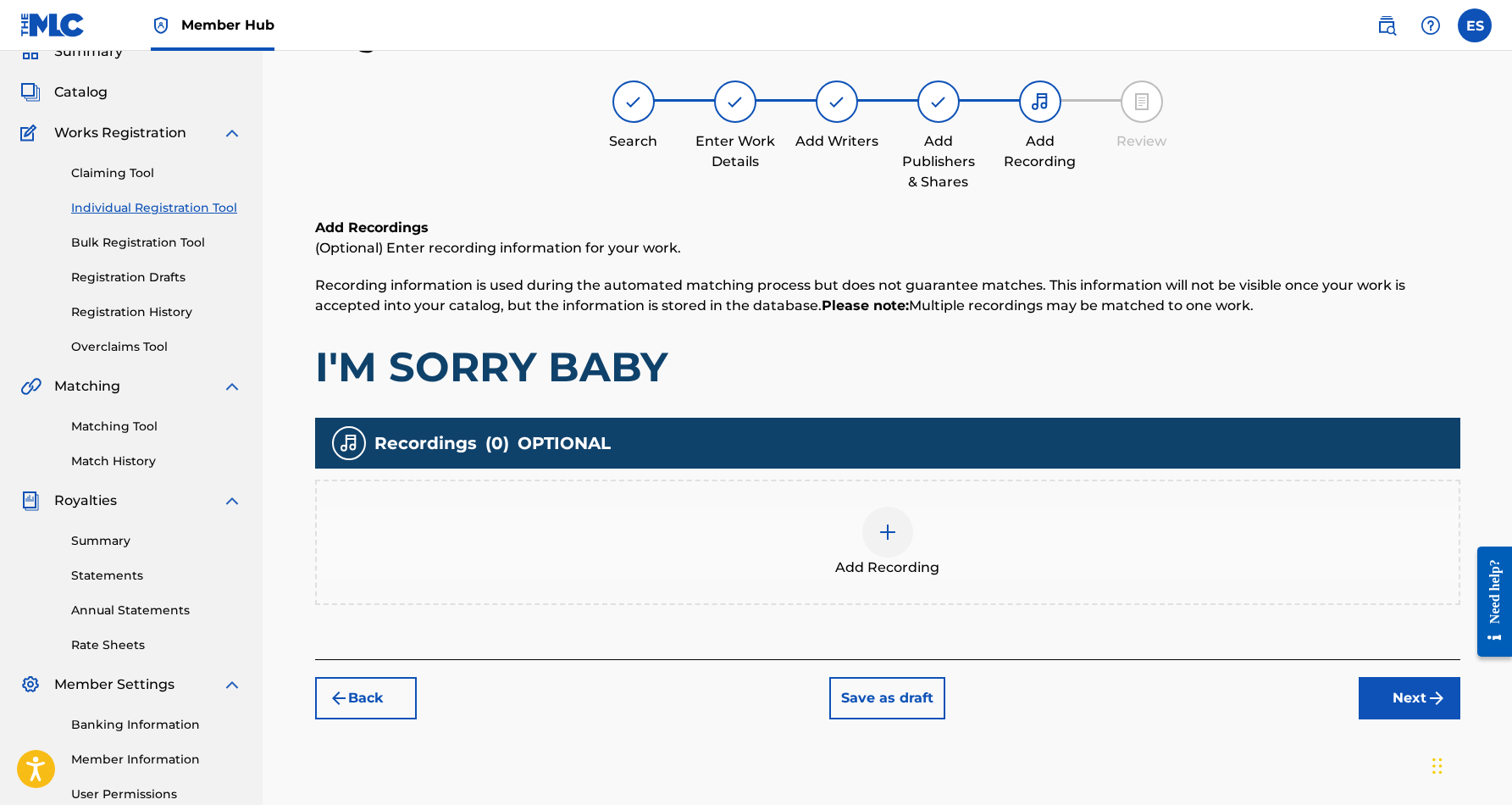
click at [894, 540] on img at bounding box center [887, 532] width 20 height 20
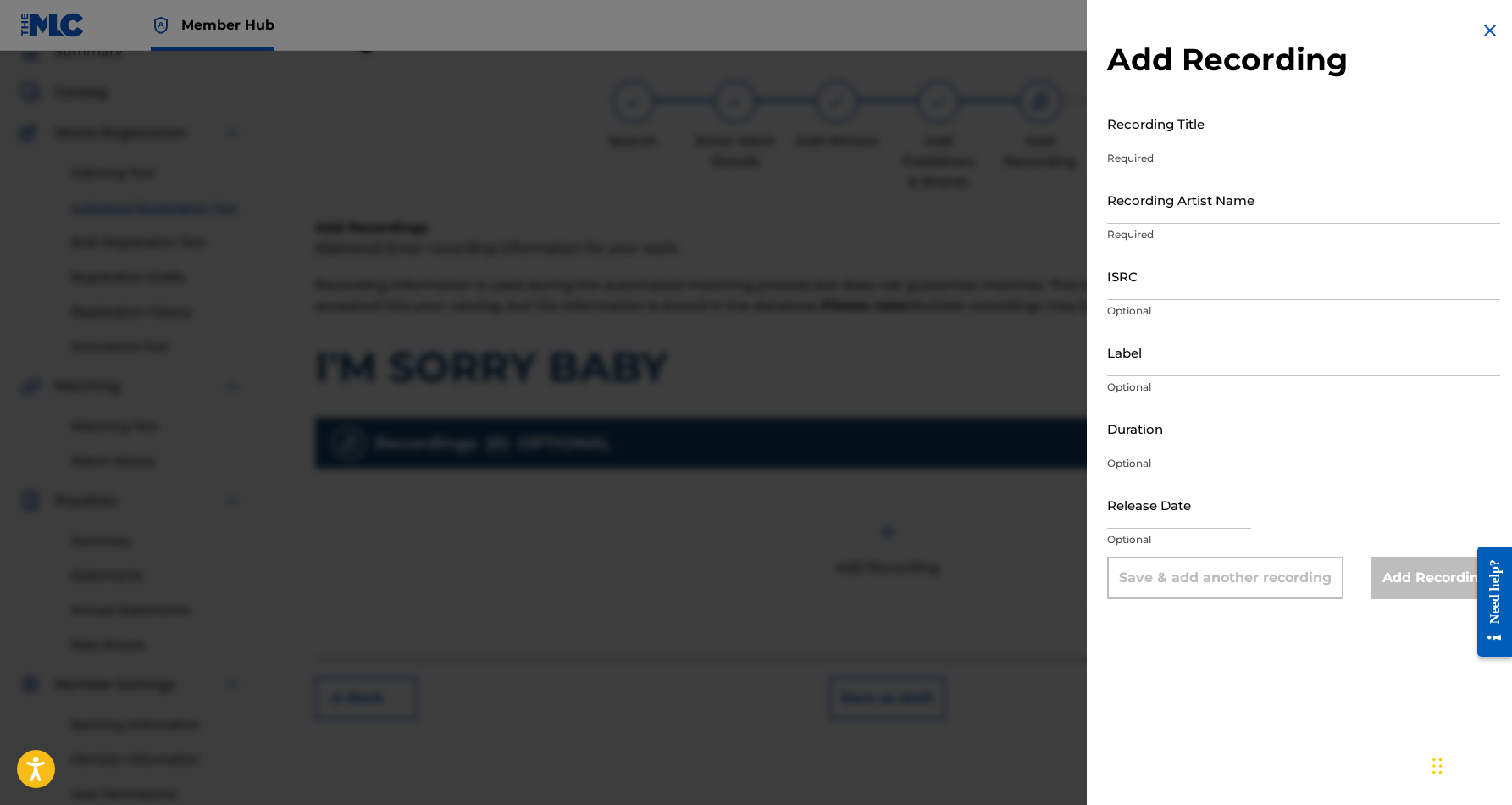
click at [1220, 135] on input "Recording Title" at bounding box center [1304, 123] width 393 height 48
click at [1484, 32] on img at bounding box center [1489, 30] width 20 height 20
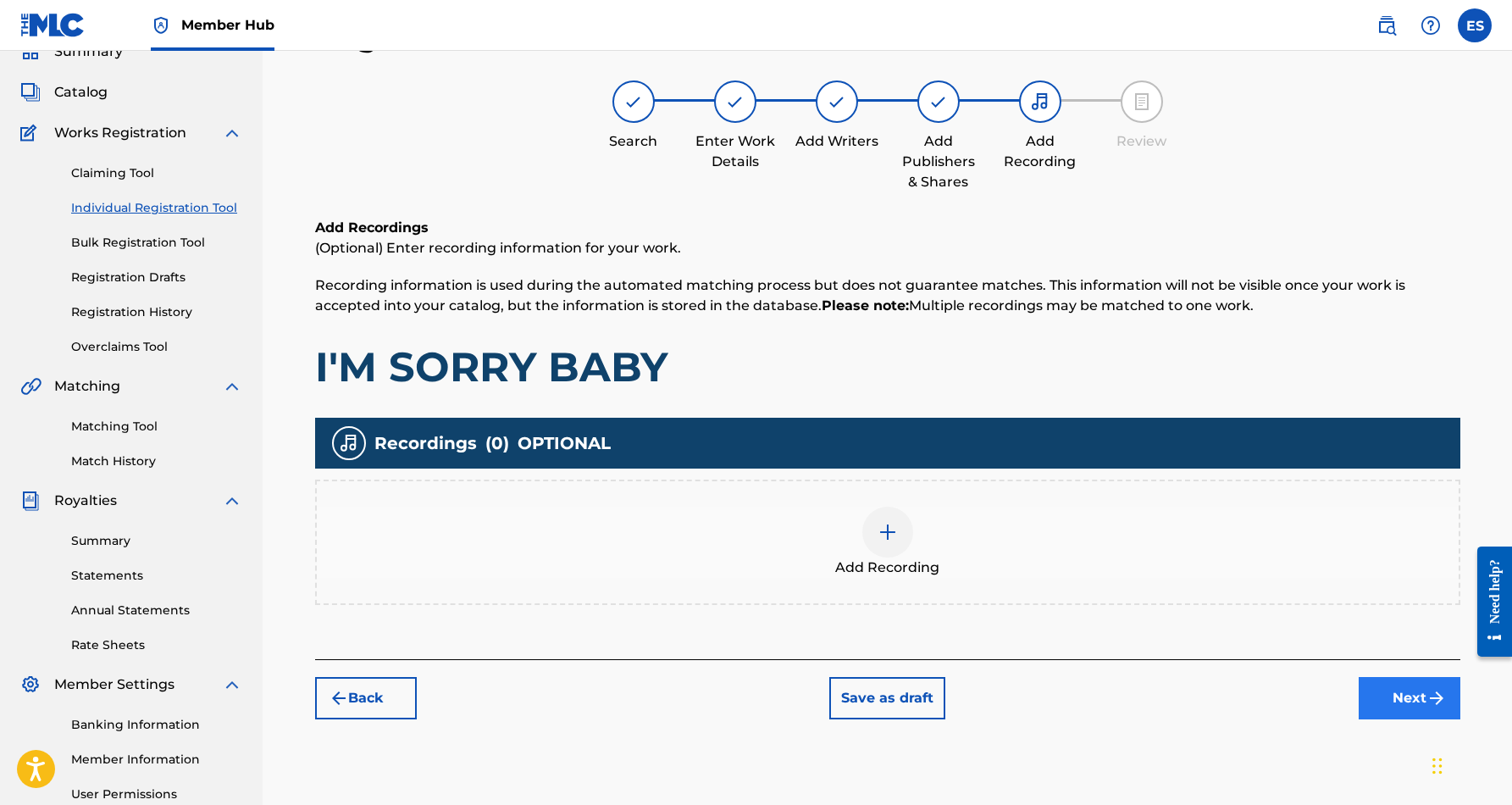
click at [1402, 686] on button "Next" at bounding box center [1410, 698] width 102 height 42
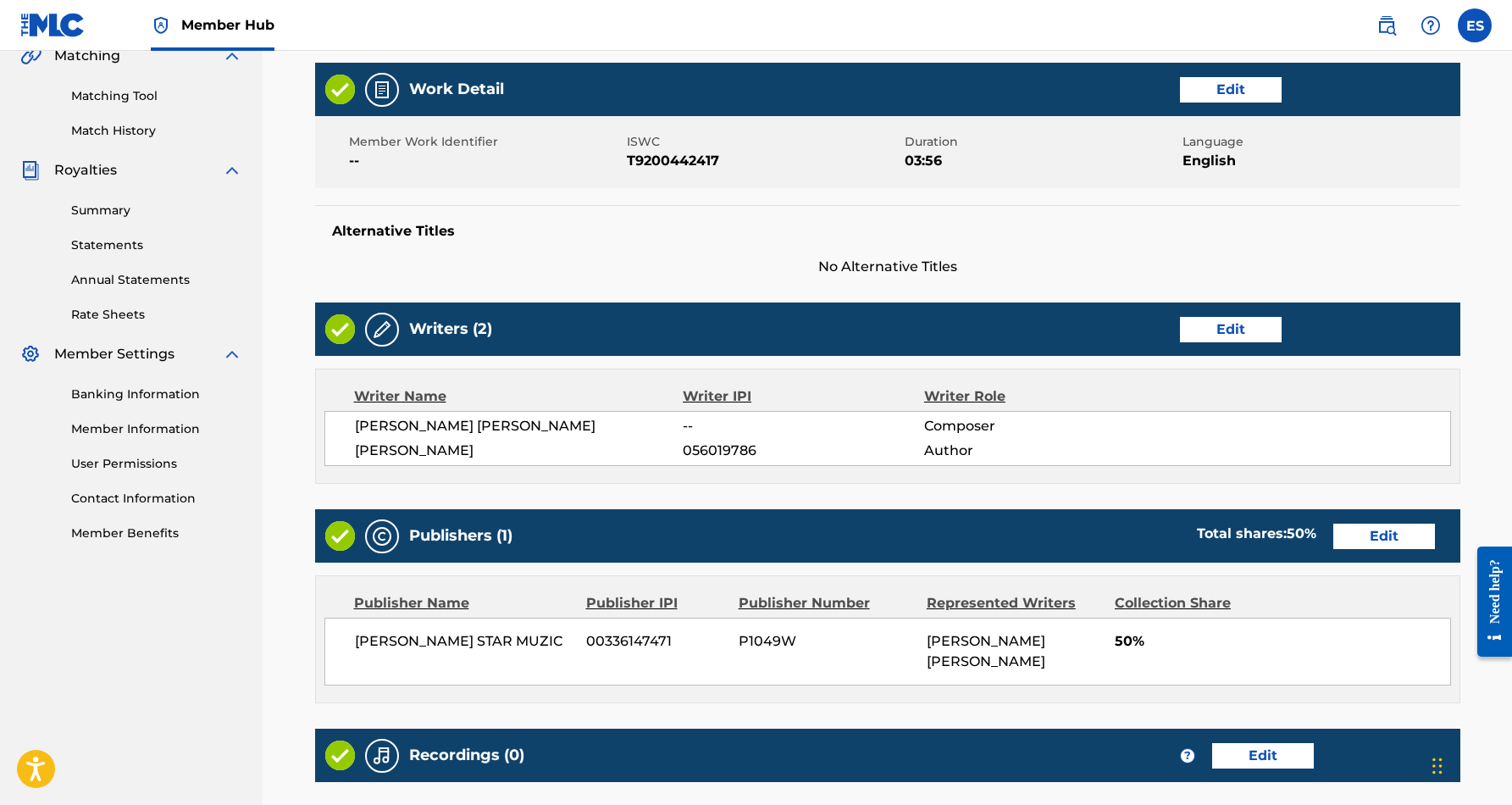
scroll to position [393, 0]
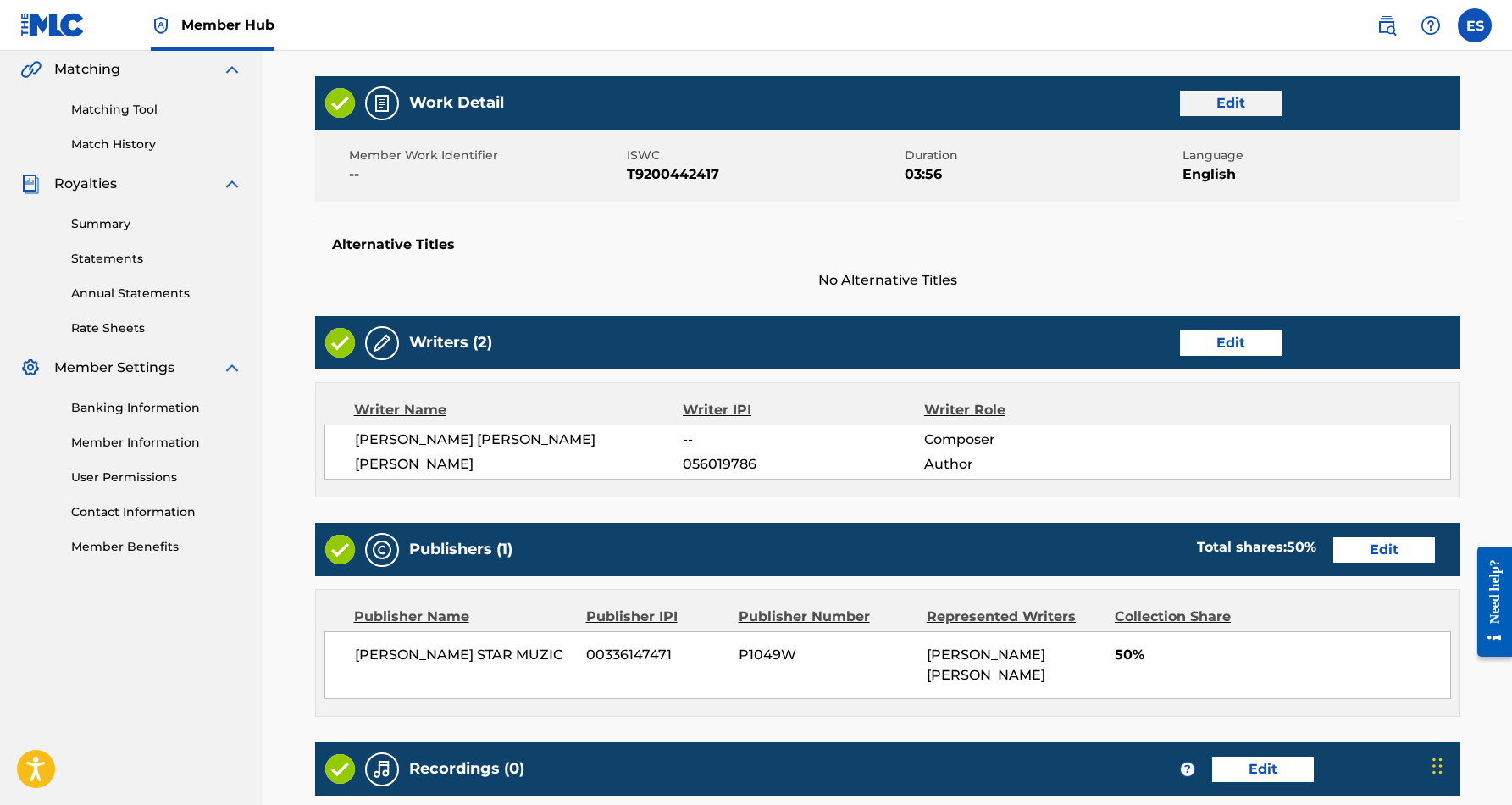
click at [1227, 101] on button "Edit" at bounding box center [1231, 102] width 102 height 25
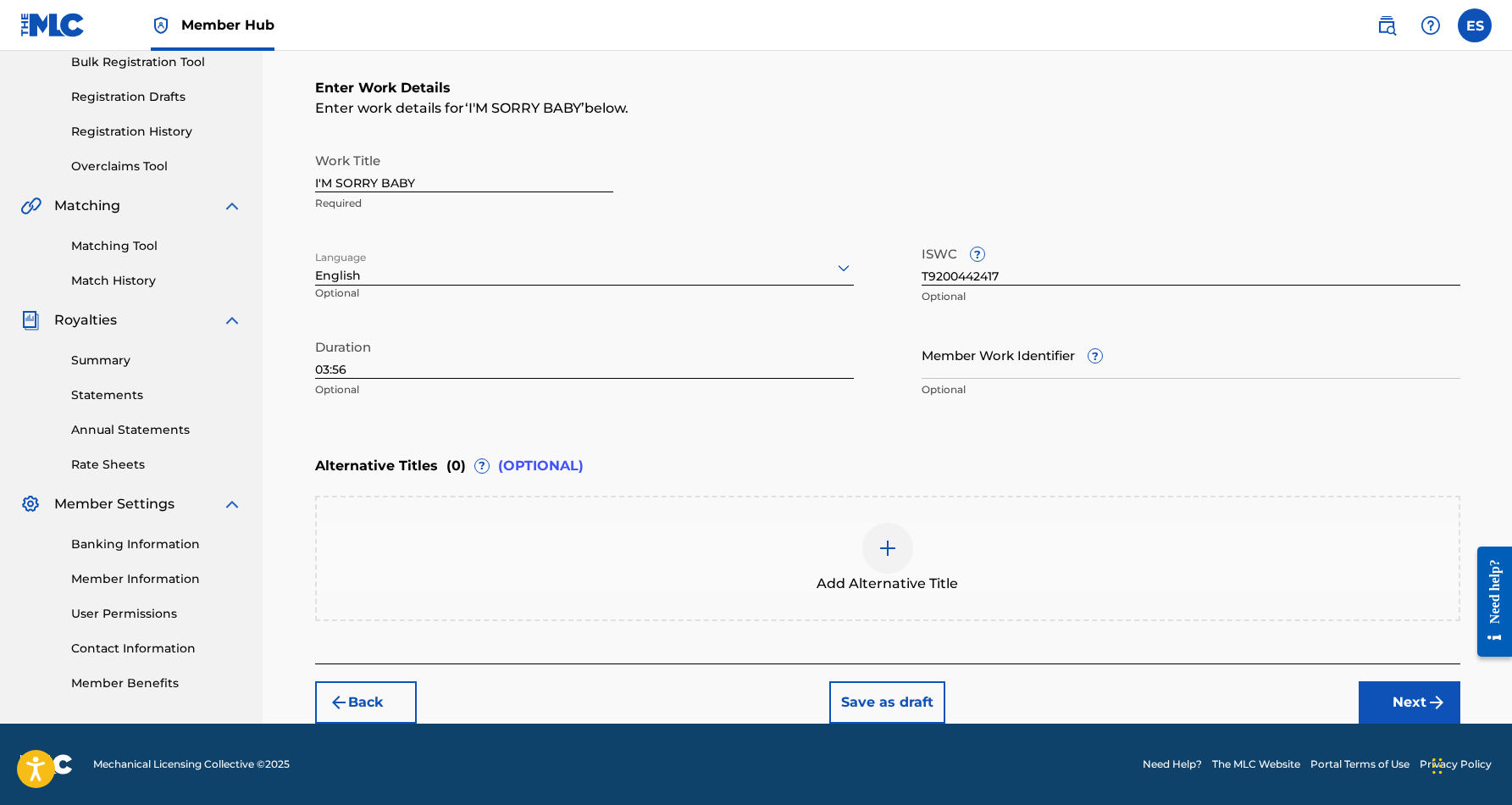
scroll to position [257, 0]
click at [886, 549] on img at bounding box center [887, 547] width 20 height 20
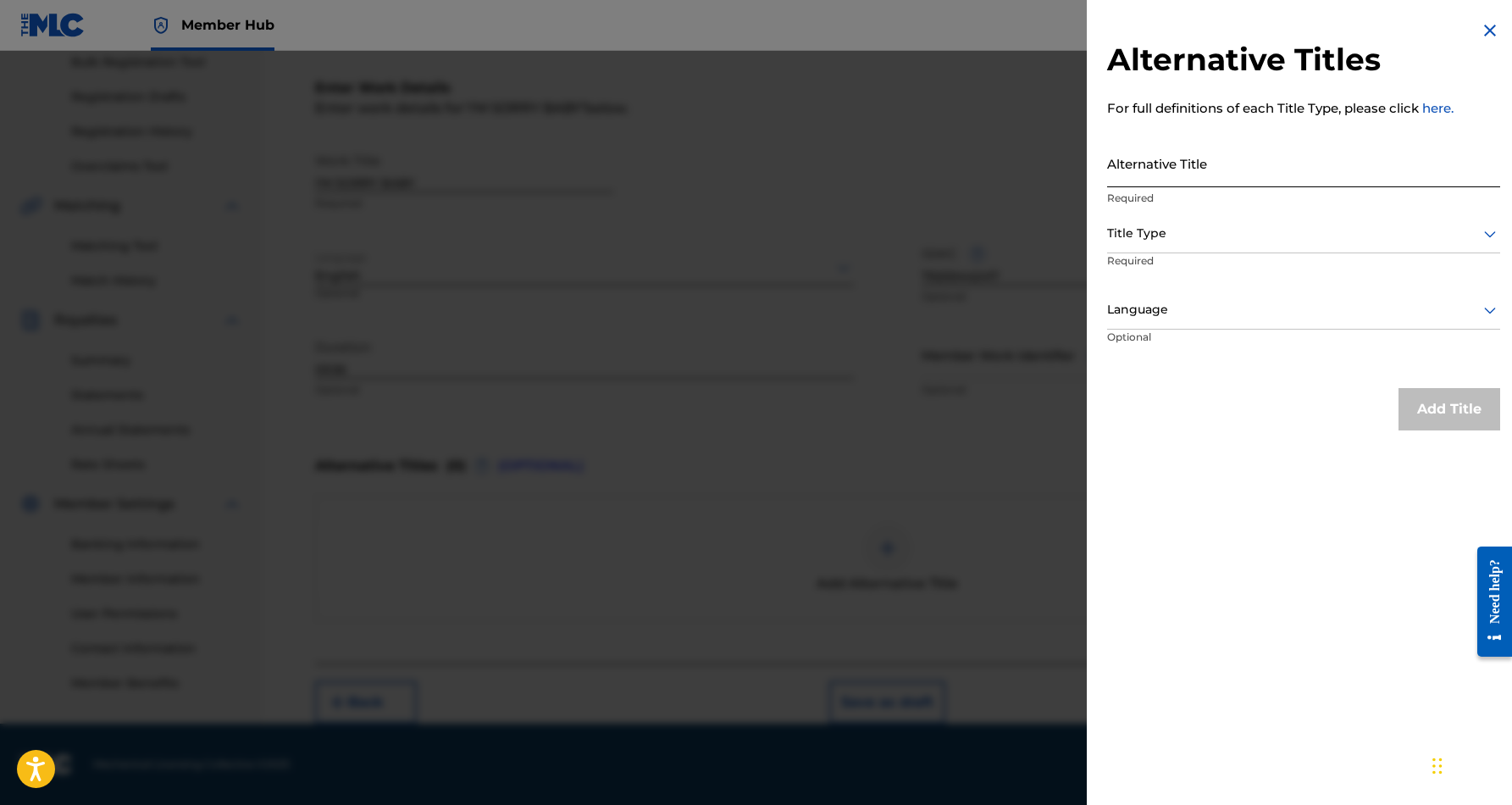
click at [1281, 166] on input "Alternative Title" at bounding box center [1304, 163] width 393 height 48
paste input "SORRY BABY"
type input "SORRY BABY"
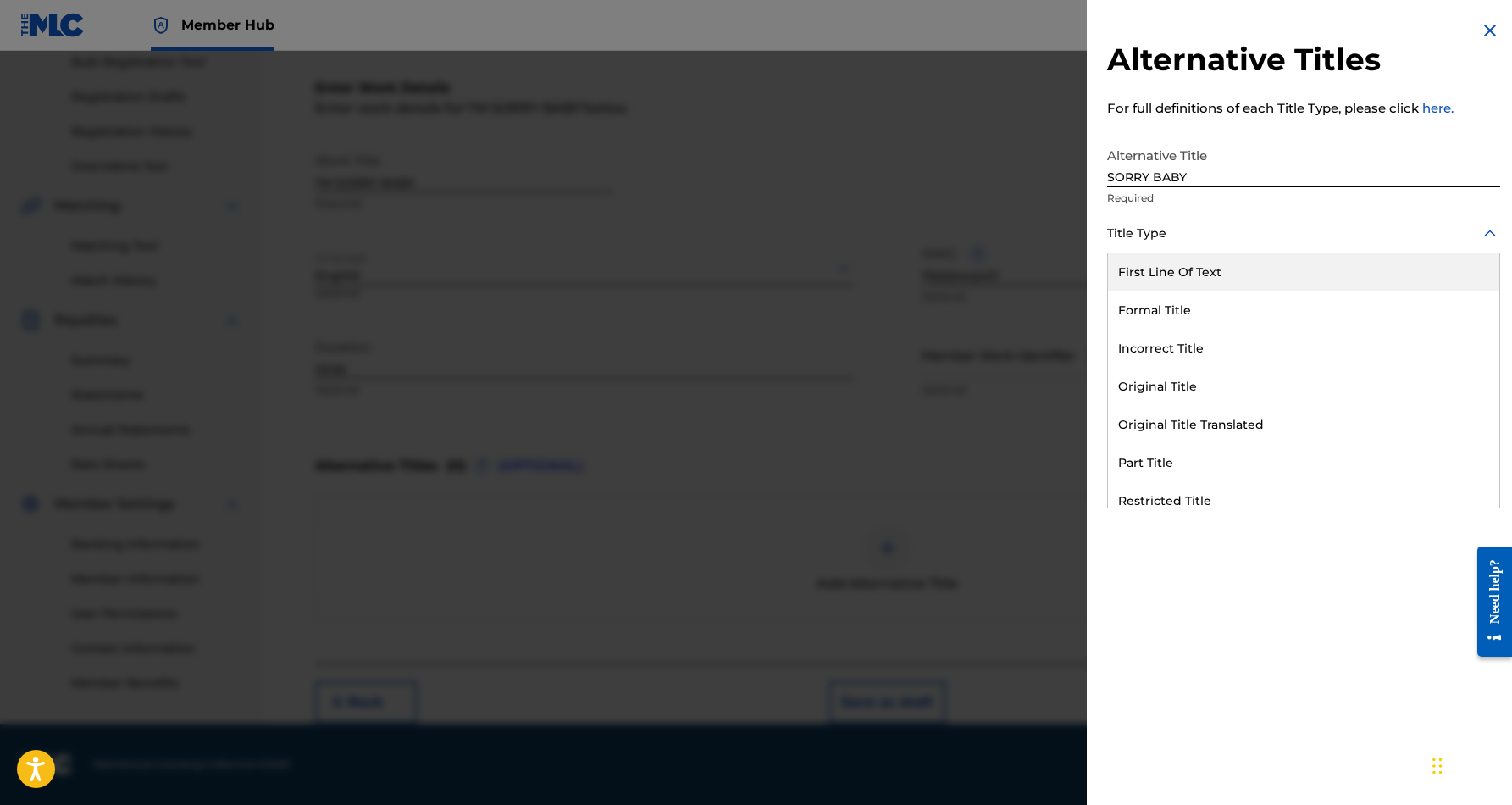
click at [1480, 229] on icon at bounding box center [1489, 233] width 20 height 20
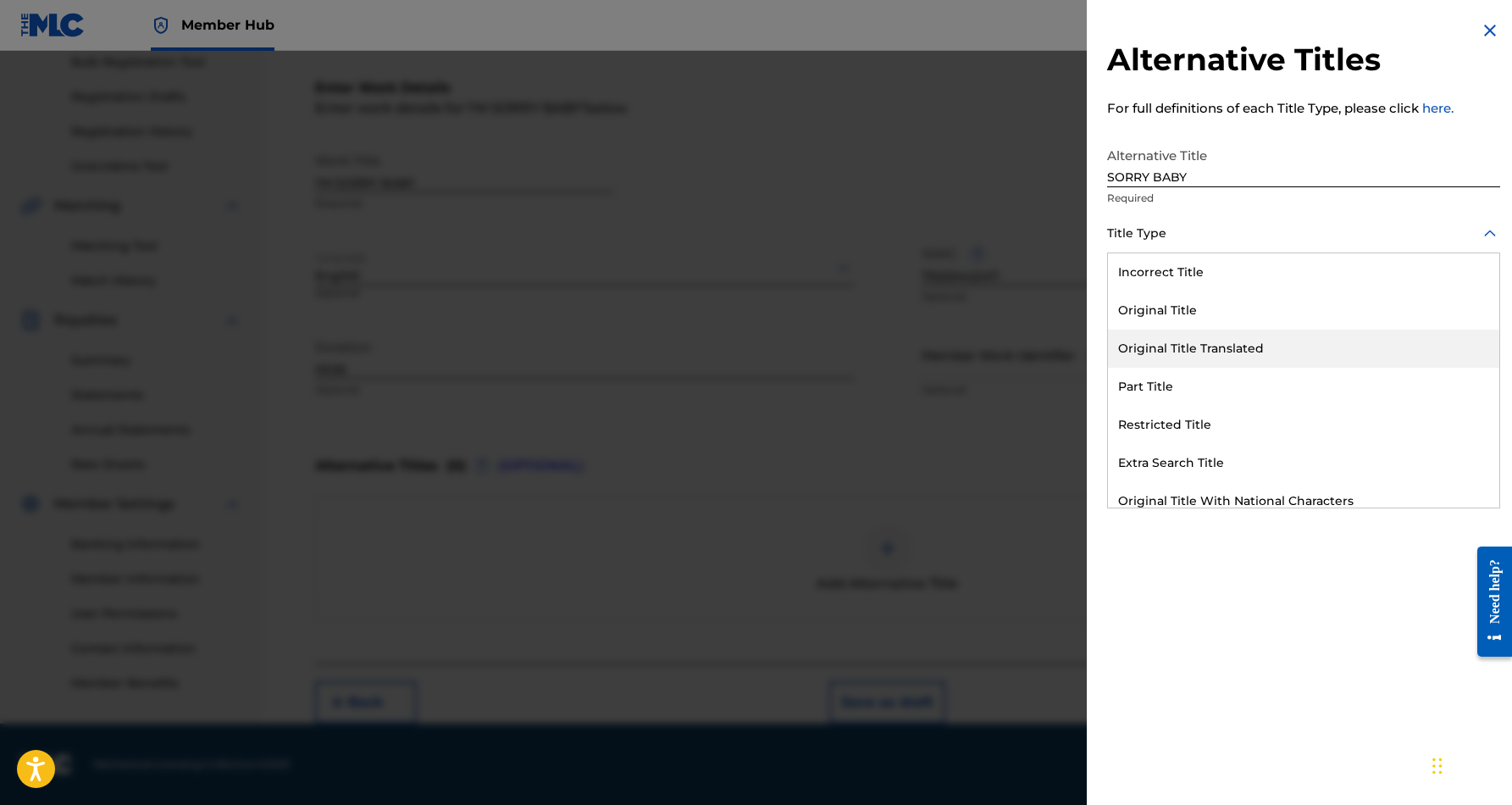
scroll to position [166, 0]
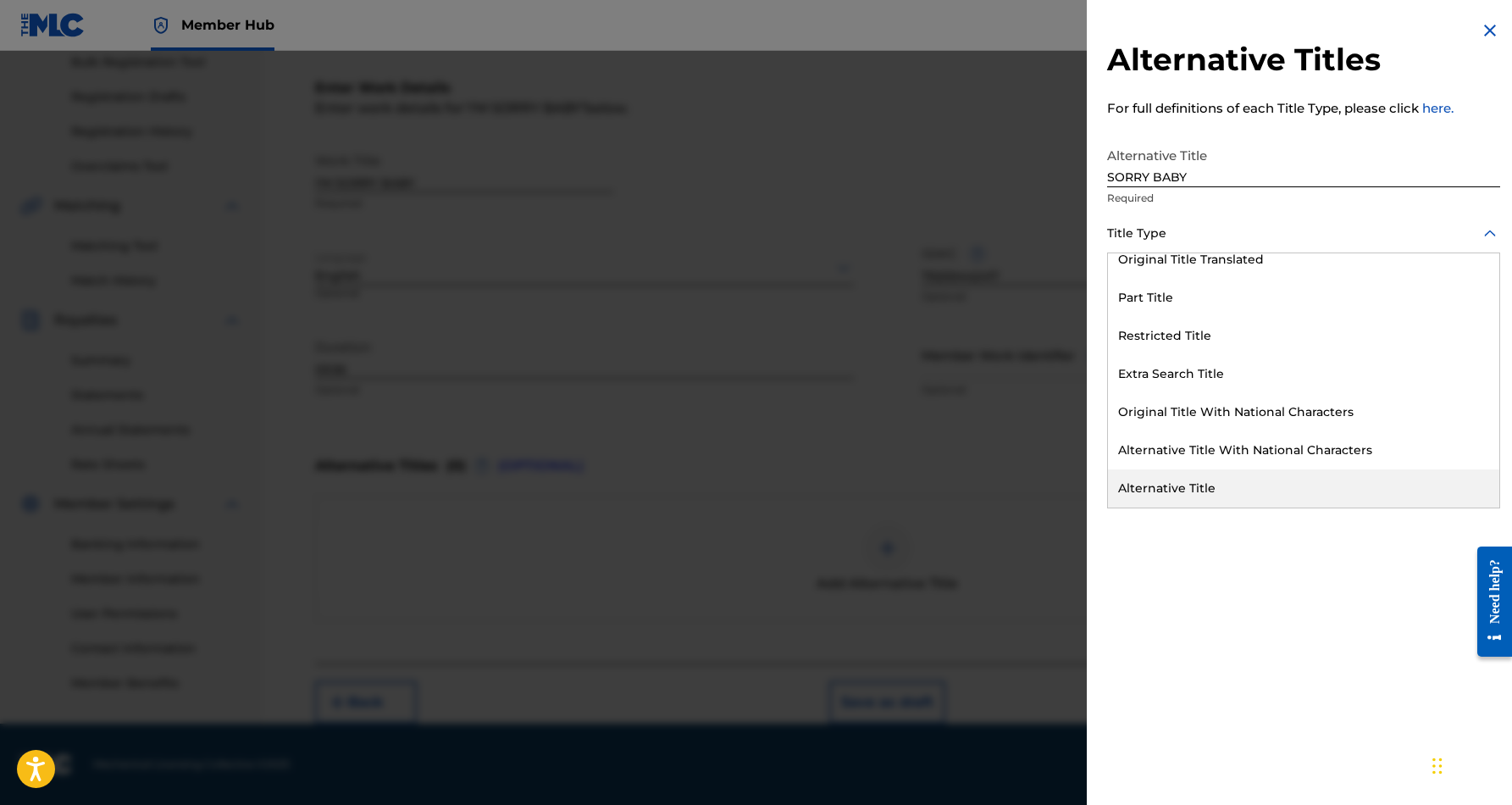
click at [1254, 495] on div "Alternative Title" at bounding box center [1304, 489] width 392 height 39
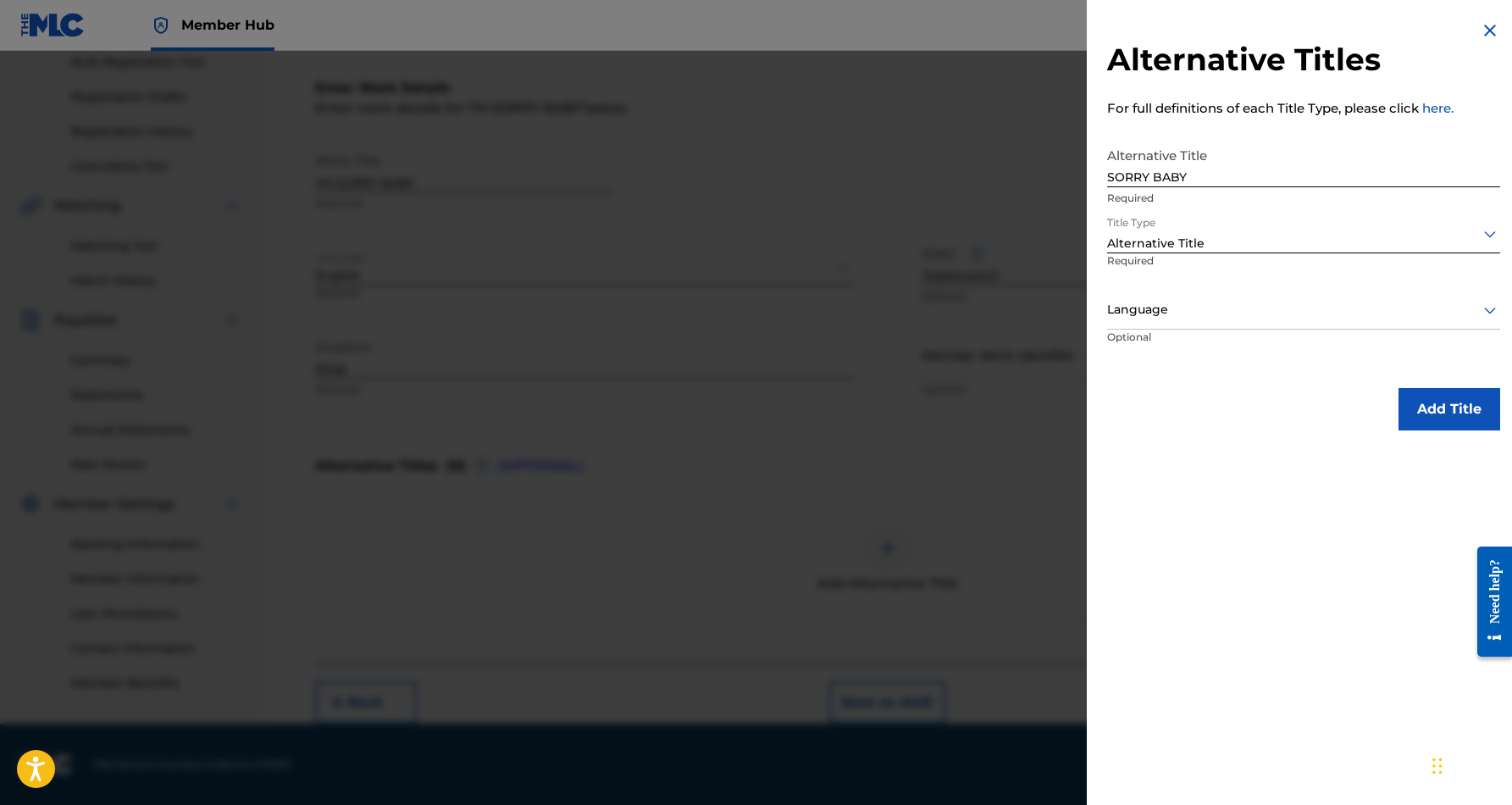
click at [1482, 308] on icon at bounding box center [1489, 309] width 20 height 20
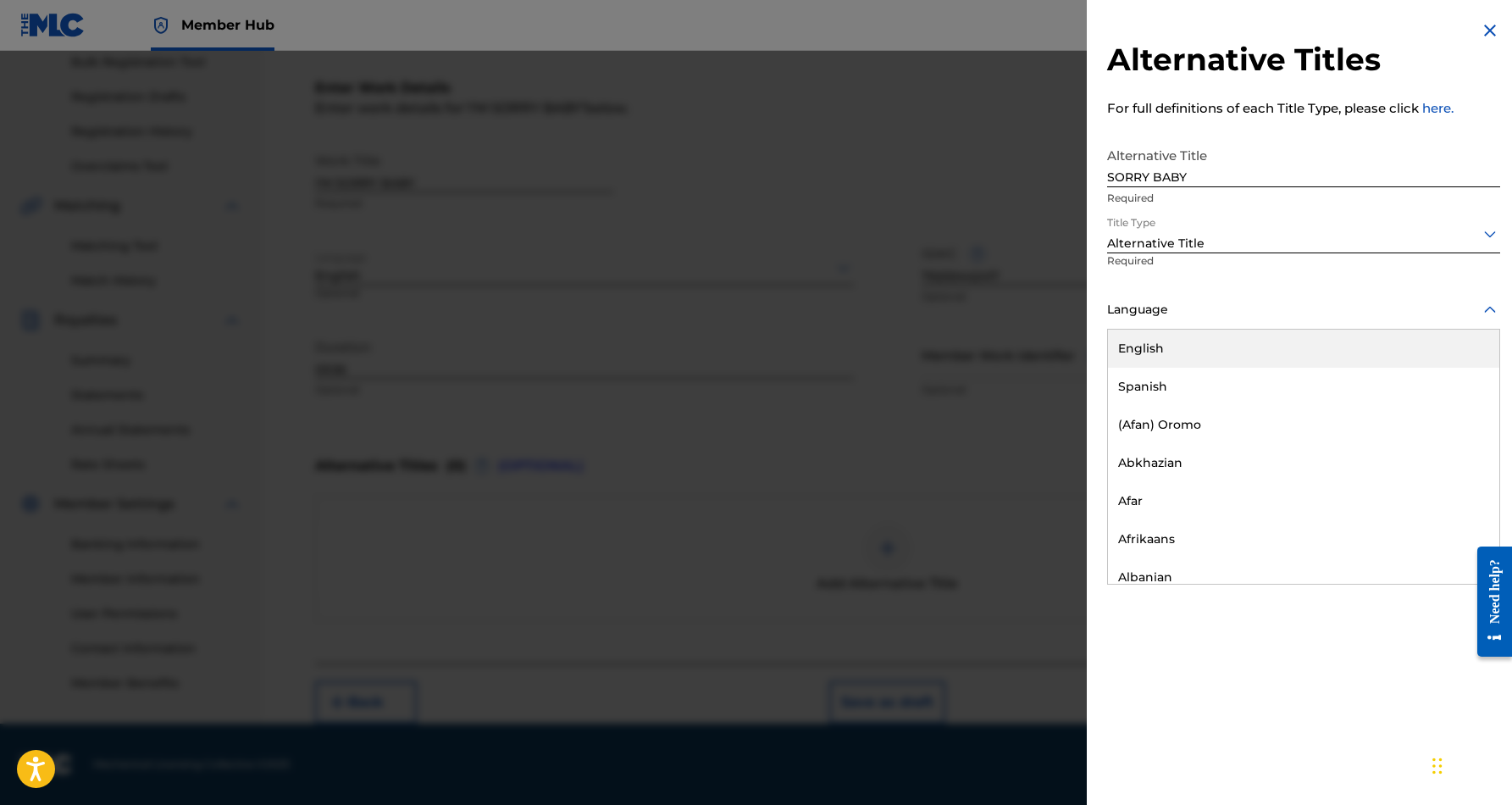
click at [1378, 356] on div "English" at bounding box center [1304, 349] width 392 height 39
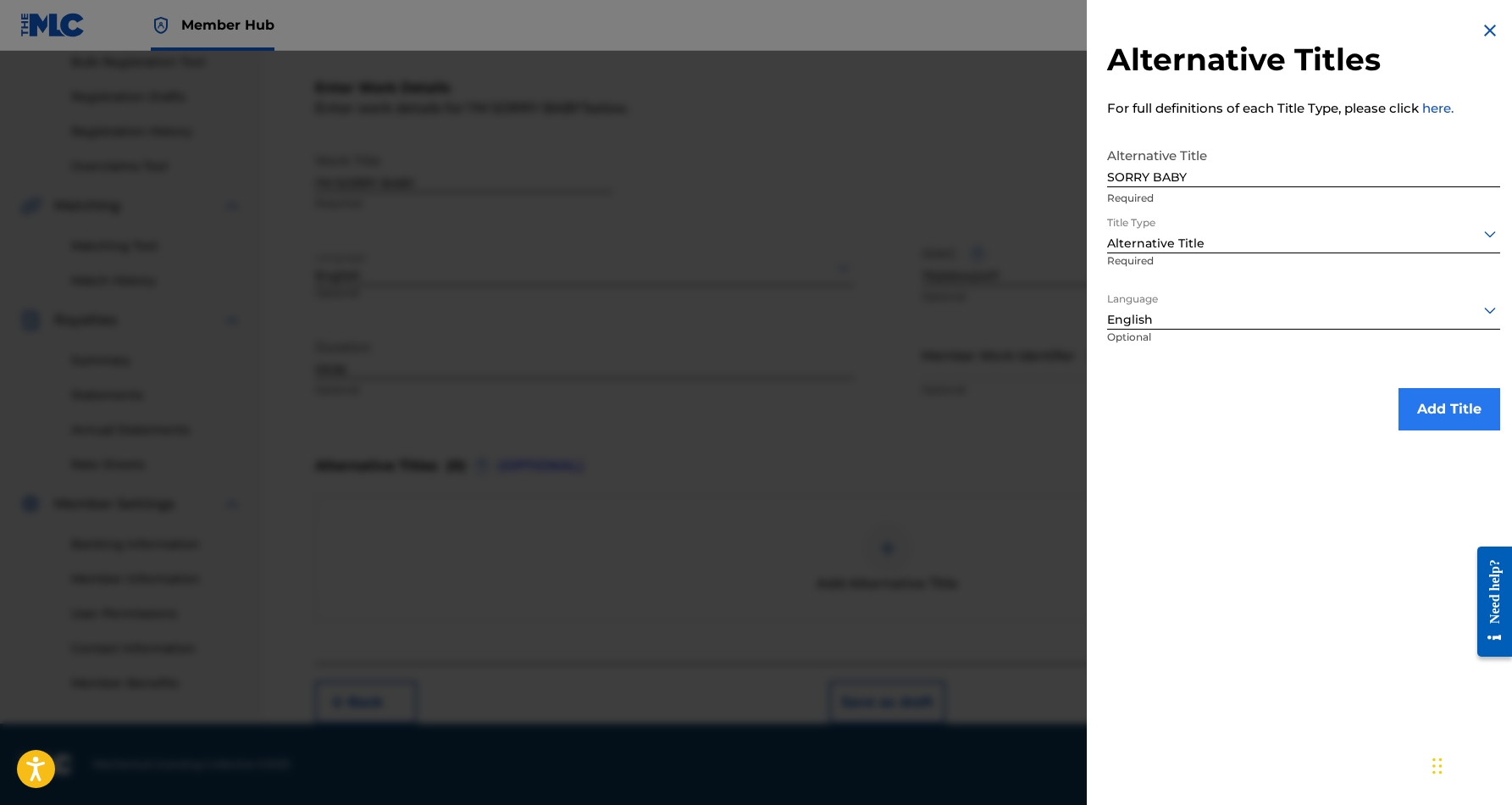
click at [1463, 403] on button "Add Title" at bounding box center [1449, 409] width 102 height 42
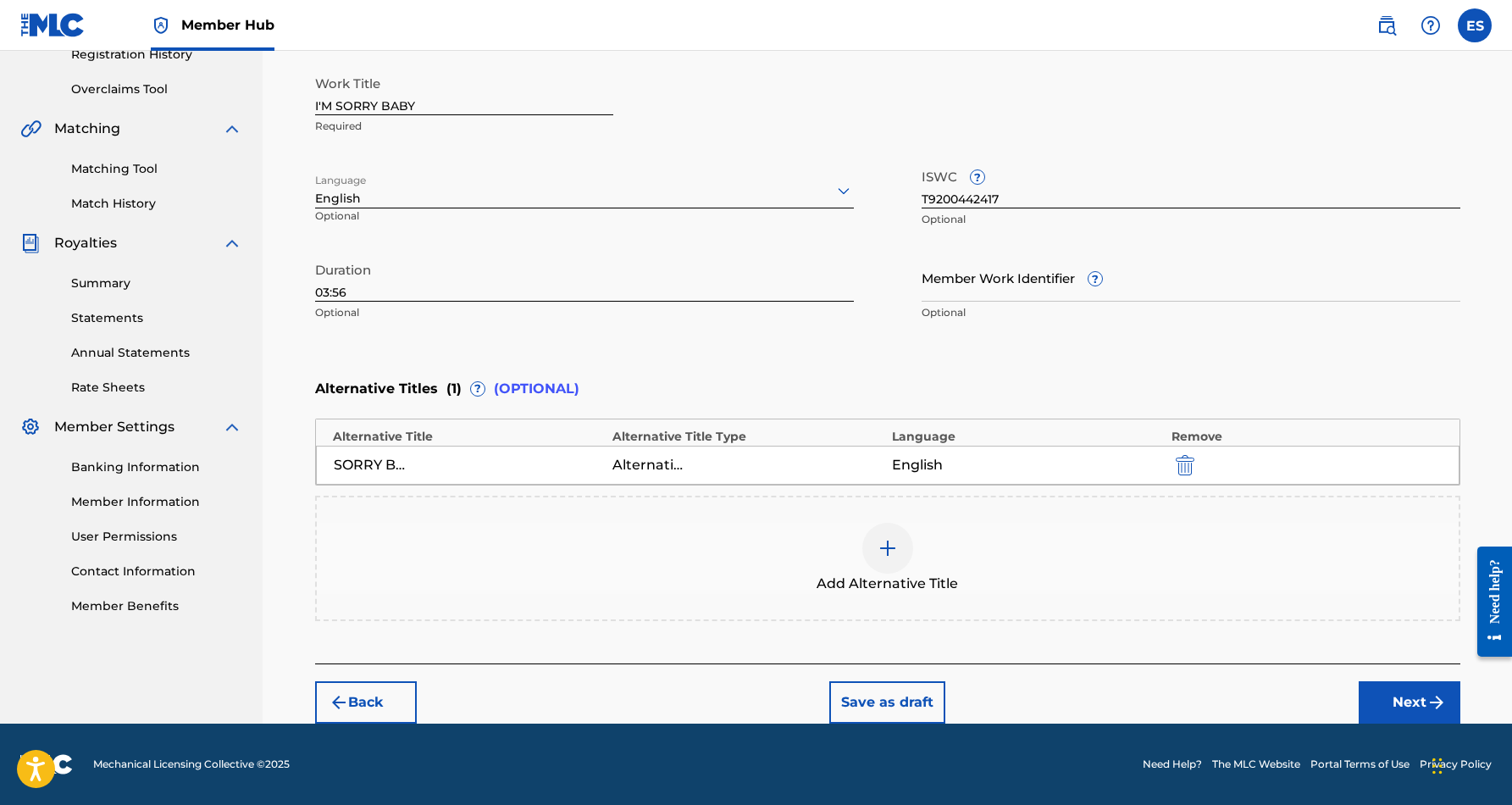
scroll to position [333, 0]
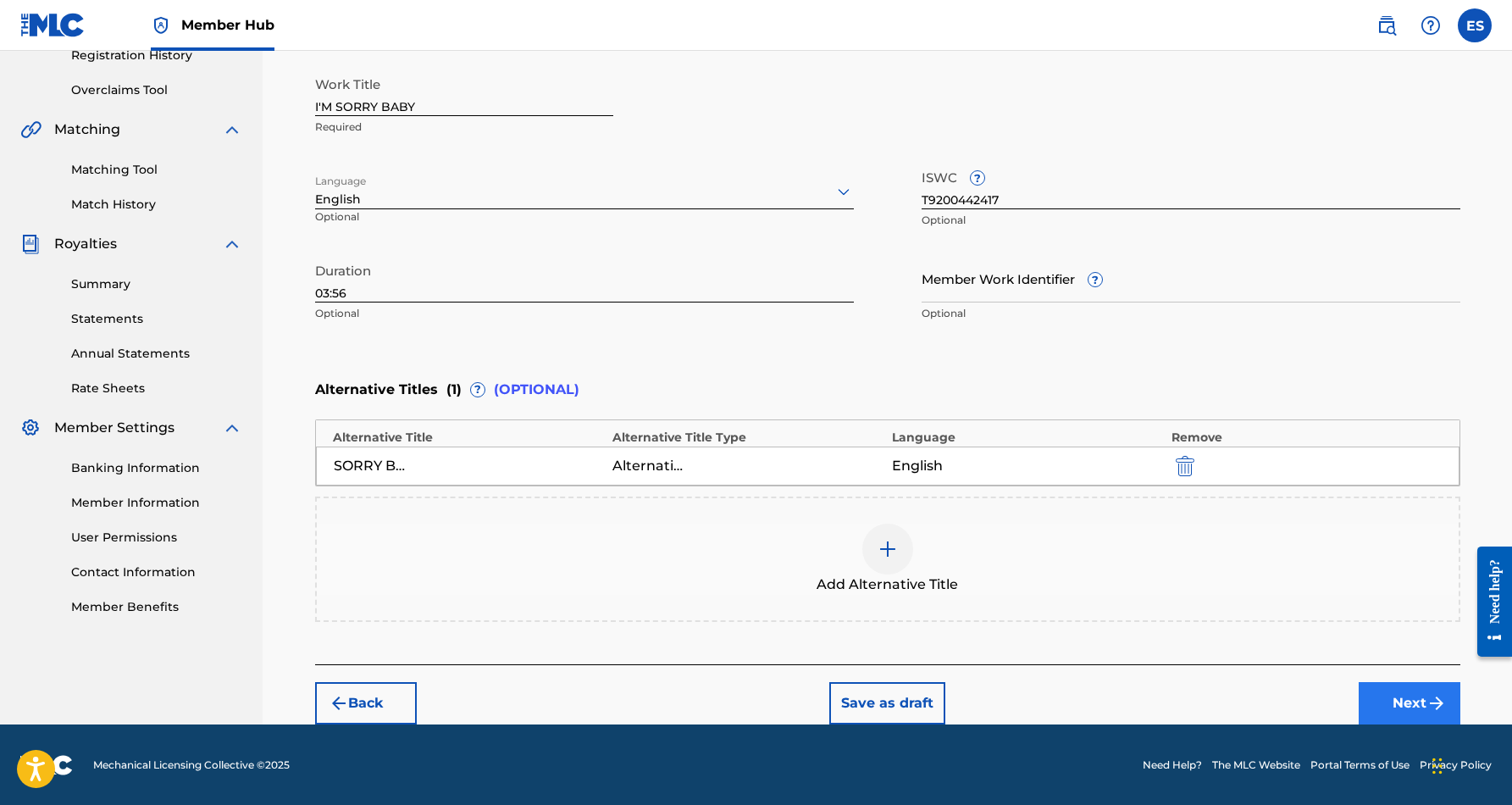
click at [1395, 693] on button "Next" at bounding box center [1410, 703] width 102 height 42
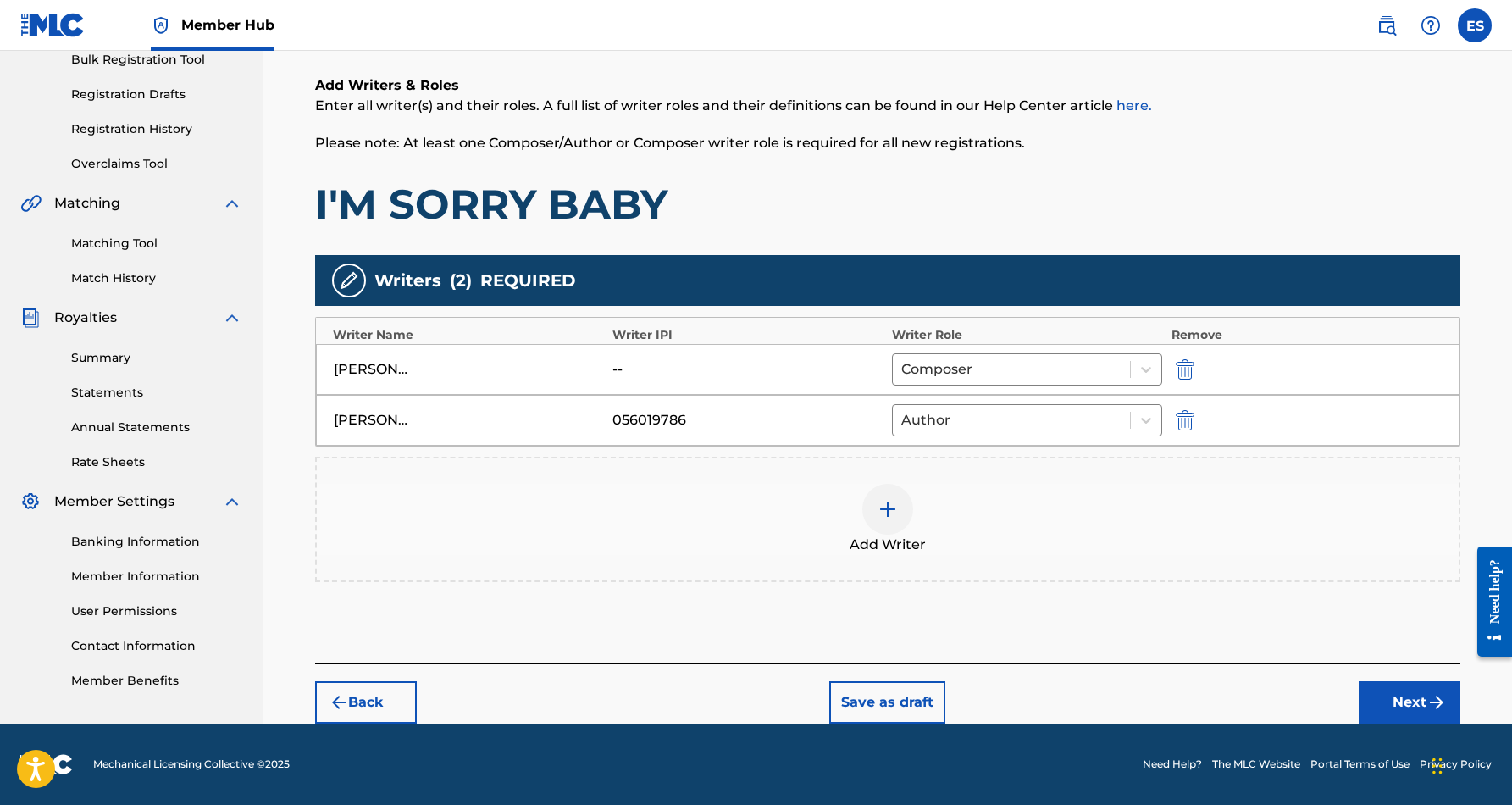
scroll to position [259, 0]
click at [1384, 693] on button "Next" at bounding box center [1410, 702] width 102 height 42
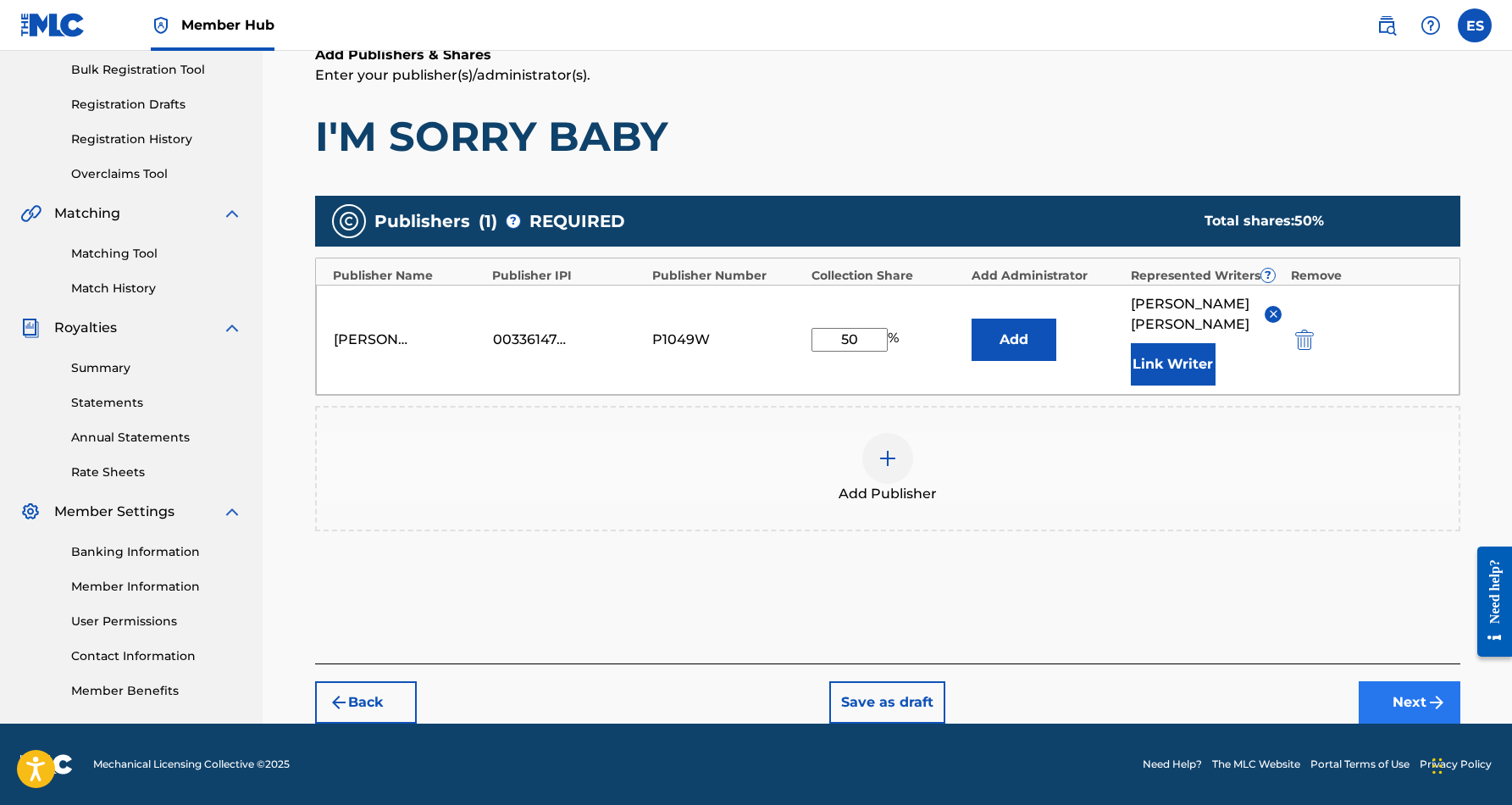
click at [1397, 696] on button "Next" at bounding box center [1410, 702] width 102 height 42
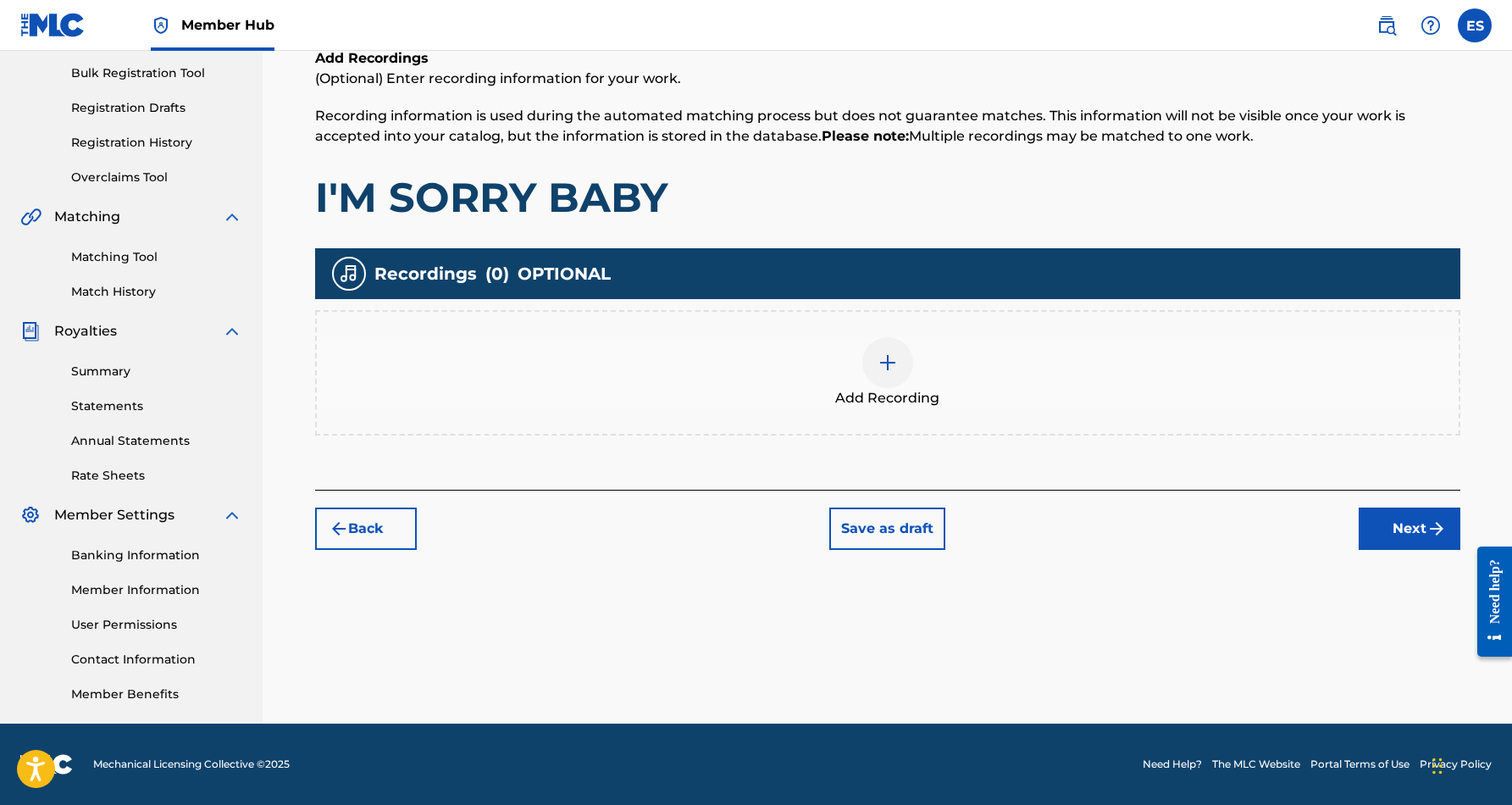
click at [891, 364] on img at bounding box center [887, 362] width 20 height 20
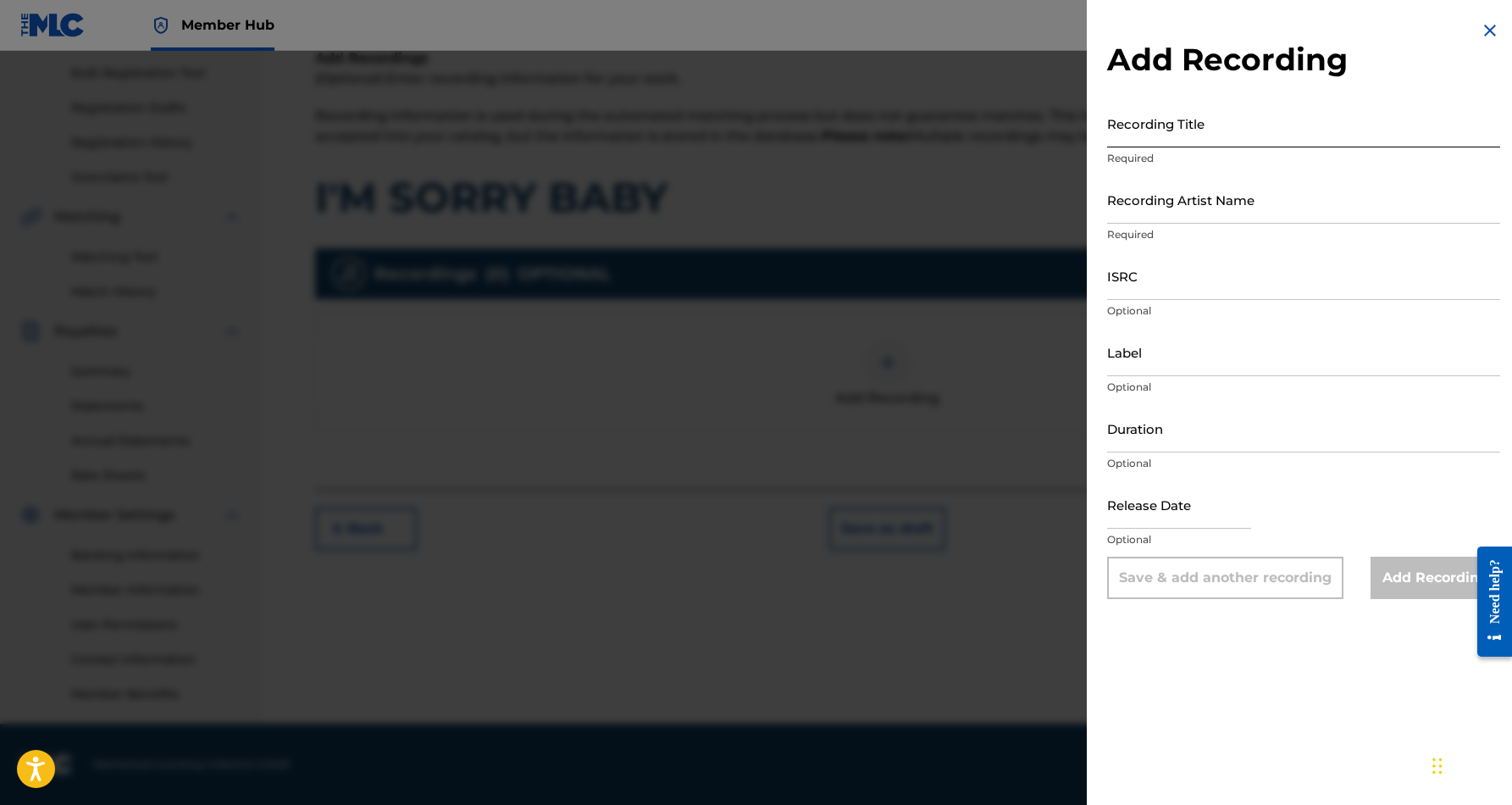
click at [1172, 117] on input "Recording Title" at bounding box center [1304, 123] width 393 height 48
paste input "I'M SORRY BABY"
type input "I'M SORRY BABY"
click at [1297, 208] on input "Recording Artist Name" at bounding box center [1304, 199] width 393 height 48
paste input "[PERSON_NAME]"
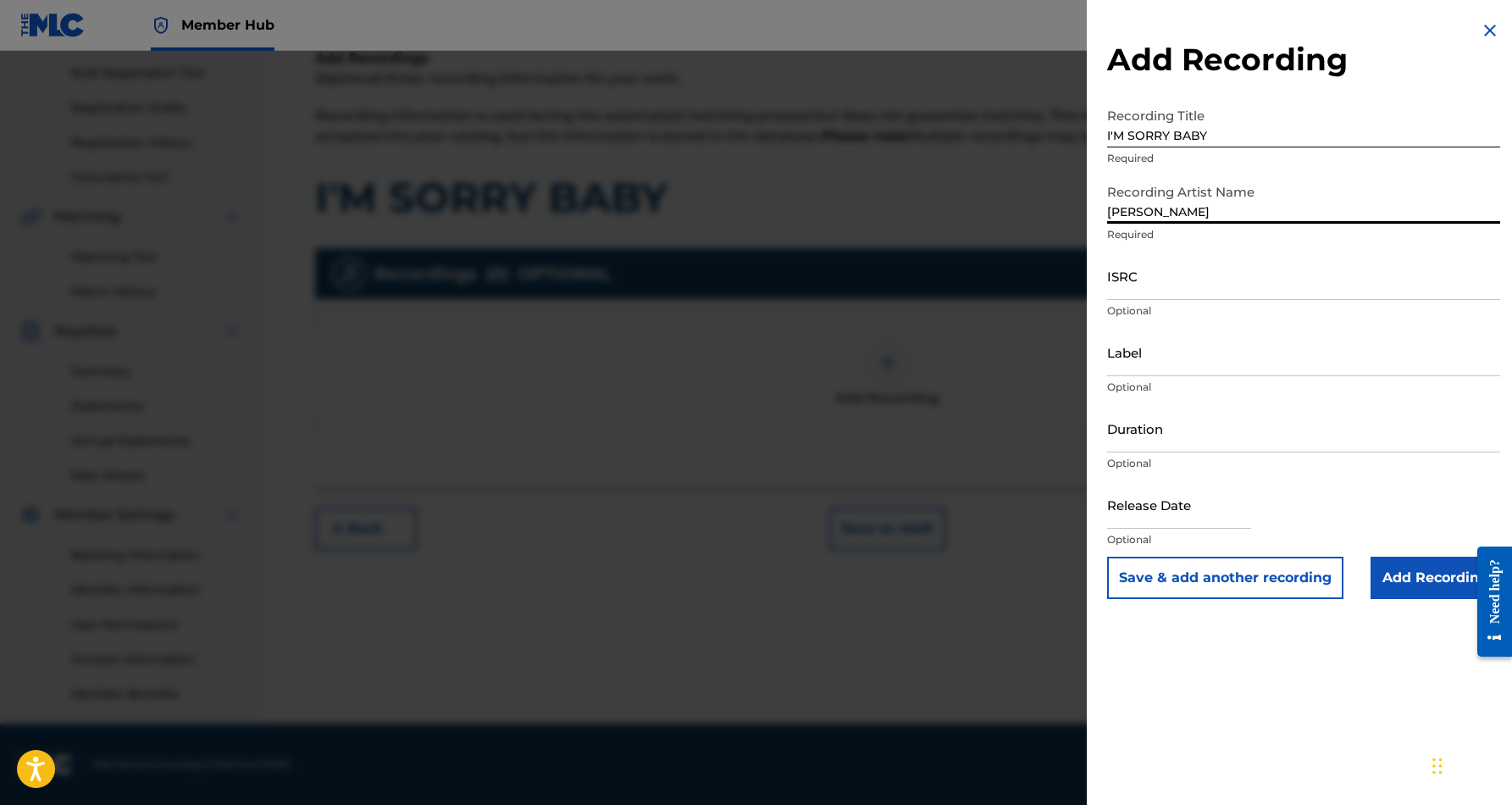
paste input "[PERSON_NAME]"
click at [1192, 210] on input "[PERSON_NAME] [PERSON_NAME]" at bounding box center [1304, 199] width 393 height 48
click at [1313, 207] on input "[PERSON_NAME] [PERSON_NAME]" at bounding box center [1304, 199] width 393 height 48
type input "[PERSON_NAME]"
click at [1206, 273] on input "ISRC" at bounding box center [1304, 275] width 393 height 48
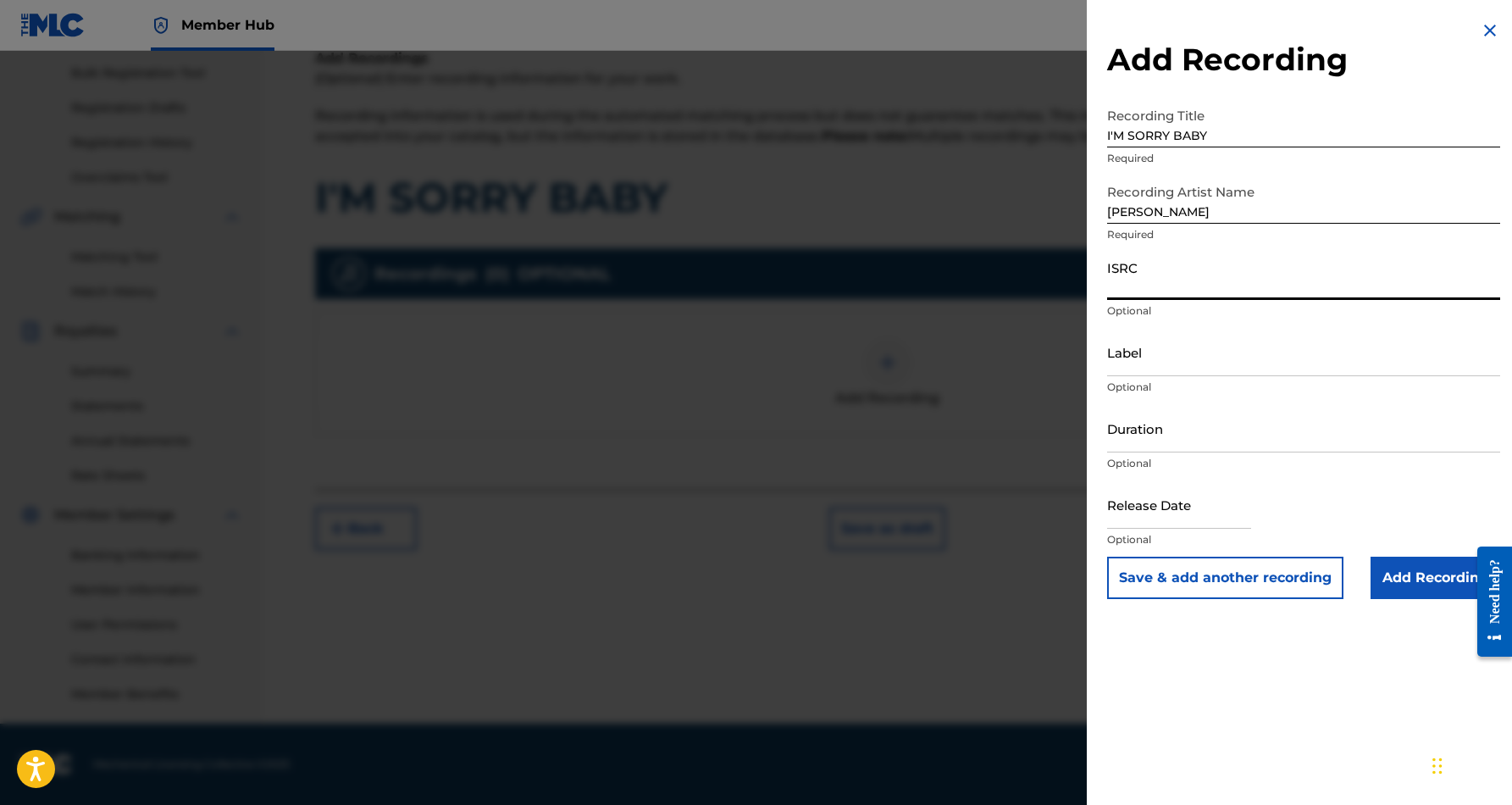
paste input "USCGJ1225338"
type input "USCGJ1225338"
click at [1184, 358] on input "Label" at bounding box center [1304, 351] width 393 height 48
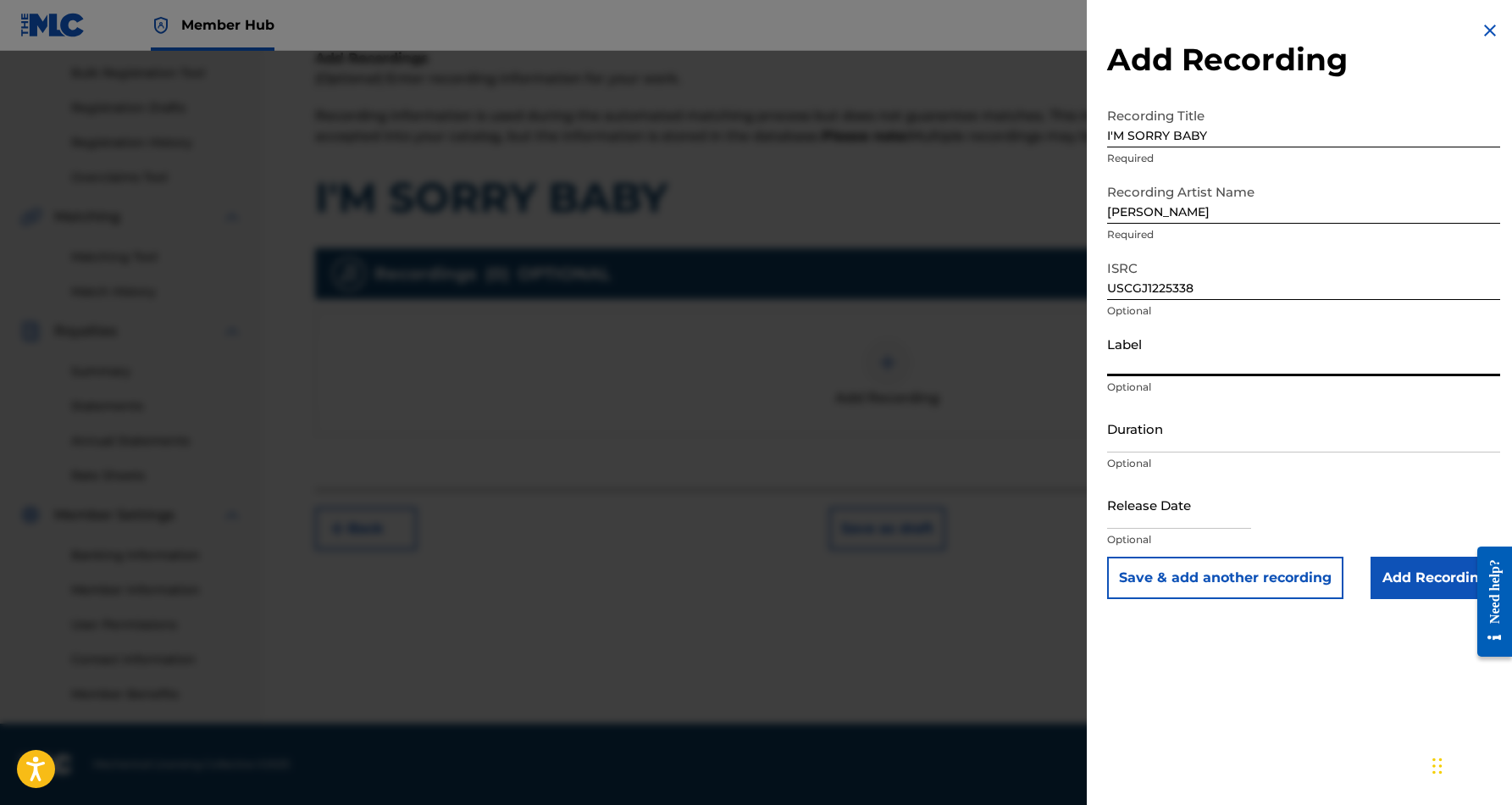
paste input "Desert Sounds Records"
type input "Desert Sounds Records"
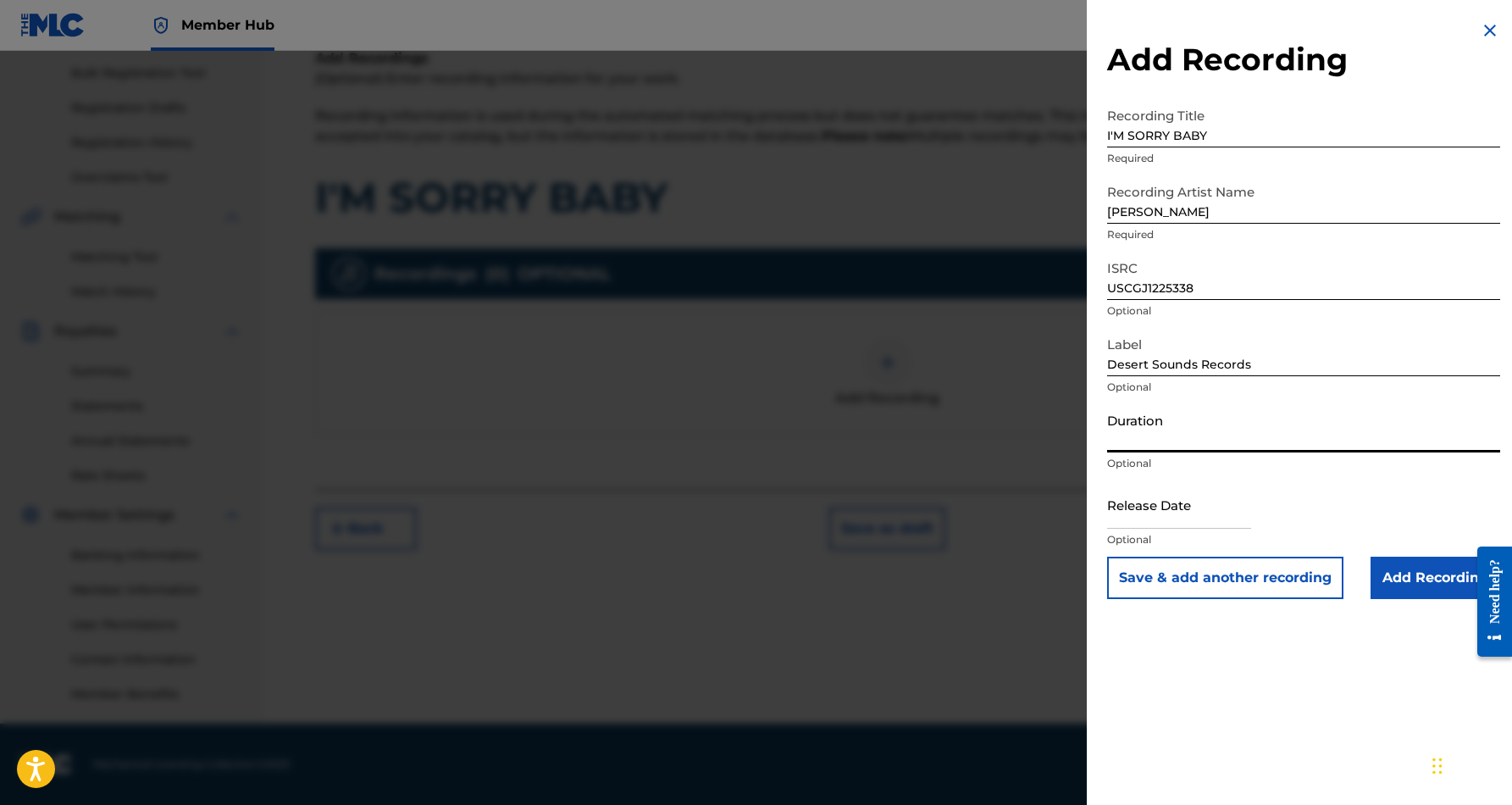
click at [1223, 428] on input "Duration" at bounding box center [1304, 427] width 393 height 48
type input "03:56"
click at [1326, 702] on div "Add Recording Recording Title I'M SORRY BABY Required Recording Artist Name [PE…" at bounding box center [1304, 402] width 434 height 805
click at [1425, 581] on input "Add Recording" at bounding box center [1436, 577] width 130 height 42
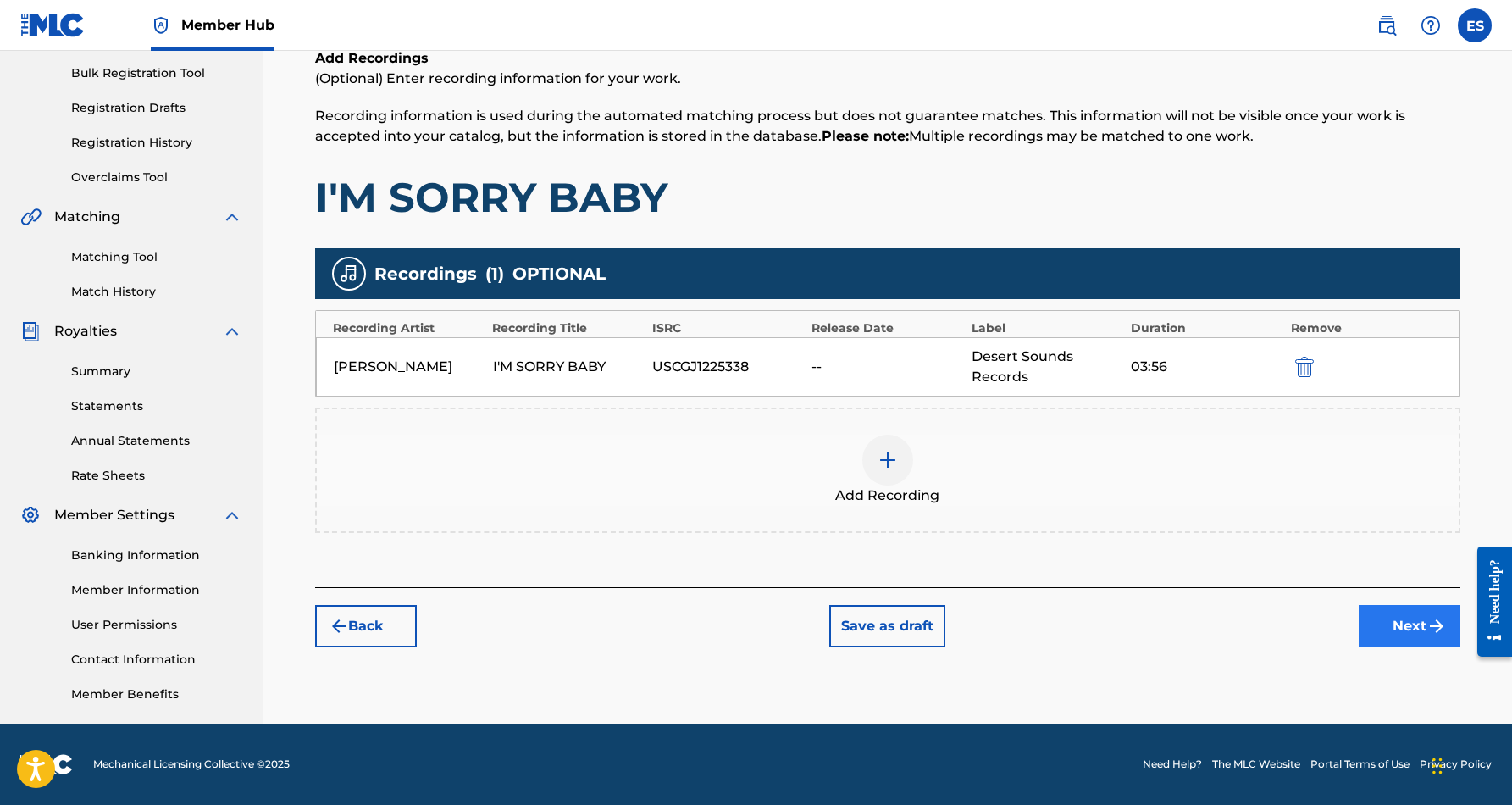
click at [1392, 629] on button "Next" at bounding box center [1410, 625] width 102 height 42
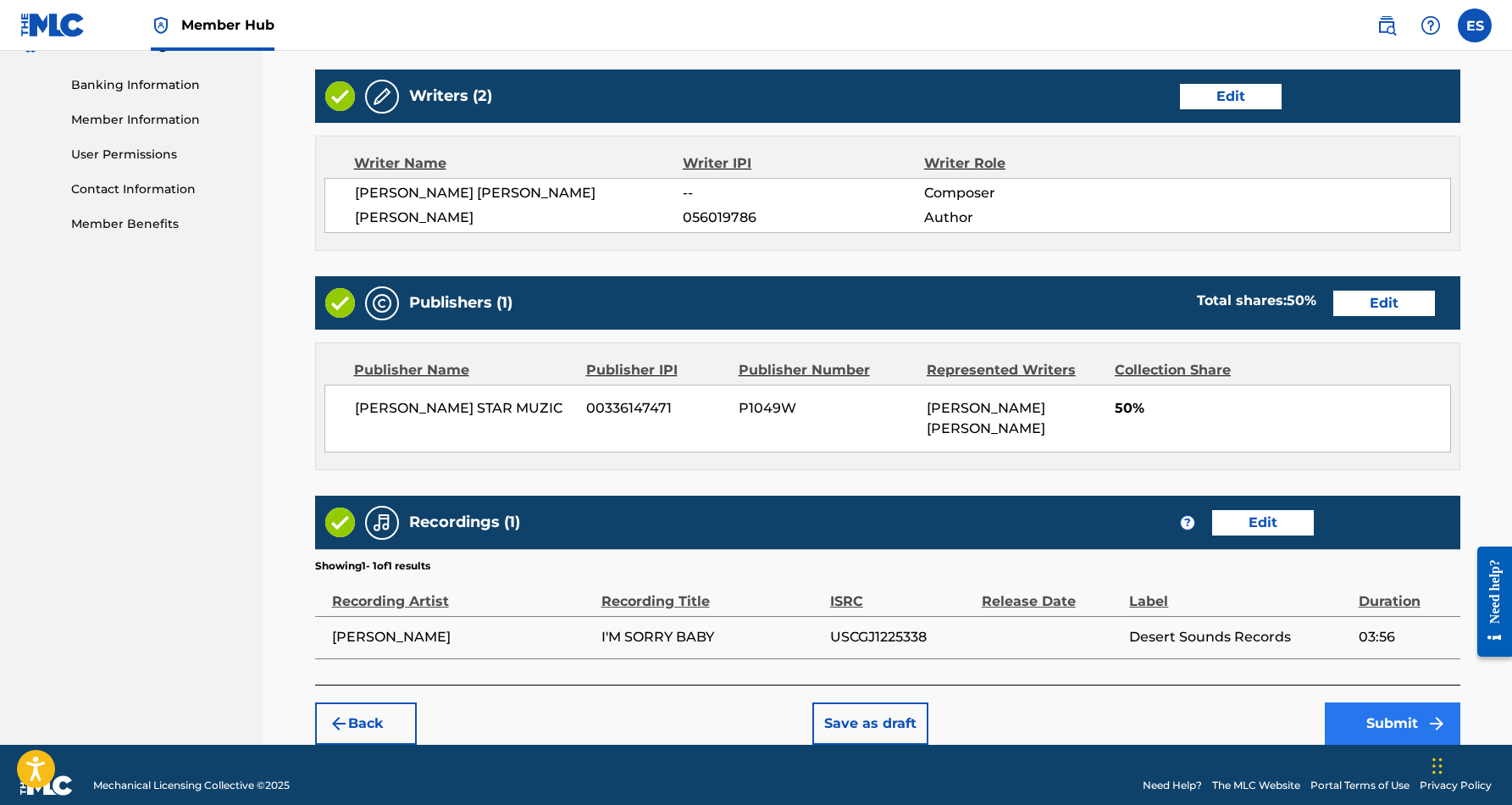
scroll to position [715, 0]
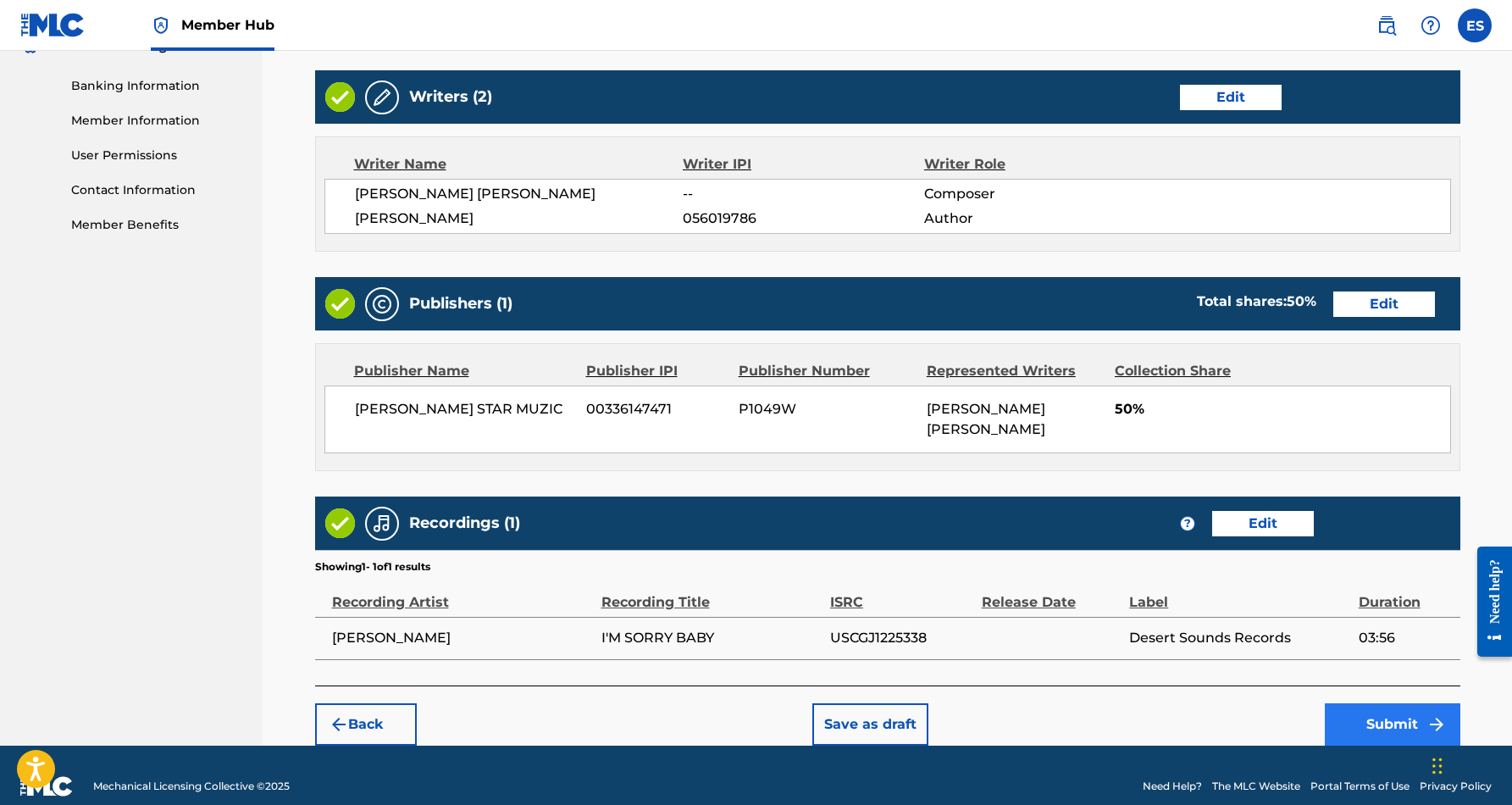
click at [1392, 703] on button "Submit" at bounding box center [1392, 724] width 136 height 42
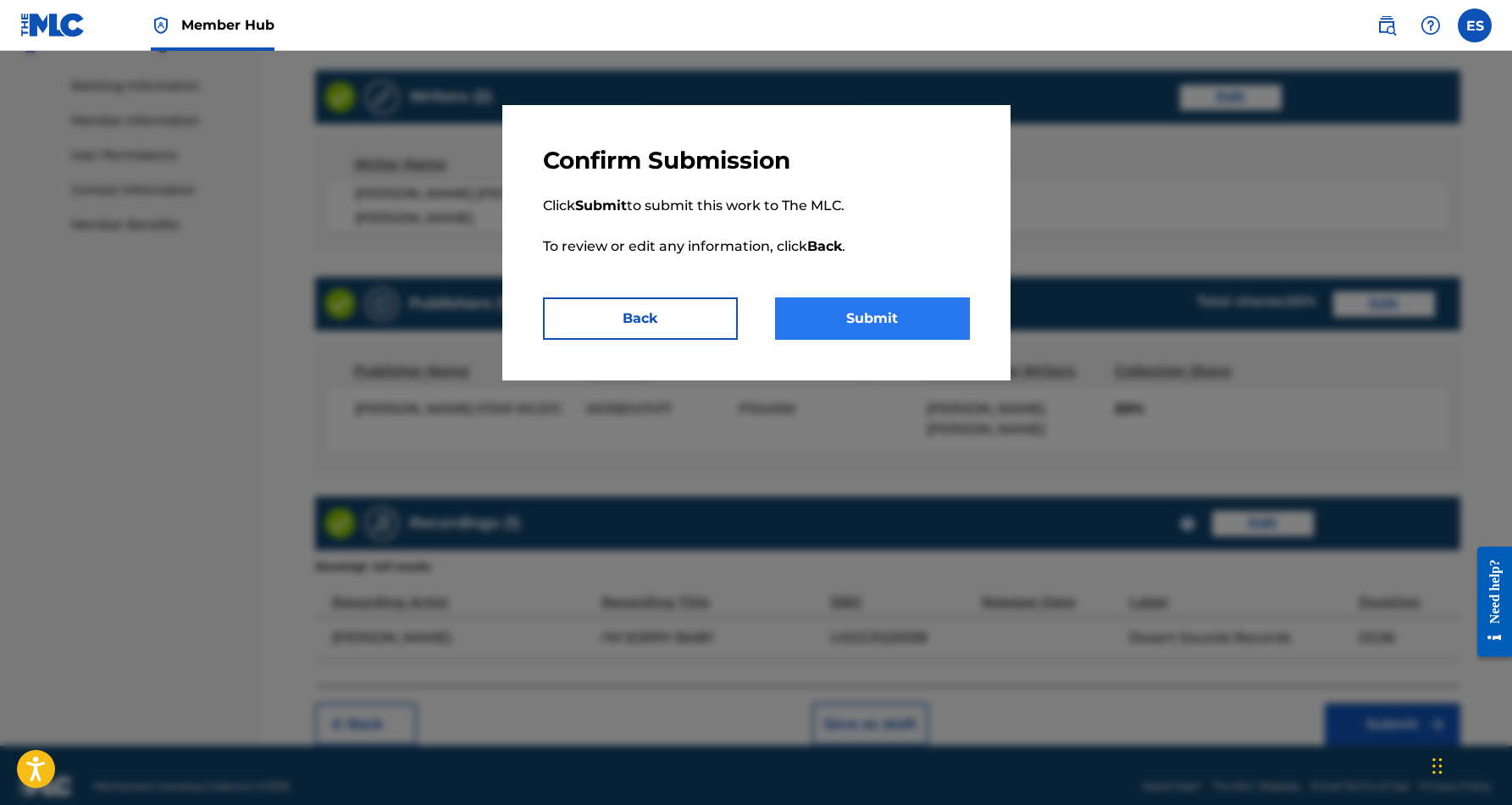
click at [918, 318] on button "Submit" at bounding box center [873, 318] width 194 height 42
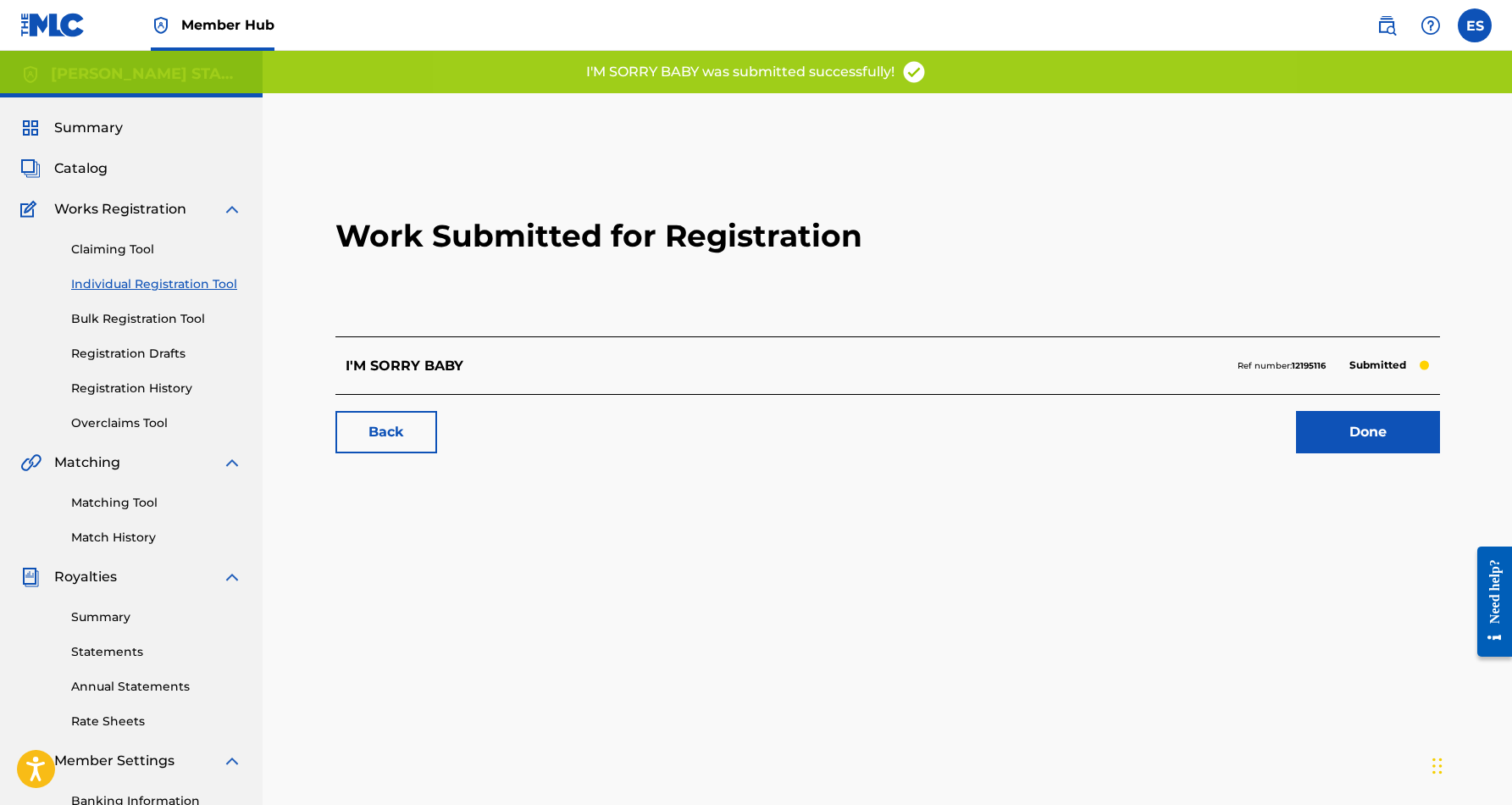
click at [190, 287] on link "Individual Registration Tool" at bounding box center [156, 284] width 171 height 18
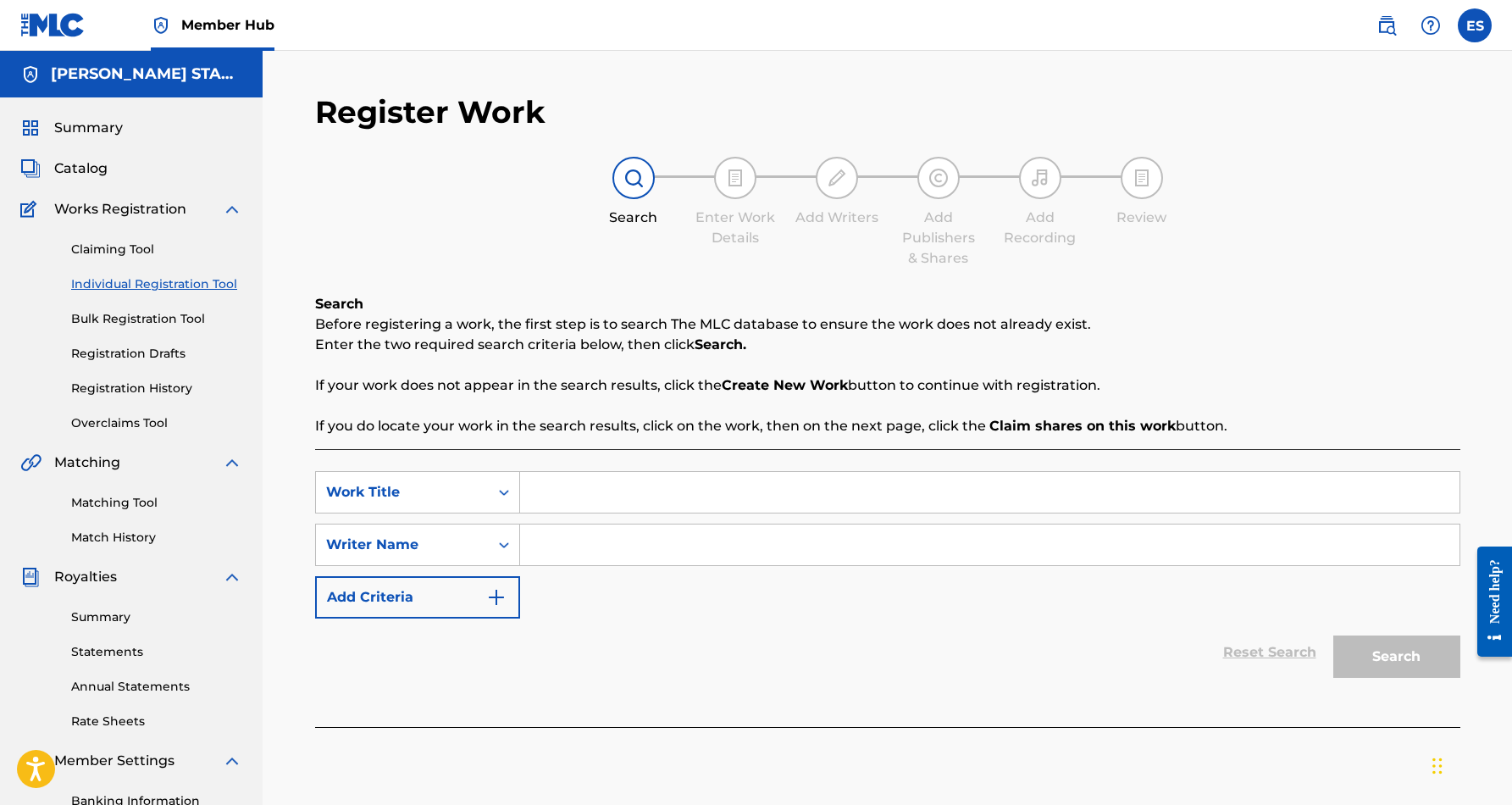
click at [631, 549] on input "Search Form" at bounding box center [990, 545] width 939 height 40
paste input "[PERSON_NAME] [PERSON_NAME]"
type input "[PERSON_NAME] [PERSON_NAME]"
click at [612, 486] on input "Search Form" at bounding box center [990, 492] width 939 height 40
paste input "I LOVE YOU"
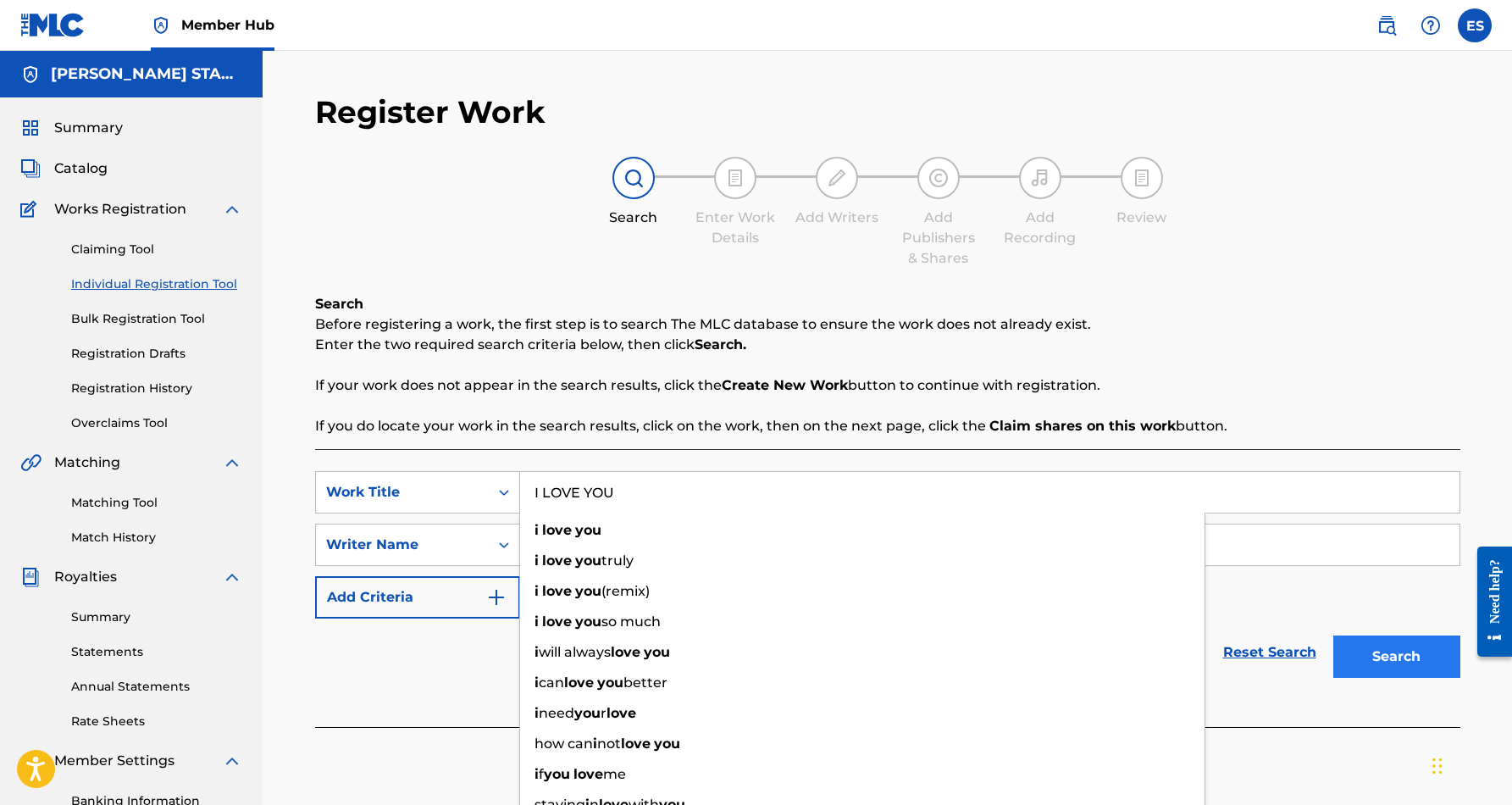
type input "I LOVE YOU"
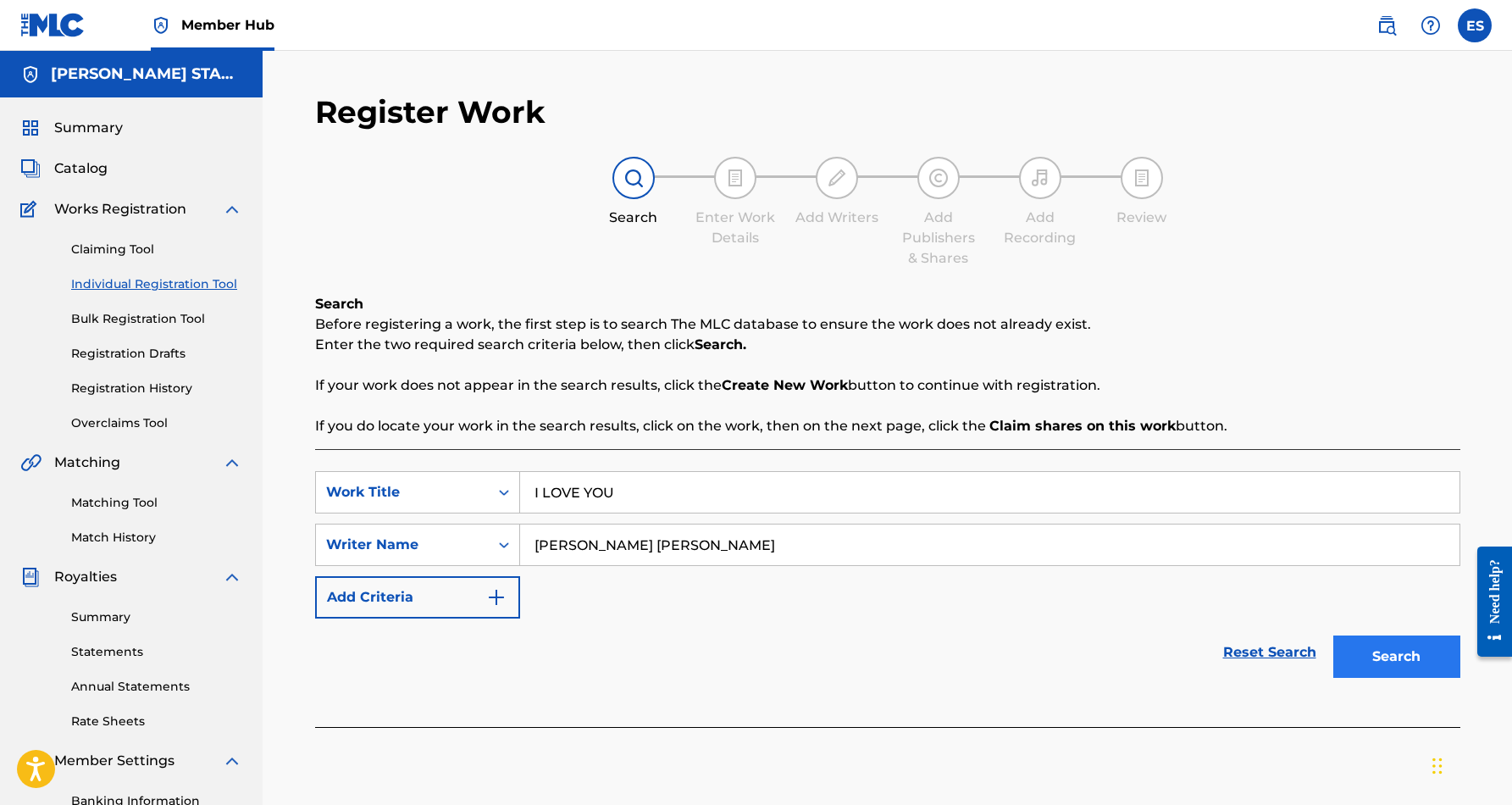
click at [1372, 655] on button "Search" at bounding box center [1396, 656] width 127 height 42
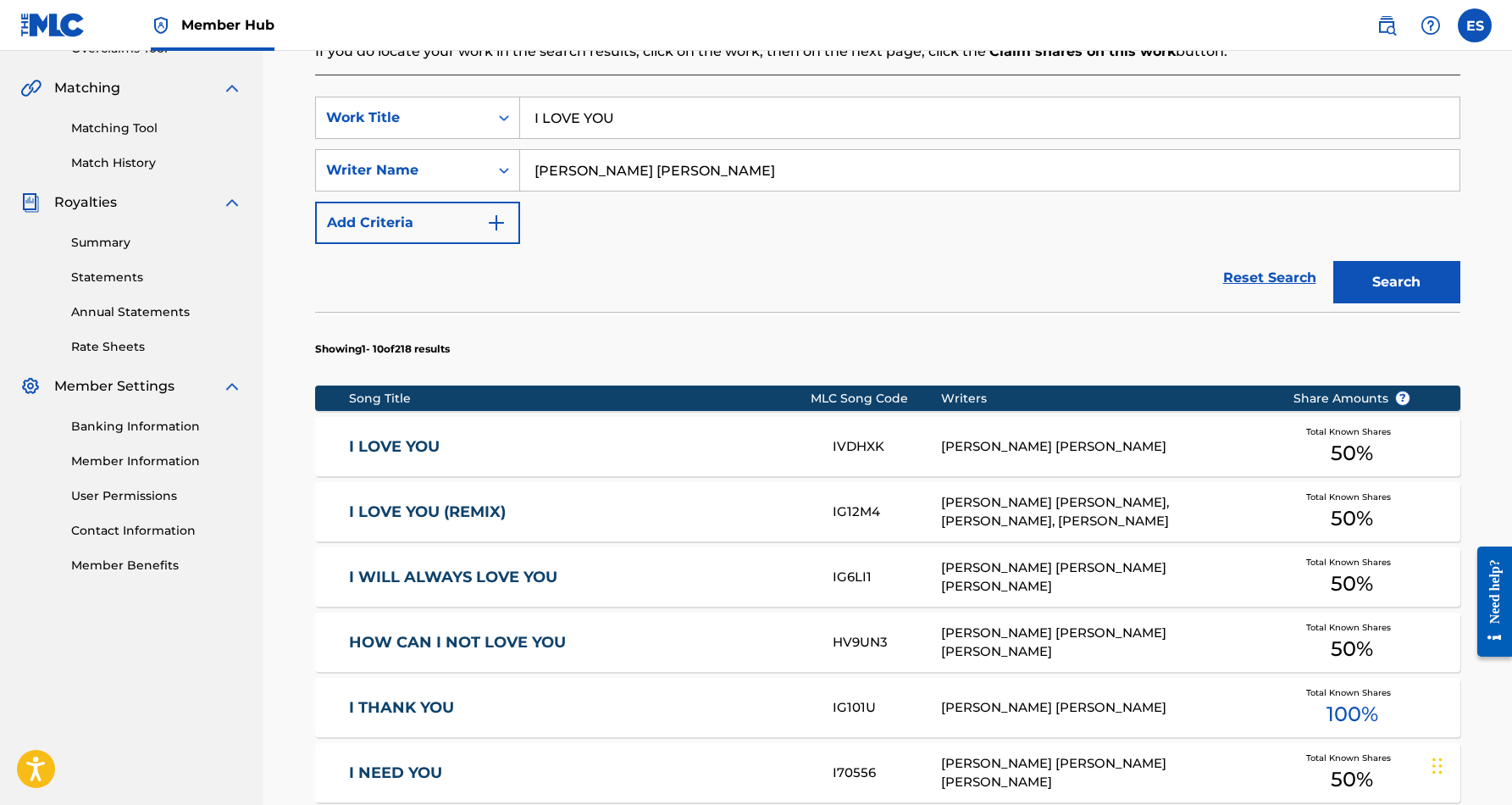
scroll to position [375, 0]
click at [686, 461] on div "I LOVE YOU IVDHXK [PERSON_NAME] [PERSON_NAME] Total Known Shares 50 %" at bounding box center [887, 446] width 1145 height 60
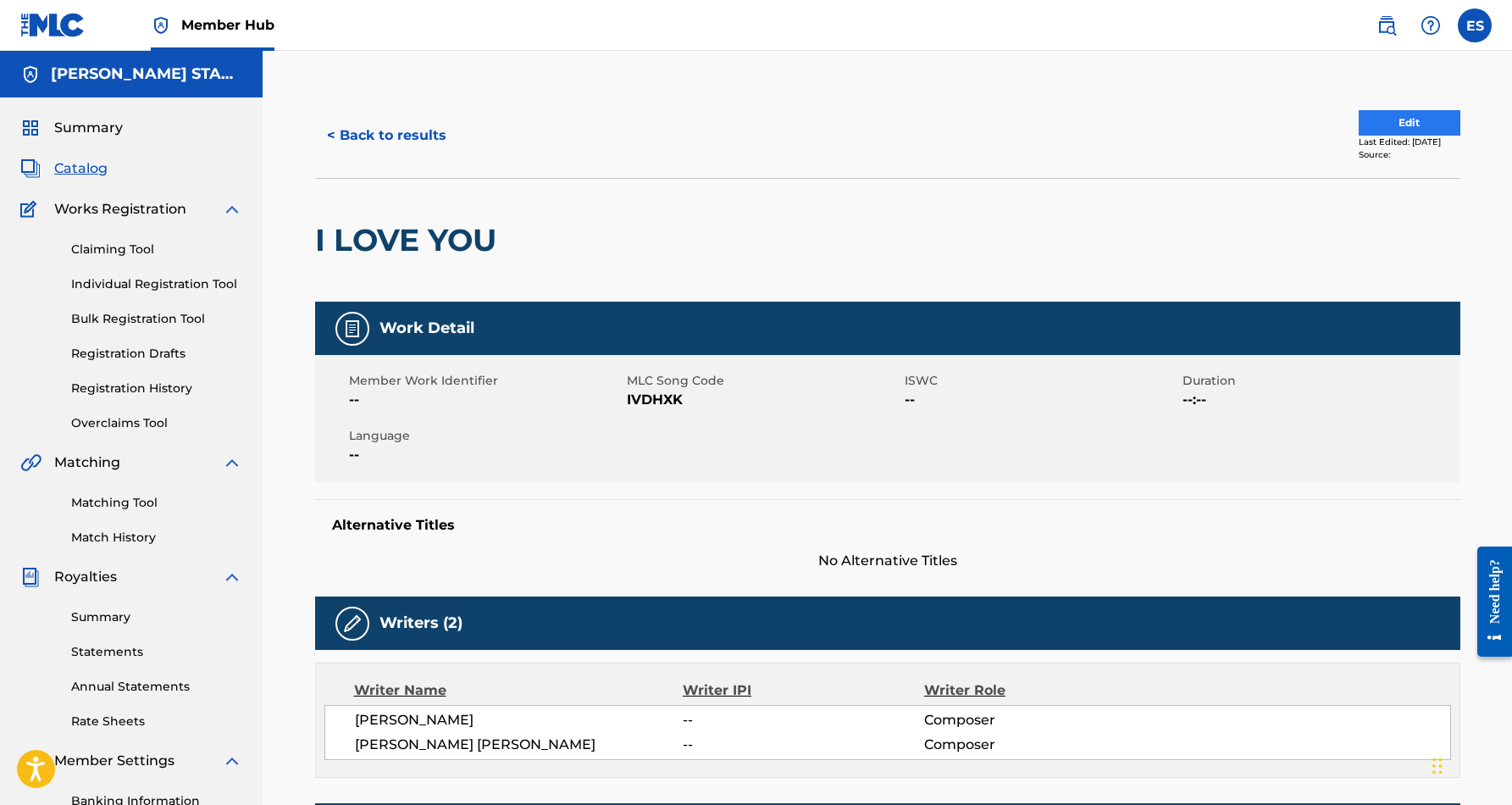
click at [1391, 122] on button "Edit" at bounding box center [1410, 123] width 102 height 25
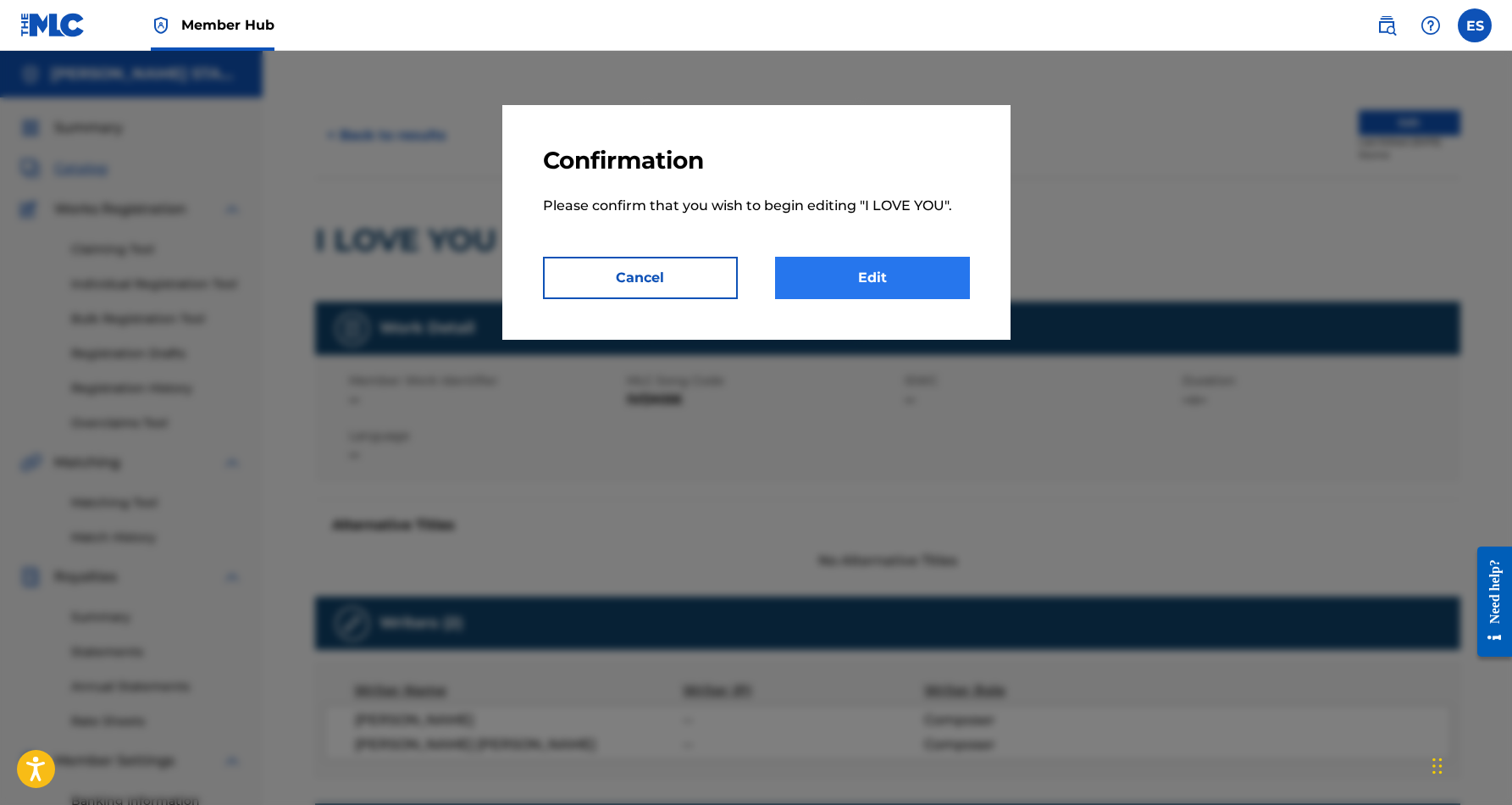
click at [885, 277] on link "Edit" at bounding box center [873, 278] width 194 height 42
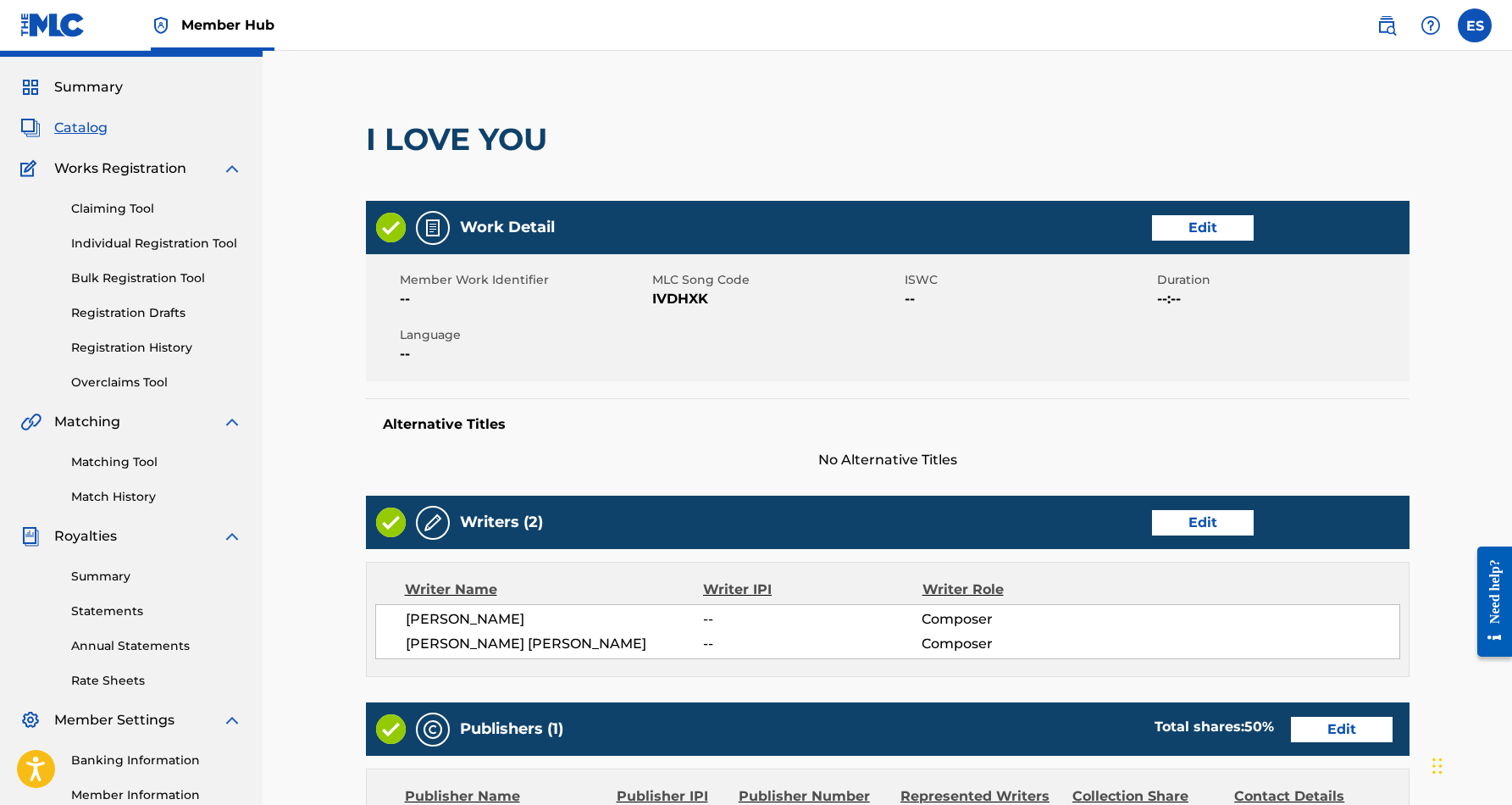
scroll to position [45, 0]
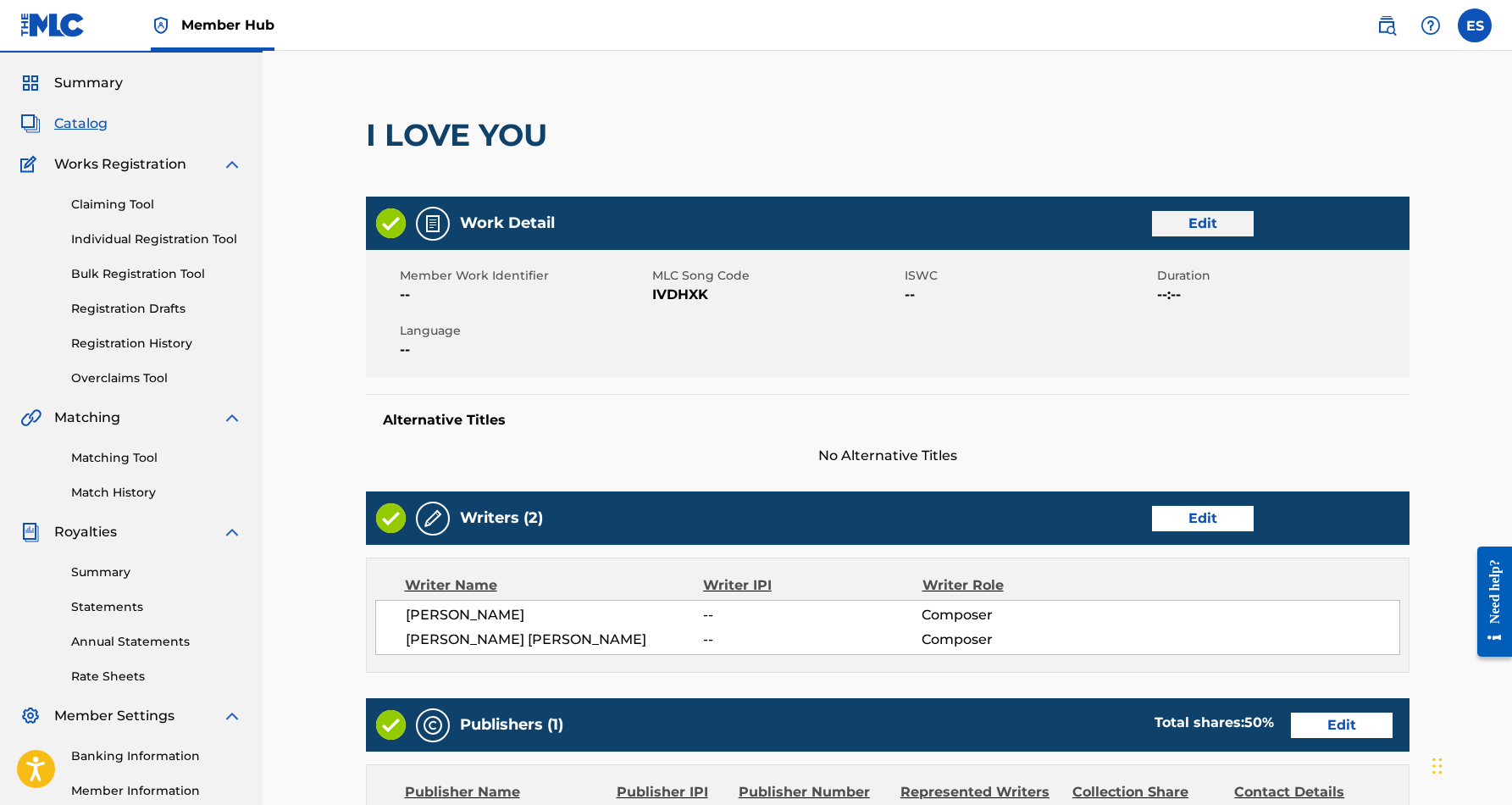
click at [1205, 219] on link "Edit" at bounding box center [1203, 223] width 102 height 25
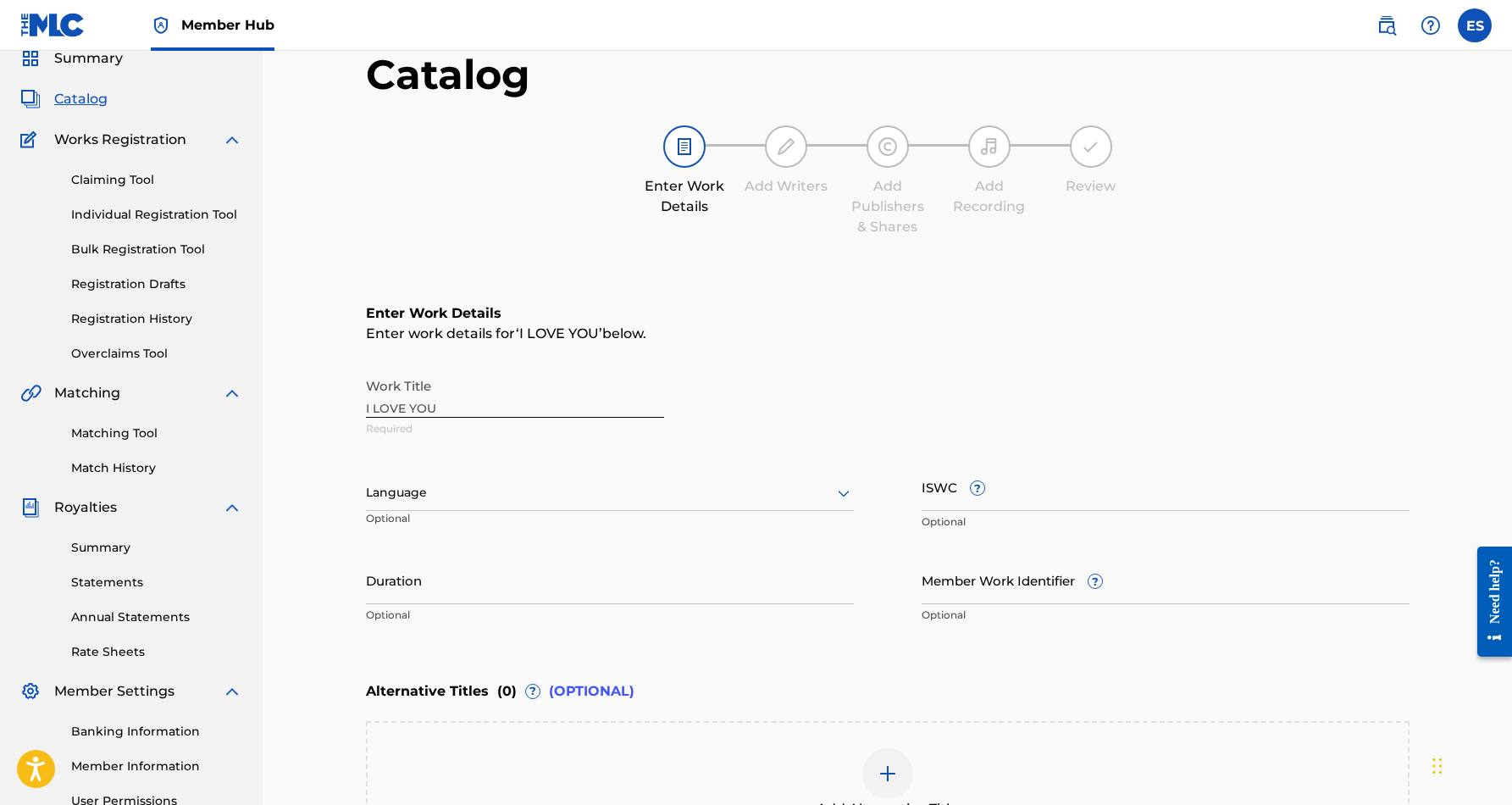
scroll to position [73, 0]
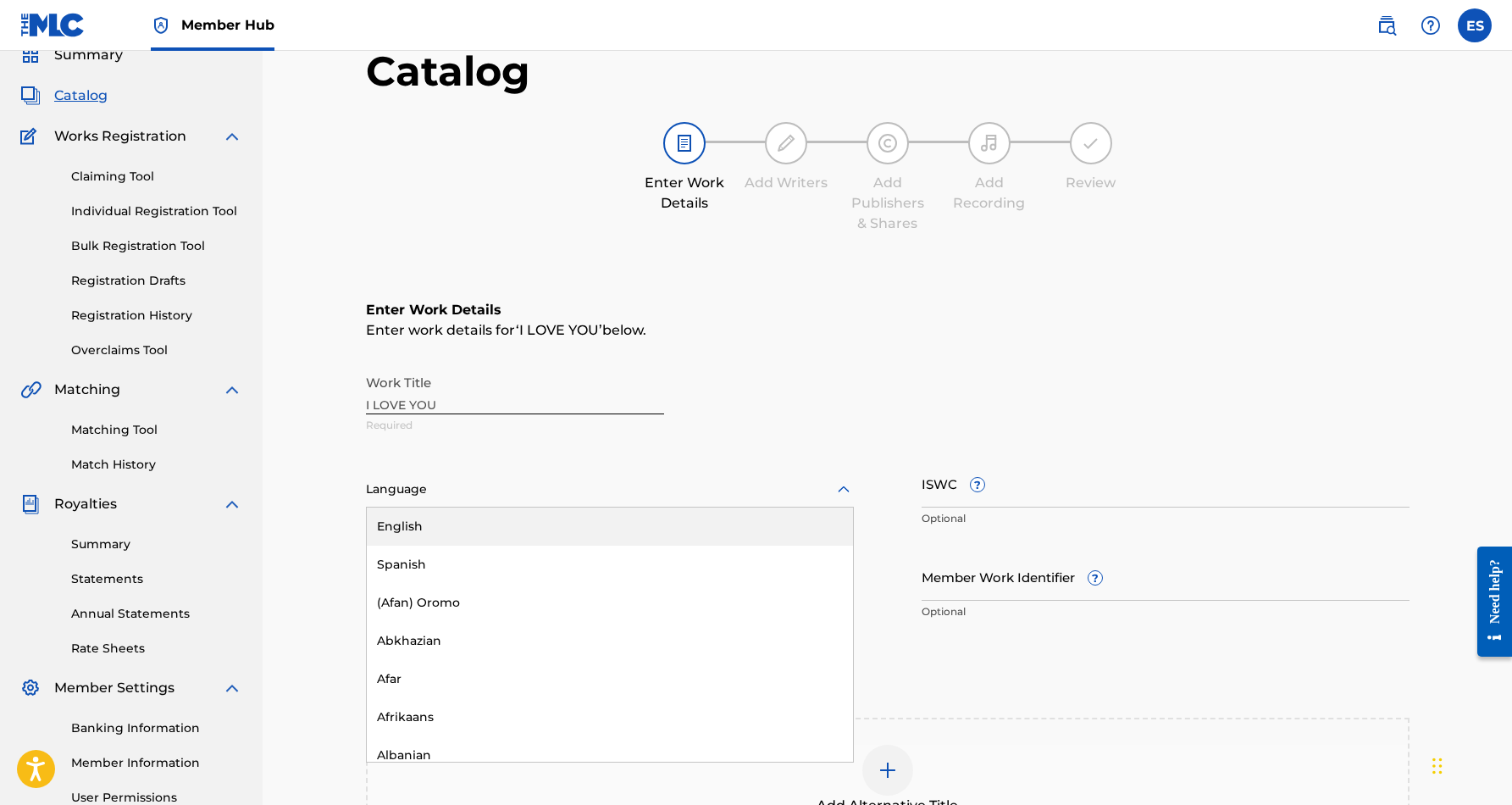
click at [847, 490] on icon at bounding box center [844, 489] width 12 height 7
click at [763, 531] on div "English" at bounding box center [610, 526] width 486 height 39
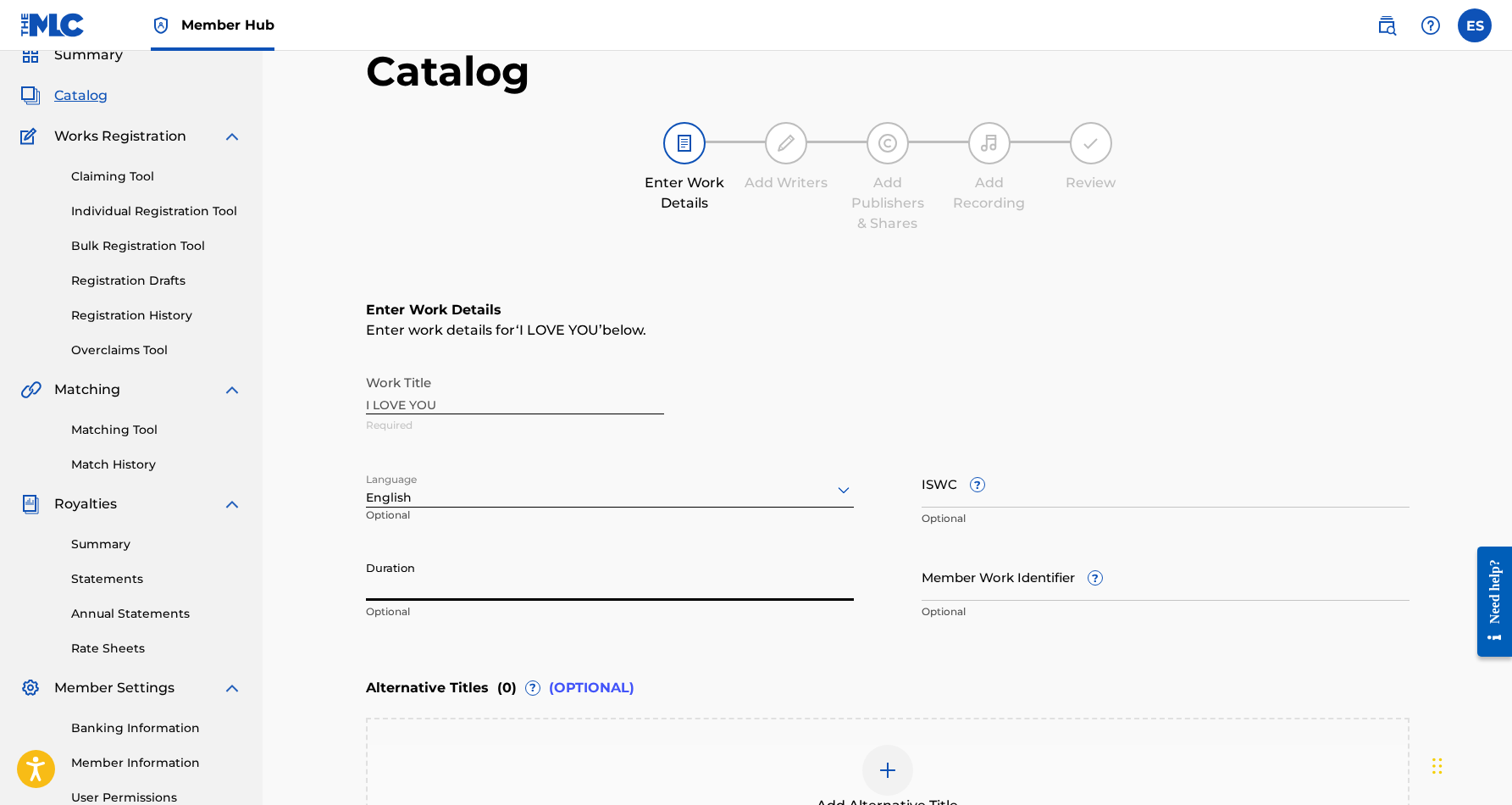
click at [638, 568] on input "Duration" at bounding box center [610, 576] width 488 height 48
type input "04:16"
click at [687, 658] on div "Enter Work Details Enter work details for ‘ I LOVE YOU ’ below. Work Title I LO…" at bounding box center [887, 464] width 1043 height 410
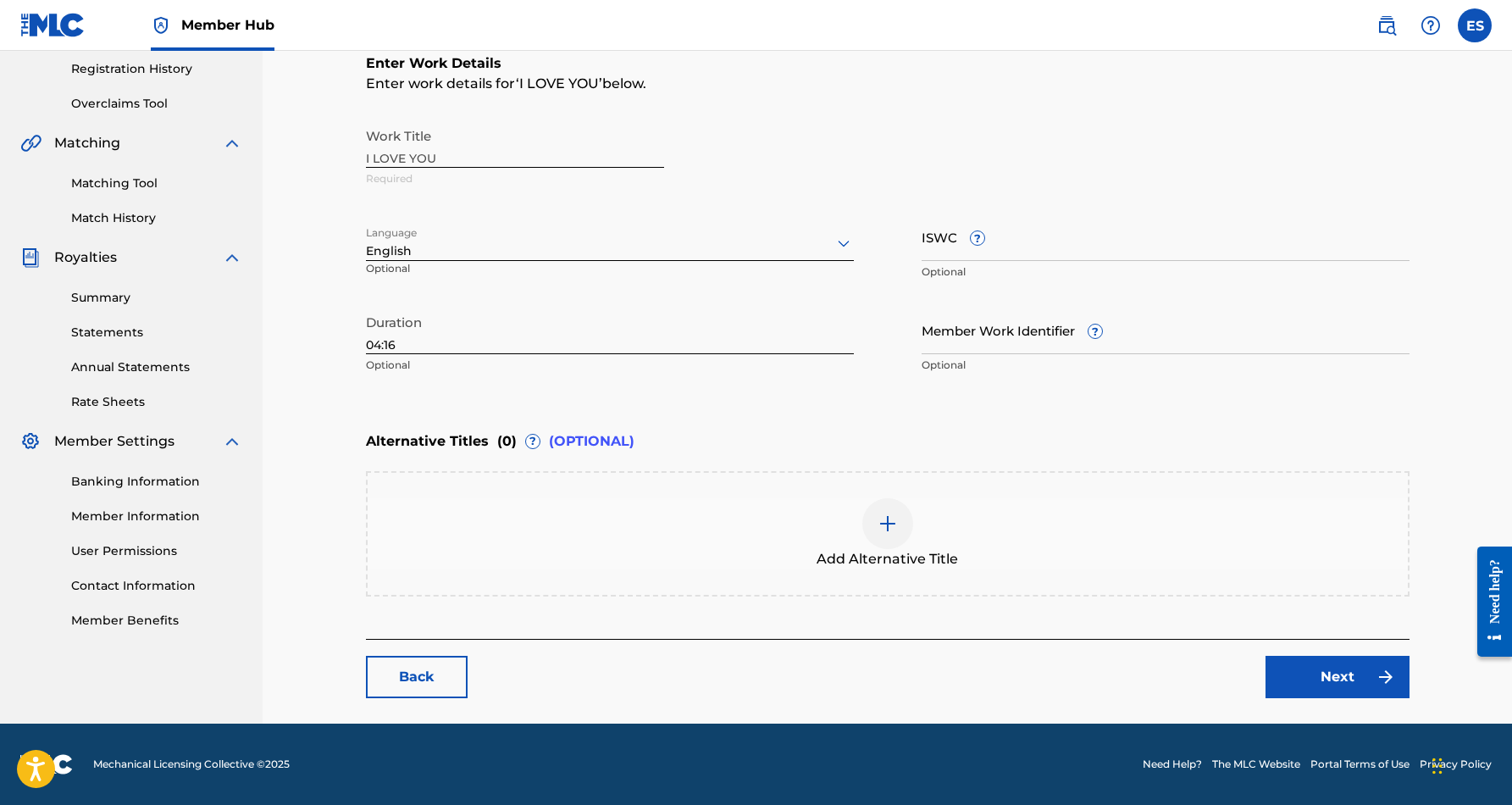
scroll to position [320, 0]
click at [1311, 667] on link "Next" at bounding box center [1338, 676] width 144 height 42
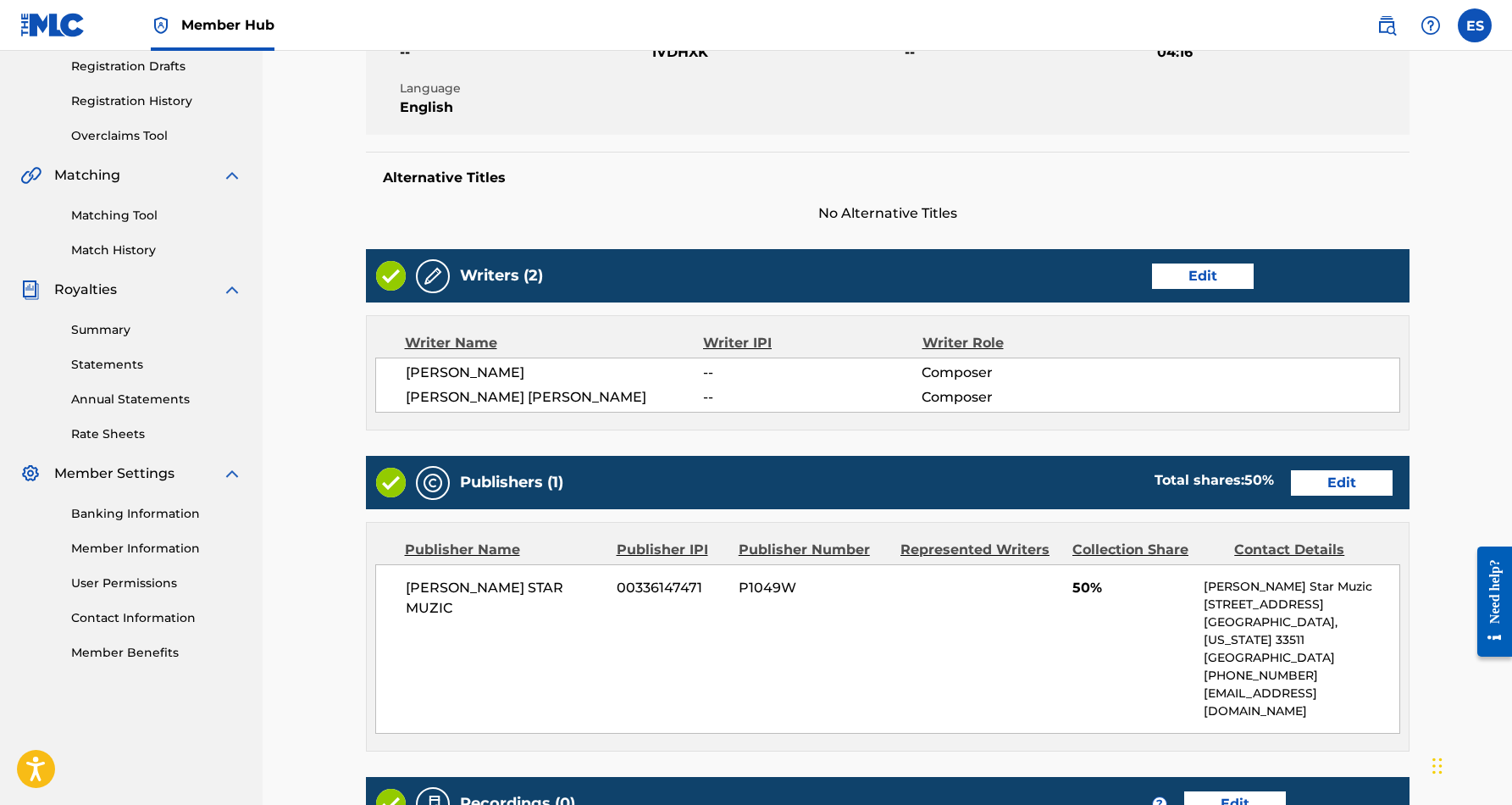
scroll to position [293, 0]
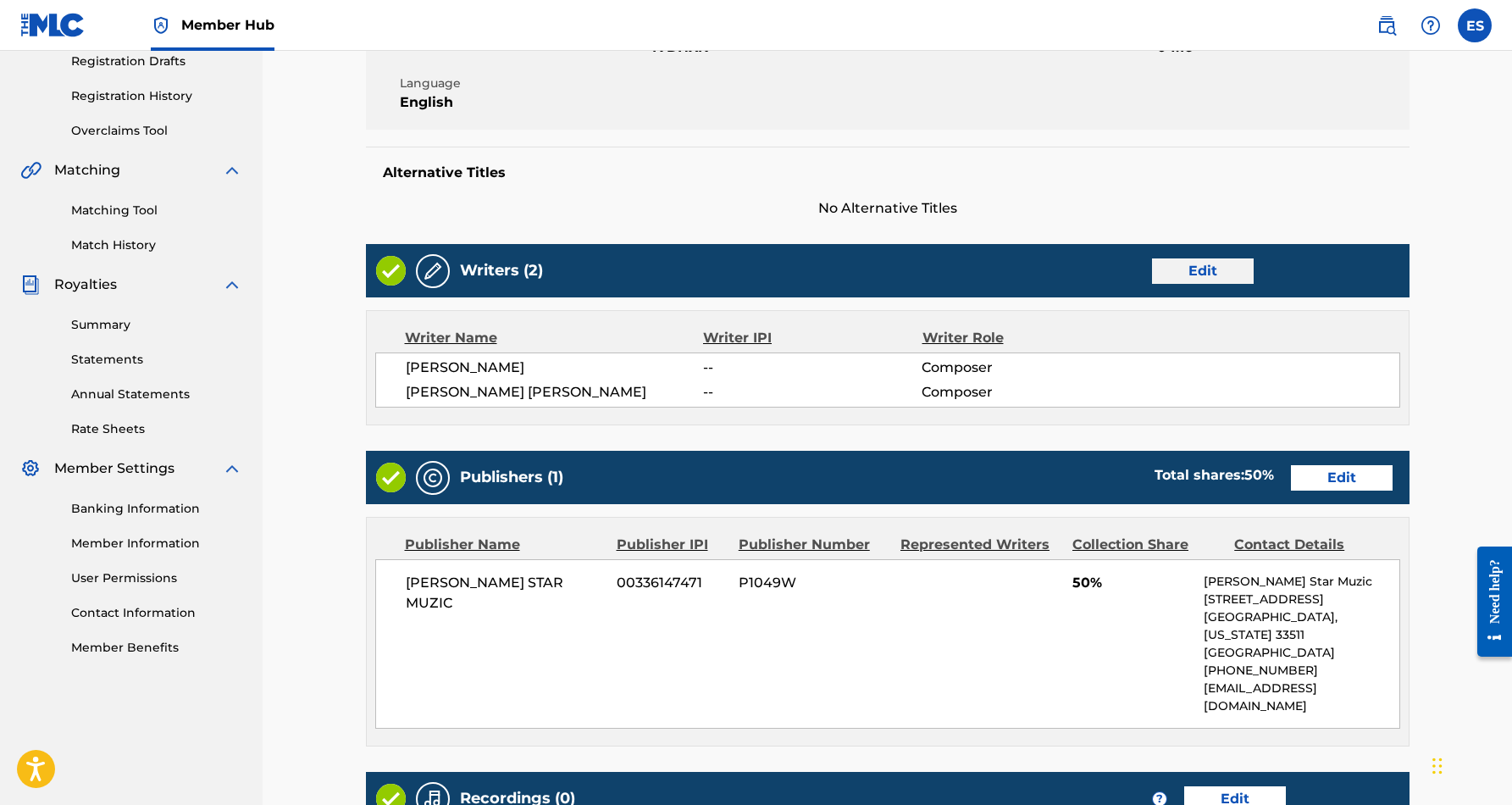
click at [1197, 275] on link "Edit" at bounding box center [1203, 271] width 102 height 25
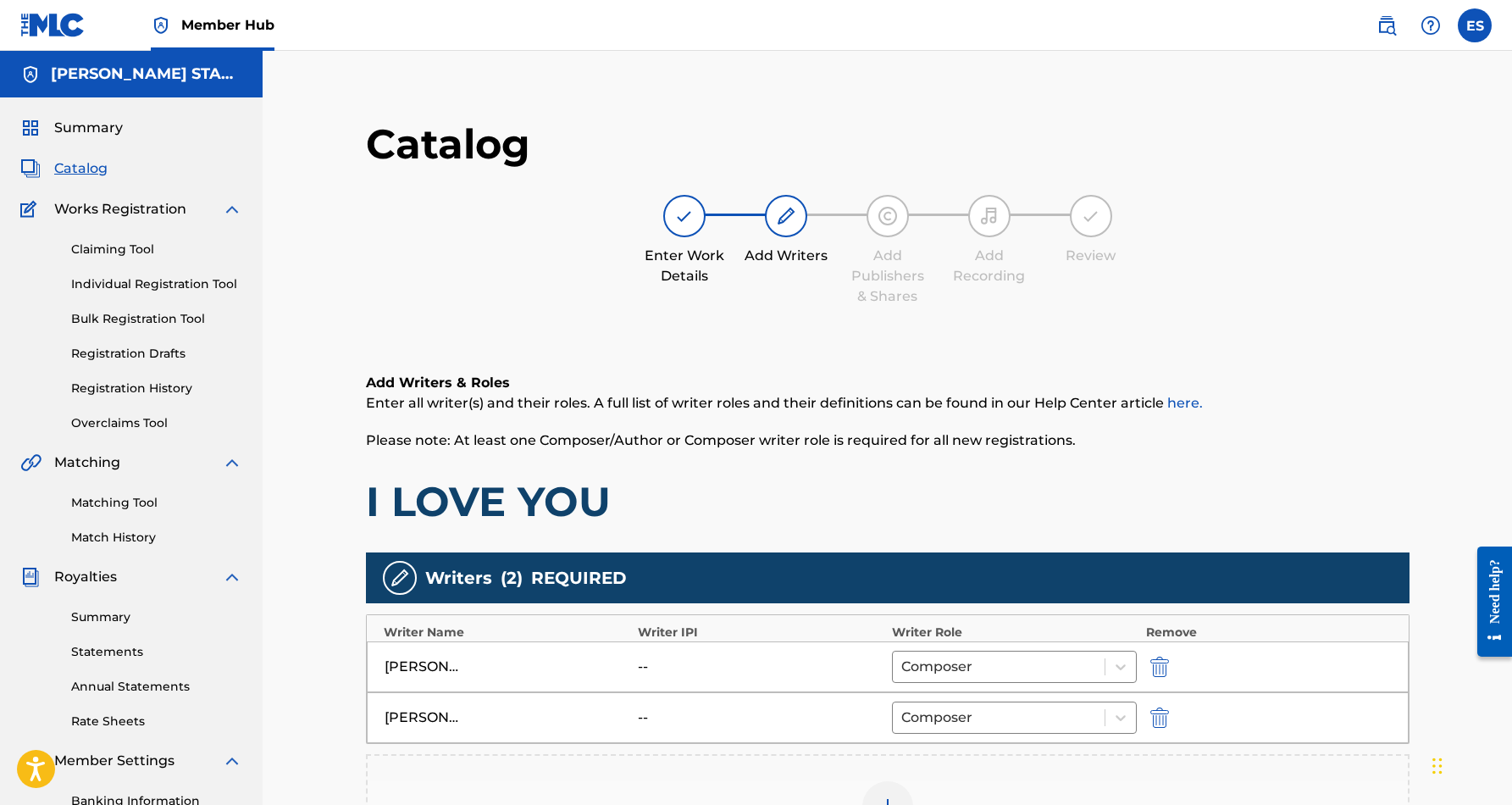
scroll to position [39, 0]
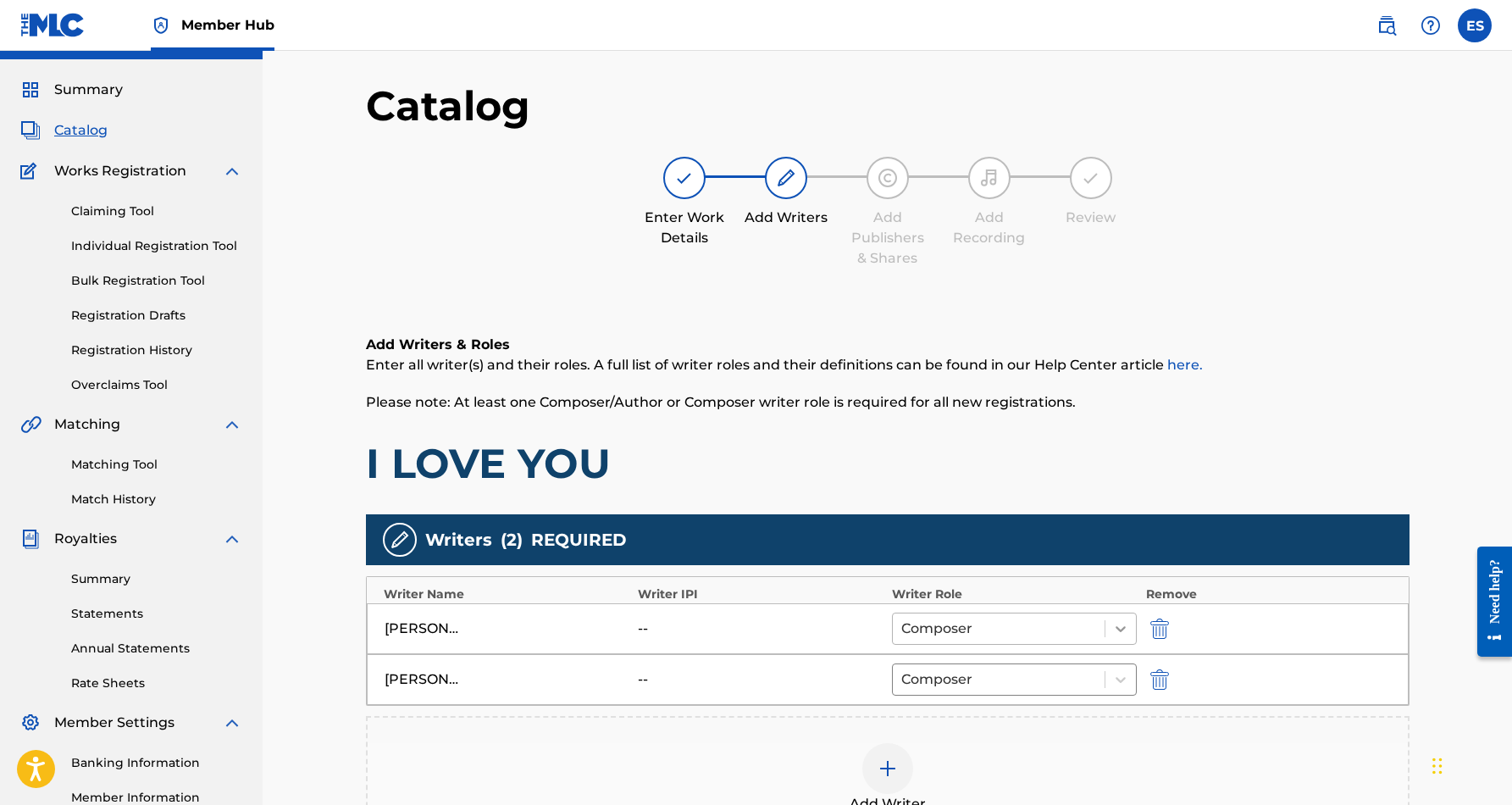
click at [1115, 626] on icon at bounding box center [1120, 628] width 17 height 17
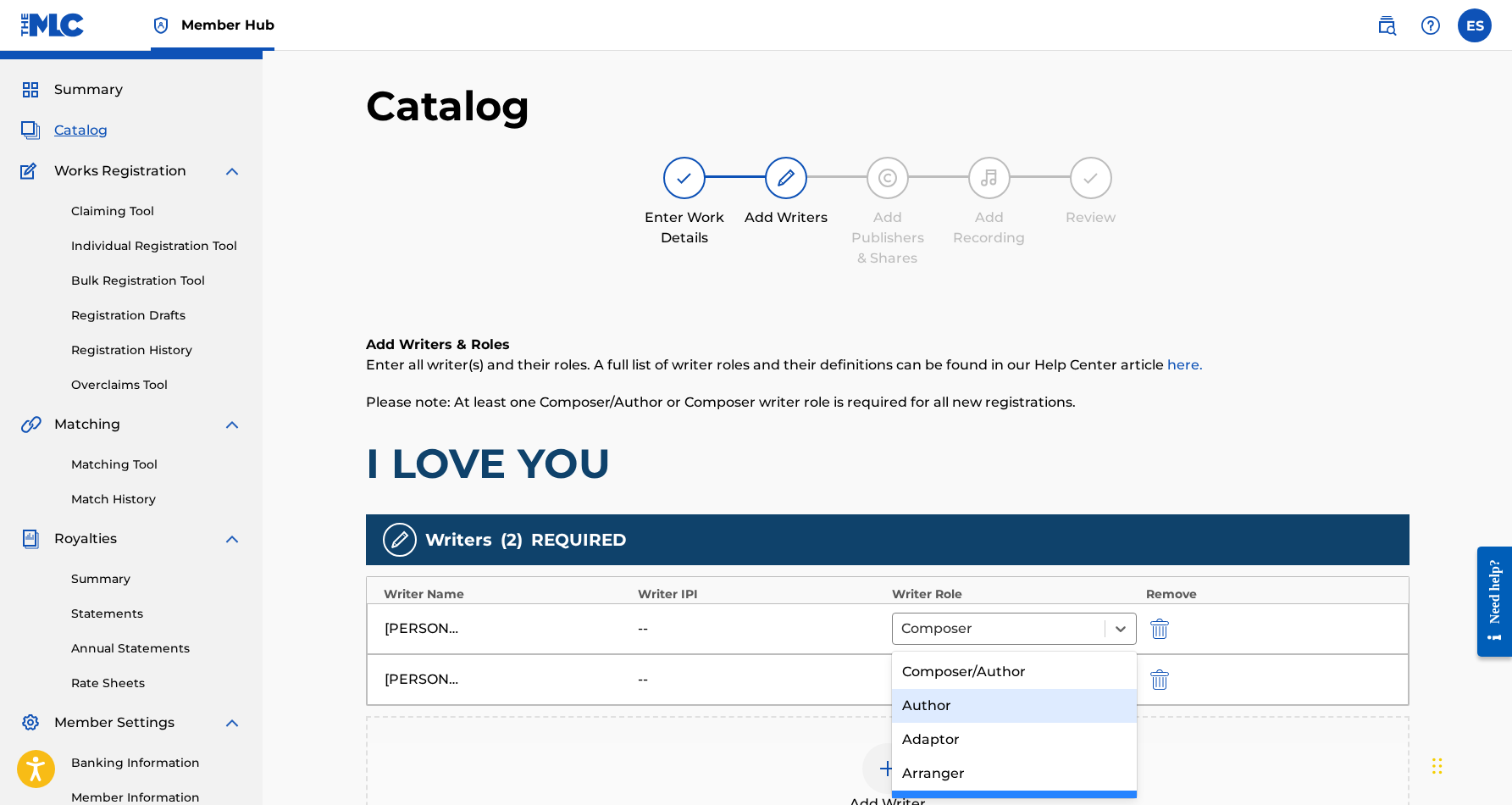
click at [1035, 690] on div "Author" at bounding box center [1014, 705] width 245 height 34
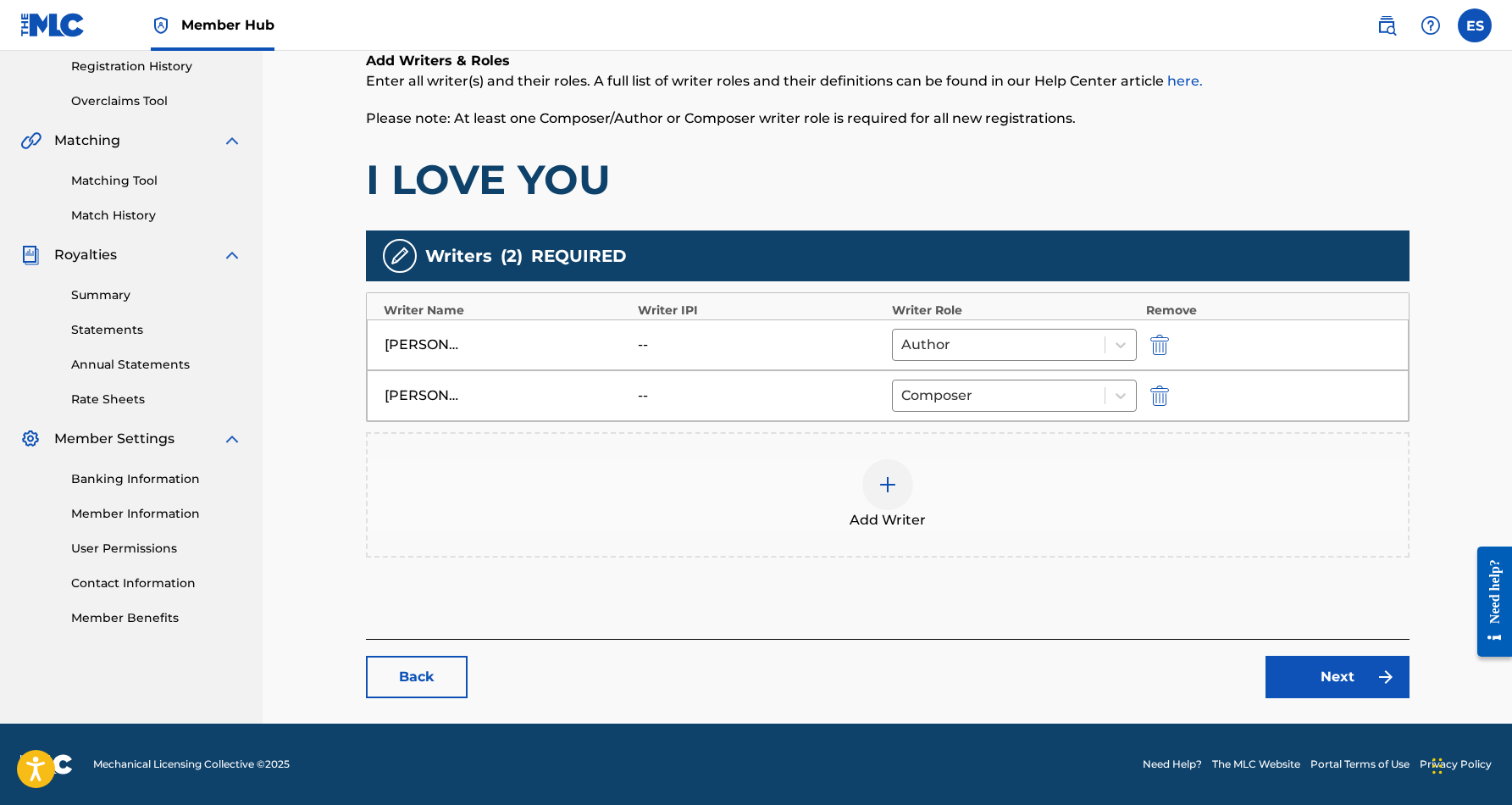
scroll to position [321, 0]
click at [1304, 668] on link "Next" at bounding box center [1338, 676] width 144 height 42
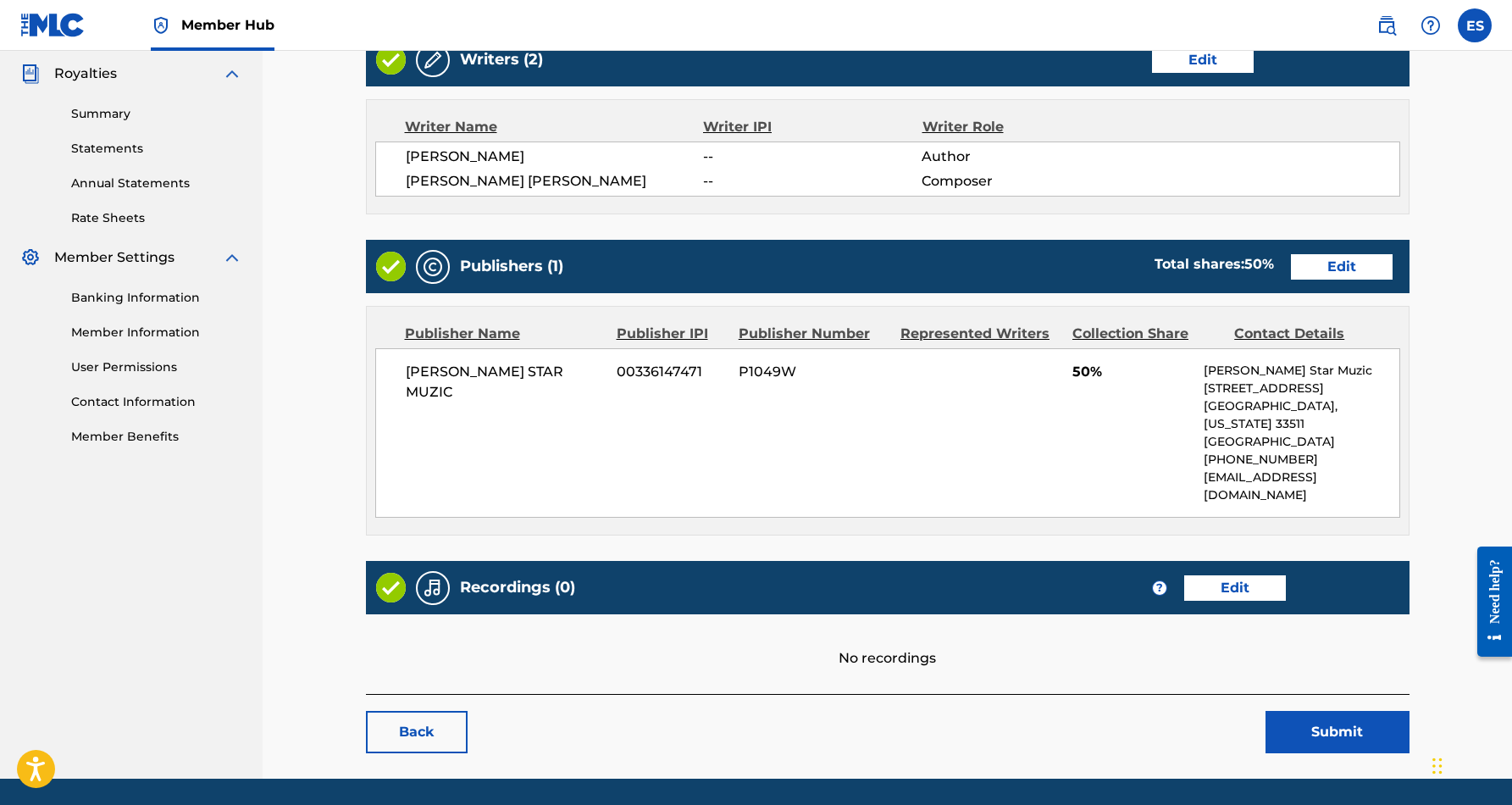
scroll to position [507, 0]
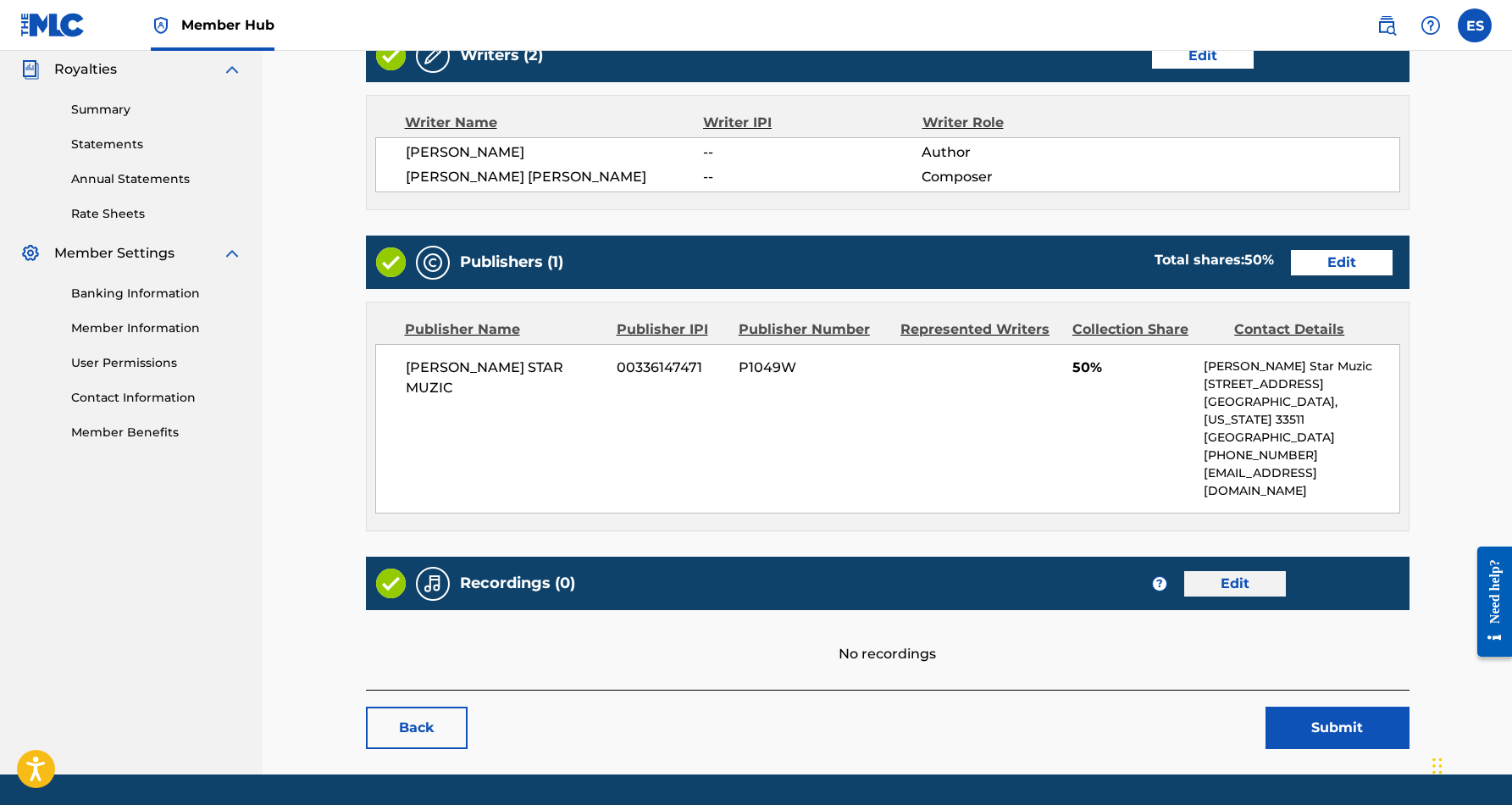
click at [1232, 571] on link "Edit" at bounding box center [1235, 583] width 102 height 25
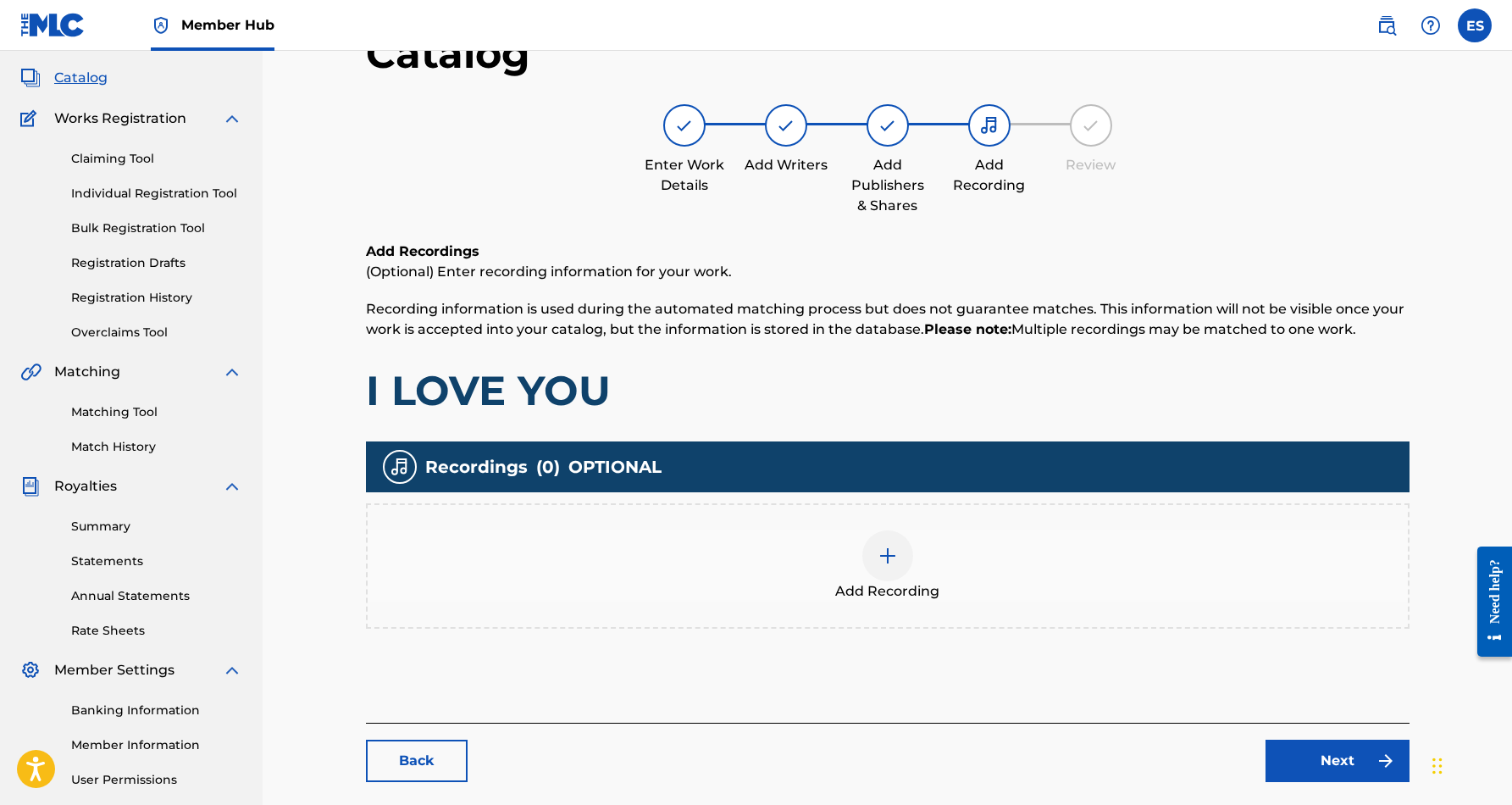
scroll to position [126, 0]
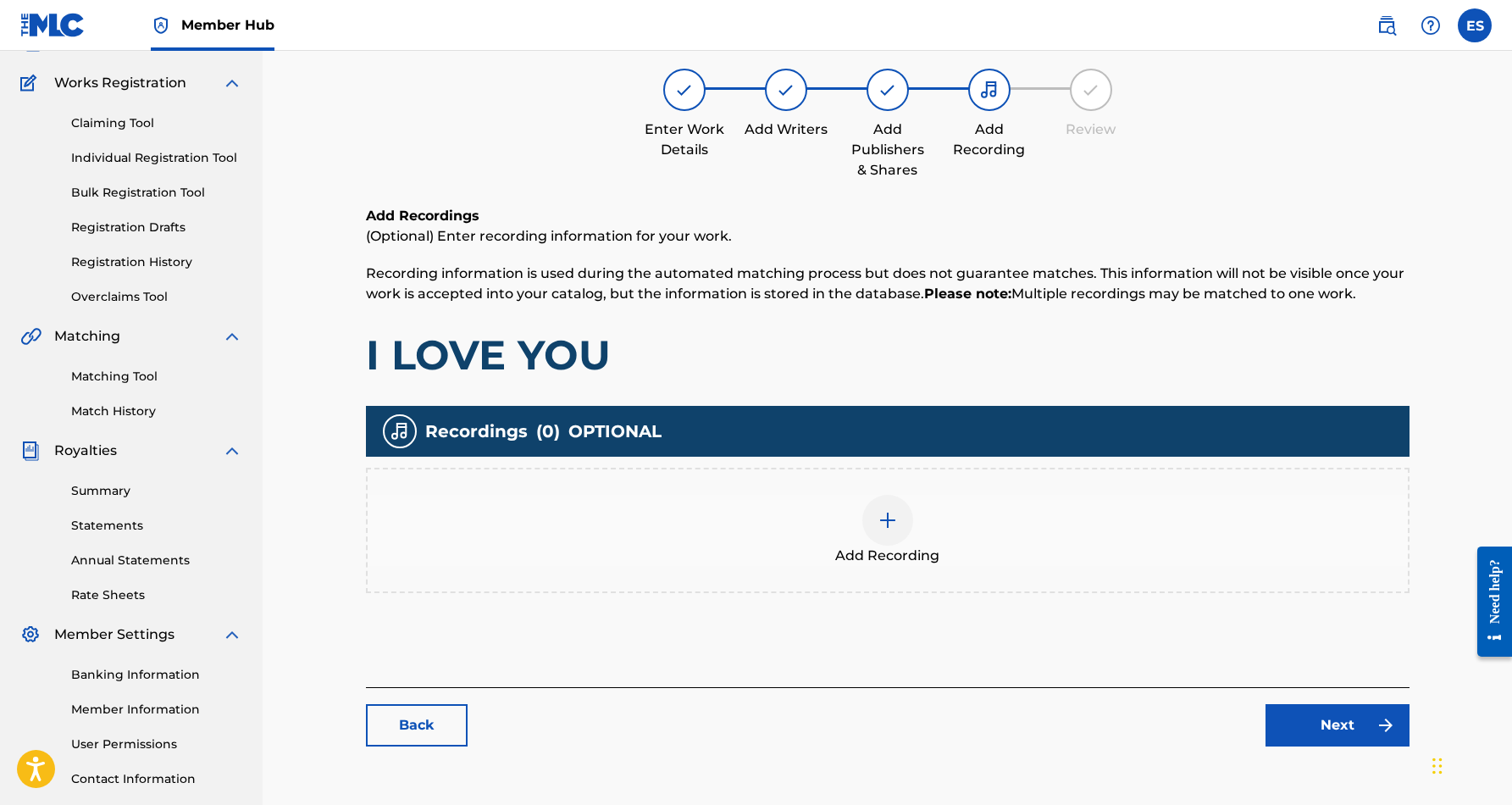
click at [885, 514] on img at bounding box center [887, 519] width 20 height 20
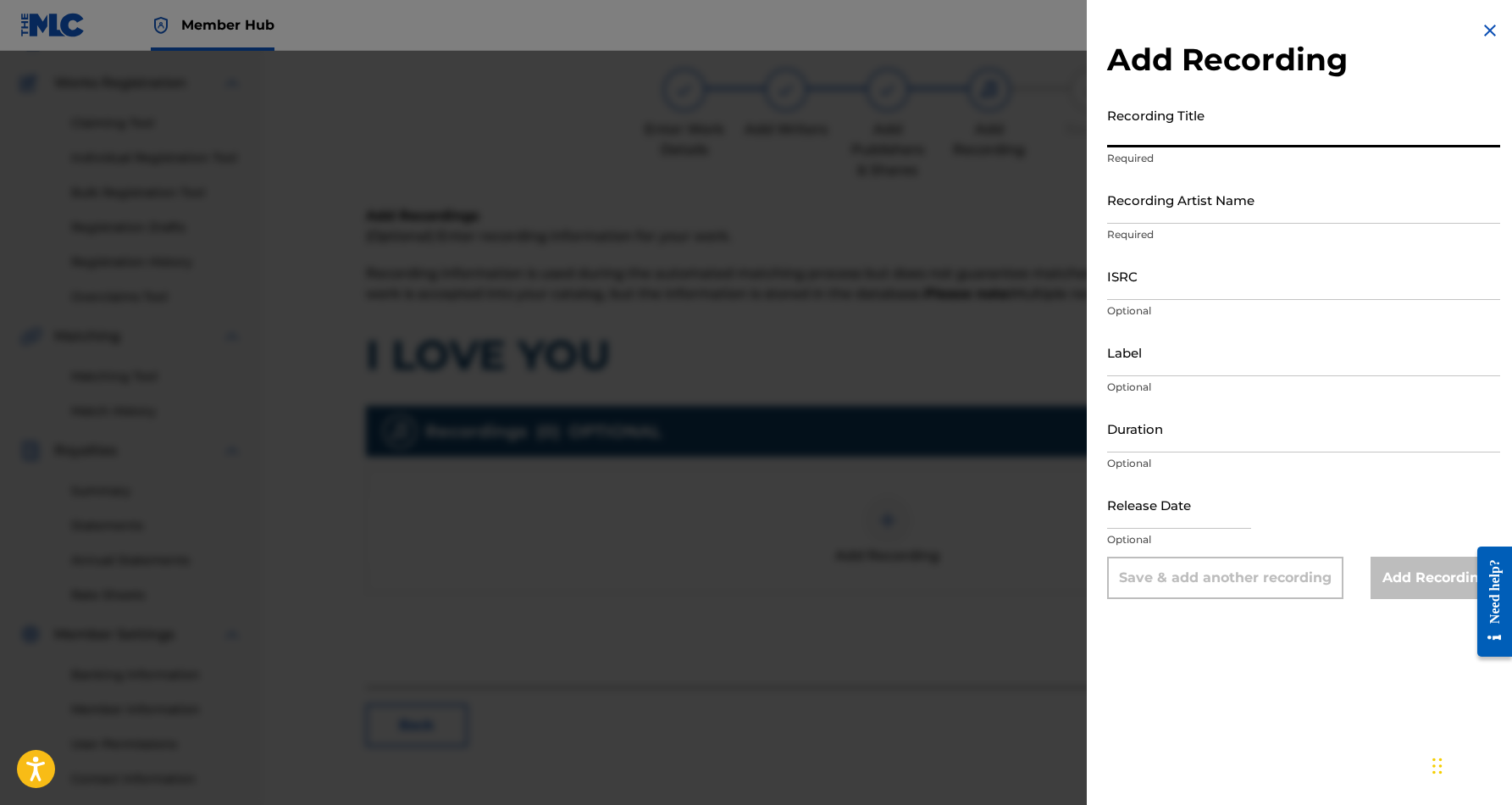
click at [1173, 131] on input "Recording Title" at bounding box center [1304, 123] width 393 height 48
paste input "I LOVE YOU"
type input "I LOVE YOU"
click at [1318, 208] on input "Recording Artist Name" at bounding box center [1304, 199] width 393 height 48
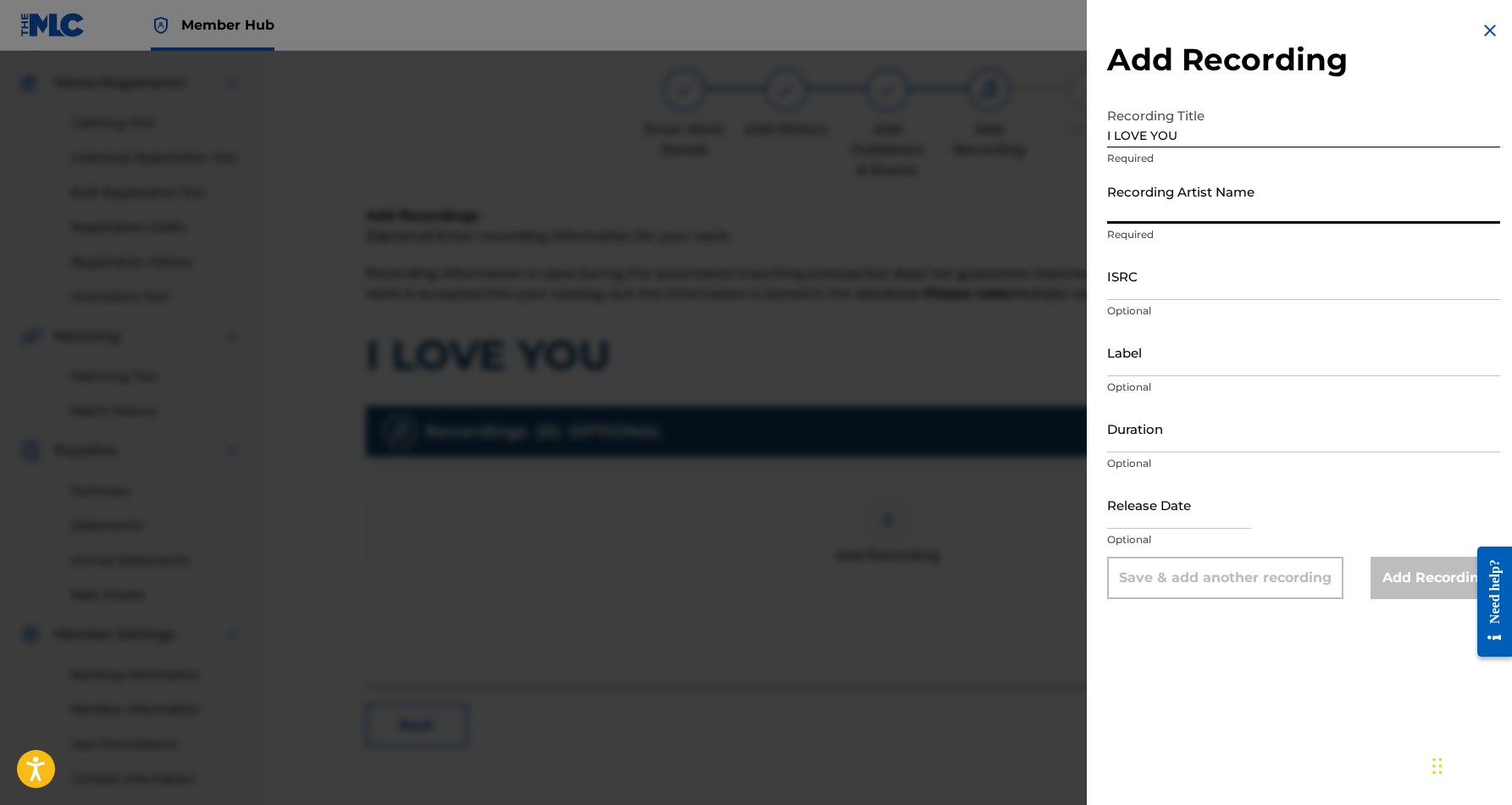
paste input "GHETTO COWBOY"
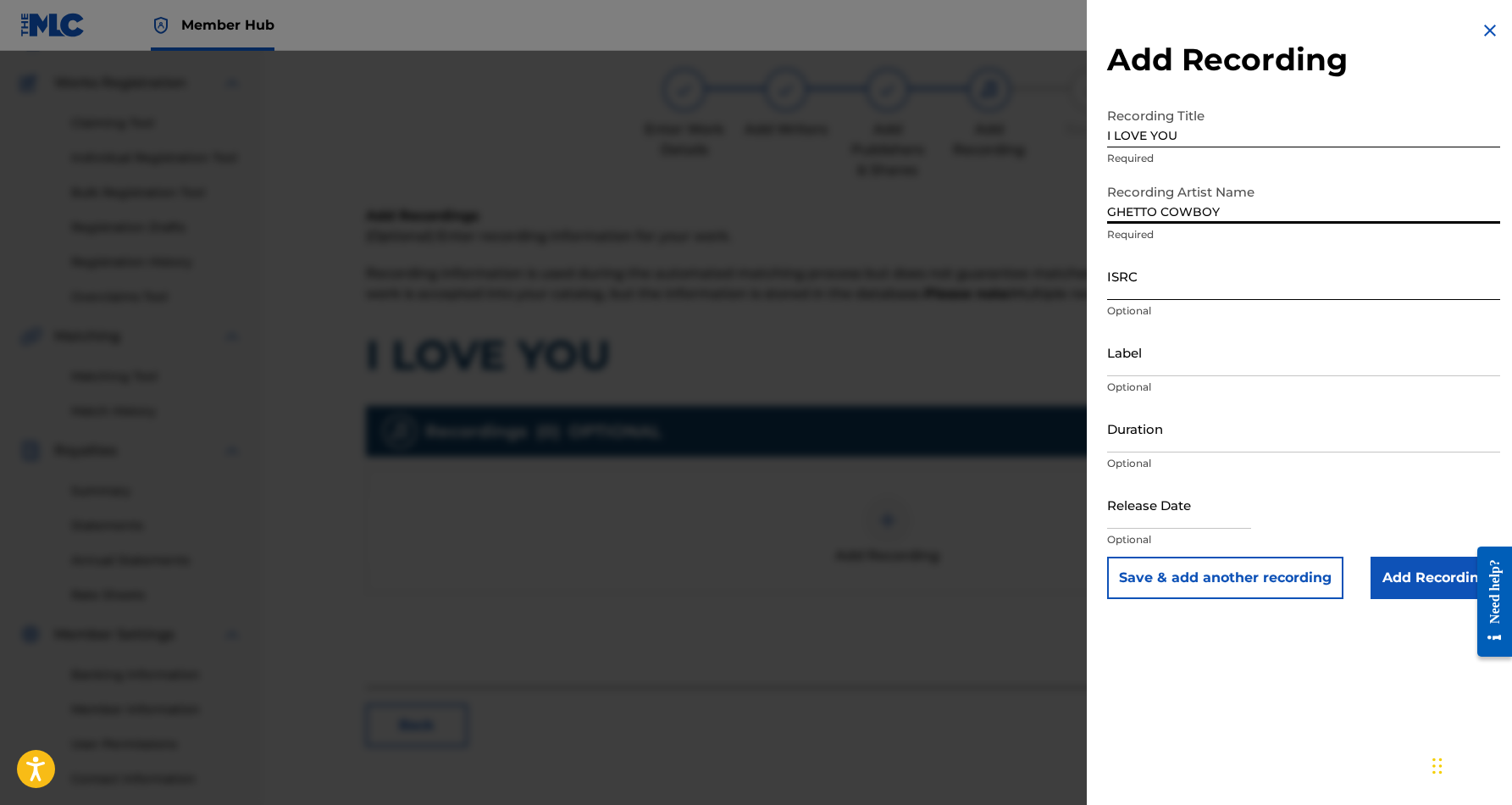
type input "GHETTO COWBOY"
click at [1226, 284] on input "ISRC" at bounding box center [1304, 275] width 393 height 48
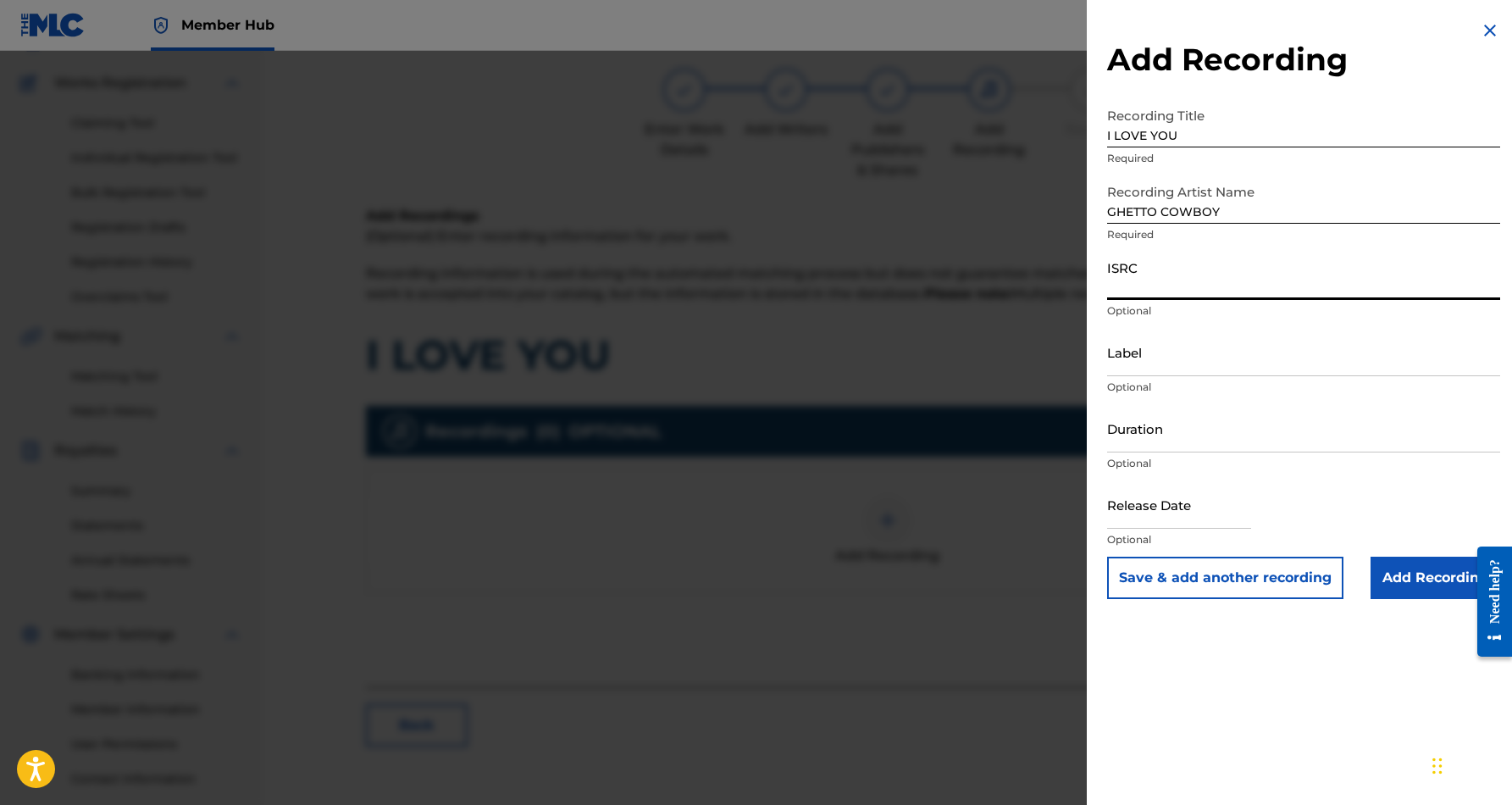
paste input "USCGH1274590"
type input "USCGH1274590"
click at [1168, 355] on input "Label" at bounding box center [1304, 351] width 393 height 48
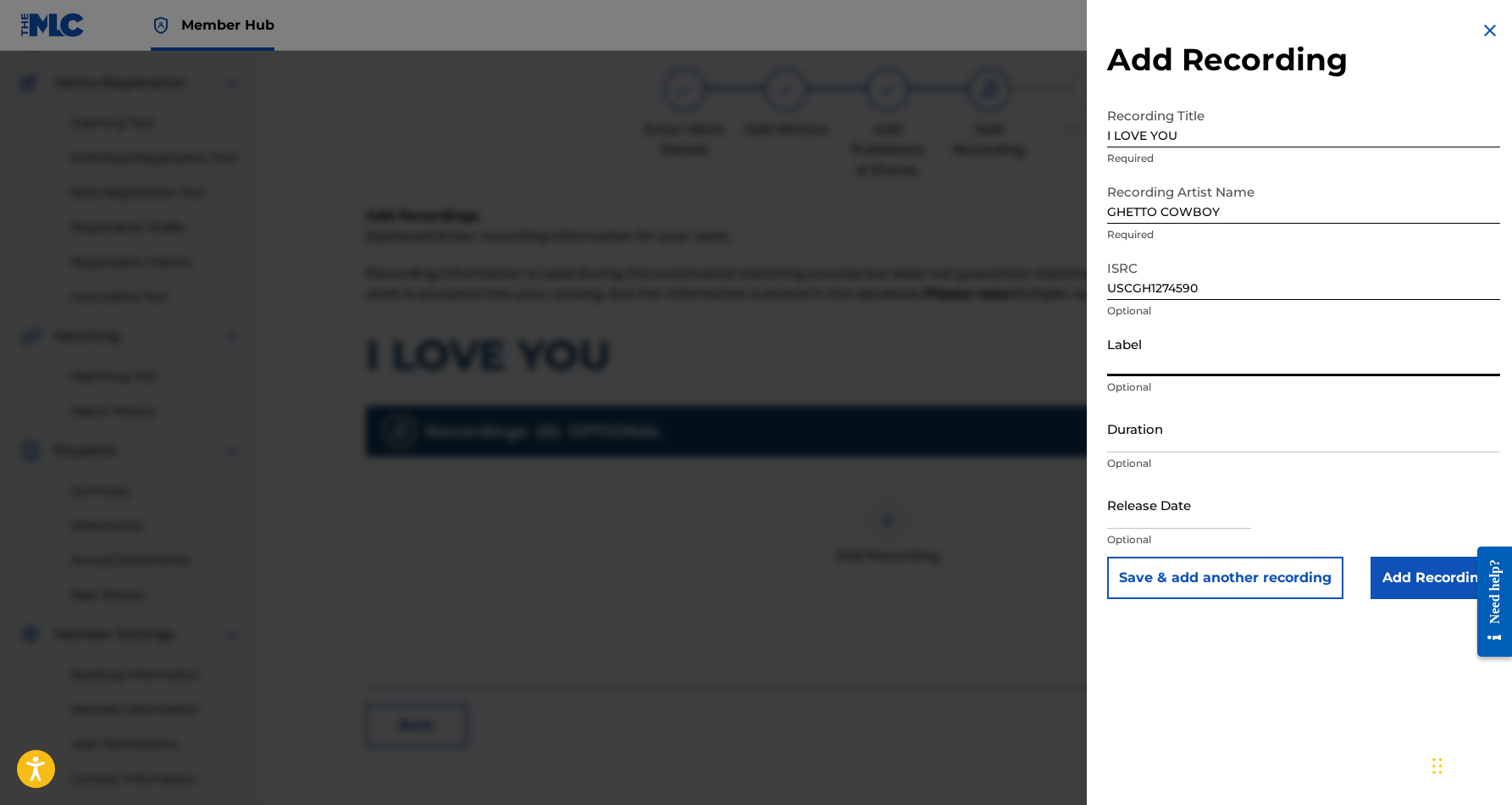
paste input "Desert Sounds Records"
type input "Desert Sounds Records"
click at [1171, 431] on input "Duration" at bounding box center [1304, 427] width 393 height 48
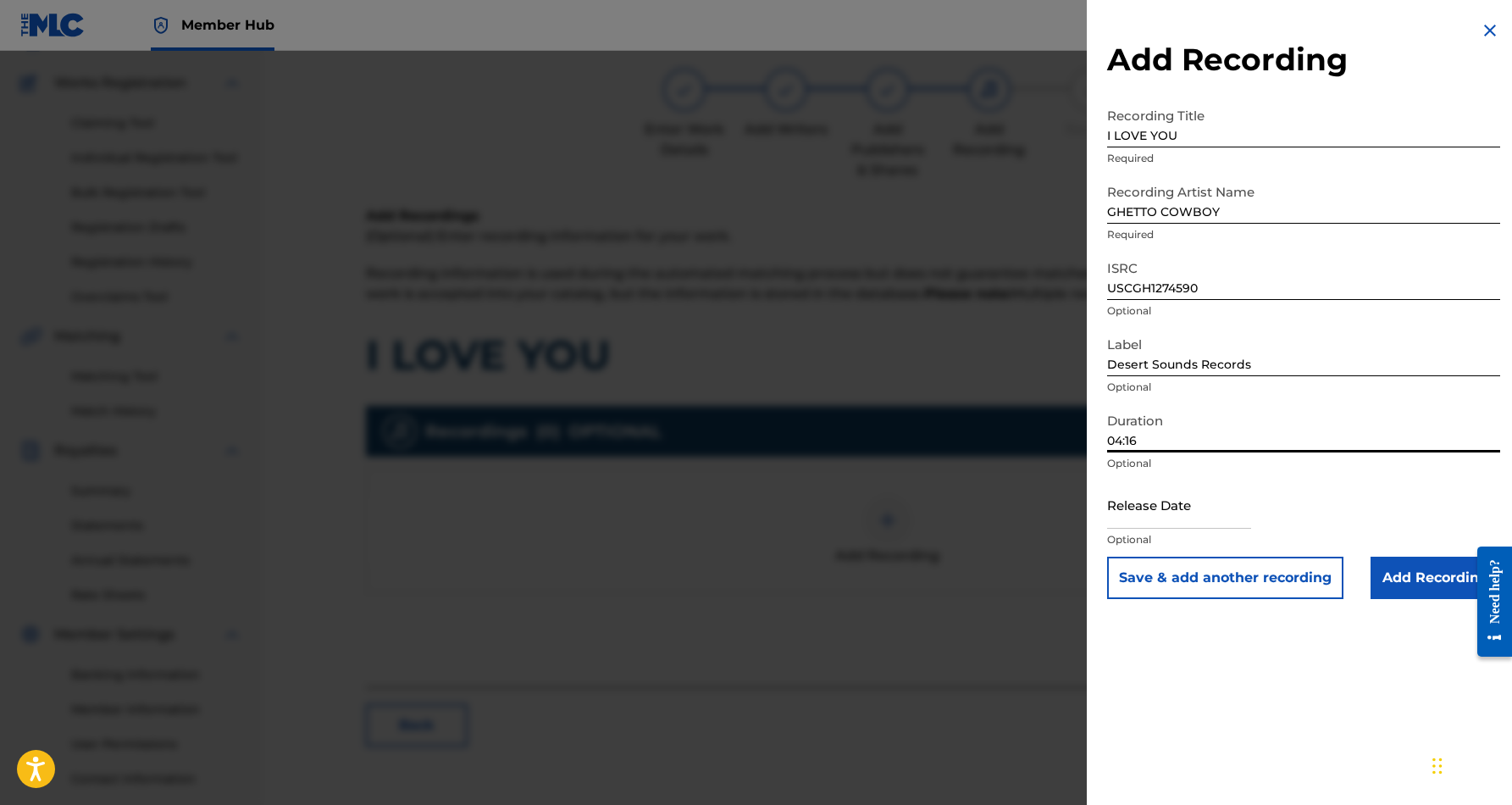
type input "04:16"
click at [1311, 706] on div "Add Recording Recording Title I LOVE YOU Required Recording Artist Name GHETTO …" at bounding box center [1304, 402] width 434 height 805
click at [1406, 579] on input "Add Recording" at bounding box center [1436, 577] width 130 height 42
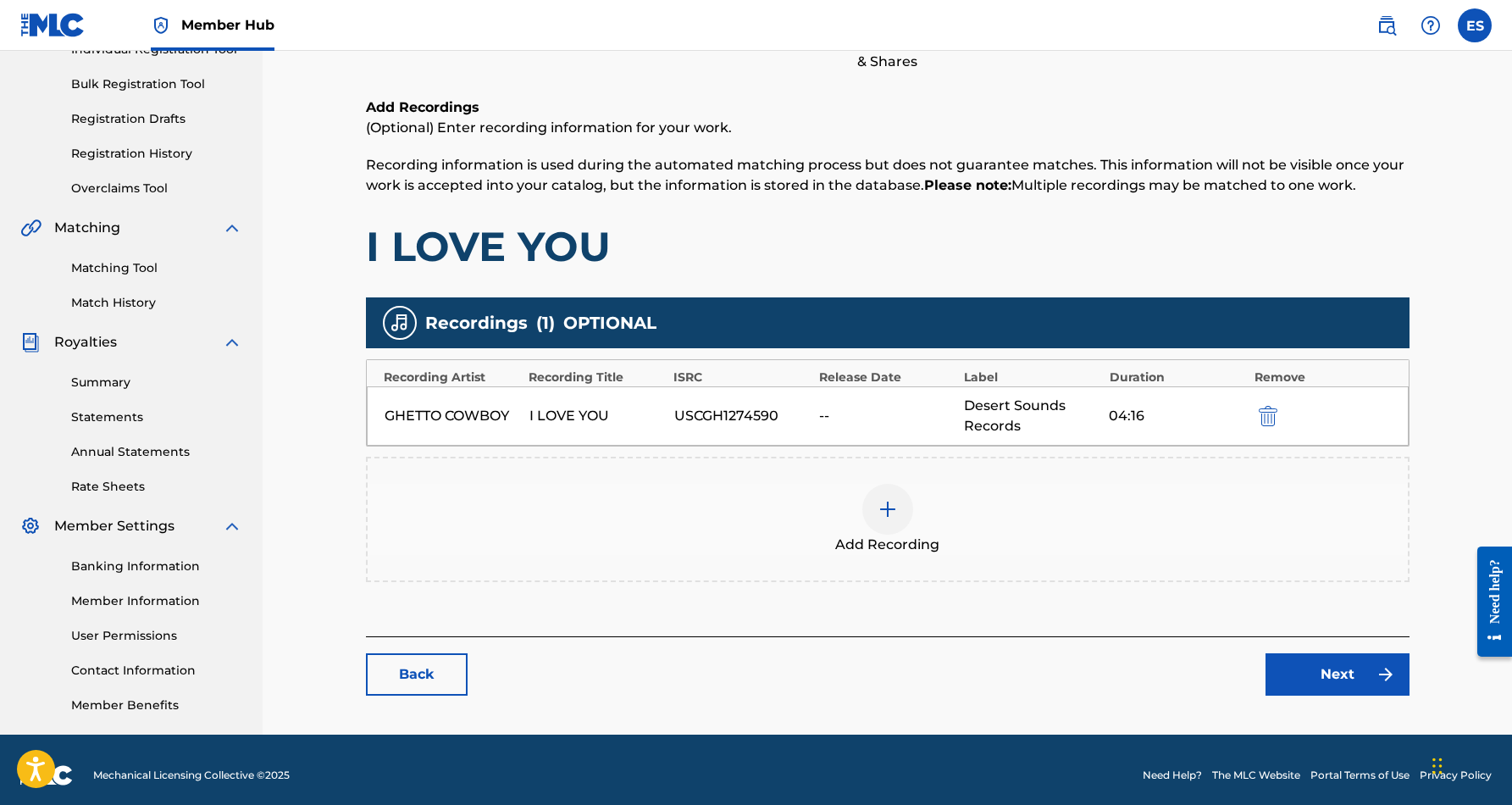
scroll to position [243, 0]
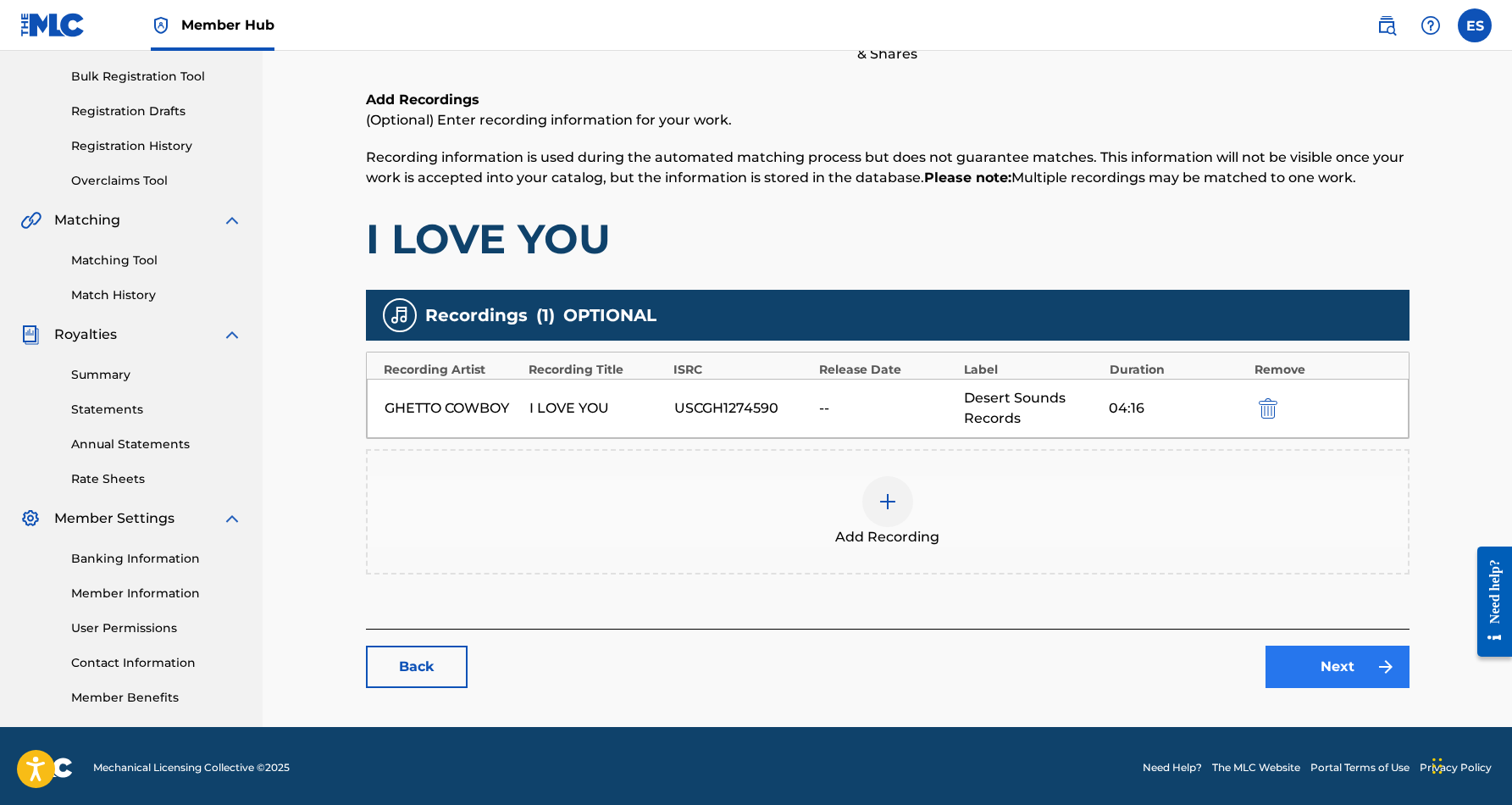
click at [1348, 662] on link "Next" at bounding box center [1338, 667] width 144 height 42
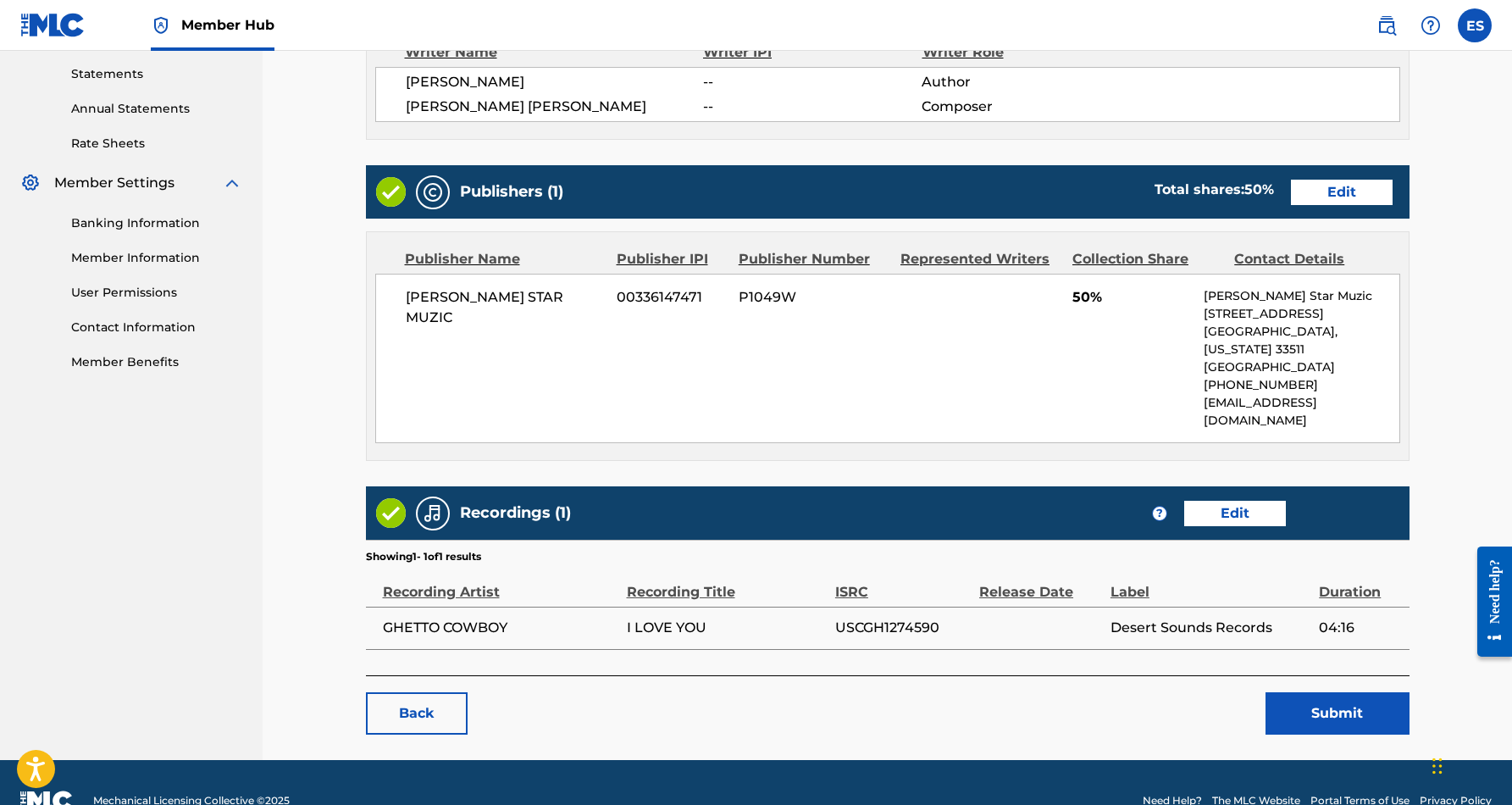
scroll to position [577, 0]
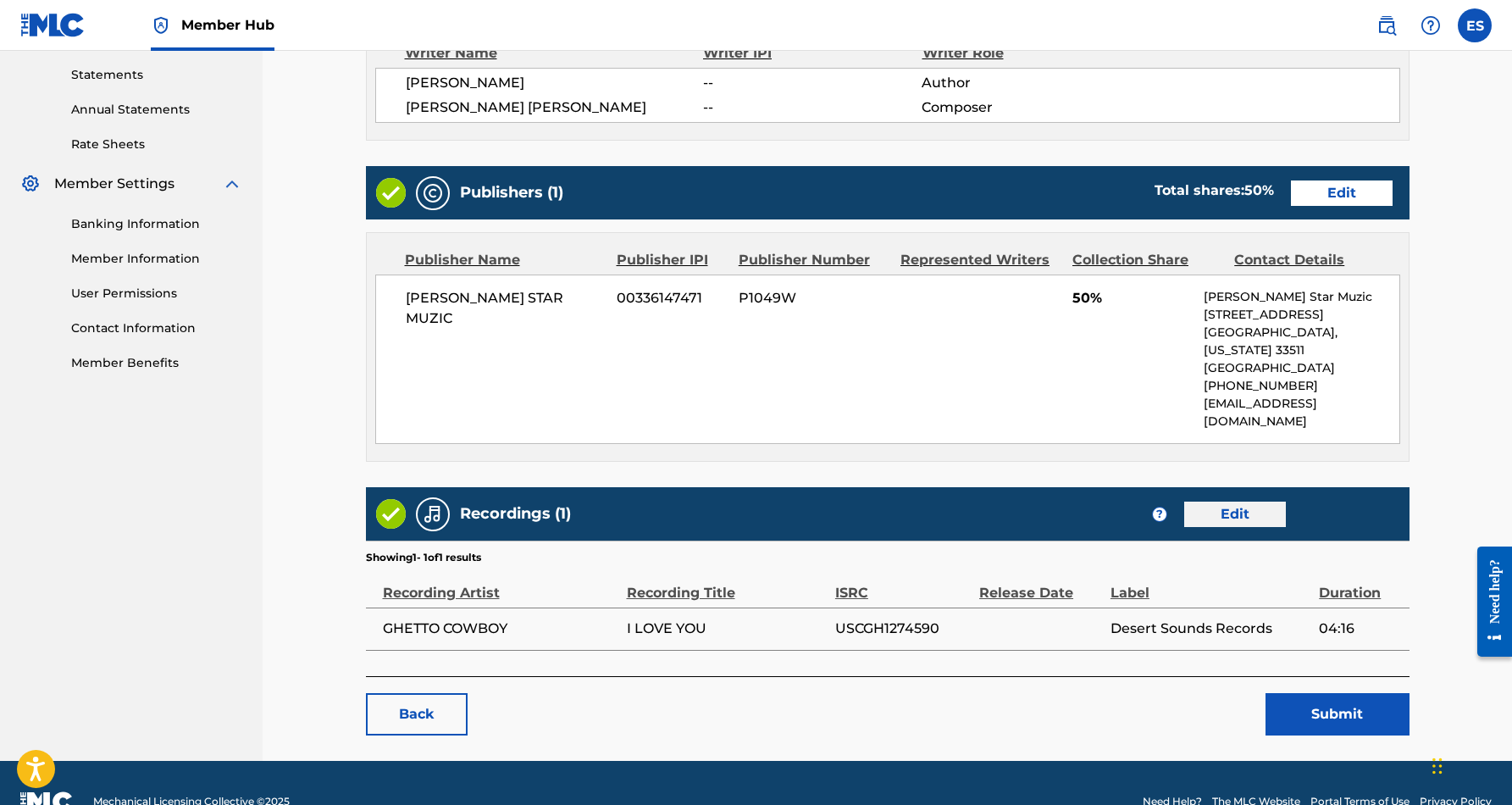
click at [1232, 501] on link "Edit" at bounding box center [1235, 513] width 102 height 25
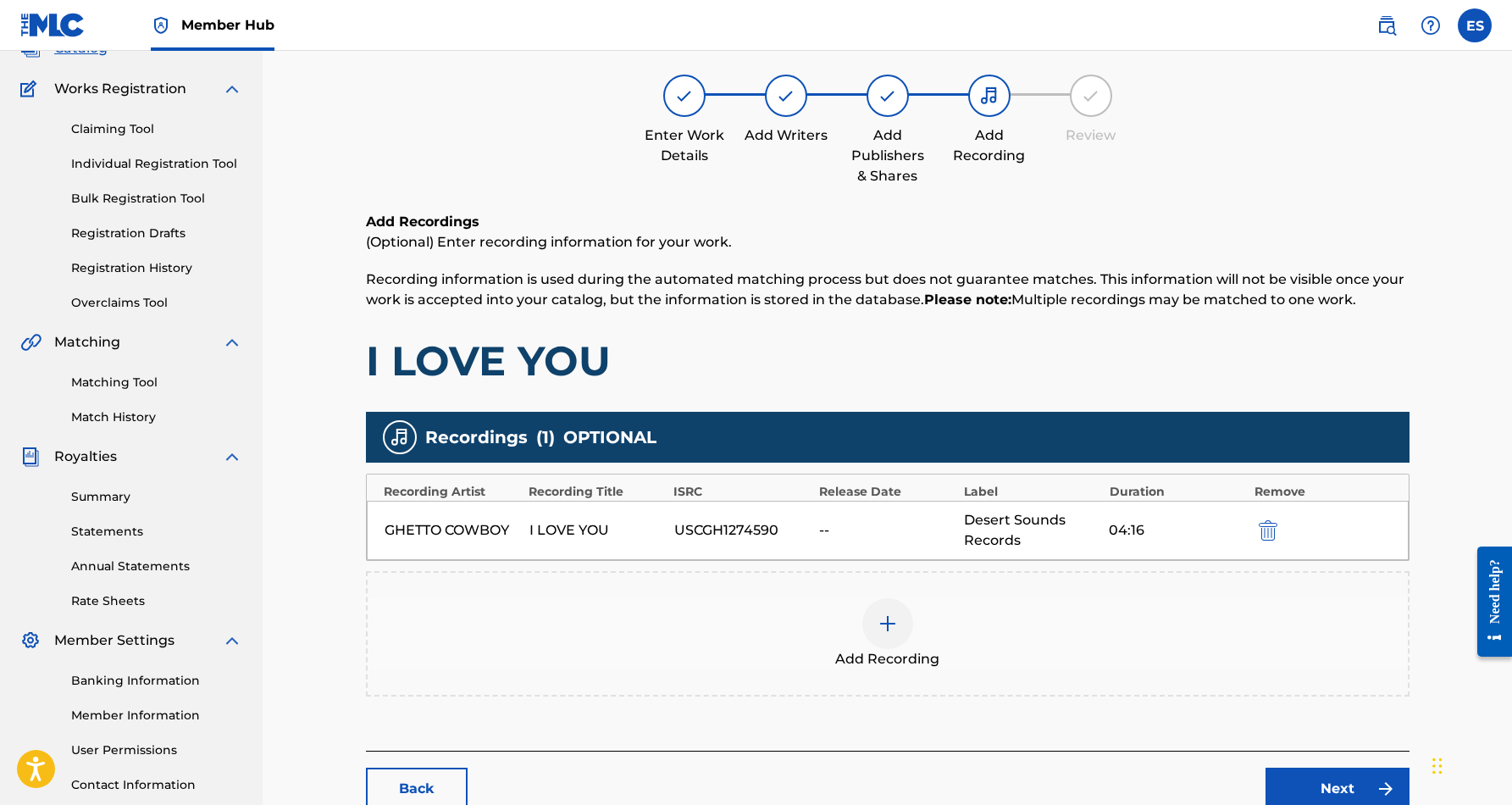
scroll to position [125, 0]
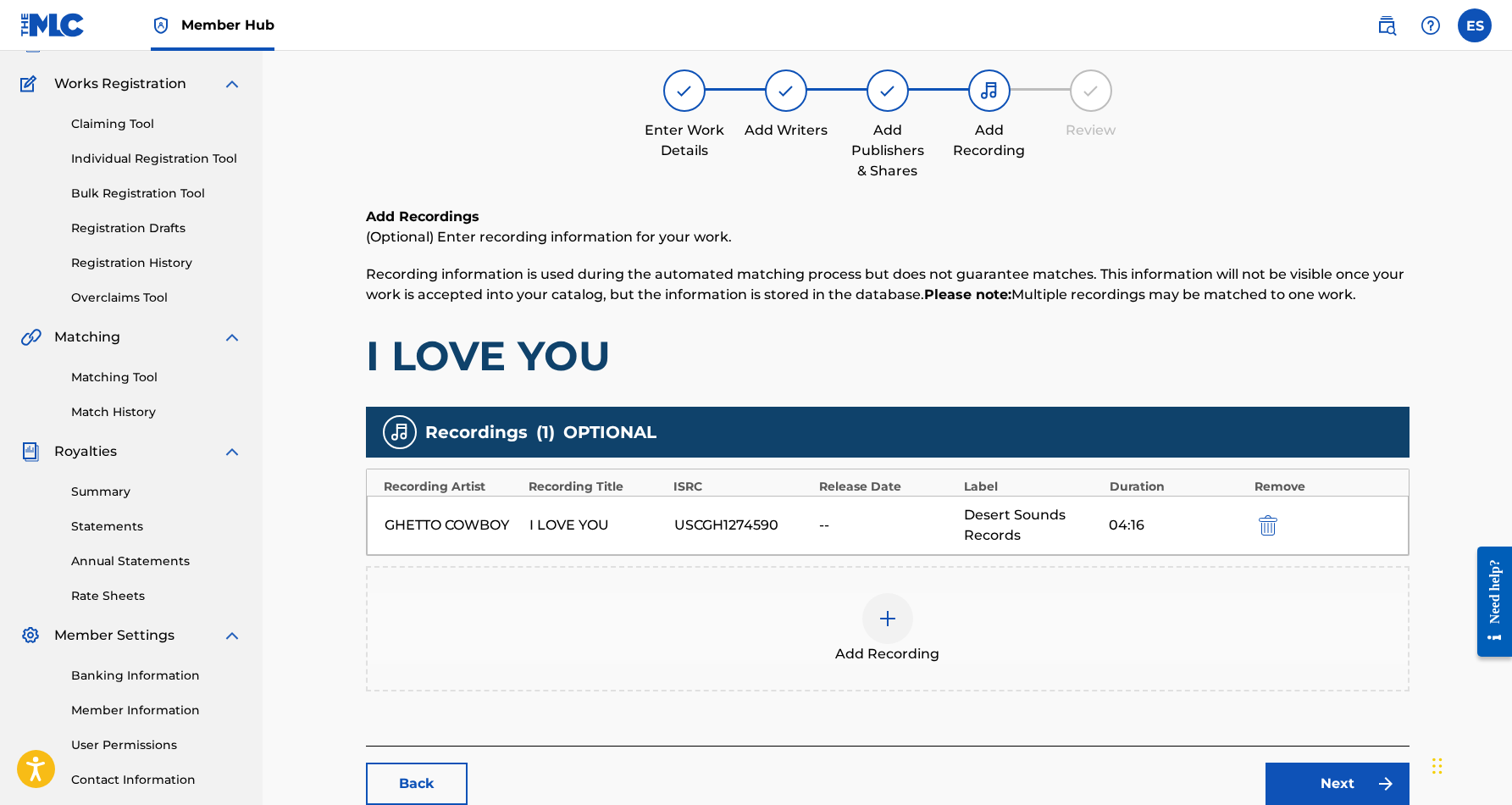
click at [881, 625] on img at bounding box center [887, 618] width 20 height 20
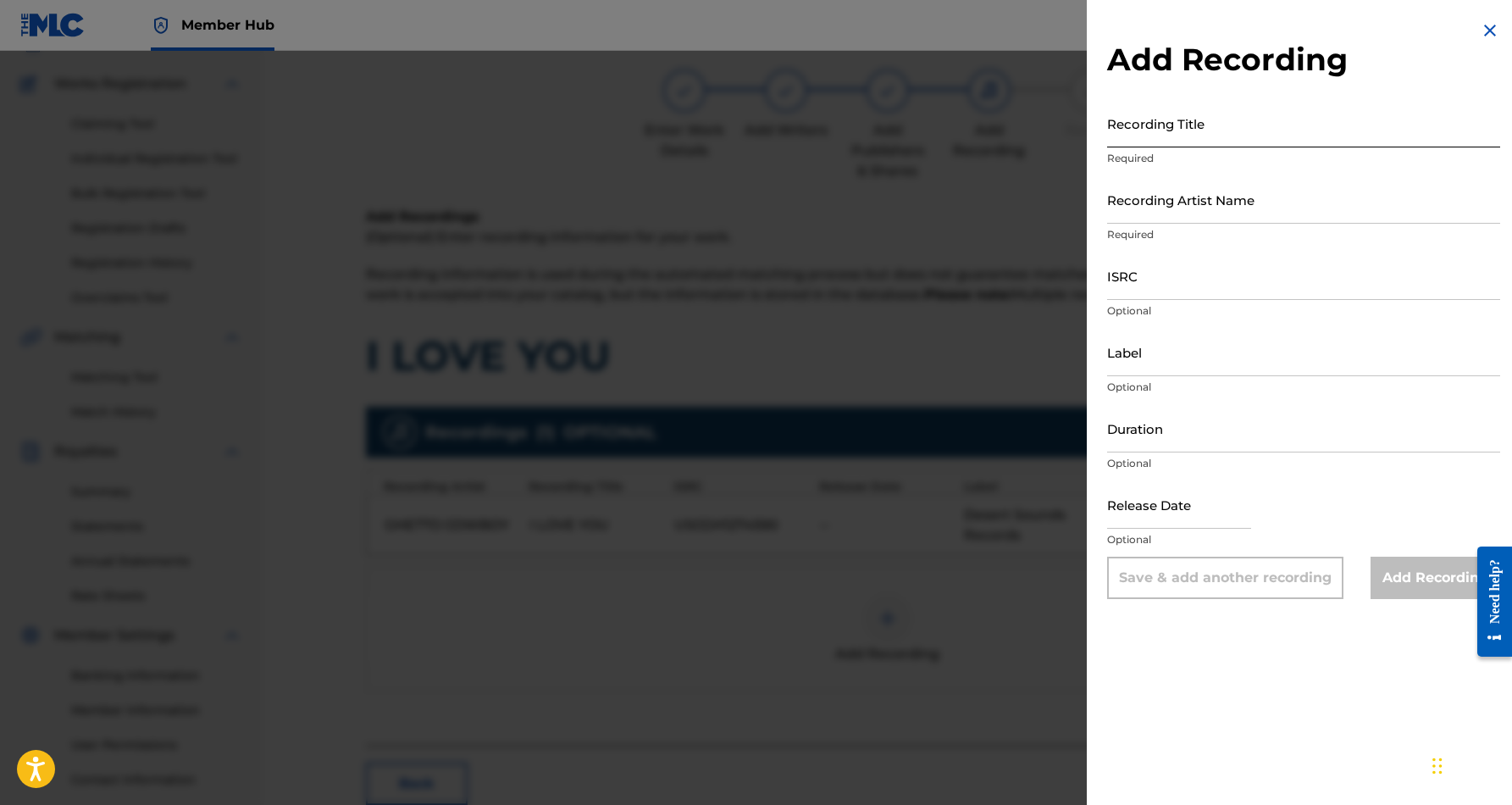
click at [1232, 129] on input "Recording Title" at bounding box center [1304, 123] width 393 height 48
paste input "I LOVE YOU"
type input "I LOVE YOU"
click at [1277, 199] on input "Recording Artist Name" at bounding box center [1304, 199] width 393 height 48
paste input "GHETTO COWBOY"
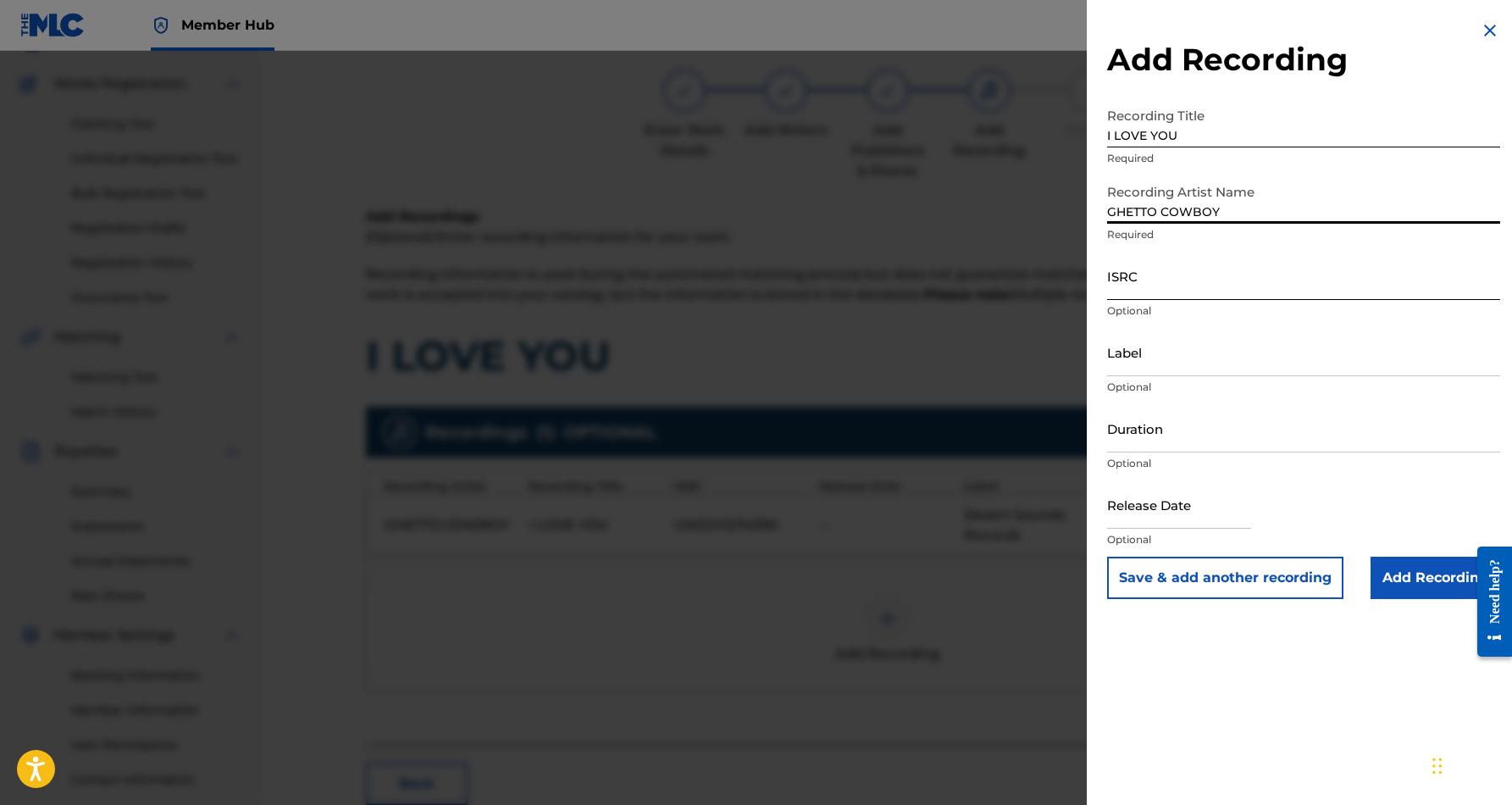
type input "GHETTO COWBOY"
click at [1202, 279] on input "ISRC" at bounding box center [1304, 275] width 393 height 48
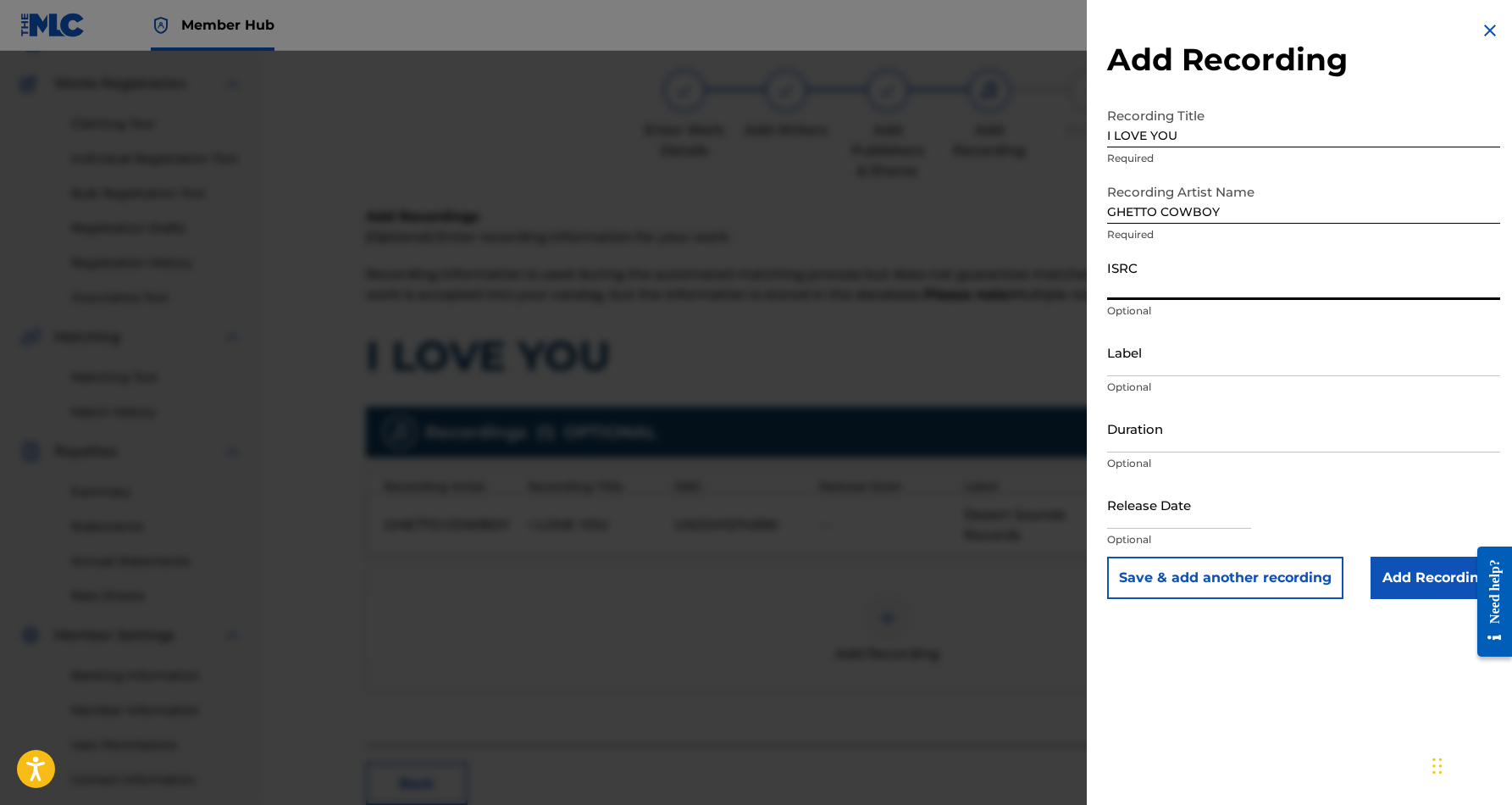
paste input "USHM91759051"
type input "USHM91759051"
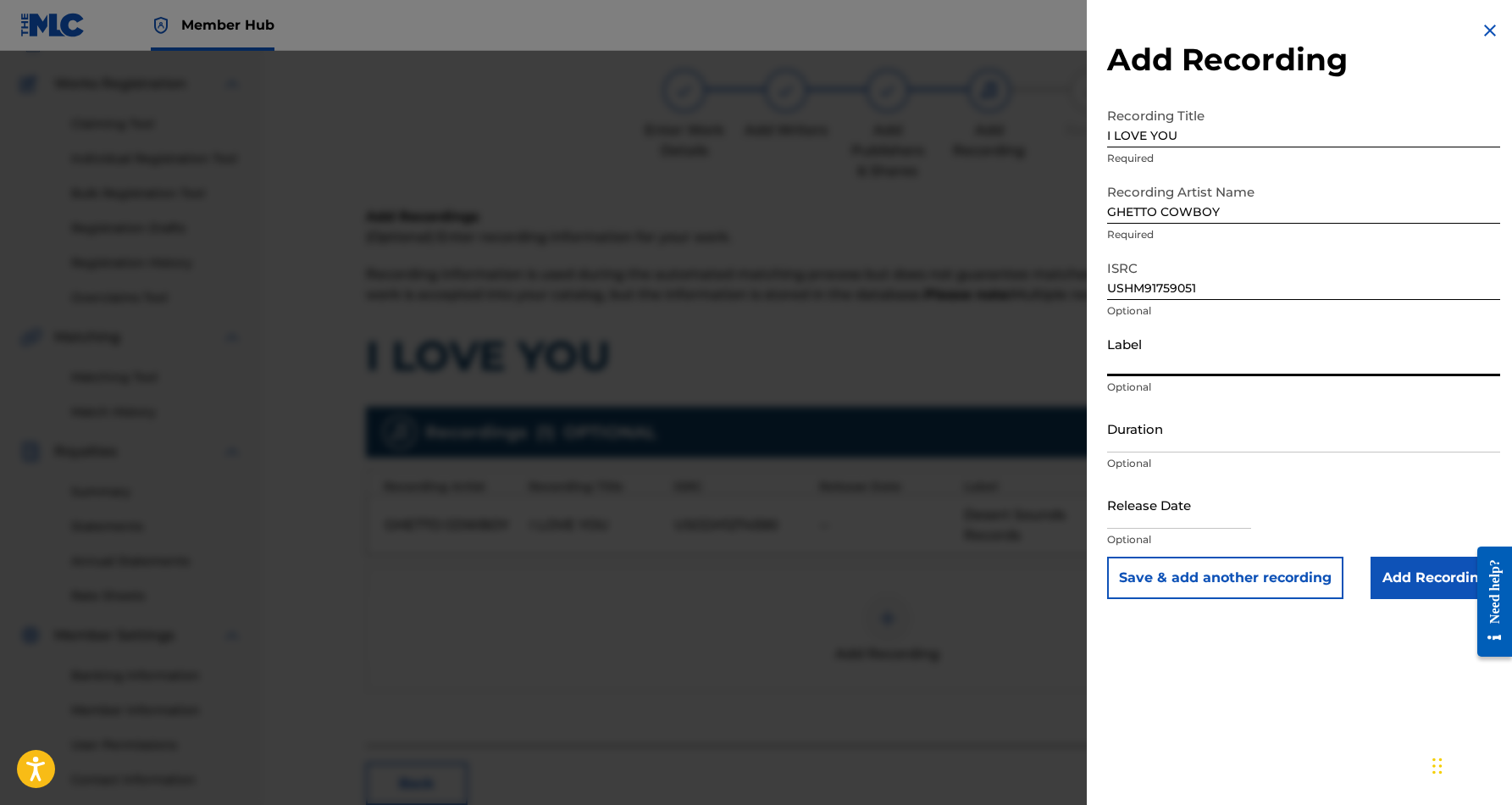
click at [1242, 344] on input "Label" at bounding box center [1304, 351] width 393 height 48
paste input "[PERSON_NAME] Beats Market Records"
type input "[PERSON_NAME] Beats Market Records"
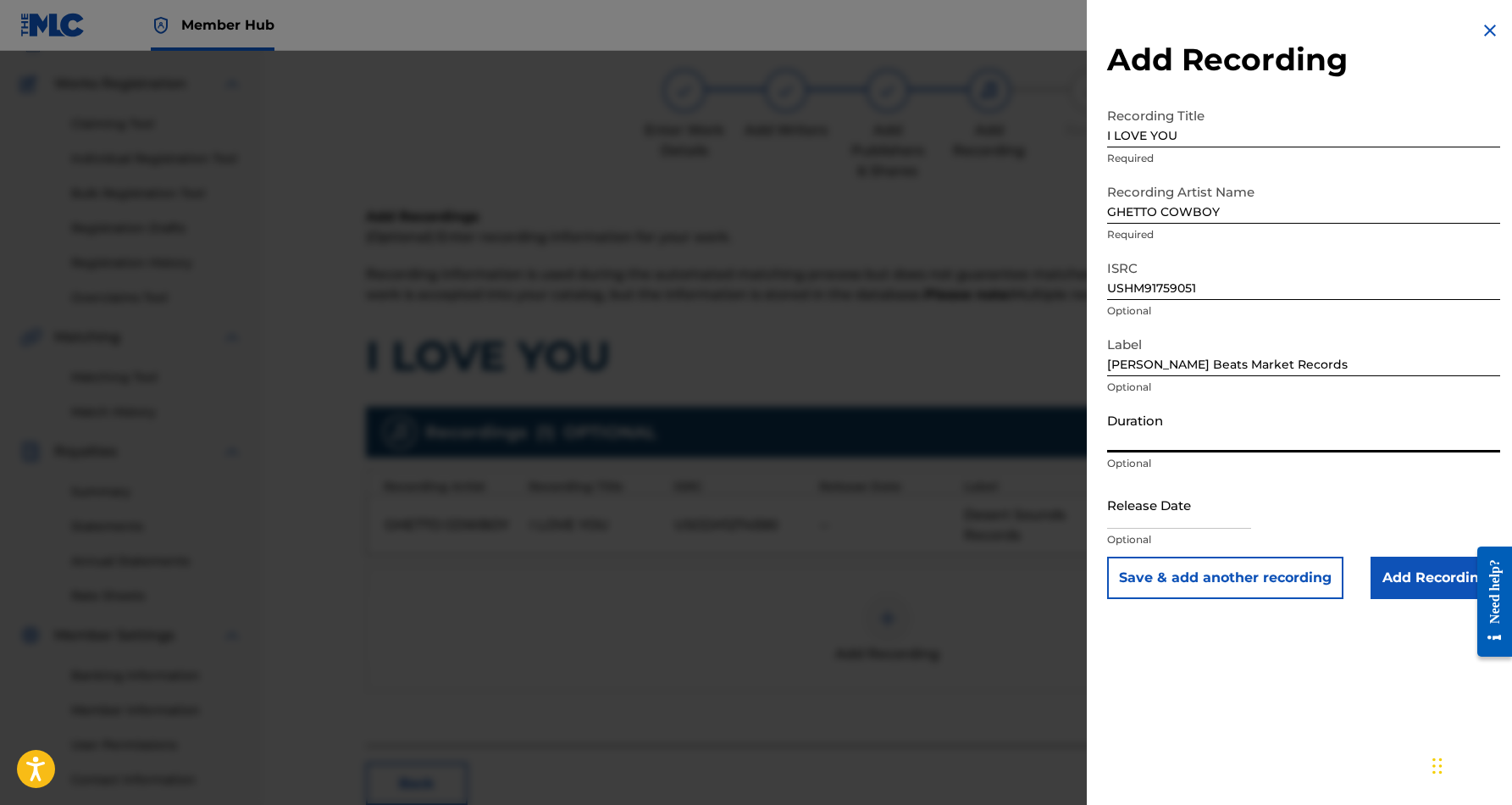
click at [1228, 430] on input "Duration" at bounding box center [1304, 427] width 393 height 48
type input "04:16"
click at [1337, 687] on div "Add Recording Recording Title I LOVE YOU Required Recording Artist Name GHETTO …" at bounding box center [1304, 402] width 434 height 805
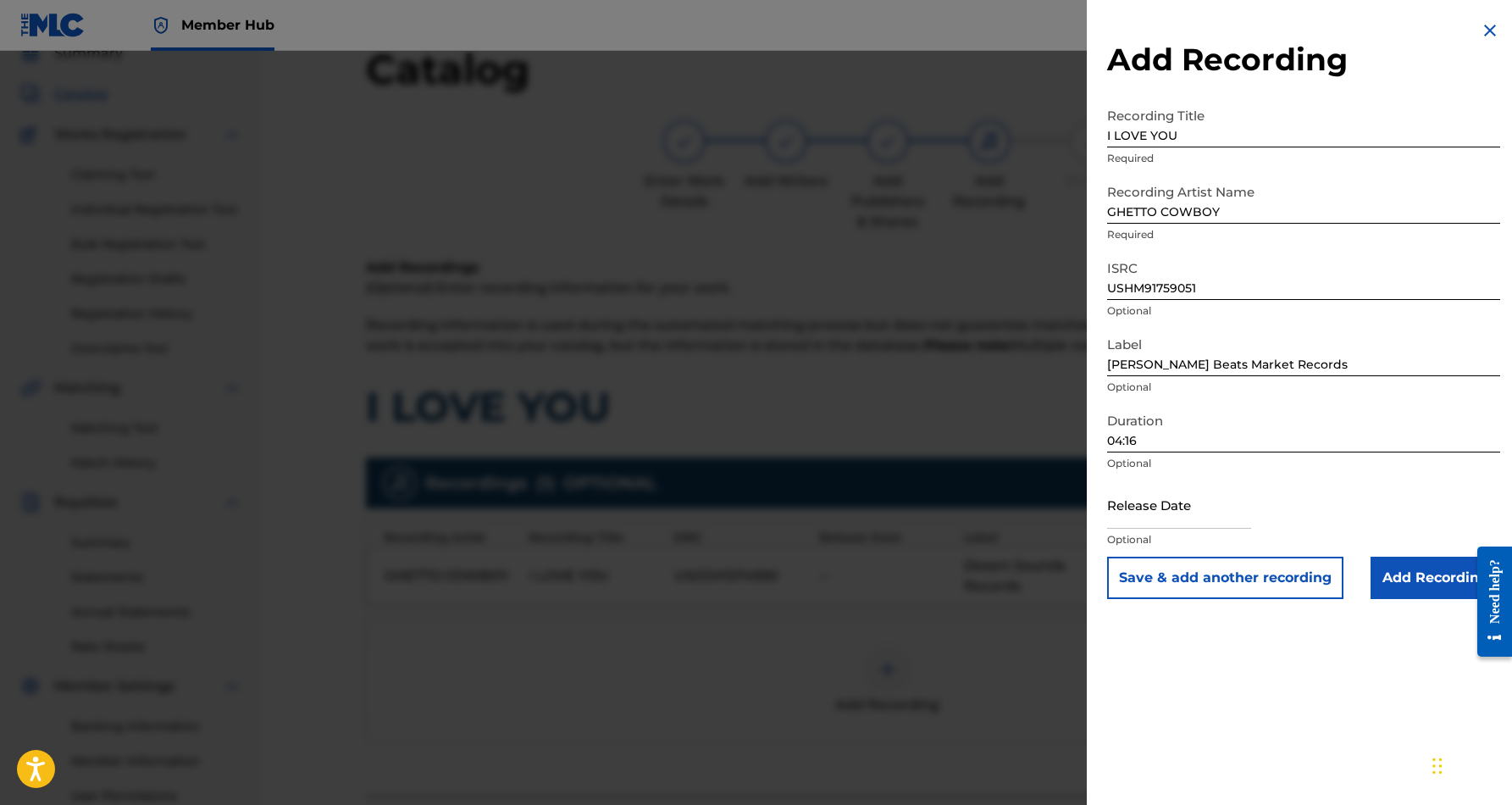
scroll to position [66, 0]
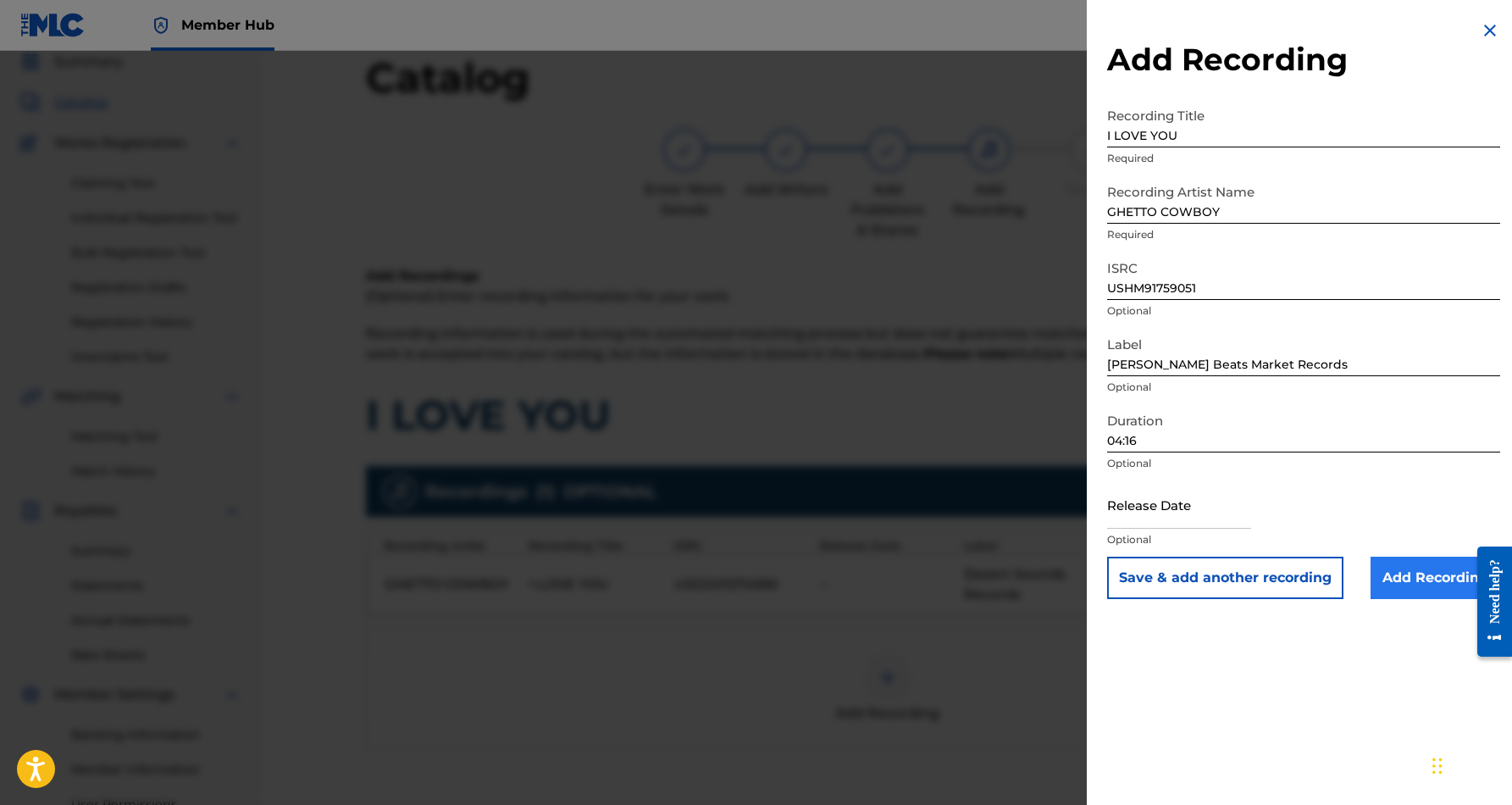
click at [1429, 581] on input "Add Recording" at bounding box center [1436, 577] width 130 height 42
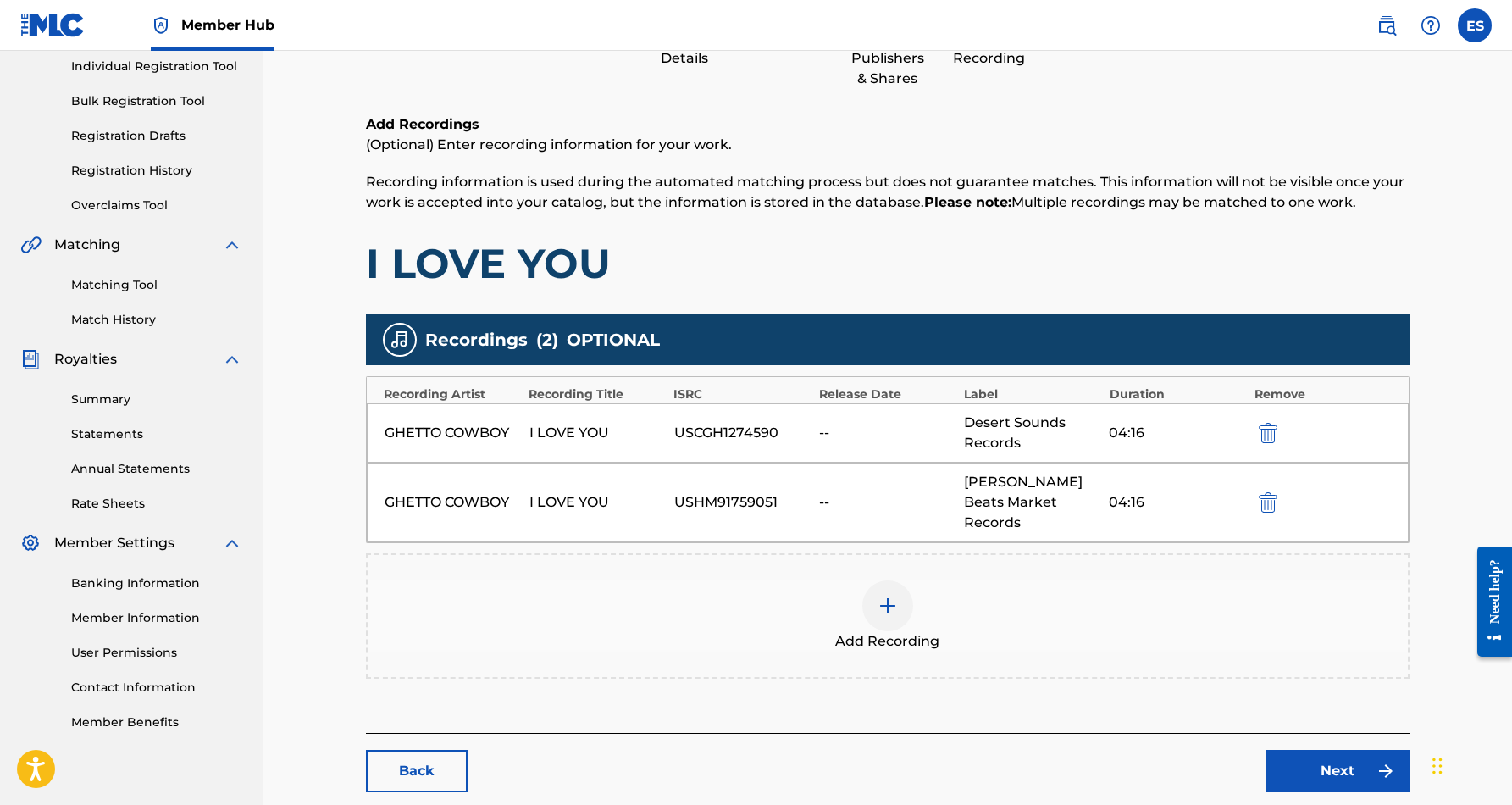
scroll to position [227, 0]
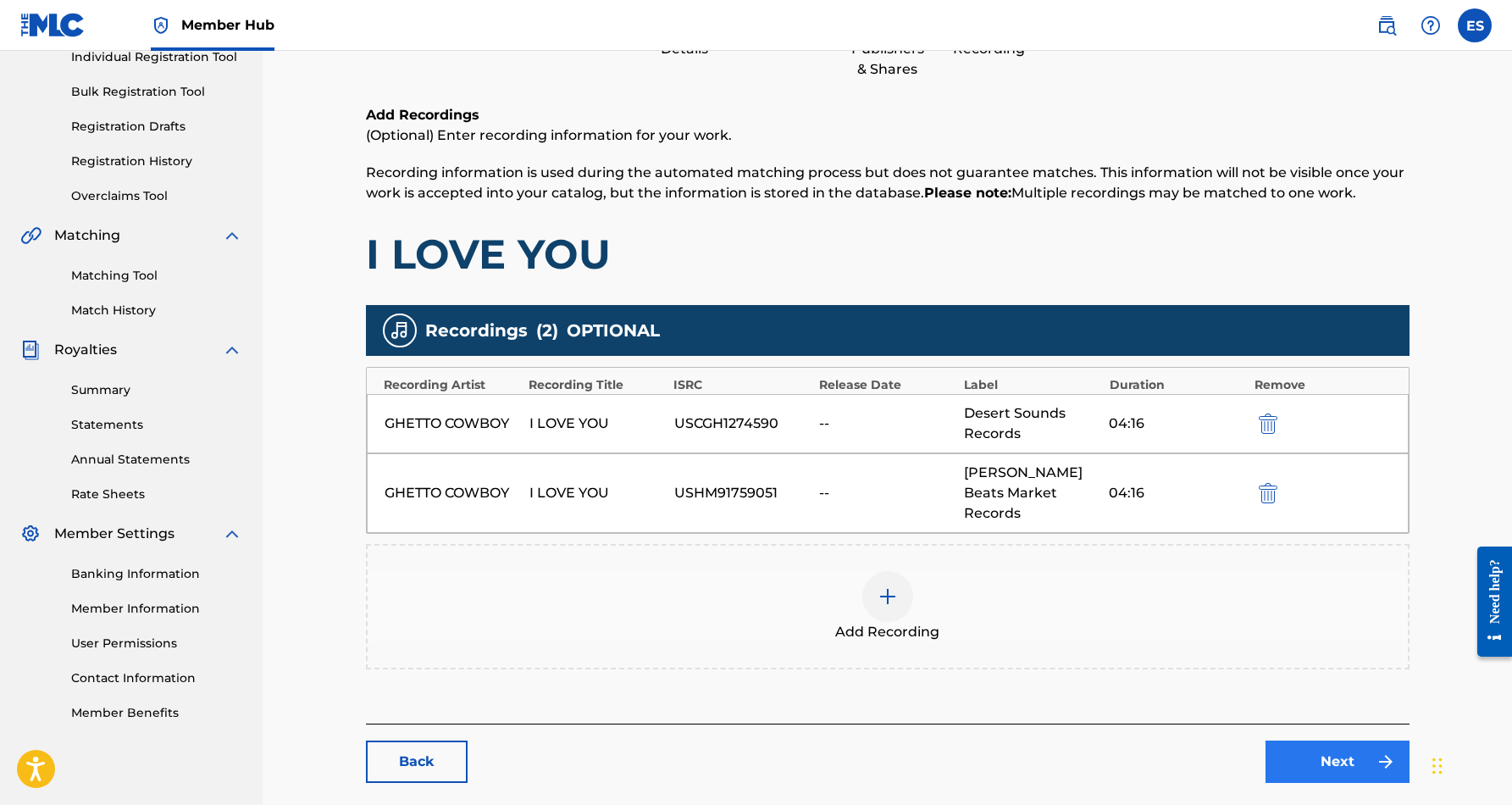
click at [1311, 743] on link "Next" at bounding box center [1338, 761] width 144 height 42
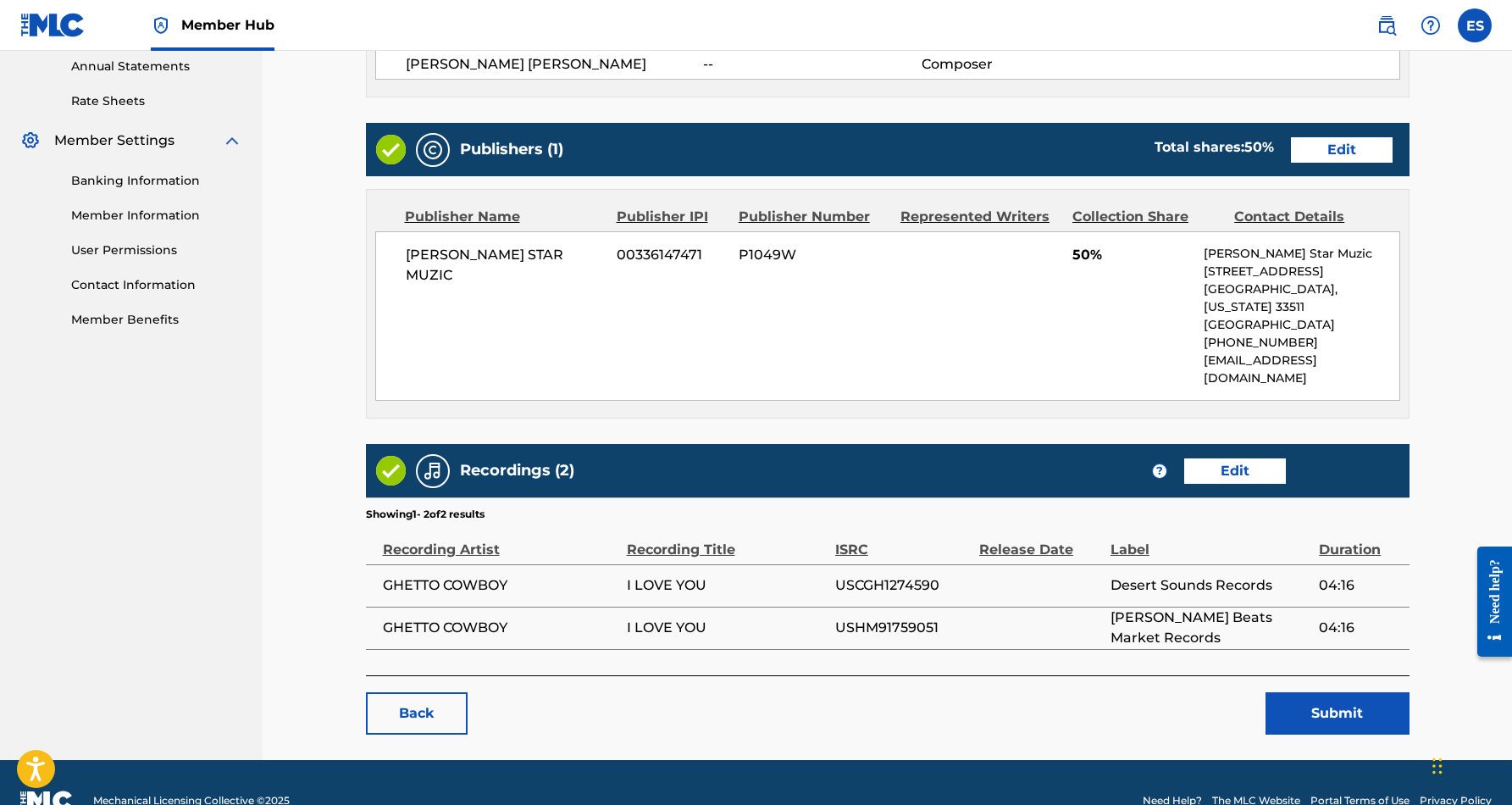
scroll to position [619, 0]
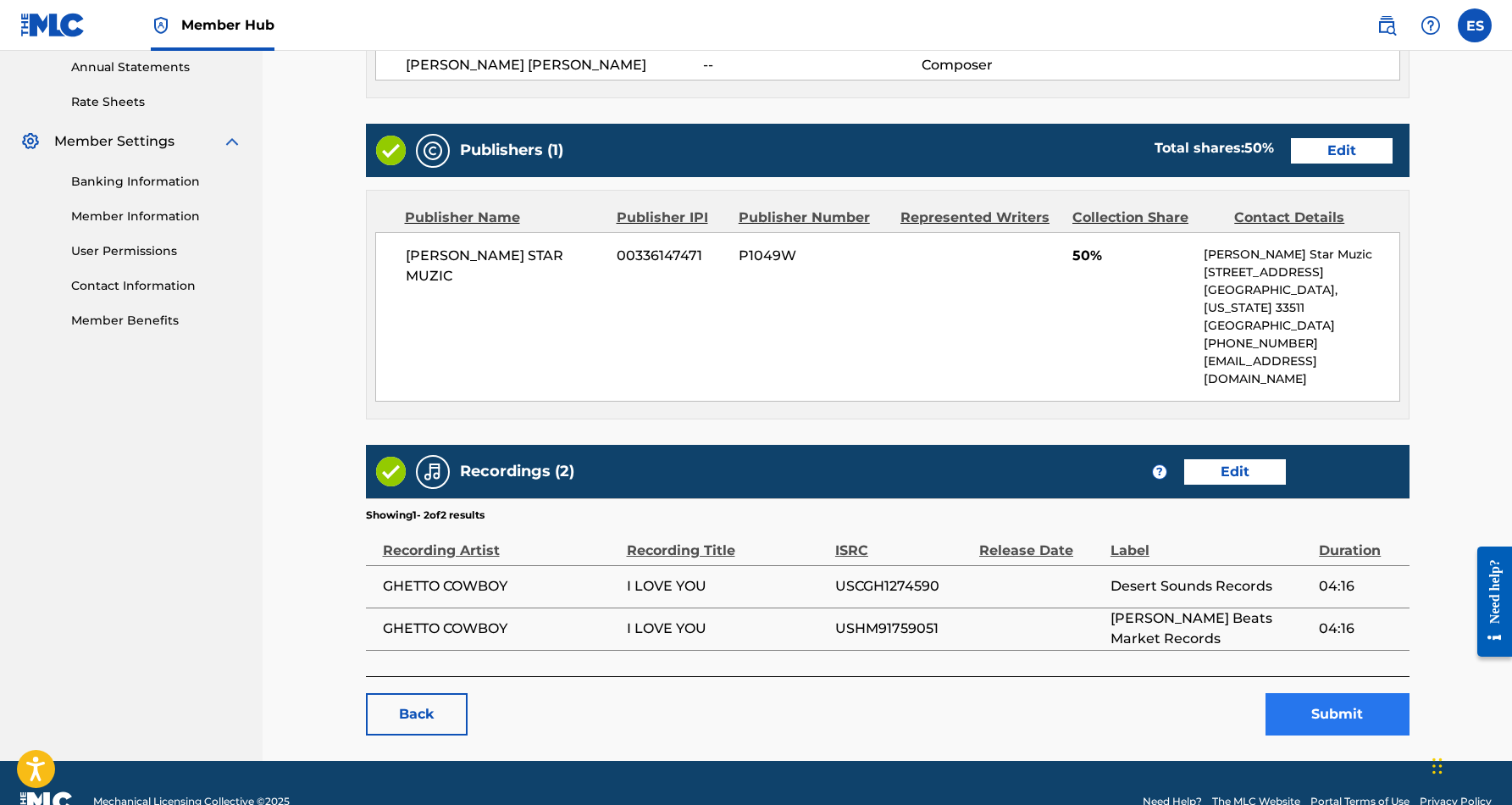
click at [1341, 693] on button "Submit" at bounding box center [1338, 714] width 144 height 42
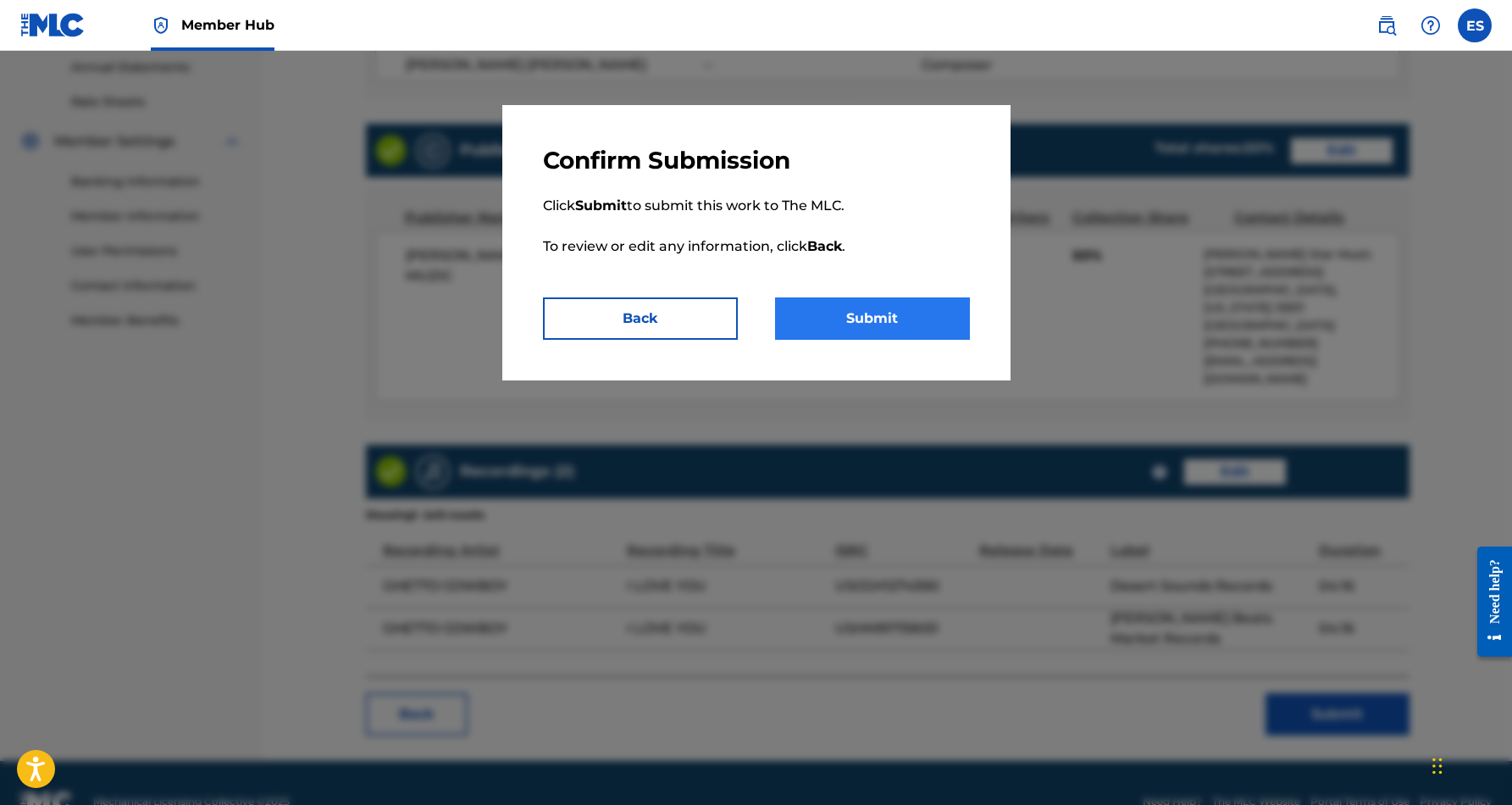
click at [868, 316] on button "Submit" at bounding box center [873, 318] width 194 height 42
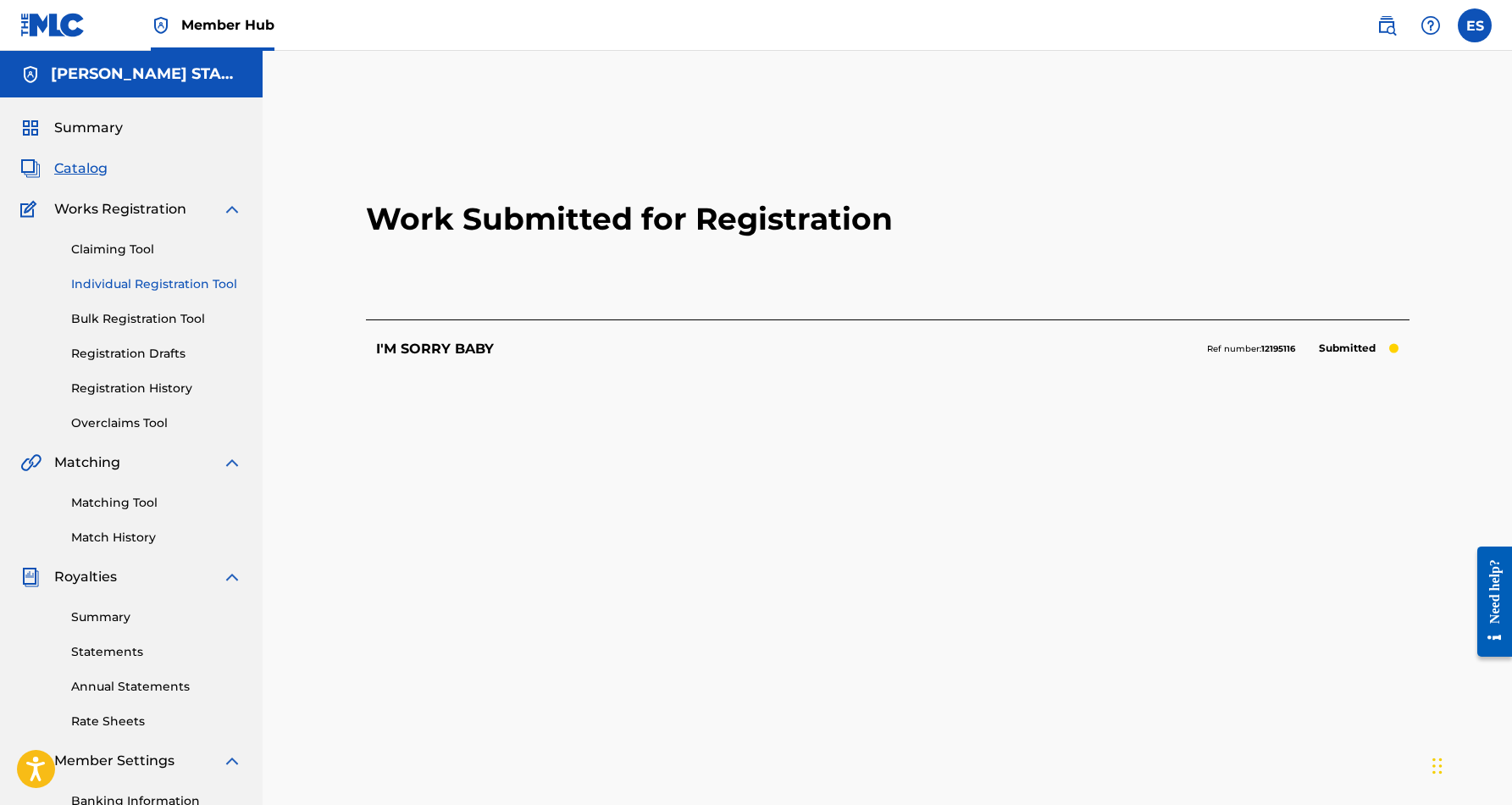
click at [176, 281] on link "Individual Registration Tool" at bounding box center [156, 284] width 171 height 18
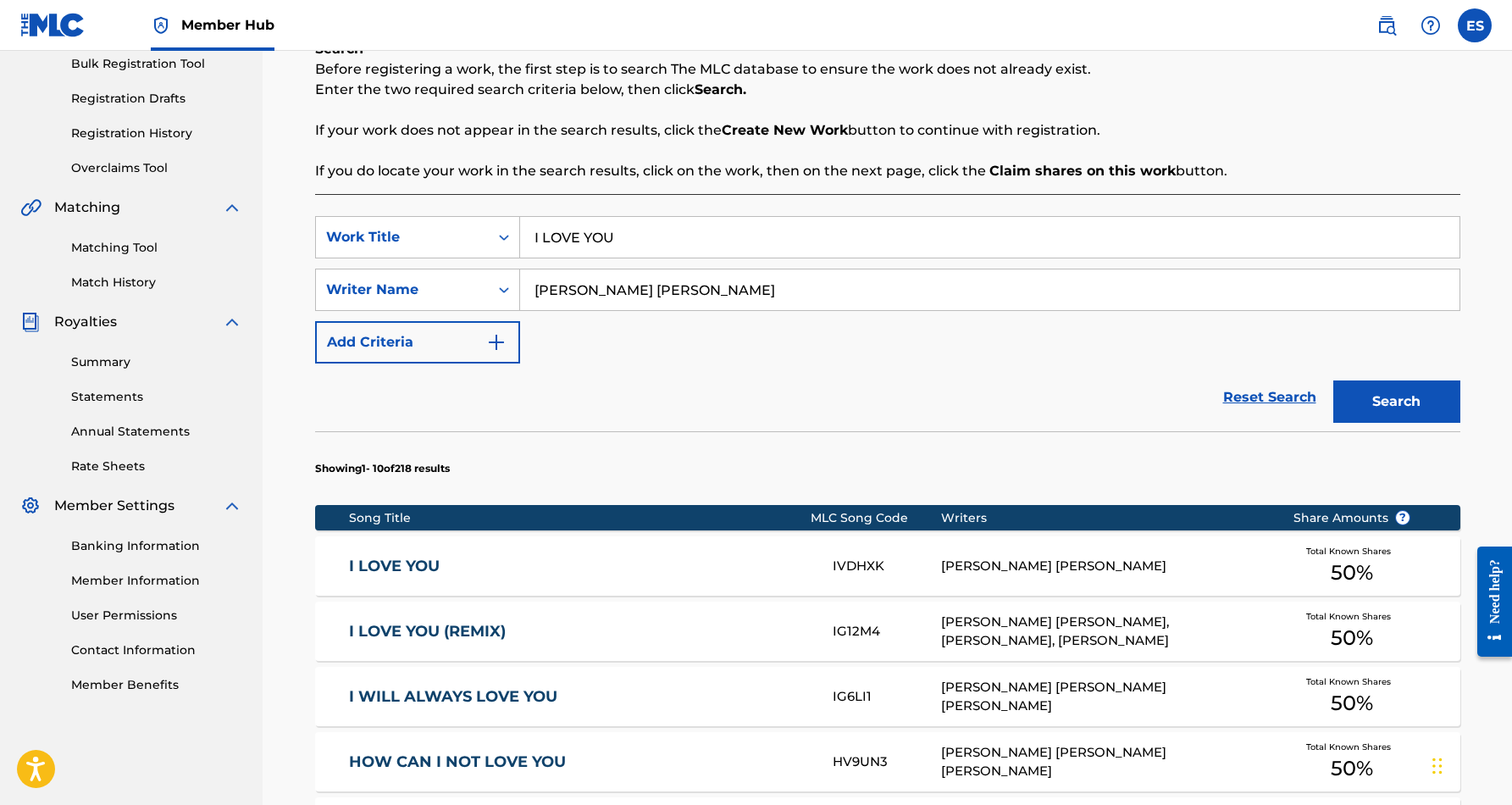
scroll to position [259, 0]
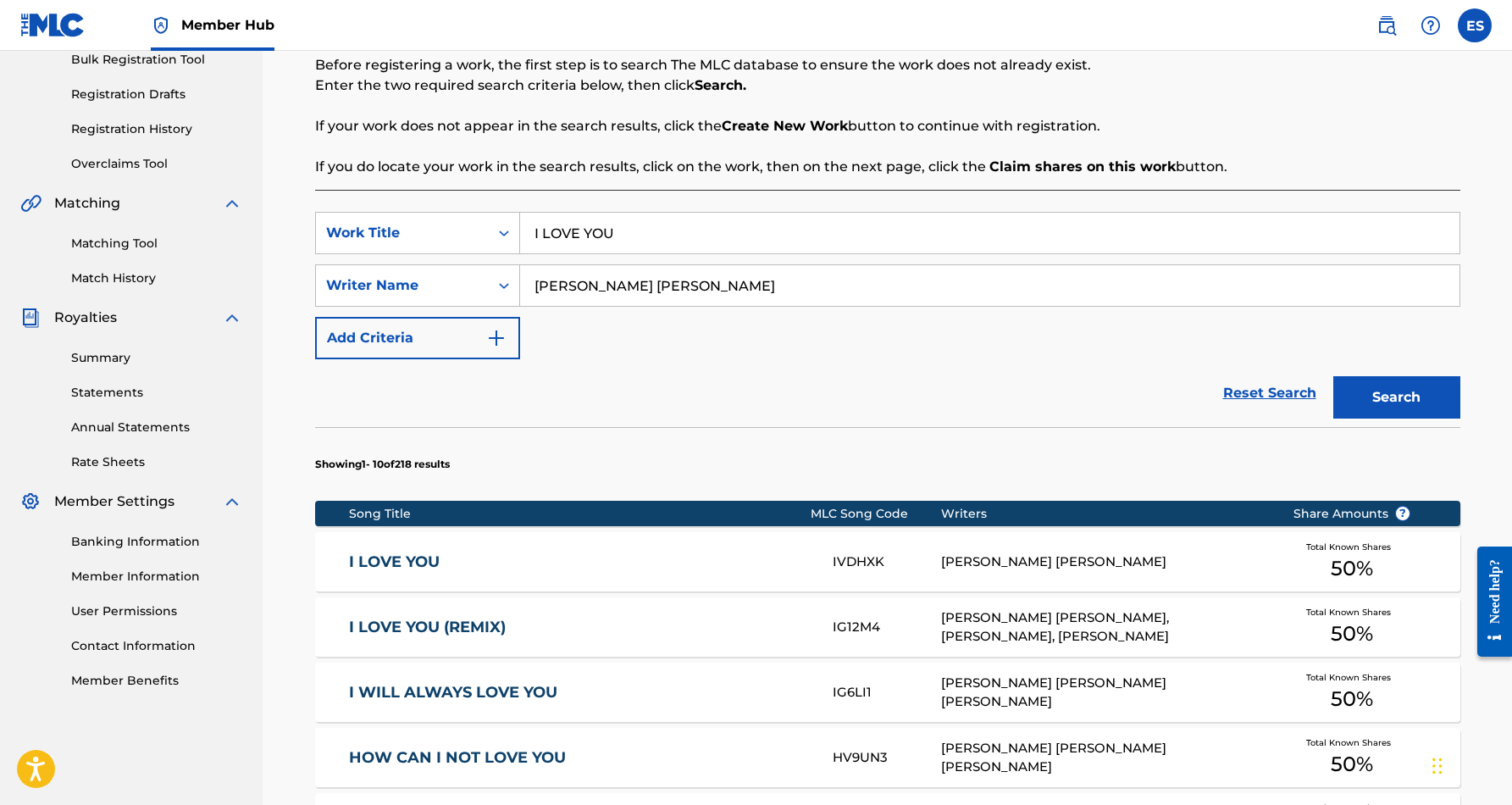
click at [439, 619] on link "I LOVE YOU (REMIX)" at bounding box center [579, 627] width 461 height 19
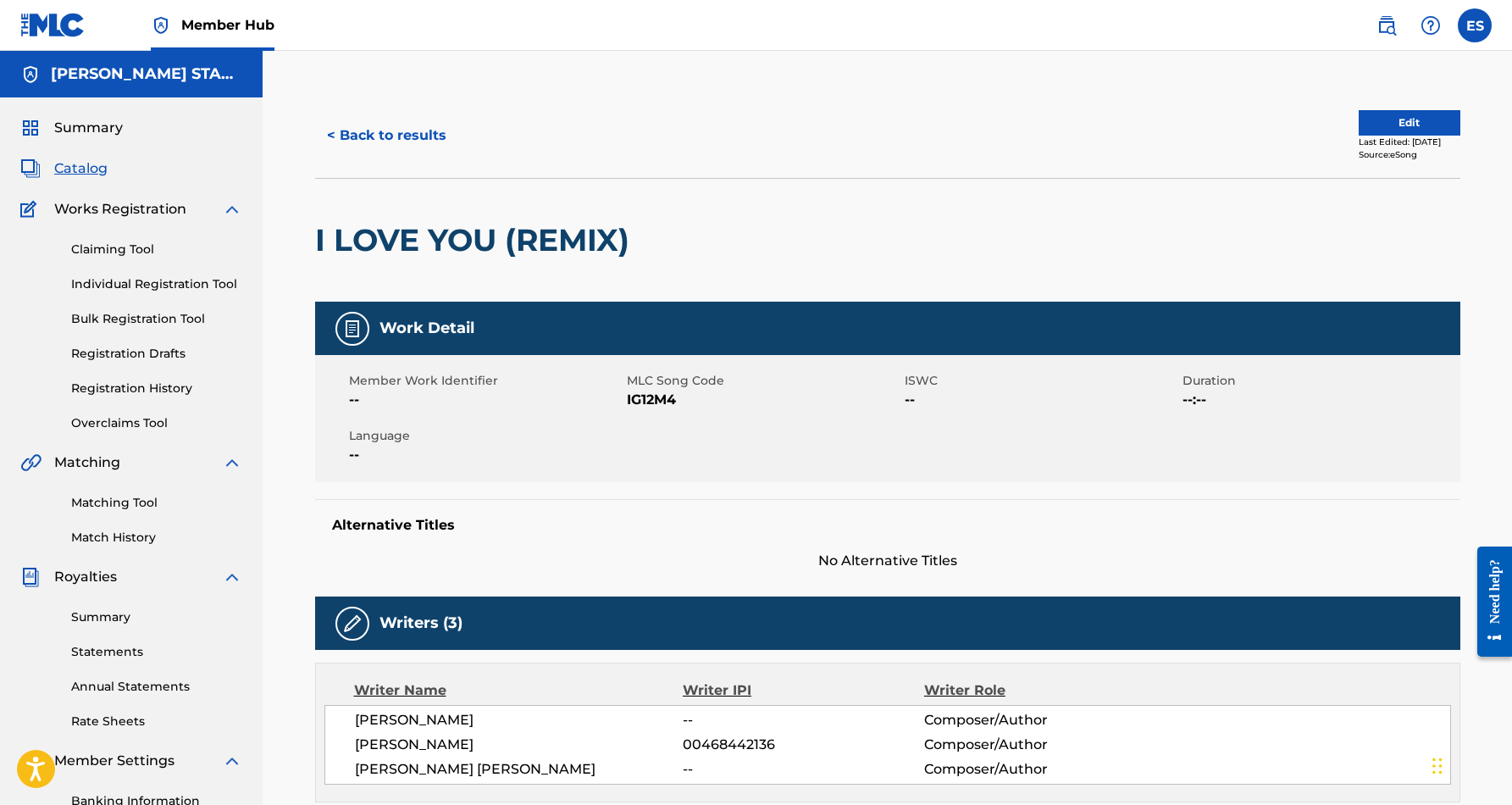
click at [82, 171] on span "Catalog" at bounding box center [81, 168] width 53 height 20
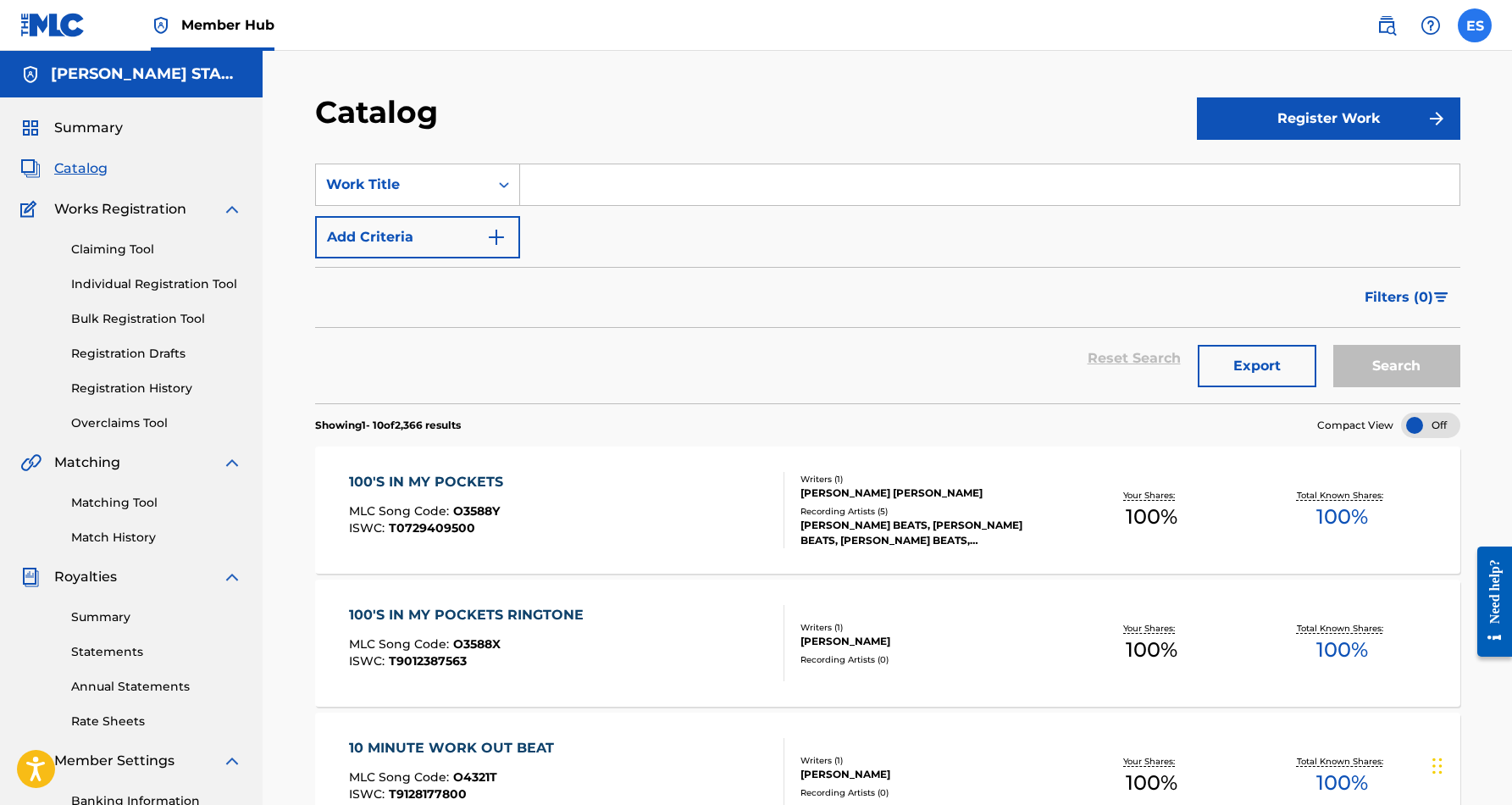
click at [1476, 25] on label at bounding box center [1474, 25] width 34 height 34
click at [1474, 25] on input "ES [PERSON_NAME] [EMAIL_ADDRESS][DOMAIN_NAME] Notification Preferences Profile …" at bounding box center [1474, 25] width 0 height 0
click at [1312, 239] on p "Log out" at bounding box center [1311, 239] width 39 height 15
click at [1474, 25] on input "ES [PERSON_NAME] [EMAIL_ADDRESS][DOMAIN_NAME] Notification Preferences Profile …" at bounding box center [1474, 25] width 0 height 0
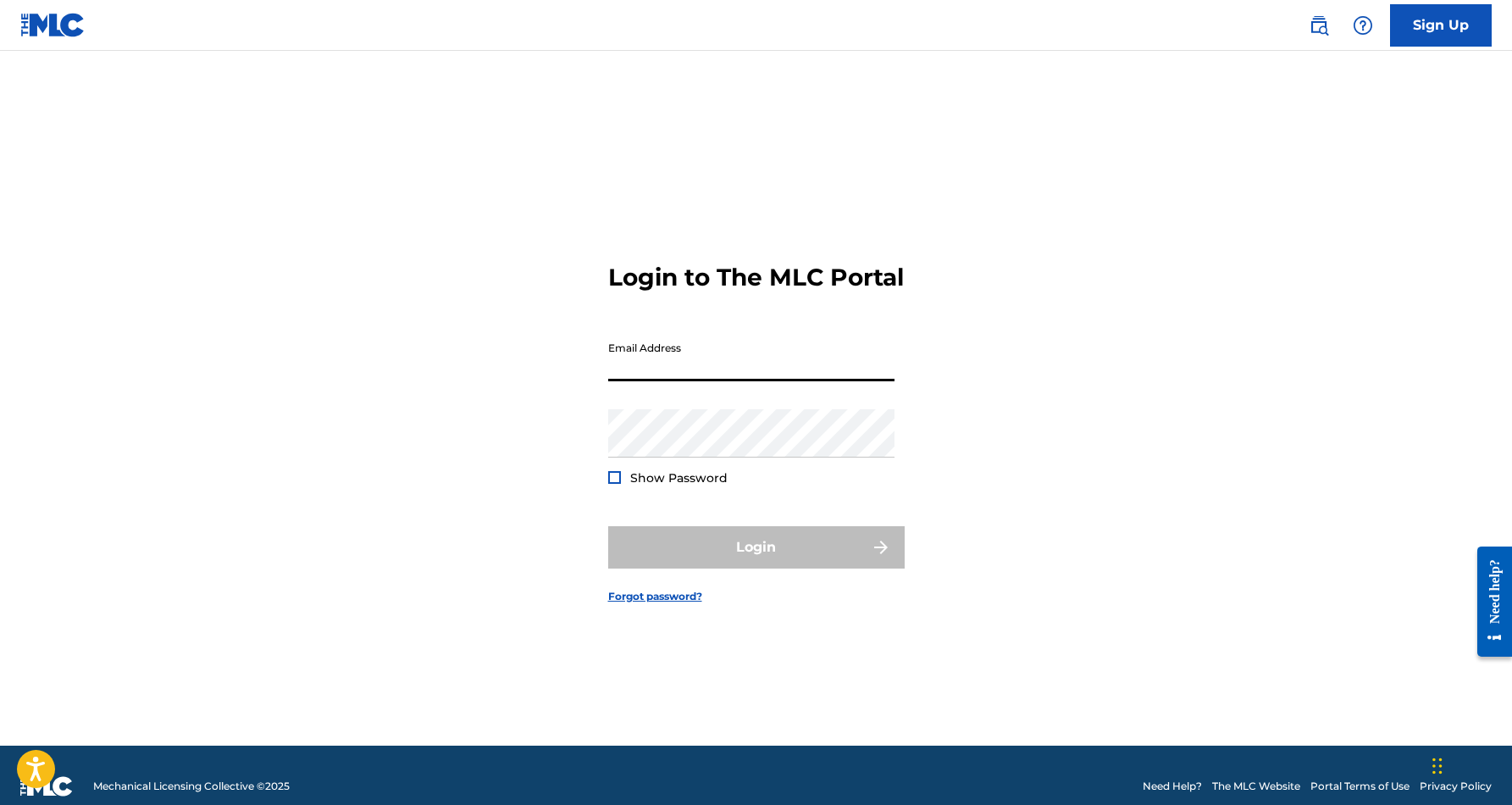
type input "[EMAIL_ADDRESS][DOMAIN_NAME]"
click at [756, 561] on button "Login" at bounding box center [756, 547] width 296 height 42
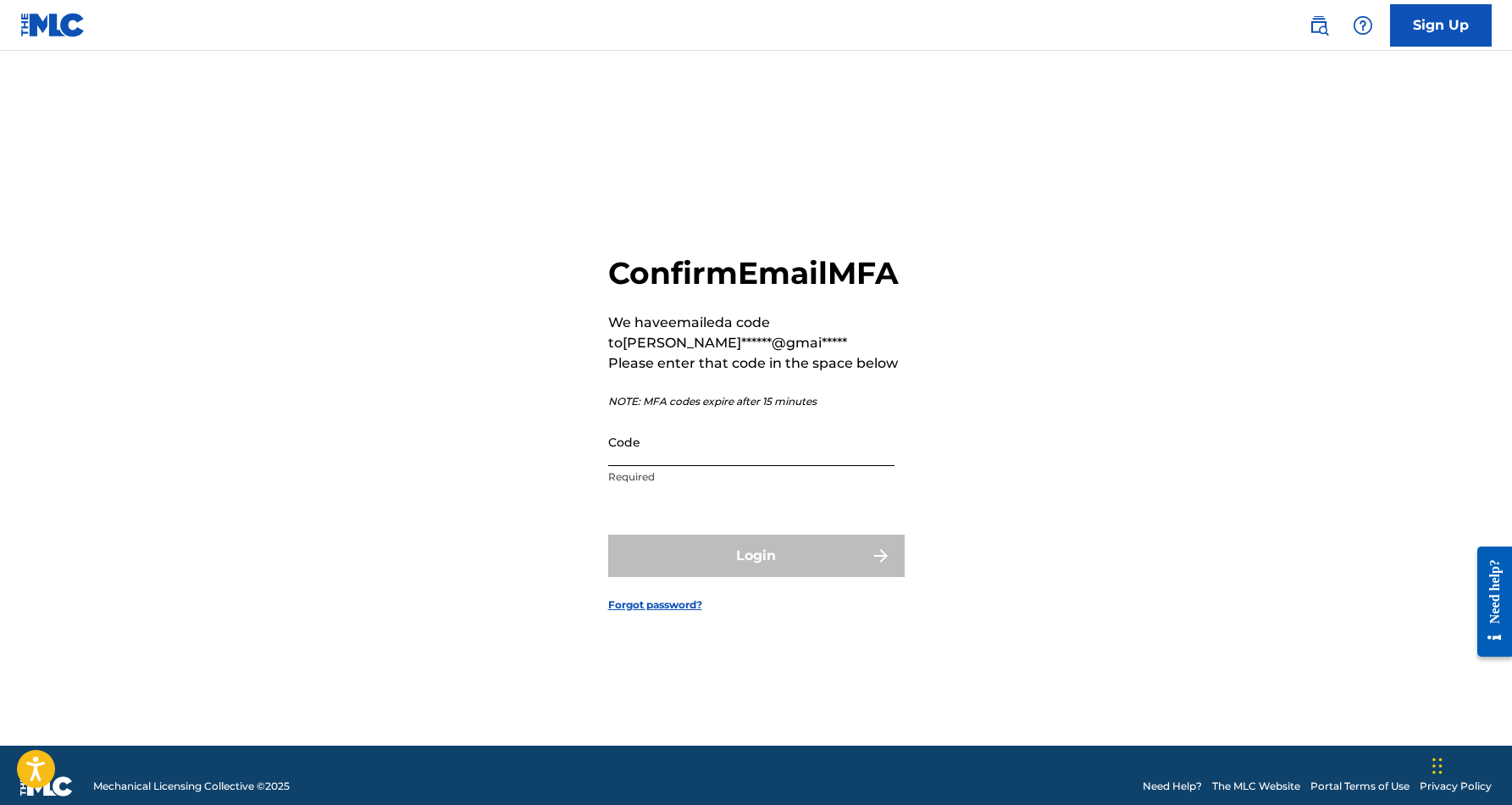
click at [631, 466] on input "Code" at bounding box center [751, 441] width 286 height 48
click at [709, 545] on form "Confirm Email MFA We have emailed a code to [PERSON_NAME]******@gmai***** Pleas…" at bounding box center [756, 419] width 296 height 653
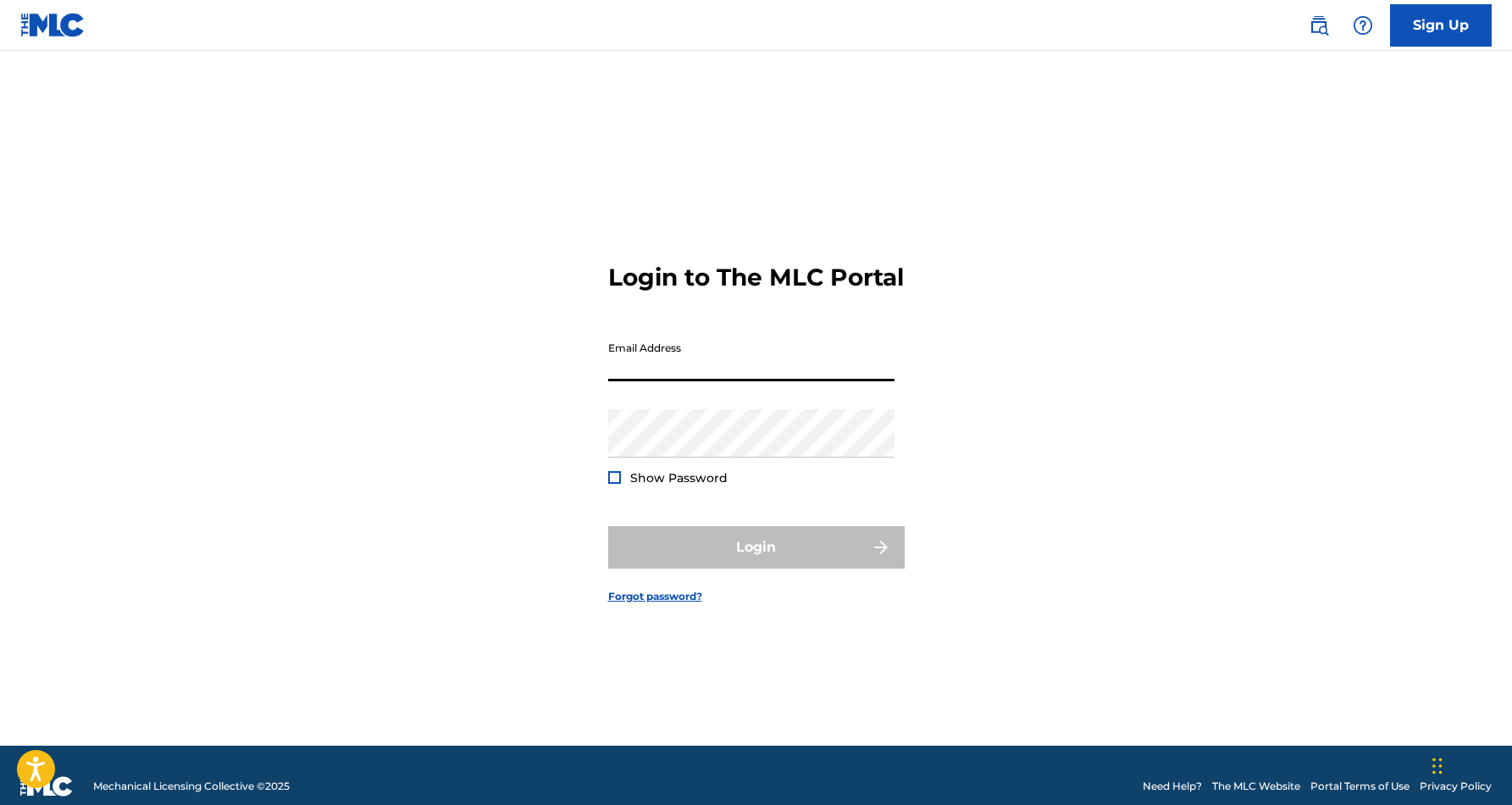
type input "[EMAIL_ADDRESS][DOMAIN_NAME]"
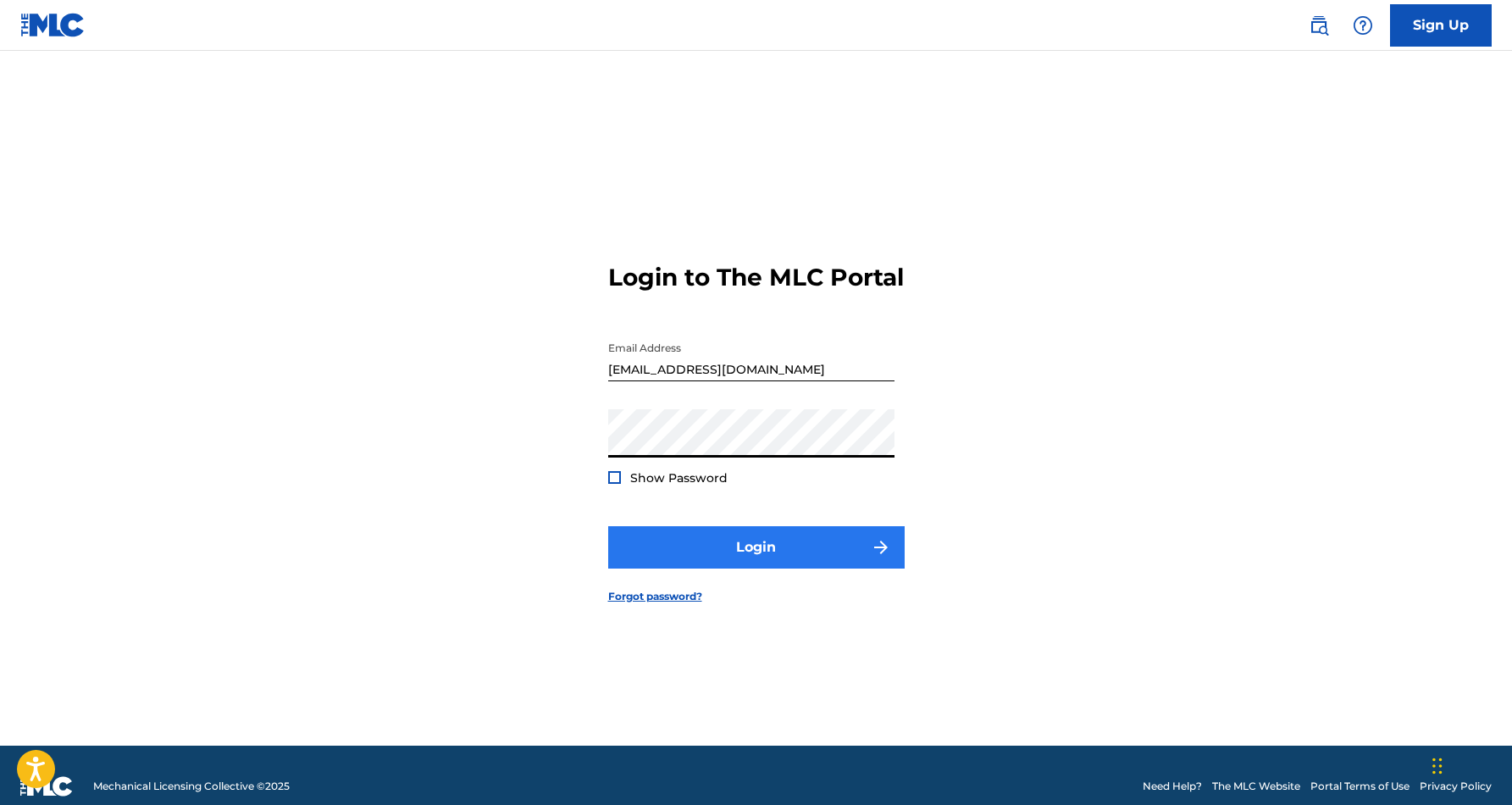
click at [742, 562] on button "Login" at bounding box center [756, 547] width 296 height 42
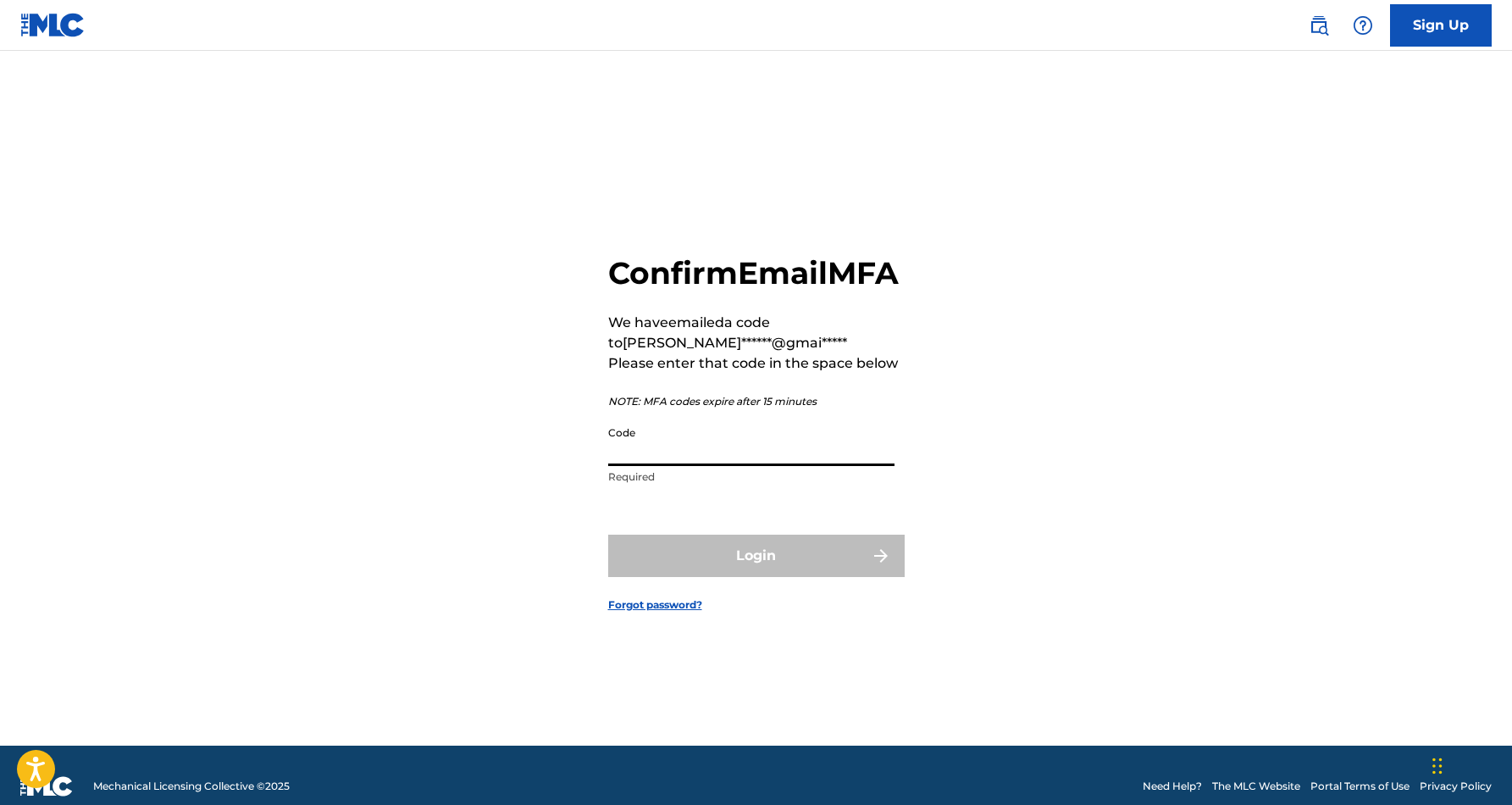
click at [689, 440] on input "Code" at bounding box center [751, 441] width 286 height 48
paste input "154340"
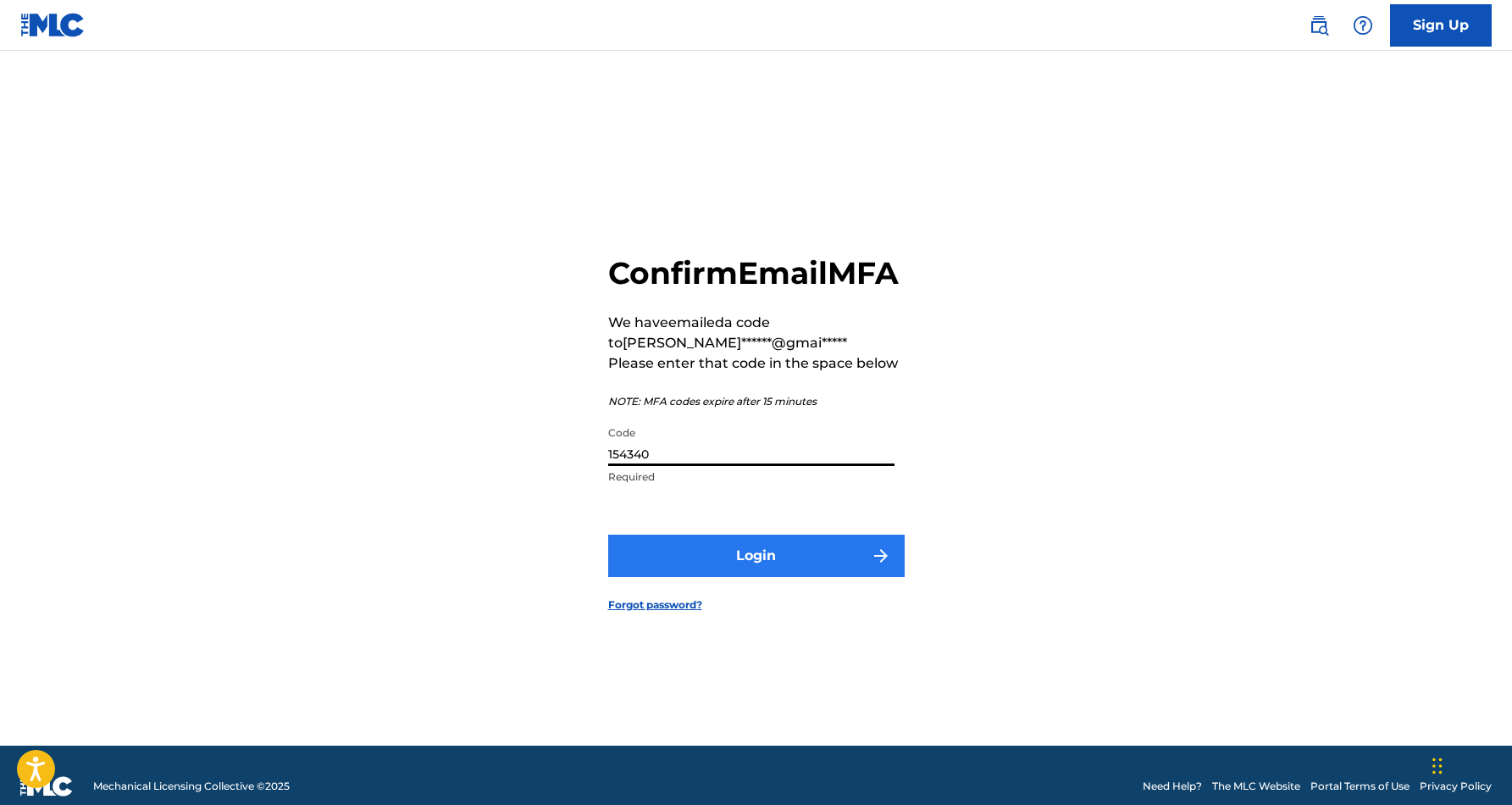
type input "154340"
click at [734, 569] on button "Login" at bounding box center [756, 555] width 296 height 42
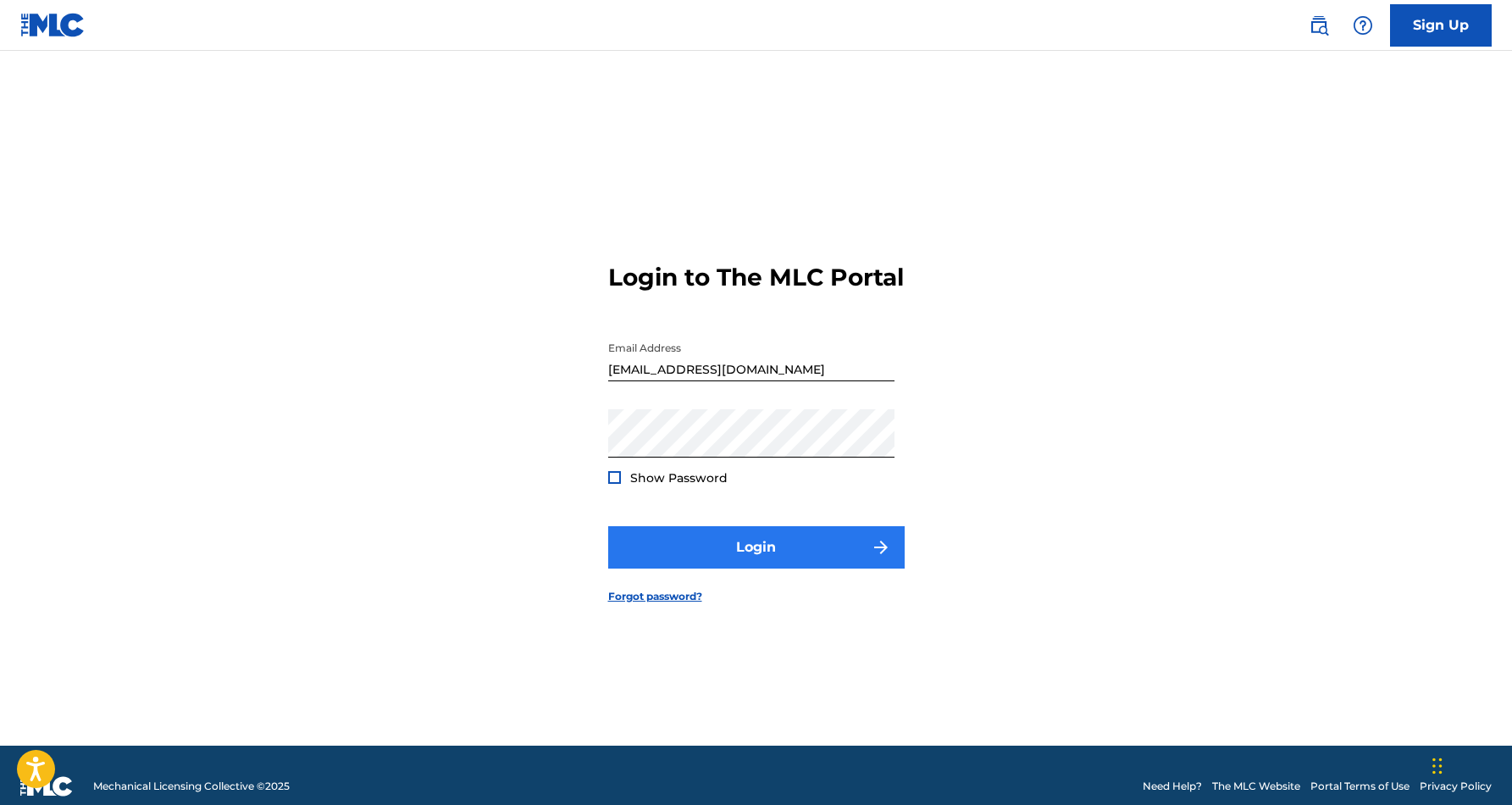
click at [783, 561] on button "Login" at bounding box center [756, 547] width 296 height 42
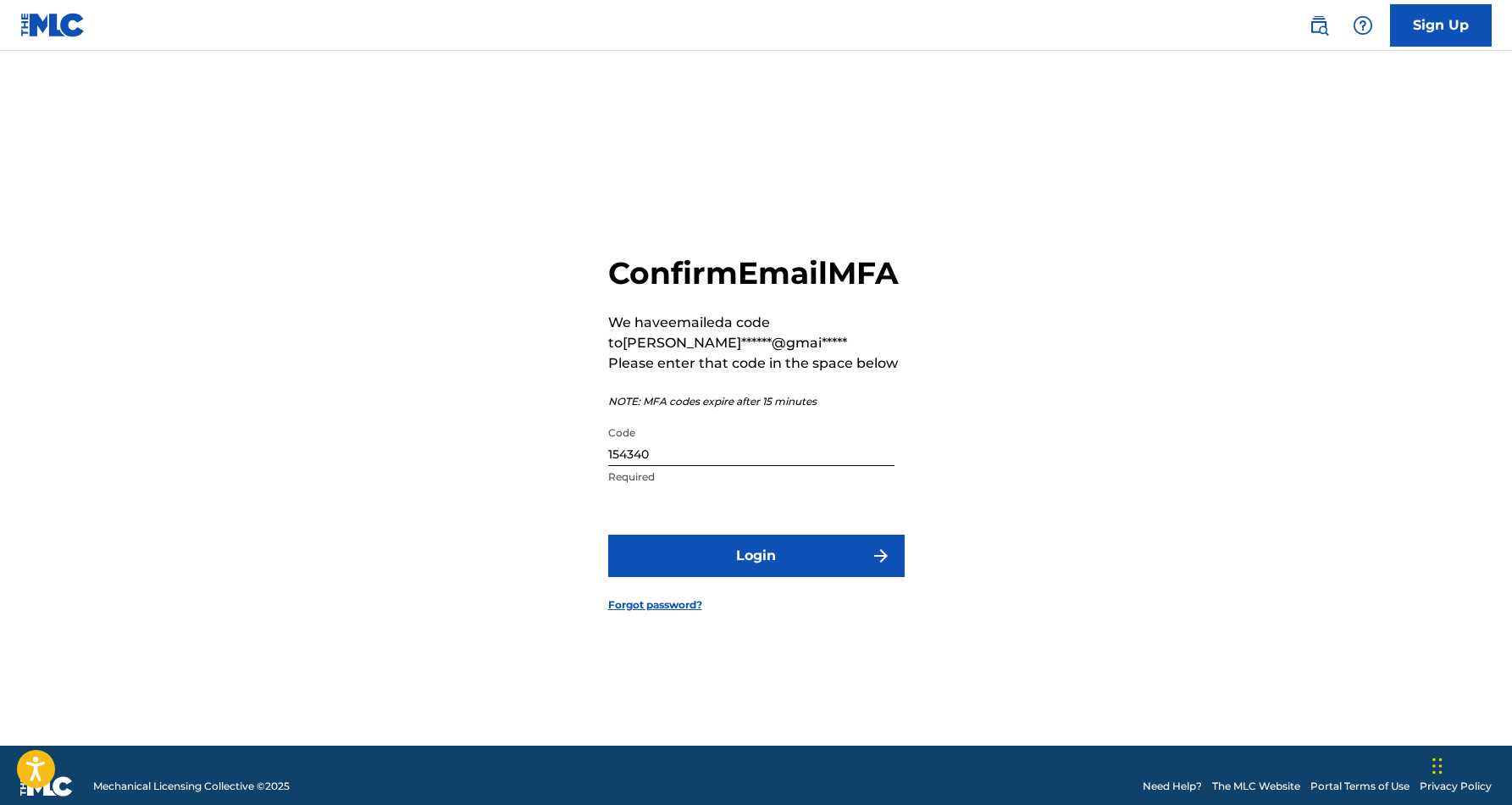
click at [662, 466] on input "154340" at bounding box center [751, 441] width 286 height 48
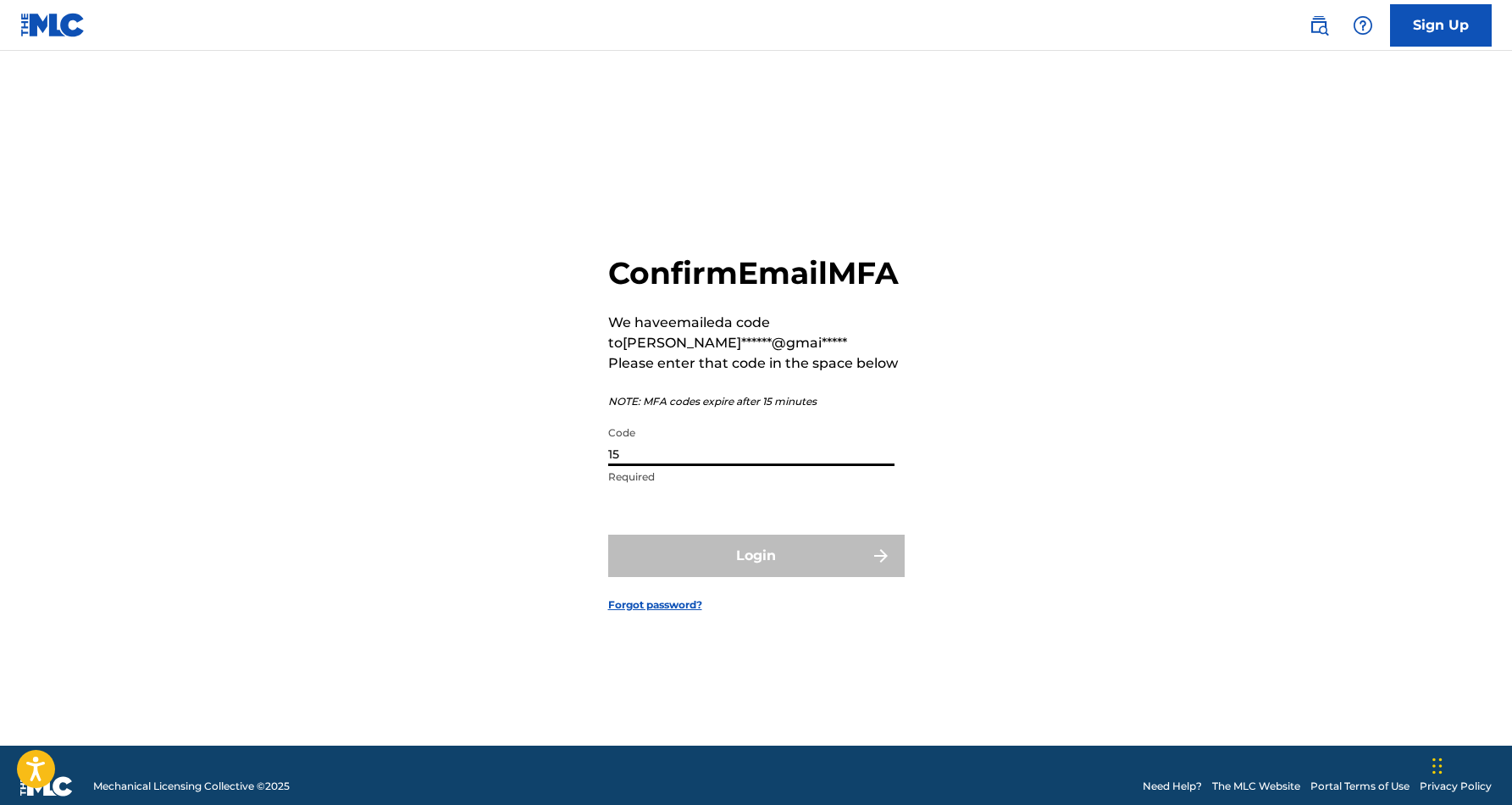
type input "1"
paste input "001636"
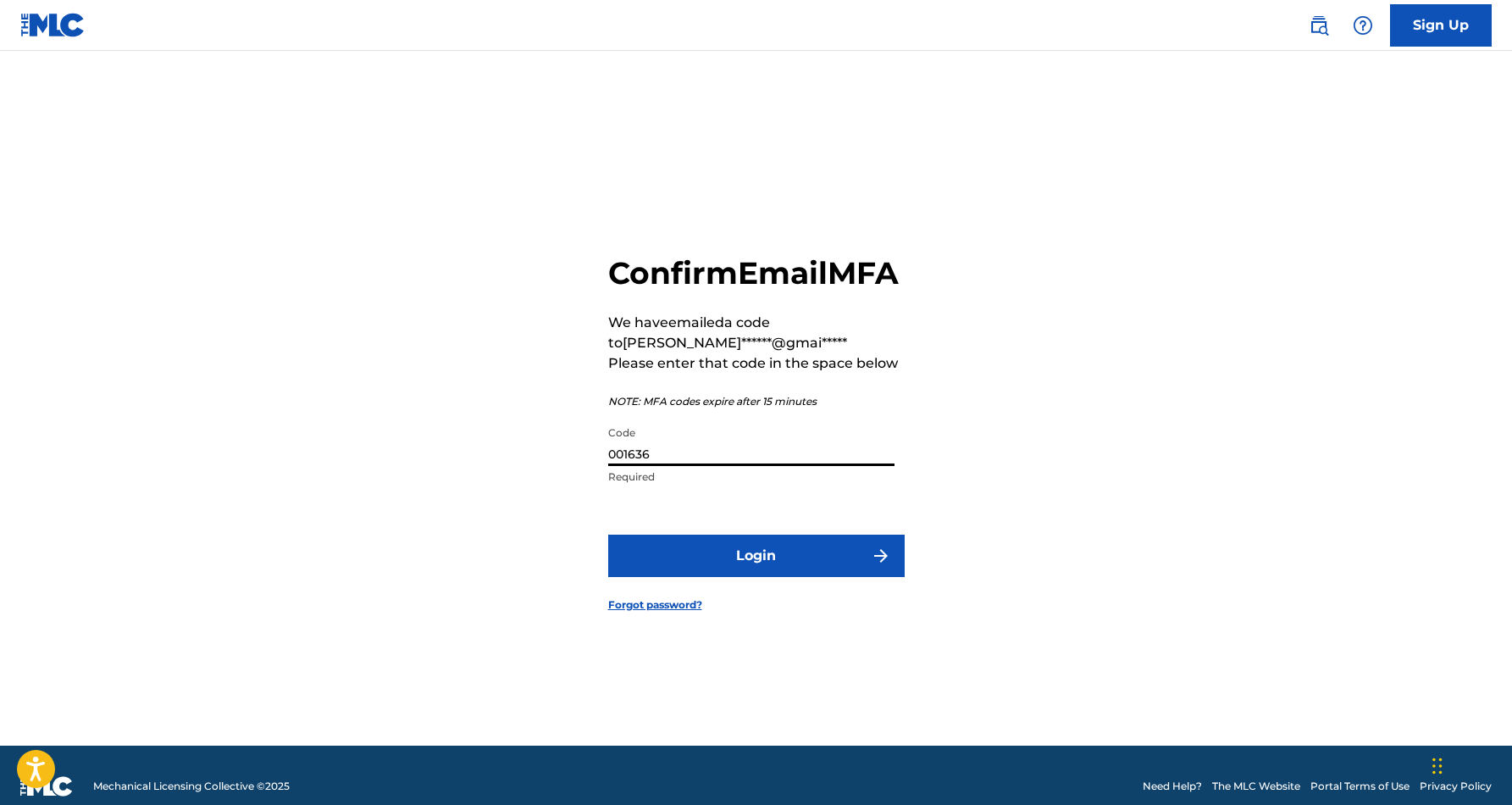
type input "001636"
click at [520, 453] on div "Confirm Email MFA We have emailed a code to smid******@gmai***** Please enter t…" at bounding box center [757, 419] width 1186 height 653
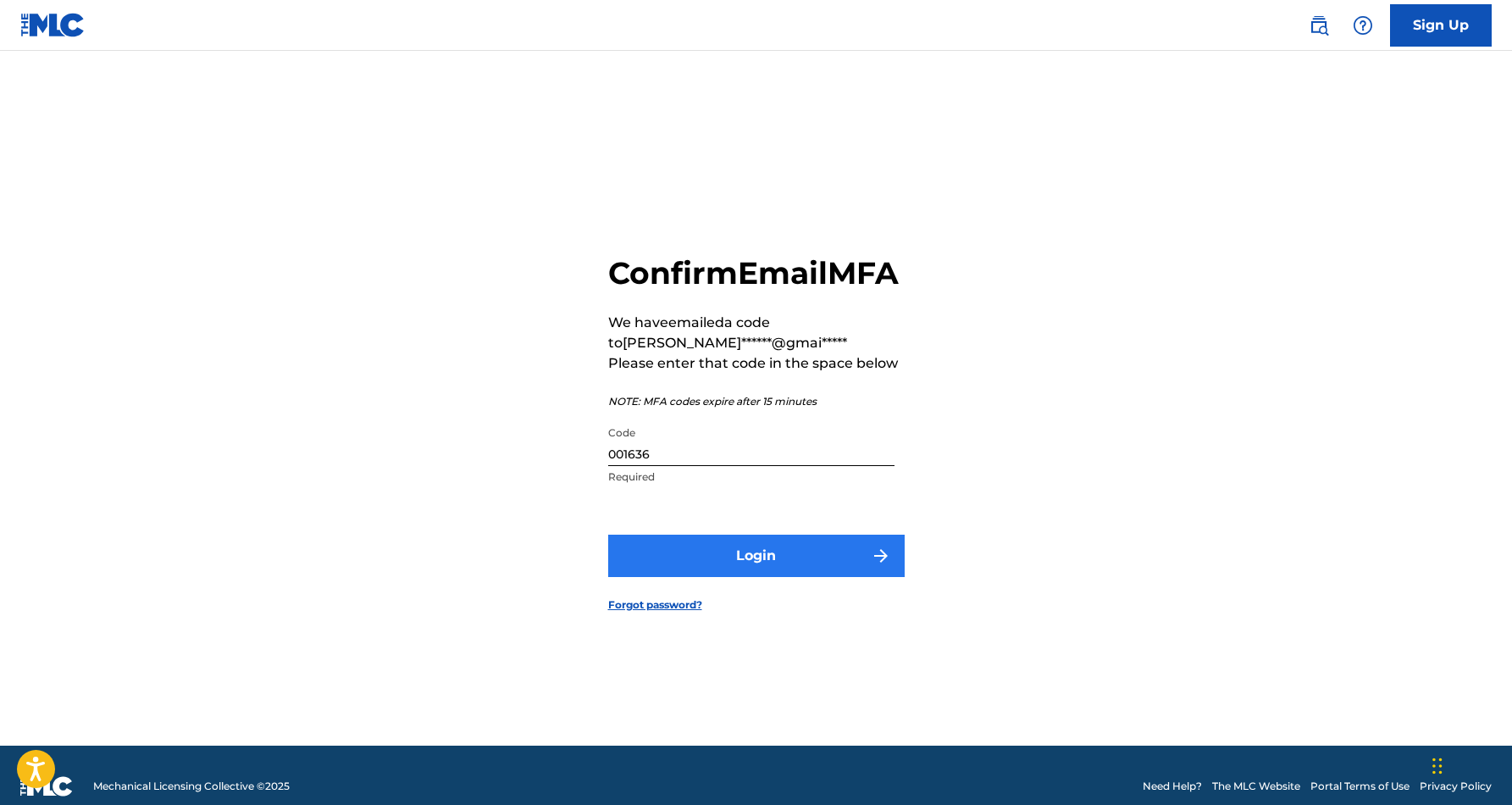
click at [770, 574] on button "Login" at bounding box center [756, 555] width 296 height 42
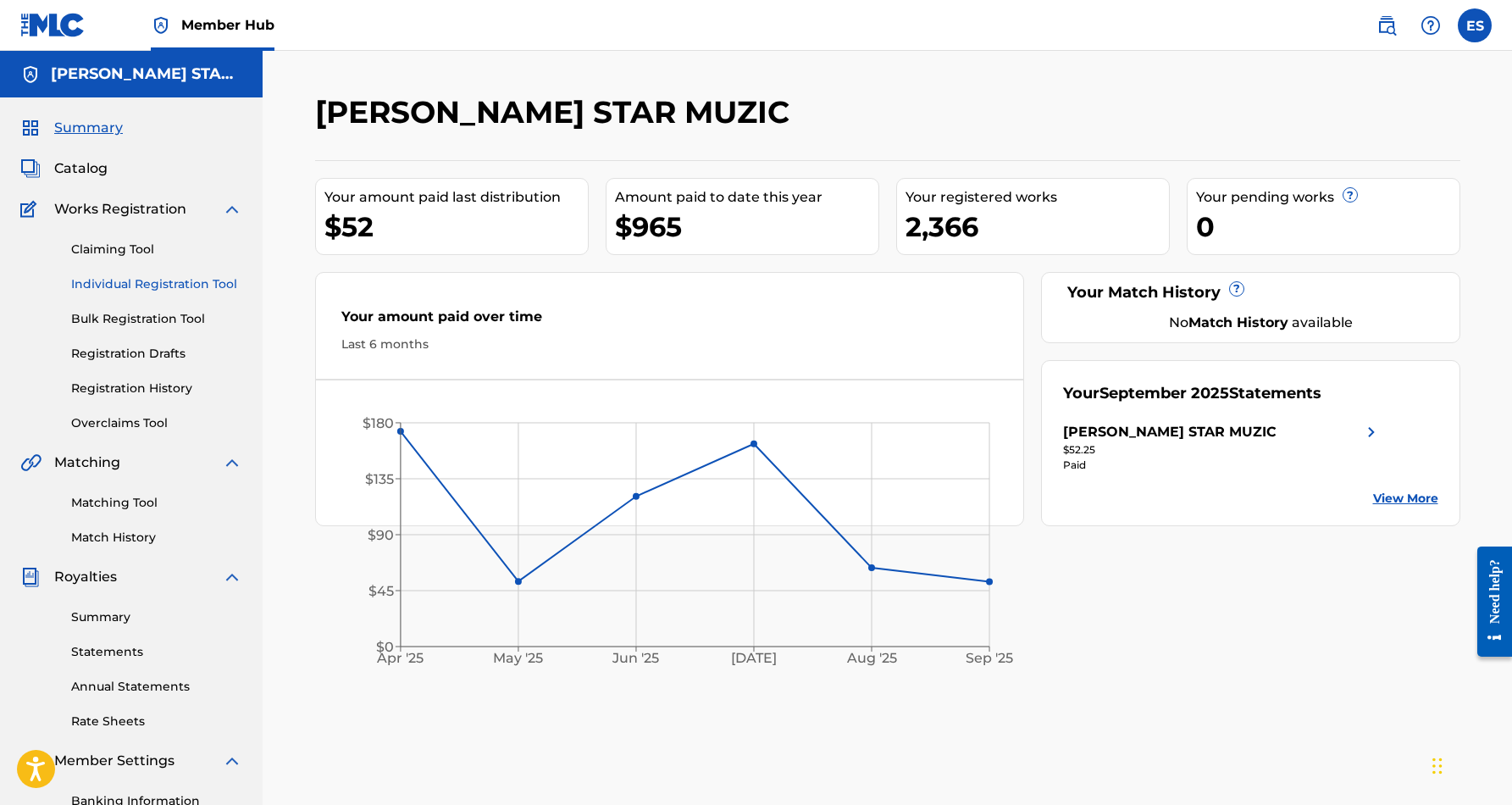
click at [152, 281] on link "Individual Registration Tool" at bounding box center [156, 284] width 171 height 18
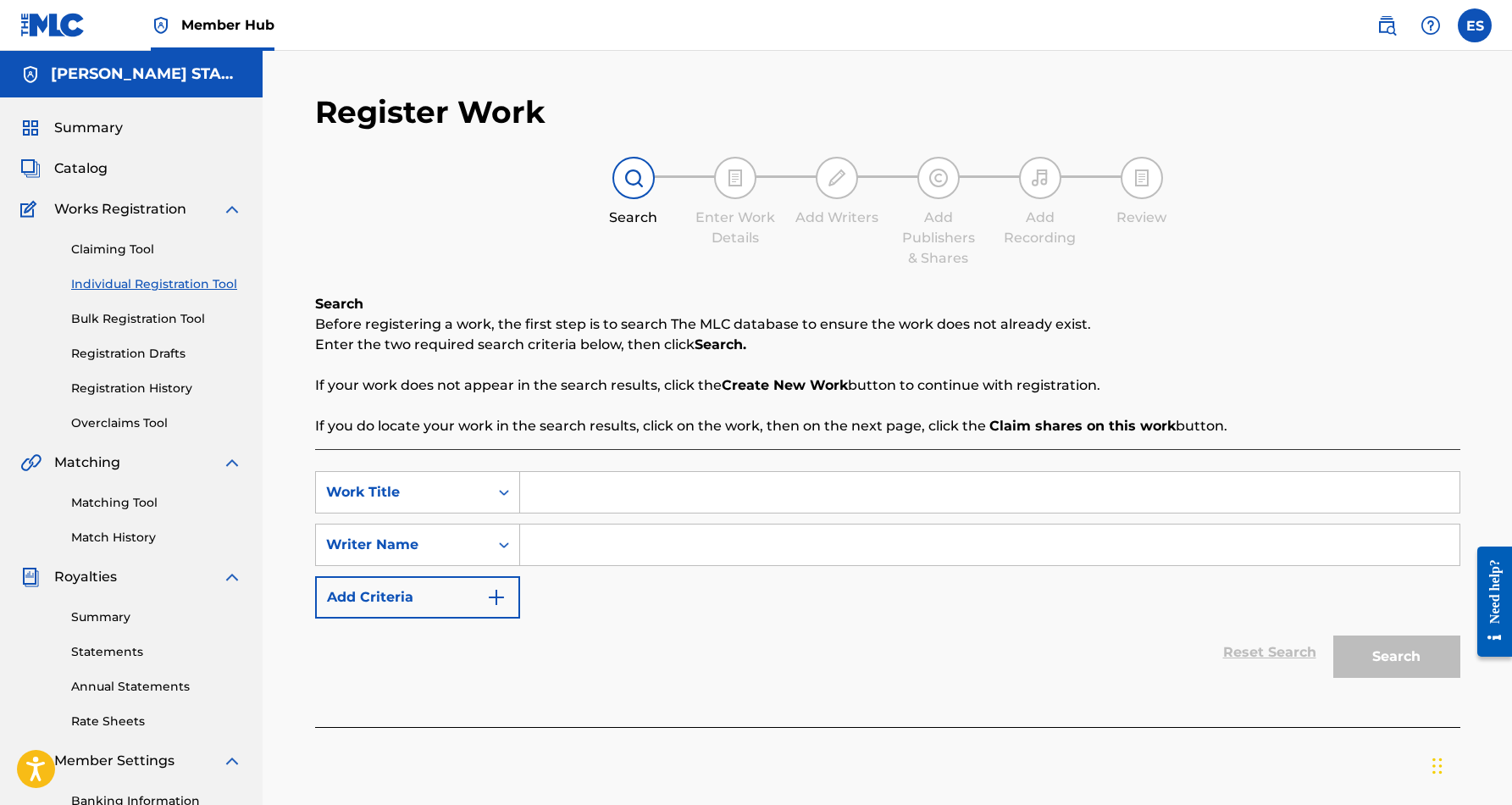
click at [543, 560] on input "Search Form" at bounding box center [990, 545] width 939 height 40
paste input "[PERSON_NAME] [PERSON_NAME]"
type input "[PERSON_NAME] [PERSON_NAME]"
click at [634, 491] on input "Search Form" at bounding box center [990, 492] width 939 height 40
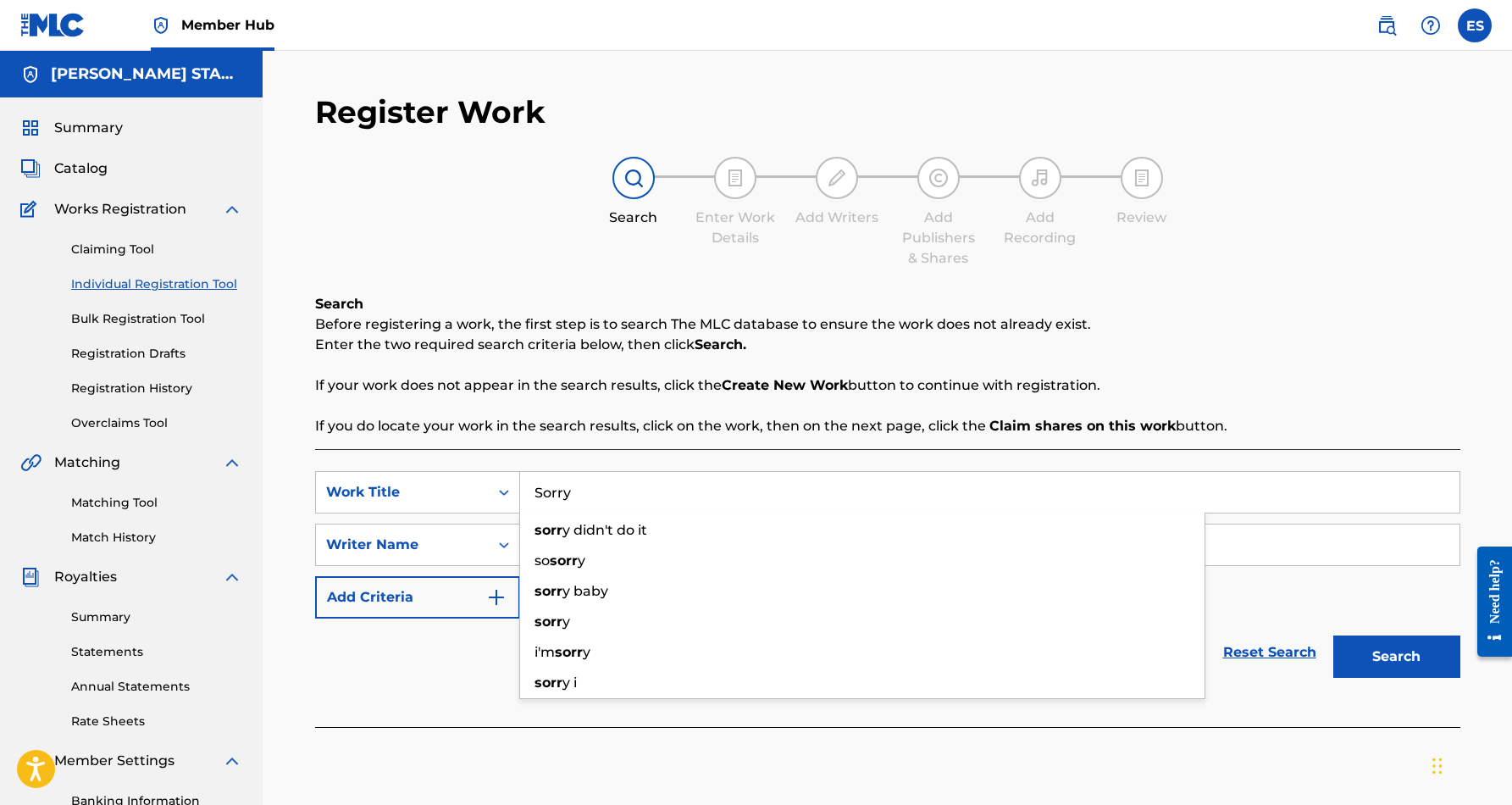
drag, startPoint x: 634, startPoint y: 491, endPoint x: 653, endPoint y: 597, distance: 107.7
click at [653, 597] on div "sorr y baby" at bounding box center [862, 591] width 684 height 31
type input "sorry baby"
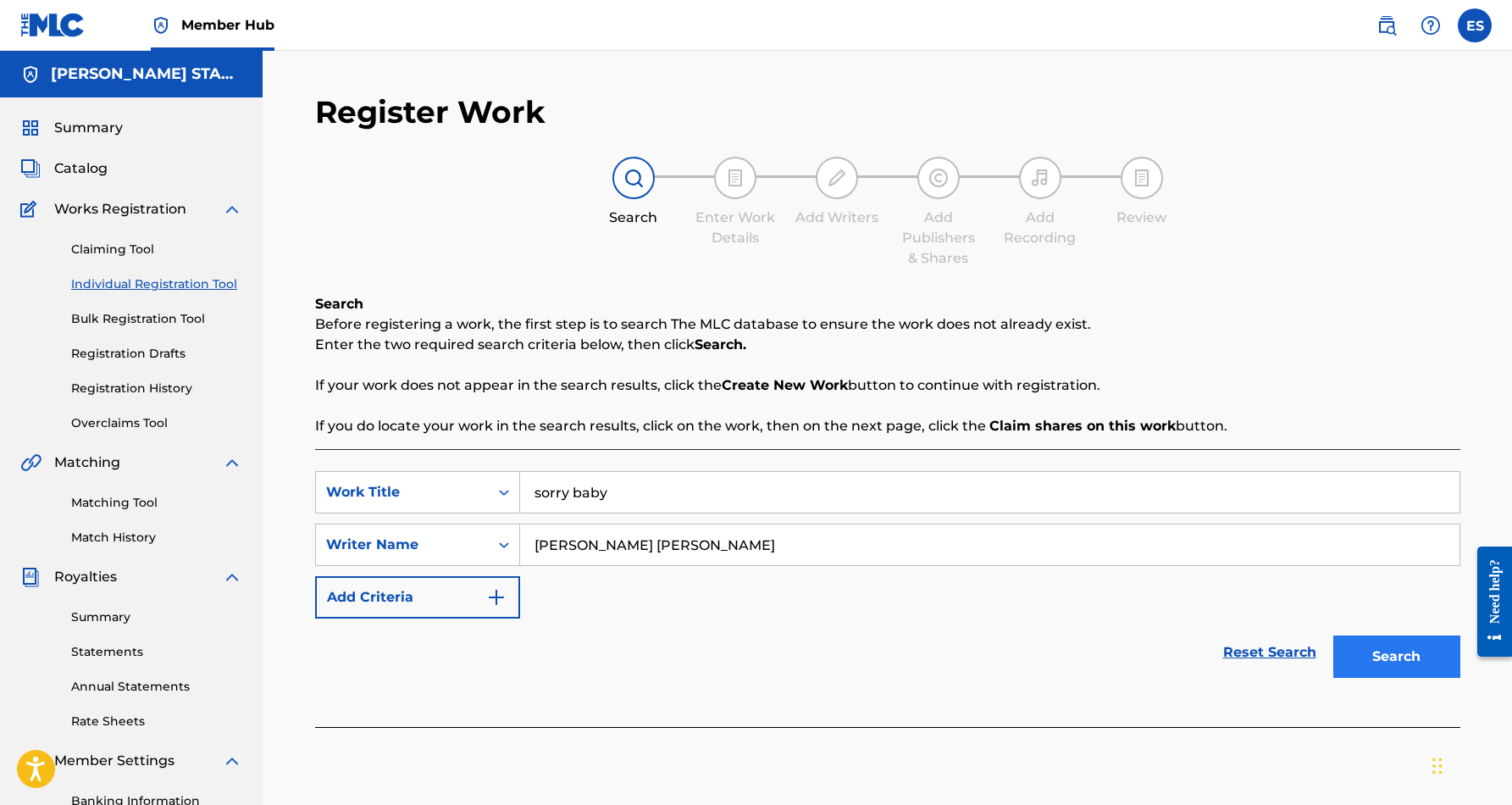
click at [1424, 656] on button "Search" at bounding box center [1396, 656] width 127 height 42
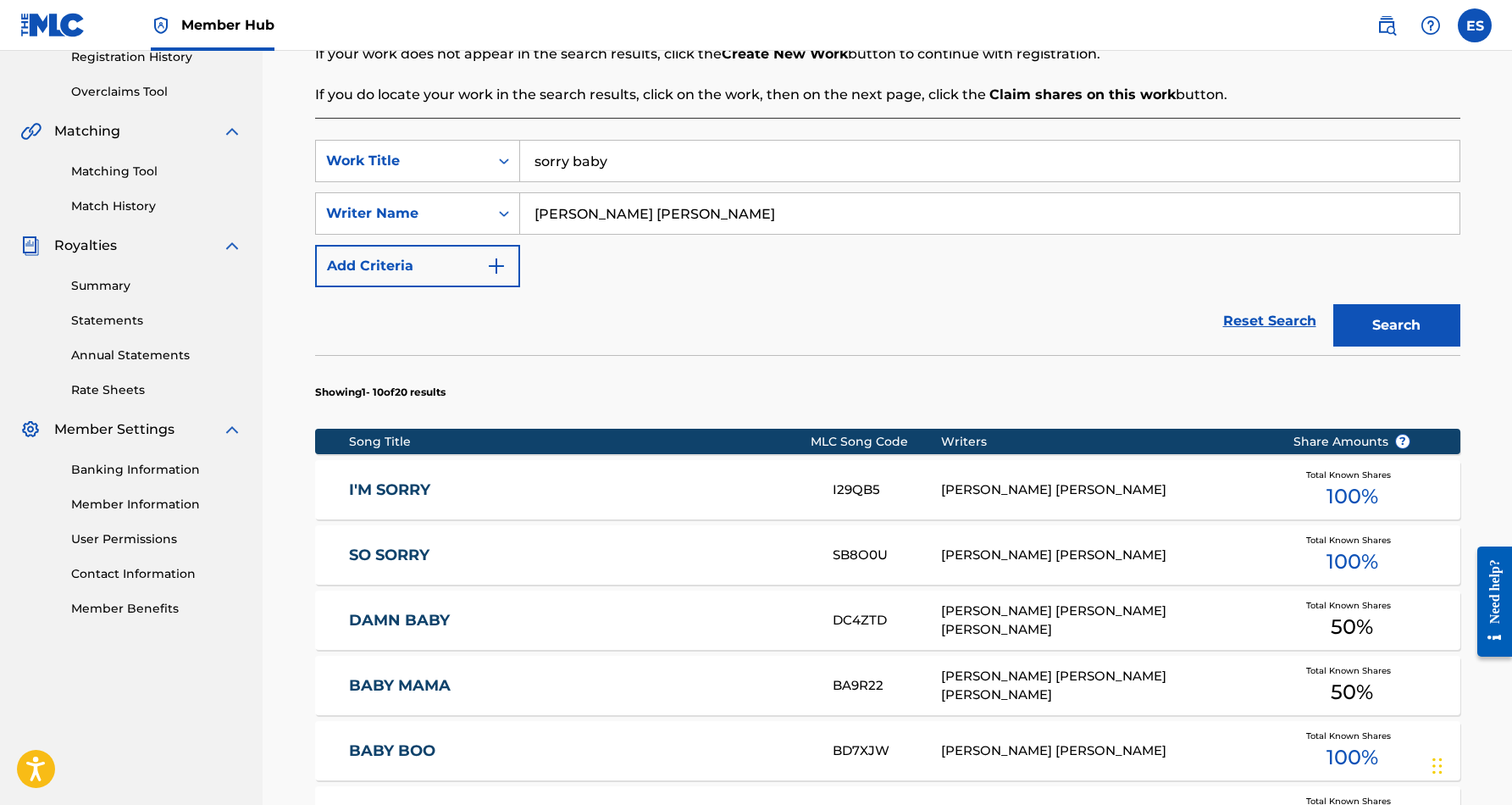
scroll to position [336, 0]
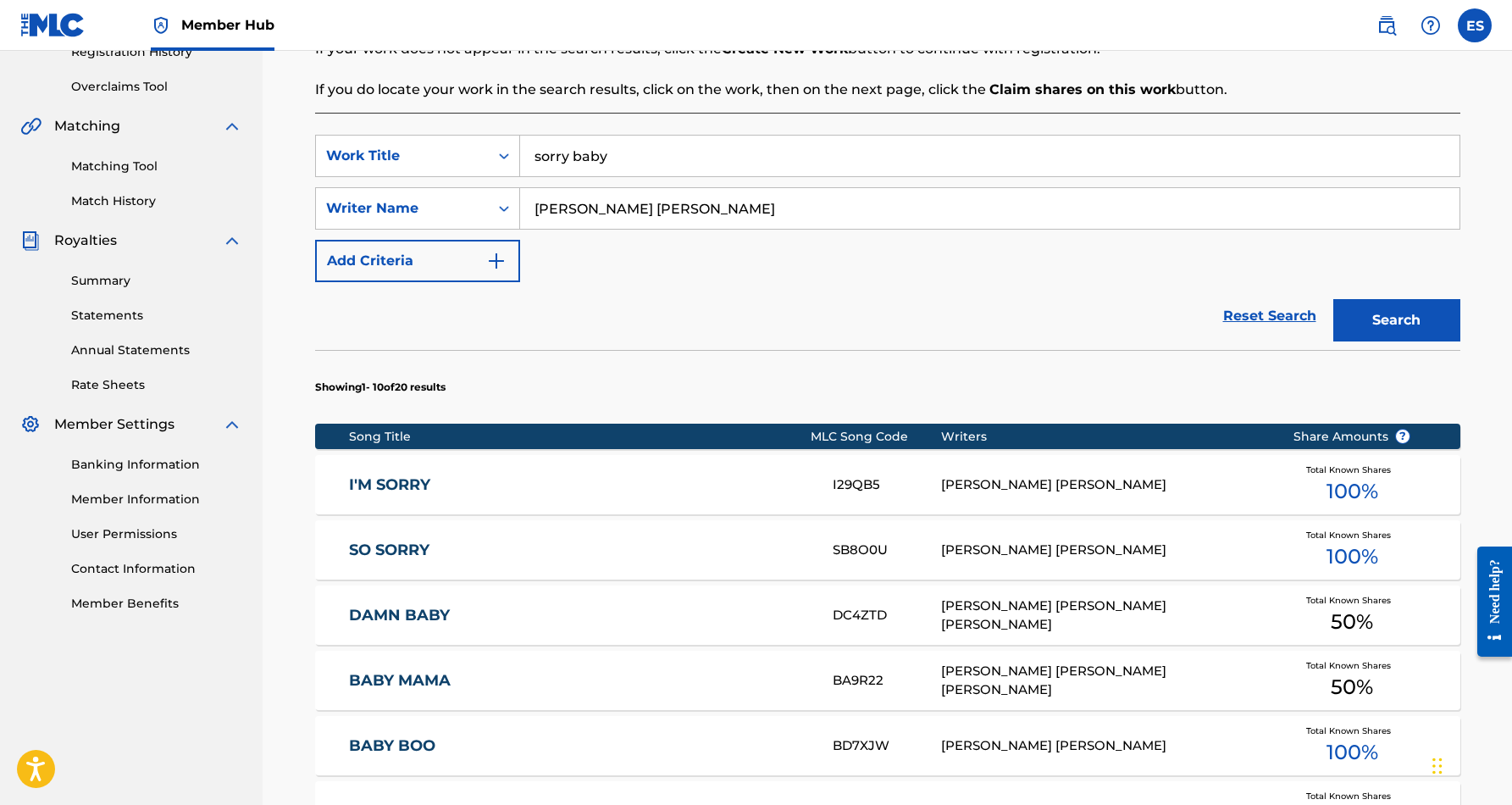
click at [705, 494] on div "I'M SORRY I29QB5 ERIC DOUGLAS SMITH Total Known Shares 100 %" at bounding box center [887, 484] width 1145 height 60
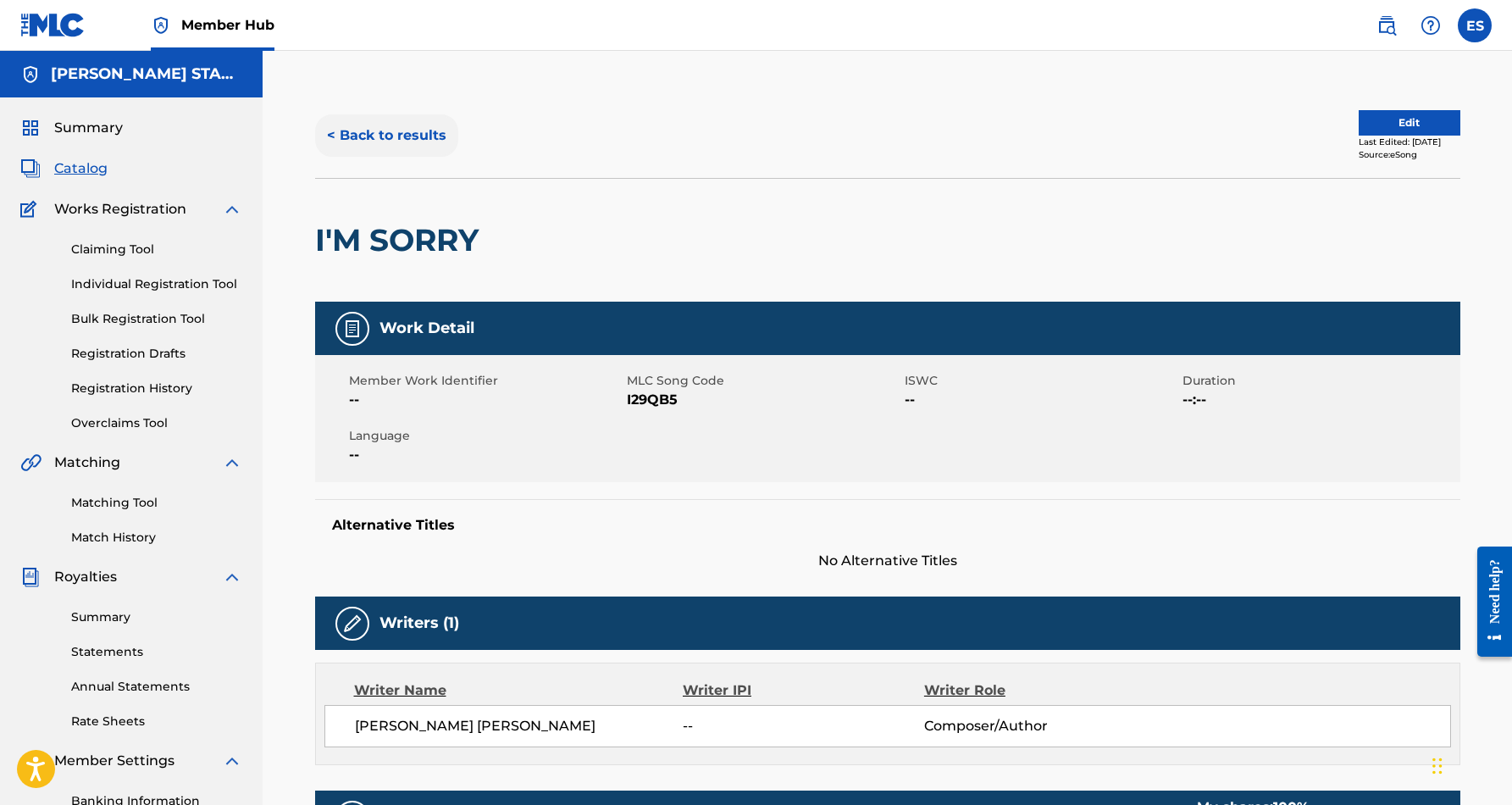
click at [385, 131] on button "< Back to results" at bounding box center [386, 136] width 143 height 42
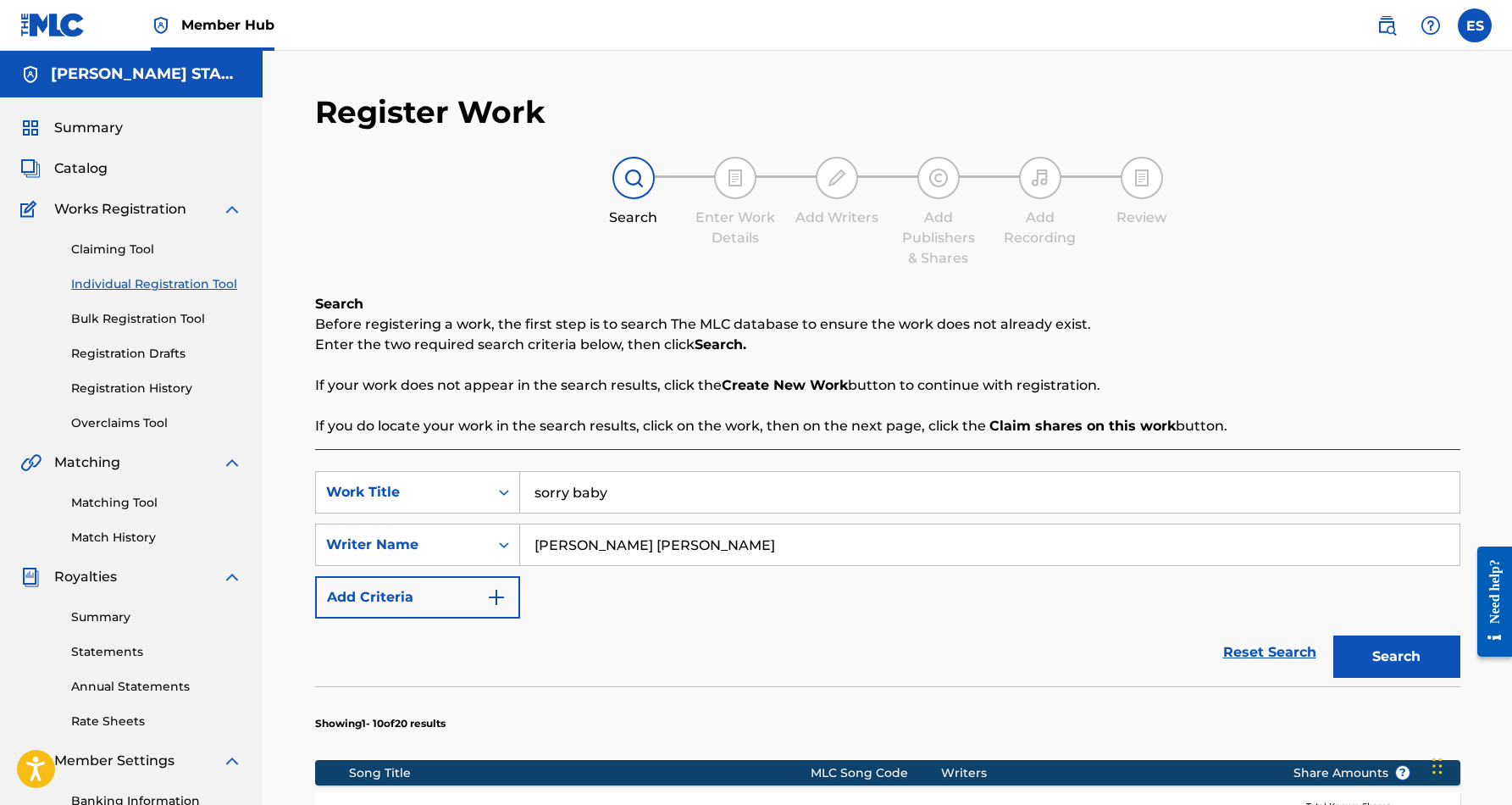
scroll to position [245, 0]
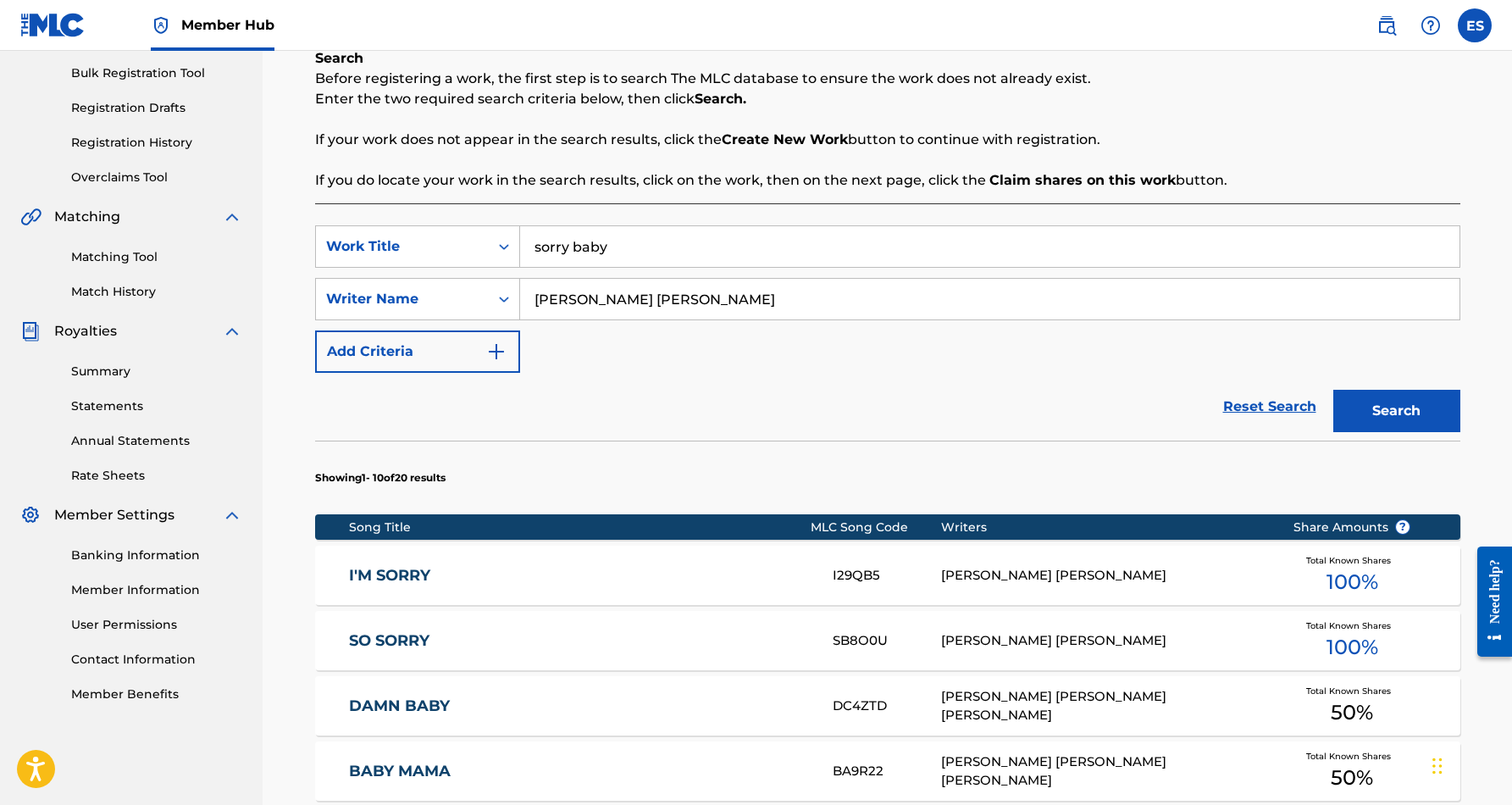
click at [629, 251] on input "sorry baby" at bounding box center [990, 246] width 939 height 40
type input "s"
type input "I"
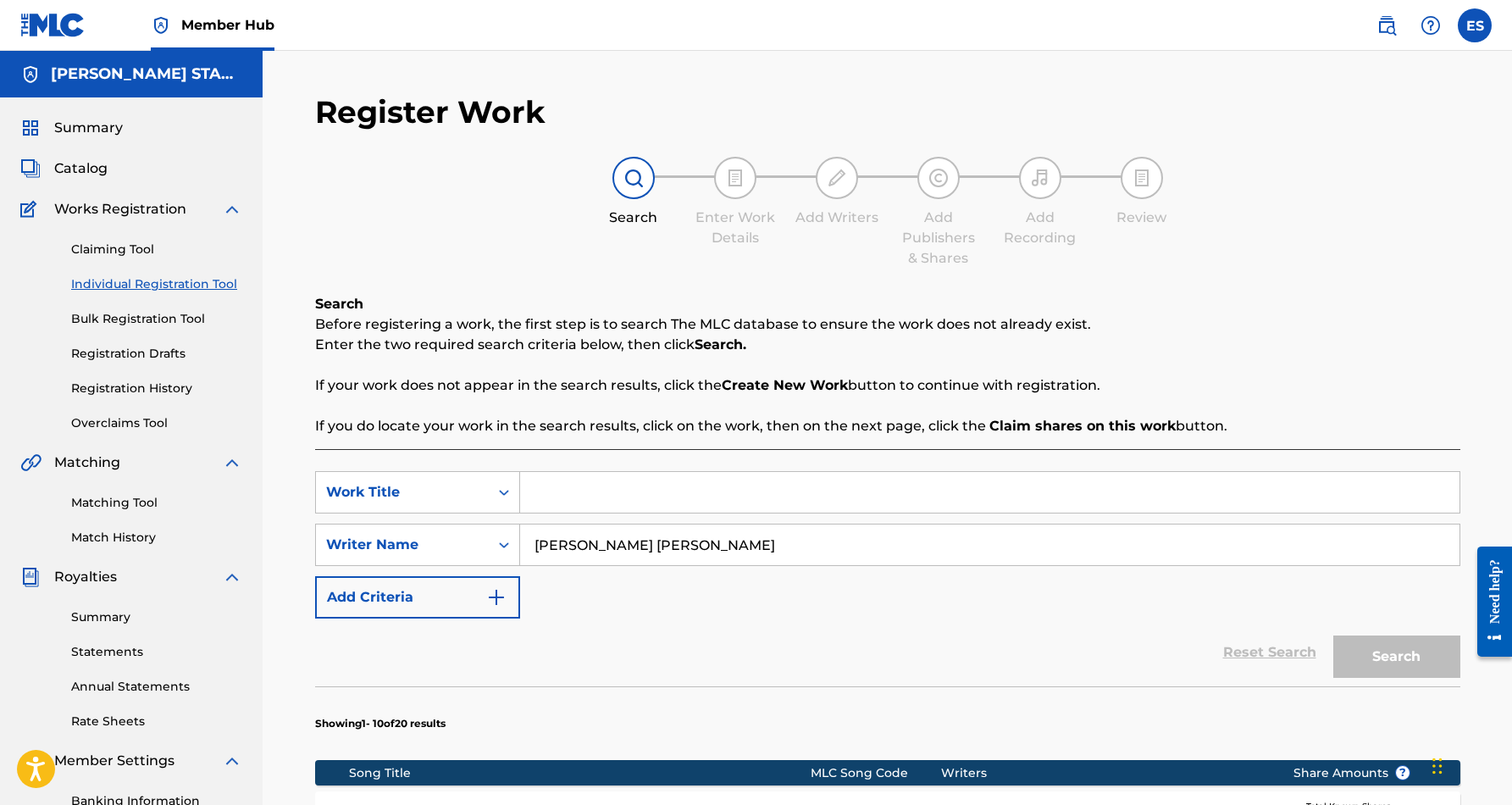
scroll to position [0, 0]
click at [93, 171] on span "Catalog" at bounding box center [81, 168] width 53 height 20
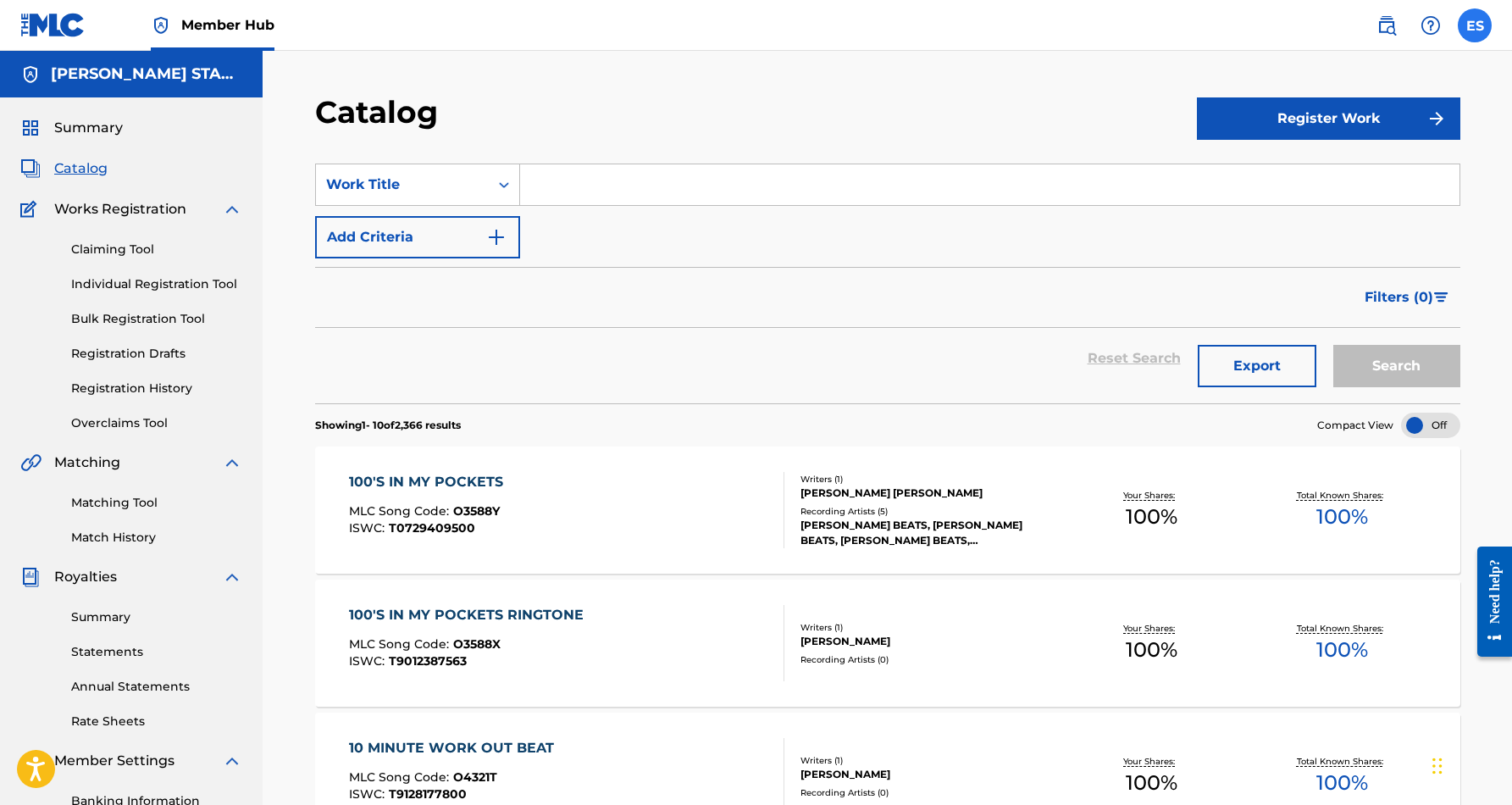
click at [1474, 26] on label at bounding box center [1474, 25] width 34 height 34
click at [1474, 25] on input "ES [PERSON_NAME] [EMAIL_ADDRESS][DOMAIN_NAME] Notification Preferences Profile …" at bounding box center [1474, 25] width 0 height 0
click at [984, 245] on div "SearchWithCriteria1fae41d3-e772-49e7-bb5e-1418d203ef00 Work Title Add Criteria" at bounding box center [887, 211] width 1145 height 95
click at [74, 173] on span "Catalog" at bounding box center [81, 168] width 53 height 20
click at [86, 163] on span "Catalog" at bounding box center [81, 168] width 53 height 20
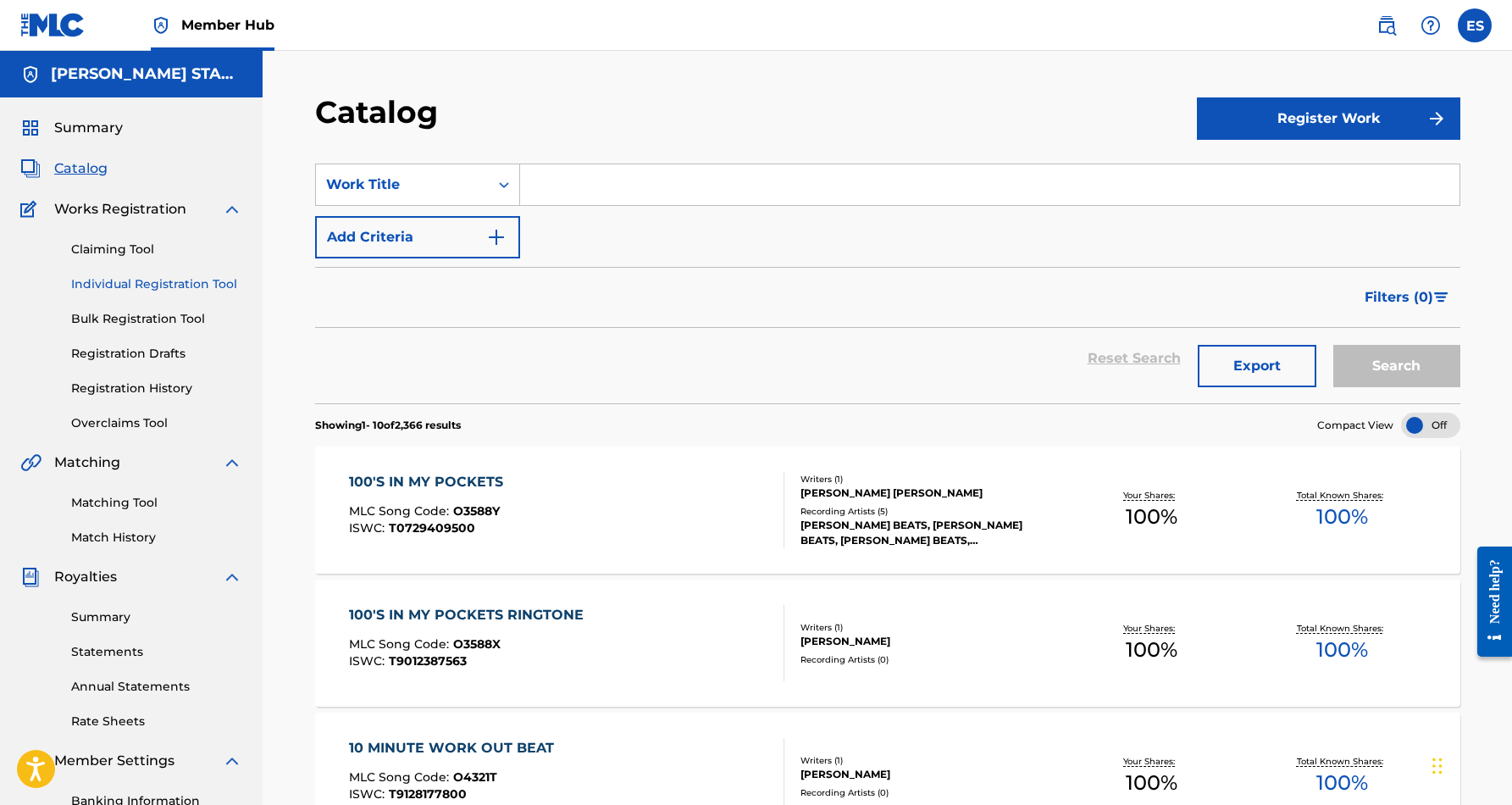
click at [131, 286] on link "Individual Registration Tool" at bounding box center [156, 284] width 171 height 18
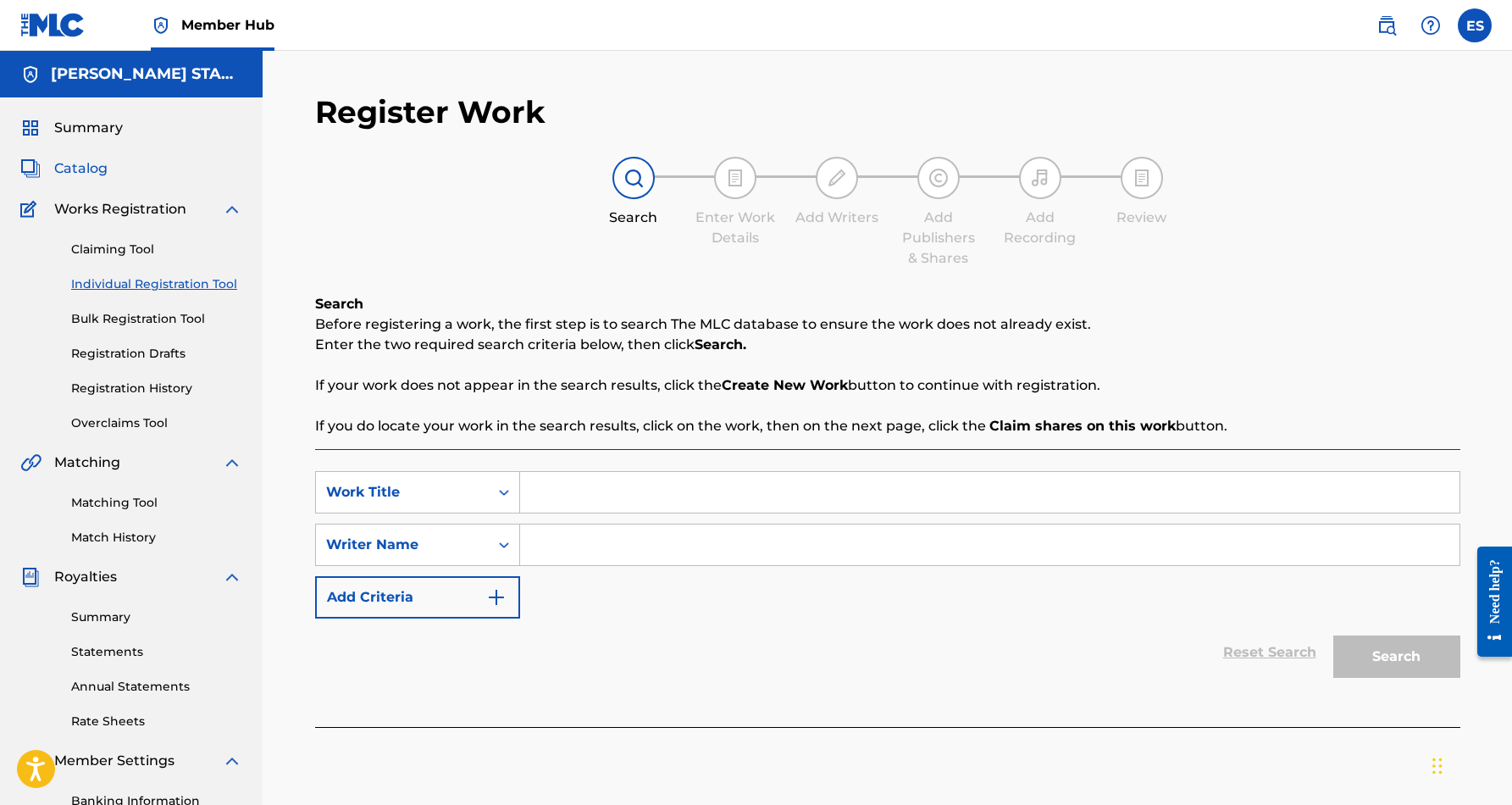
click at [90, 172] on span "Catalog" at bounding box center [81, 168] width 53 height 20
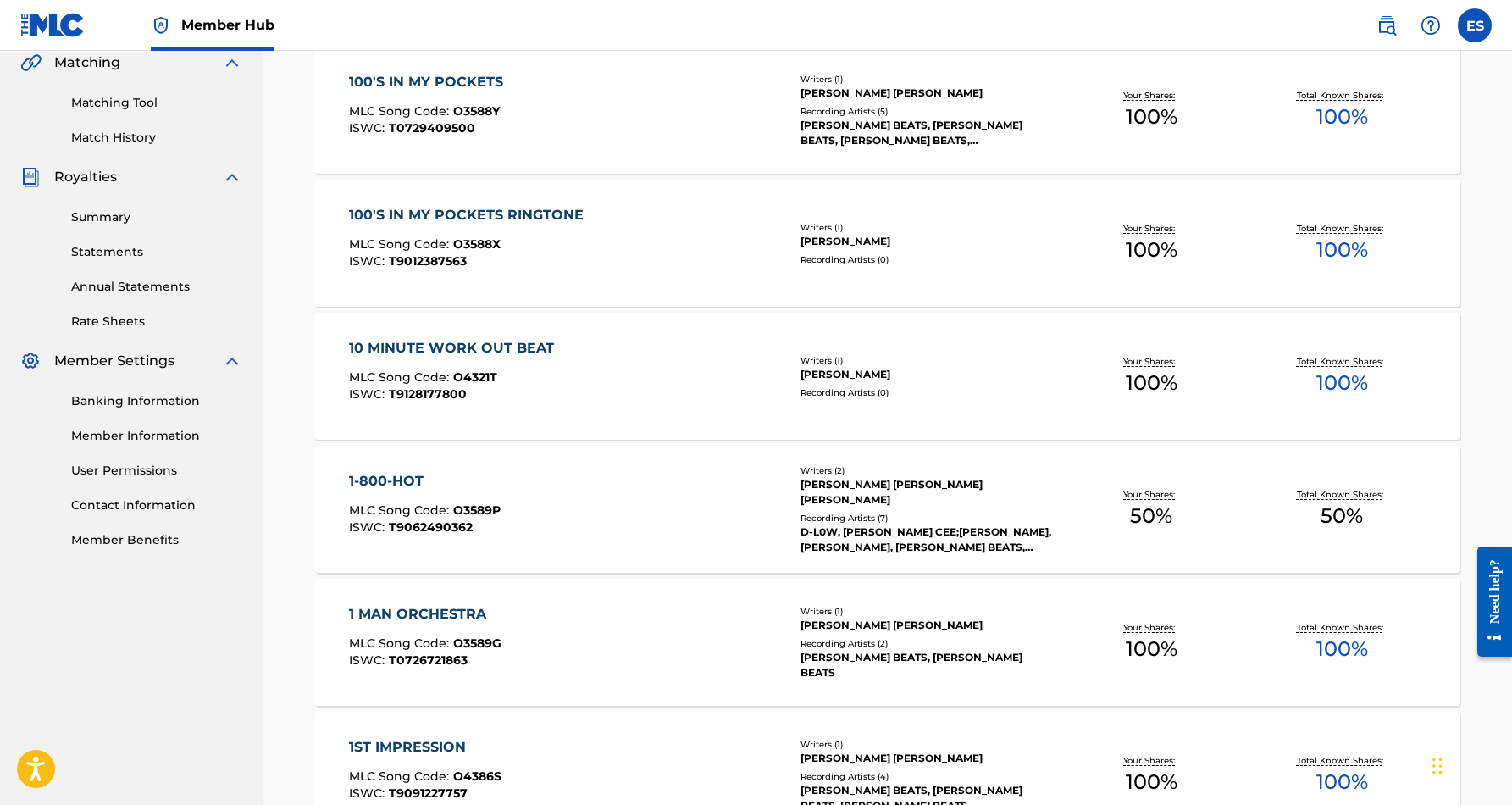
scroll to position [280, 0]
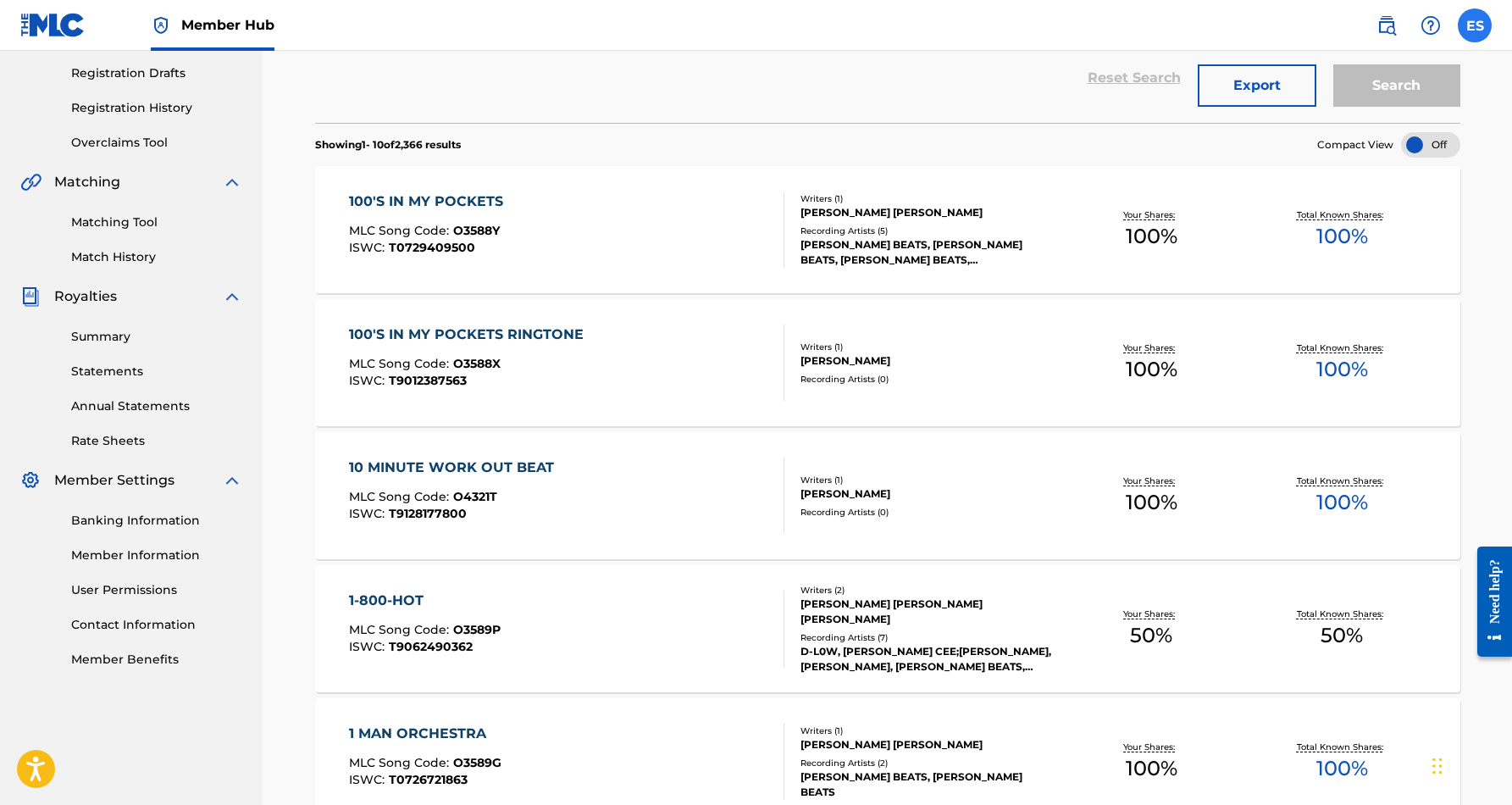
click at [1473, 23] on label at bounding box center [1474, 25] width 34 height 34
click at [1474, 25] on input "ES [PERSON_NAME] [EMAIL_ADDRESS][DOMAIN_NAME] Notification Preferences Profile …" at bounding box center [1474, 25] width 0 height 0
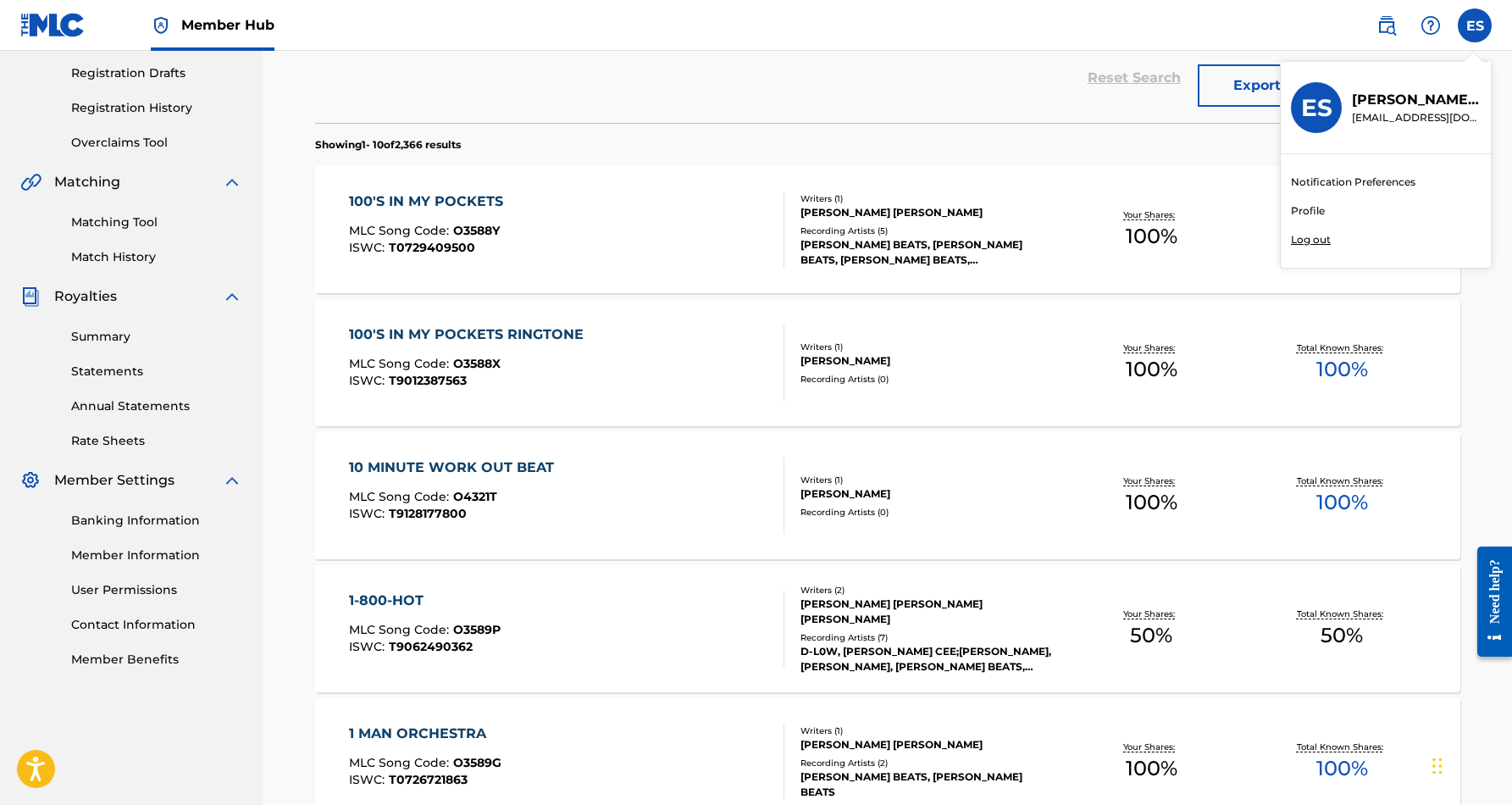
click at [1314, 241] on p "Log out" at bounding box center [1311, 239] width 39 height 15
click at [1474, 25] on input "ES [PERSON_NAME] [EMAIL_ADDRESS][DOMAIN_NAME] Notification Preferences Profile …" at bounding box center [1474, 25] width 0 height 0
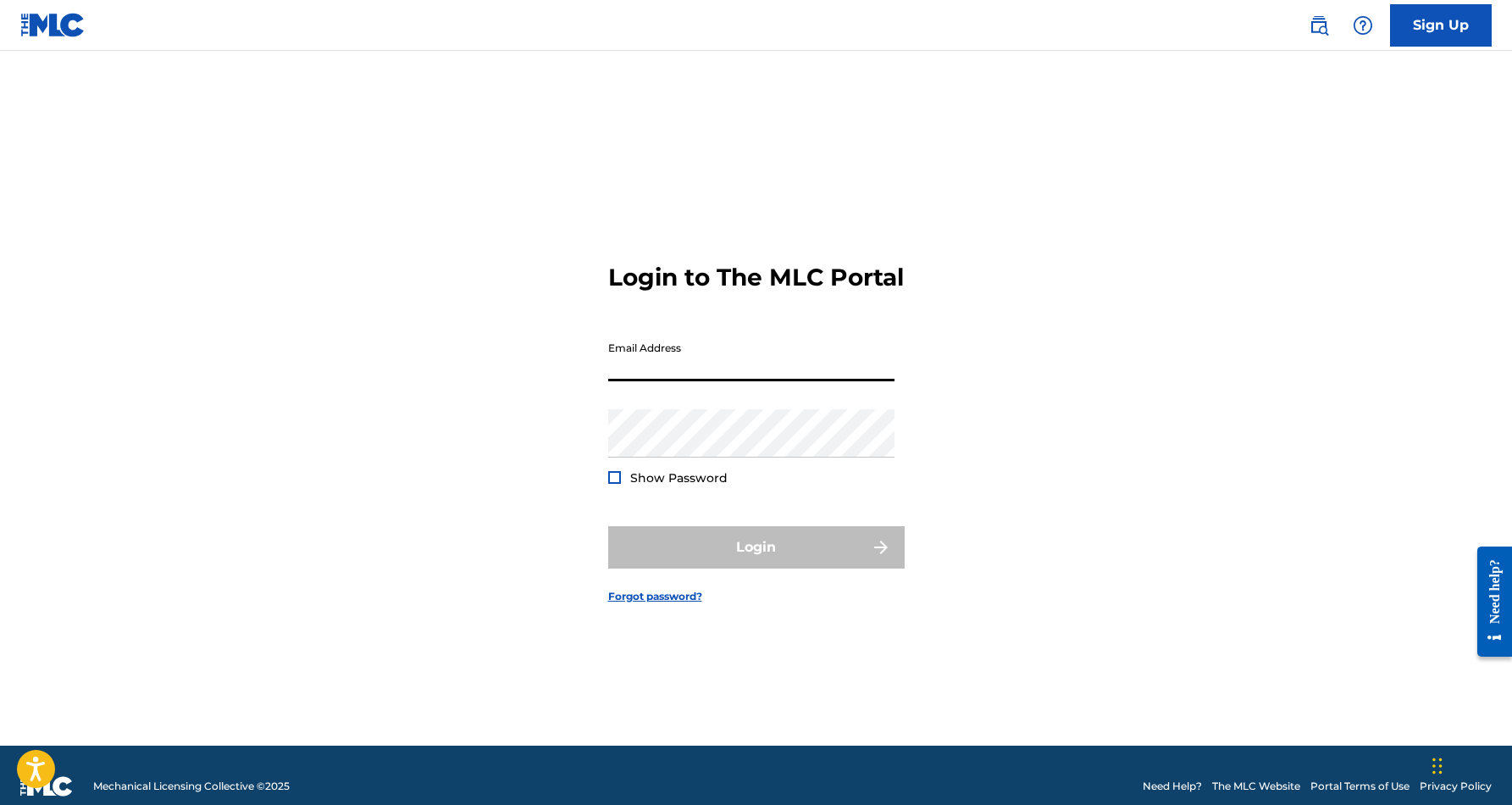
type input "[EMAIL_ADDRESS][DOMAIN_NAME]"
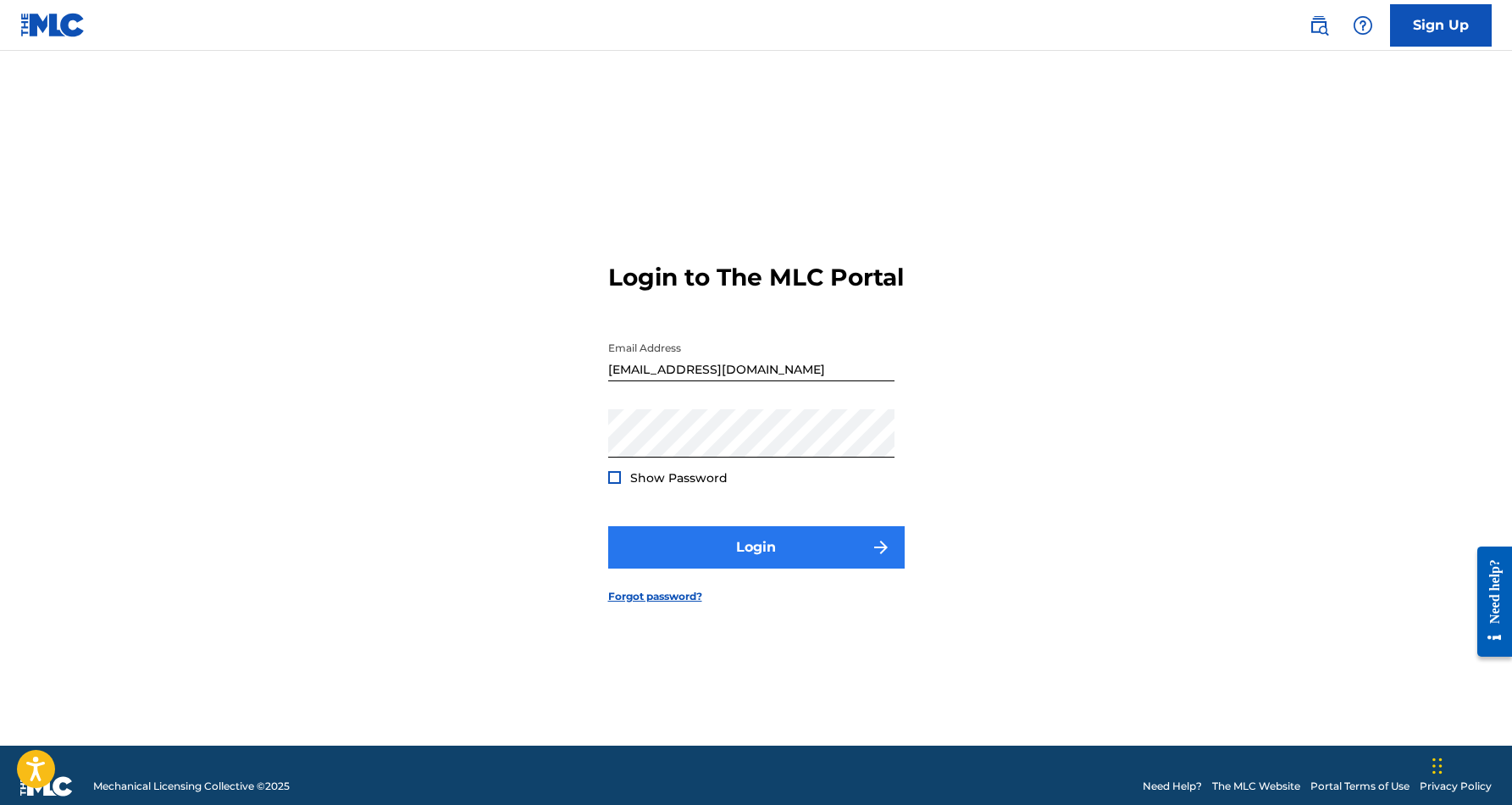
click at [755, 554] on button "Login" at bounding box center [756, 547] width 296 height 42
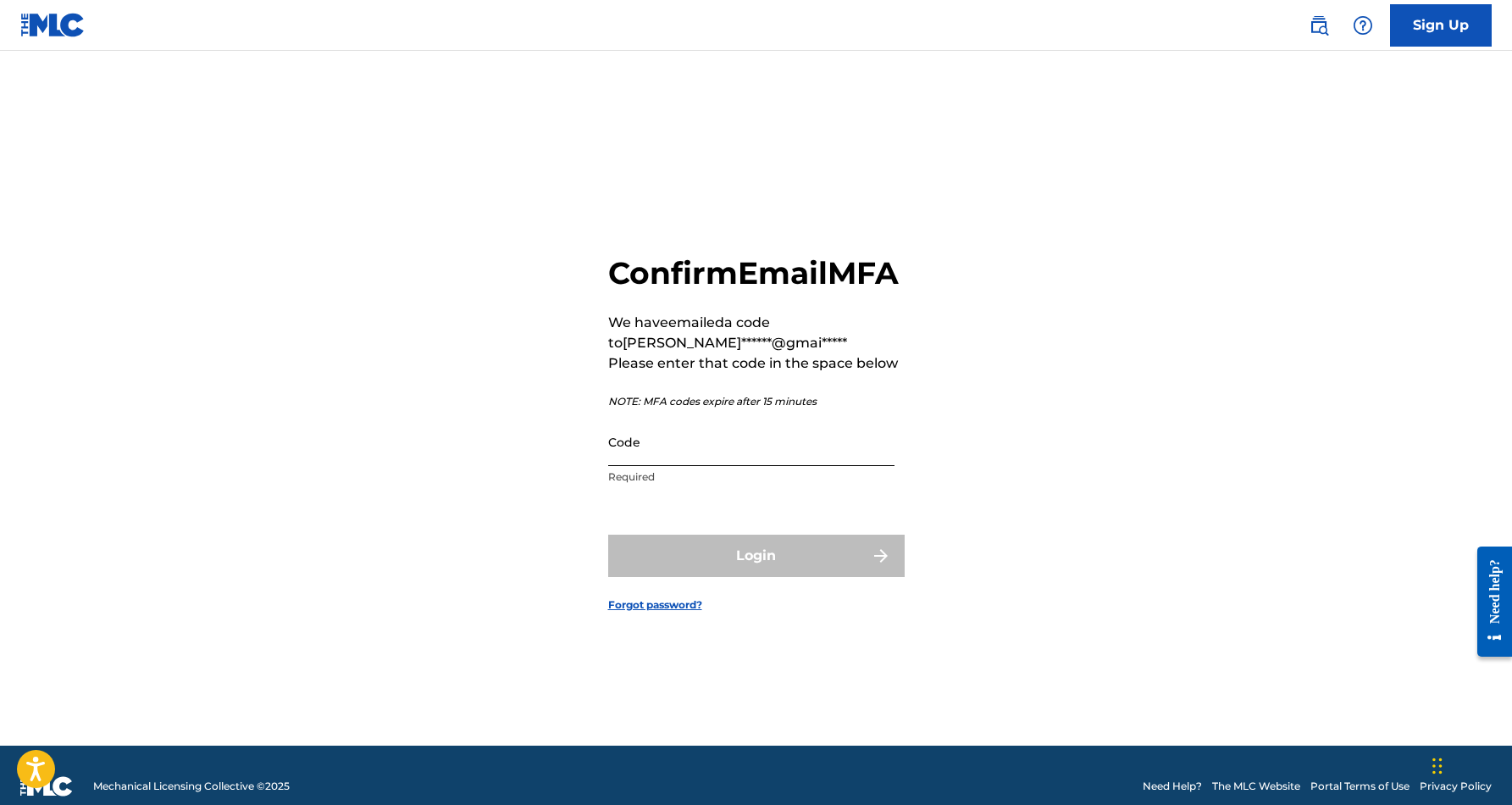
click at [725, 462] on input "Code" at bounding box center [751, 441] width 286 height 48
paste input "846993"
click at [783, 571] on div "Login" at bounding box center [756, 555] width 296 height 42
click at [693, 466] on input "846993" at bounding box center [751, 441] width 286 height 48
type input "8"
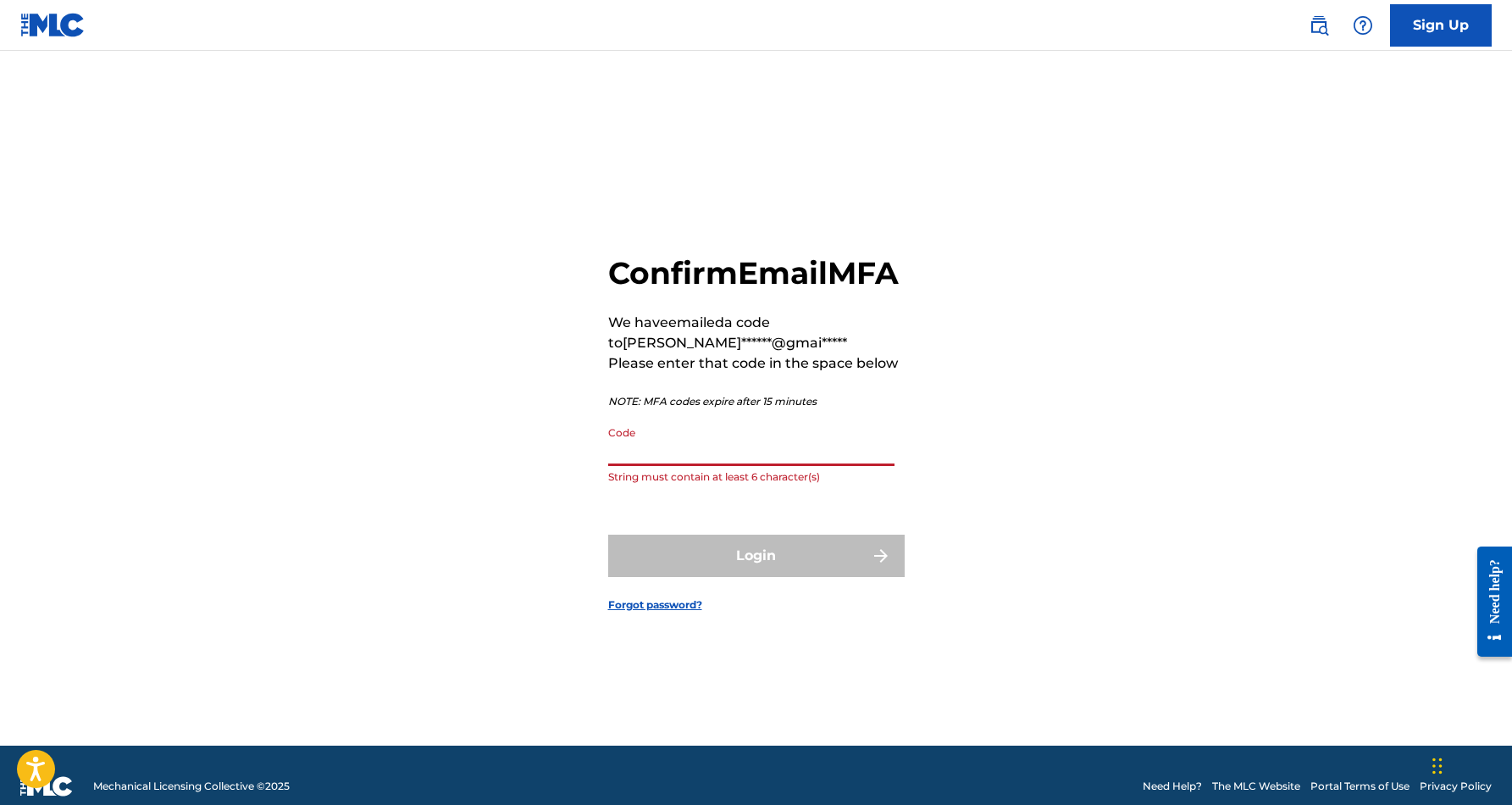
paste input "846993"
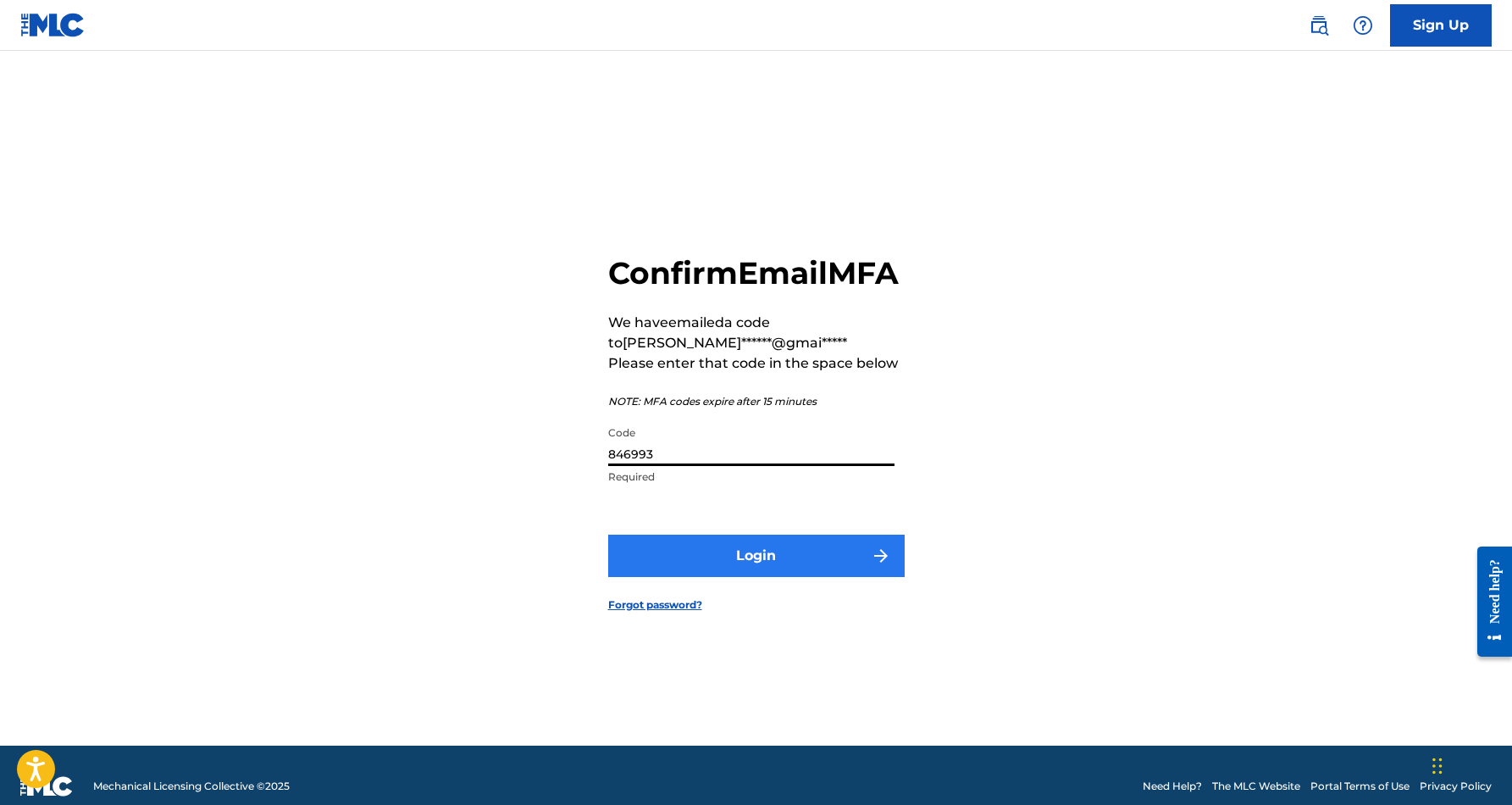
type input "846993"
click at [761, 566] on button "Login" at bounding box center [756, 555] width 296 height 42
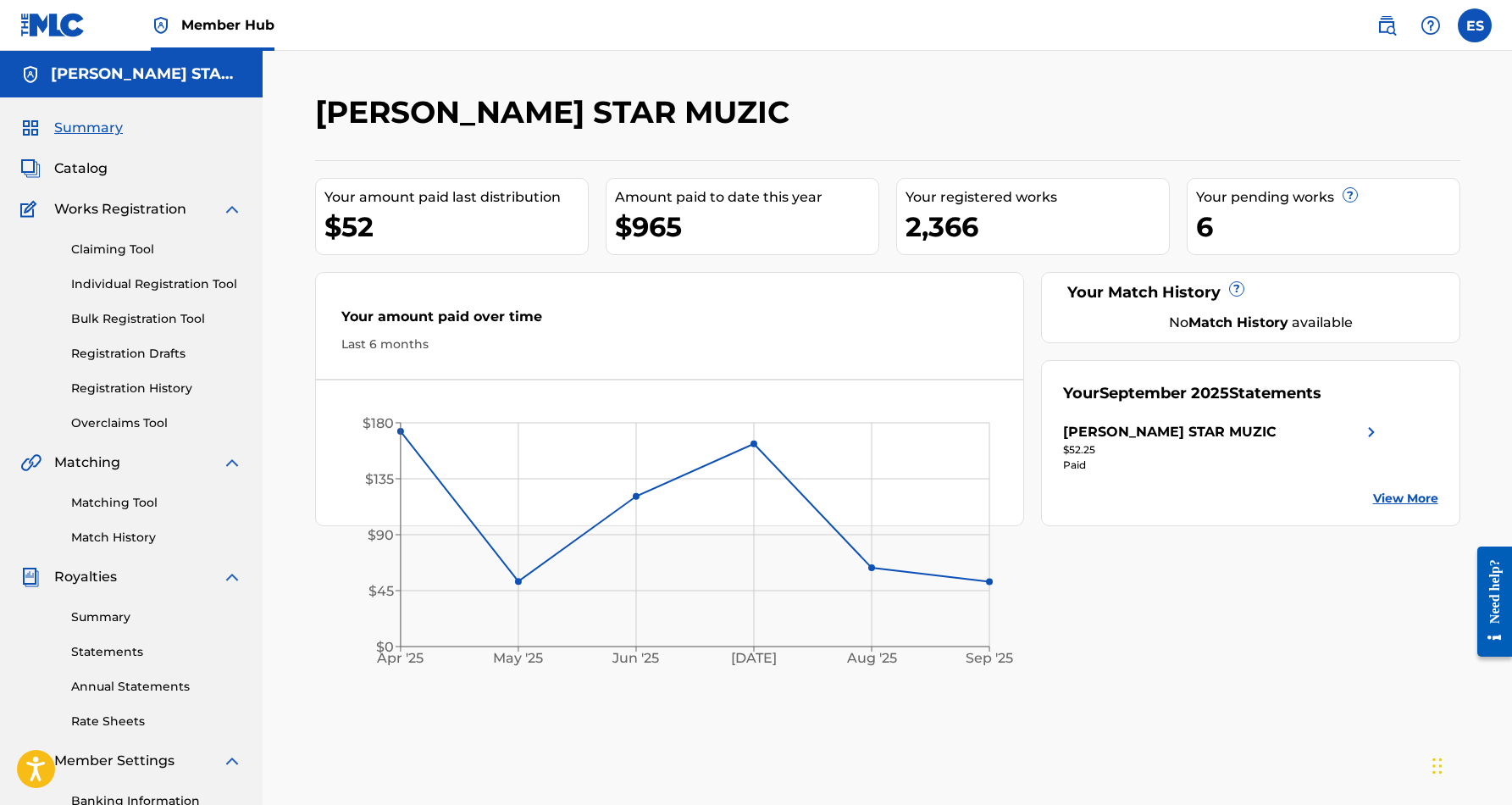
click at [1280, 197] on div "Your pending works ?" at bounding box center [1327, 197] width 264 height 20
click at [1229, 225] on div "6" at bounding box center [1327, 227] width 264 height 39
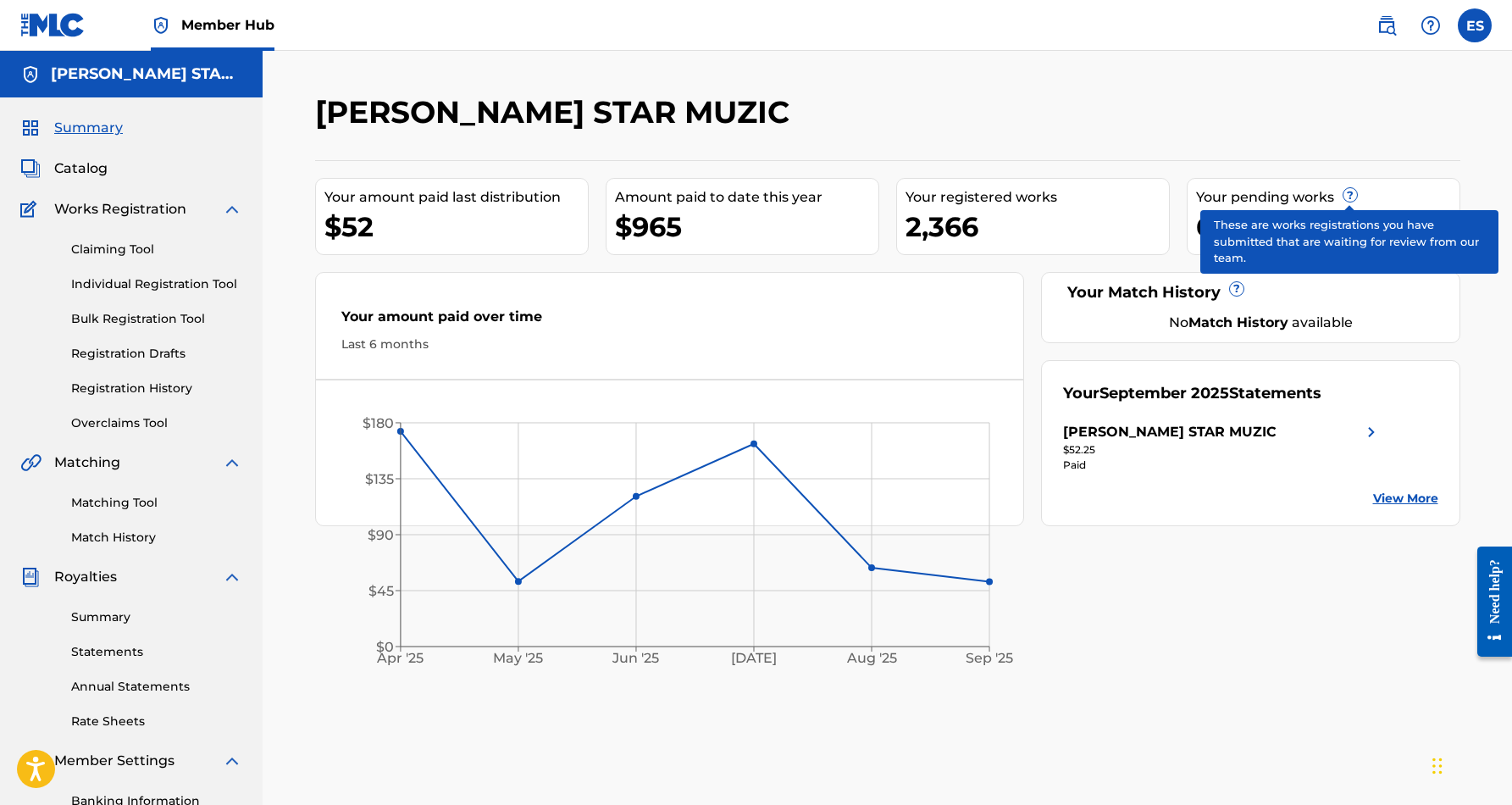
click at [1350, 192] on span "?" at bounding box center [1350, 194] width 13 height 13
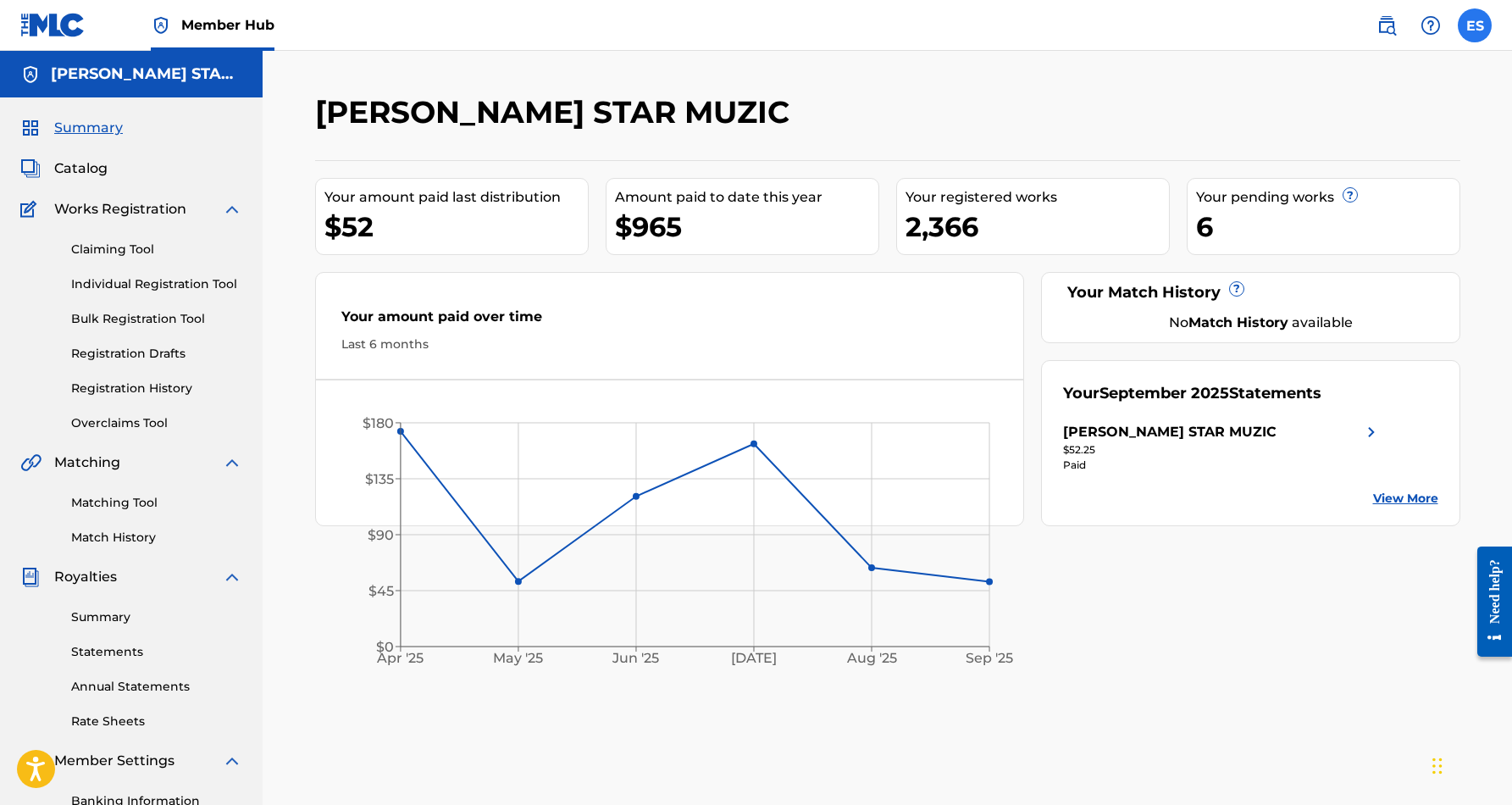
click at [1474, 30] on label at bounding box center [1474, 25] width 34 height 34
click at [1474, 25] on input "ES [PERSON_NAME] [EMAIL_ADDRESS][DOMAIN_NAME] Notification Preferences Profile …" at bounding box center [1474, 25] width 0 height 0
click at [1319, 237] on p "Log out" at bounding box center [1311, 239] width 39 height 15
click at [1474, 25] on input "ES [PERSON_NAME] [EMAIL_ADDRESS][DOMAIN_NAME] Notification Preferences Profile …" at bounding box center [1474, 25] width 0 height 0
